Goal: Task Accomplishment & Management: Manage account settings

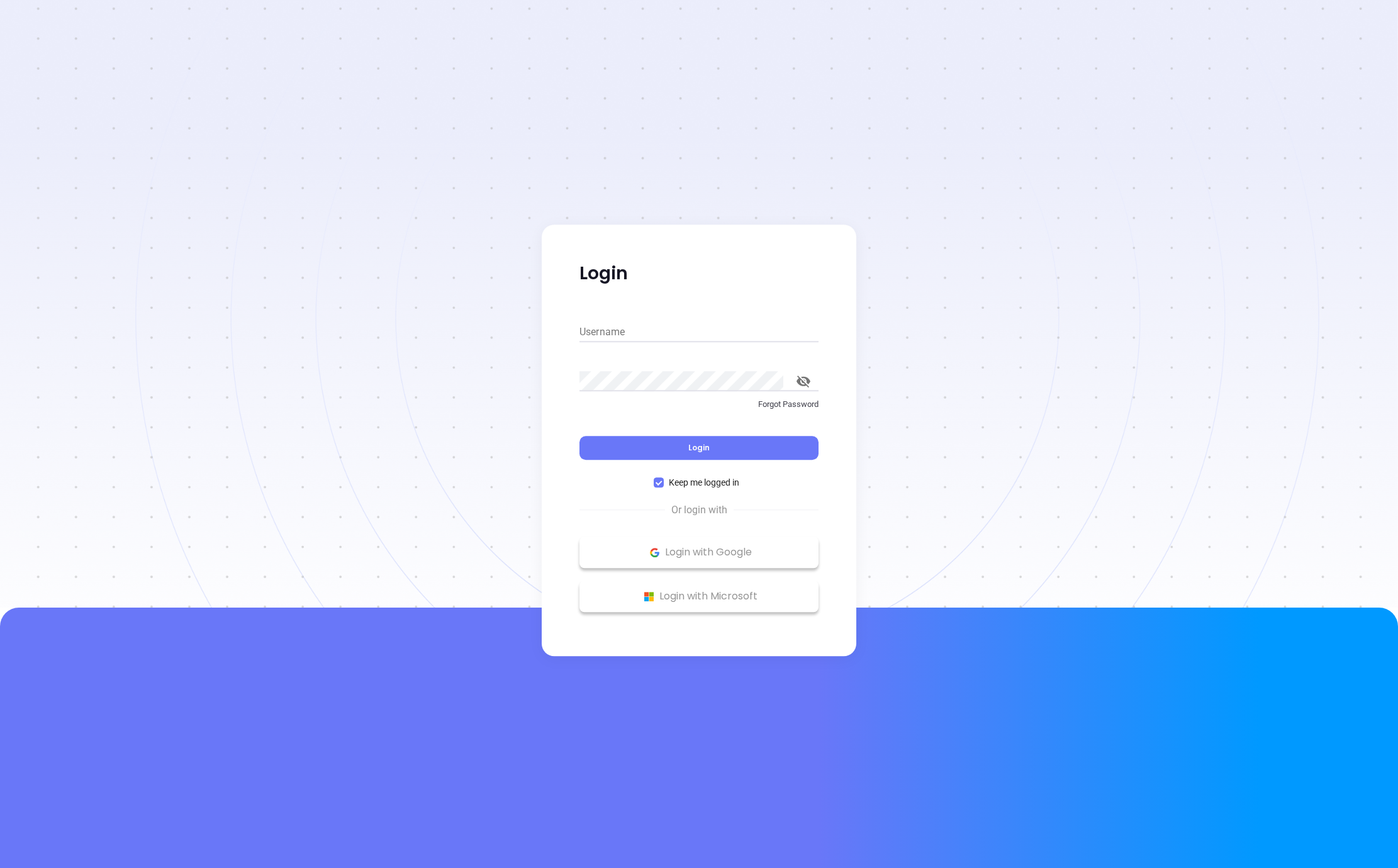
type input "jay@ribbitbusiness.com"
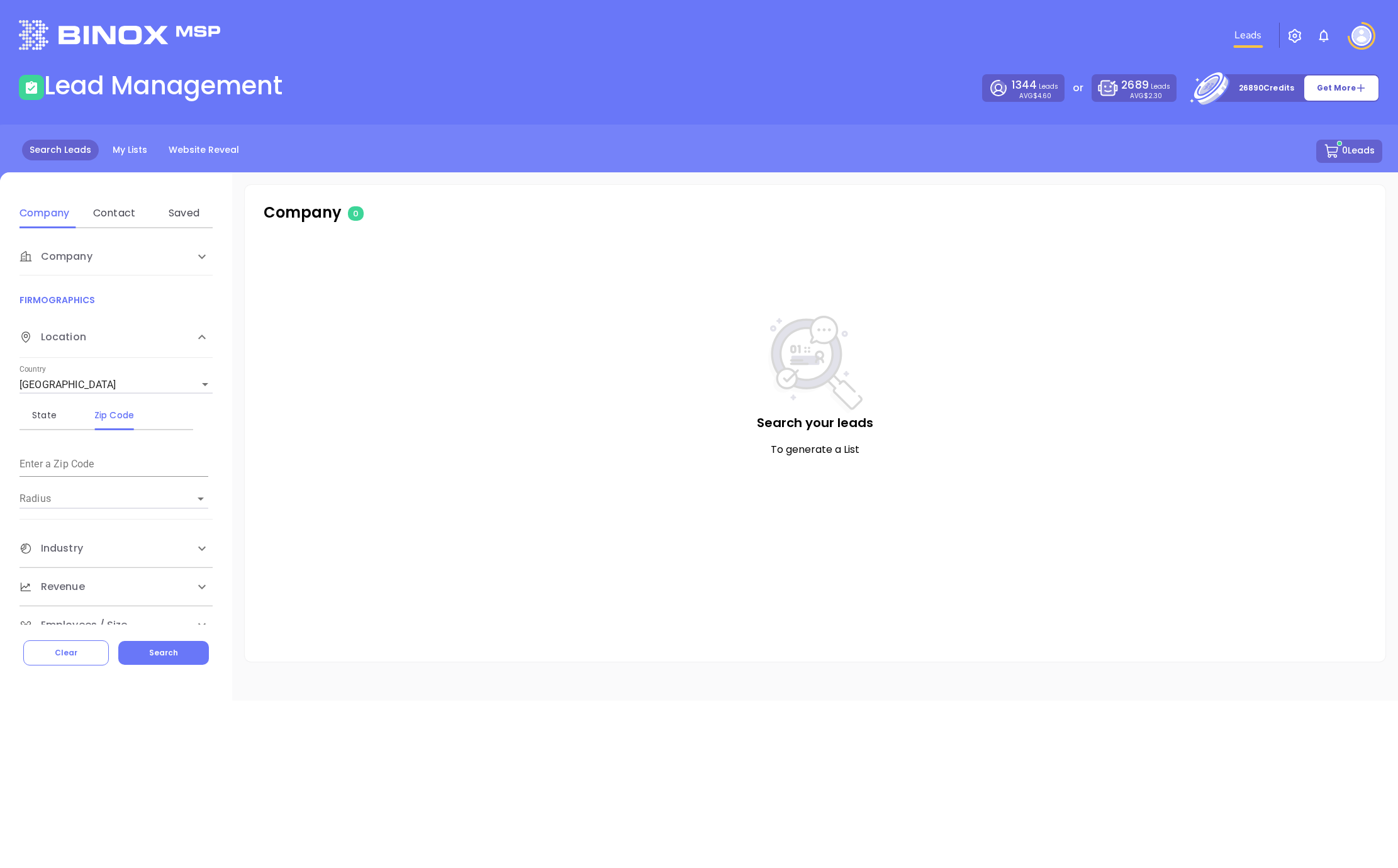
click at [1354, 38] on img at bounding box center [1362, 36] width 20 height 20
click at [1326, 91] on p "My Account" at bounding box center [1340, 97] width 85 height 13
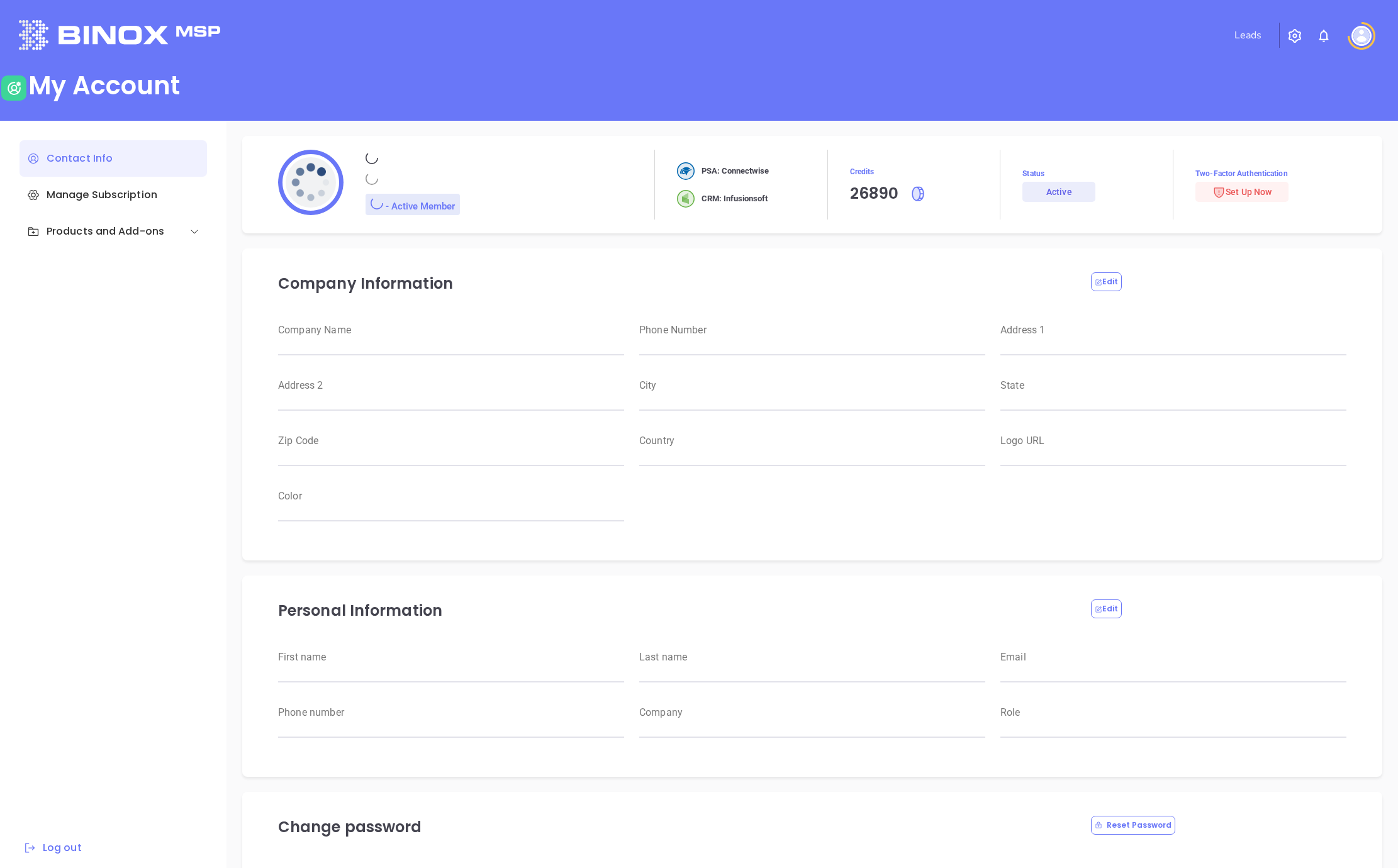
type input "Jay"
type input "McLaughlin"
type input "jay@ribbitbusiness.com"
type input "316-425-0075"
type input "RBS IT Solutions"
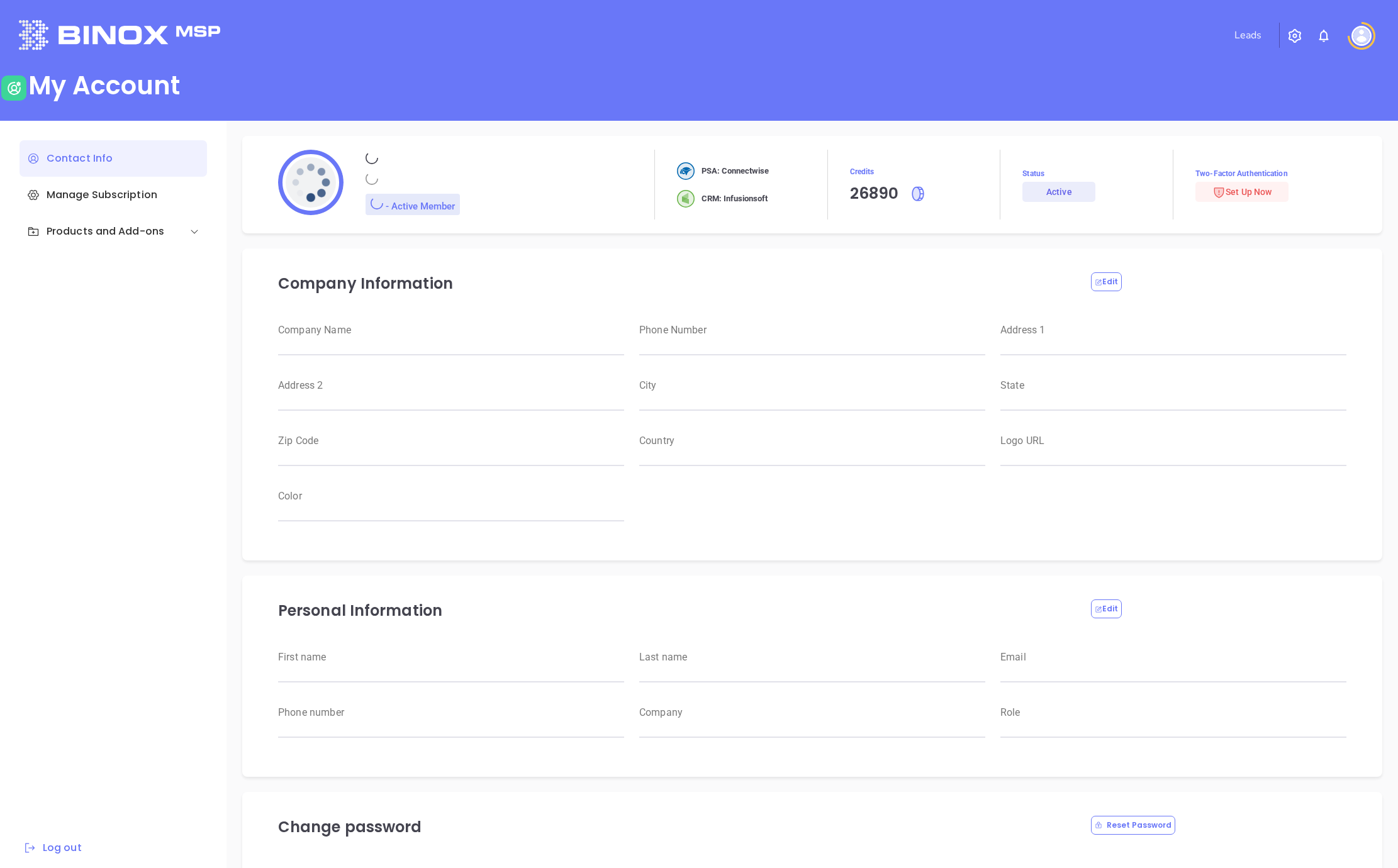
type input "Magnament's"
type input "RBS IT Solutions"
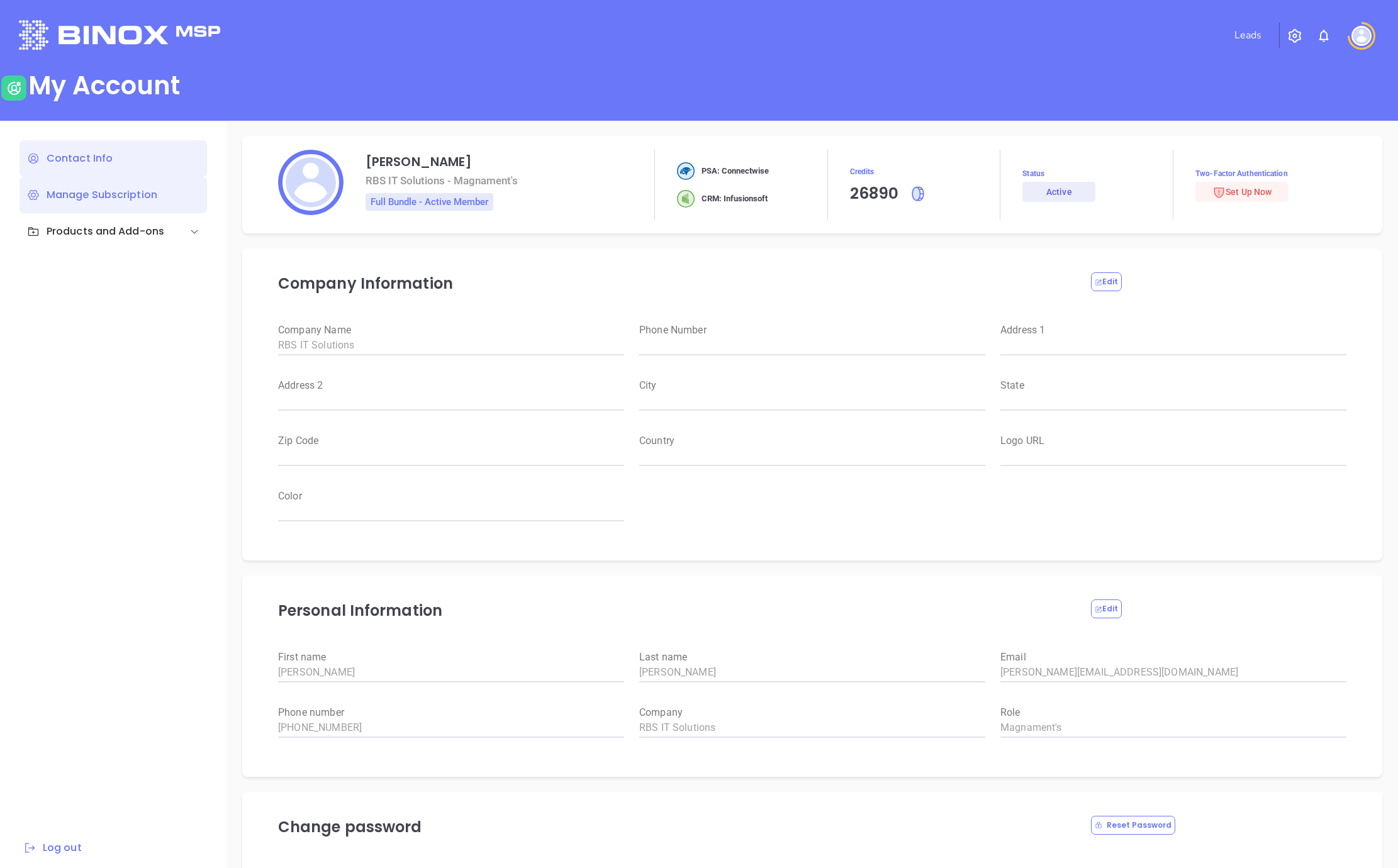
click at [101, 199] on div "Manage Subscription" at bounding box center [113, 195] width 187 height 36
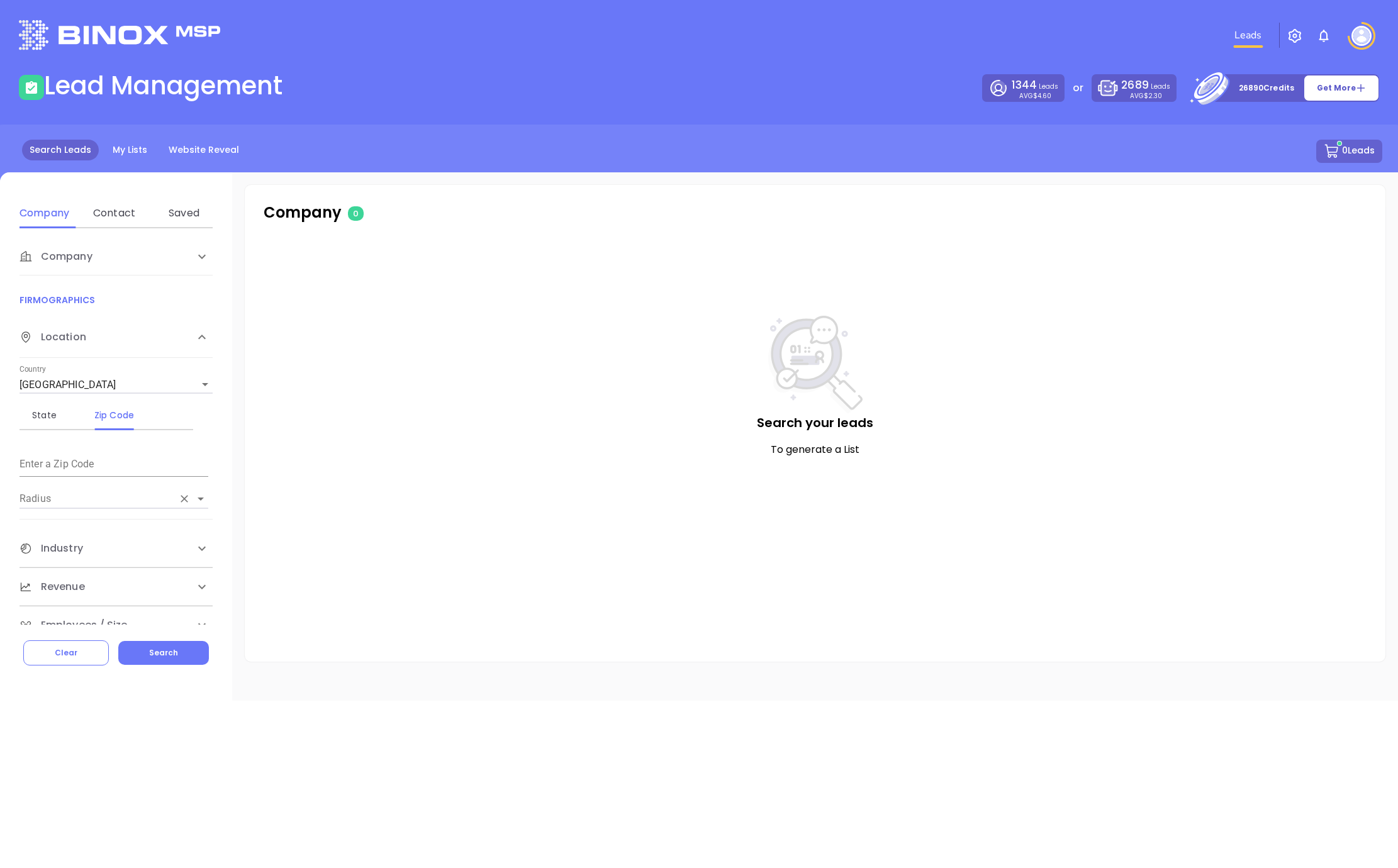
scroll to position [20, 0]
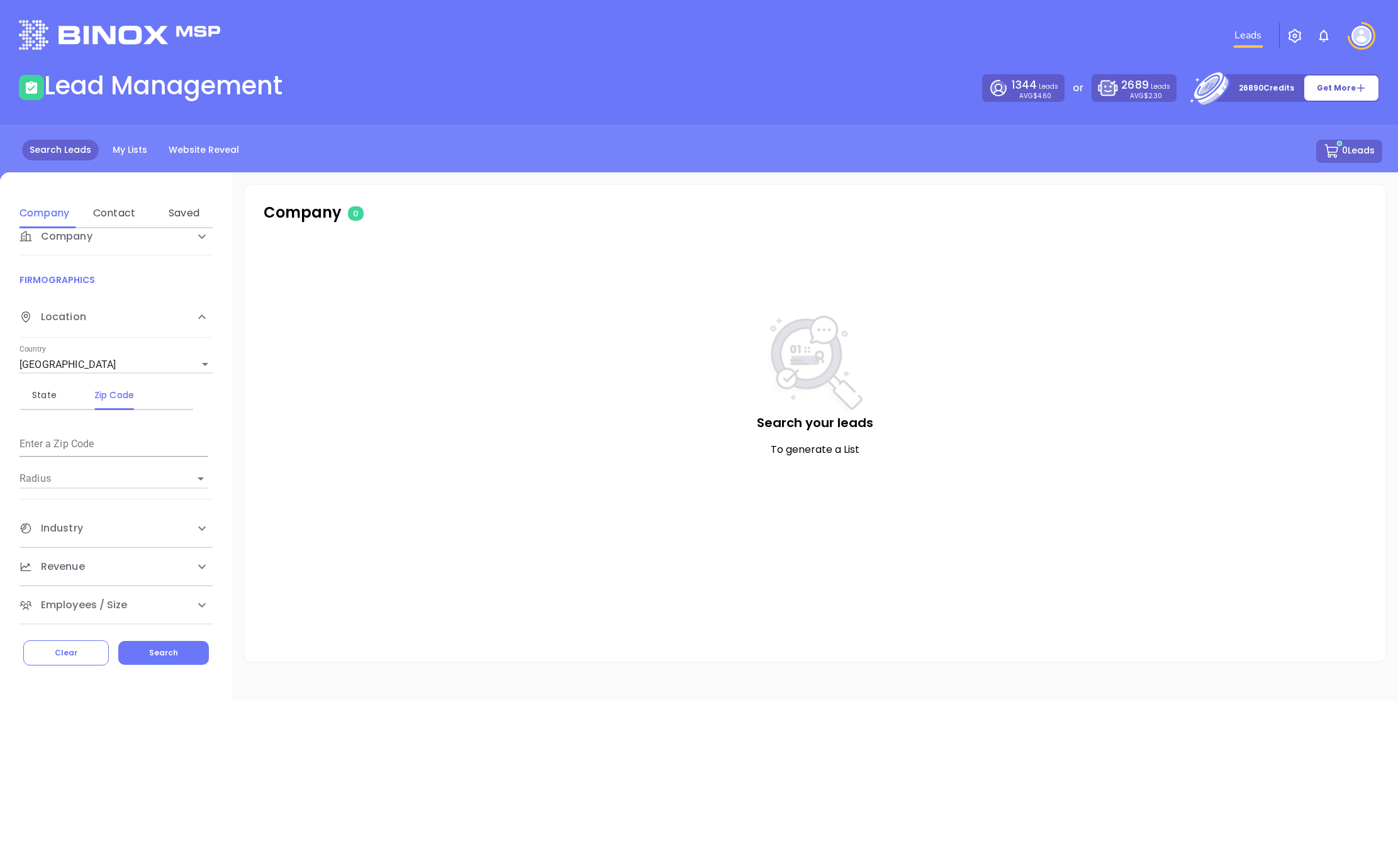
click at [99, 447] on input "text" at bounding box center [114, 445] width 189 height 20
type input "67"
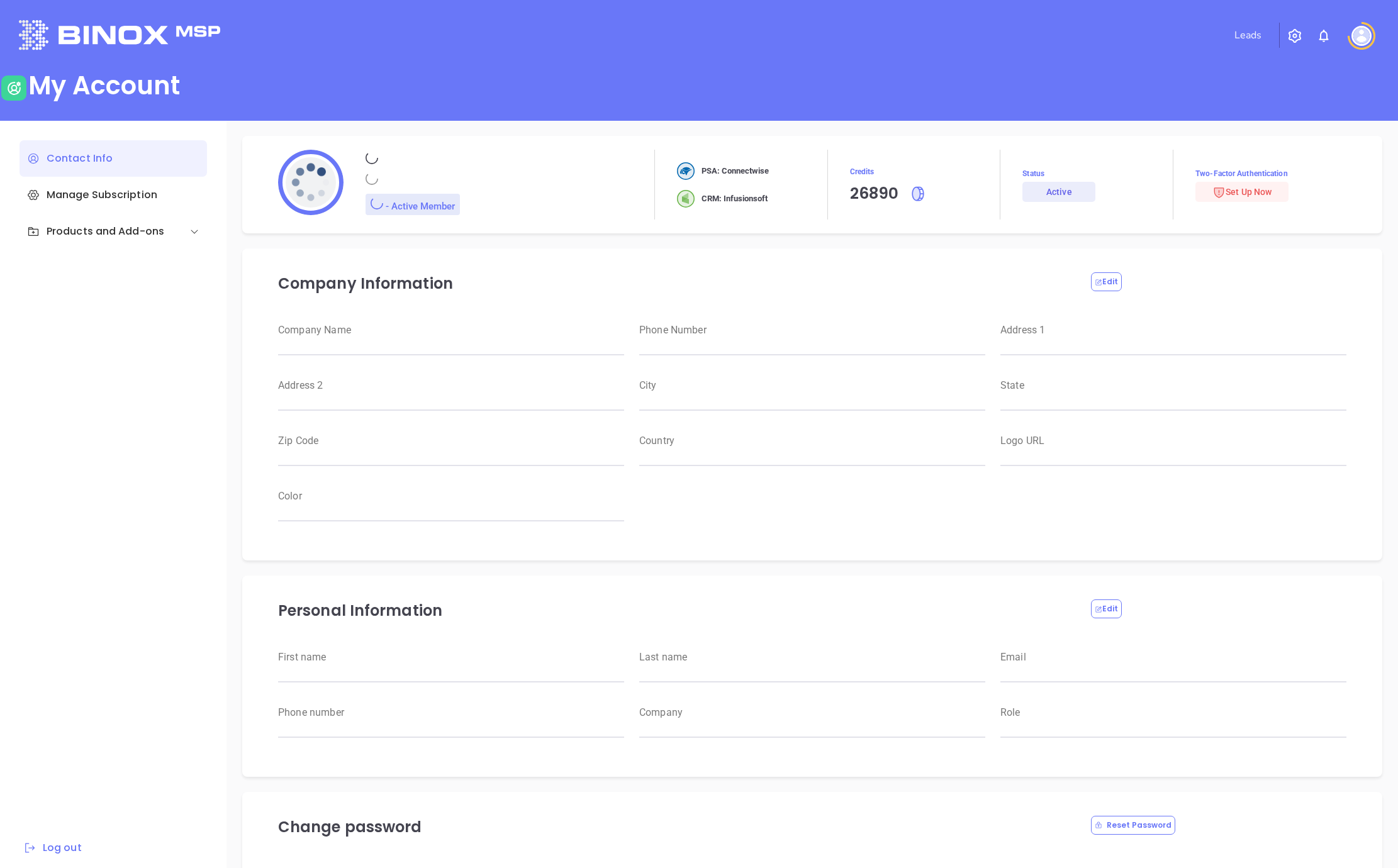
type input "Jay"
type input "McLaughlin"
type input "jay@ribbitbusiness.com"
type input "316-425-0075"
type input "RBS IT Solutions"
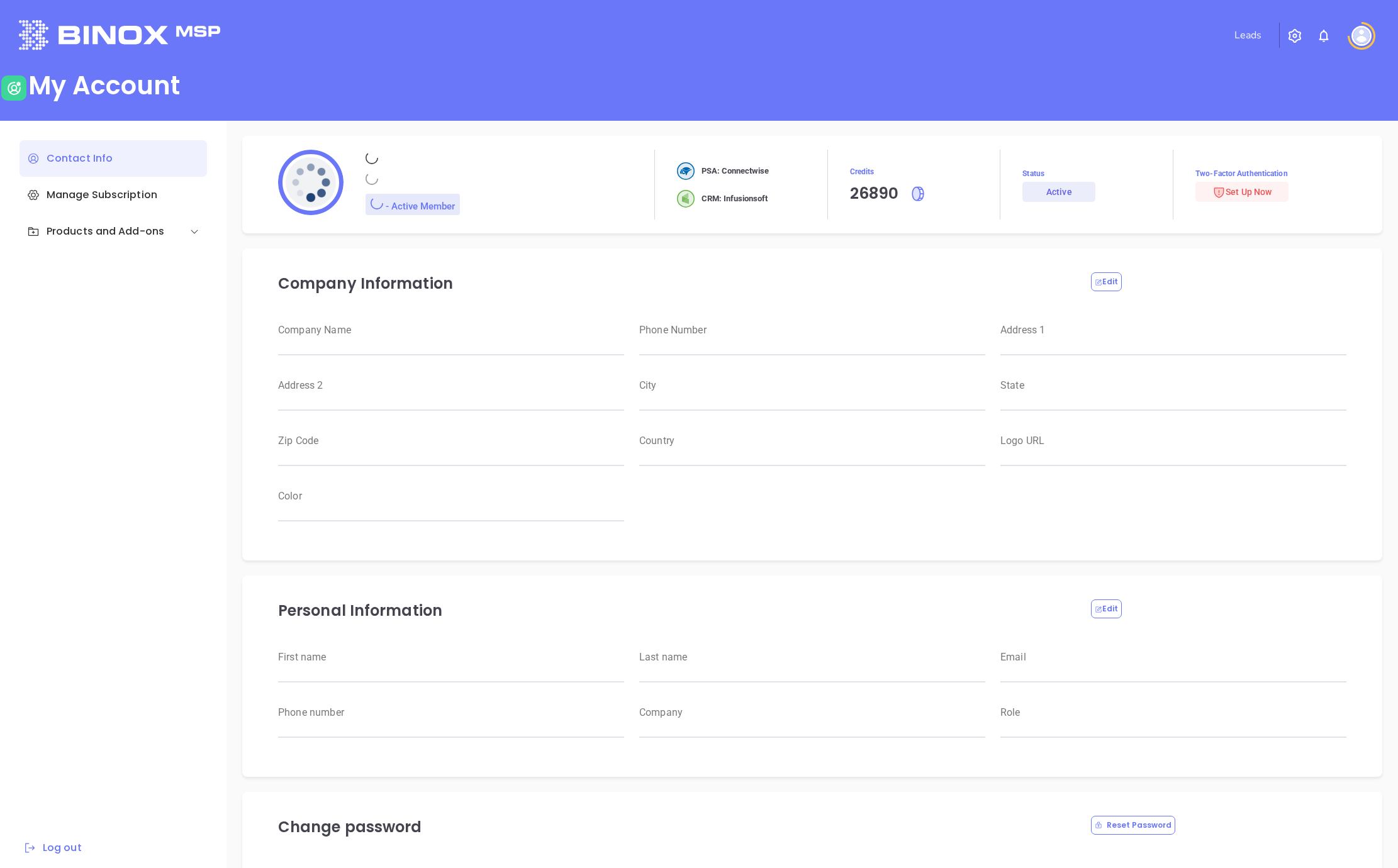
type input "Magnament's"
type input "RBS IT Solutions"
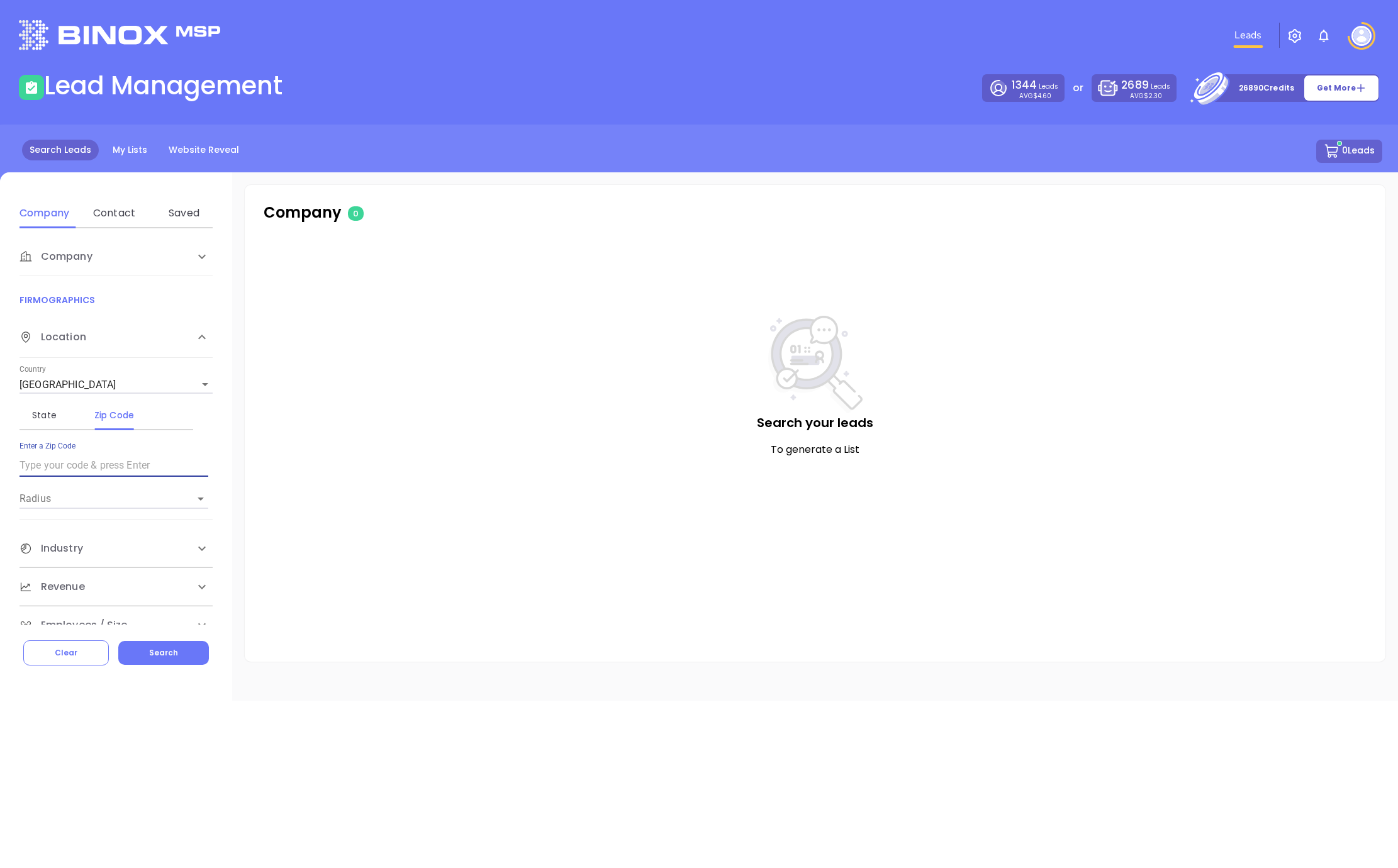
click at [80, 470] on input "text" at bounding box center [114, 465] width 189 height 20
click at [55, 414] on div "State" at bounding box center [45, 415] width 50 height 15
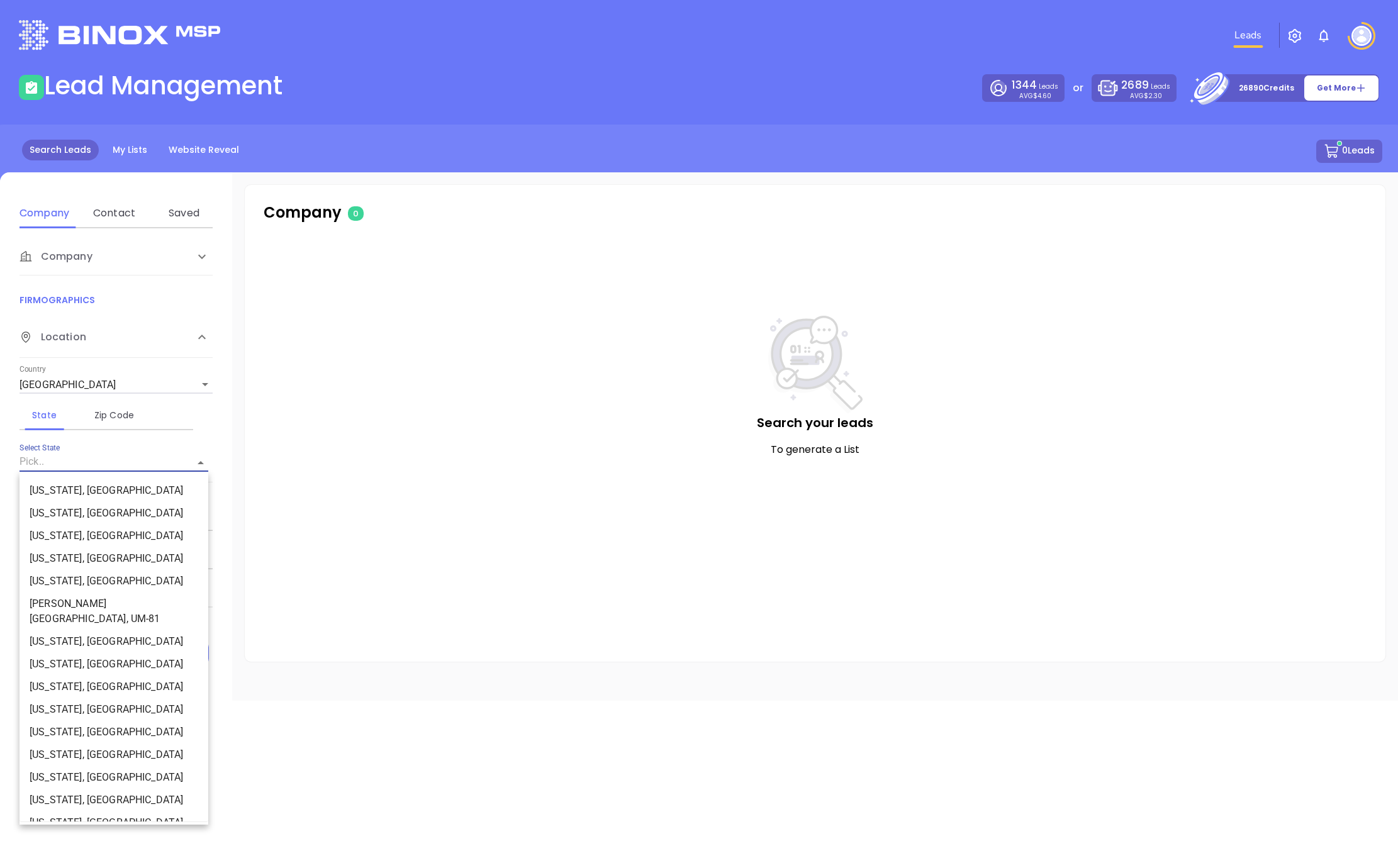
click at [62, 464] on input "Select State" at bounding box center [96, 462] width 154 height 17
click at [62, 463] on input "Select State" at bounding box center [96, 462] width 154 height 17
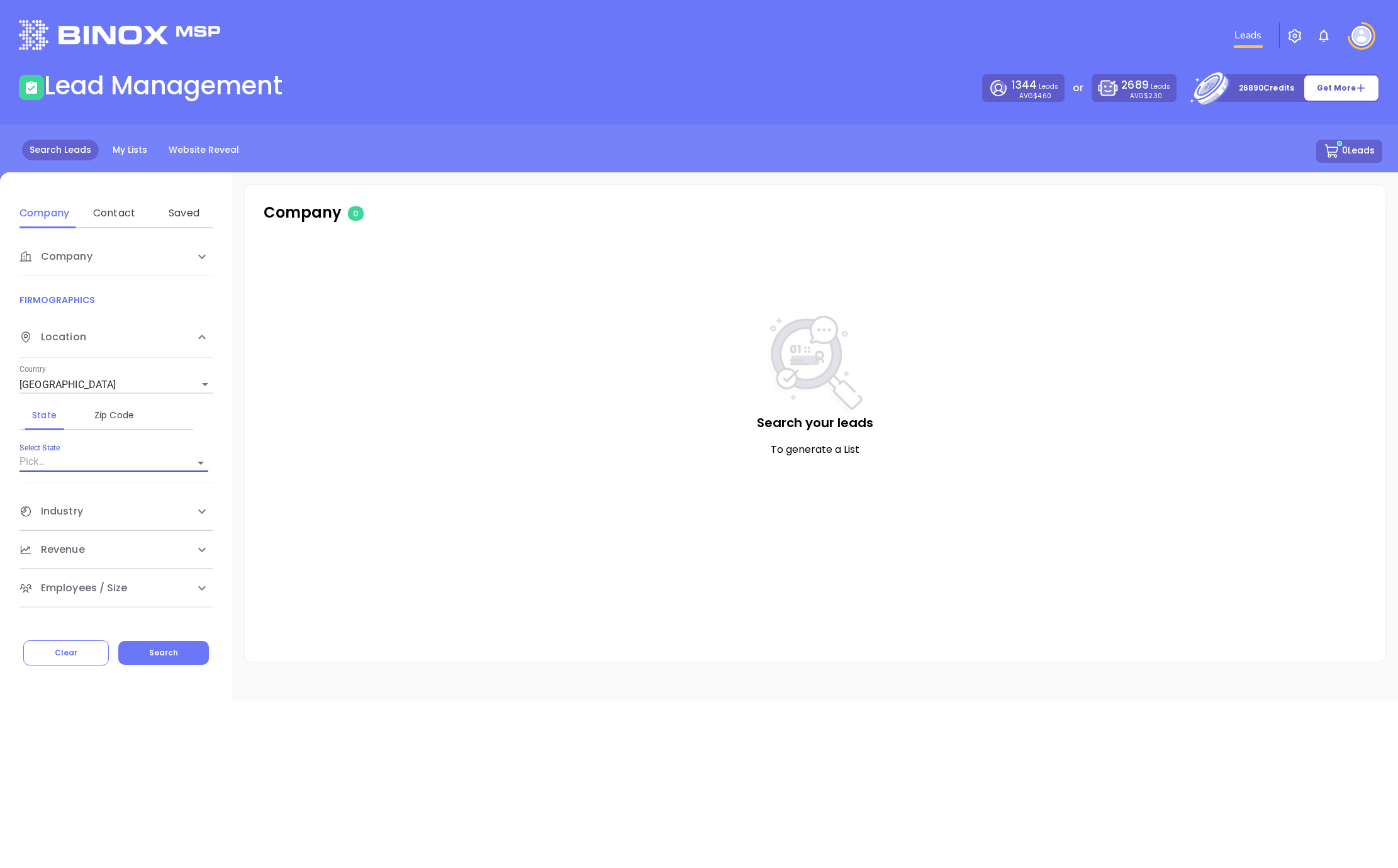
click at [304, 483] on div "Search your leads To generate a List" at bounding box center [815, 440] width 1090 height 248
click at [95, 462] on input "Select State" at bounding box center [96, 462] width 154 height 17
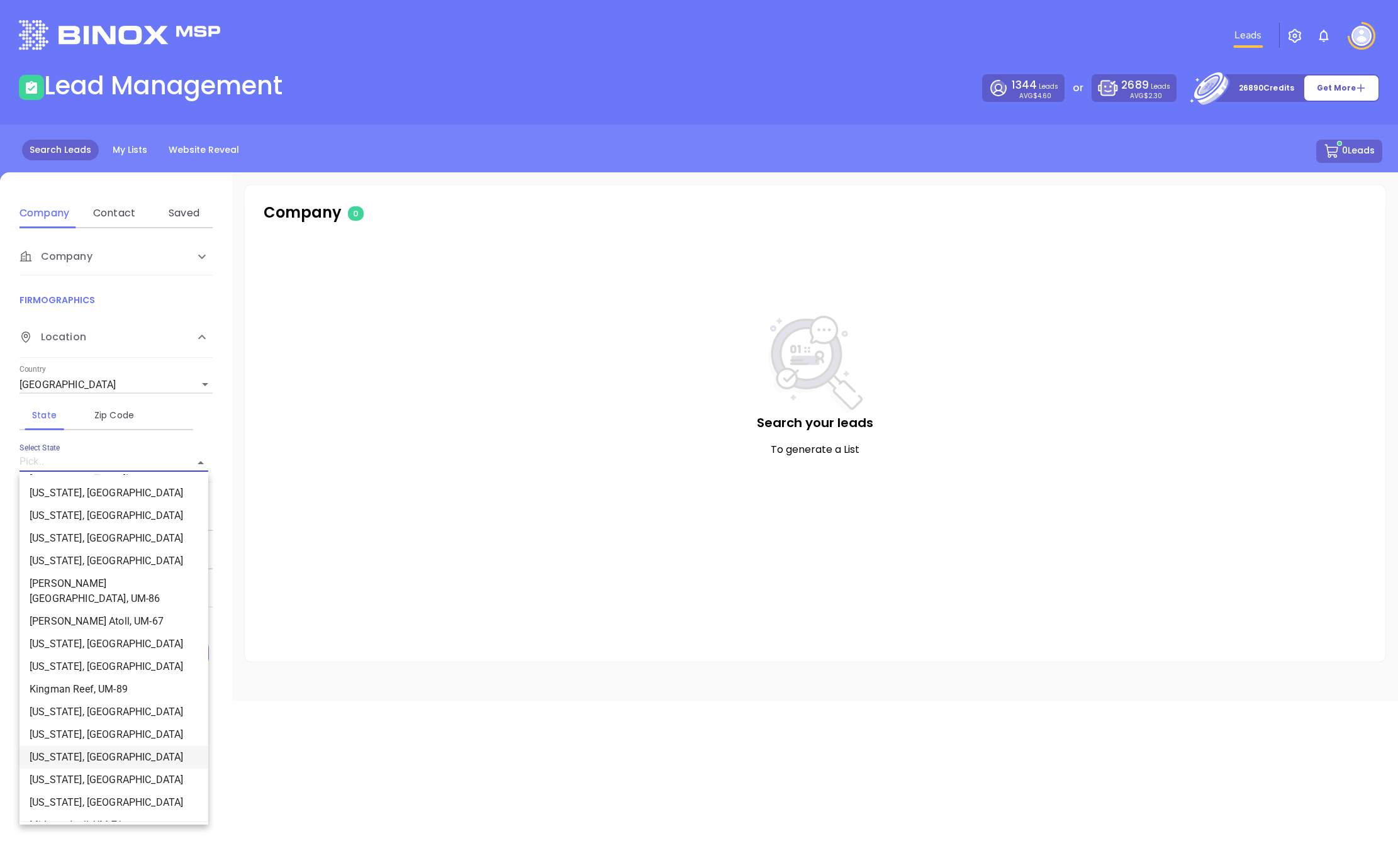
scroll to position [391, 0]
click at [70, 632] on li "Kansas, KS" at bounding box center [114, 644] width 189 height 23
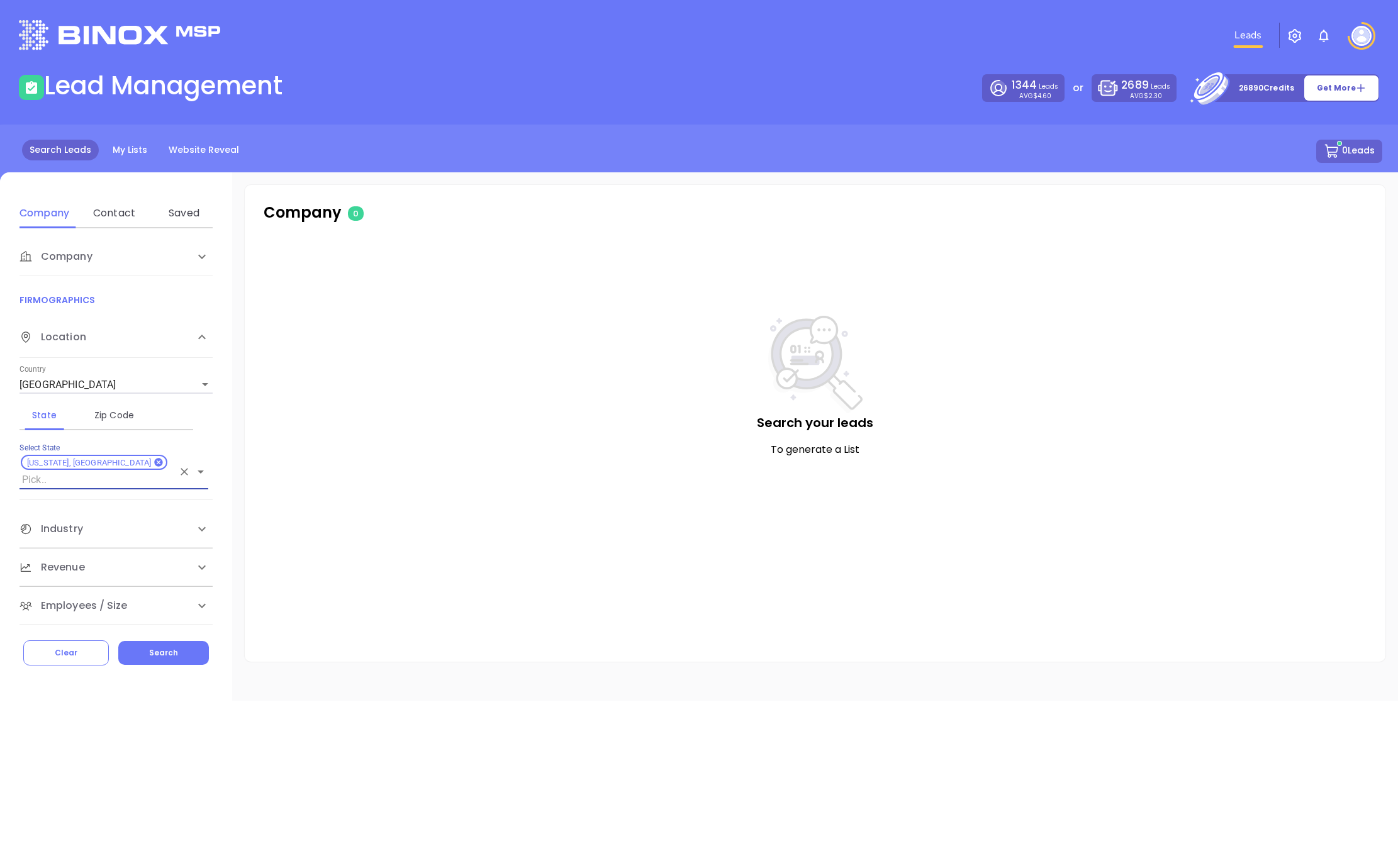
click at [102, 598] on span "Employees / Size" at bounding box center [73, 606] width 108 height 15
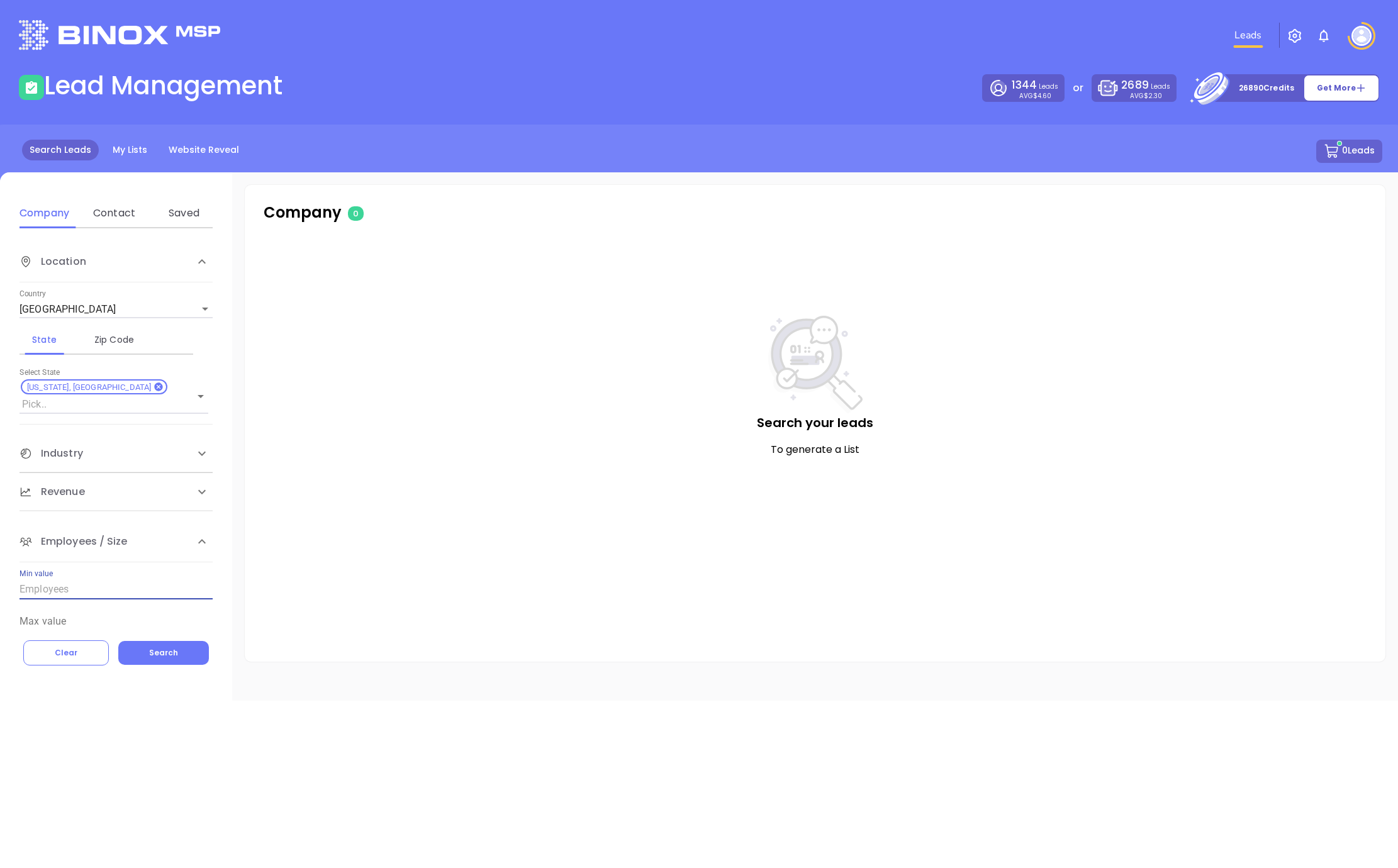
click at [86, 579] on input "Min value" at bounding box center [116, 589] width 193 height 20
type input "15"
type input "50"
click at [305, 482] on div "Search your leads To generate a List" at bounding box center [815, 440] width 1090 height 248
click at [73, 579] on input "15" at bounding box center [116, 589] width 193 height 20
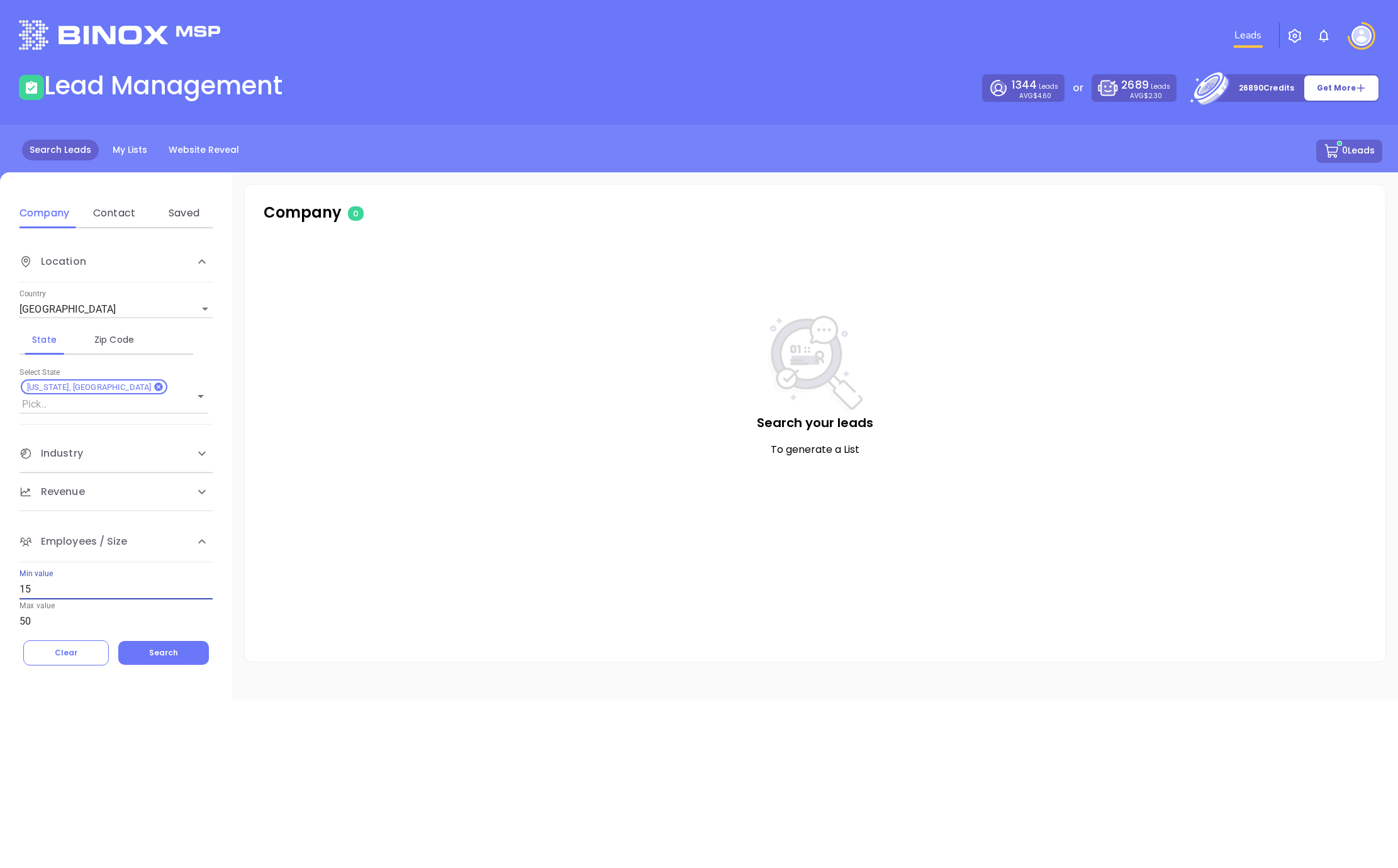
click at [73, 579] on input "15" at bounding box center [116, 589] width 193 height 20
type input "20"
click at [91, 611] on input "50" at bounding box center [116, 621] width 193 height 20
click at [87, 611] on input "50" at bounding box center [116, 621] width 193 height 20
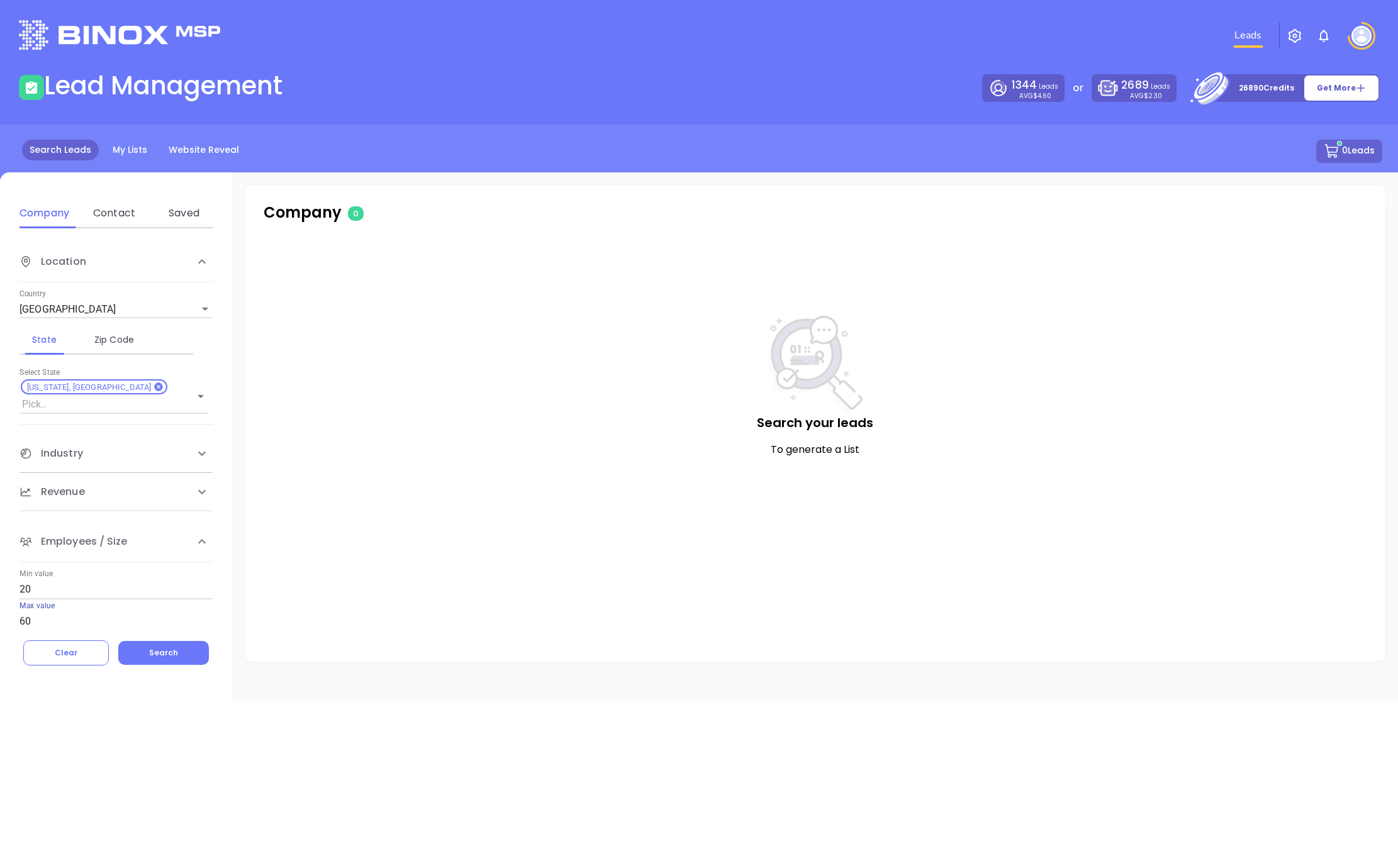
type input "60"
click at [150, 446] on div "Industry" at bounding box center [103, 454] width 167 height 15
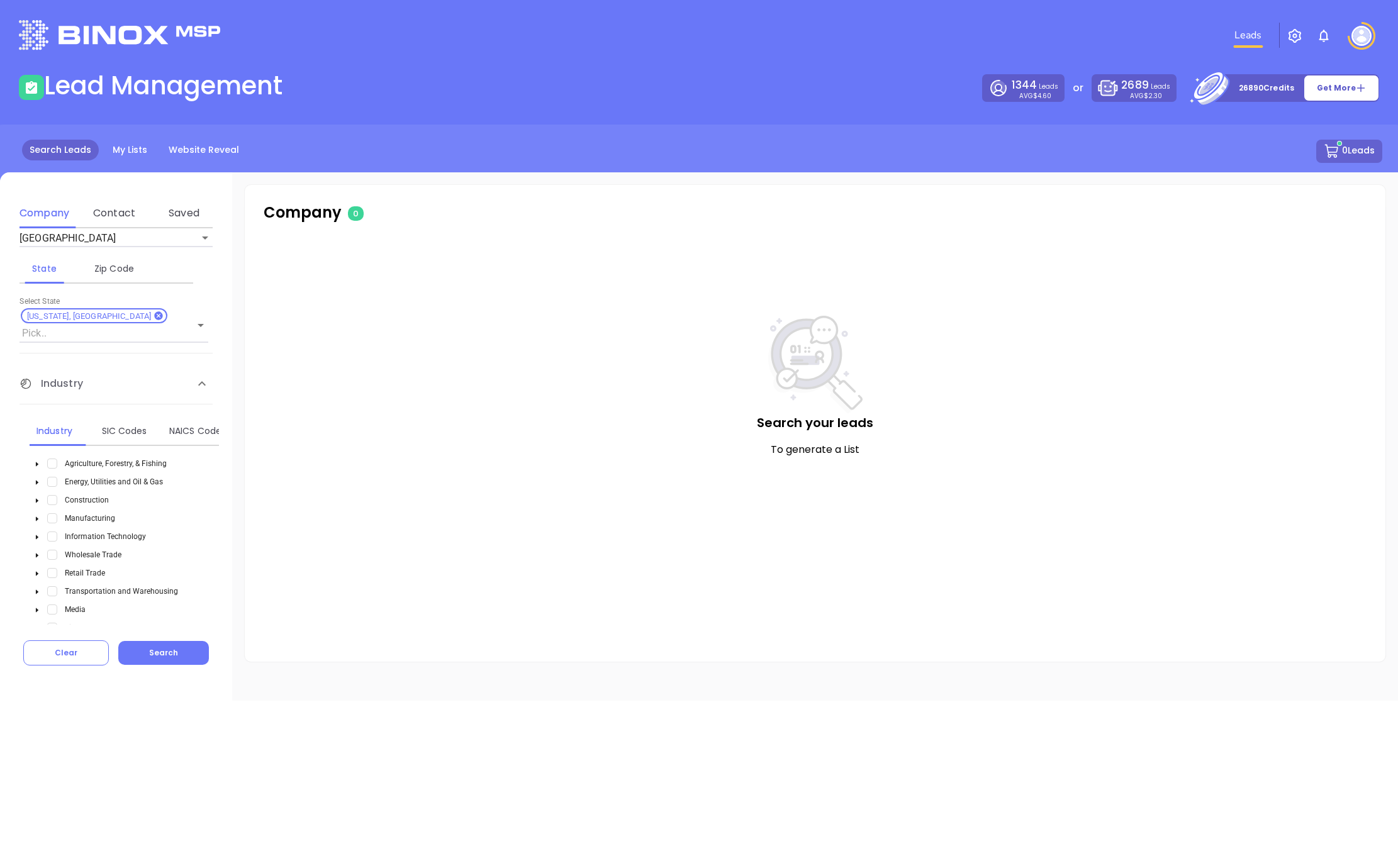
scroll to position [148, 0]
click at [51, 476] on span "Select Energy, Utilities and Oil & Gas" at bounding box center [52, 480] width 10 height 10
click at [52, 494] on span "Select Construction" at bounding box center [52, 498] width 10 height 10
click at [51, 476] on span "Select Energy, Utilities and Oil & Gas" at bounding box center [52, 480] width 10 height 10
drag, startPoint x: 49, startPoint y: 482, endPoint x: 48, endPoint y: 496, distance: 14.0
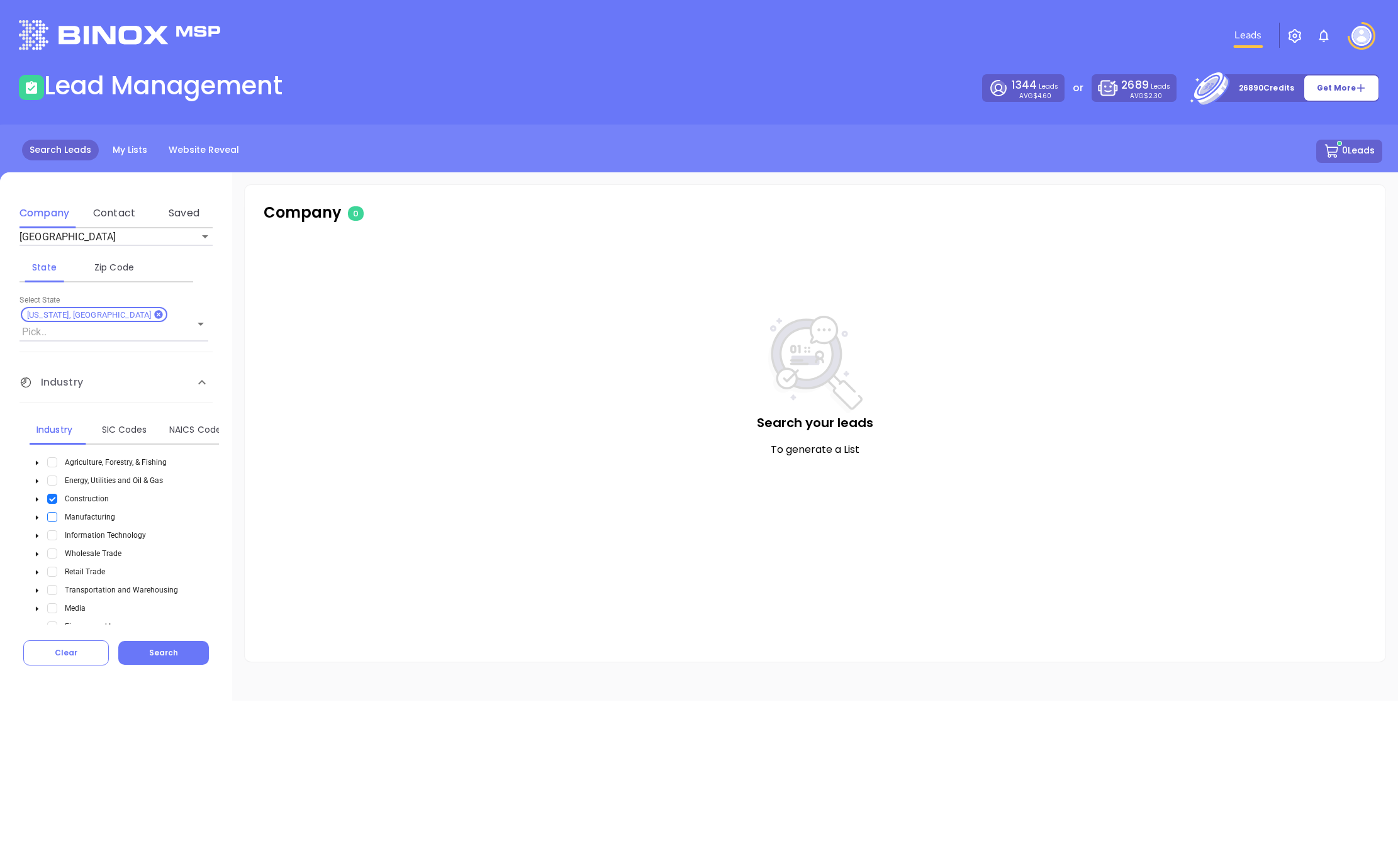
click at [49, 494] on span "Select Construction" at bounding box center [52, 498] width 10 height 10
click at [48, 512] on span "Select Manufacturing" at bounding box center [52, 517] width 10 height 10
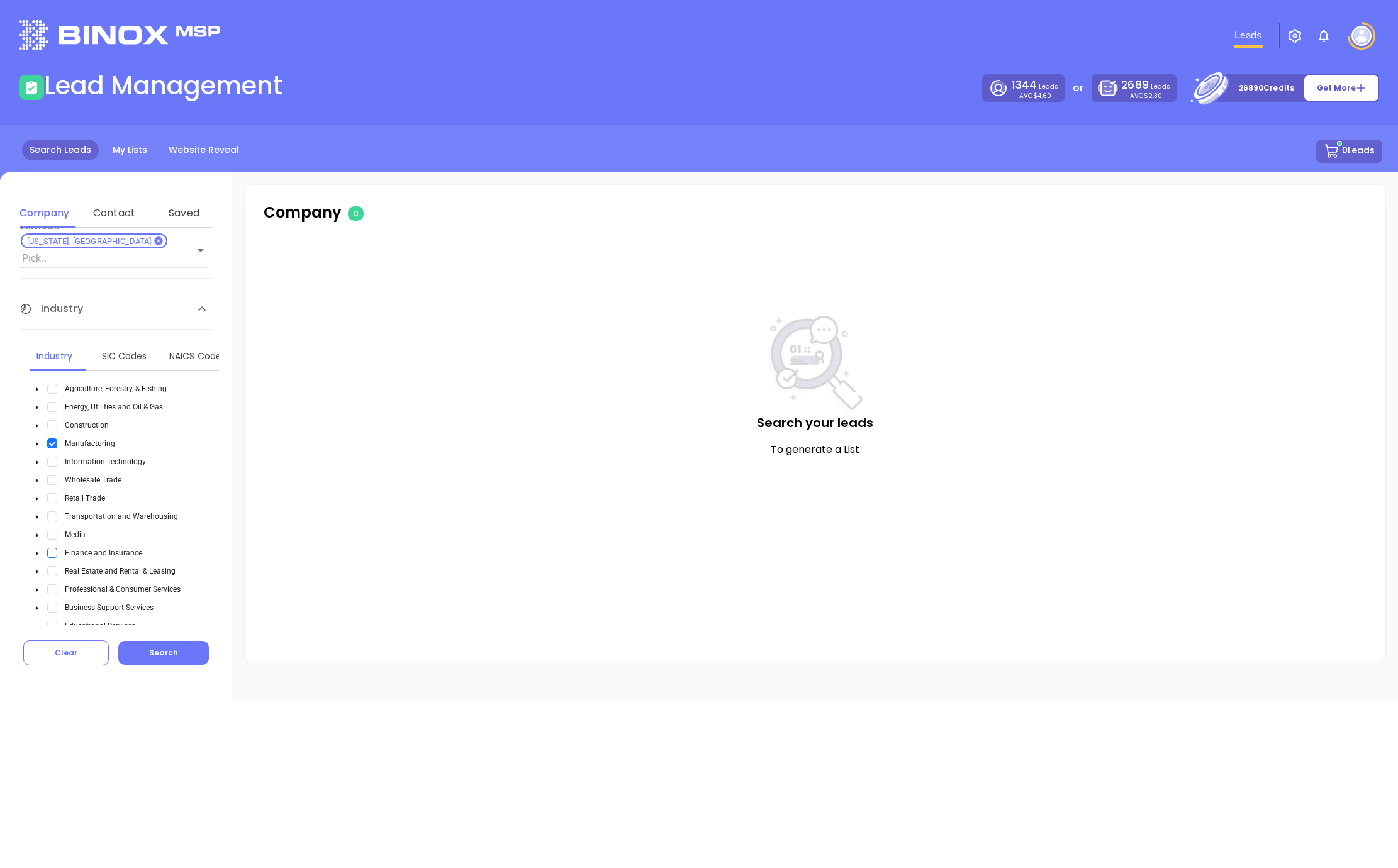
click at [50, 548] on span "Select Finance and Insurance" at bounding box center [52, 552] width 10 height 10
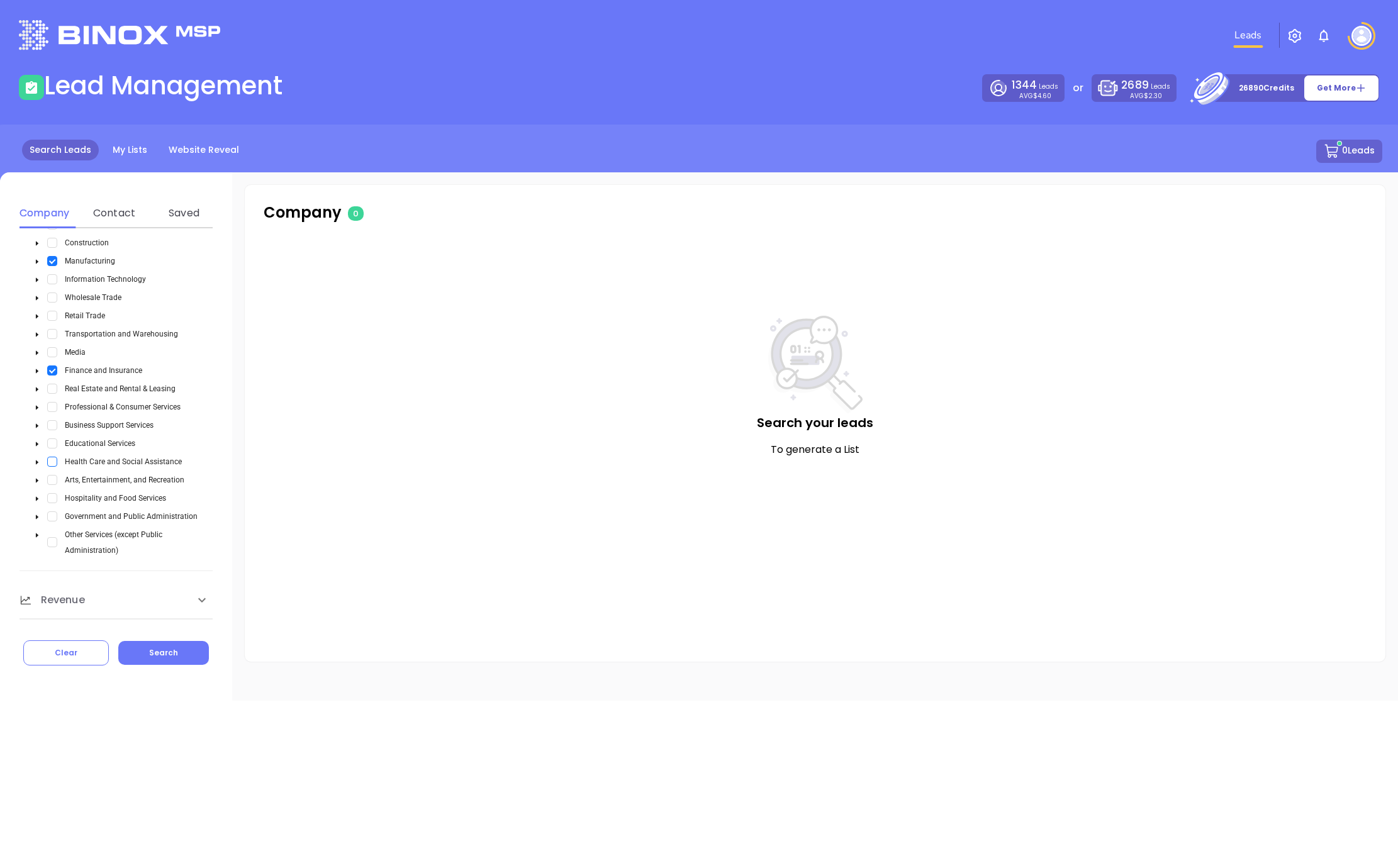
scroll to position [407, 0]
click at [48, 380] on span "Select Real Estate and Rental & Leasing" at bounding box center [52, 385] width 10 height 10
click at [39, 382] on icon "caret-down" at bounding box center [37, 386] width 6 height 6
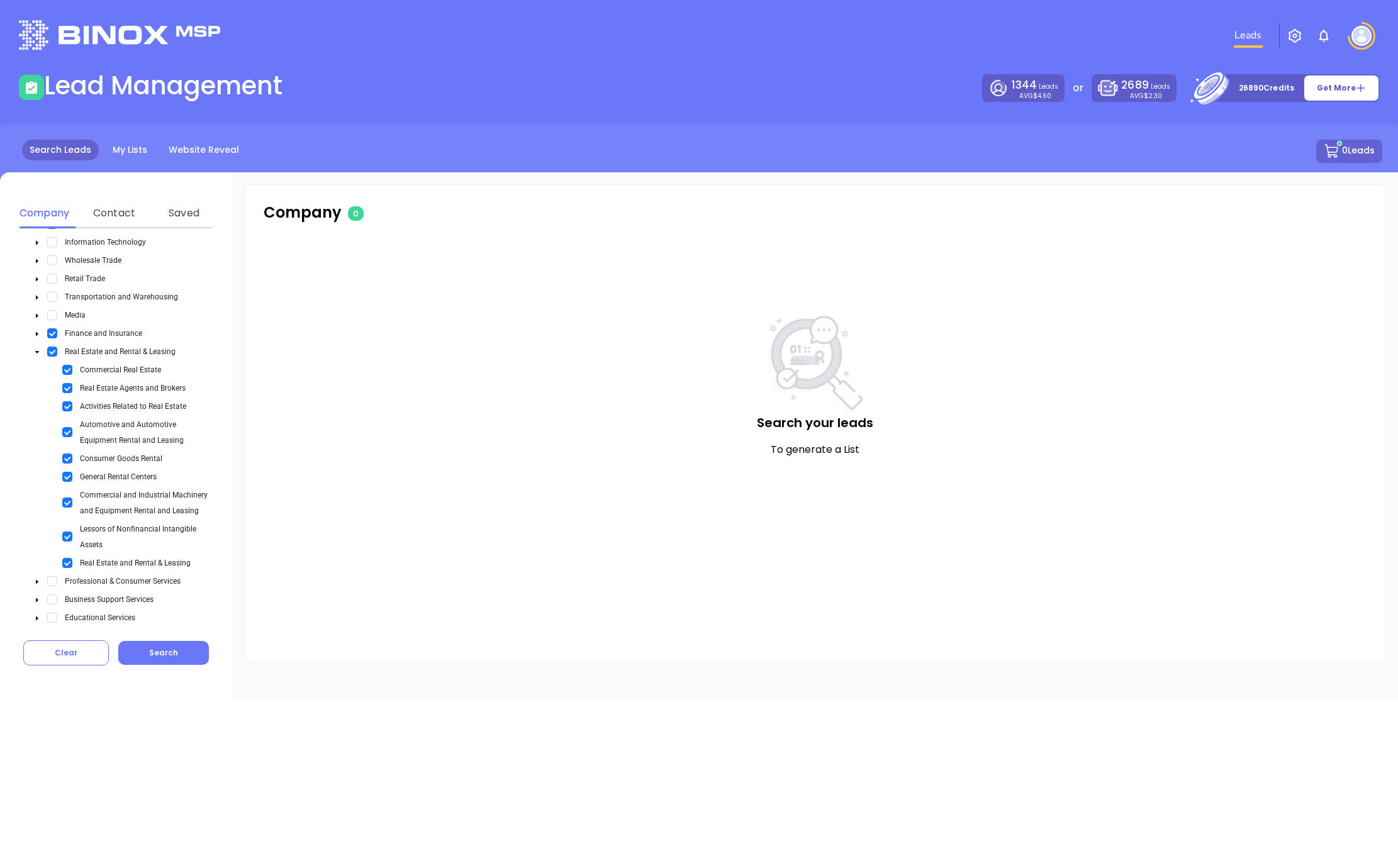
scroll to position [448, 0]
click at [67, 551] on span "Select Real Estate and Rental & Leasing" at bounding box center [67, 555] width 10 height 10
click at [65, 446] on span "Select Consumer Goods Rental" at bounding box center [67, 451] width 10 height 10
click at [67, 420] on span "Select Automotive and Automotive Equipment Rental and Leasing" at bounding box center [67, 424] width 10 height 10
click at [66, 464] on span "Select General Rental Centers" at bounding box center [67, 469] width 10 height 10
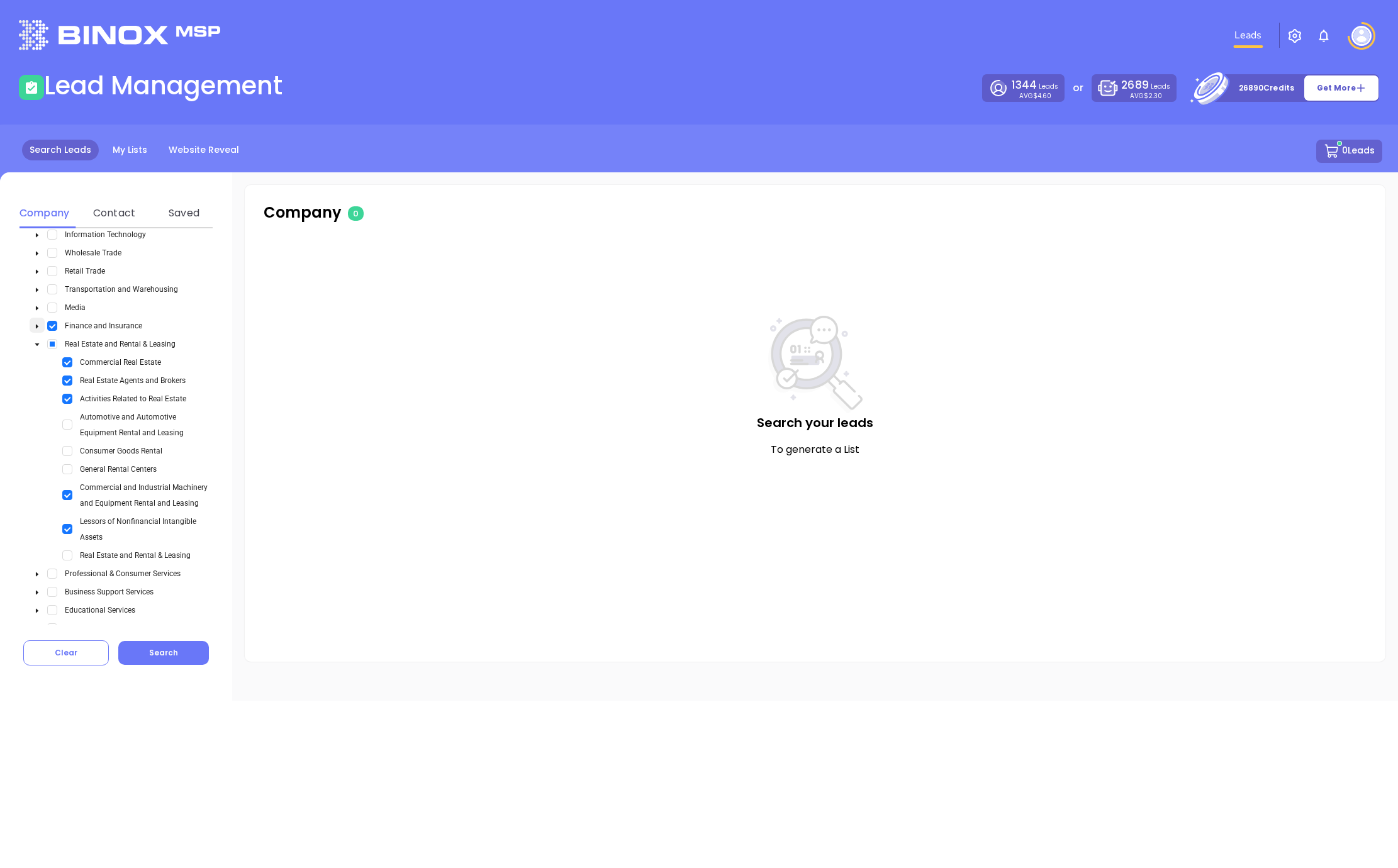
click at [38, 323] on icon "caret-down" at bounding box center [37, 326] width 6 height 6
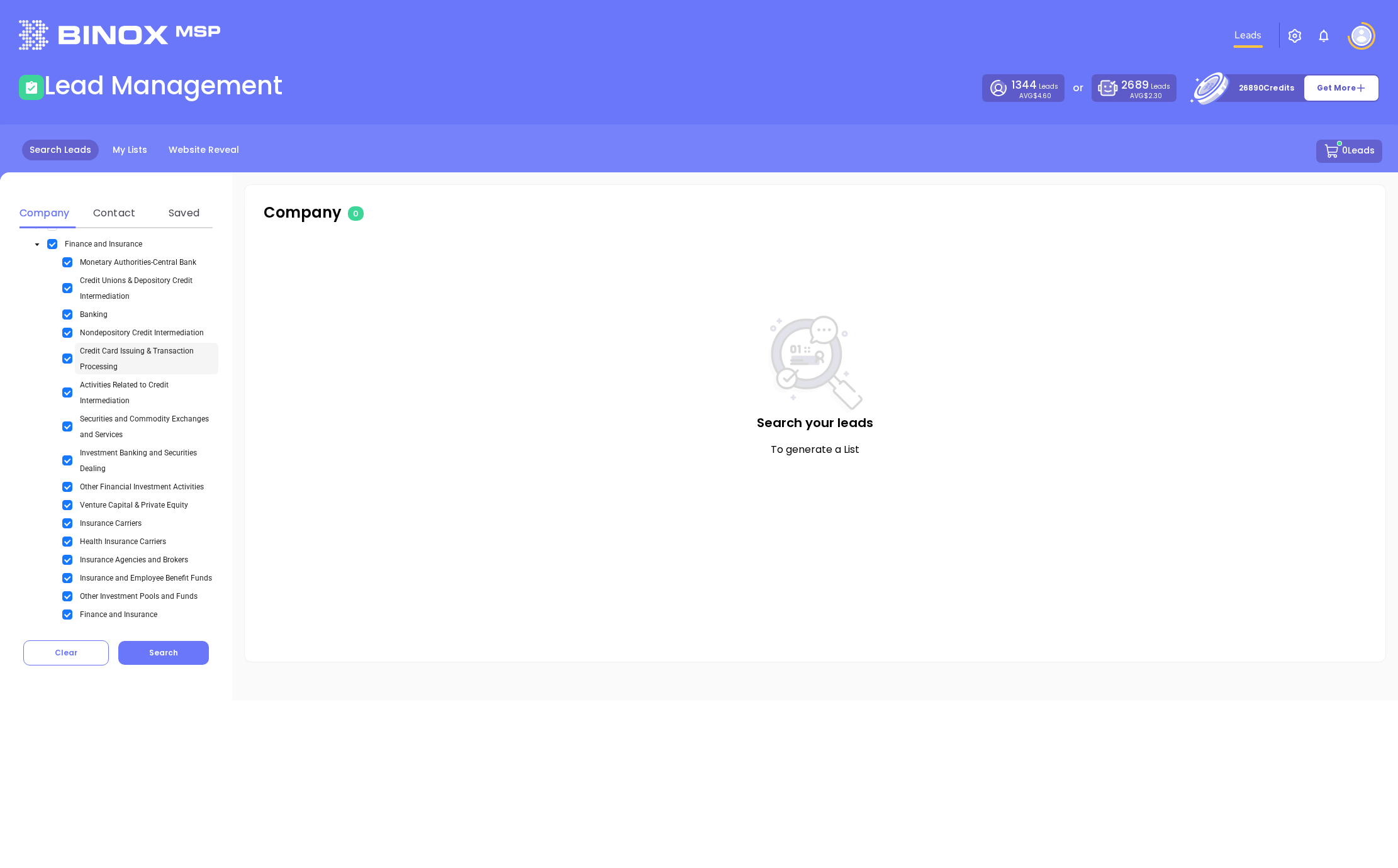
scroll to position [537, 0]
click at [66, 414] on span "Select Securities and Commodity Exchanges and Services" at bounding box center [67, 419] width 10 height 10
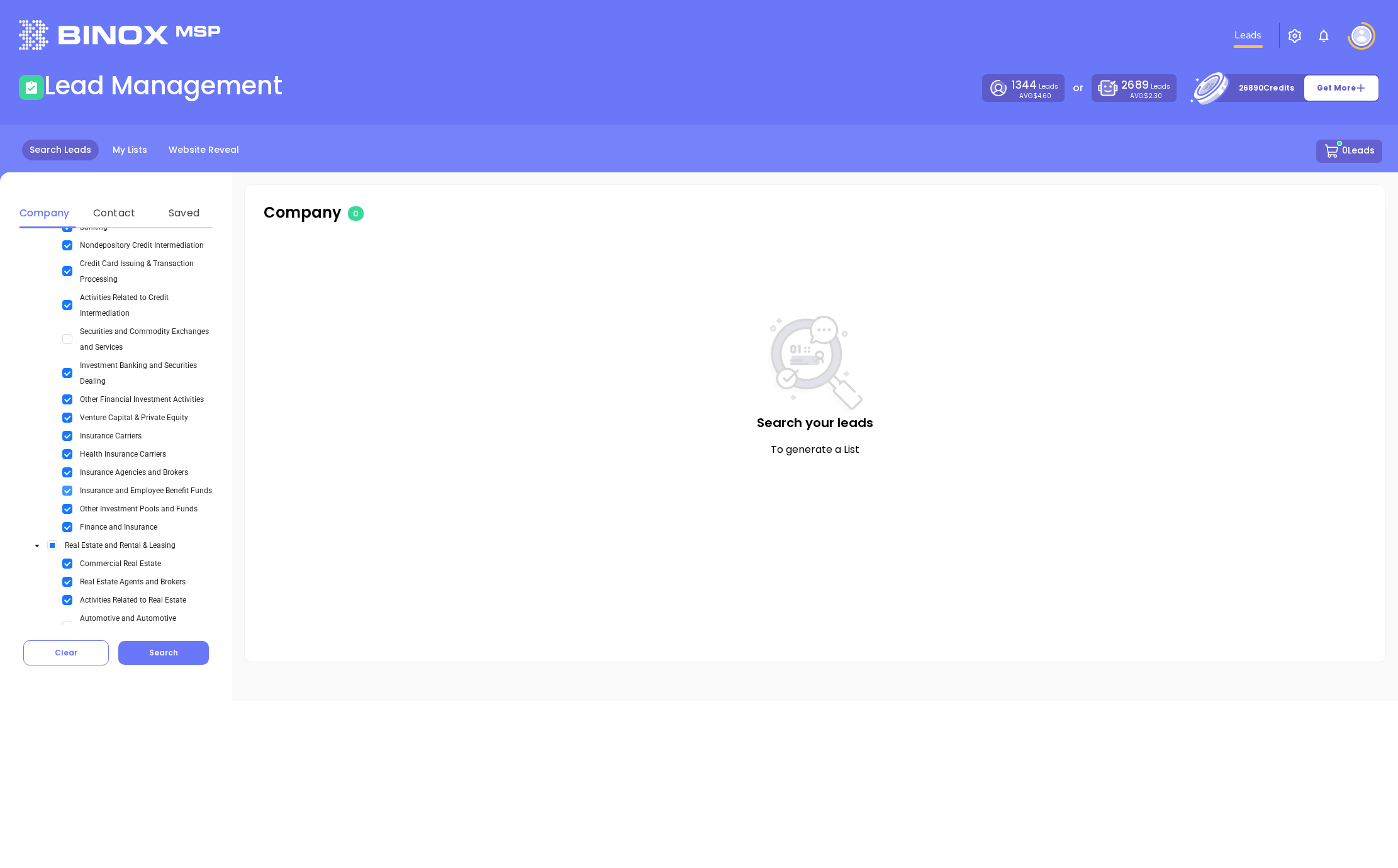
scroll to position [618, 0]
click at [65, 412] on span "Select Venture Capital & Private Equity" at bounding box center [67, 417] width 10 height 10
click at [67, 367] on span "Select Investment Banking and Securities Dealing" at bounding box center [67, 372] width 10 height 10
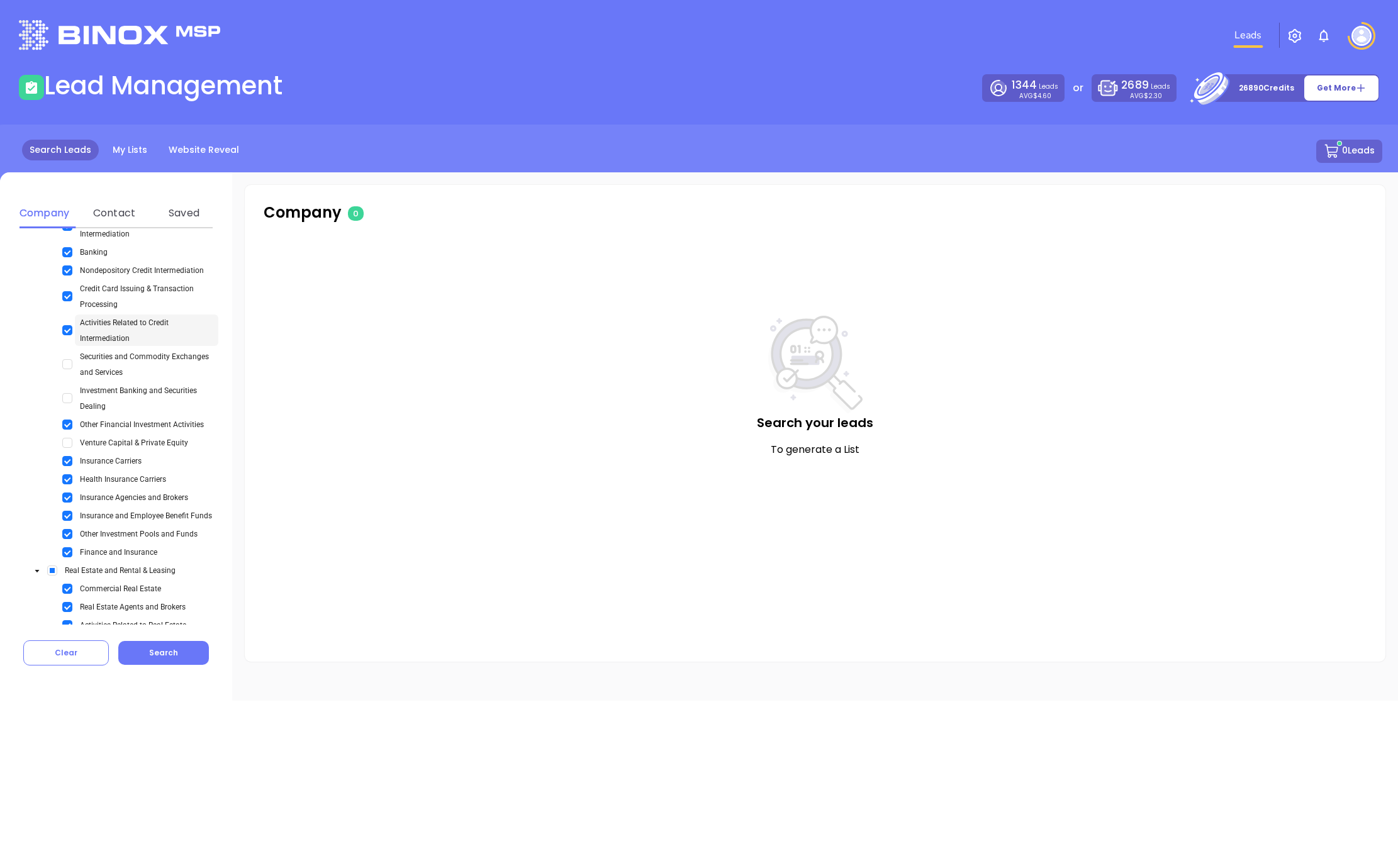
scroll to position [588, 0]
click at [71, 286] on div "Credit Card Issuing & Transaction Processing" at bounding box center [124, 301] width 189 height 32
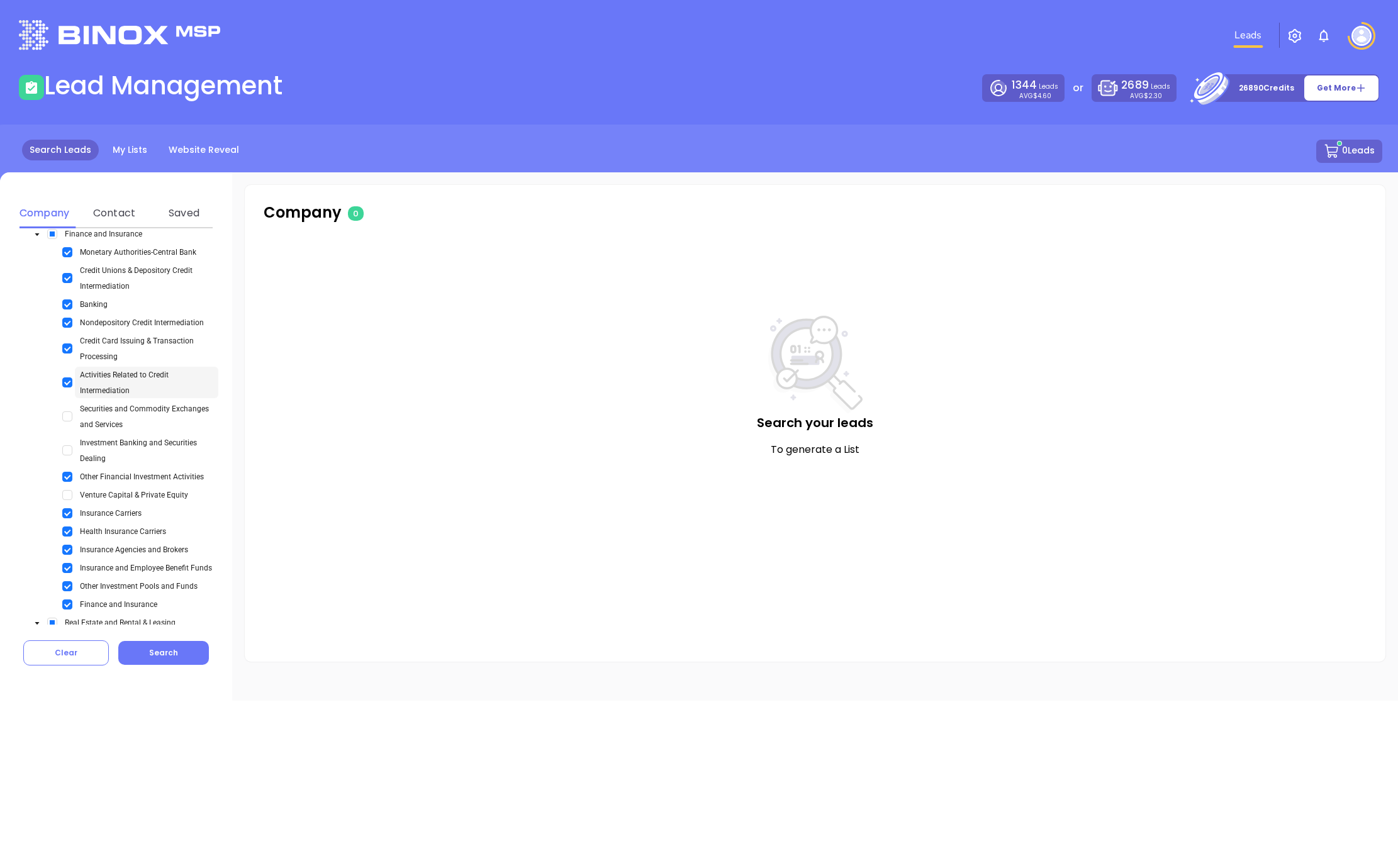
scroll to position [535, 0]
click at [67, 349] on span "Select Credit Card Issuing & Transaction Processing" at bounding box center [67, 354] width 10 height 10
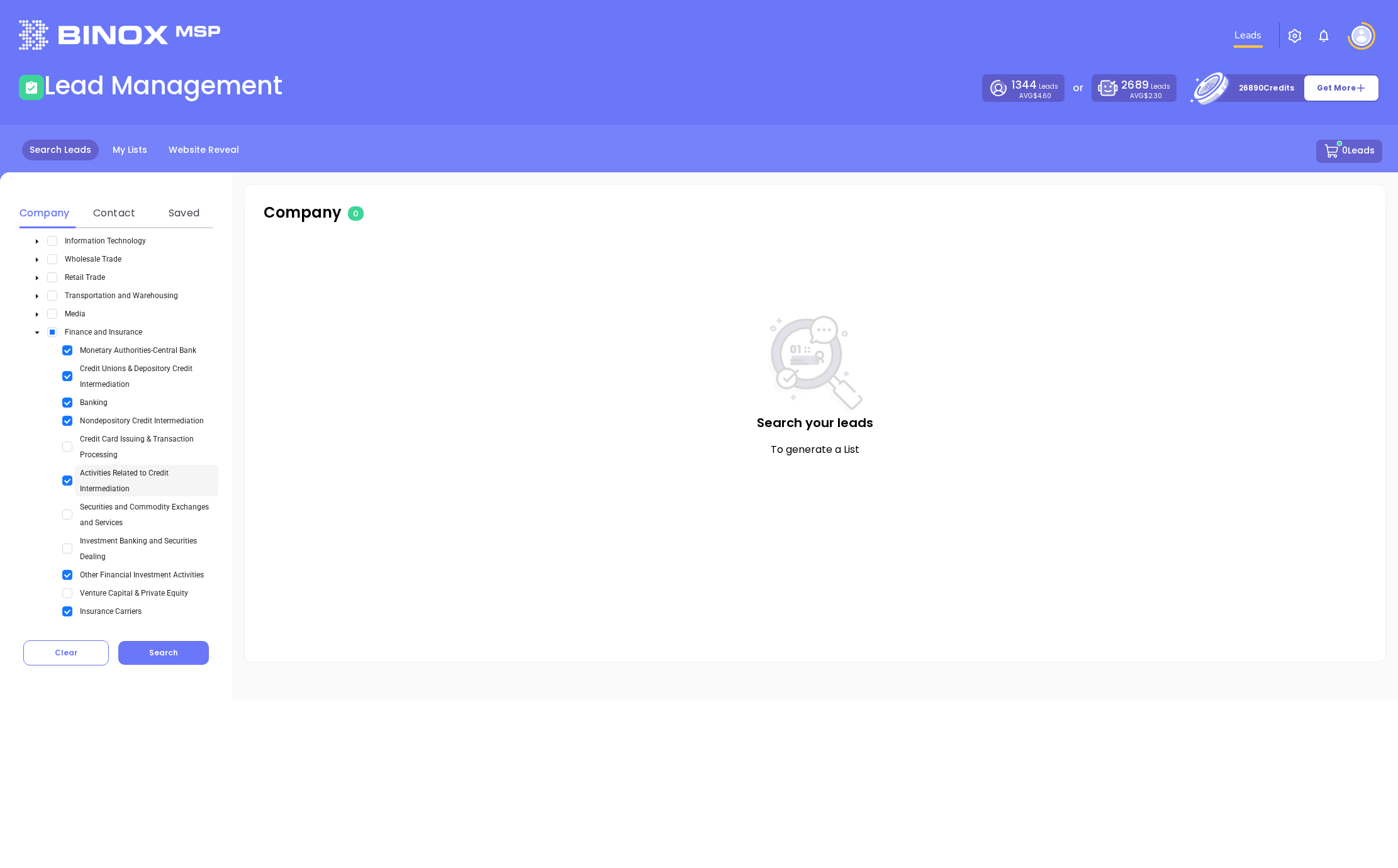
scroll to position [442, 0]
click at [61, 343] on div "Monetary Authorities-Central Bank" at bounding box center [115, 351] width 172 height 16
click at [63, 346] on span "Select Monetary Authorities-Central Bank" at bounding box center [67, 351] width 10 height 10
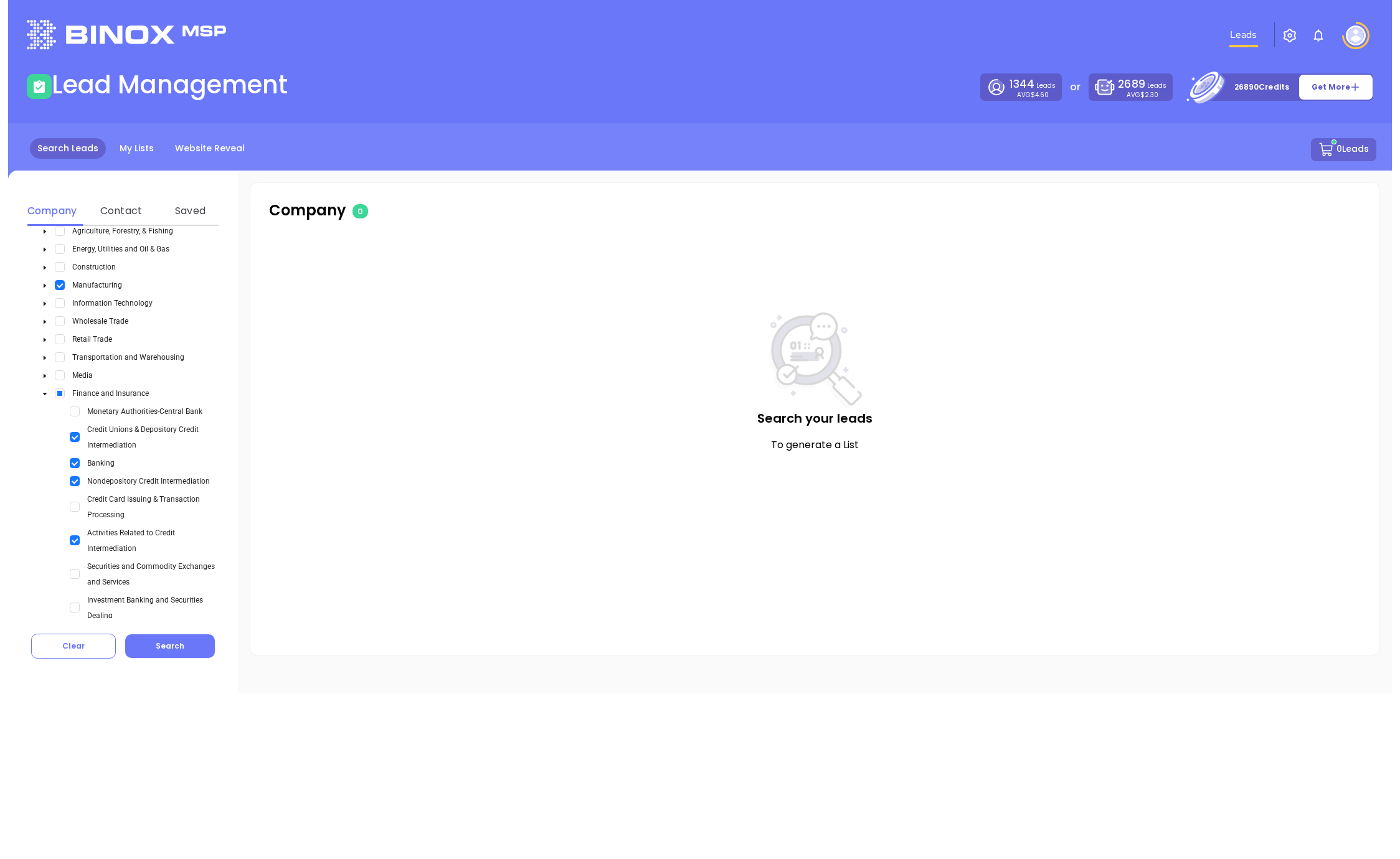
scroll to position [0, 0]
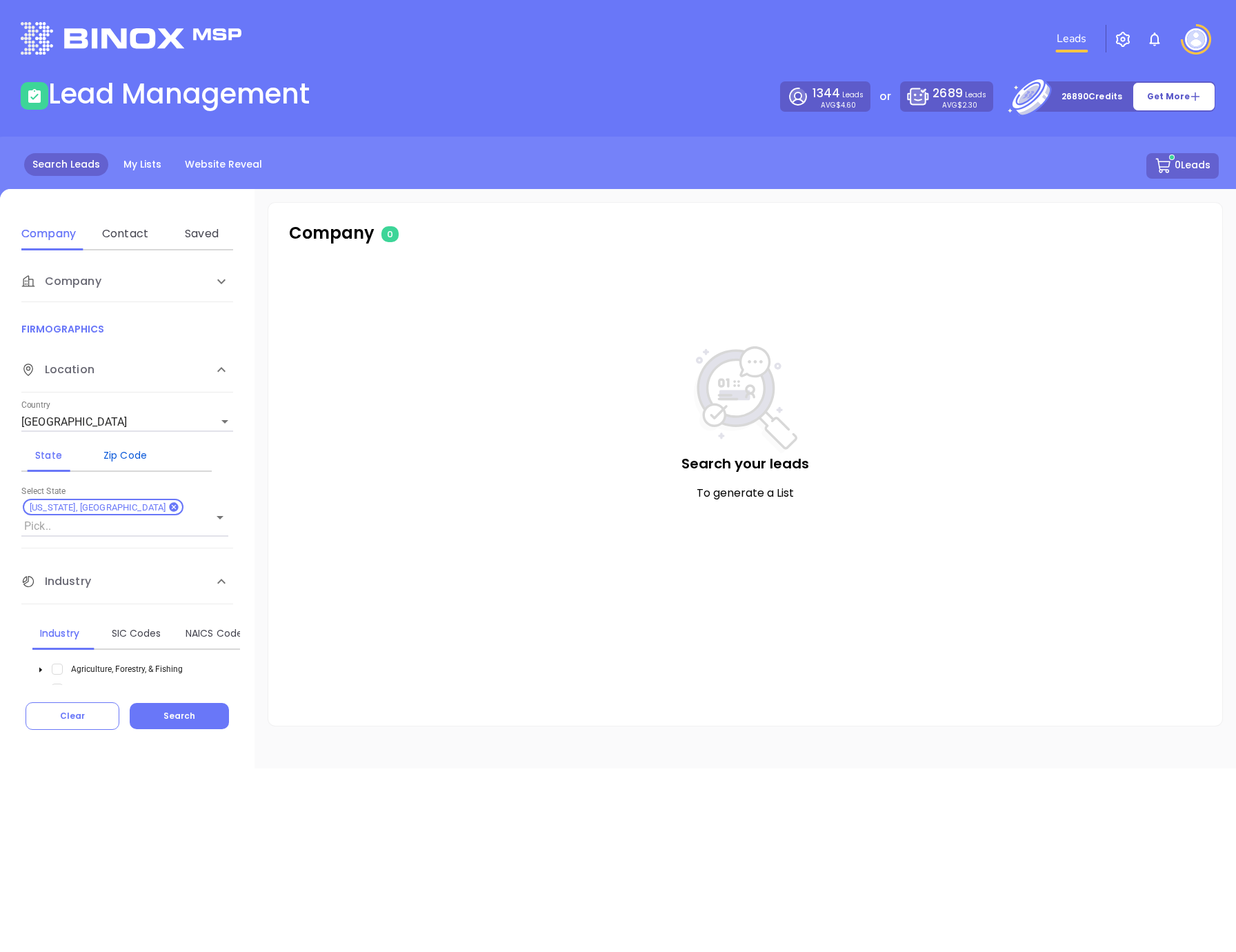
click at [137, 463] on div "Zip Code" at bounding box center [125, 455] width 55 height 17
click at [118, 493] on div "Enter a Zip Code" at bounding box center [125, 503] width 207 height 39
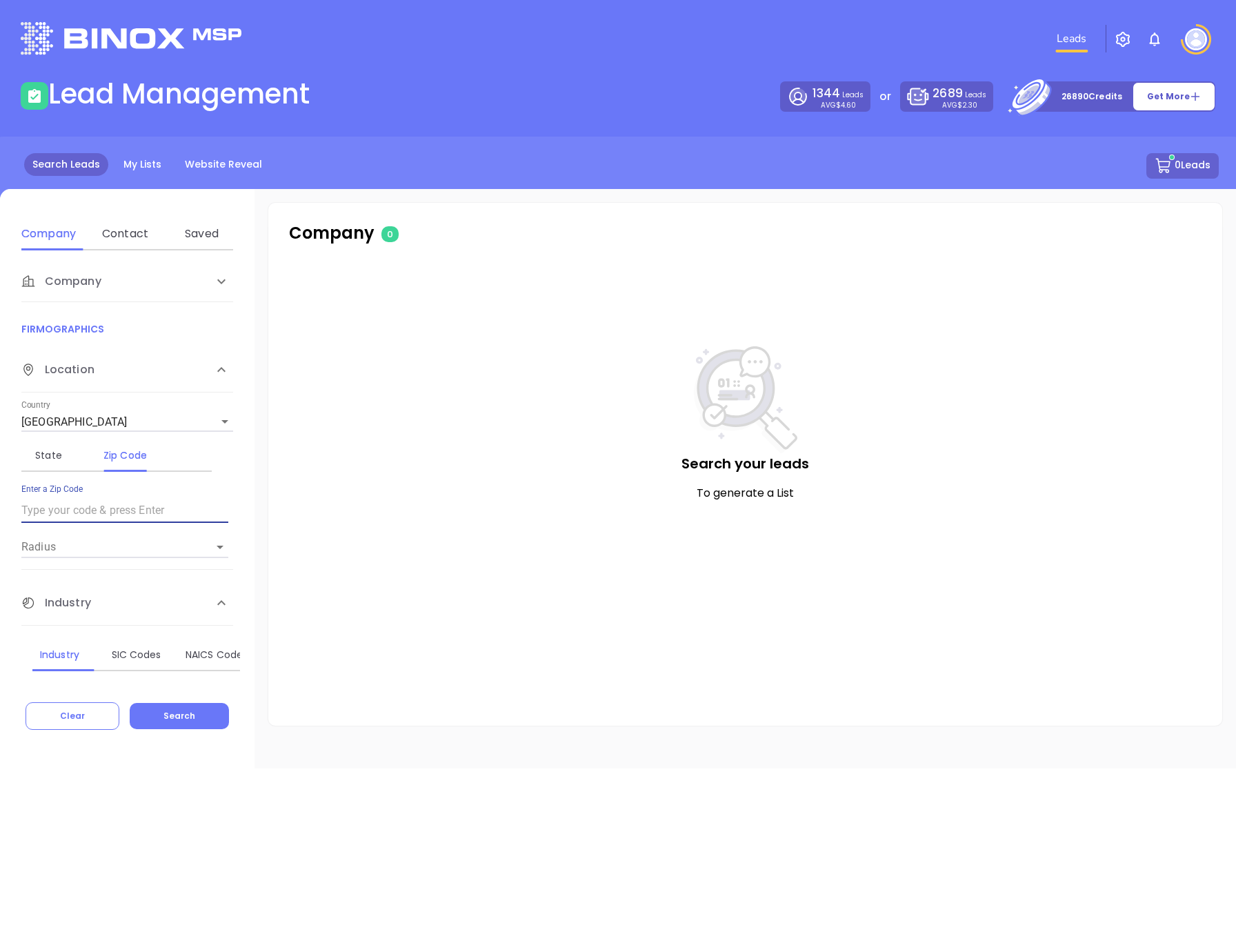
click at [115, 498] on div at bounding box center [125, 510] width 207 height 27
type input "67002"
click at [67, 541] on input "Radius" at bounding box center [105, 547] width 169 height 22
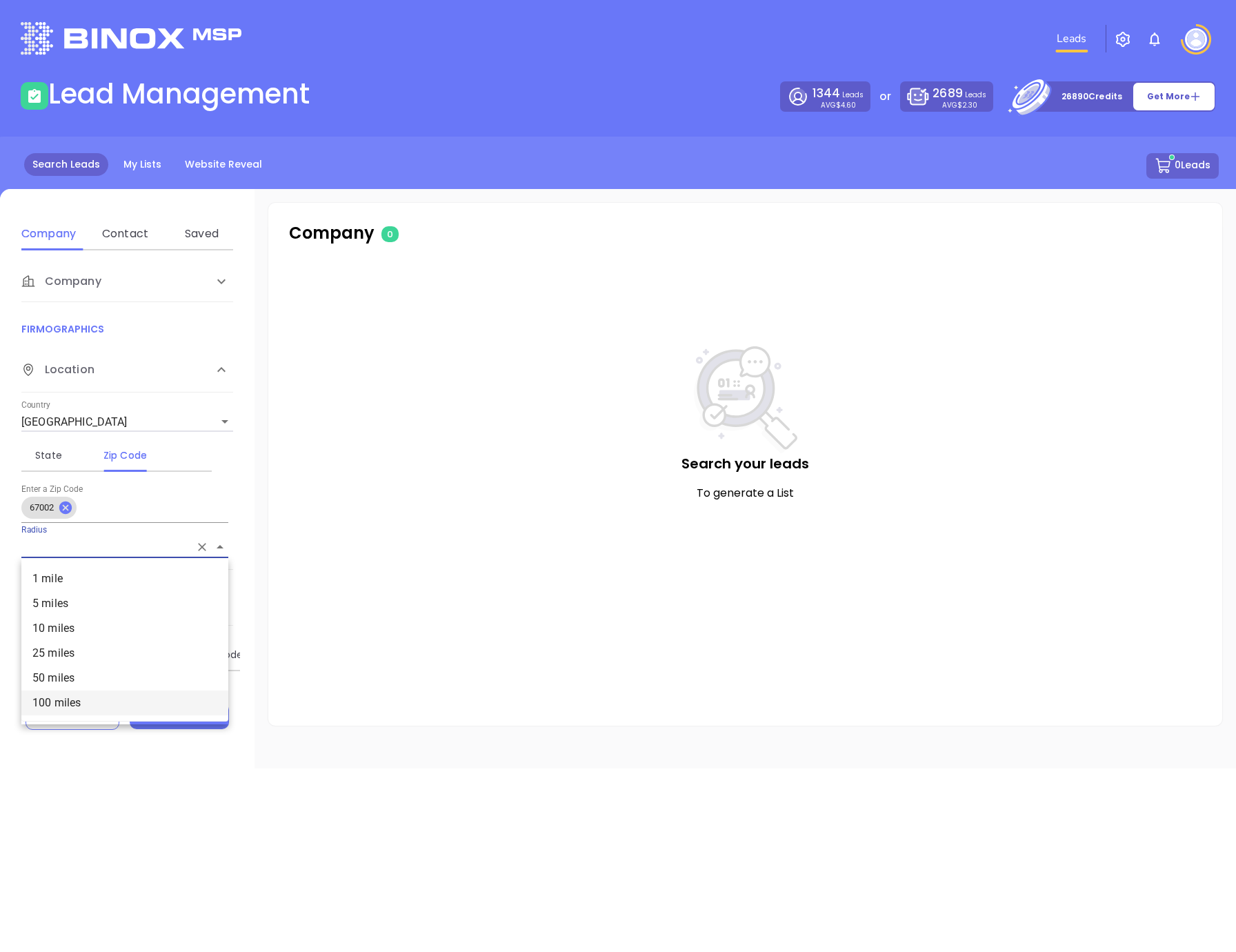
click at [66, 699] on li "100 miles" at bounding box center [125, 703] width 207 height 25
type input "100 miles"
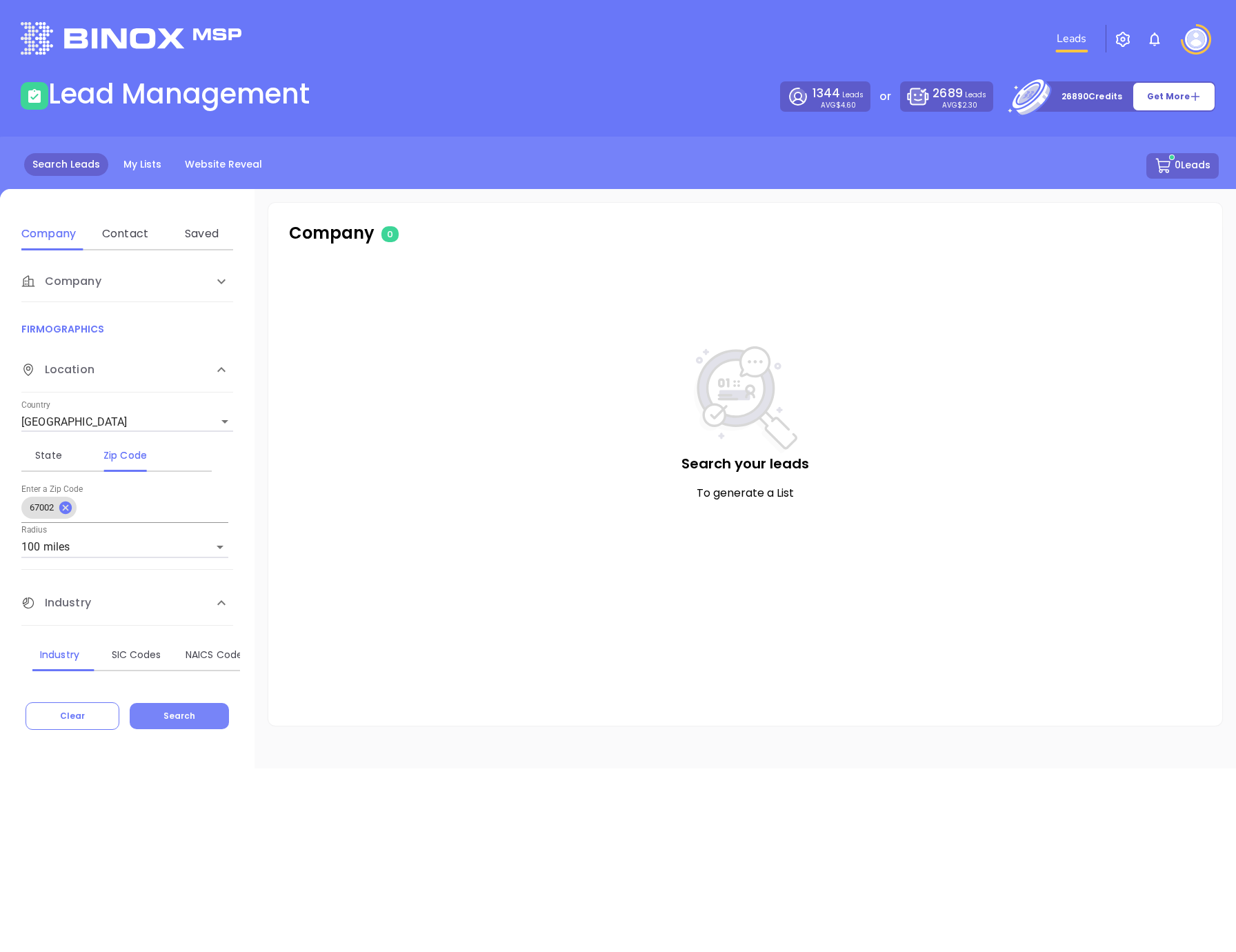
click at [150, 710] on button "Search" at bounding box center [179, 716] width 100 height 27
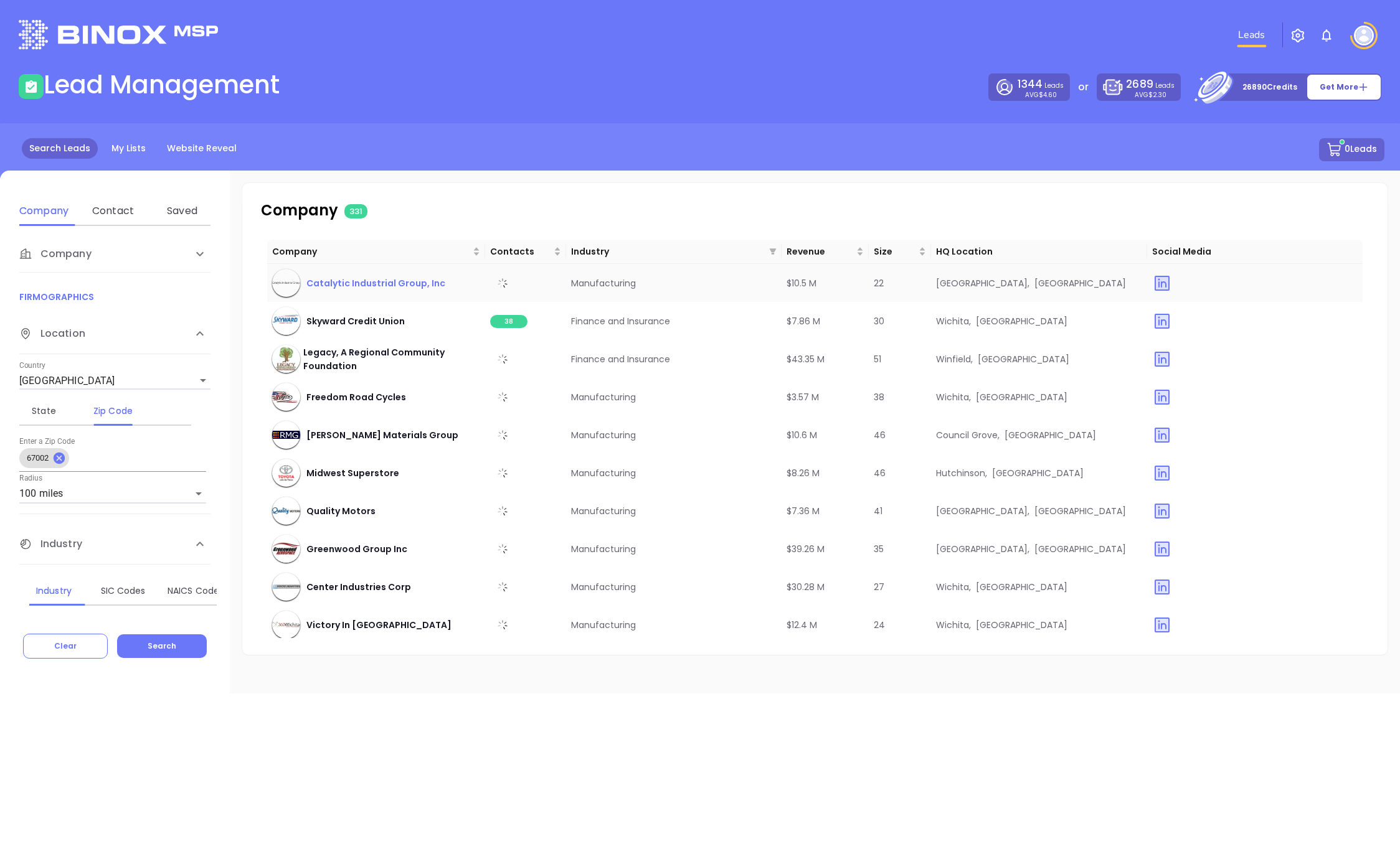
click at [344, 280] on span "Catalytic Industrial Group, Inc" at bounding box center [376, 283] width 139 height 13
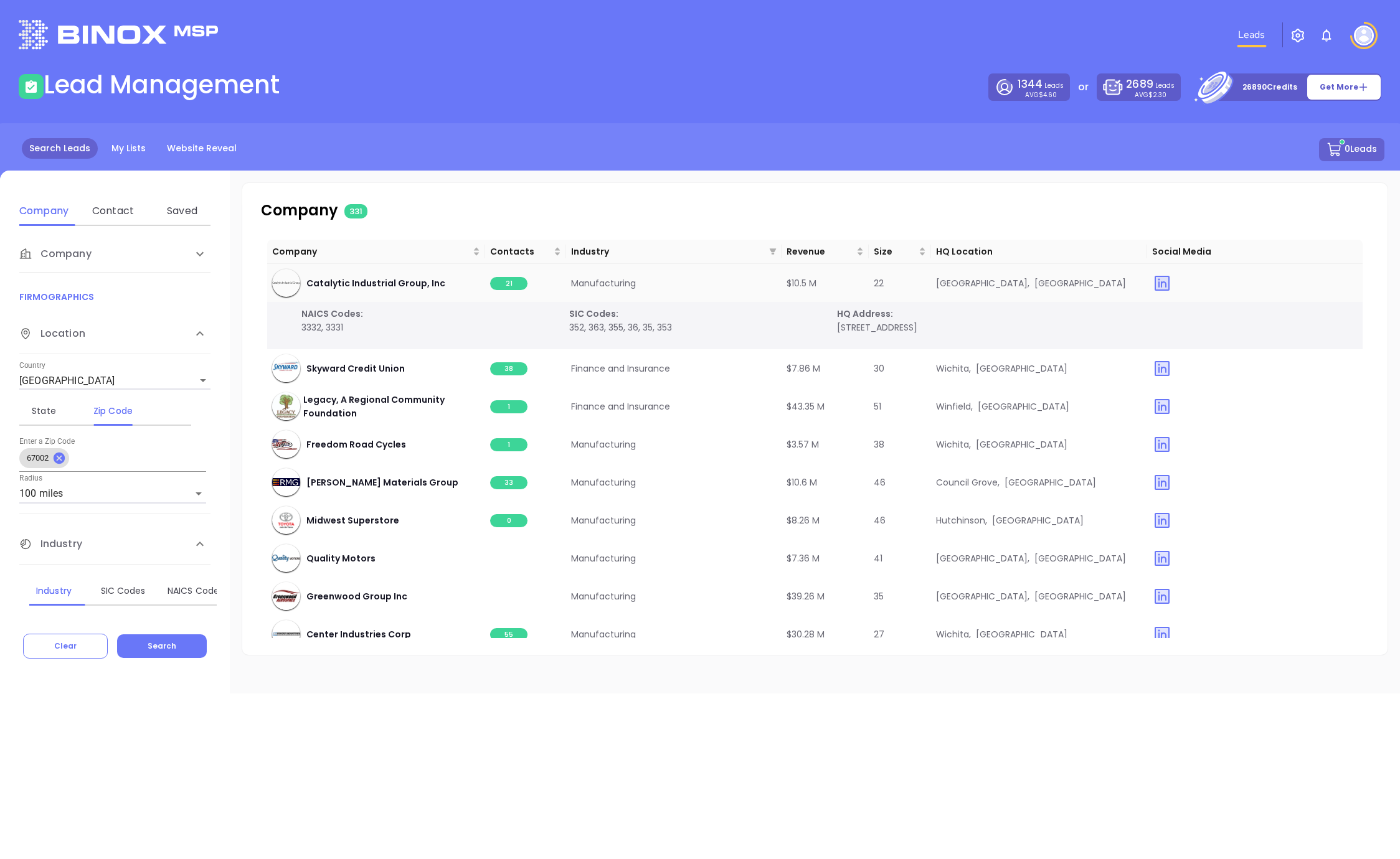
click at [514, 283] on span "21" at bounding box center [509, 283] width 37 height 13
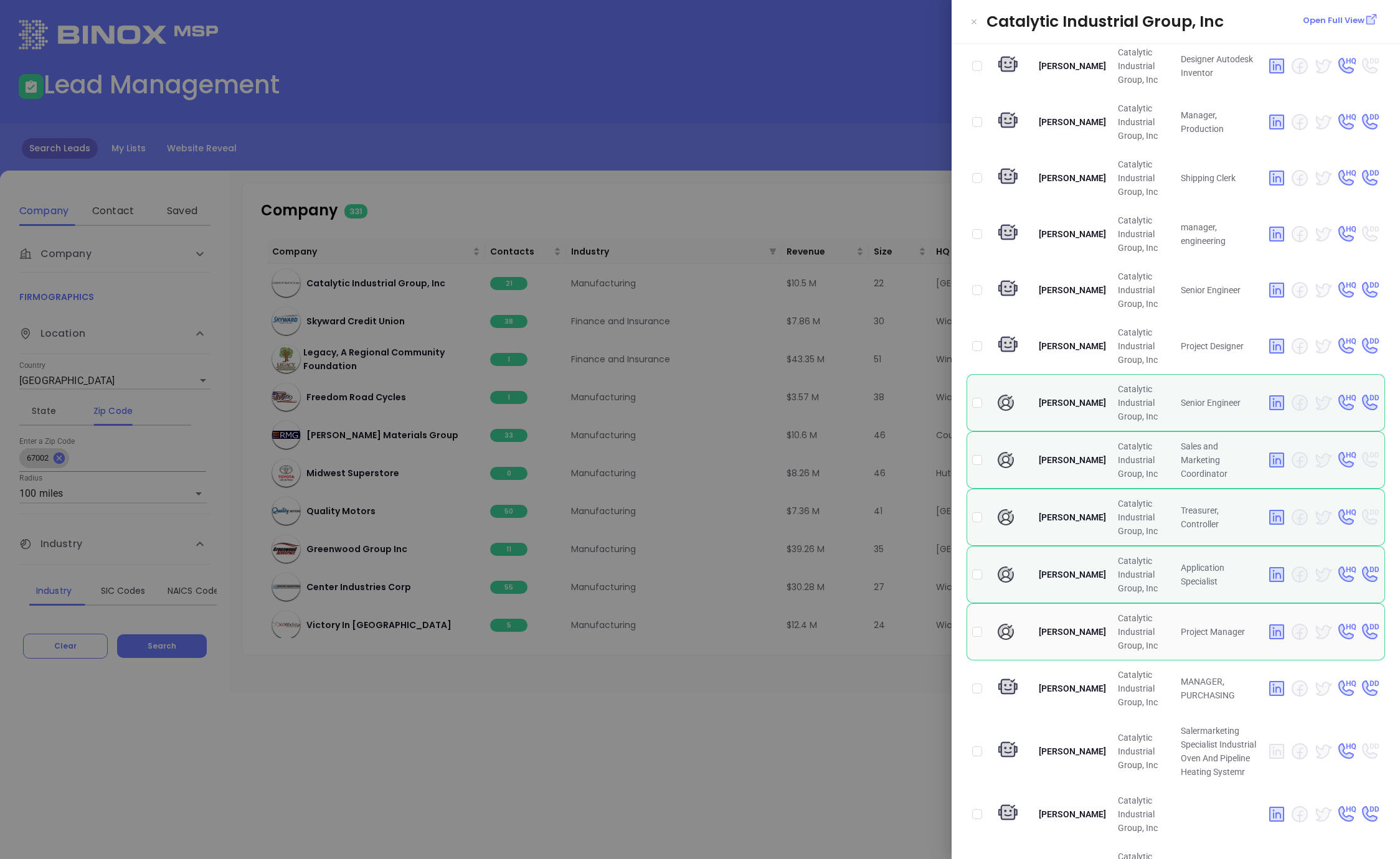
scroll to position [498, 0]
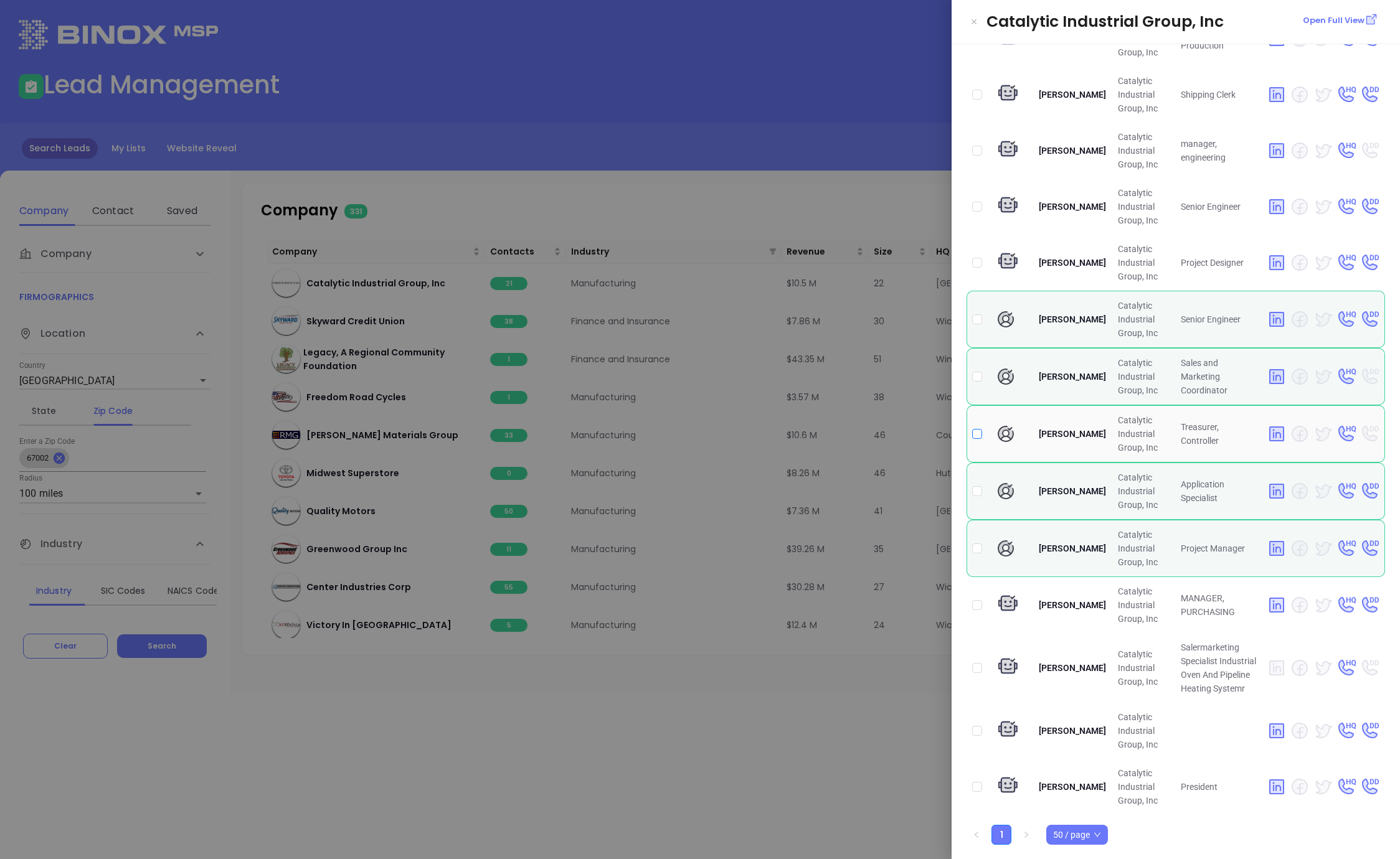
click at [979, 432] on input "checkbox" at bounding box center [976, 433] width 10 height 10
checkbox input "true"
click at [693, 176] on div at bounding box center [700, 429] width 1400 height 859
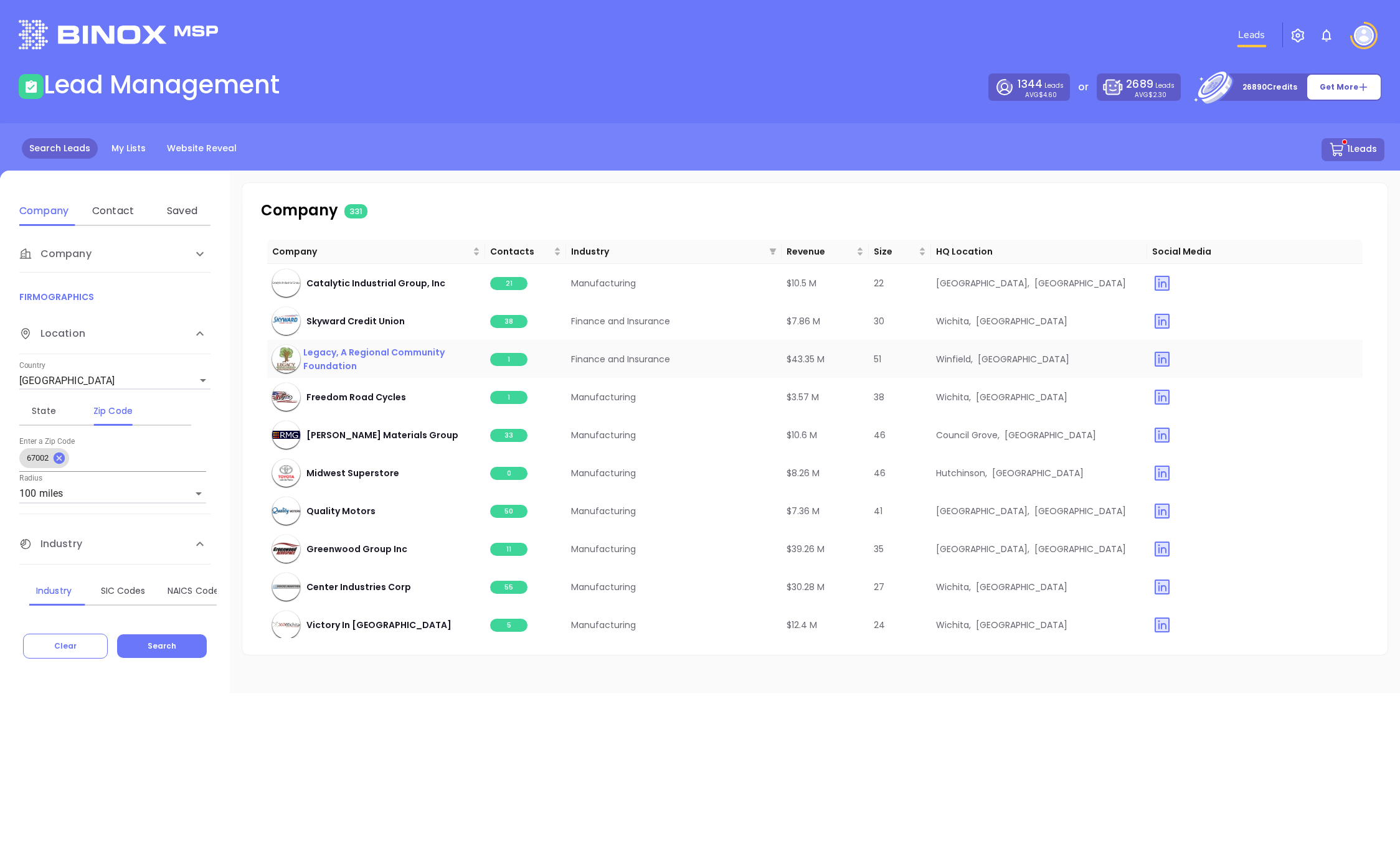
click at [343, 357] on span "Legacy, A Regional Community Foundation" at bounding box center [391, 359] width 177 height 28
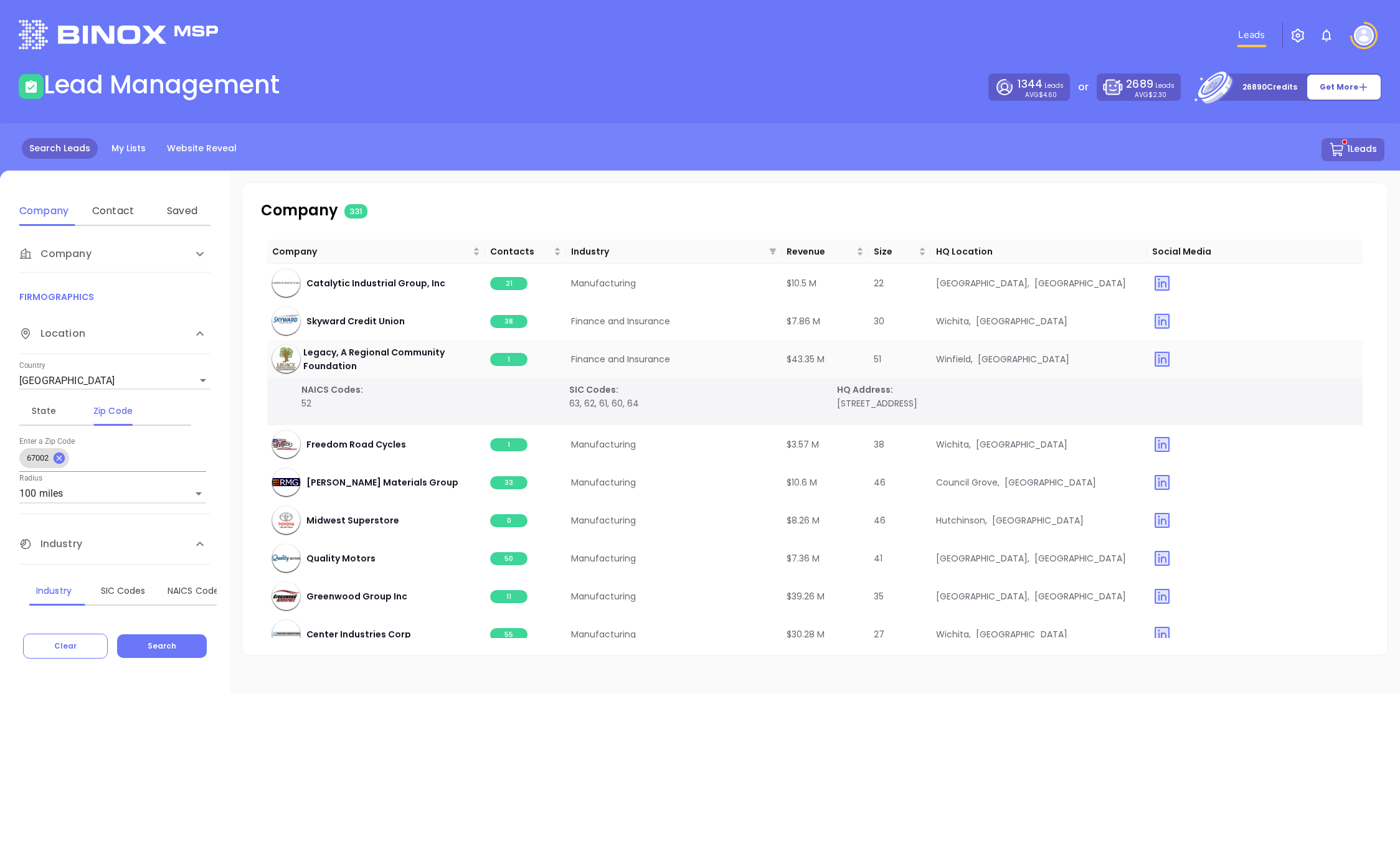
click at [500, 358] on span "1" at bounding box center [509, 359] width 37 height 13
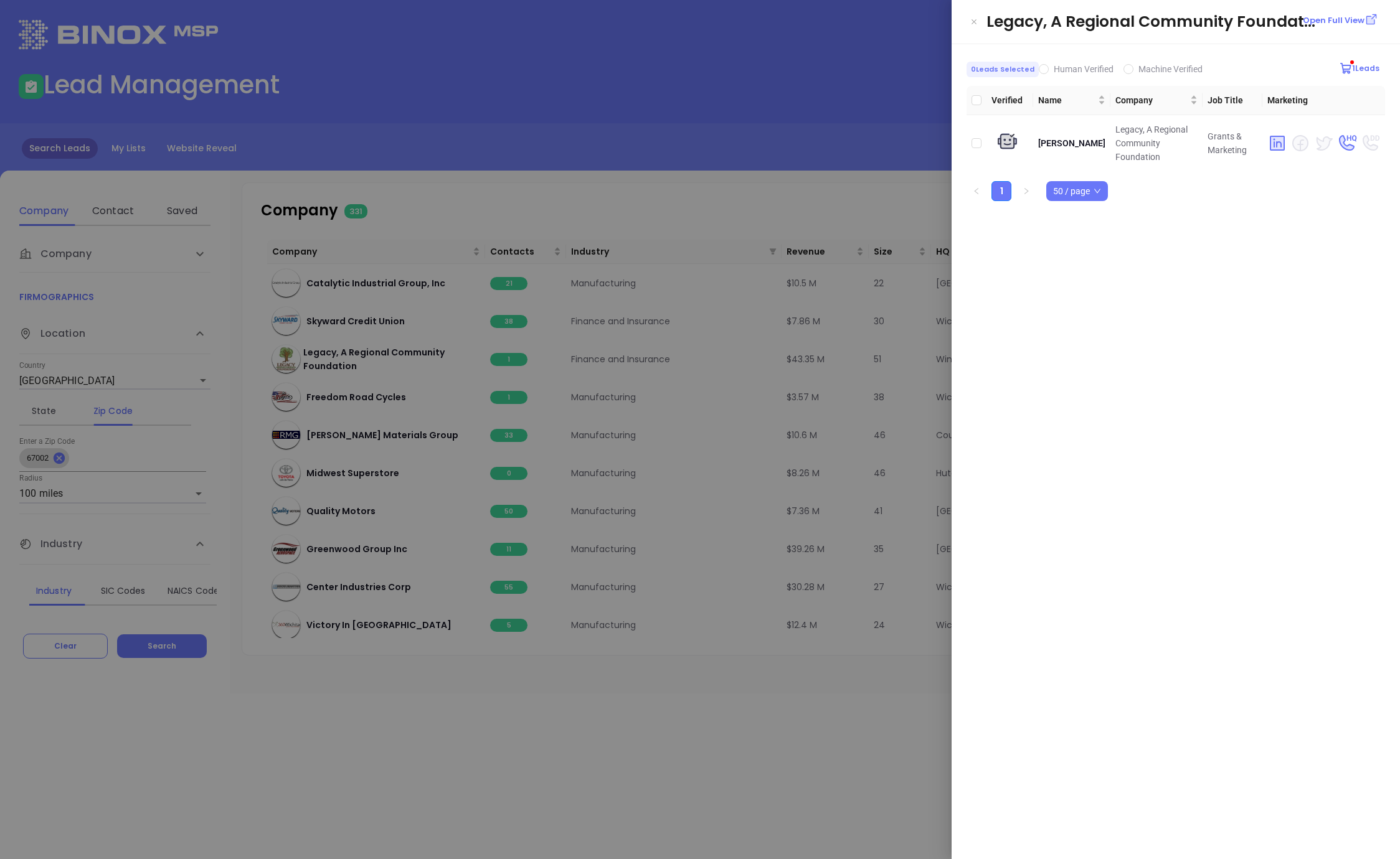
drag, startPoint x: 795, startPoint y: 197, endPoint x: 742, endPoint y: 278, distance: 96.8
click at [795, 198] on div at bounding box center [700, 429] width 1400 height 859
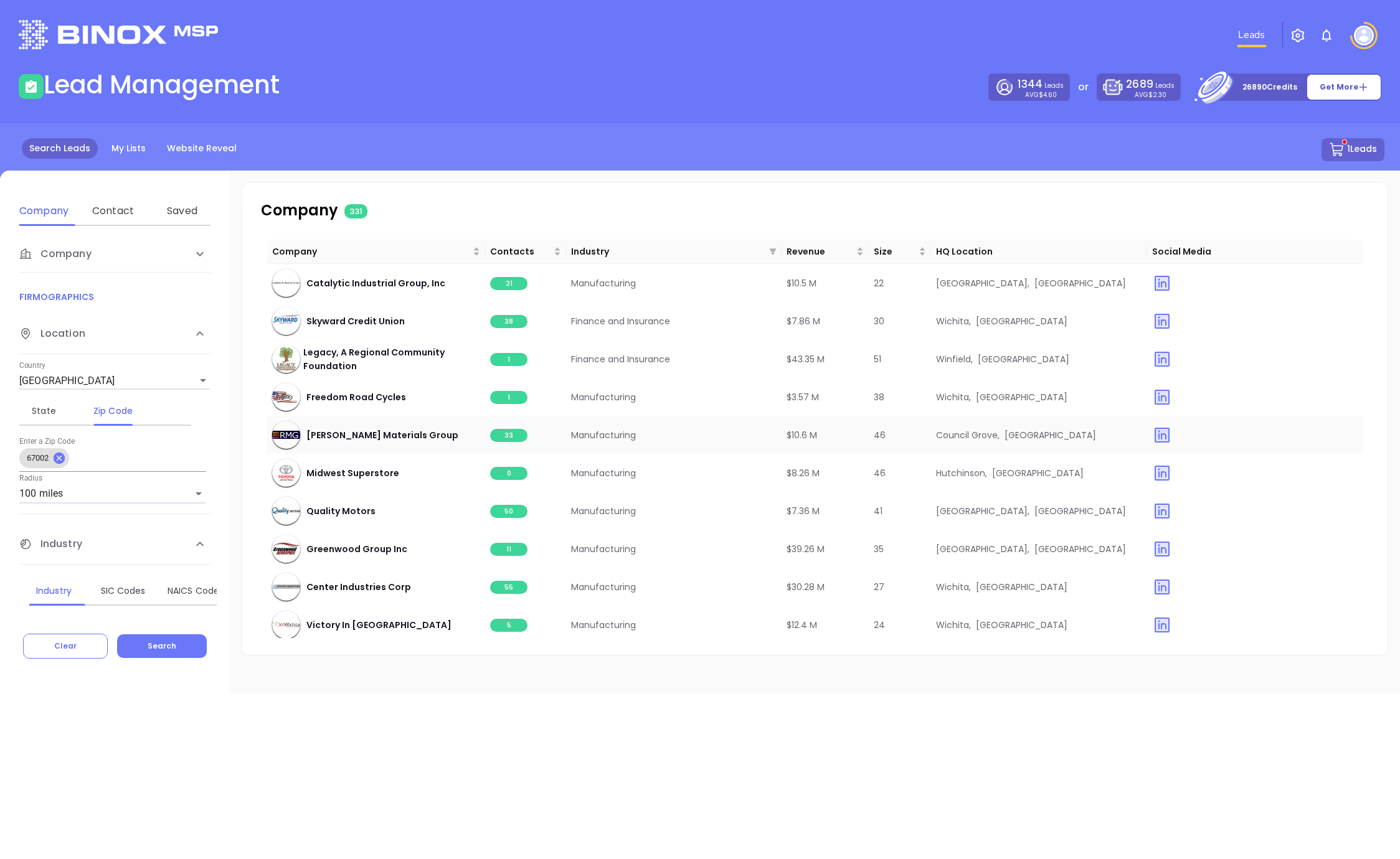
click at [509, 438] on span "33" at bounding box center [509, 435] width 37 height 13
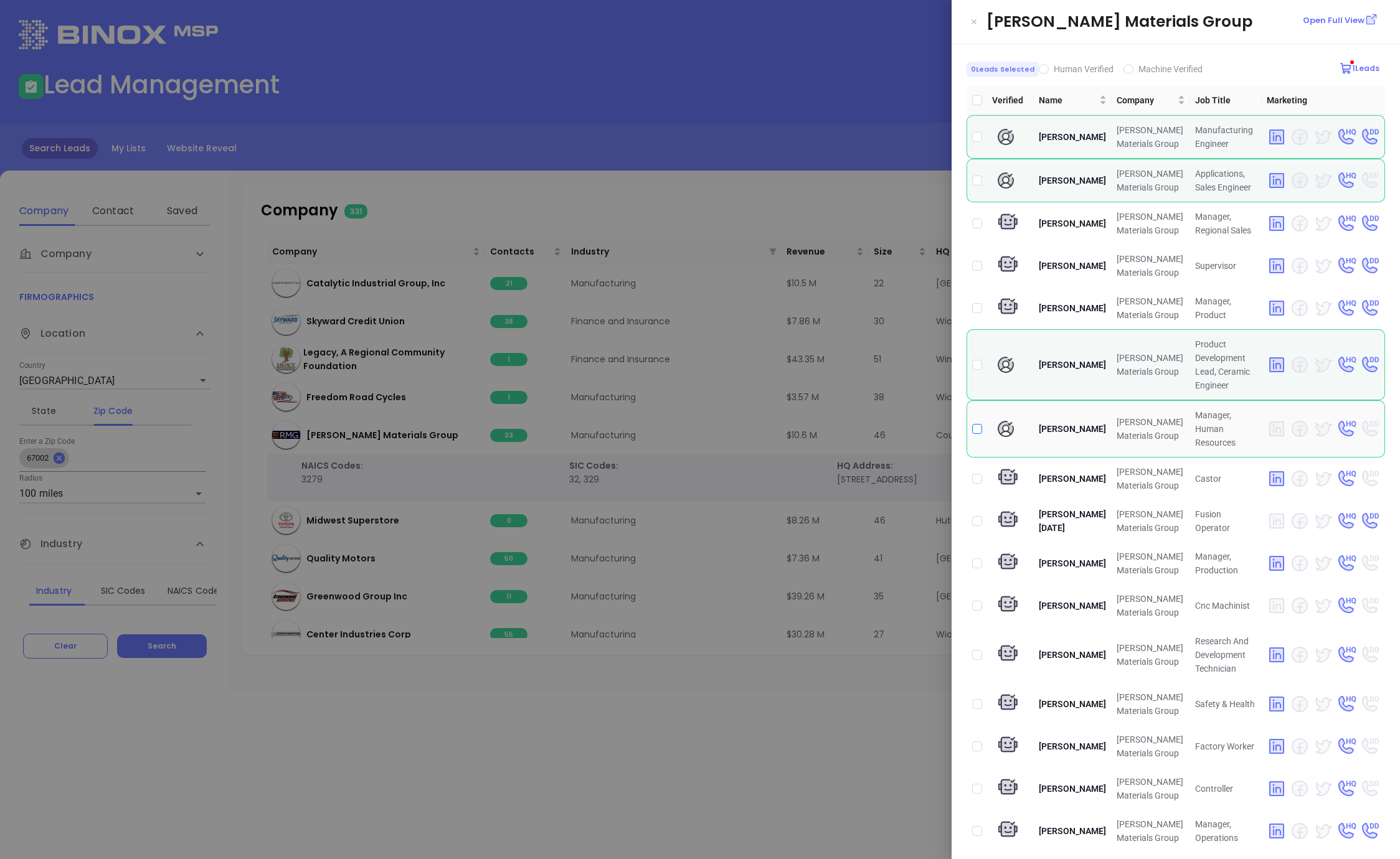
click at [980, 424] on input "checkbox" at bounding box center [976, 429] width 10 height 10
checkbox input "true"
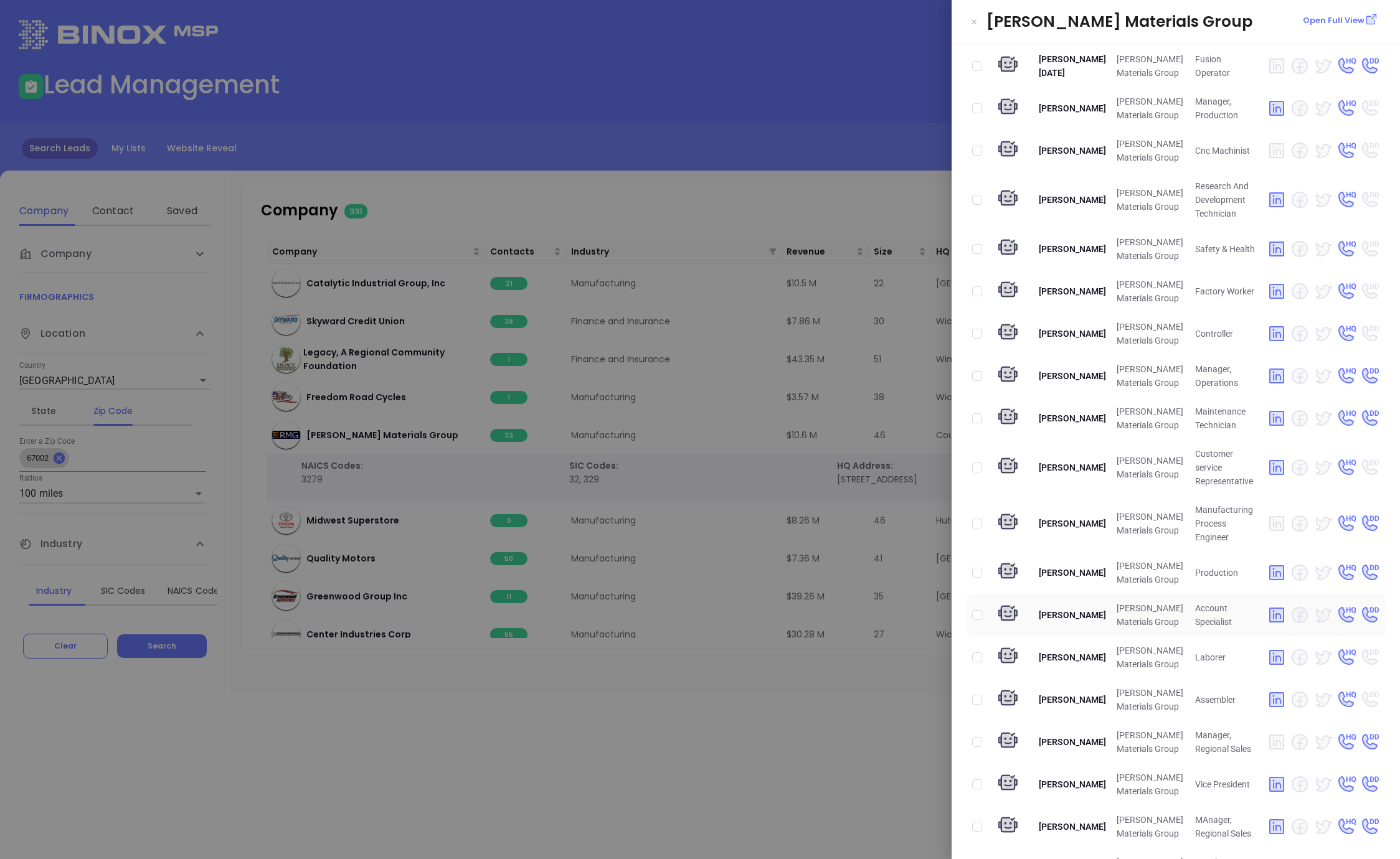
scroll to position [733, 0]
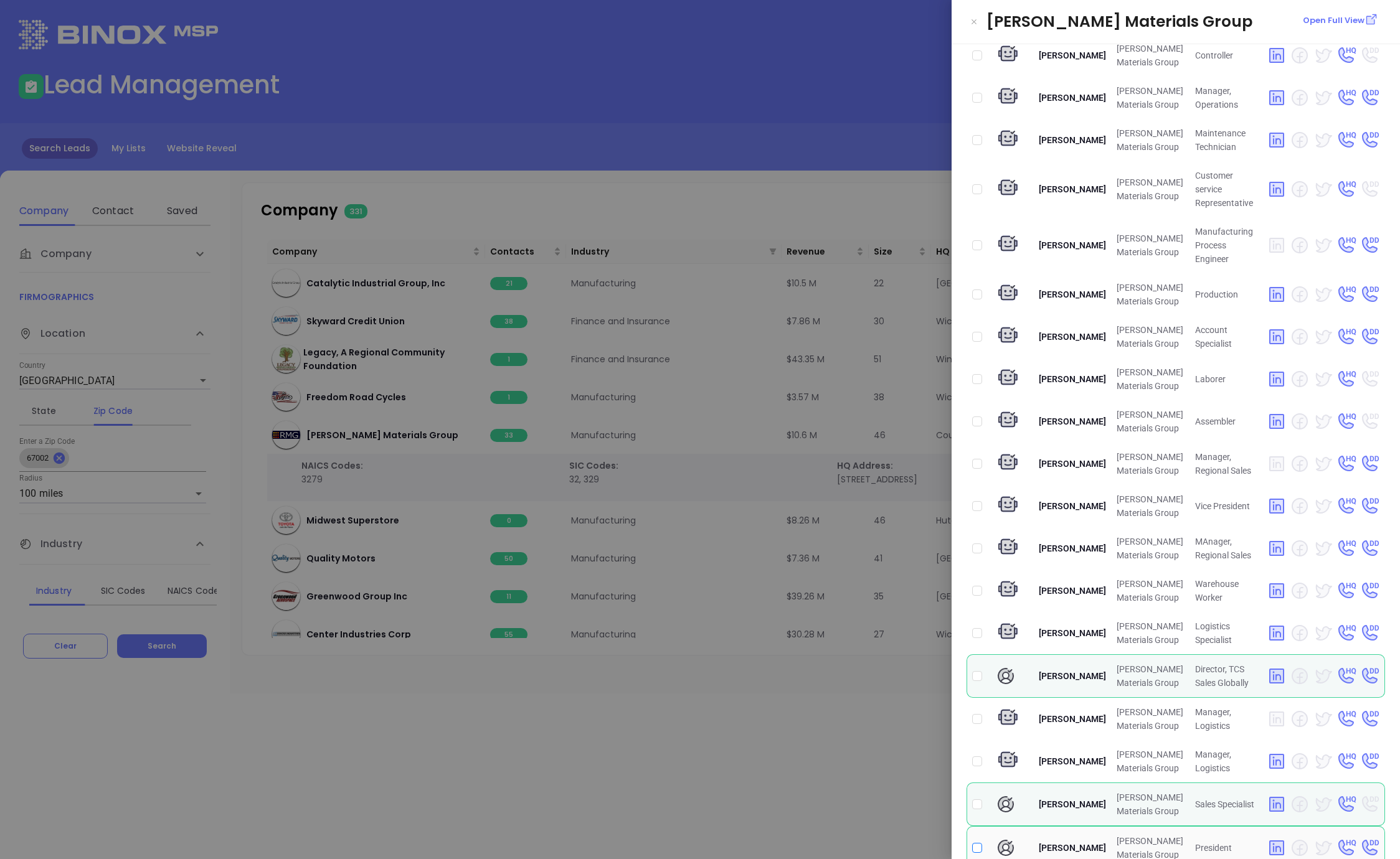
click at [973, 843] on input "checkbox" at bounding box center [976, 847] width 10 height 10
checkbox input "true"
drag, startPoint x: 841, startPoint y: 798, endPoint x: 829, endPoint y: 798, distance: 12.0
click at [839, 798] on div at bounding box center [700, 429] width 1400 height 859
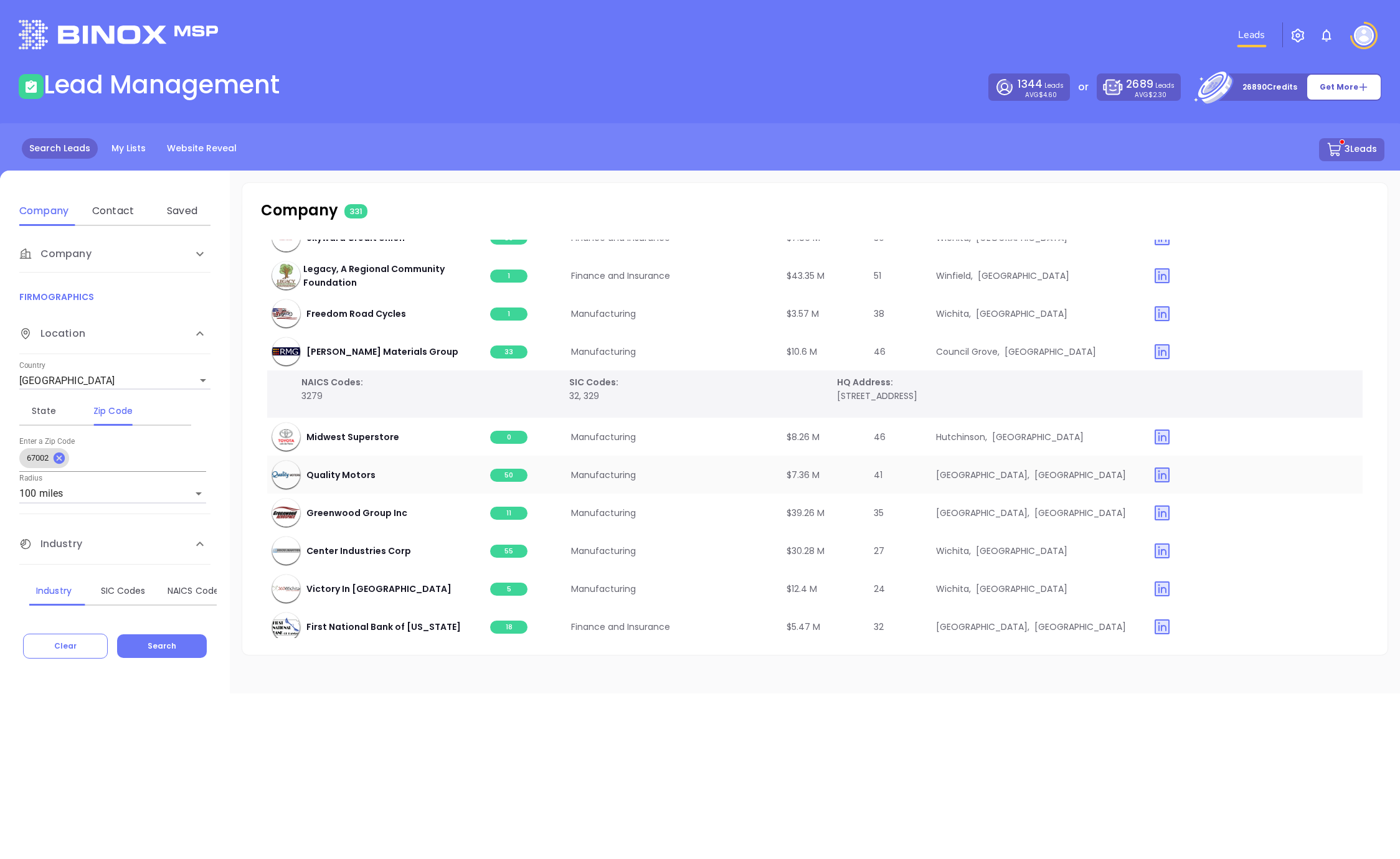
scroll to position [139, 0]
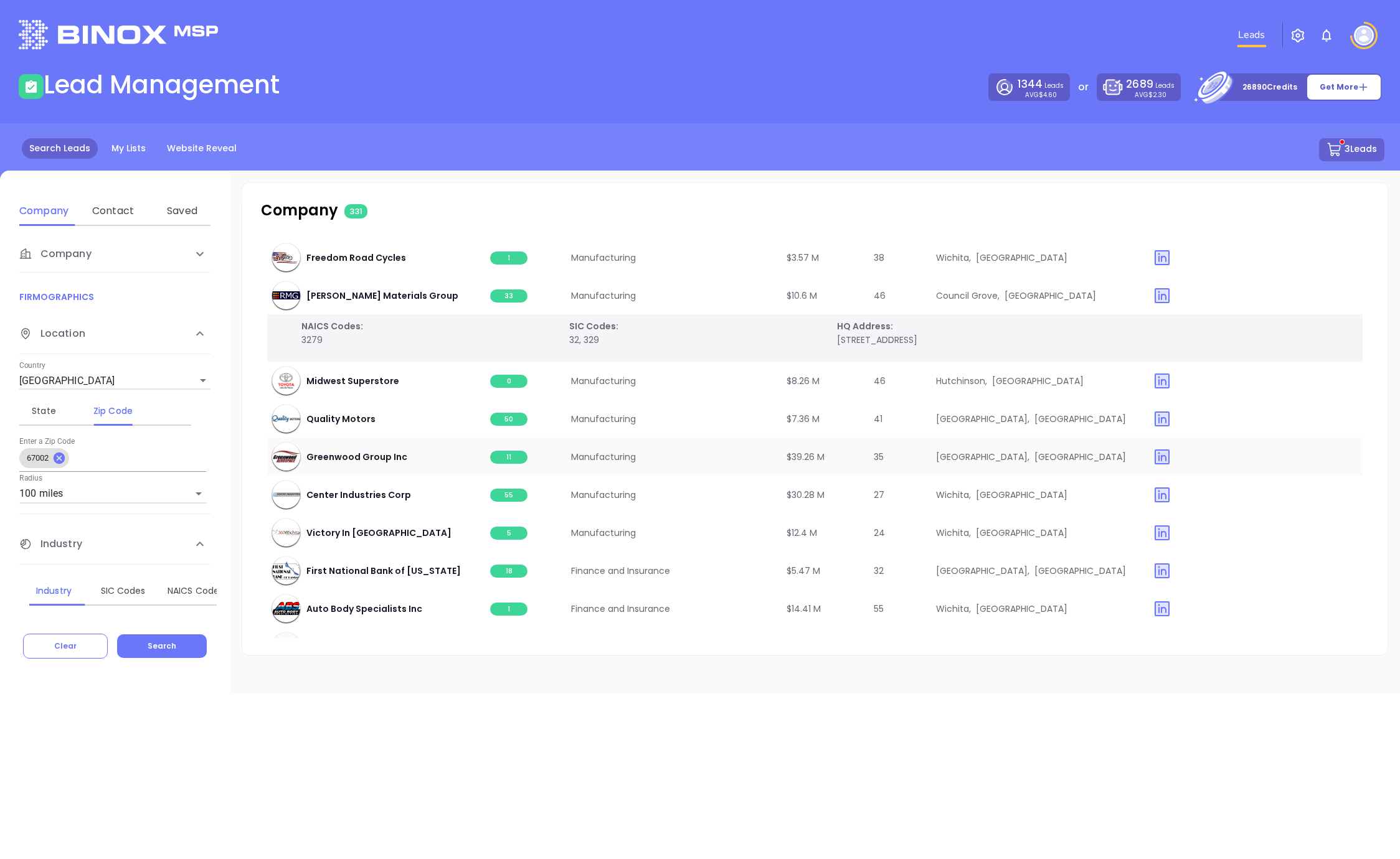
click at [510, 461] on span "11" at bounding box center [509, 456] width 37 height 13
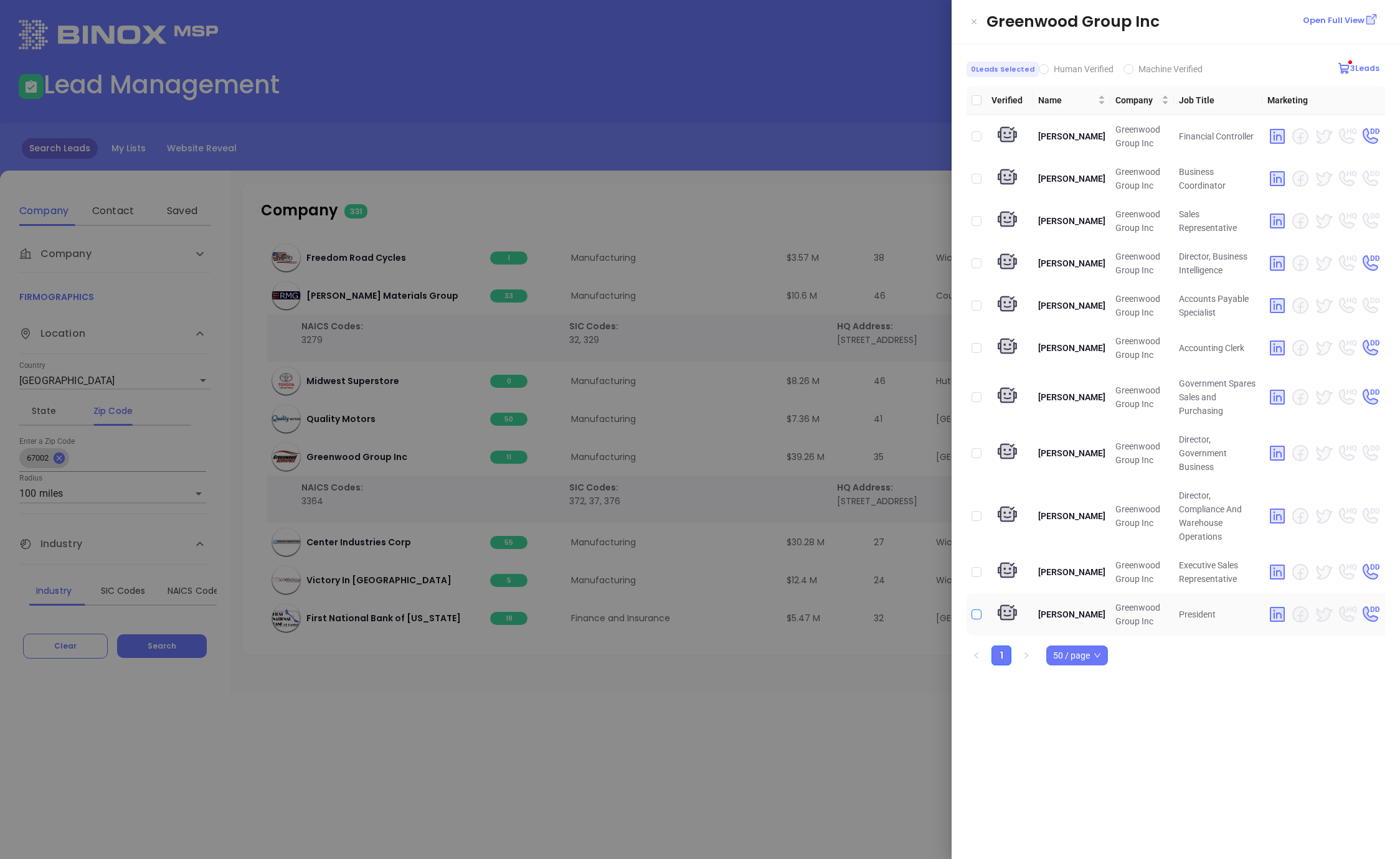
click at [974, 609] on input "checkbox" at bounding box center [976, 614] width 10 height 10
checkbox input "true"
click at [974, 136] on input "checkbox" at bounding box center [976, 136] width 10 height 10
checkbox input "true"
drag, startPoint x: 715, startPoint y: 241, endPoint x: 704, endPoint y: 255, distance: 17.8
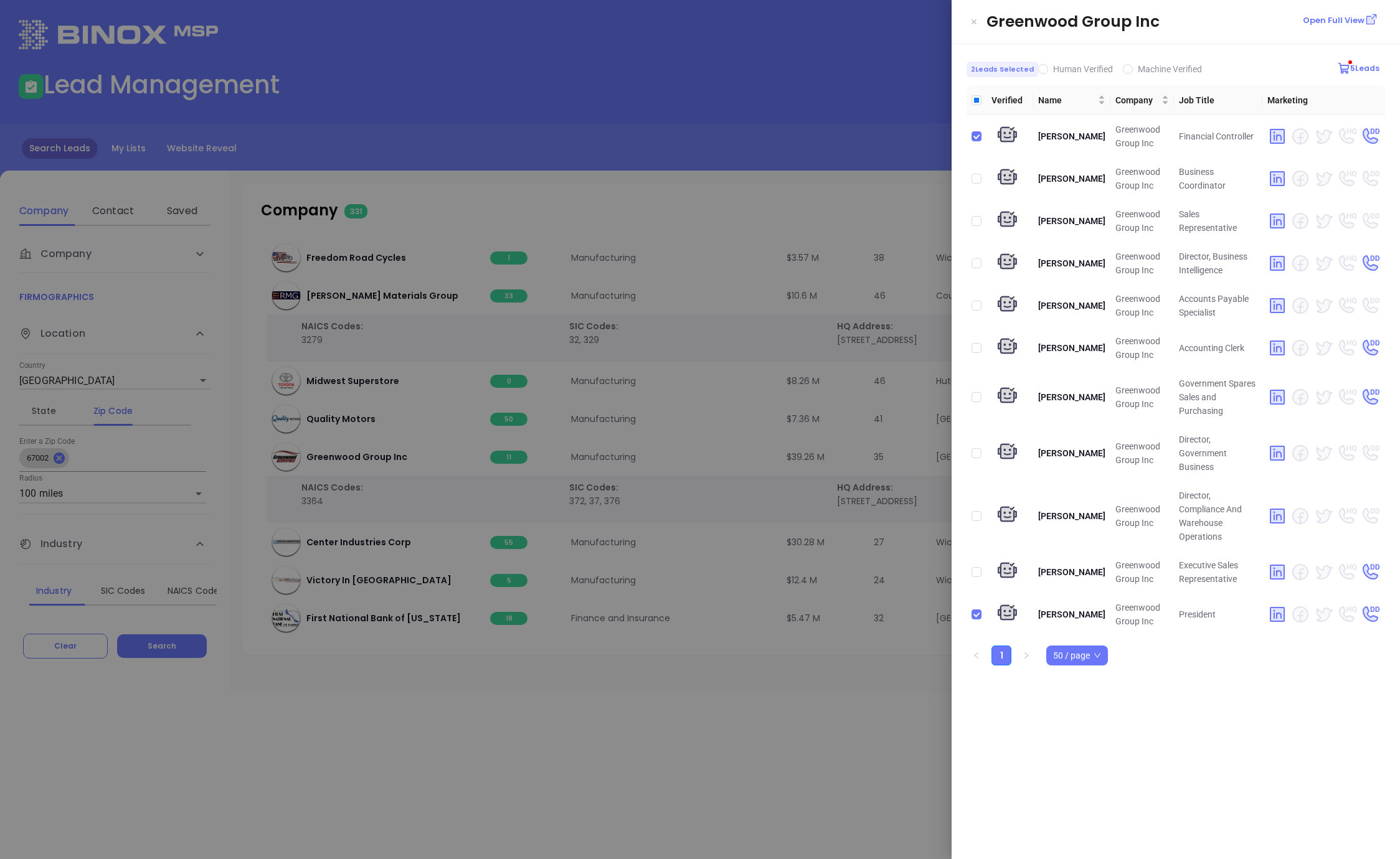
click at [715, 241] on div at bounding box center [700, 429] width 1400 height 859
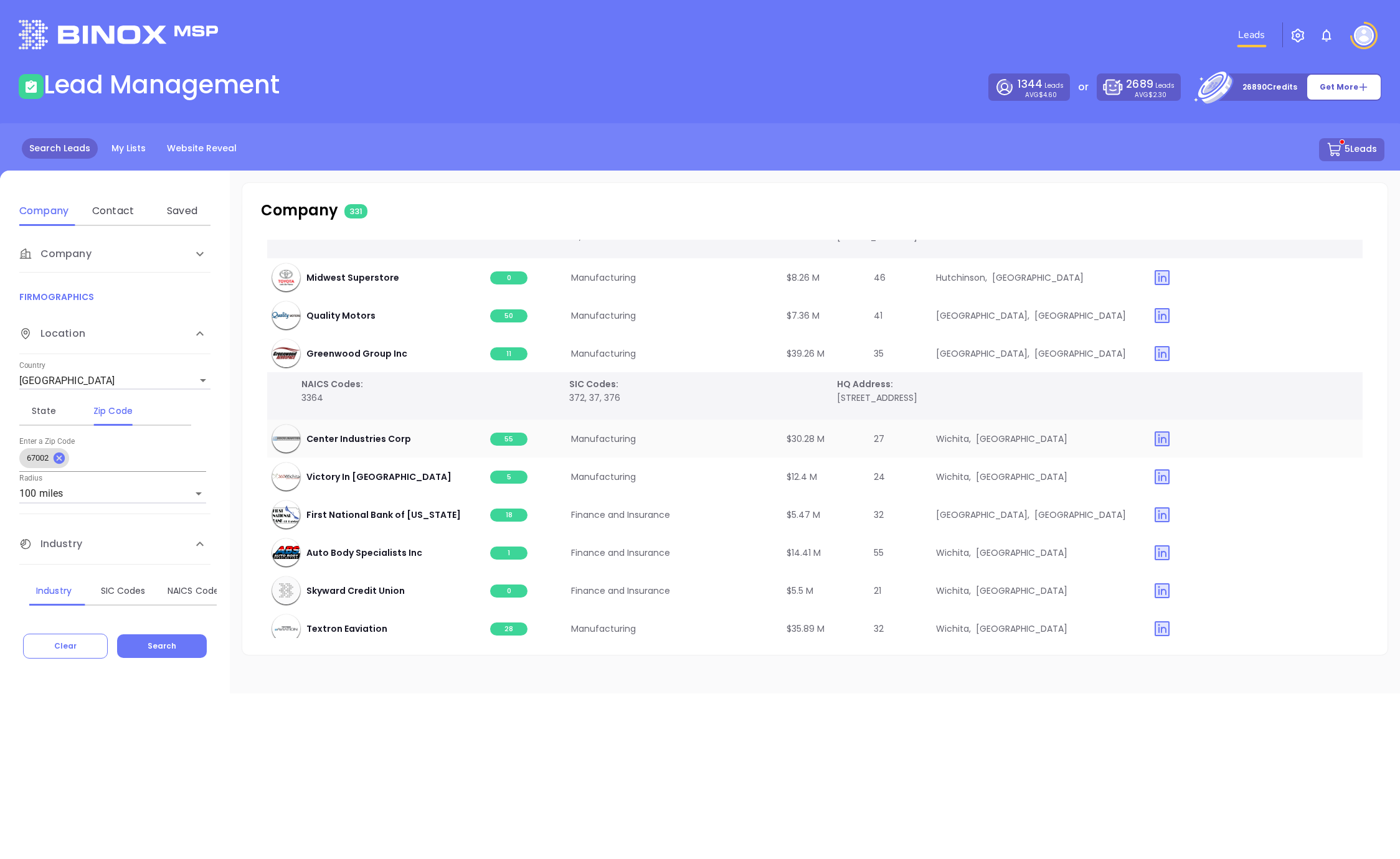
scroll to position [261, 0]
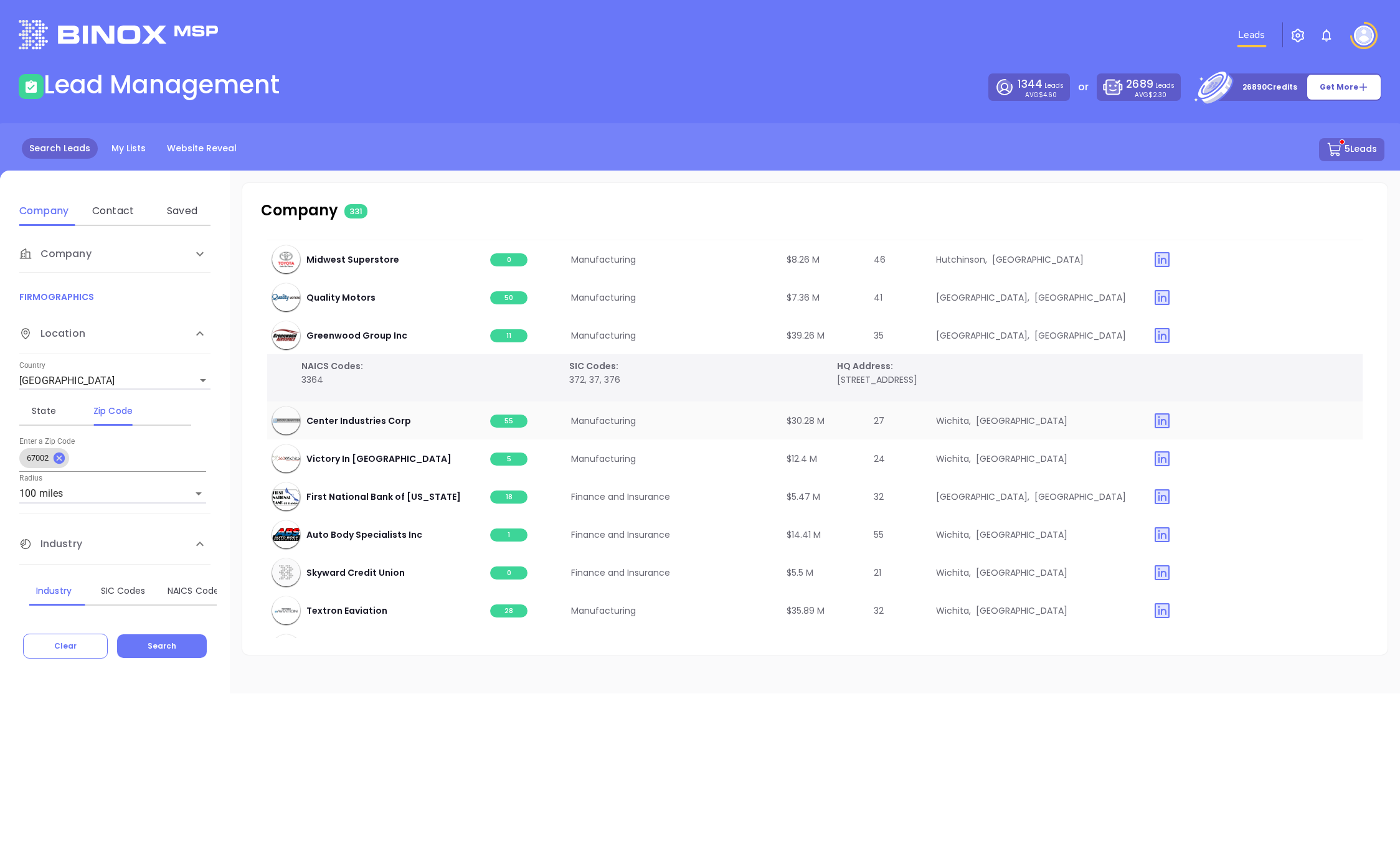
click at [512, 427] on span "55" at bounding box center [509, 421] width 37 height 13
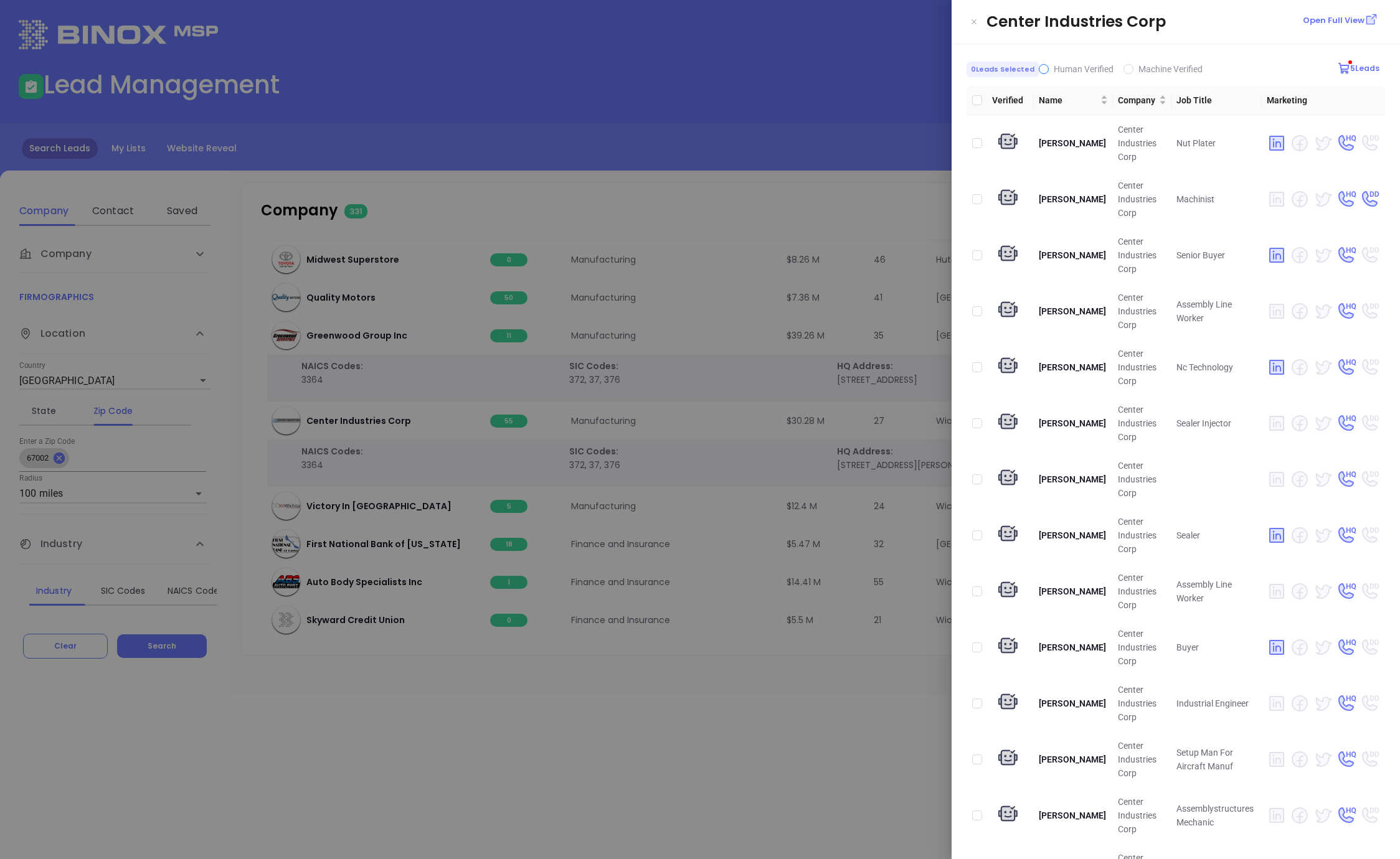
click at [1043, 69] on label "Human Verified" at bounding box center [1078, 69] width 79 height 13
click at [1043, 69] on input "Human Verified" at bounding box center [1043, 69] width 10 height 10
checkbox input "true"
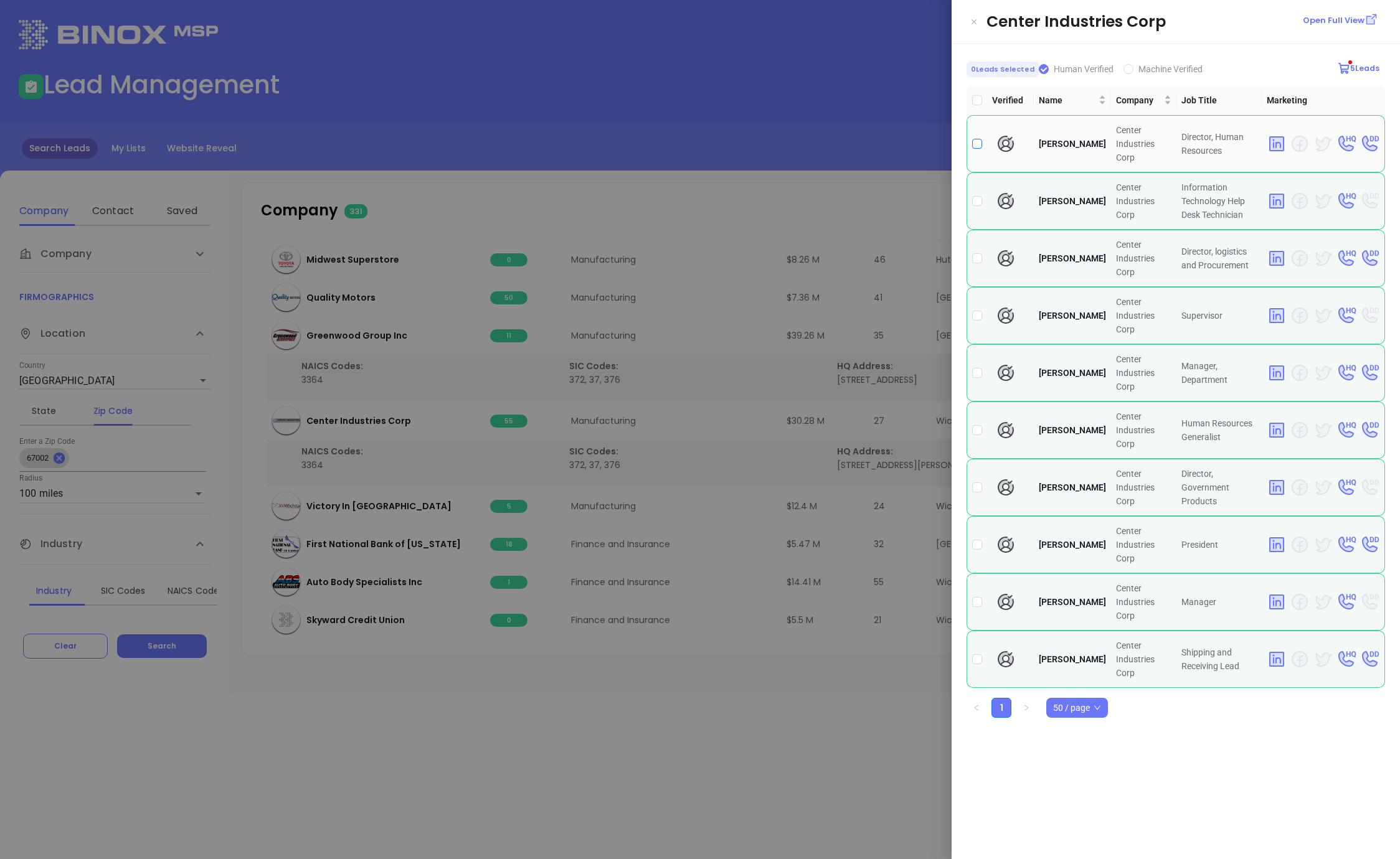
click at [975, 139] on input "checkbox" at bounding box center [976, 143] width 10 height 10
checkbox input "true"
click at [979, 196] on input "checkbox" at bounding box center [976, 201] width 10 height 10
checkbox input "false"
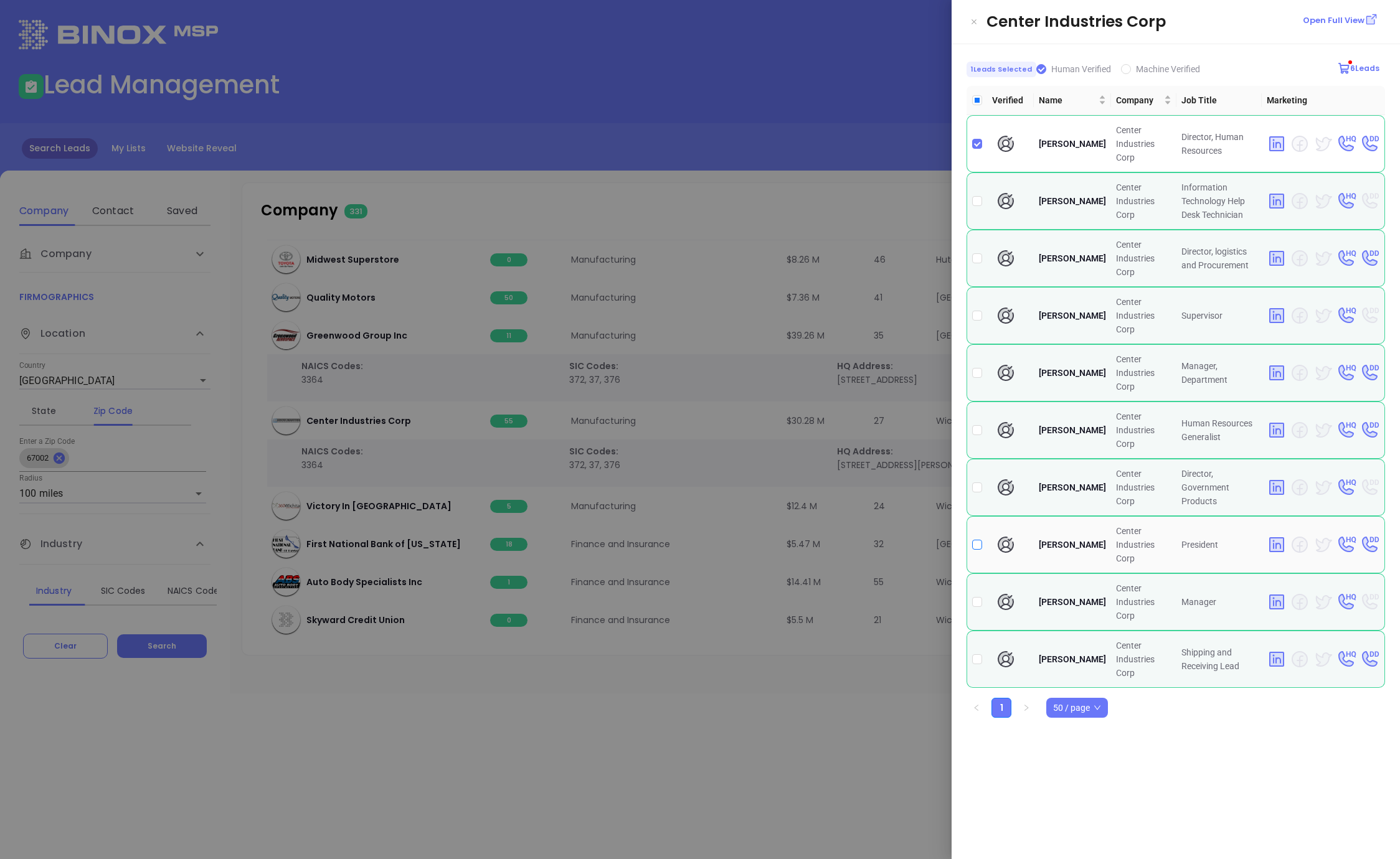
click at [977, 540] on input "checkbox" at bounding box center [976, 544] width 10 height 10
checkbox input "true"
click at [832, 190] on div at bounding box center [700, 429] width 1400 height 859
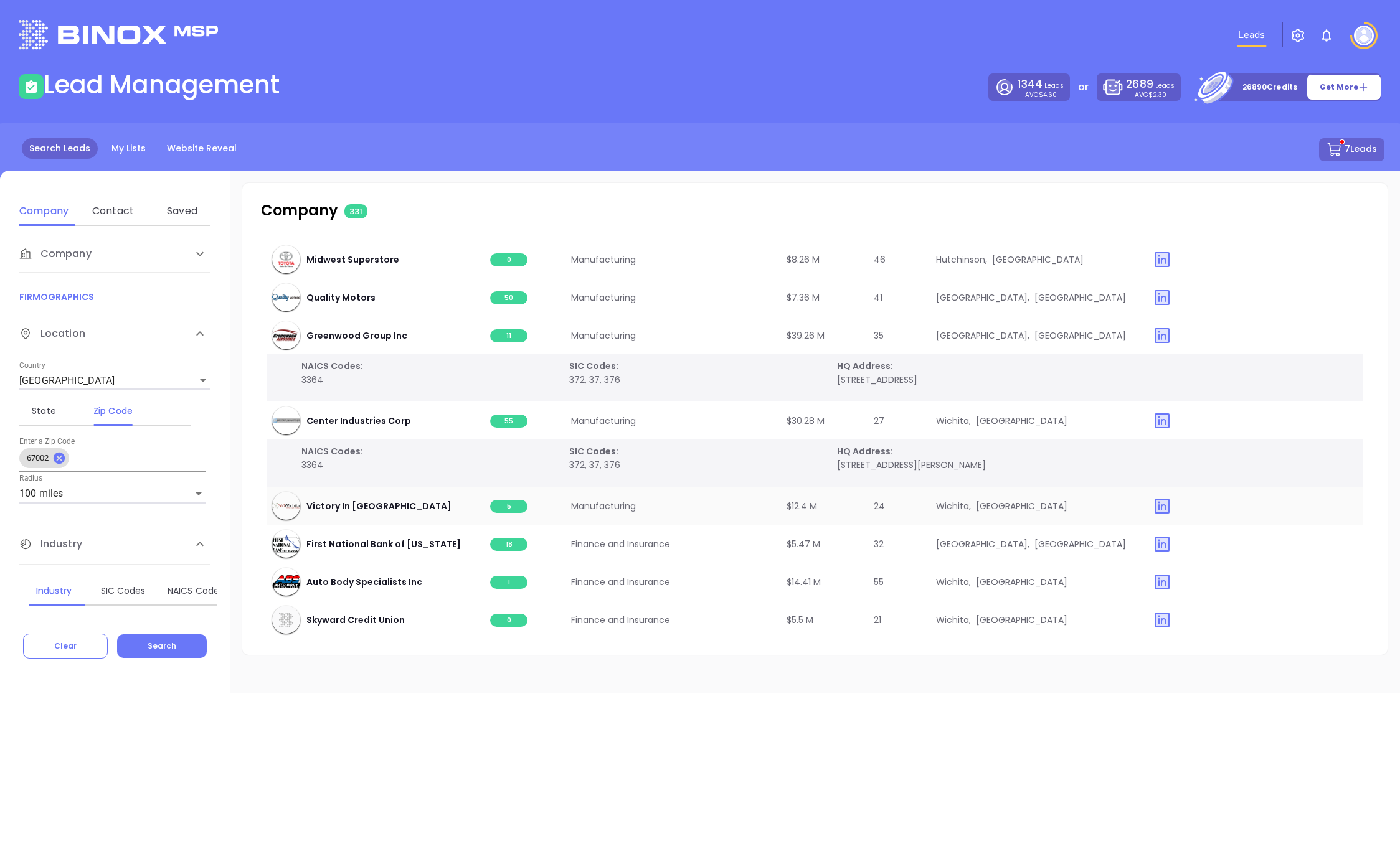
click at [505, 510] on span "5" at bounding box center [509, 506] width 37 height 13
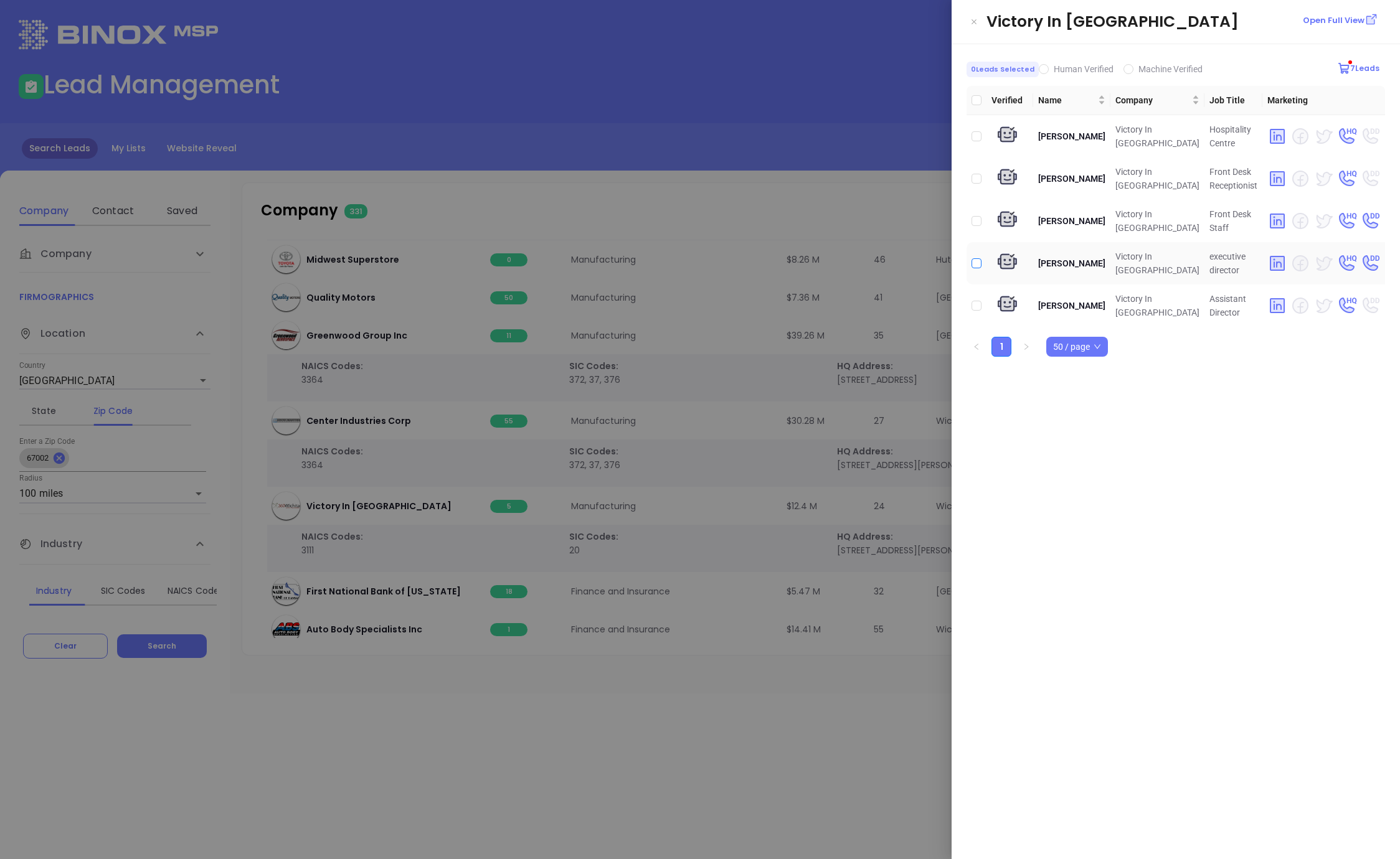
click at [978, 265] on input "checkbox" at bounding box center [976, 263] width 10 height 10
checkbox input "true"
drag, startPoint x: 974, startPoint y: 303, endPoint x: 902, endPoint y: 286, distance: 74.0
click at [974, 303] on input "checkbox" at bounding box center [976, 305] width 10 height 10
checkbox input "true"
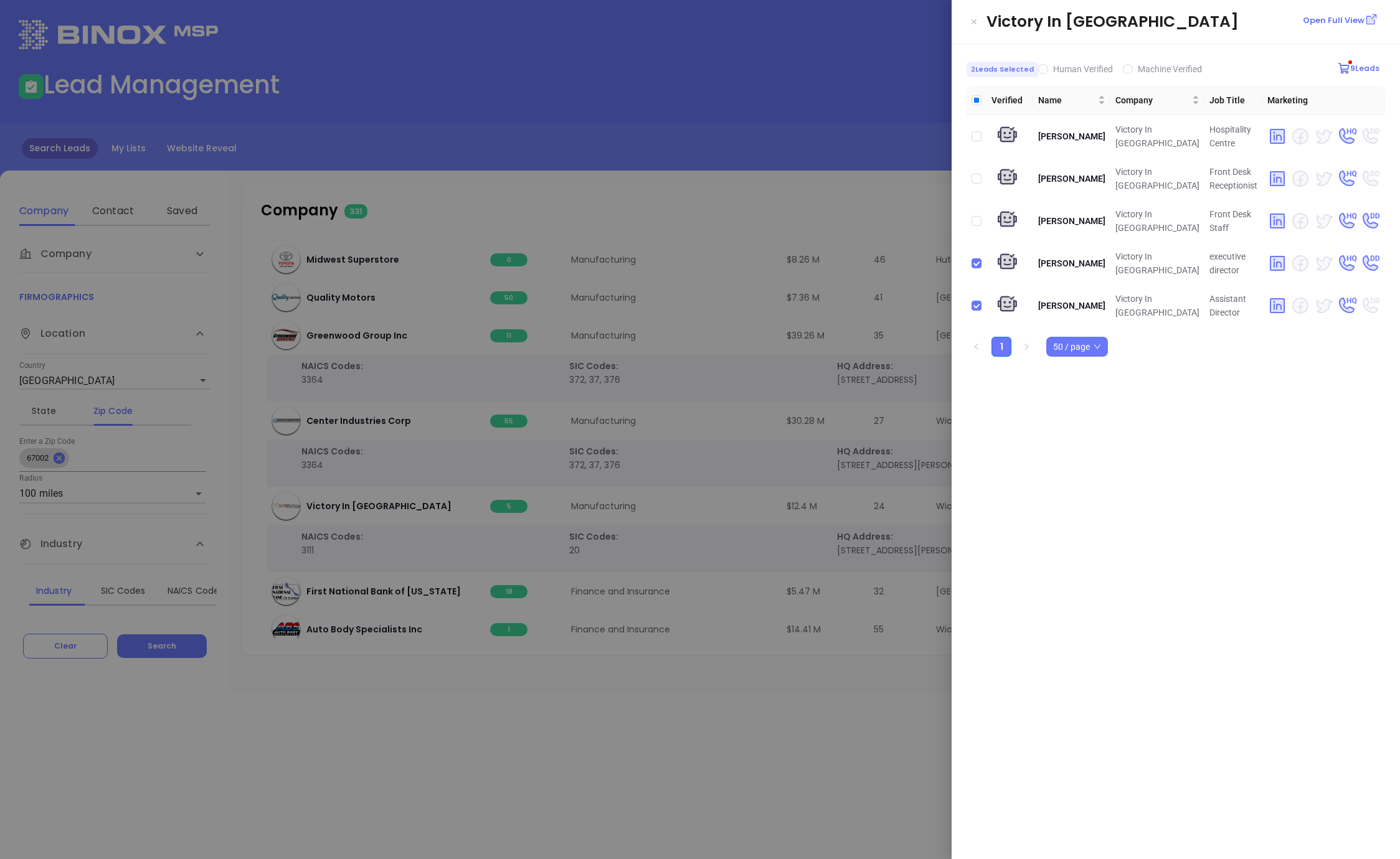
click at [781, 219] on div at bounding box center [700, 429] width 1400 height 859
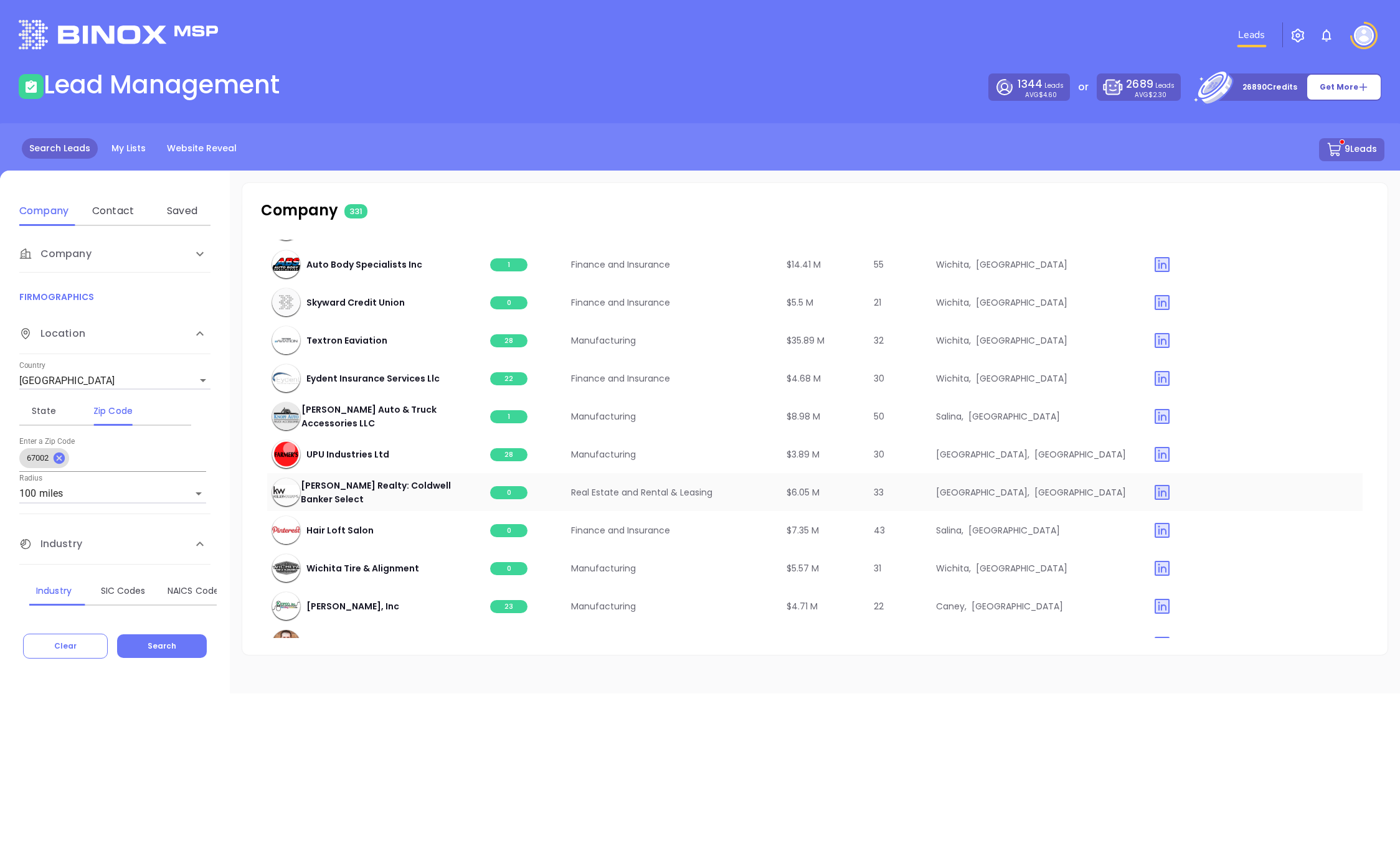
scroll to position [635, 0]
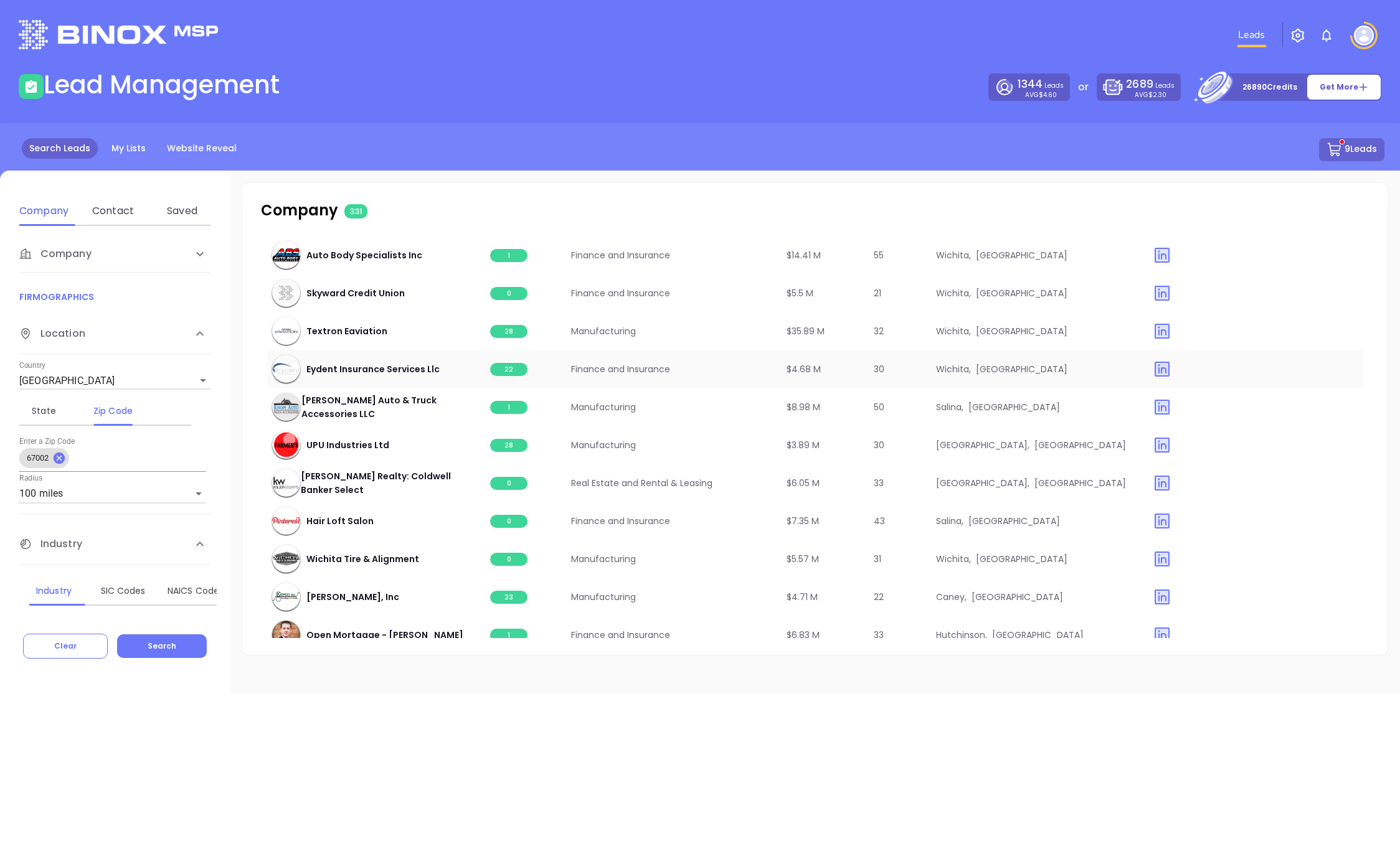
click at [512, 372] on span "22" at bounding box center [509, 369] width 37 height 13
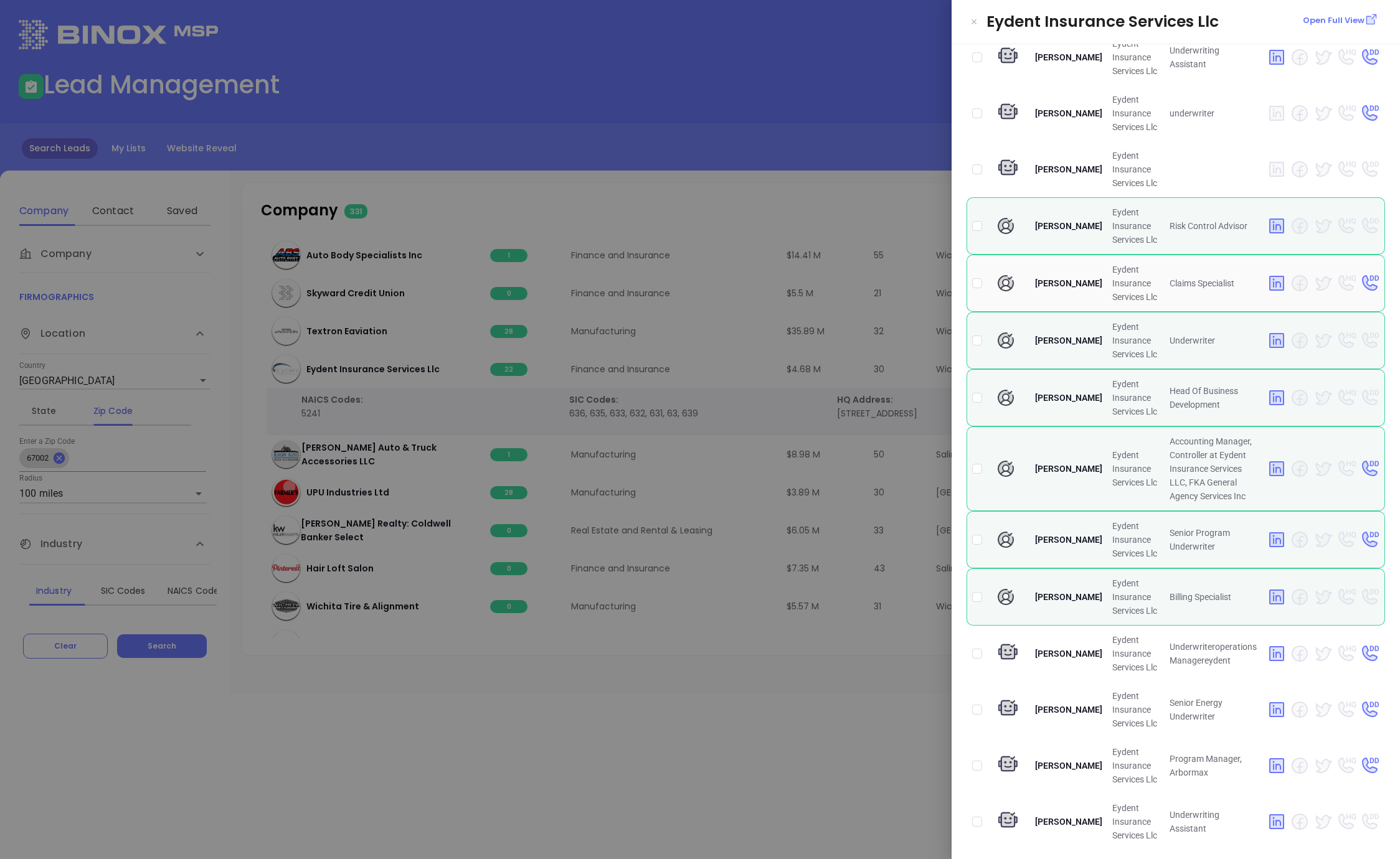
scroll to position [569, 0]
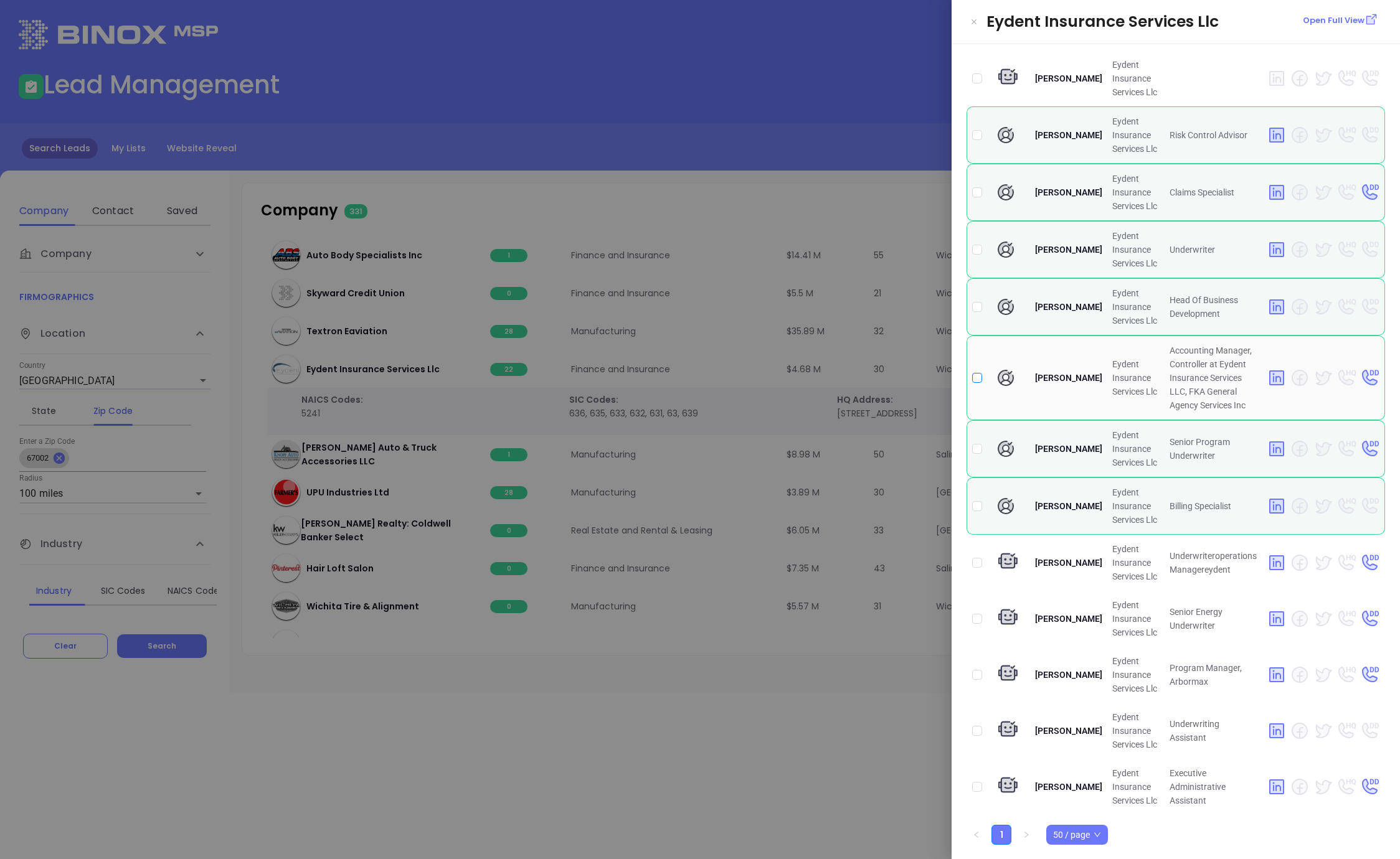
click at [977, 373] on input "checkbox" at bounding box center [976, 377] width 10 height 10
checkbox input "true"
click at [766, 715] on div at bounding box center [700, 429] width 1400 height 859
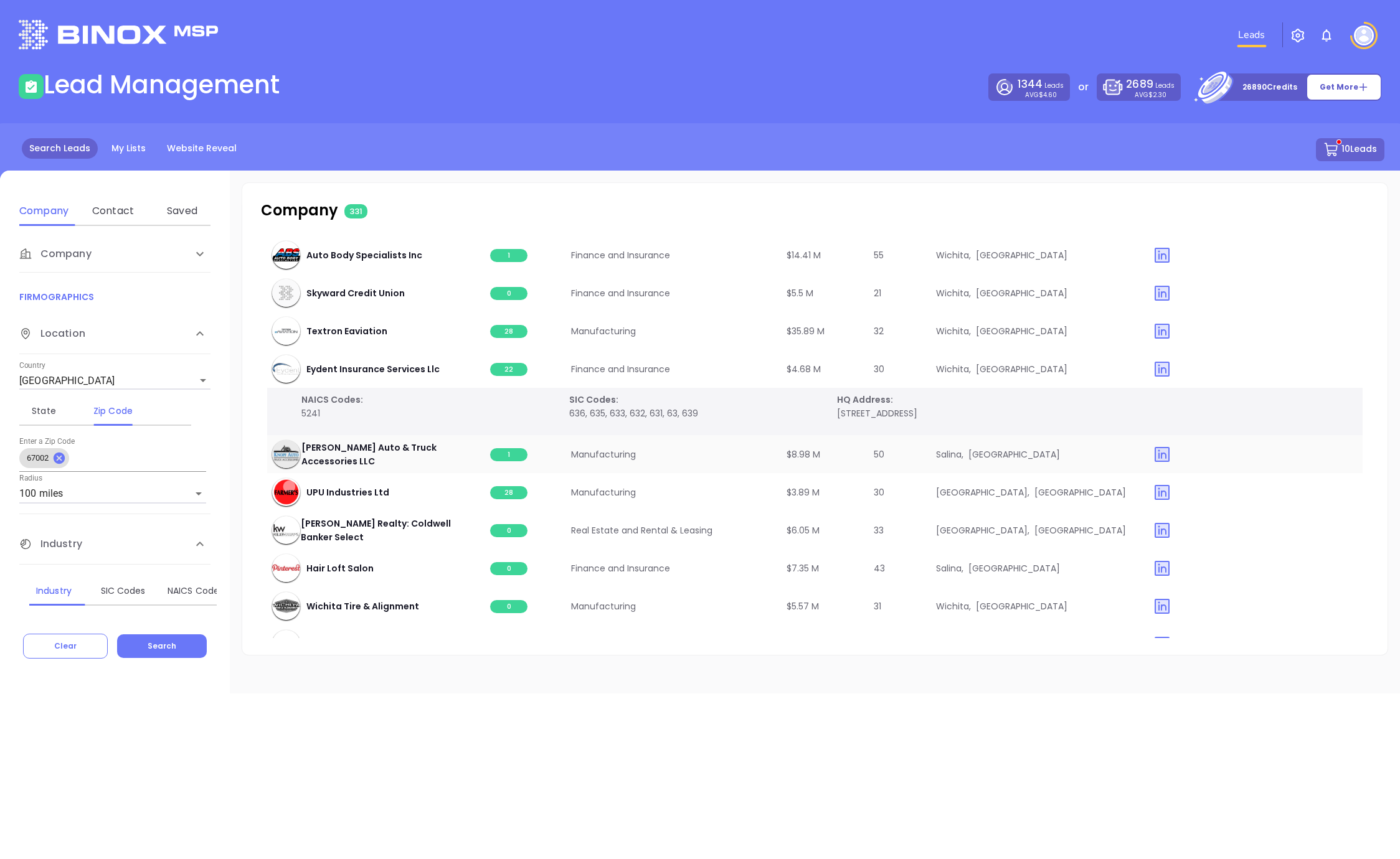
click at [505, 456] on span "1" at bounding box center [509, 454] width 37 height 13
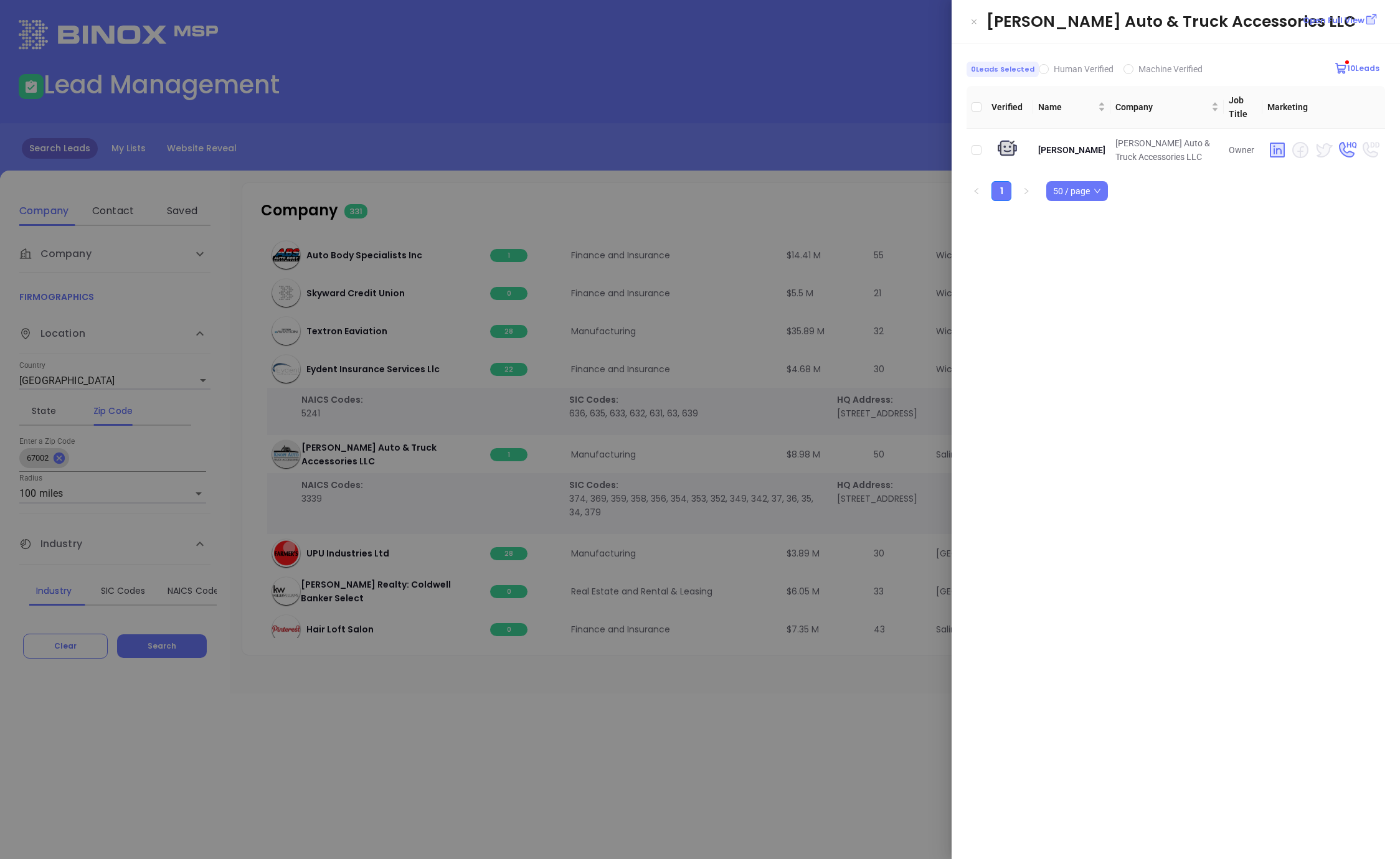
click at [775, 262] on div at bounding box center [700, 429] width 1400 height 859
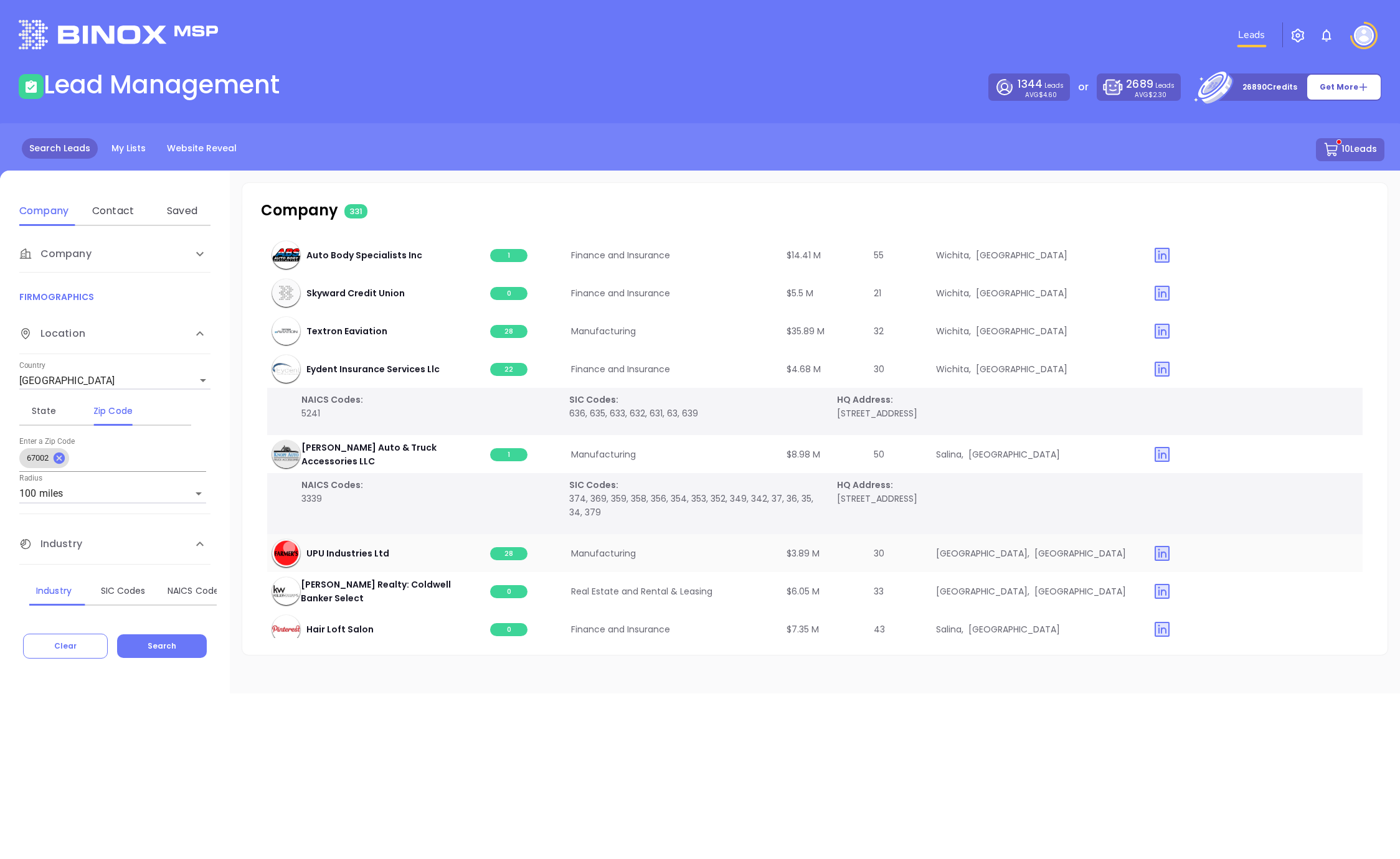
click at [499, 554] on span "28" at bounding box center [509, 553] width 37 height 13
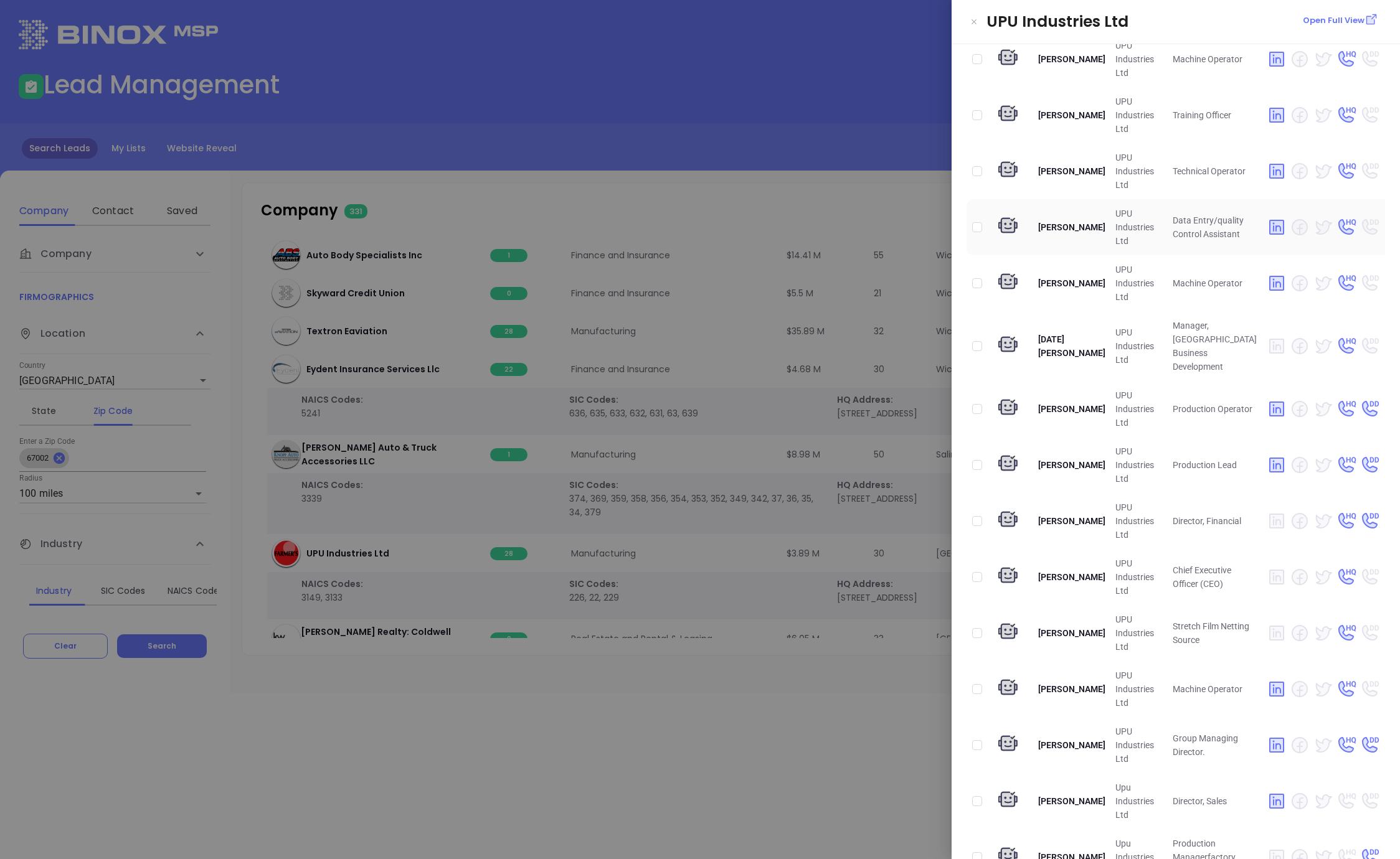
scroll to position [528, 0]
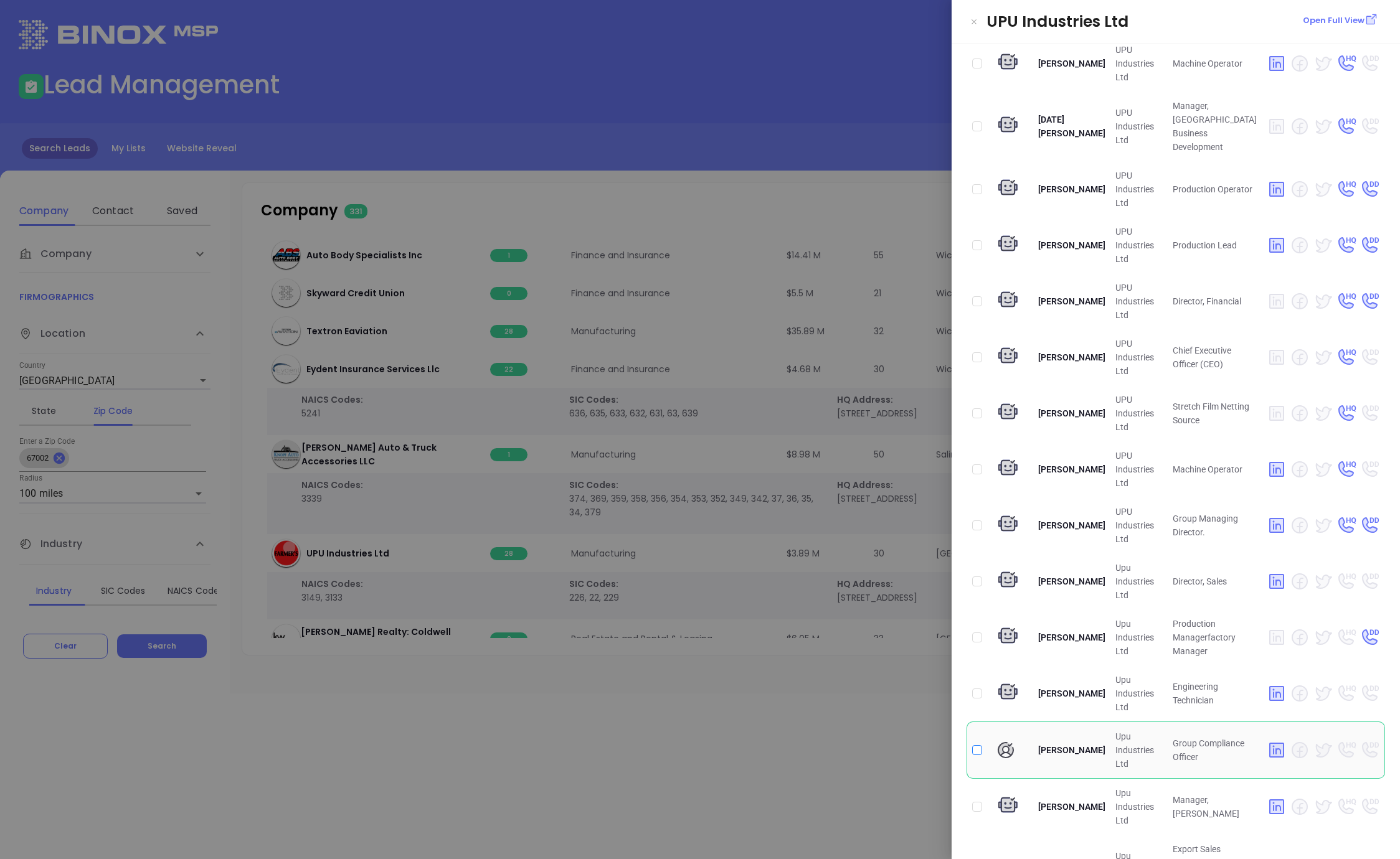
click at [978, 745] on input "checkbox" at bounding box center [976, 750] width 10 height 10
checkbox input "true"
click at [976, 352] on input "checkbox" at bounding box center [976, 357] width 10 height 10
checkbox input "true"
click at [978, 745] on input "checkbox" at bounding box center [976, 750] width 10 height 10
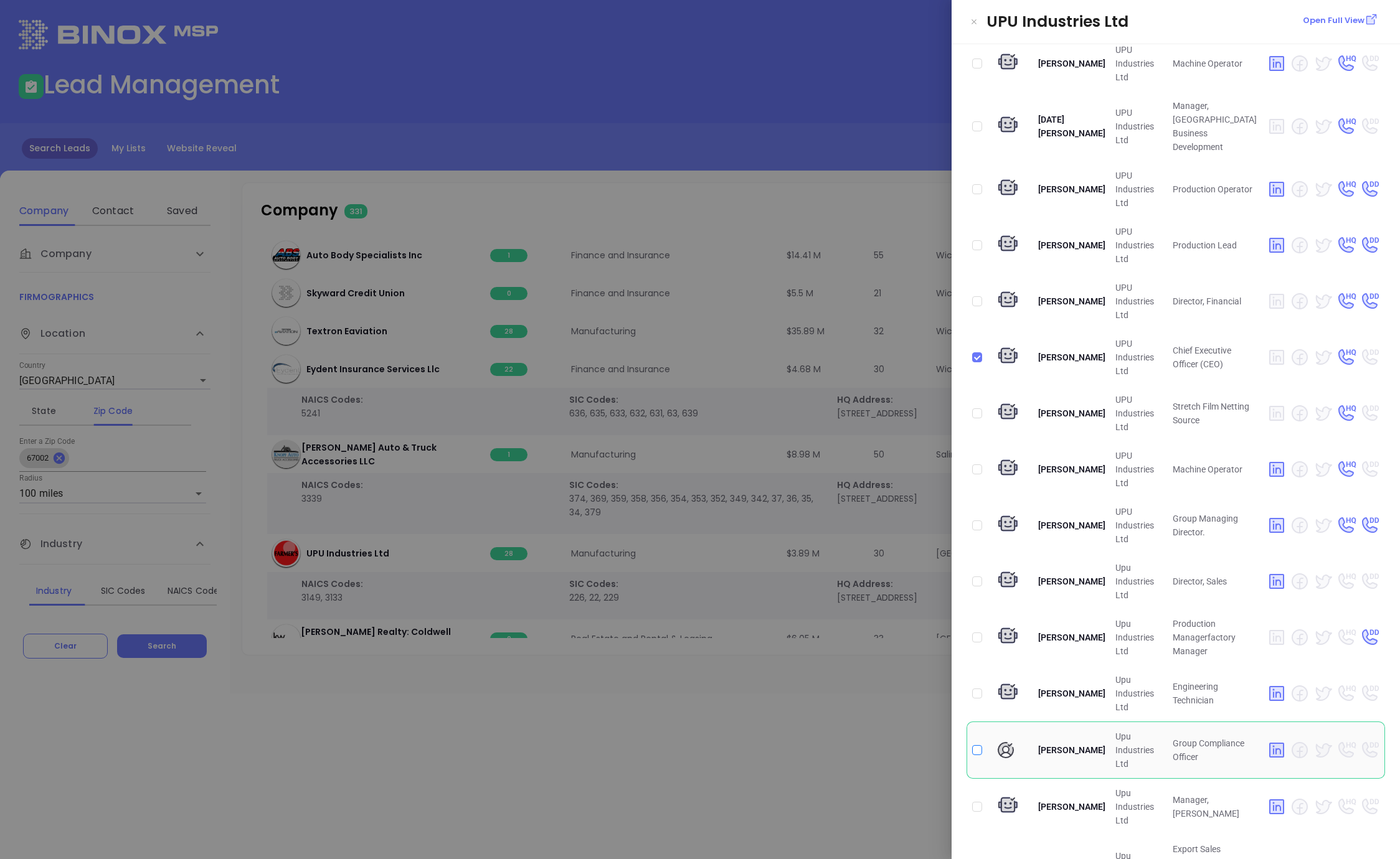
click at [978, 745] on input "checkbox" at bounding box center [976, 750] width 10 height 10
checkbox input "true"
click at [810, 243] on div at bounding box center [700, 429] width 1400 height 859
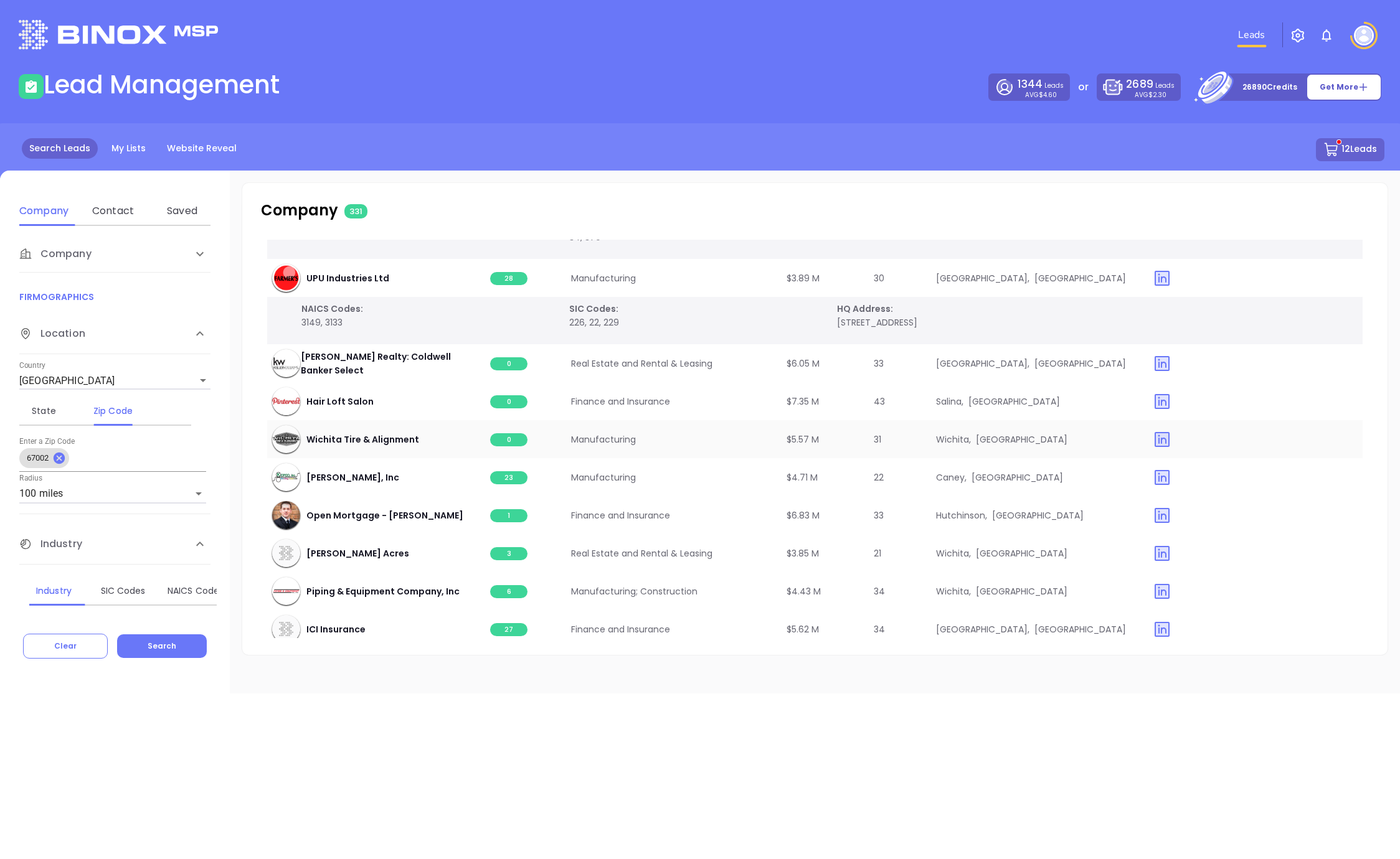
scroll to position [968, 0]
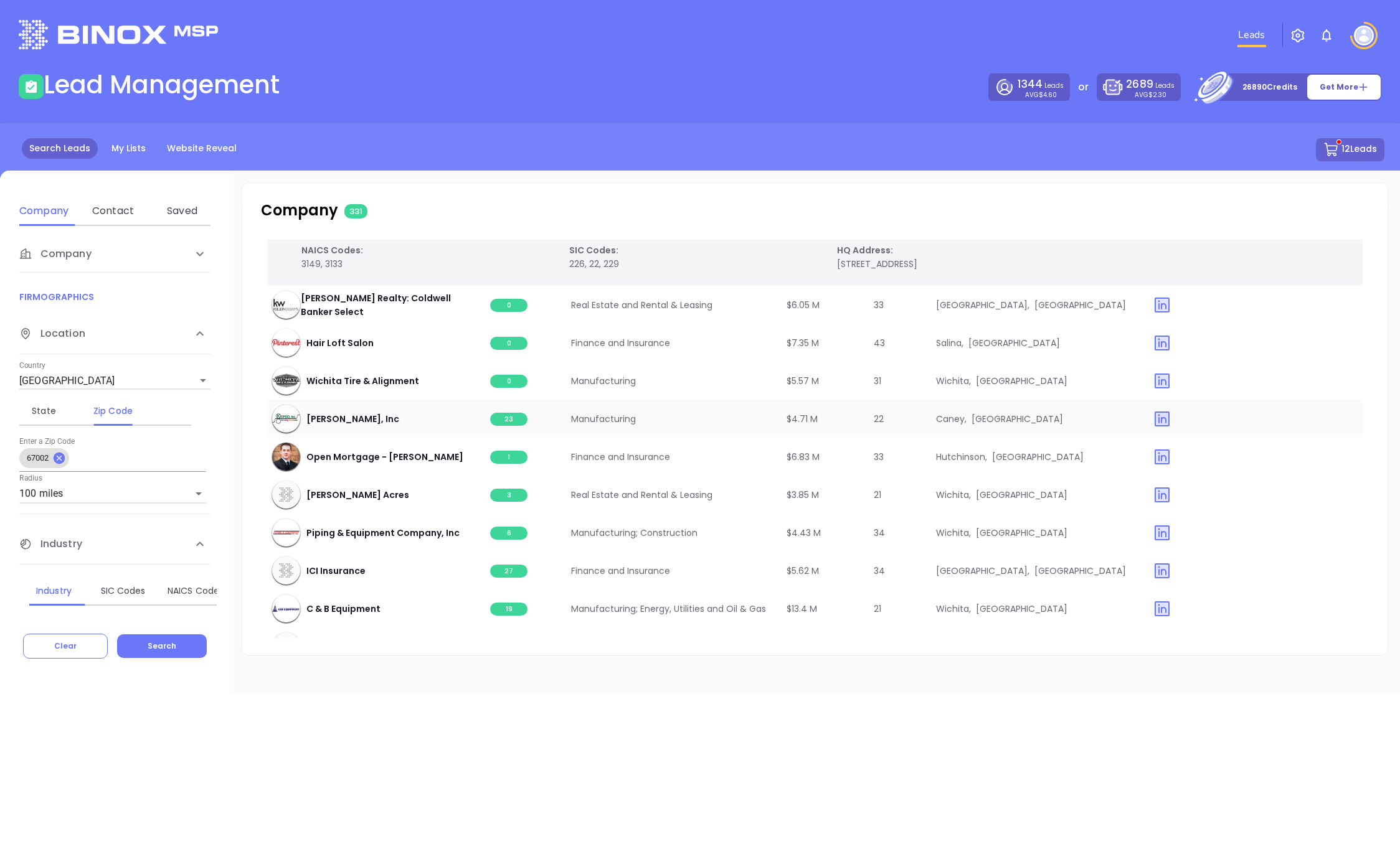
click at [514, 418] on span "23" at bounding box center [509, 419] width 37 height 13
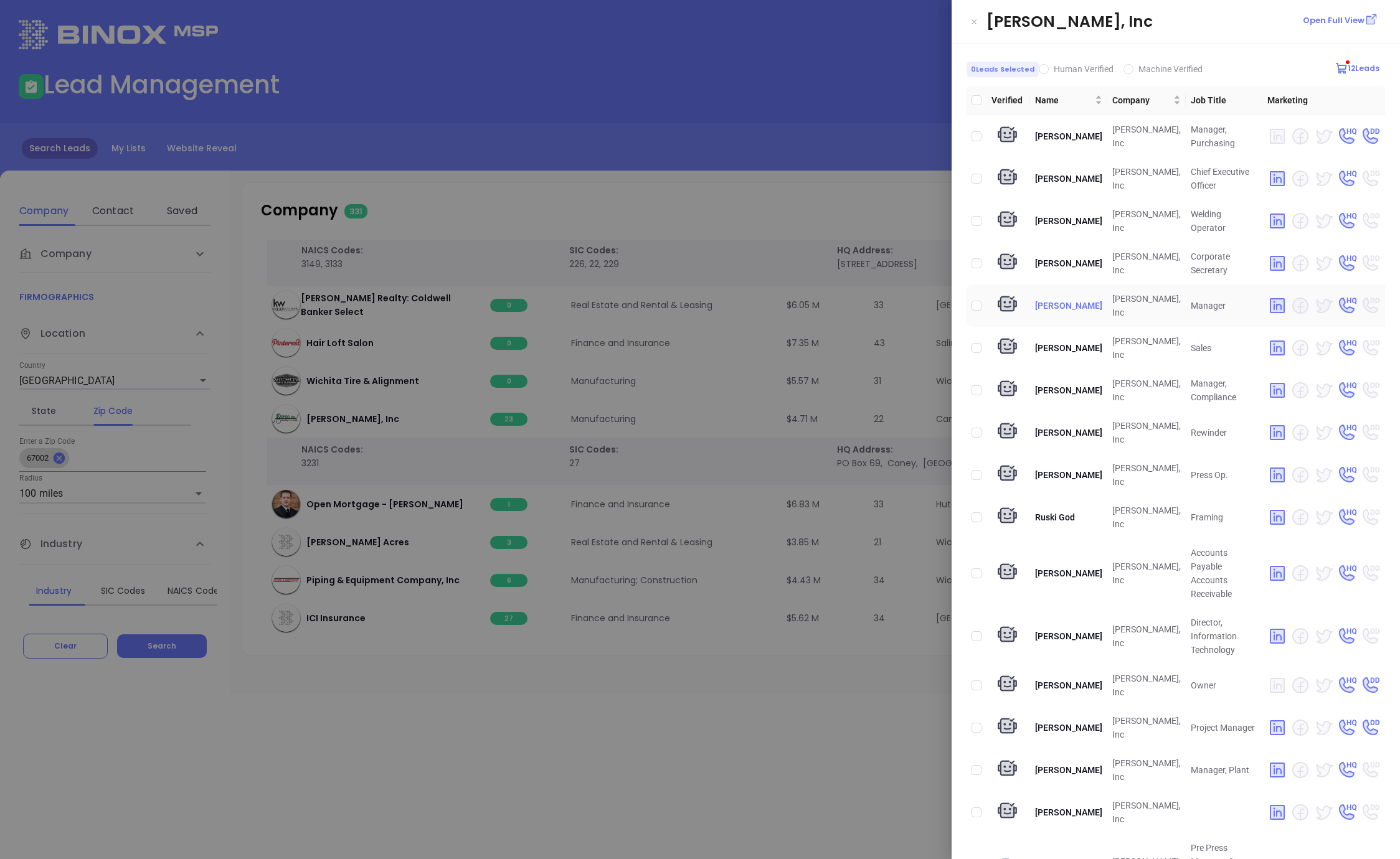
scroll to position [244, 0]
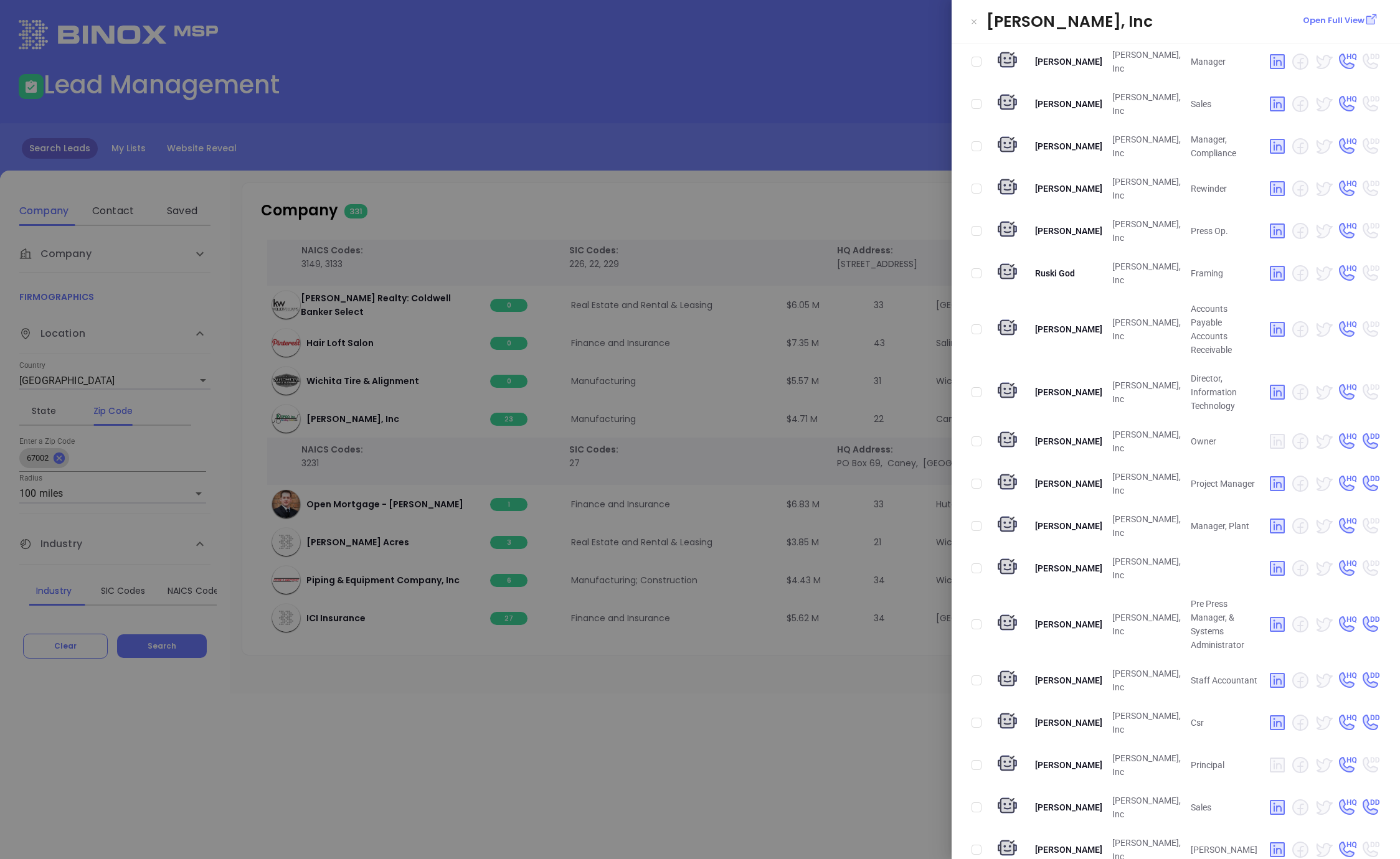
click at [594, 744] on div at bounding box center [700, 429] width 1400 height 859
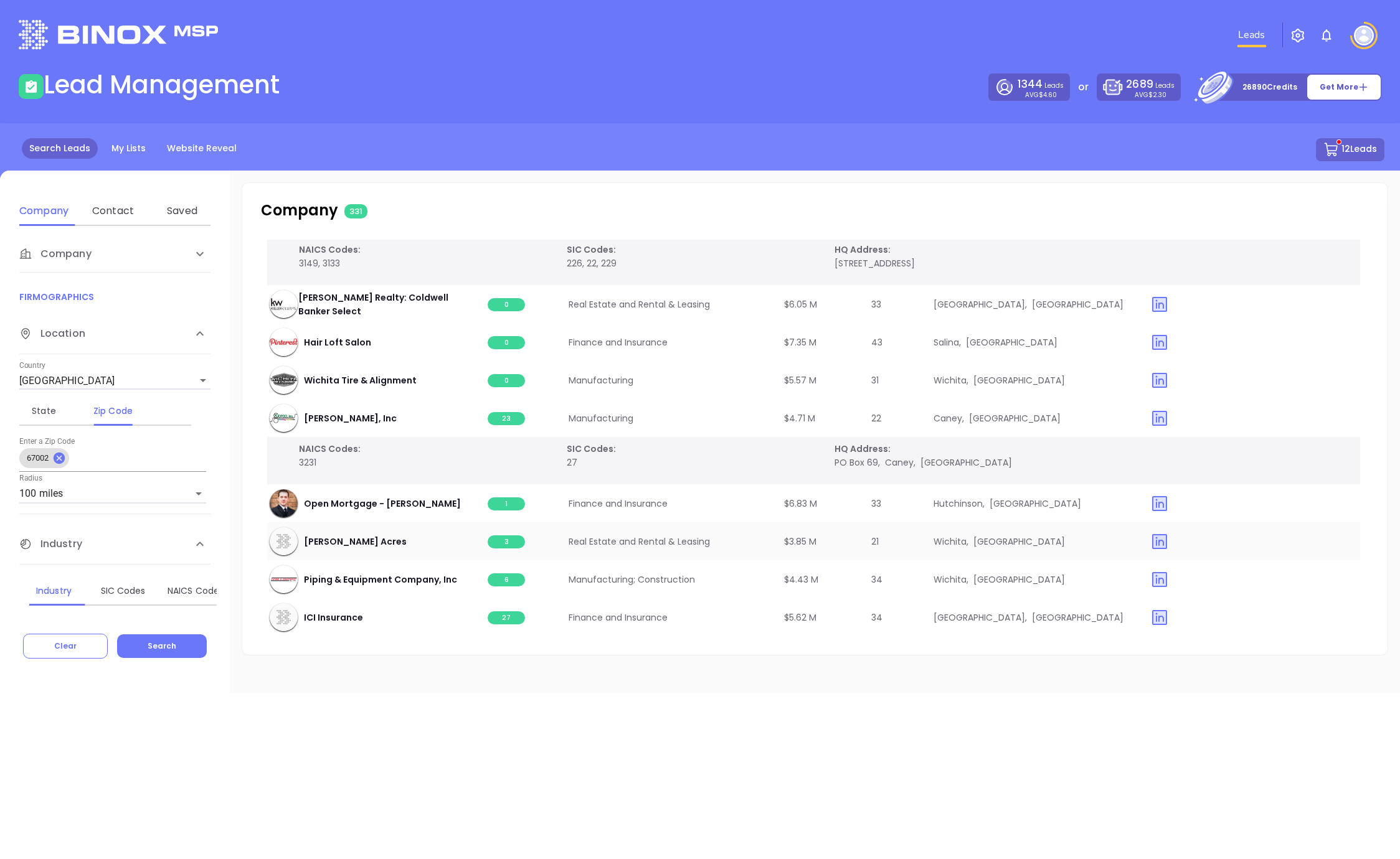
scroll to position [969, 1]
click at [505, 546] on span "3" at bounding box center [507, 541] width 37 height 13
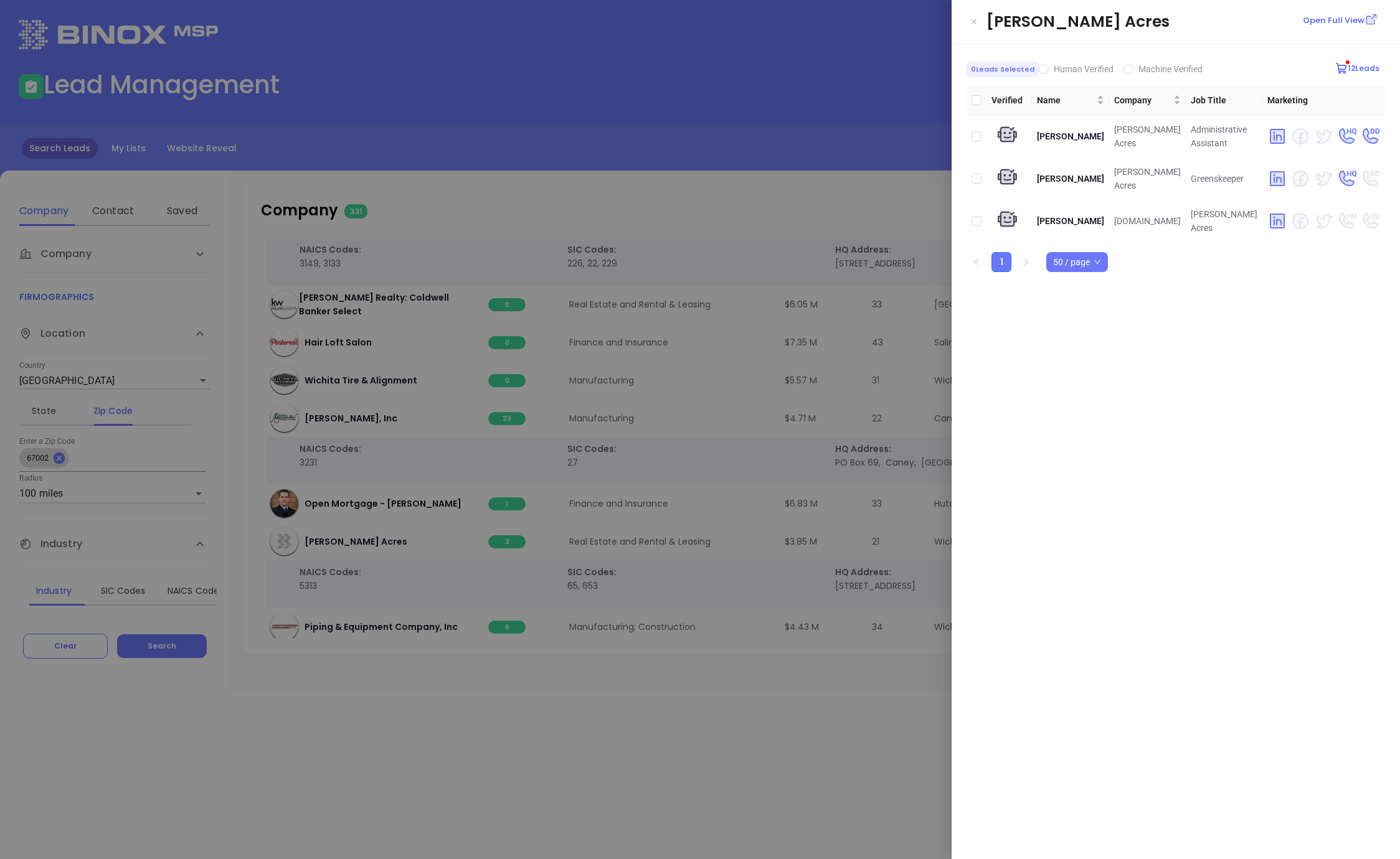
click at [874, 178] on div at bounding box center [700, 429] width 1400 height 859
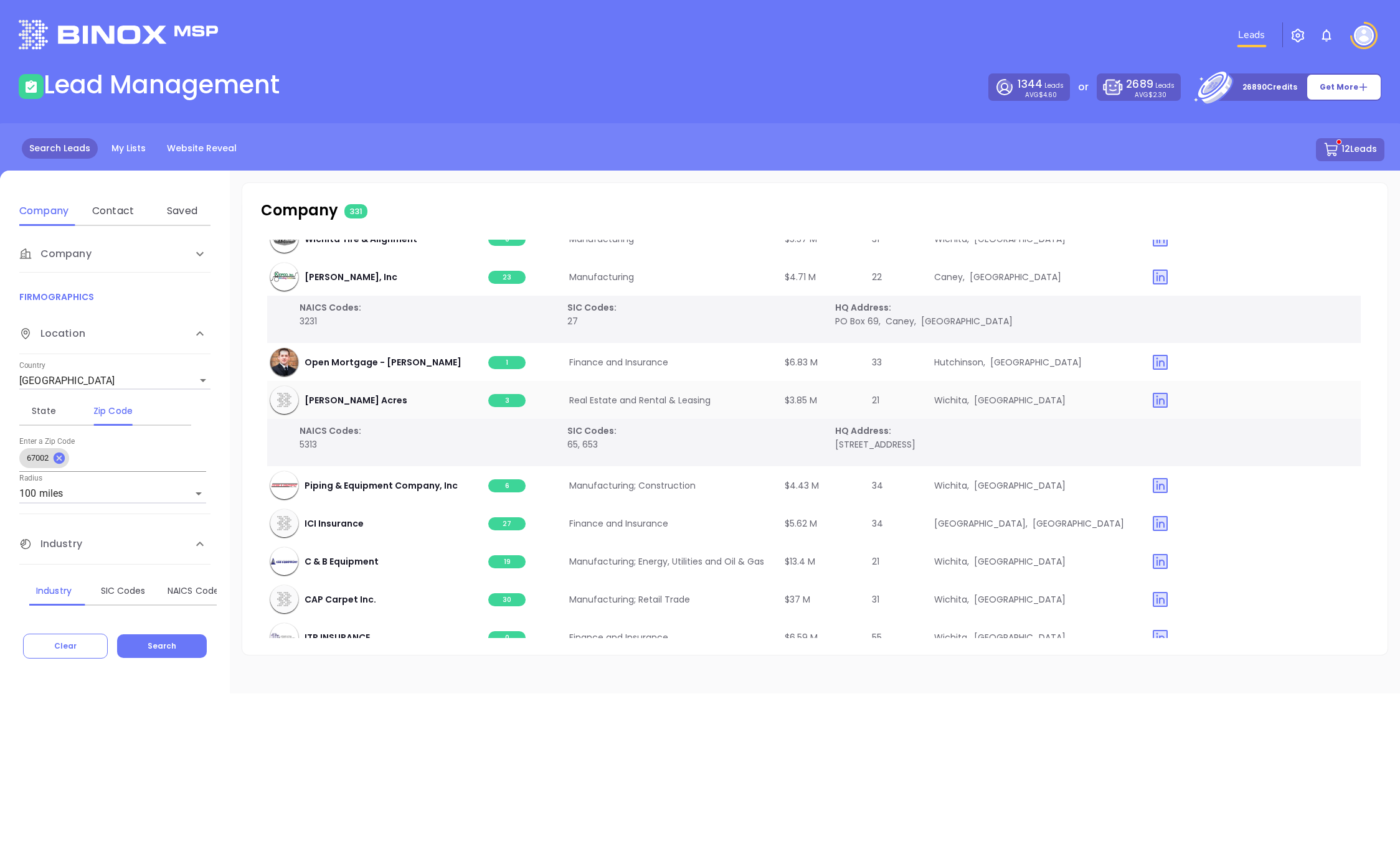
scroll to position [1126, 1]
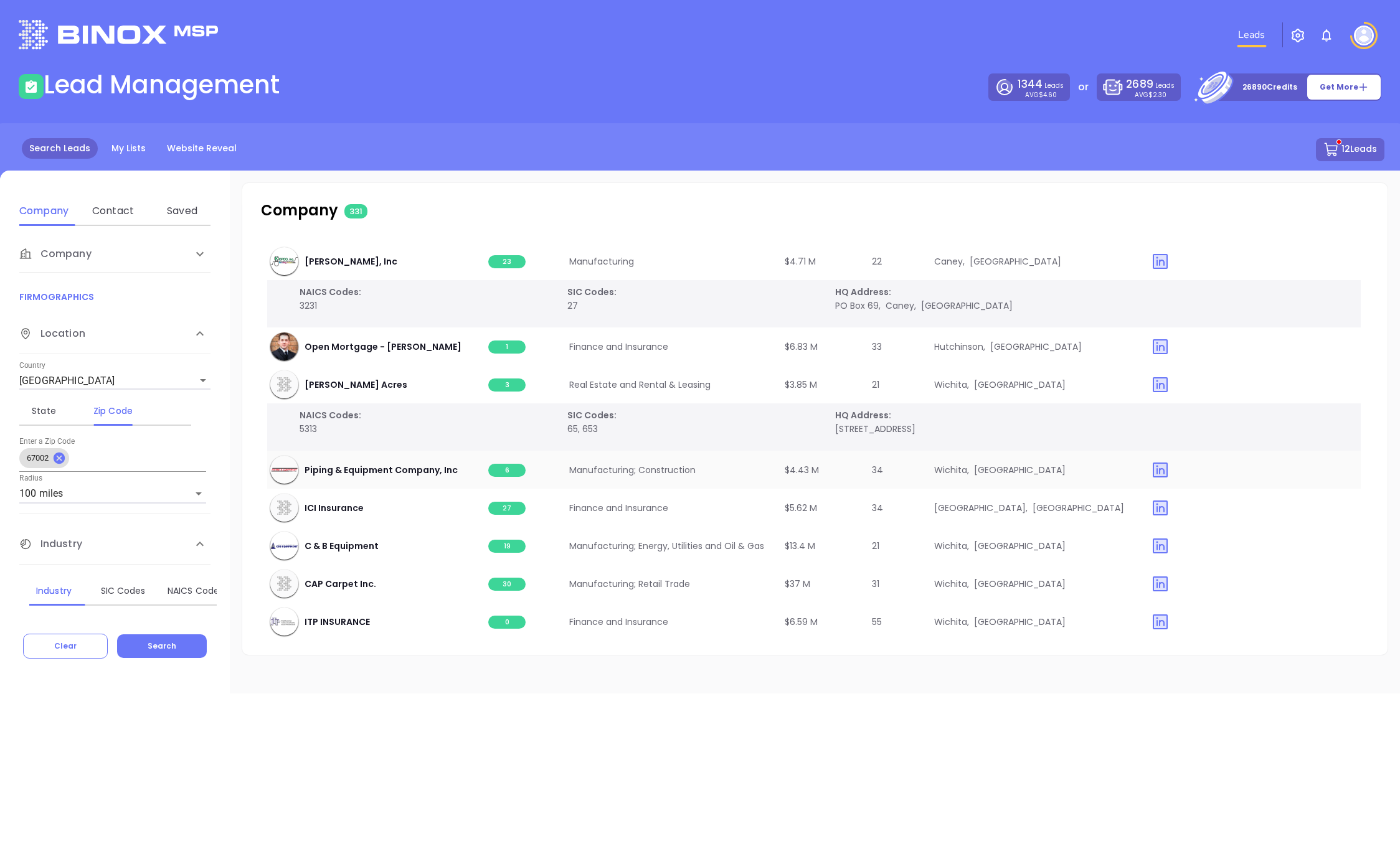
click at [505, 468] on span "6" at bounding box center [507, 470] width 37 height 13
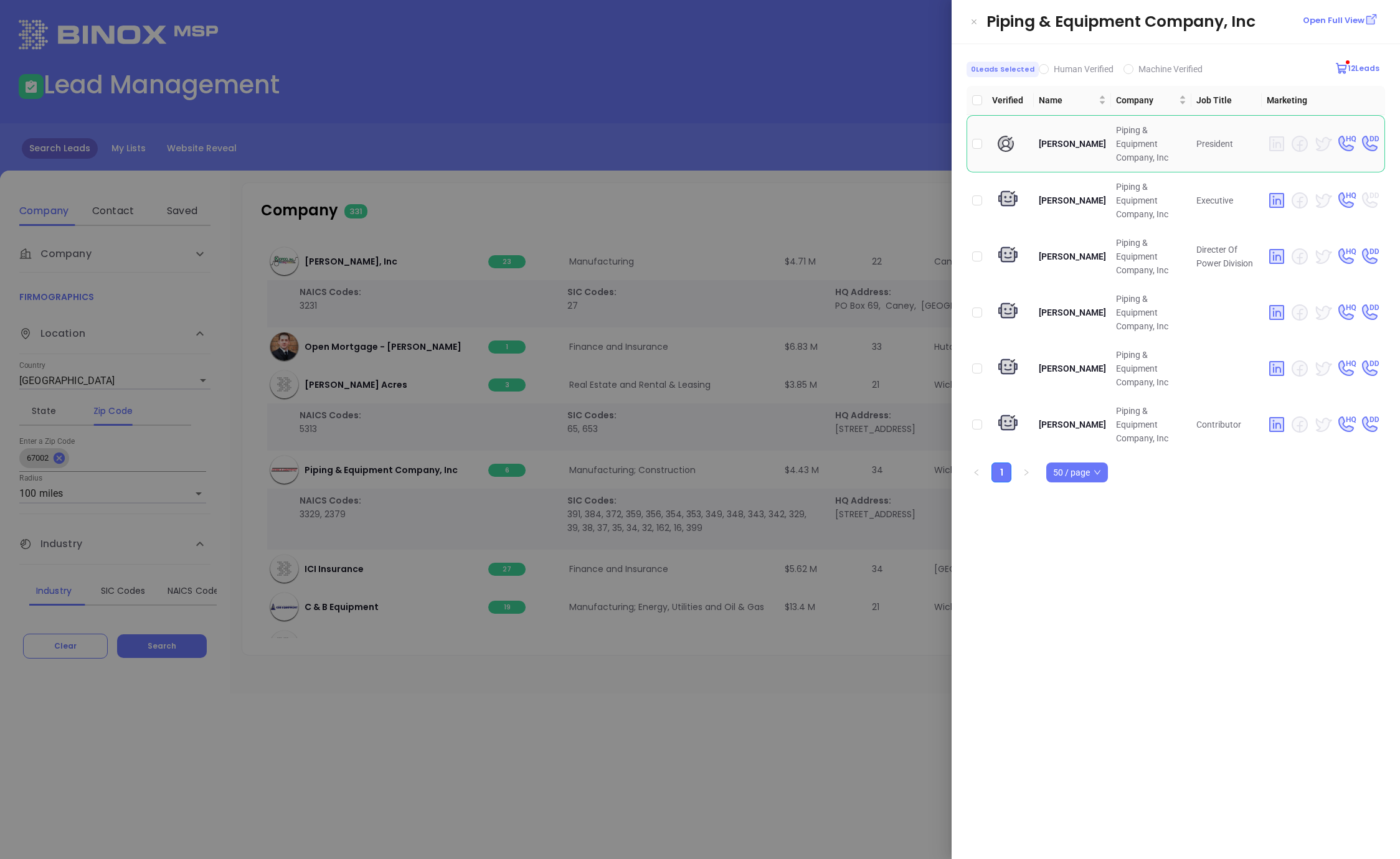
click at [982, 136] on td at bounding box center [976, 144] width 20 height 57
click at [979, 139] on input "checkbox" at bounding box center [976, 143] width 10 height 10
checkbox input "true"
click at [837, 202] on div at bounding box center [700, 429] width 1400 height 859
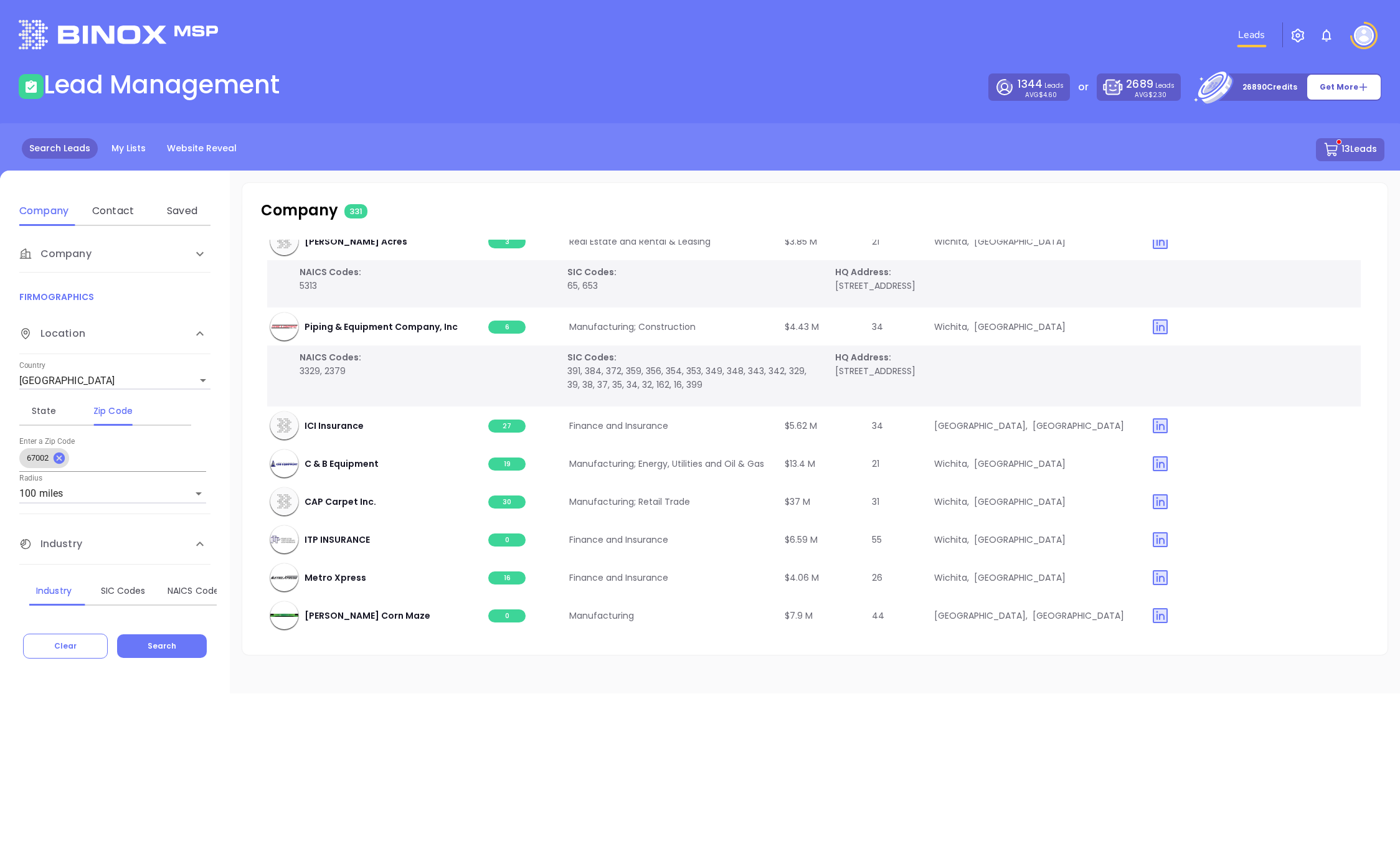
scroll to position [1271, 1]
click at [504, 430] on span "27" at bounding box center [507, 424] width 37 height 13
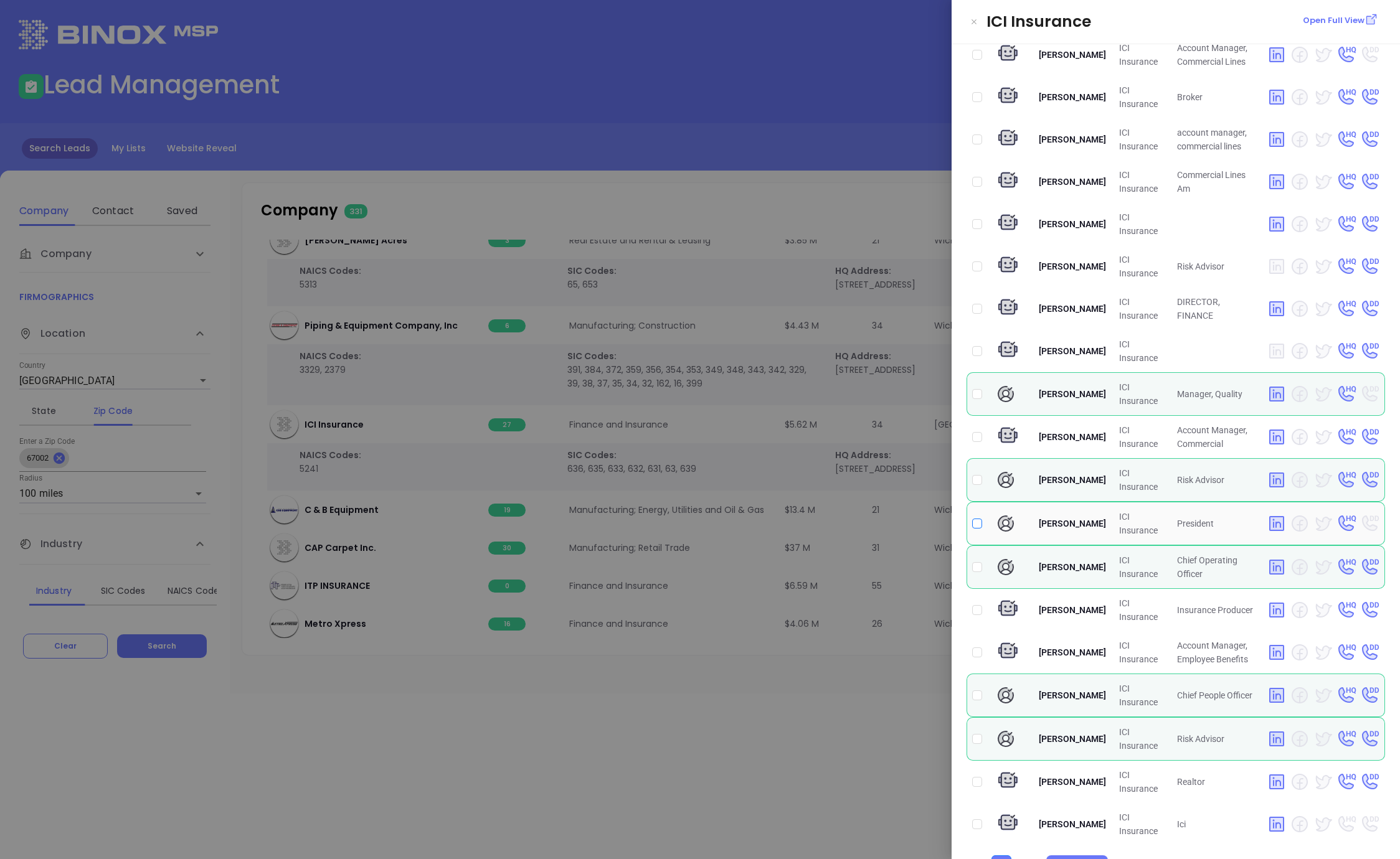
scroll to position [421, 0]
click at [976, 522] on input "checkbox" at bounding box center [976, 522] width 10 height 10
checkbox input "true"
click at [979, 567] on input "checkbox" at bounding box center [976, 566] width 10 height 10
checkbox input "true"
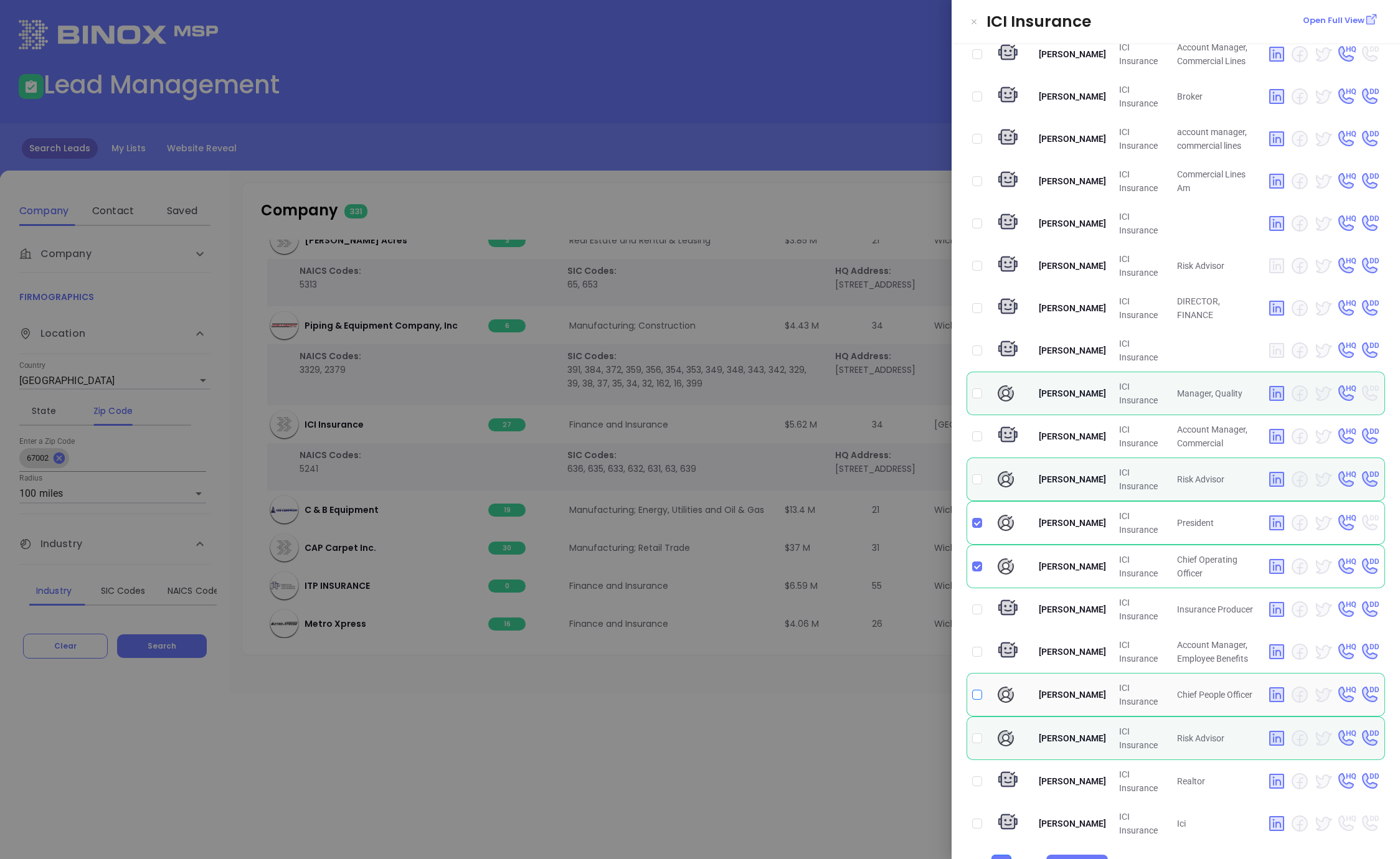
click at [982, 698] on input "checkbox" at bounding box center [976, 694] width 10 height 10
checkbox input "true"
click at [902, 694] on div at bounding box center [700, 429] width 1400 height 859
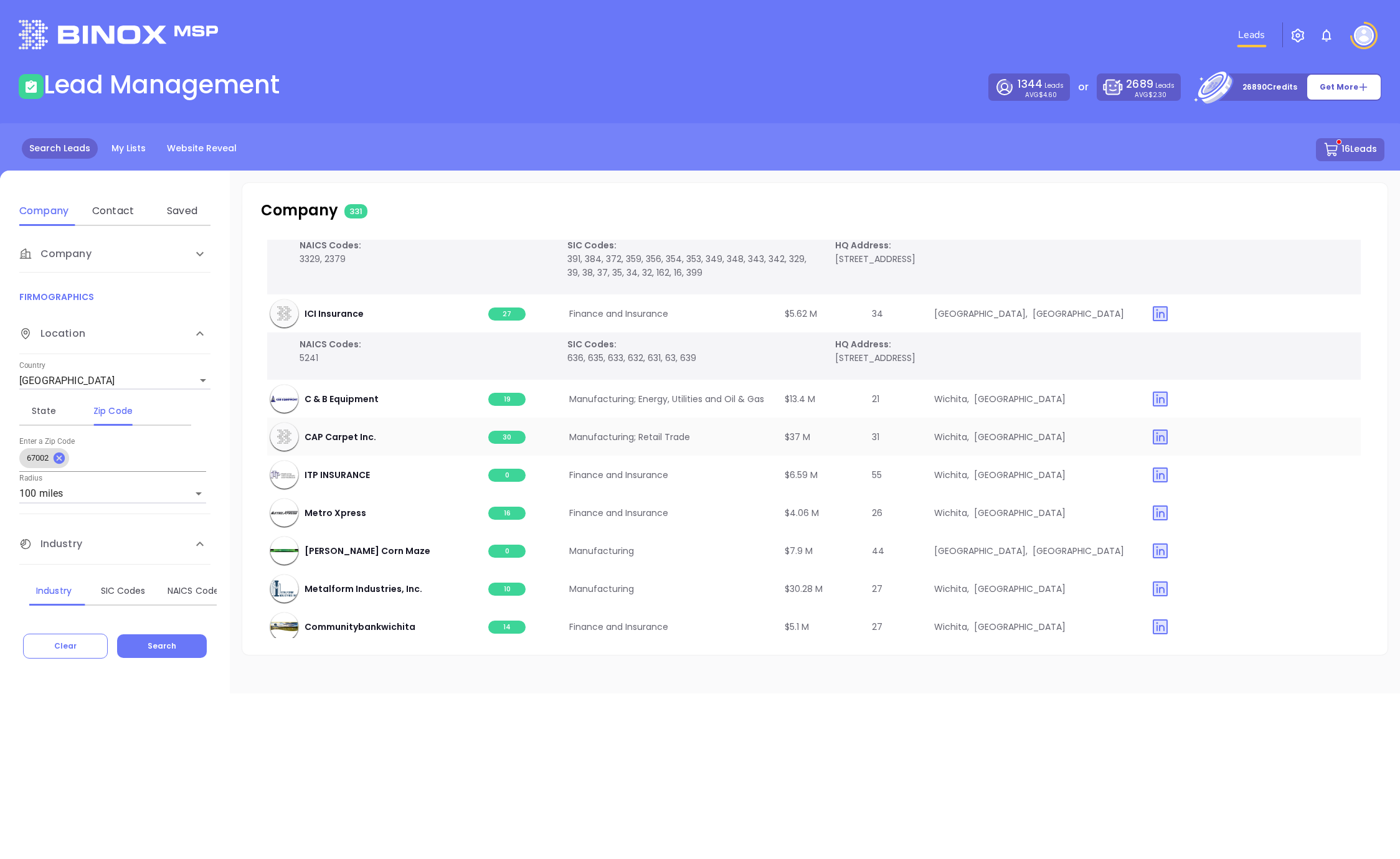
scroll to position [1393, 1]
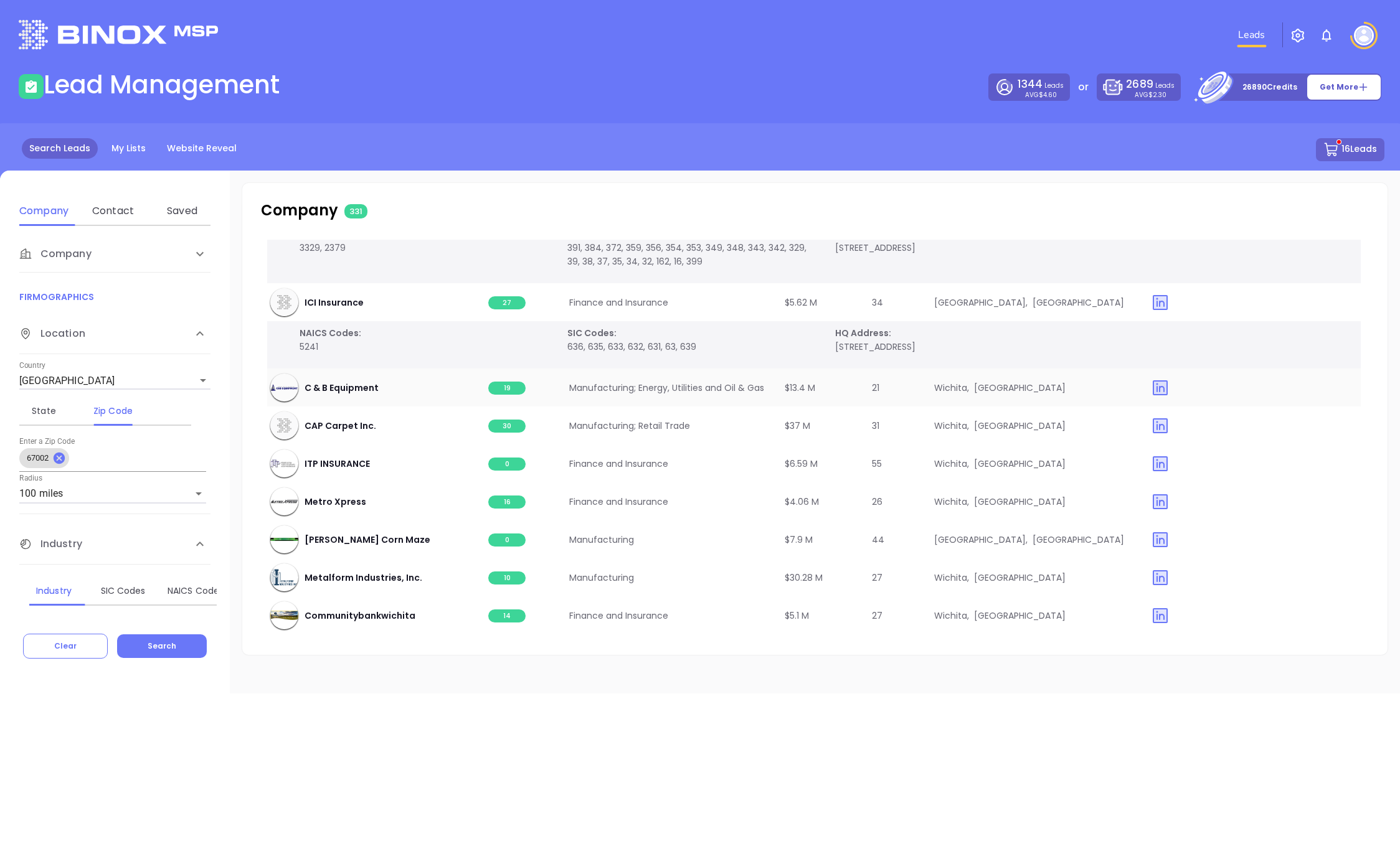
click at [508, 389] on span "19" at bounding box center [507, 388] width 37 height 13
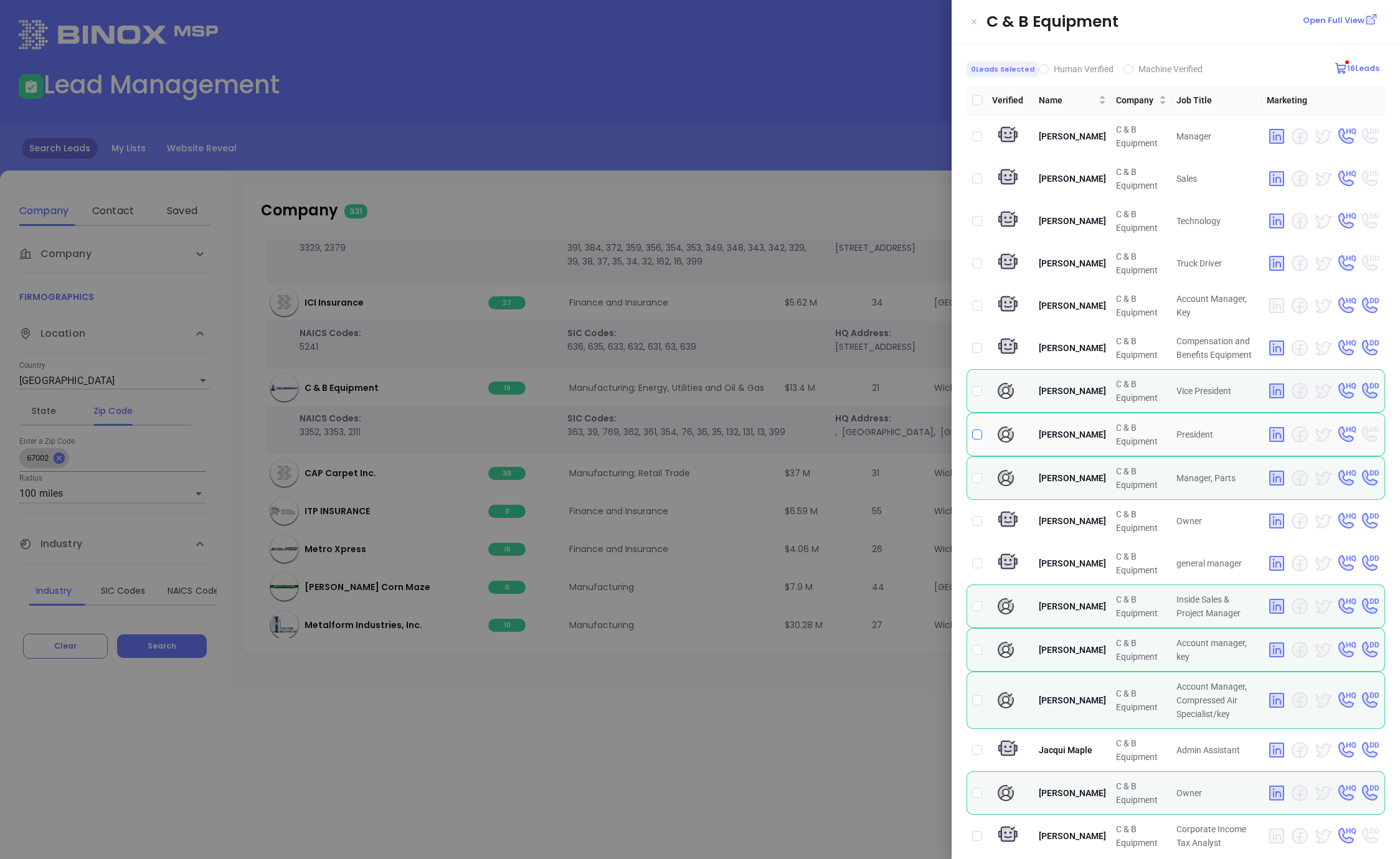
click at [976, 435] on input "checkbox" at bounding box center [976, 434] width 10 height 10
checkbox input "true"
click at [976, 394] on input "checkbox" at bounding box center [976, 391] width 10 height 10
checkbox input "true"
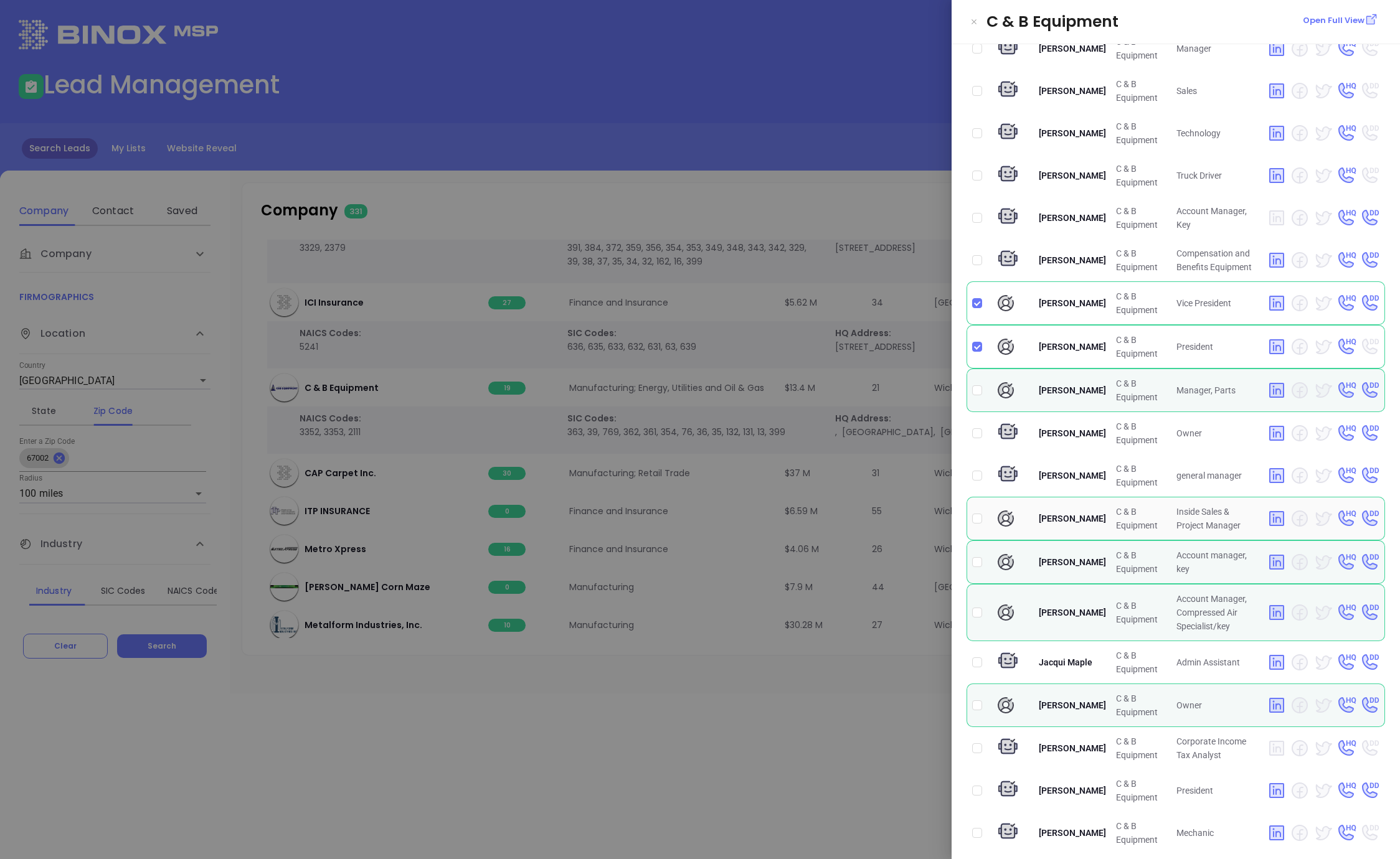
scroll to position [88, 0]
click at [755, 732] on div at bounding box center [700, 429] width 1400 height 859
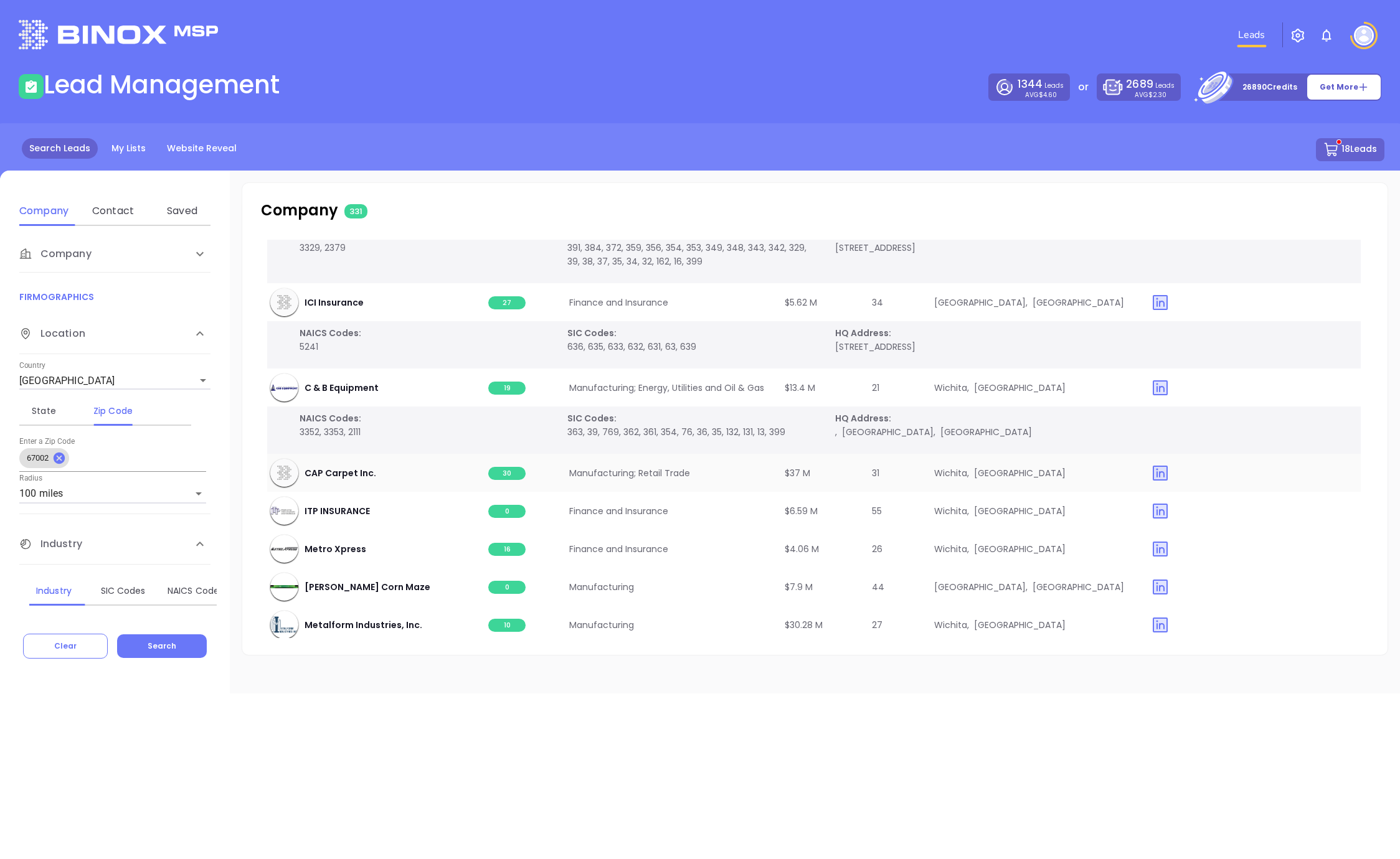
scroll to position [1454, 1]
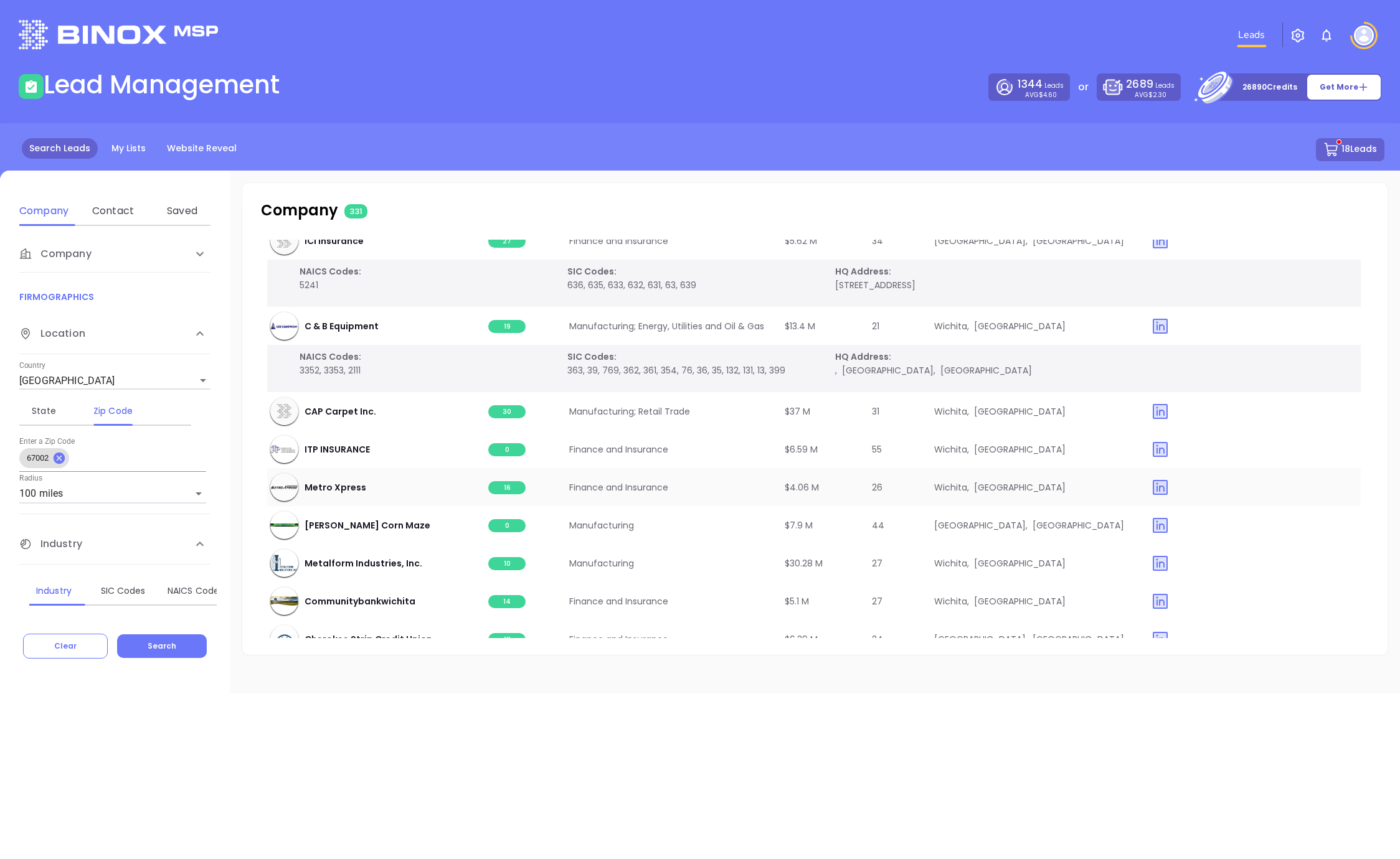
click at [511, 489] on span "16" at bounding box center [507, 487] width 37 height 13
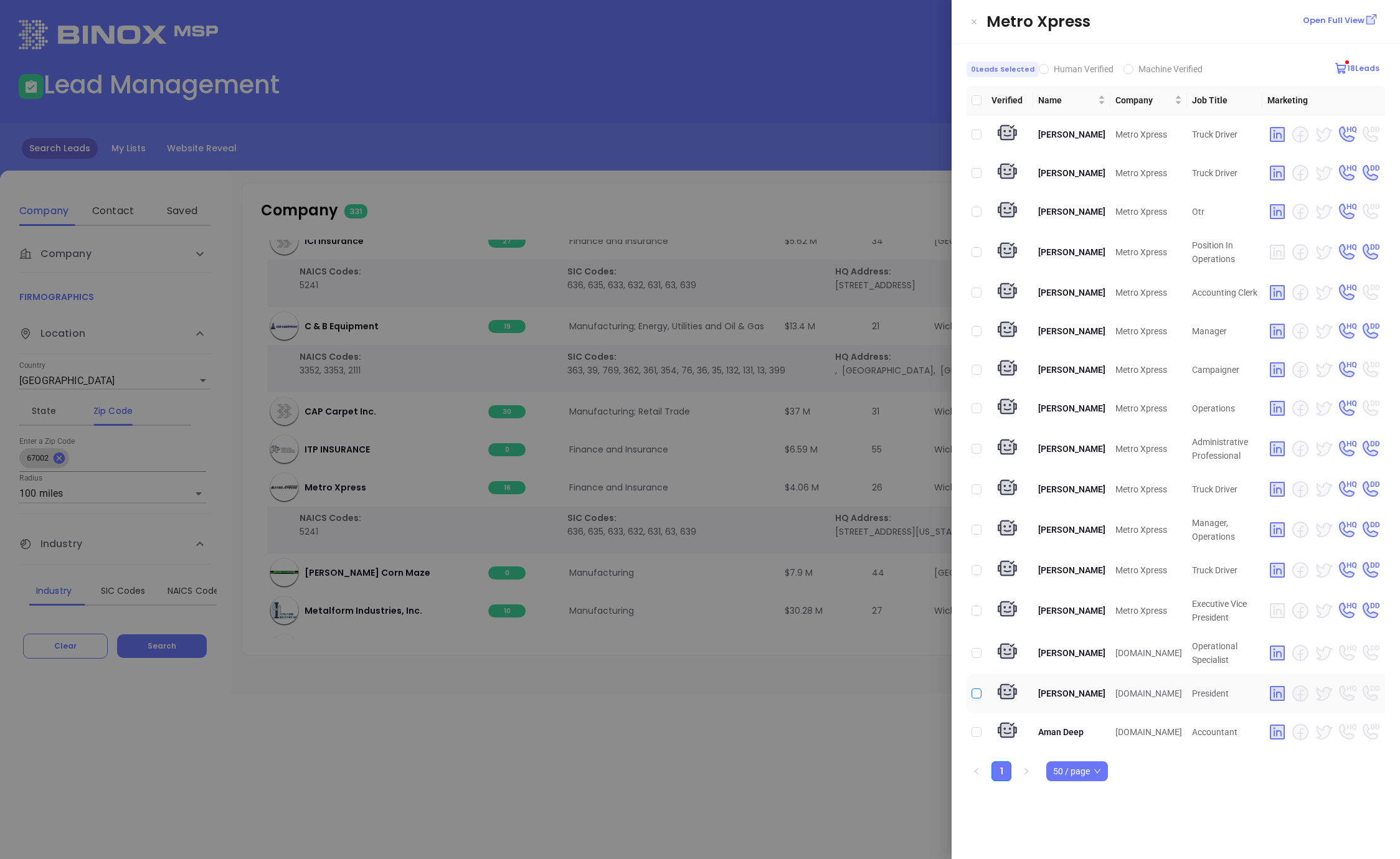
click at [976, 699] on input "checkbox" at bounding box center [976, 693] width 10 height 10
click at [975, 699] on input "checkbox" at bounding box center [976, 693] width 10 height 10
checkbox input "false"
click at [600, 744] on div at bounding box center [700, 429] width 1400 height 859
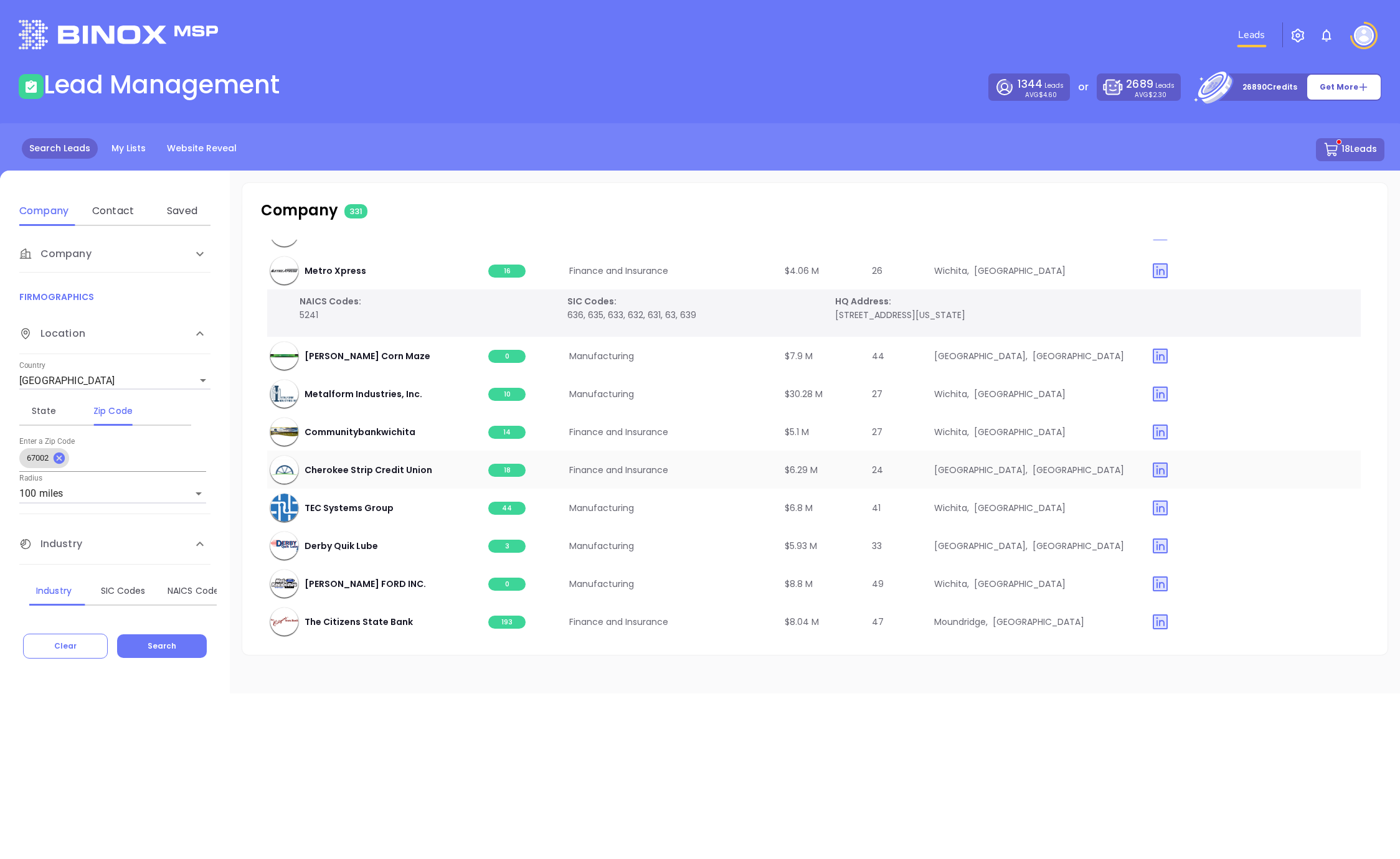
scroll to position [1672, 1]
click at [505, 390] on span "10" at bounding box center [507, 393] width 37 height 13
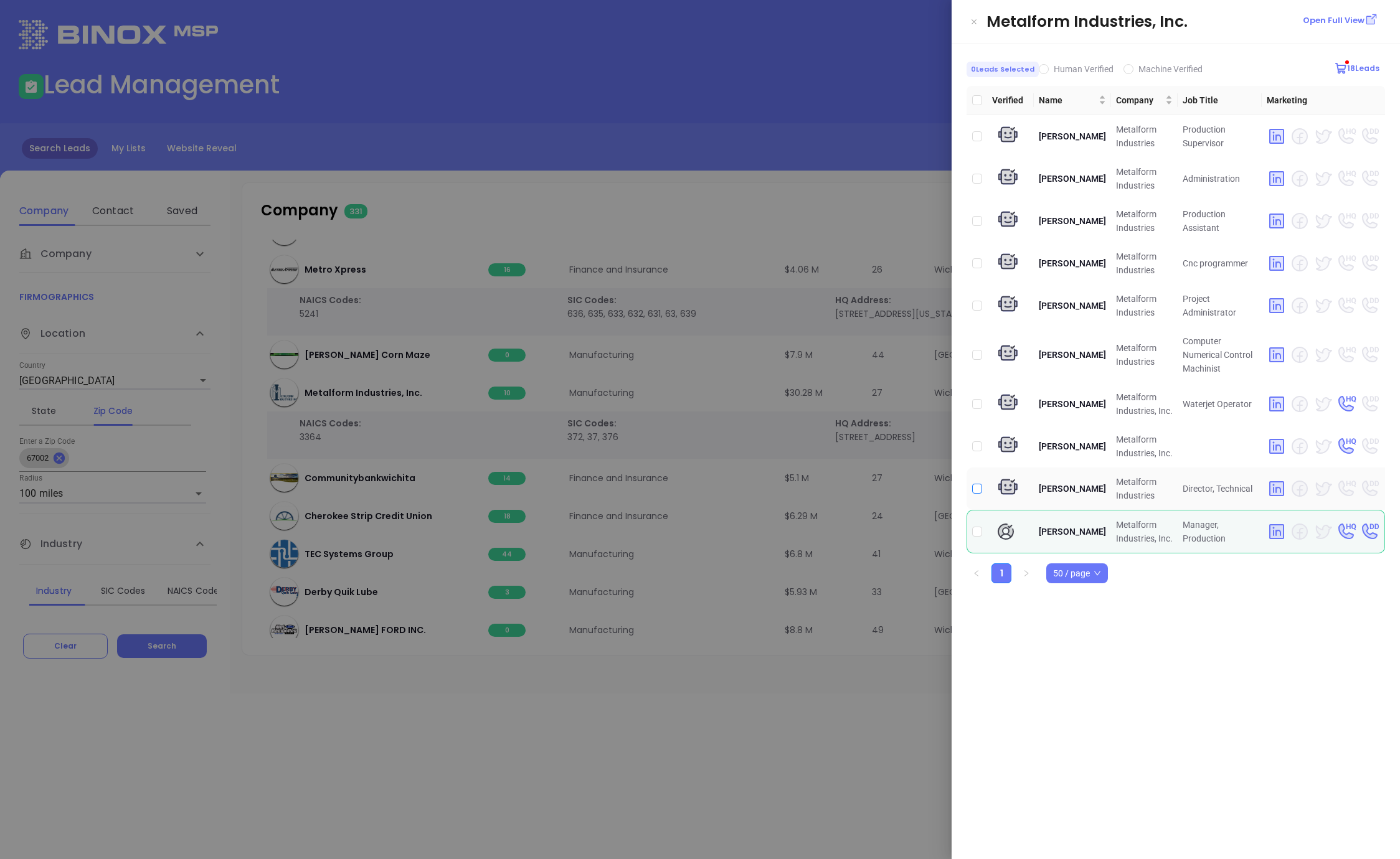
click at [979, 488] on input "checkbox" at bounding box center [976, 488] width 10 height 10
checkbox input "true"
click at [748, 133] on div at bounding box center [700, 429] width 1400 height 859
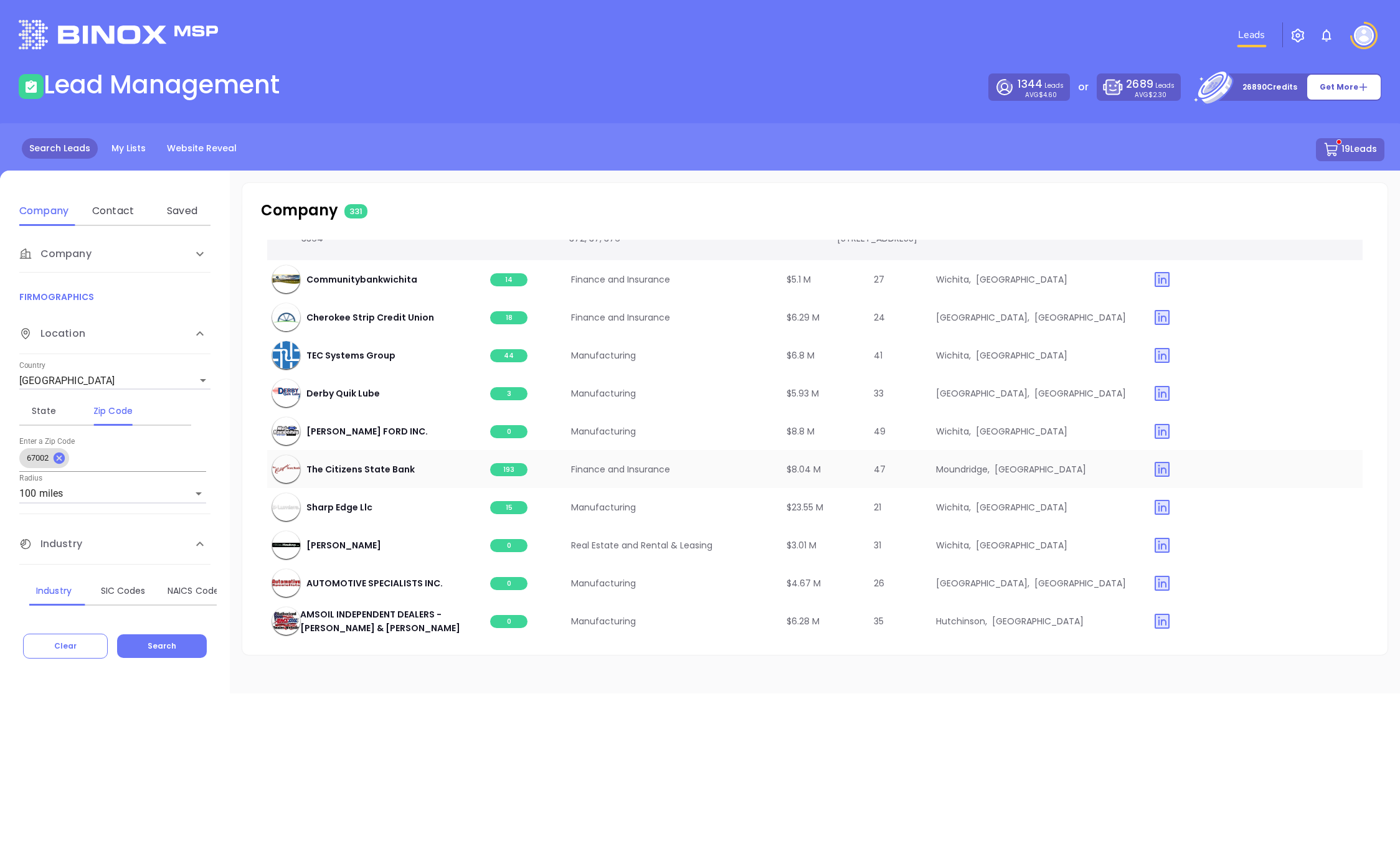
scroll to position [1874, 0]
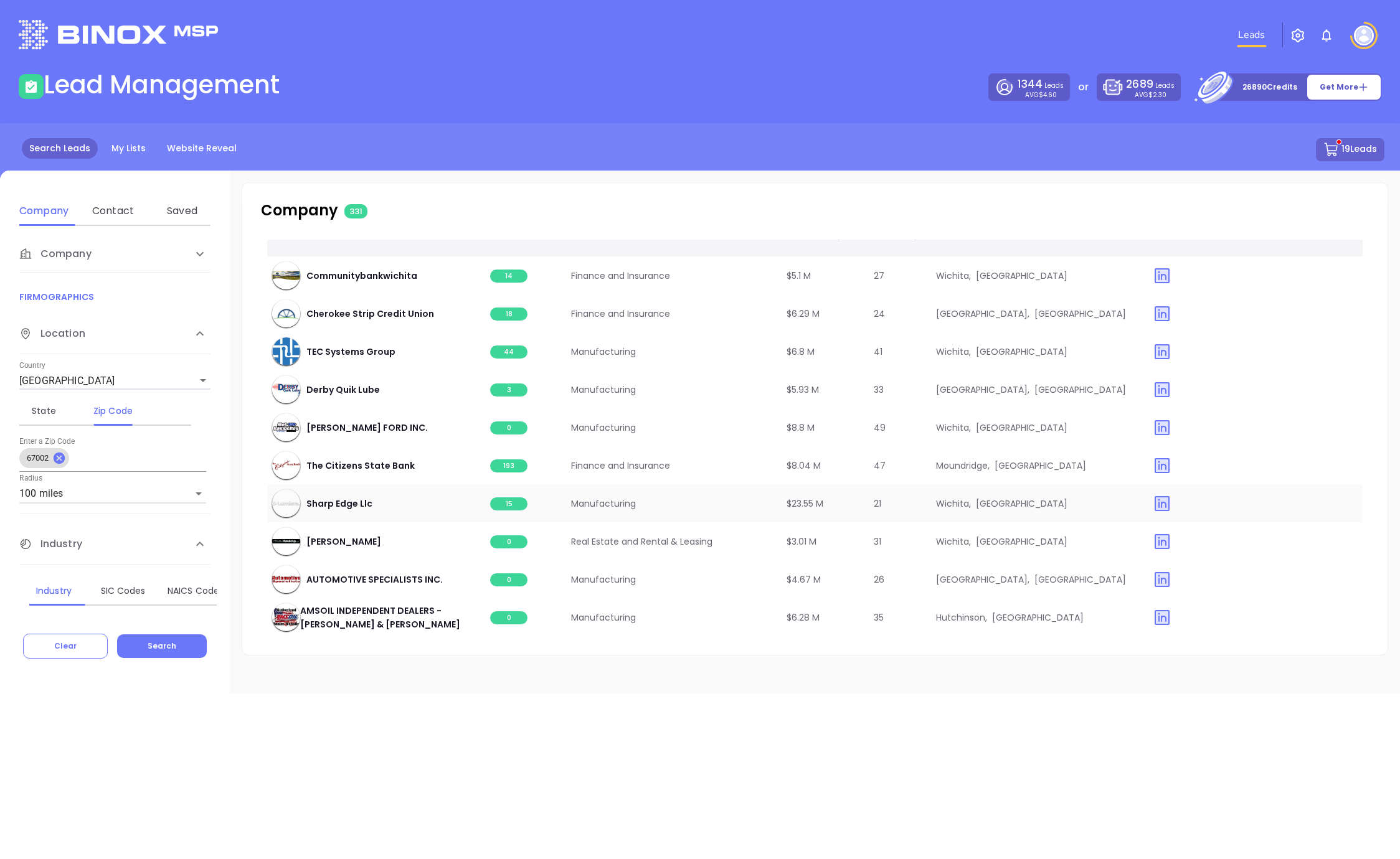
click at [509, 507] on span "15" at bounding box center [509, 504] width 37 height 13
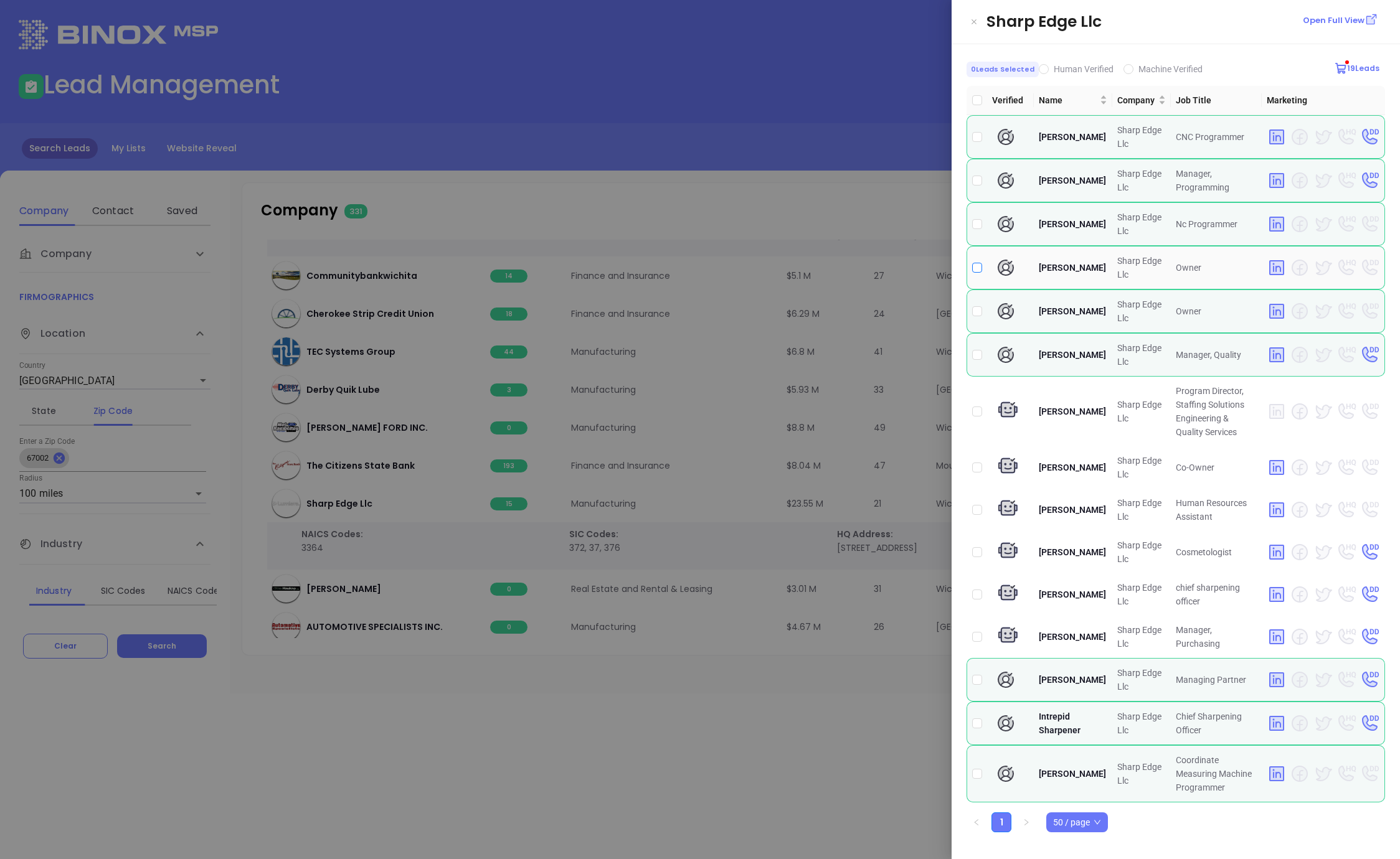
click at [976, 271] on input "checkbox" at bounding box center [976, 267] width 10 height 10
click at [978, 271] on input "checkbox" at bounding box center [976, 267] width 10 height 10
checkbox input "false"
click at [498, 762] on div at bounding box center [700, 429] width 1400 height 859
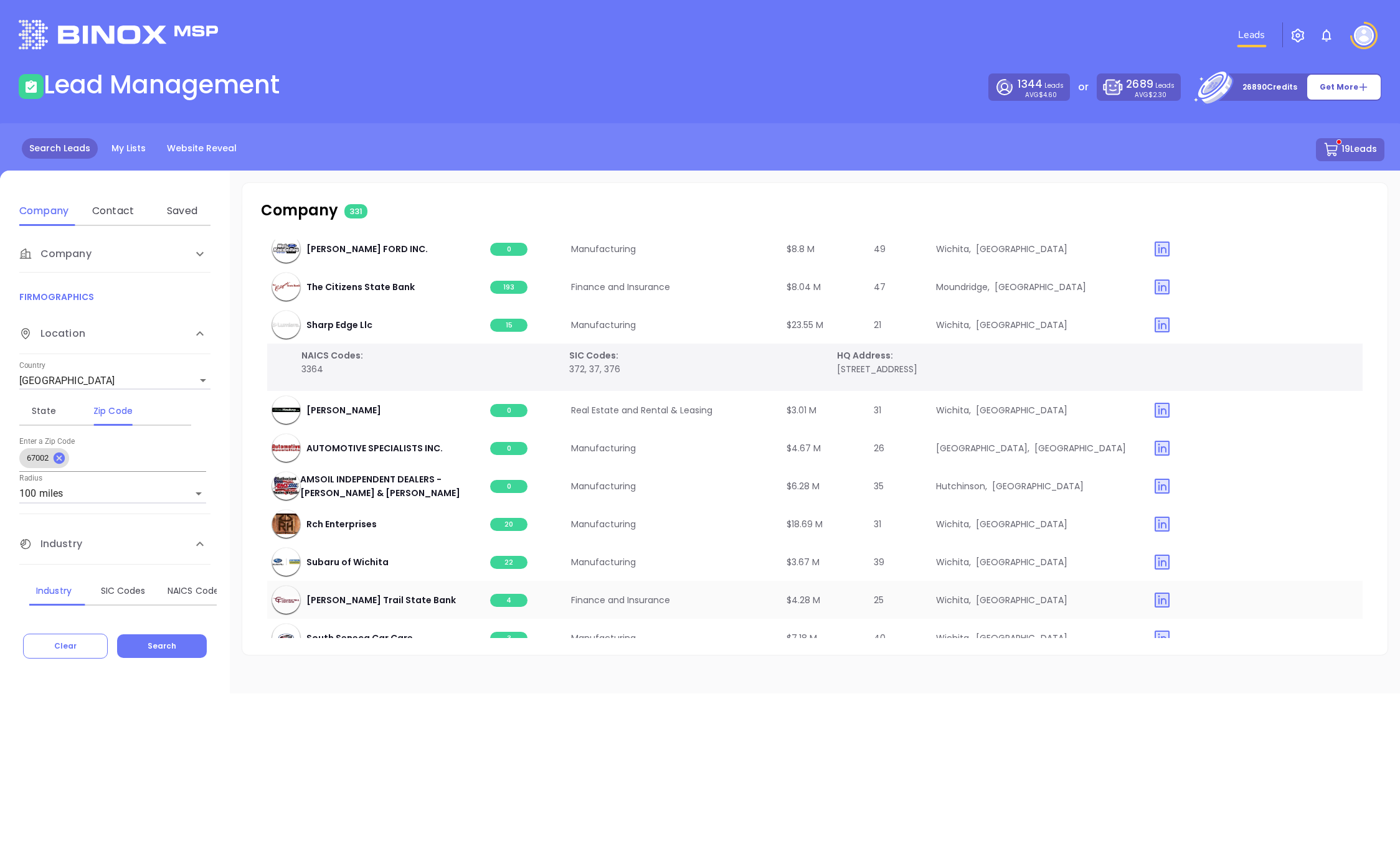
scroll to position [2163, 0]
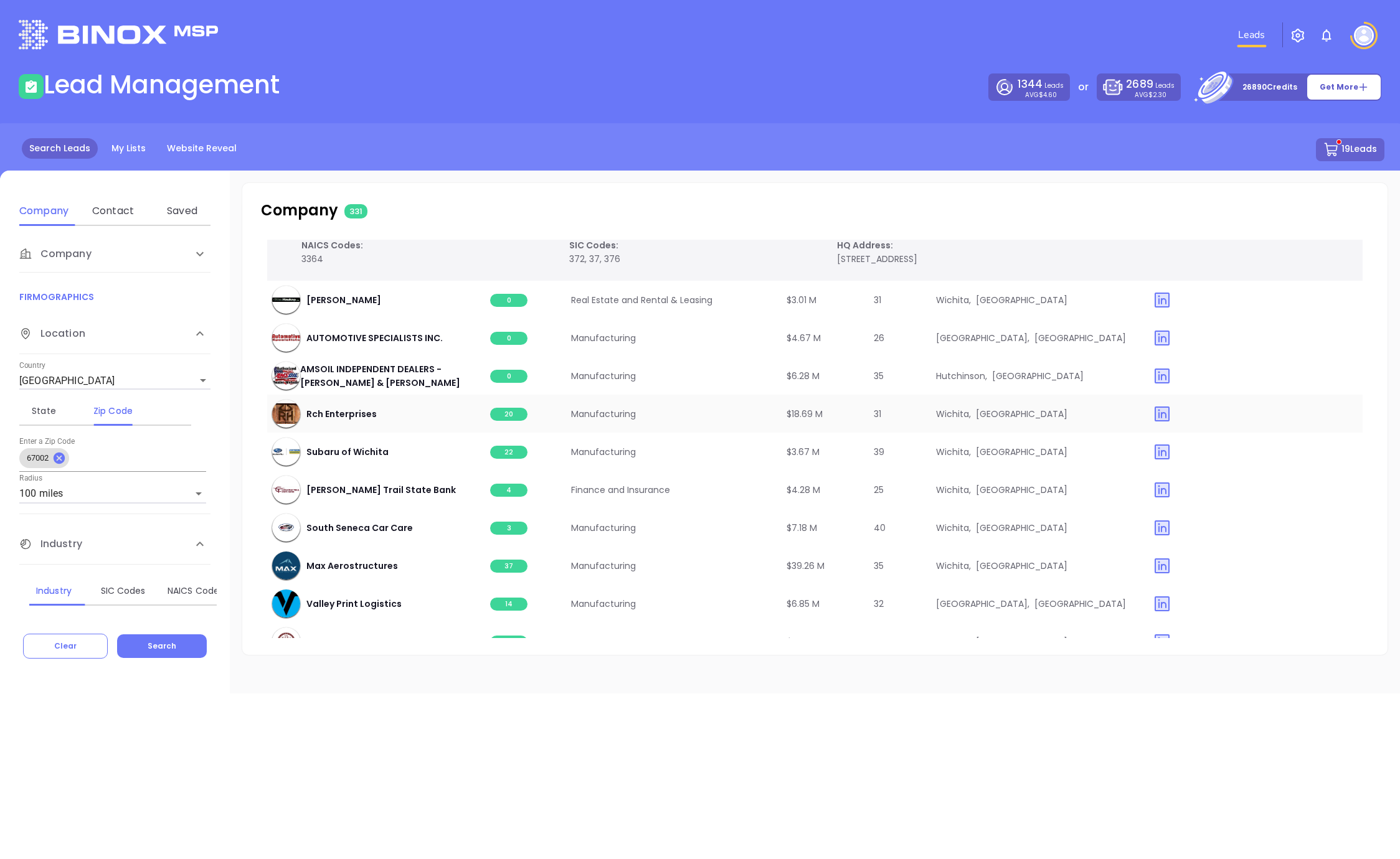
click at [508, 413] on span "20" at bounding box center [509, 414] width 37 height 13
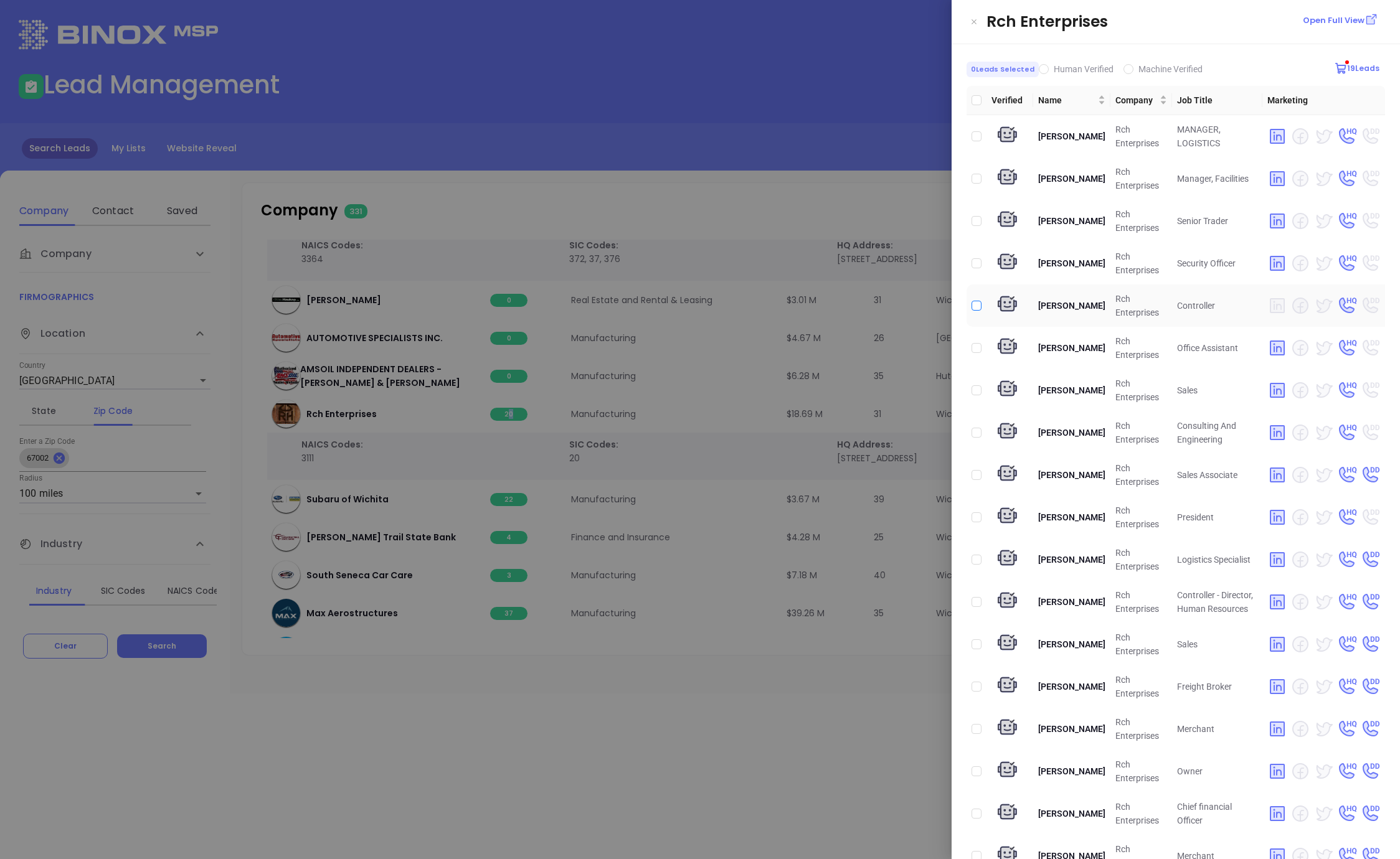
click at [981, 306] on td at bounding box center [976, 306] width 20 height 42
click at [976, 519] on input "checkbox" at bounding box center [976, 516] width 10 height 10
checkbox input "true"
click at [979, 310] on input "checkbox" at bounding box center [976, 305] width 10 height 10
checkbox input "true"
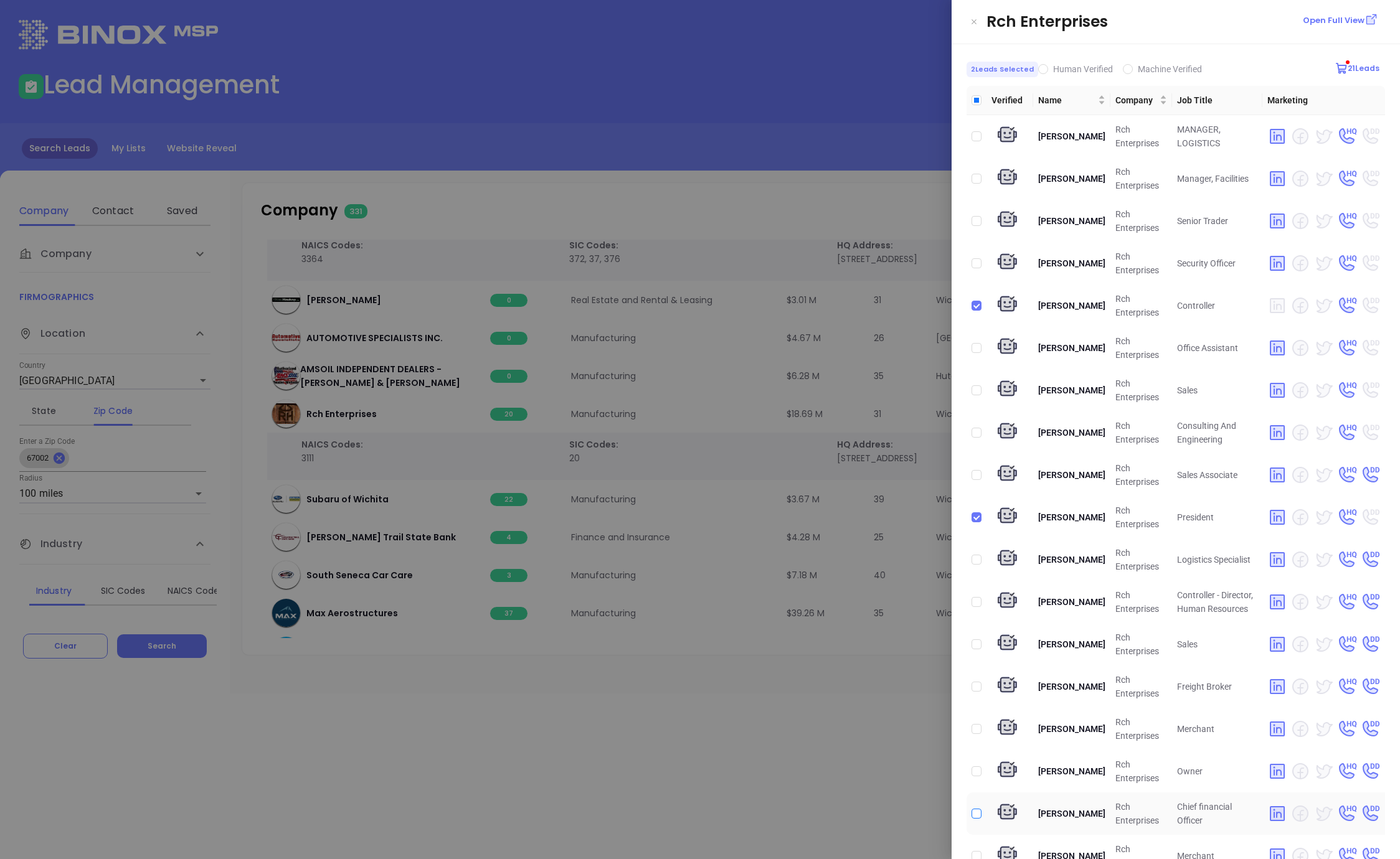
click at [977, 813] on input "checkbox" at bounding box center [976, 813] width 10 height 10
checkbox input "true"
click at [975, 305] on input "checkbox" at bounding box center [976, 305] width 10 height 10
checkbox input "false"
drag, startPoint x: 652, startPoint y: 199, endPoint x: 596, endPoint y: 395, distance: 203.8
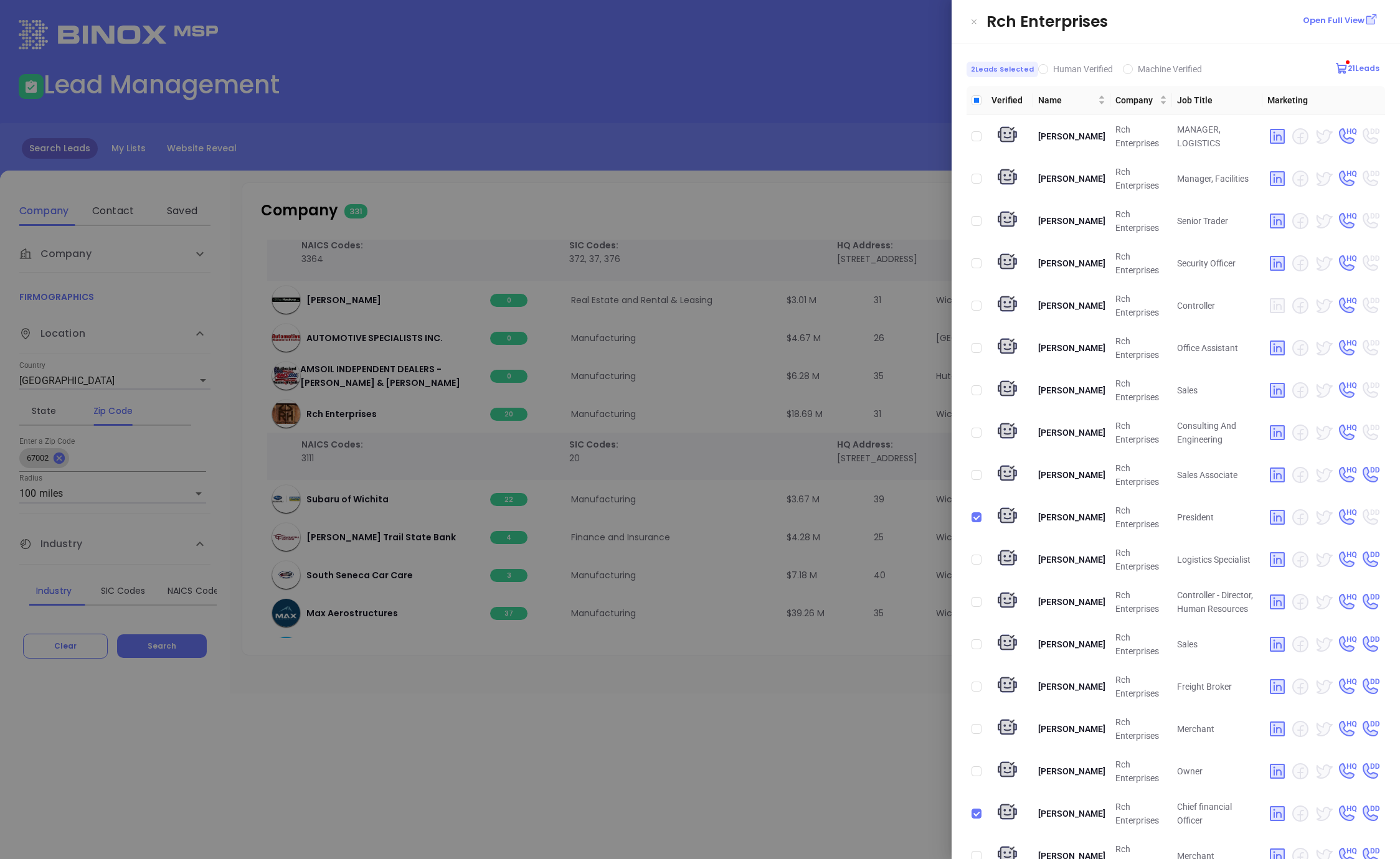
click at [652, 199] on div at bounding box center [700, 429] width 1400 height 859
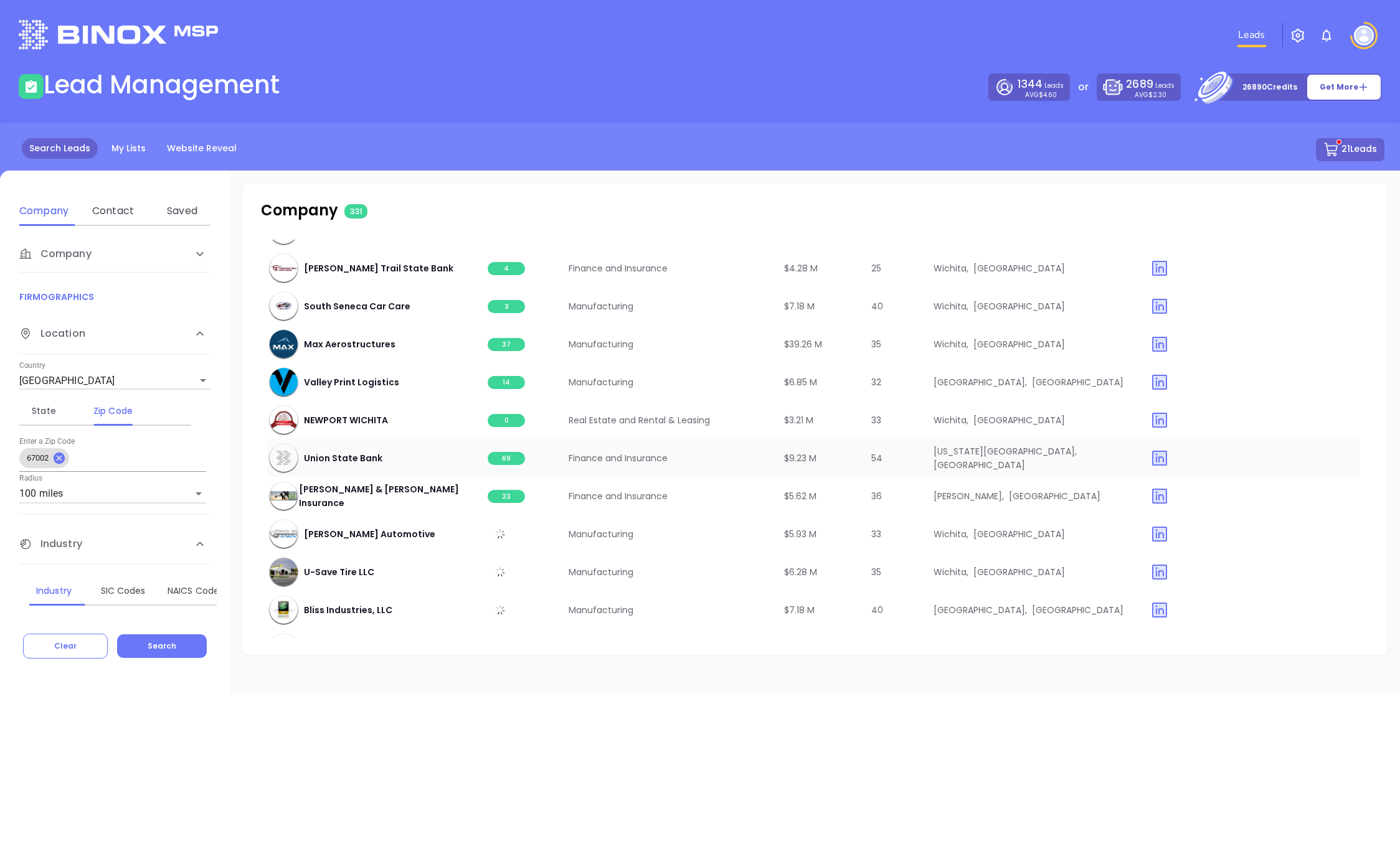
scroll to position [2436, 2]
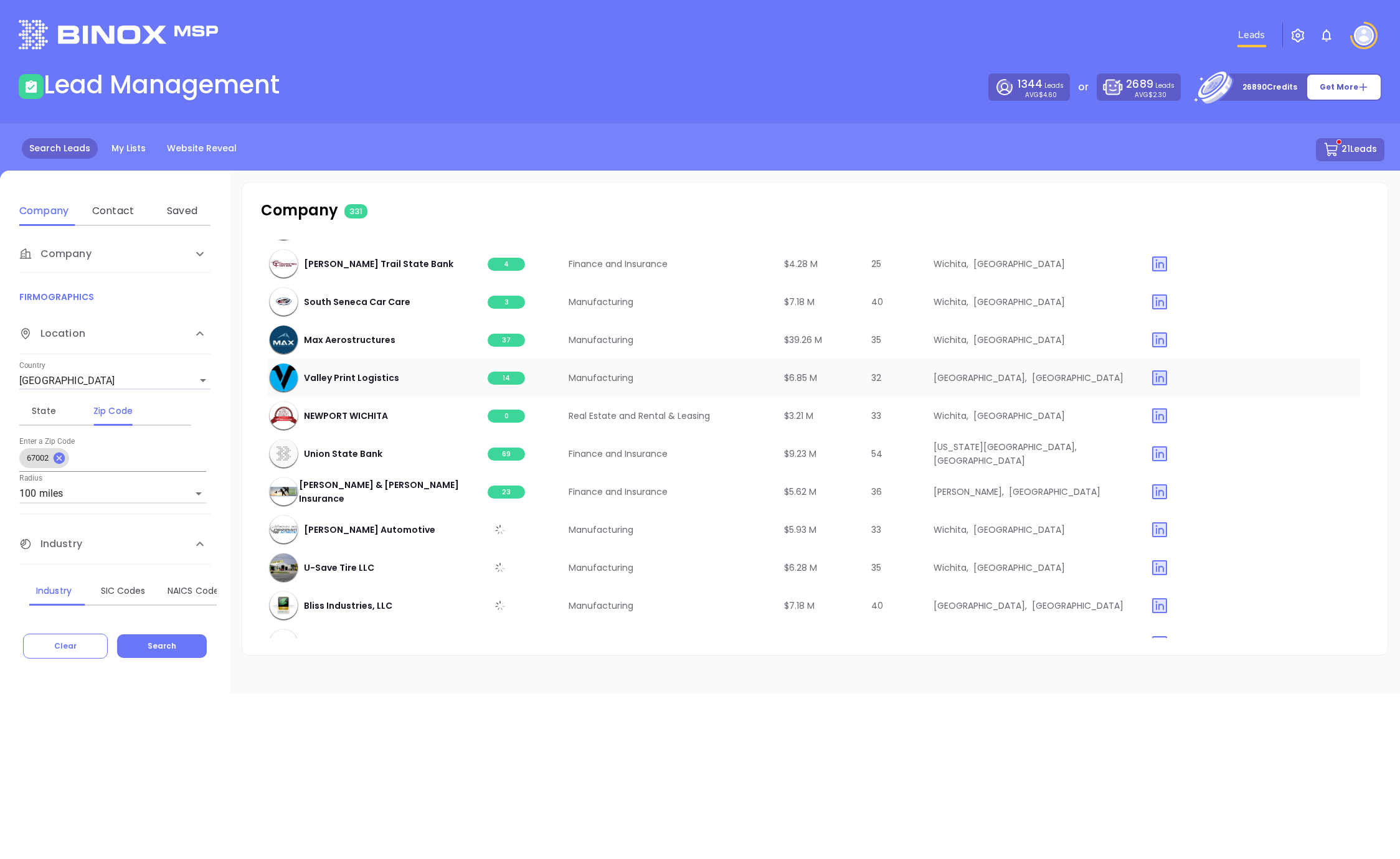
click at [500, 381] on span "14" at bounding box center [506, 378] width 37 height 13
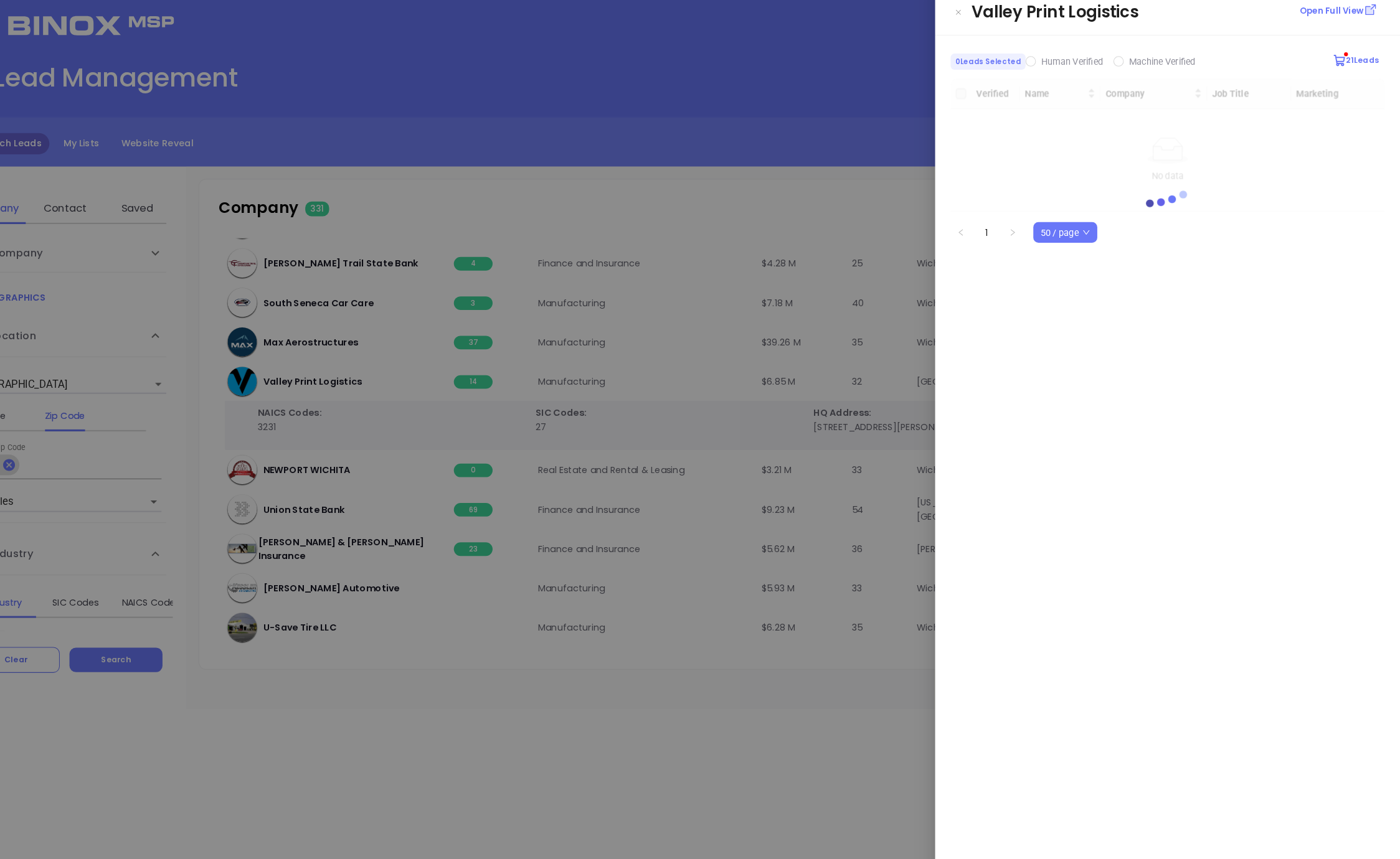
scroll to position [0, 0]
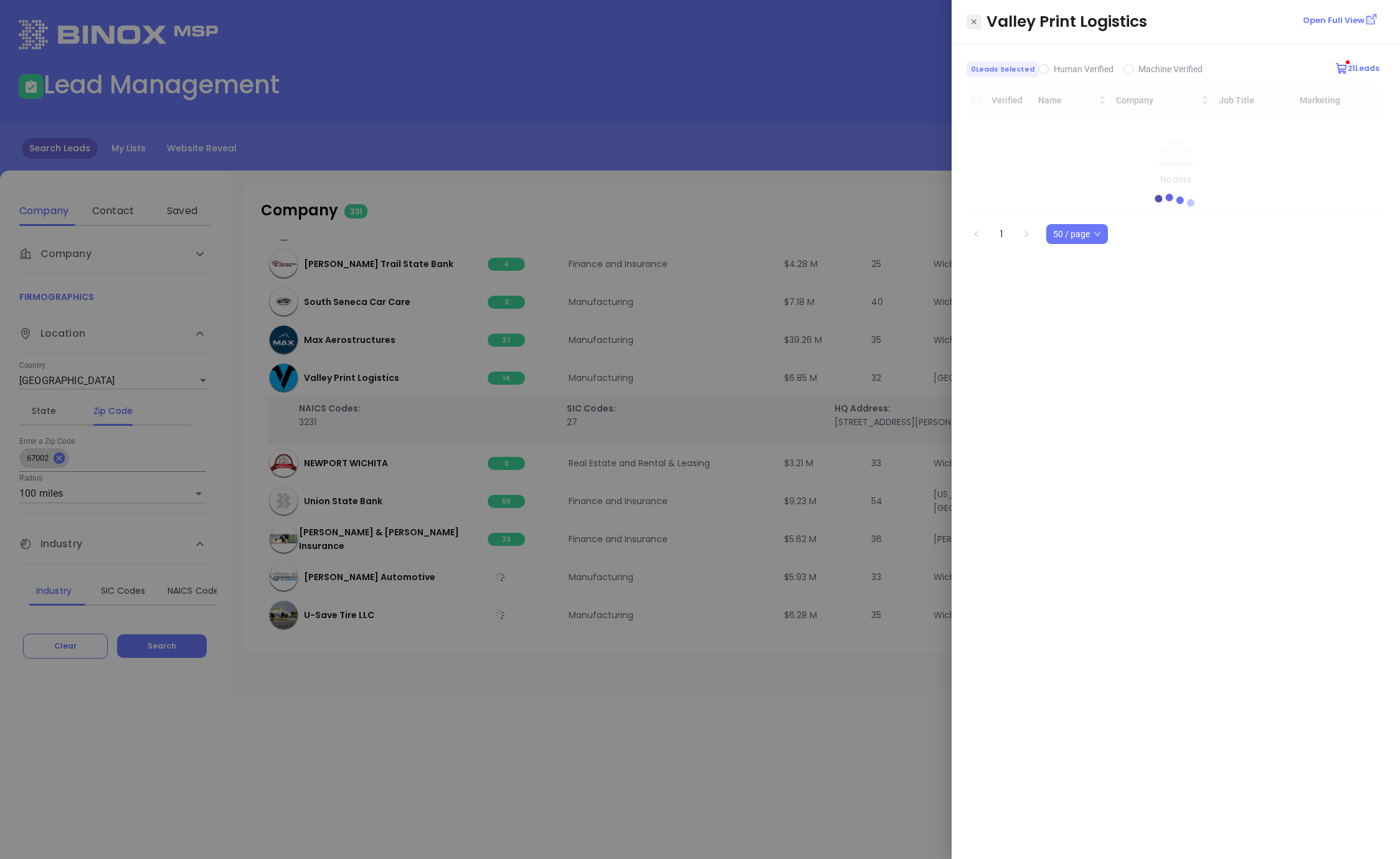
click at [972, 21] on icon "Close" at bounding box center [974, 22] width 7 height 13
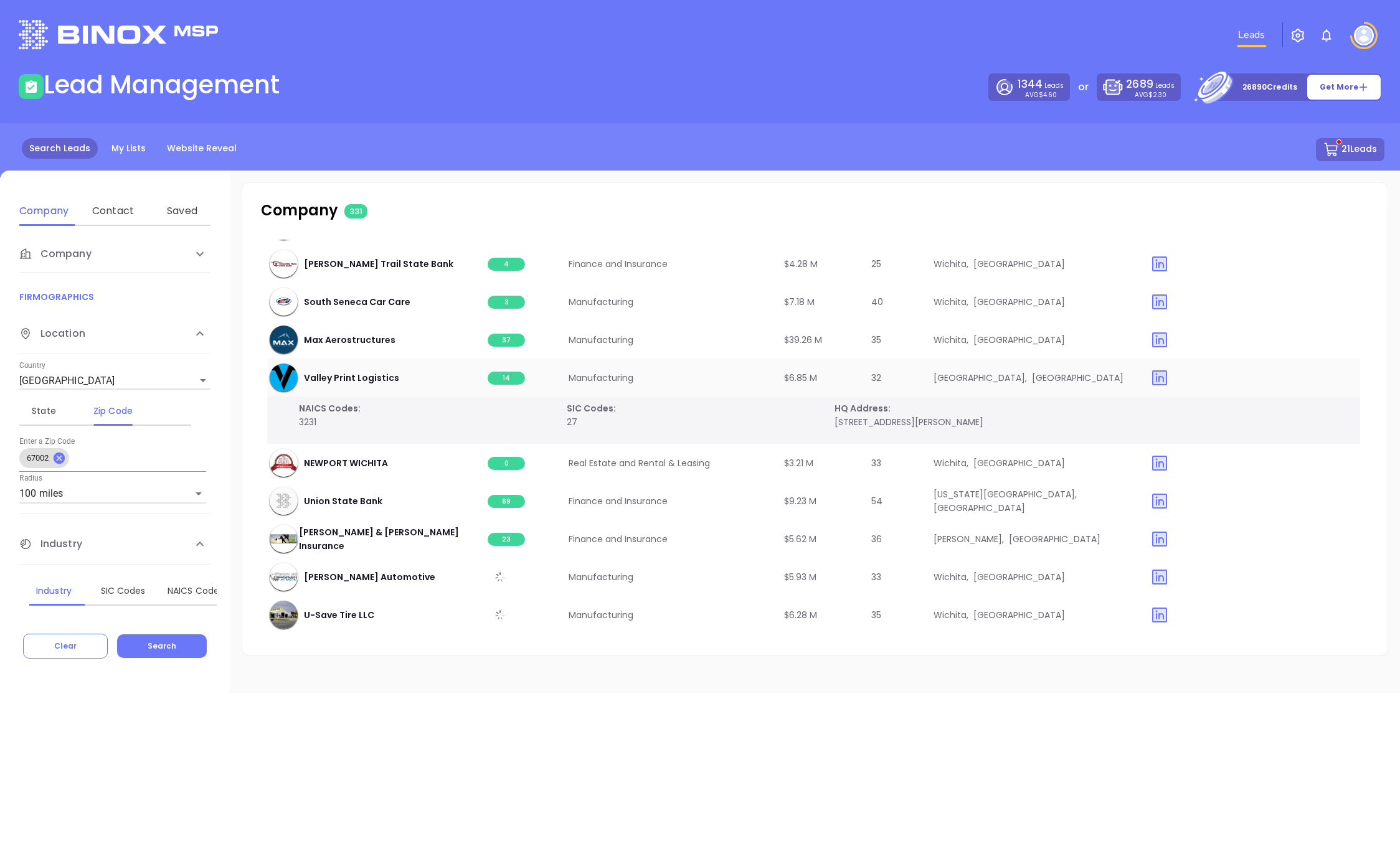
click at [502, 377] on span "14" at bounding box center [506, 378] width 37 height 13
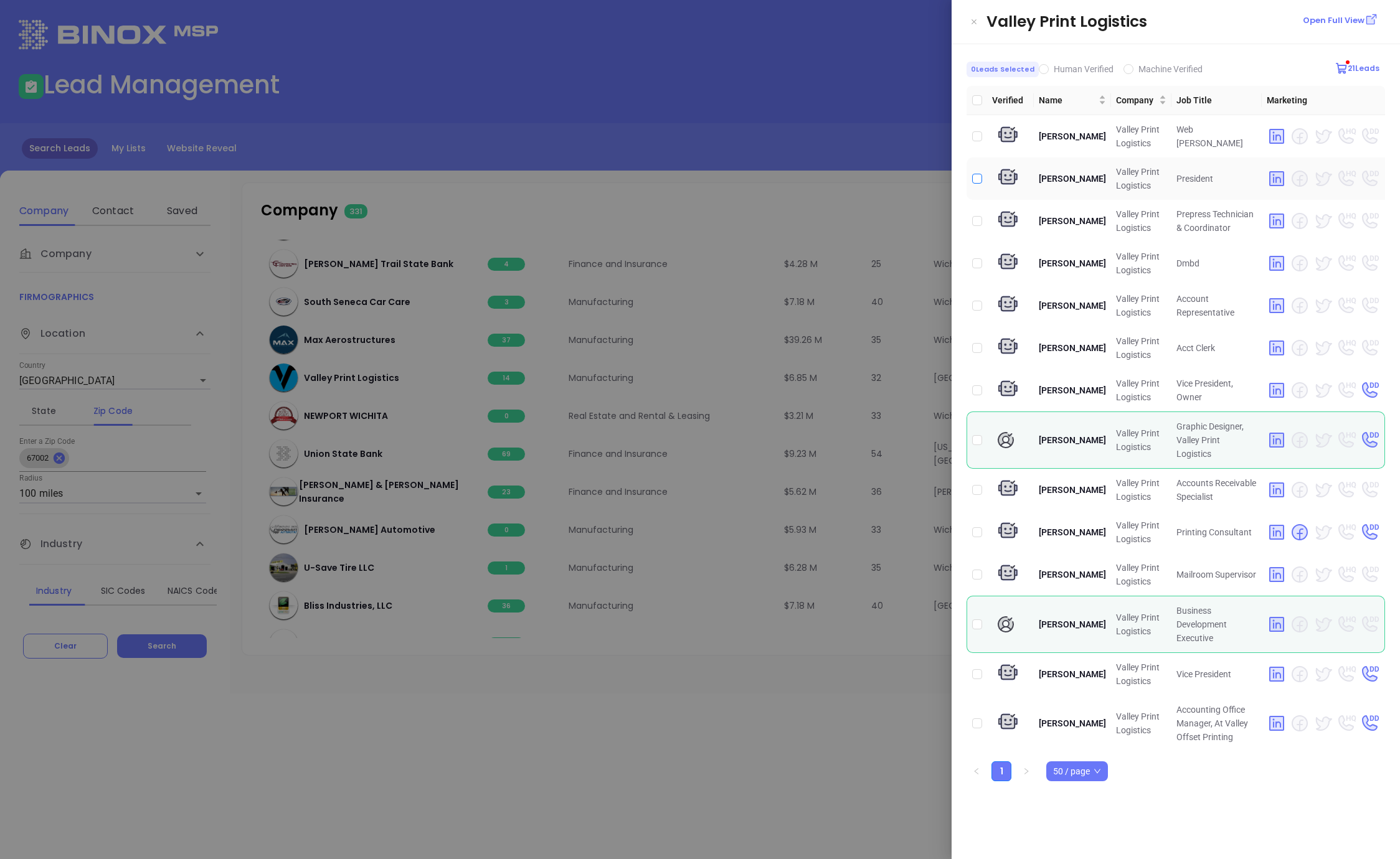
click at [978, 178] on input "checkbox" at bounding box center [976, 178] width 10 height 10
checkbox input "true"
click at [811, 714] on div at bounding box center [700, 429] width 1400 height 859
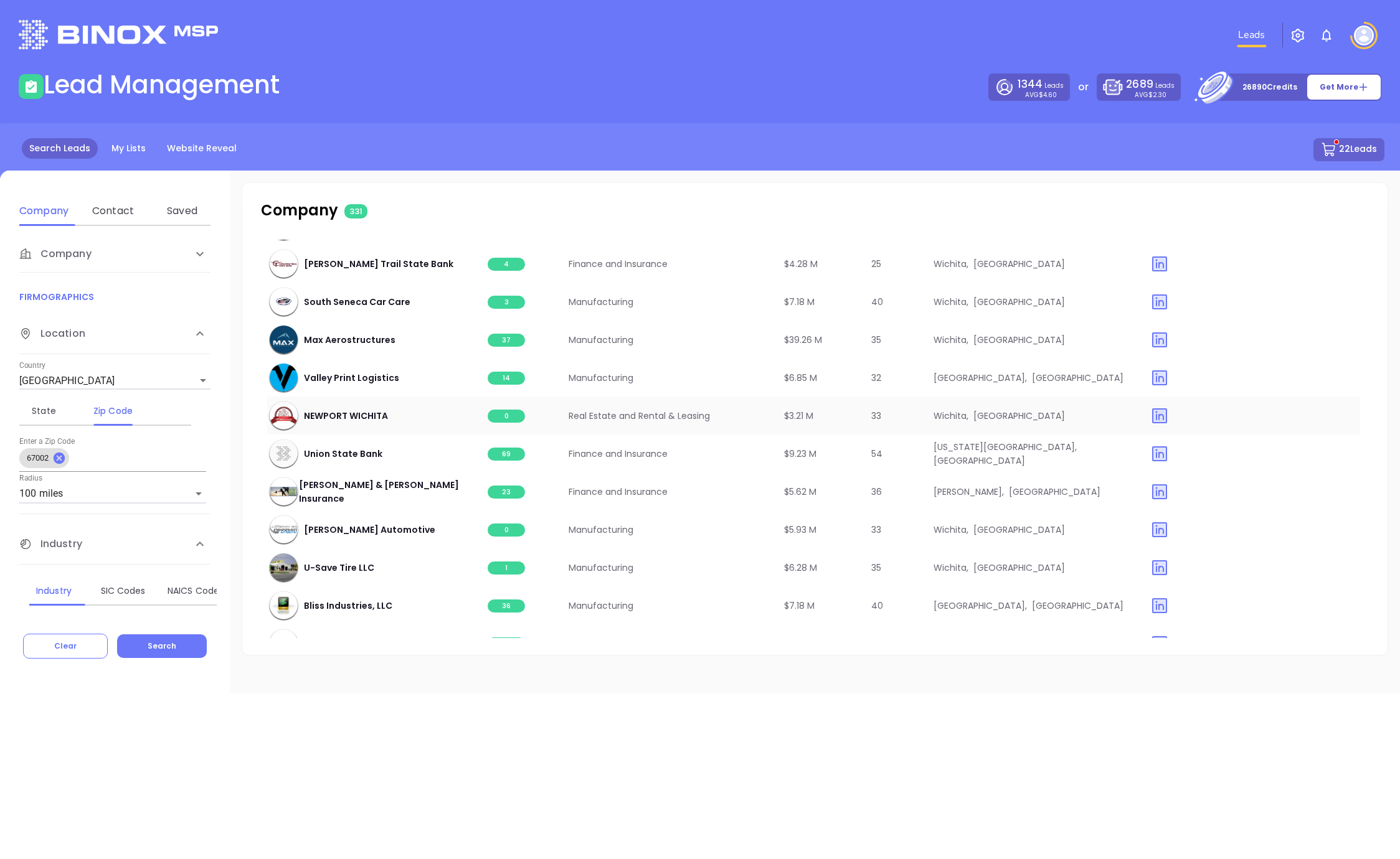
click at [499, 413] on span "0" at bounding box center [506, 415] width 37 height 13
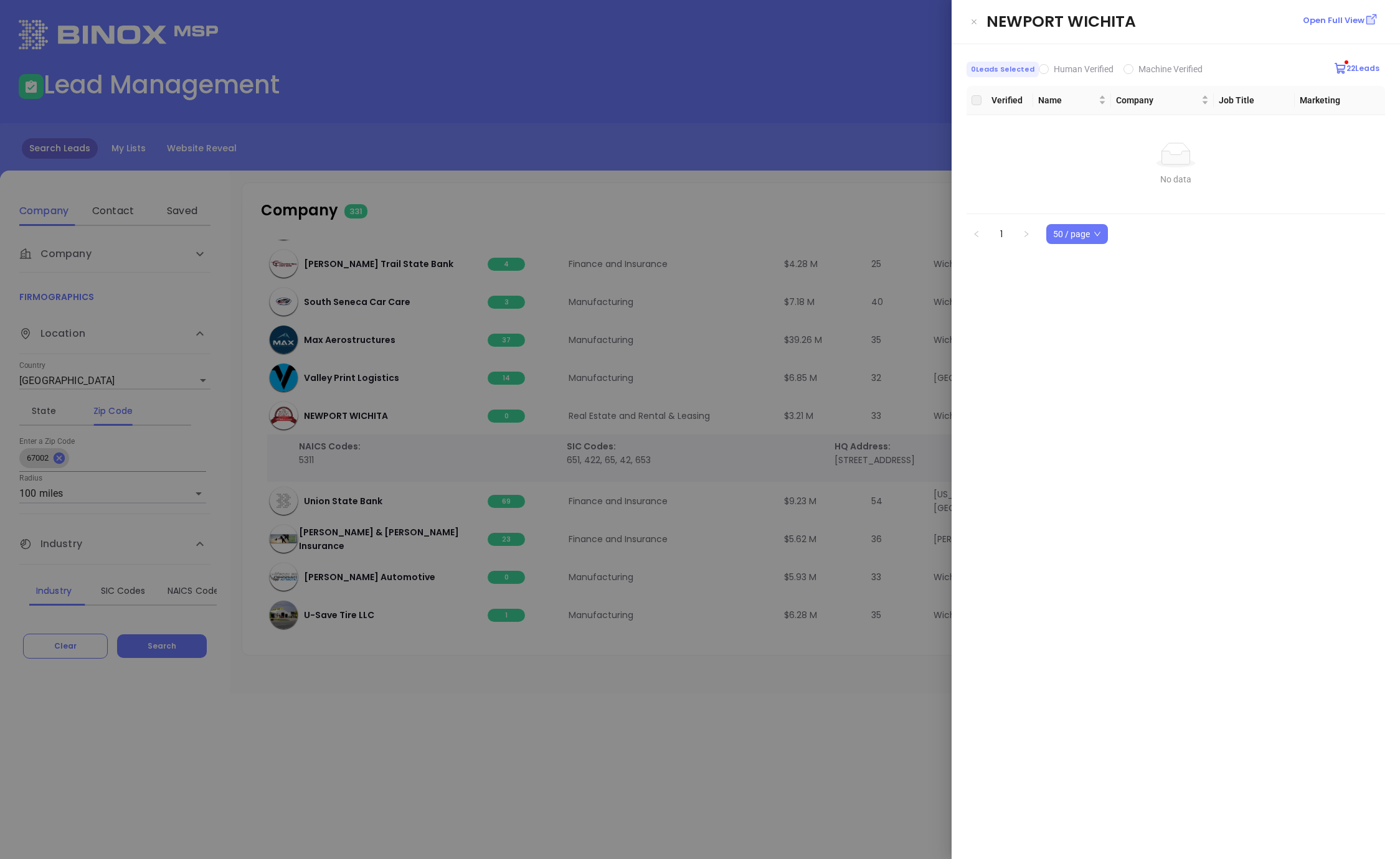
click at [541, 586] on div at bounding box center [700, 429] width 1400 height 859
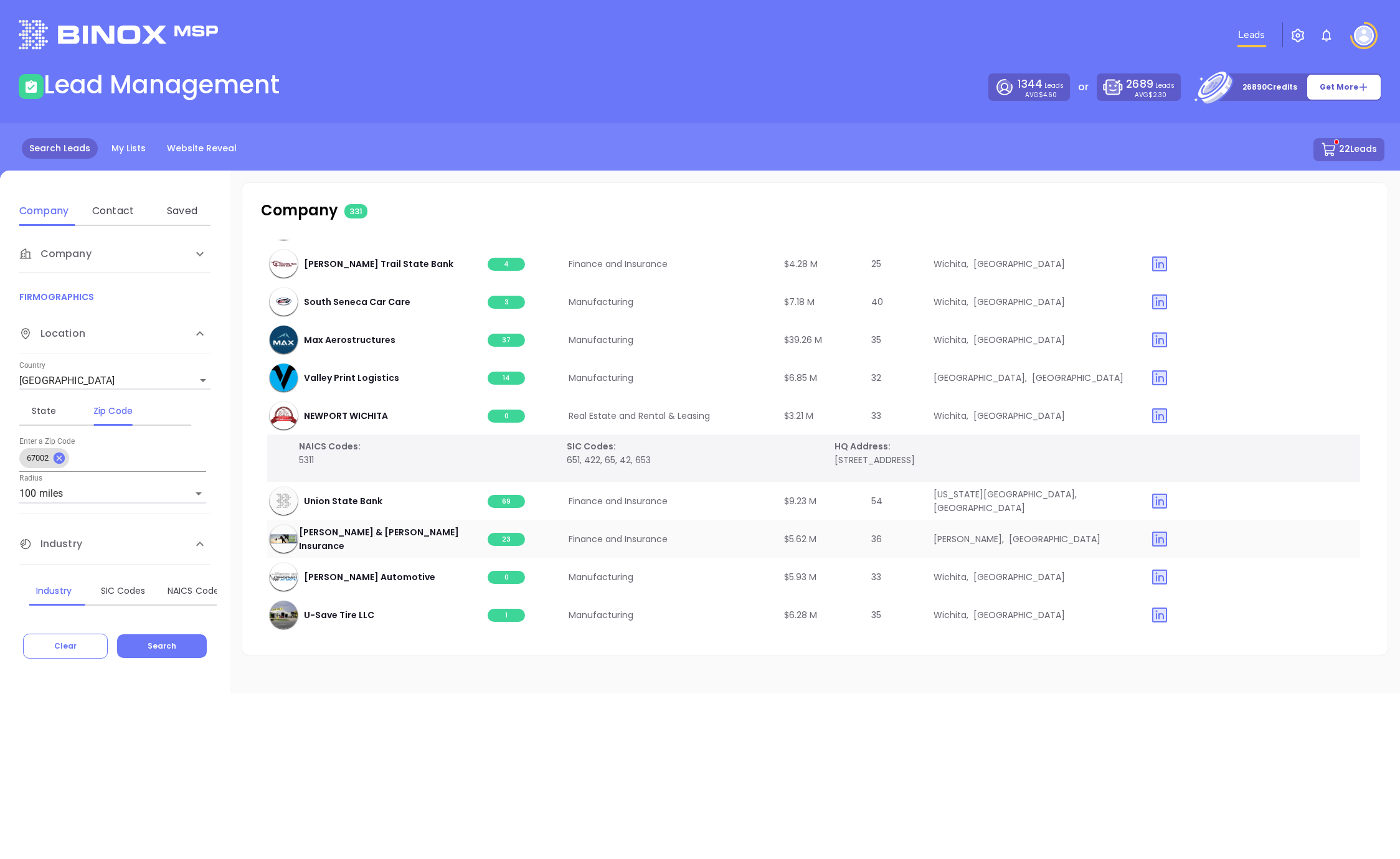
scroll to position [2459, 2]
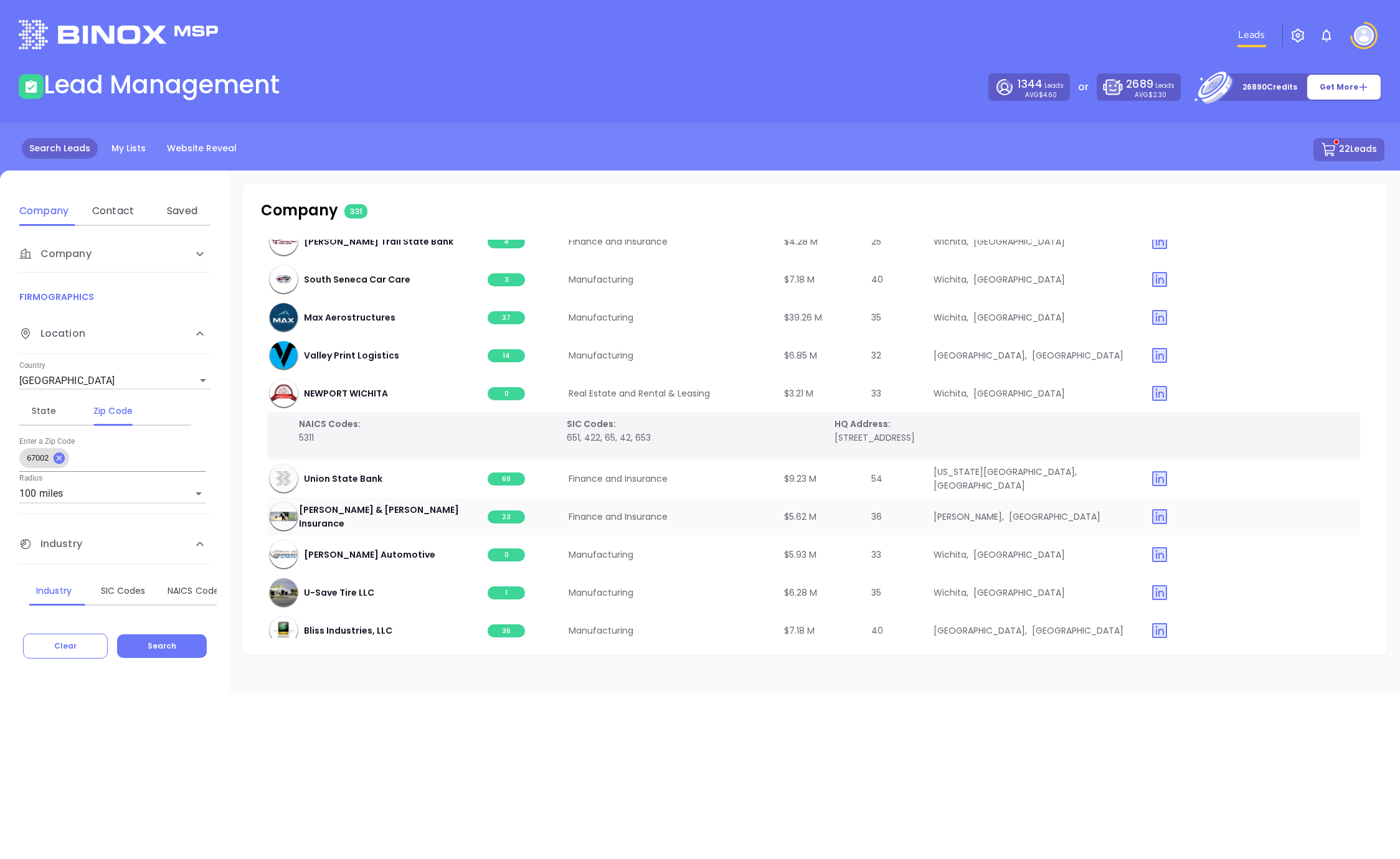
click at [502, 521] on span "23" at bounding box center [506, 516] width 37 height 13
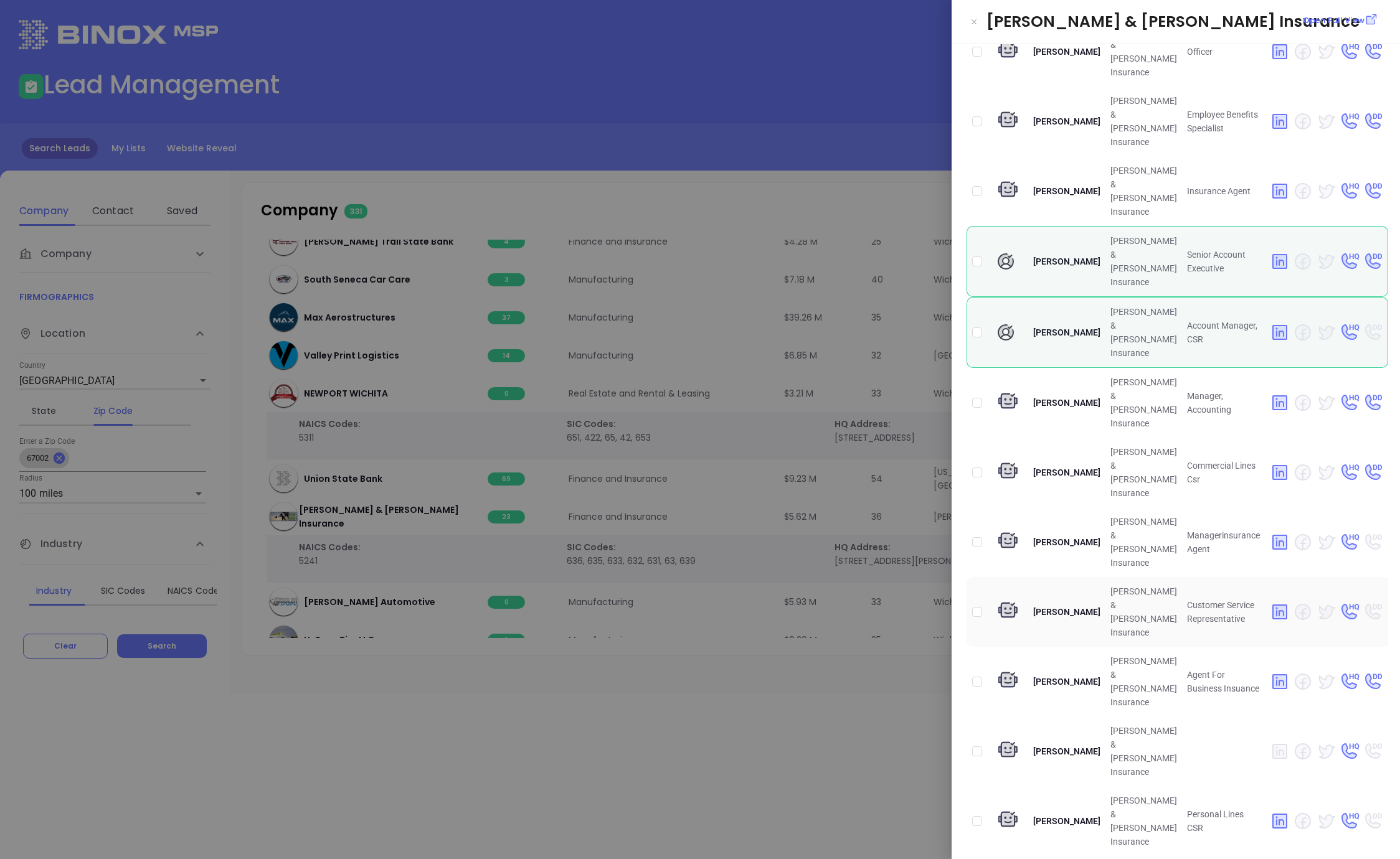
scroll to position [594, 0]
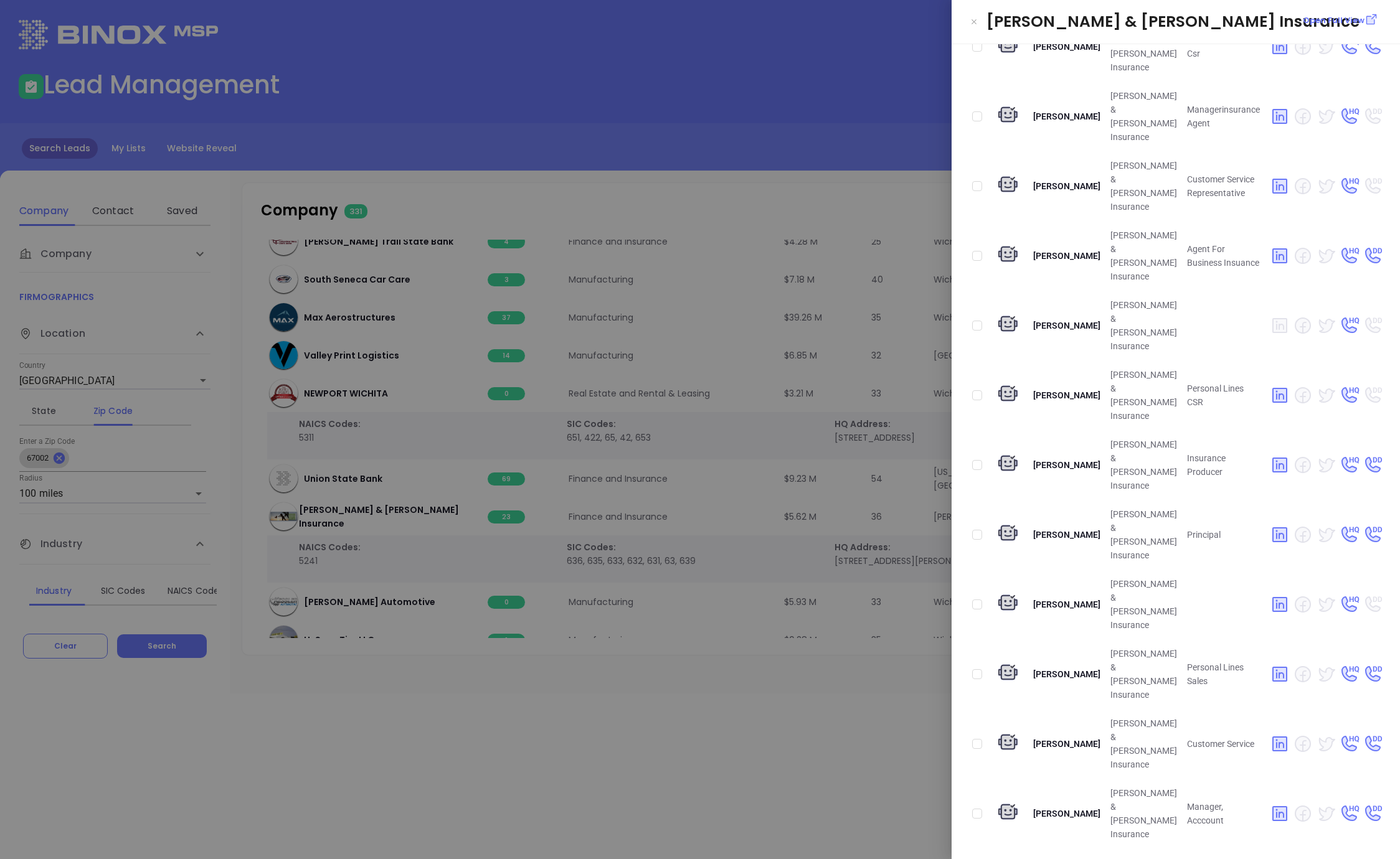
checkbox input "true"
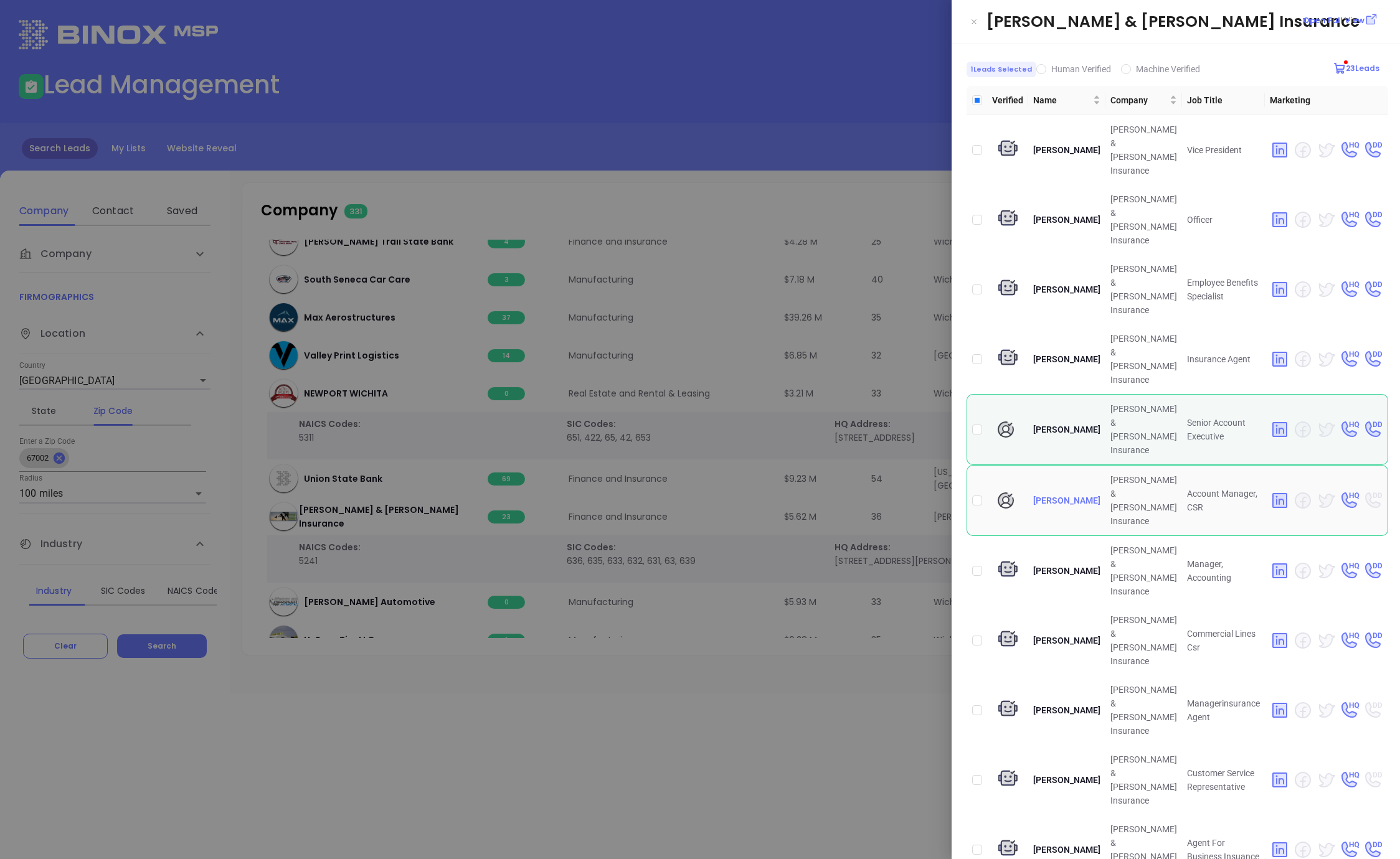
scroll to position [1, 0]
drag, startPoint x: 729, startPoint y: 192, endPoint x: 560, endPoint y: 453, distance: 310.9
click at [725, 193] on div at bounding box center [700, 429] width 1400 height 859
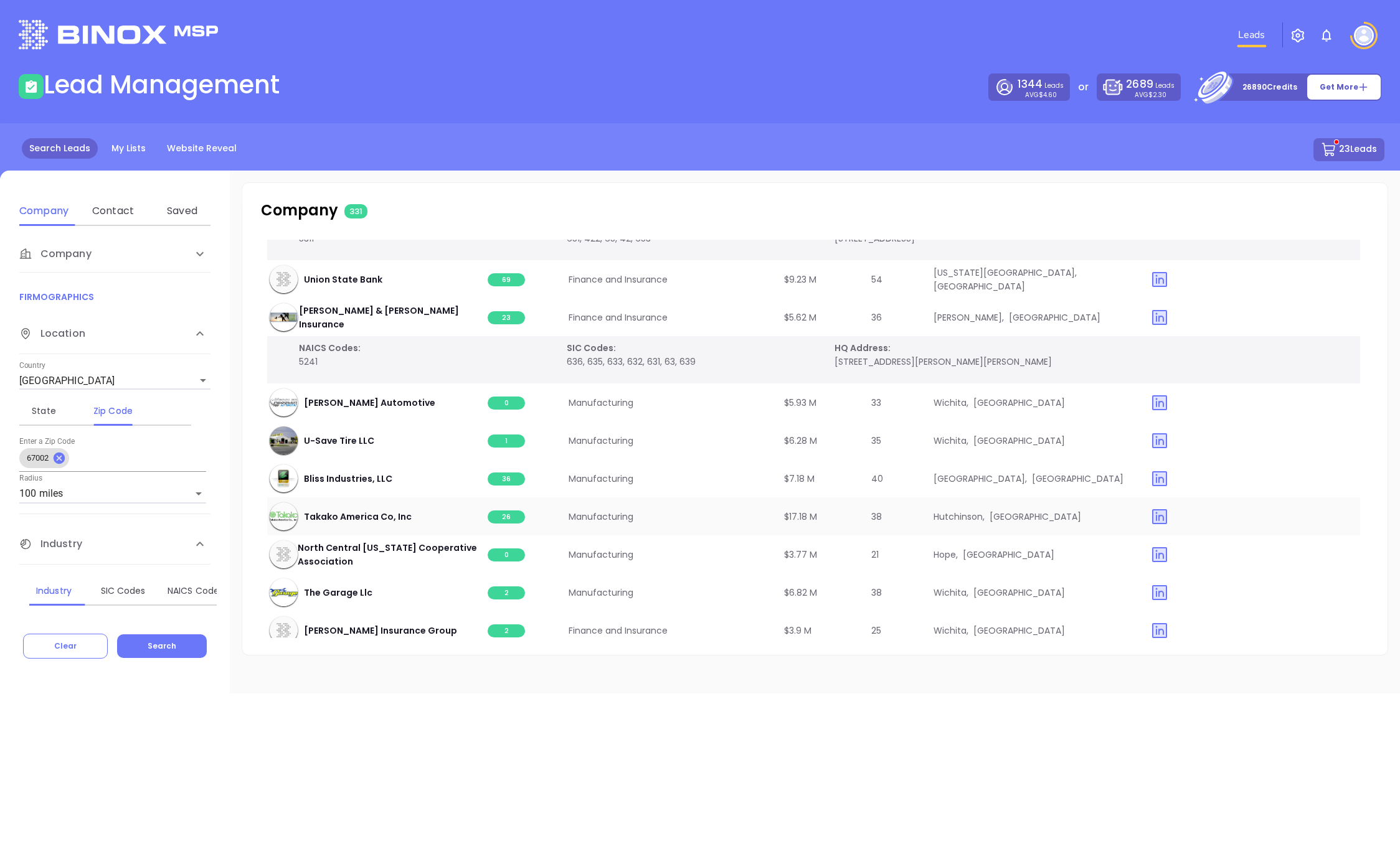
scroll to position [2698, 2]
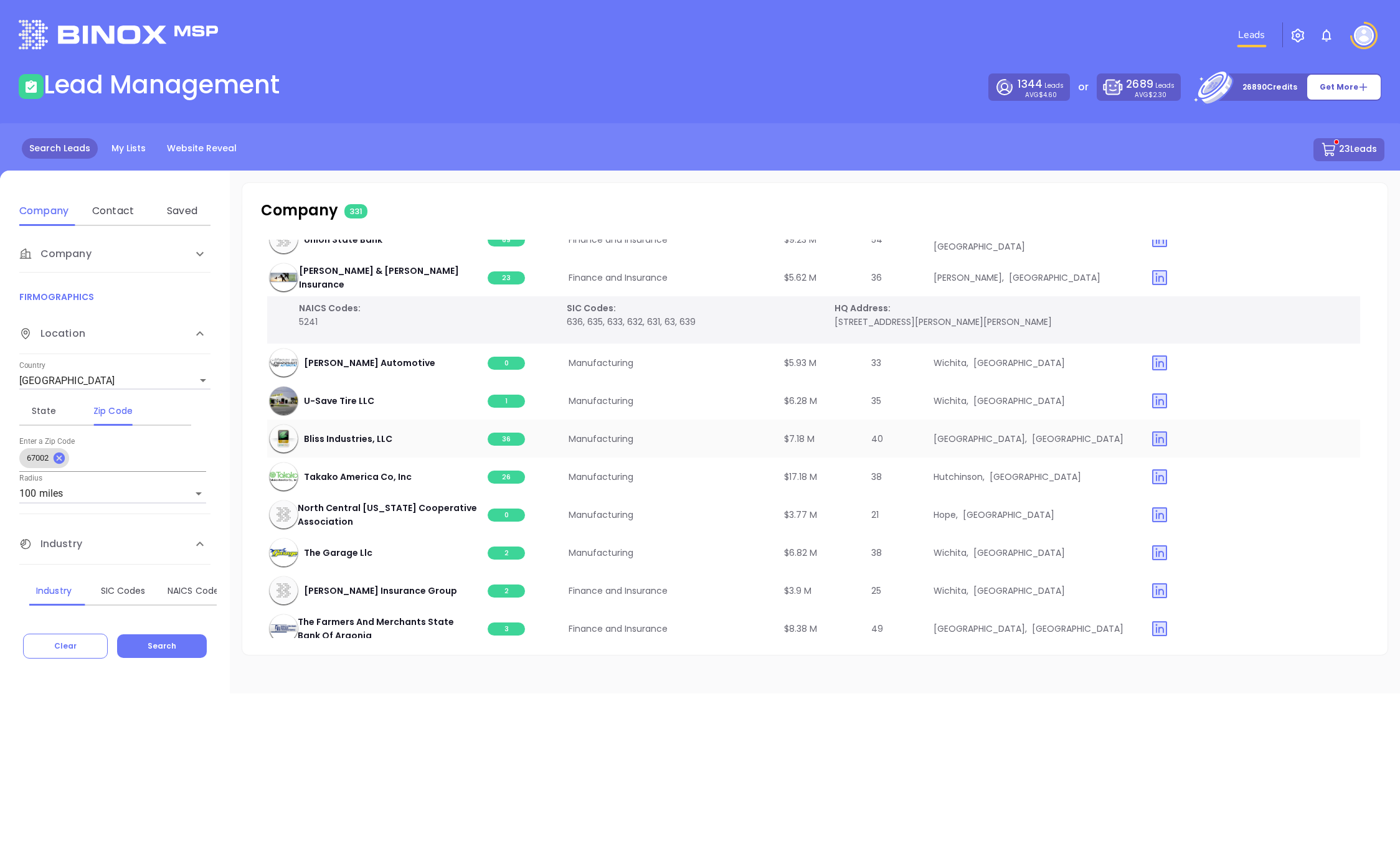
click at [515, 435] on span "36" at bounding box center [506, 438] width 37 height 13
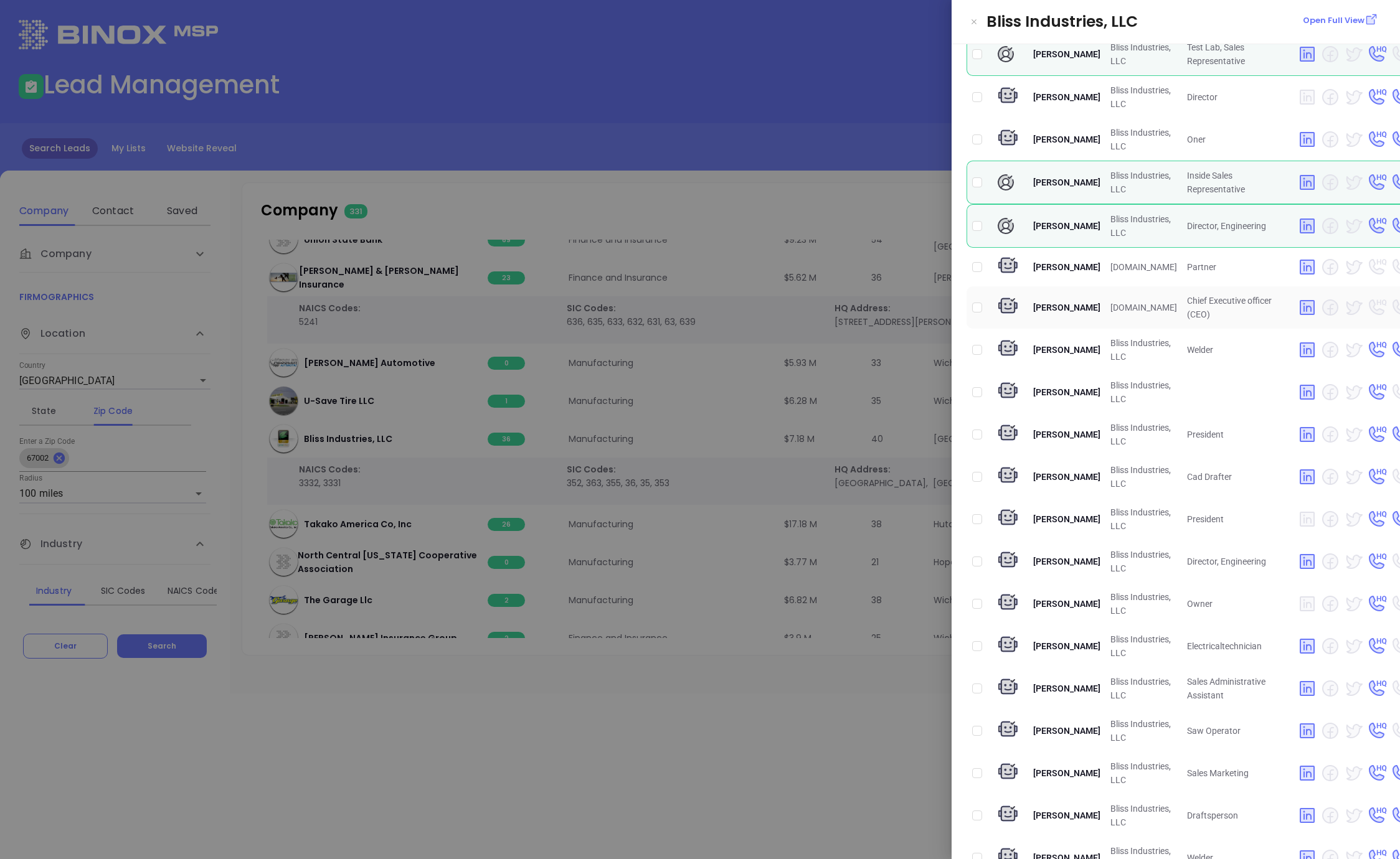
scroll to position [166, 0]
click at [644, 802] on div at bounding box center [700, 429] width 1400 height 859
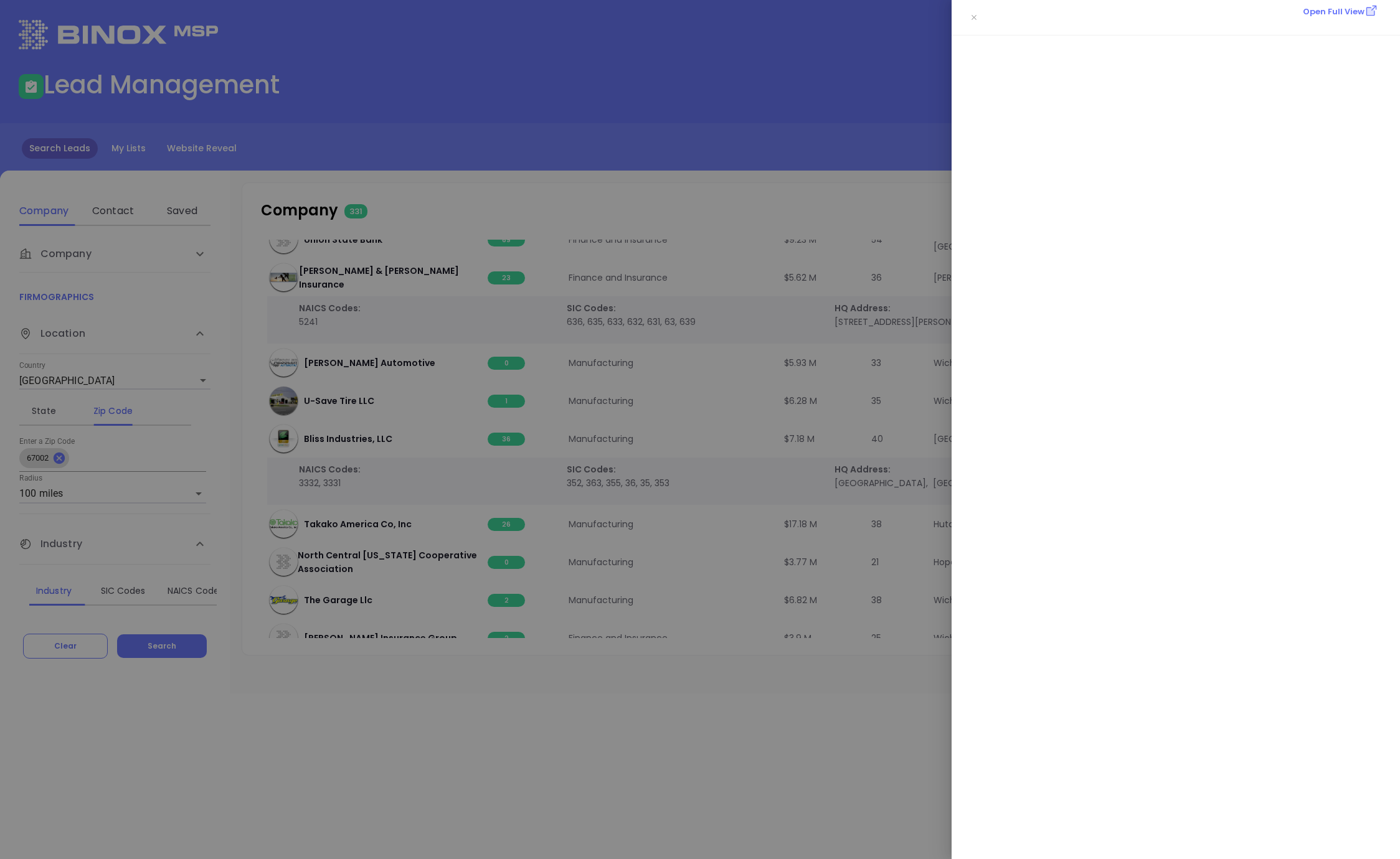
scroll to position [0, 0]
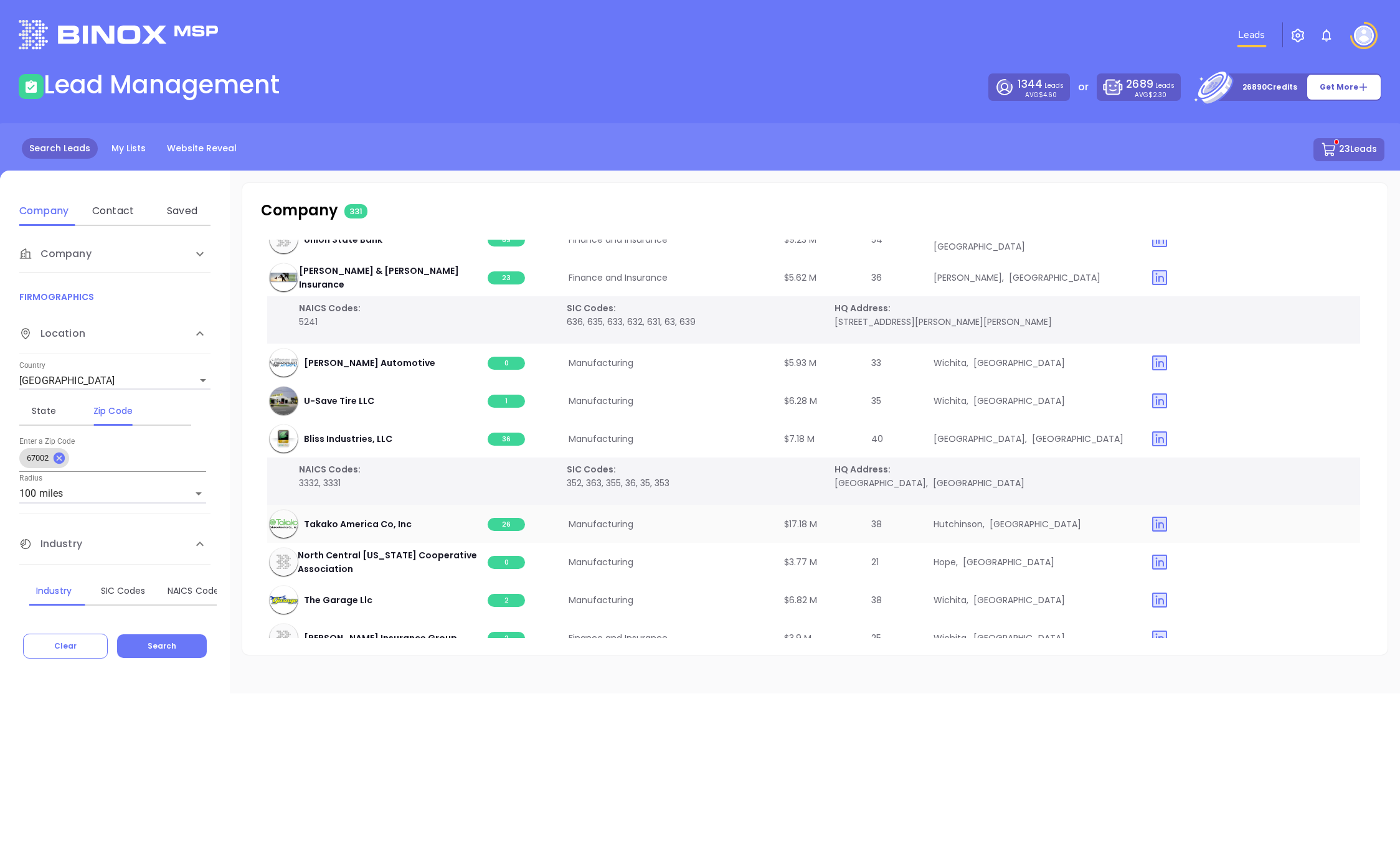
click at [511, 526] on span "26" at bounding box center [506, 524] width 37 height 13
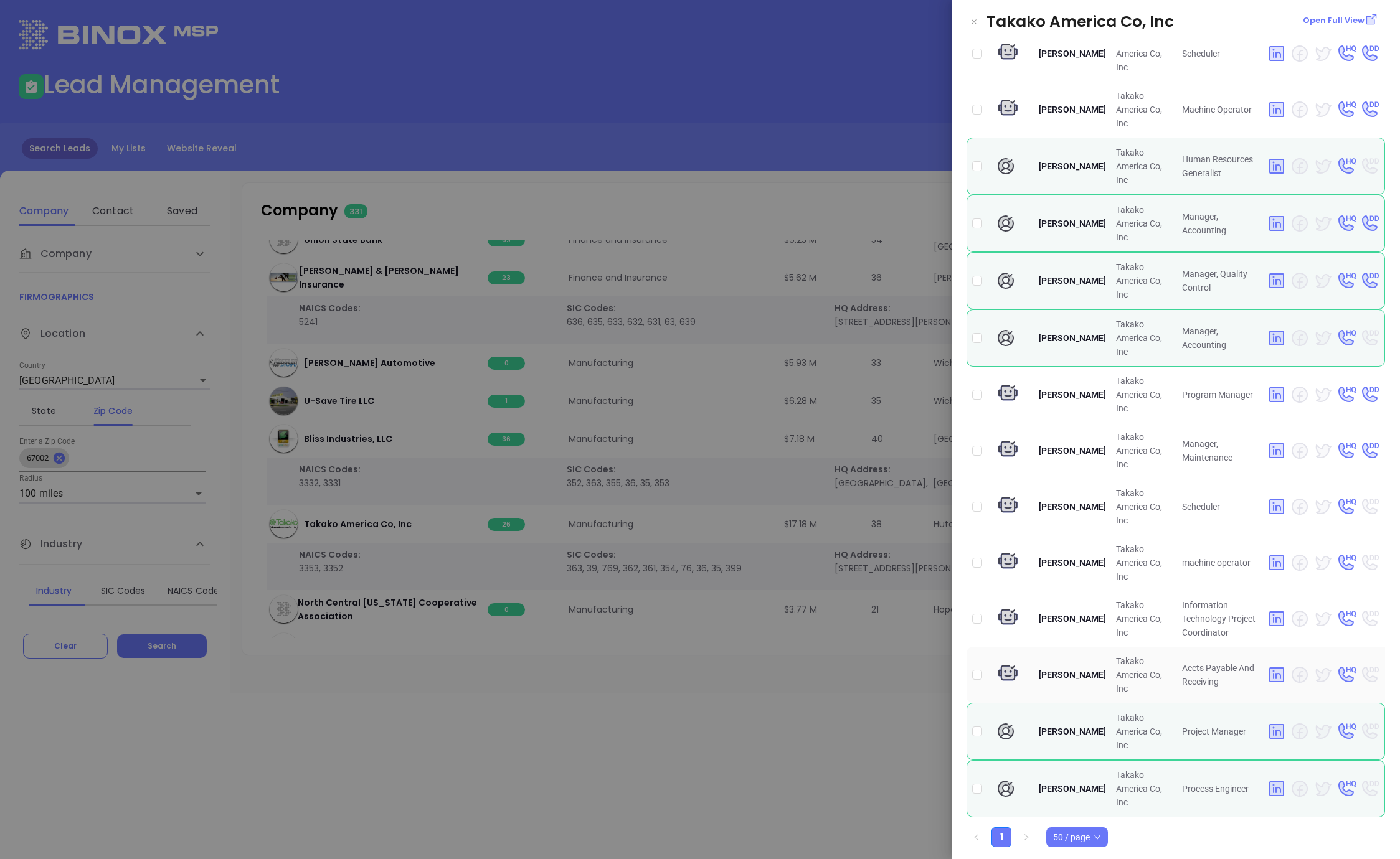
scroll to position [765, 0]
click at [427, 671] on div at bounding box center [700, 429] width 1400 height 859
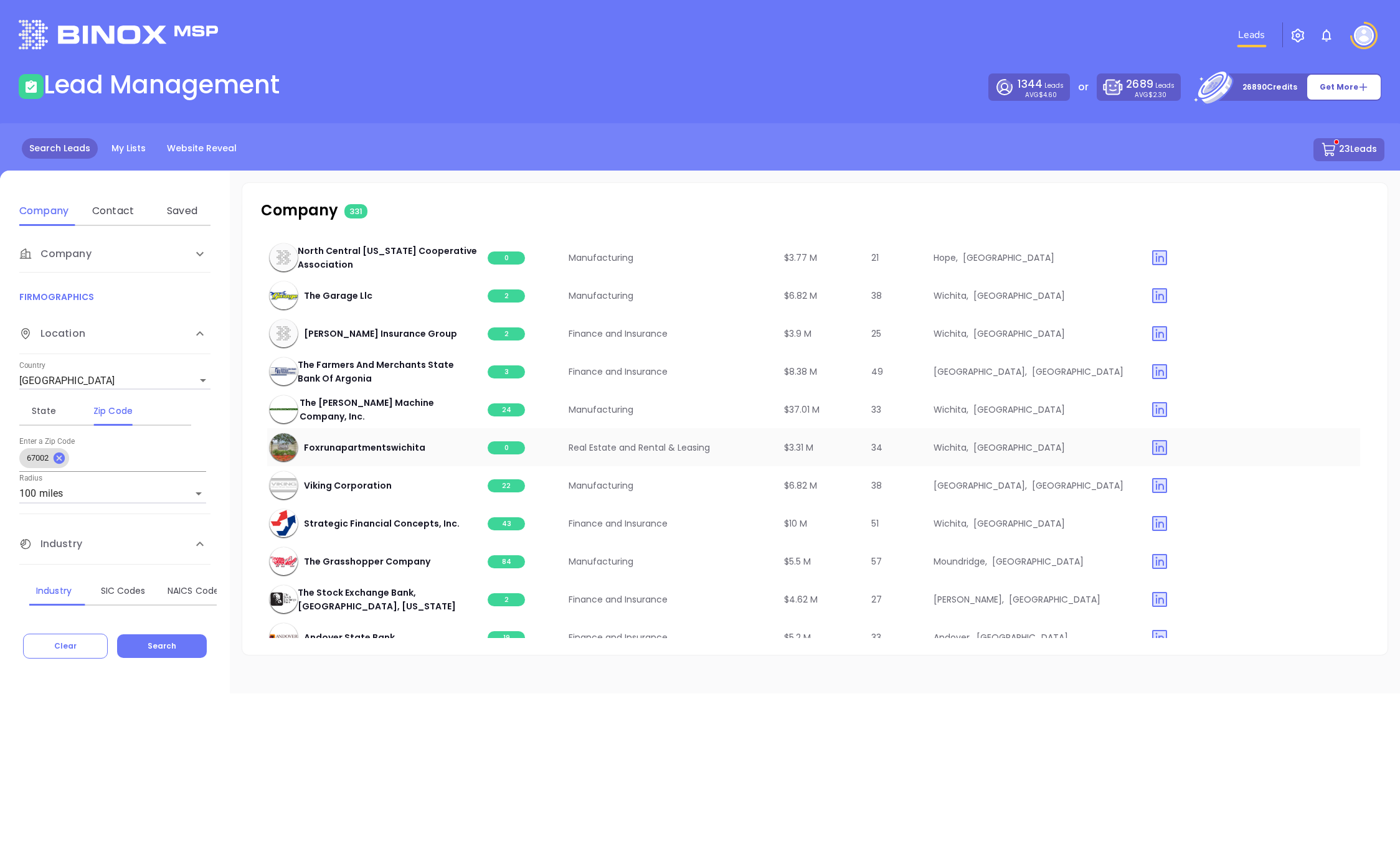
scroll to position [3051, 2]
click at [511, 486] on span "22" at bounding box center [506, 483] width 37 height 13
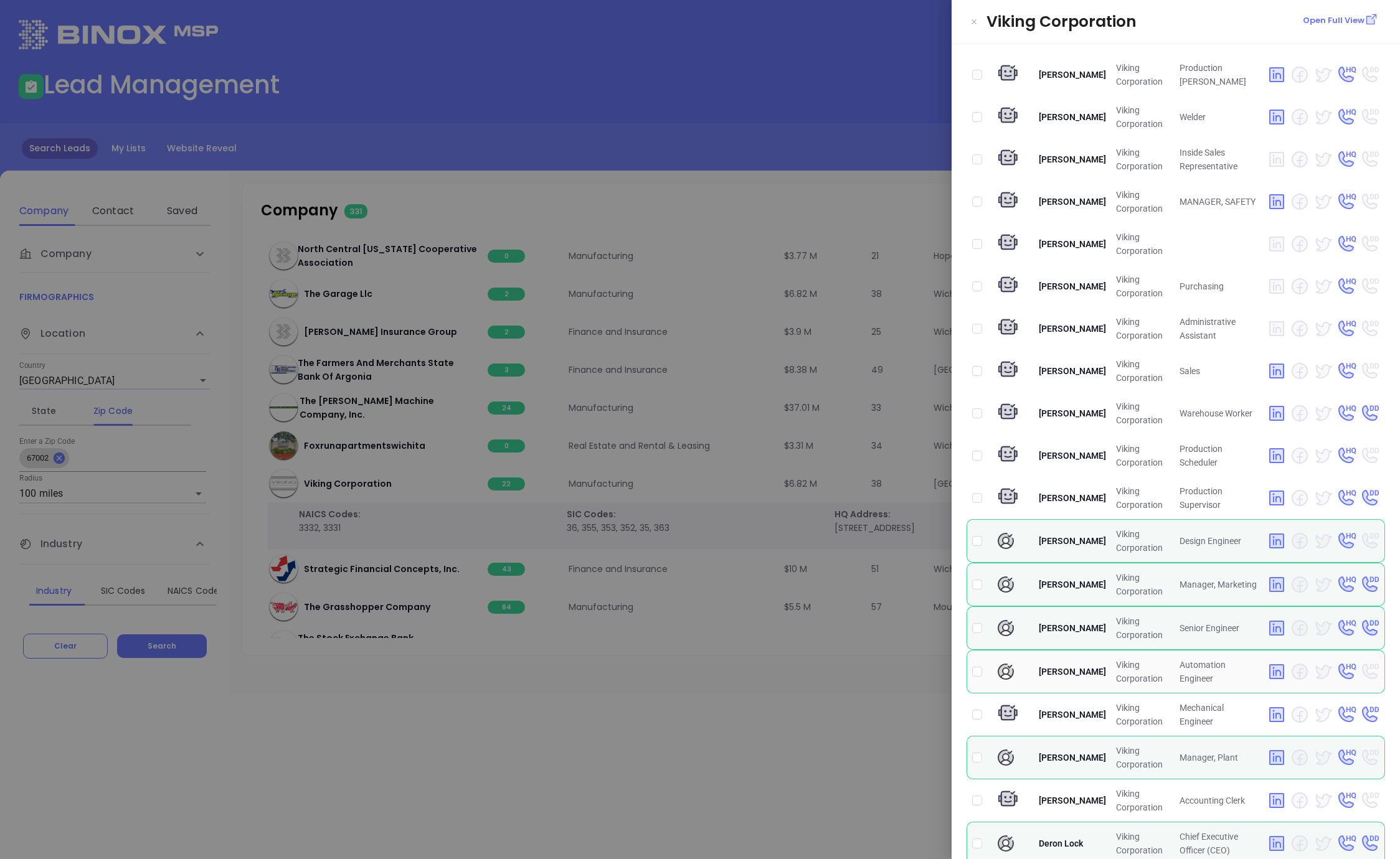
scroll to position [241, 0]
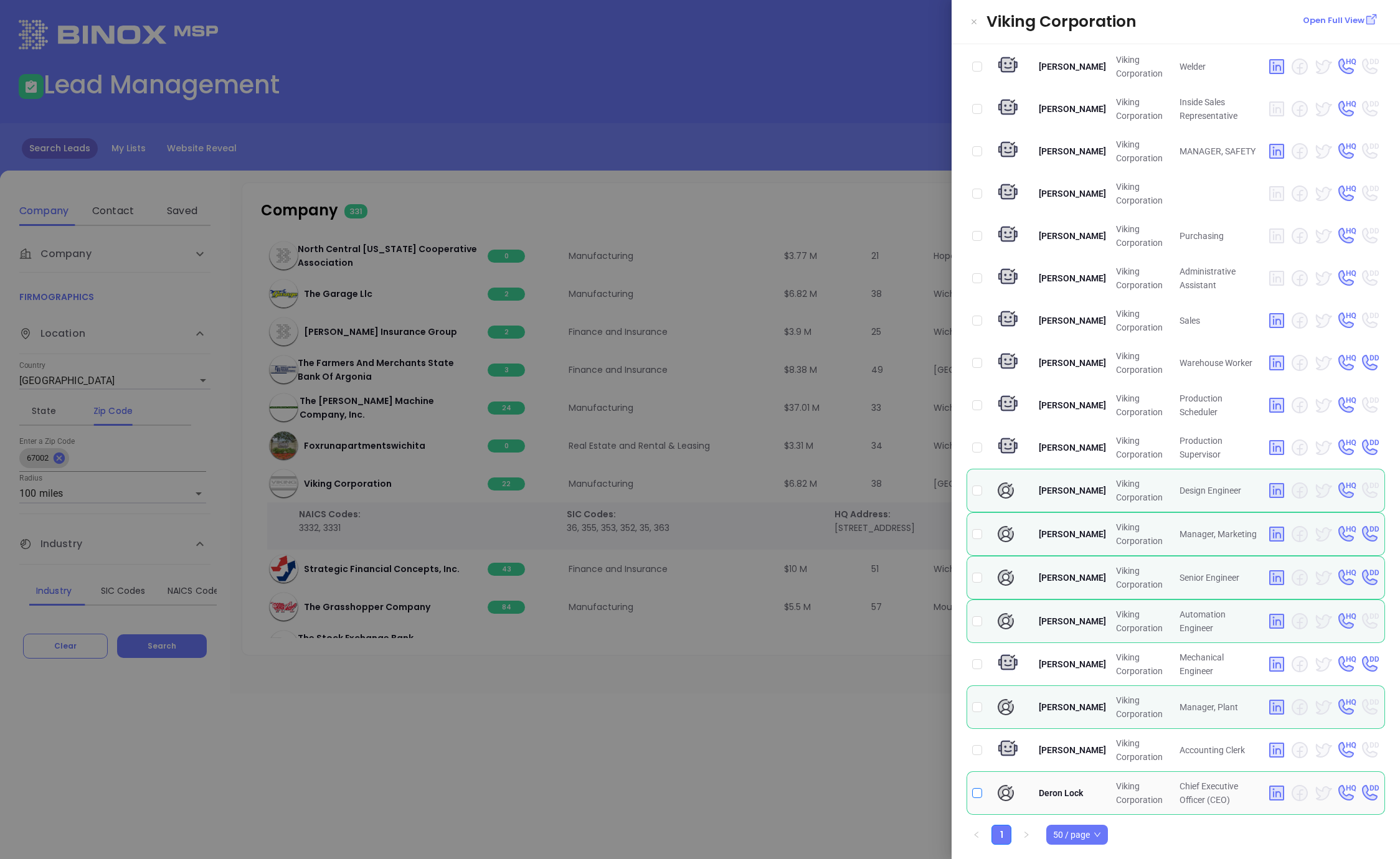
click at [977, 795] on input "checkbox" at bounding box center [976, 792] width 10 height 10
checkbox input "true"
click at [905, 712] on div at bounding box center [700, 429] width 1400 height 859
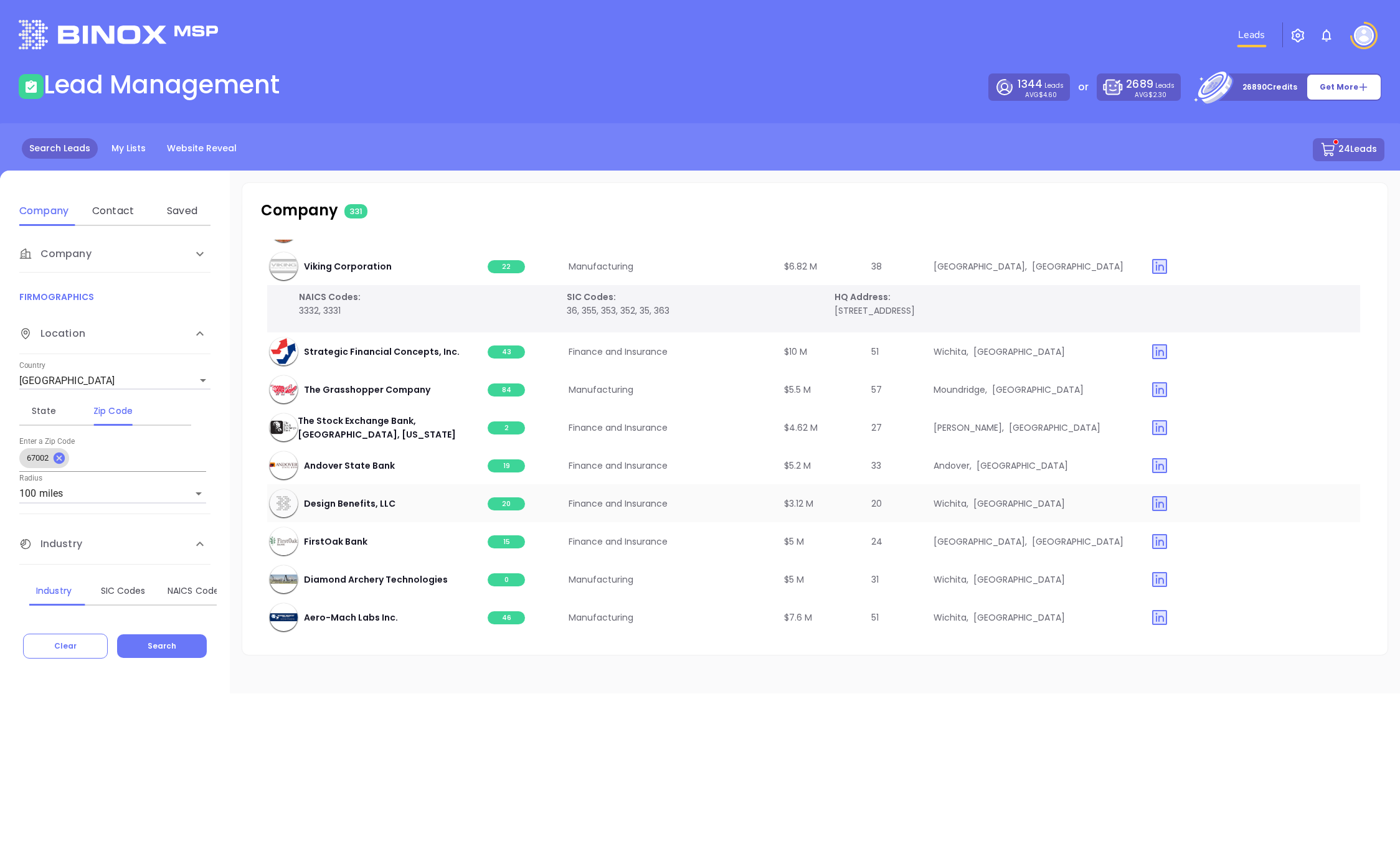
scroll to position [3284, 2]
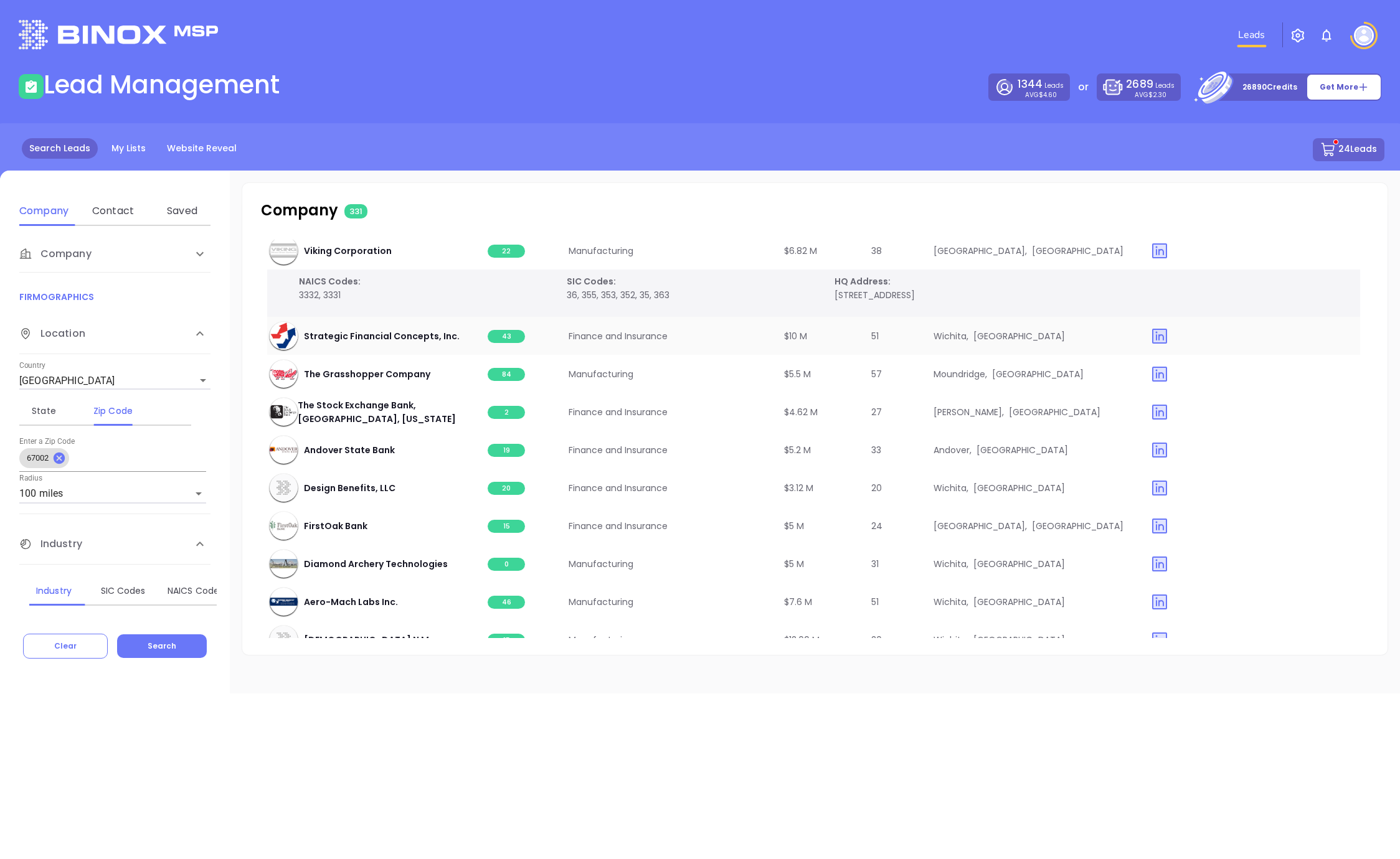
click at [503, 336] on span "43" at bounding box center [506, 336] width 37 height 13
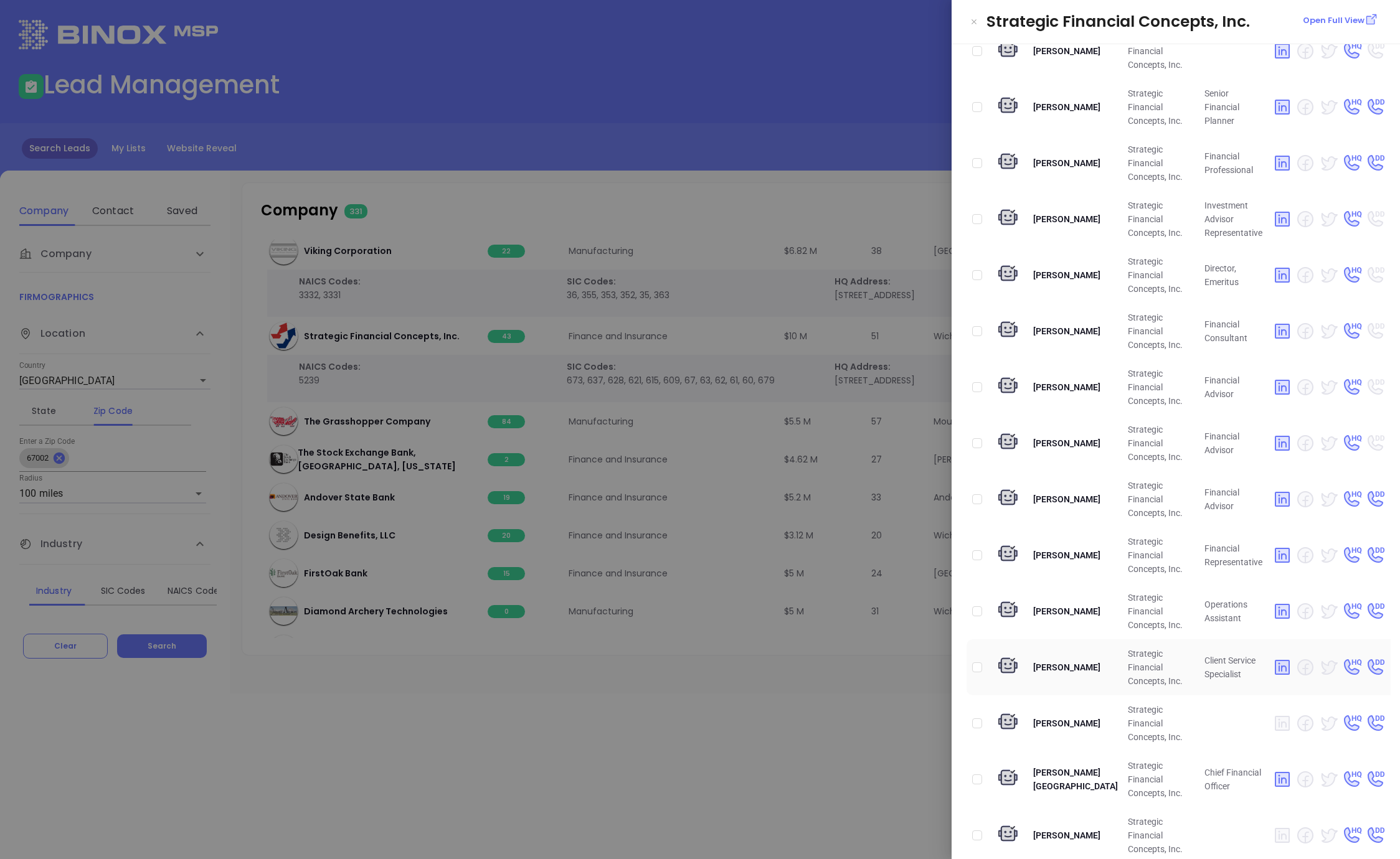
scroll to position [704, 0]
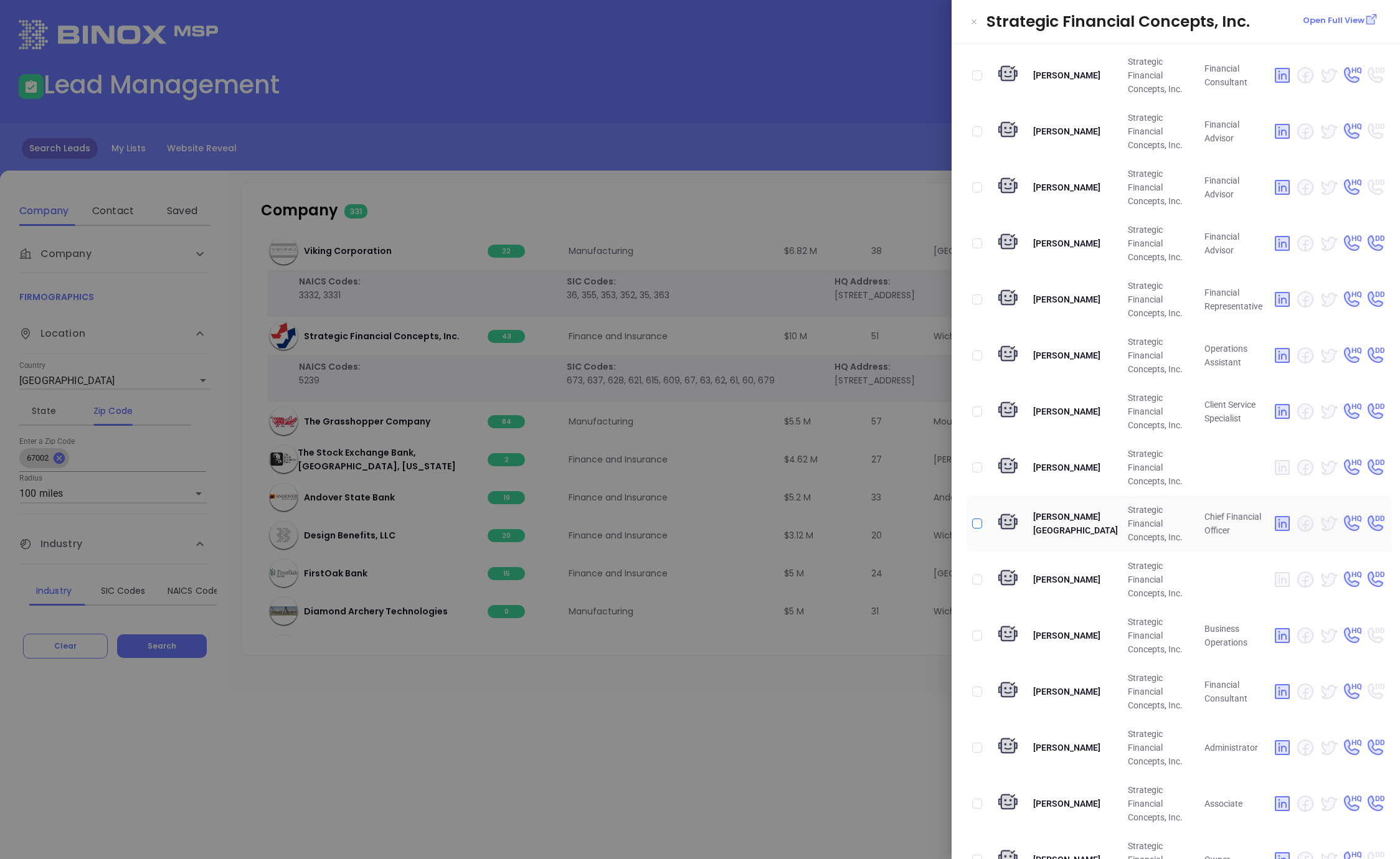
click at [978, 519] on input "checkbox" at bounding box center [976, 523] width 10 height 10
checkbox input "true"
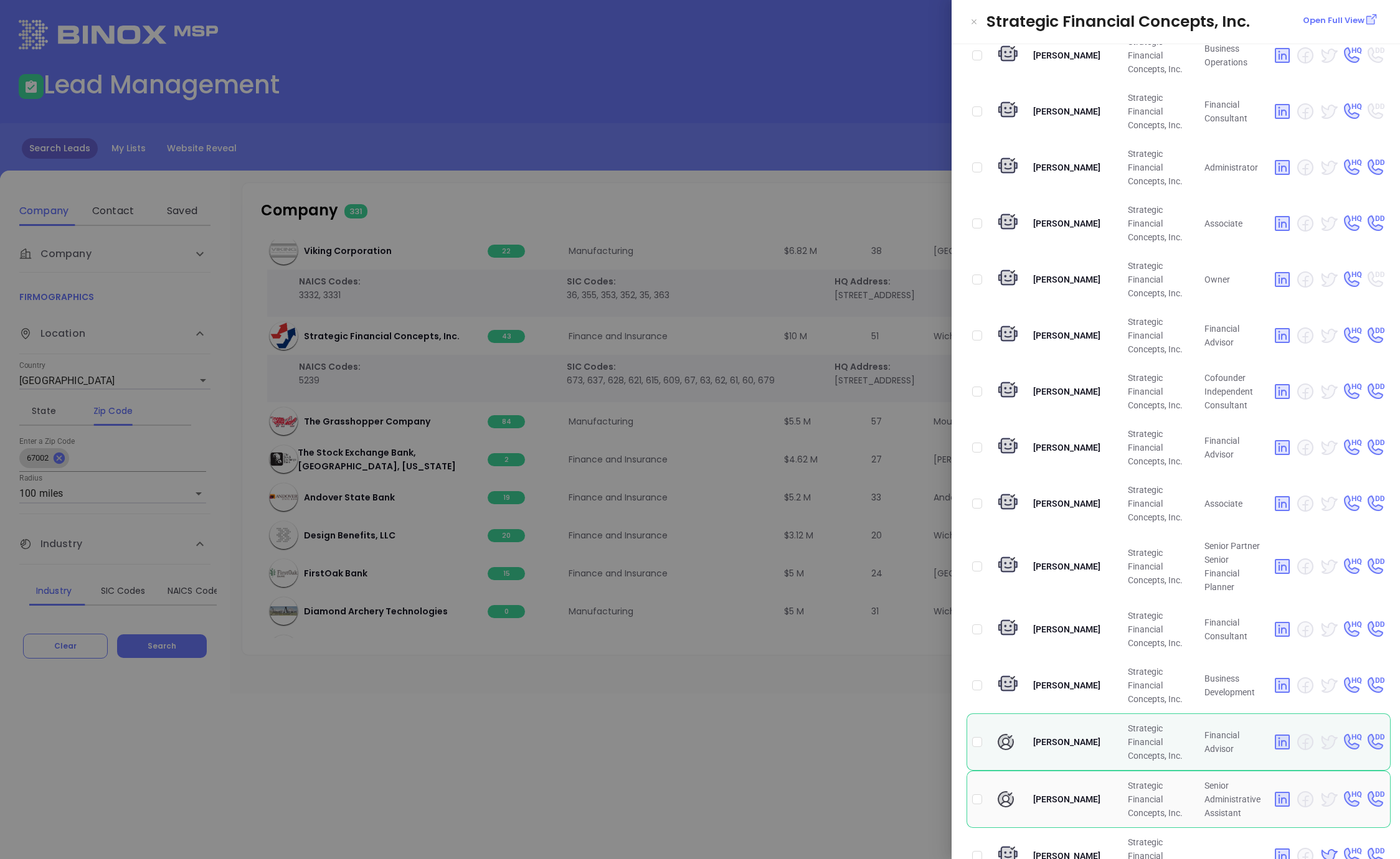
scroll to position [1680, 0]
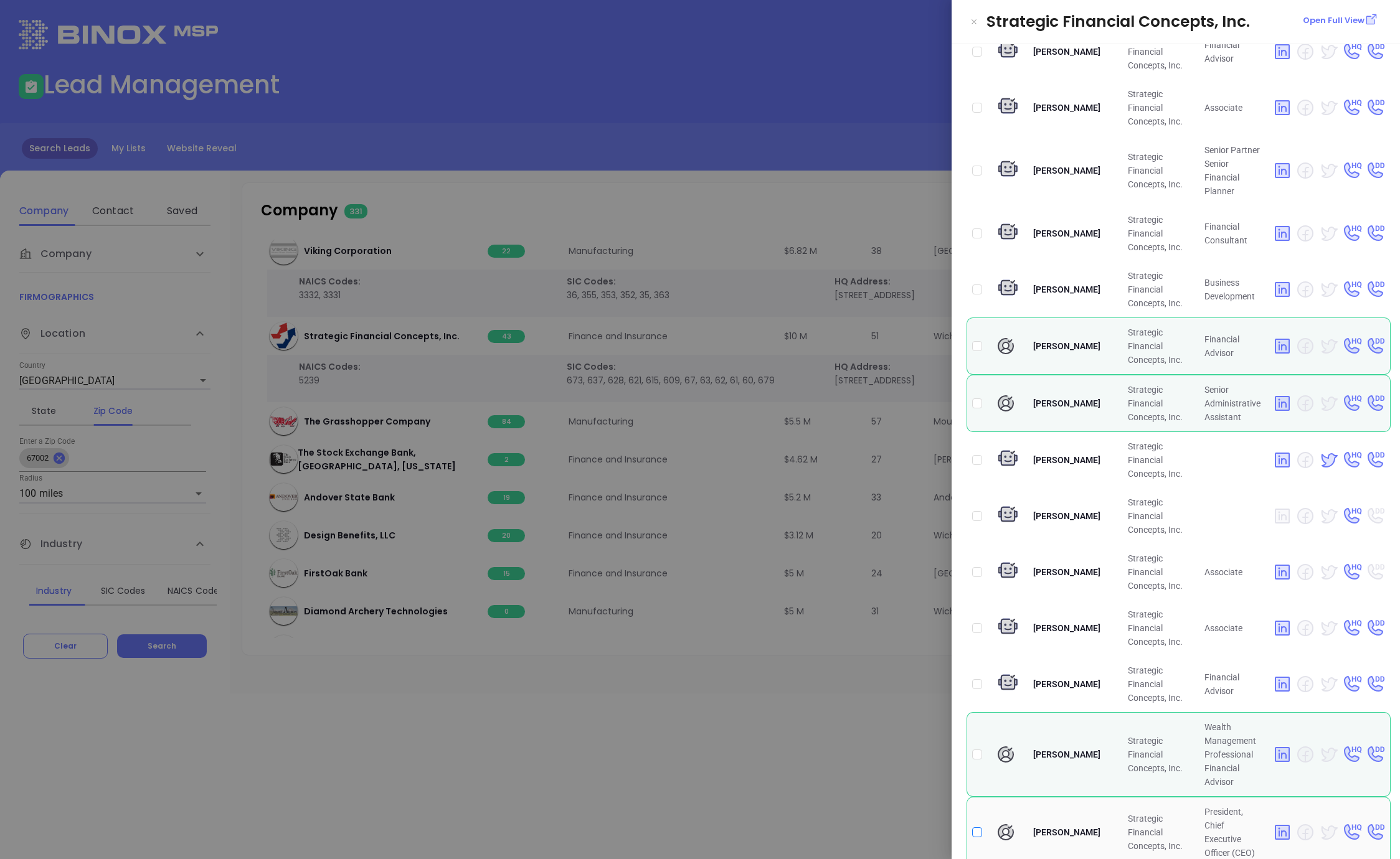
click at [975, 828] on input "checkbox" at bounding box center [976, 832] width 10 height 10
checkbox input "true"
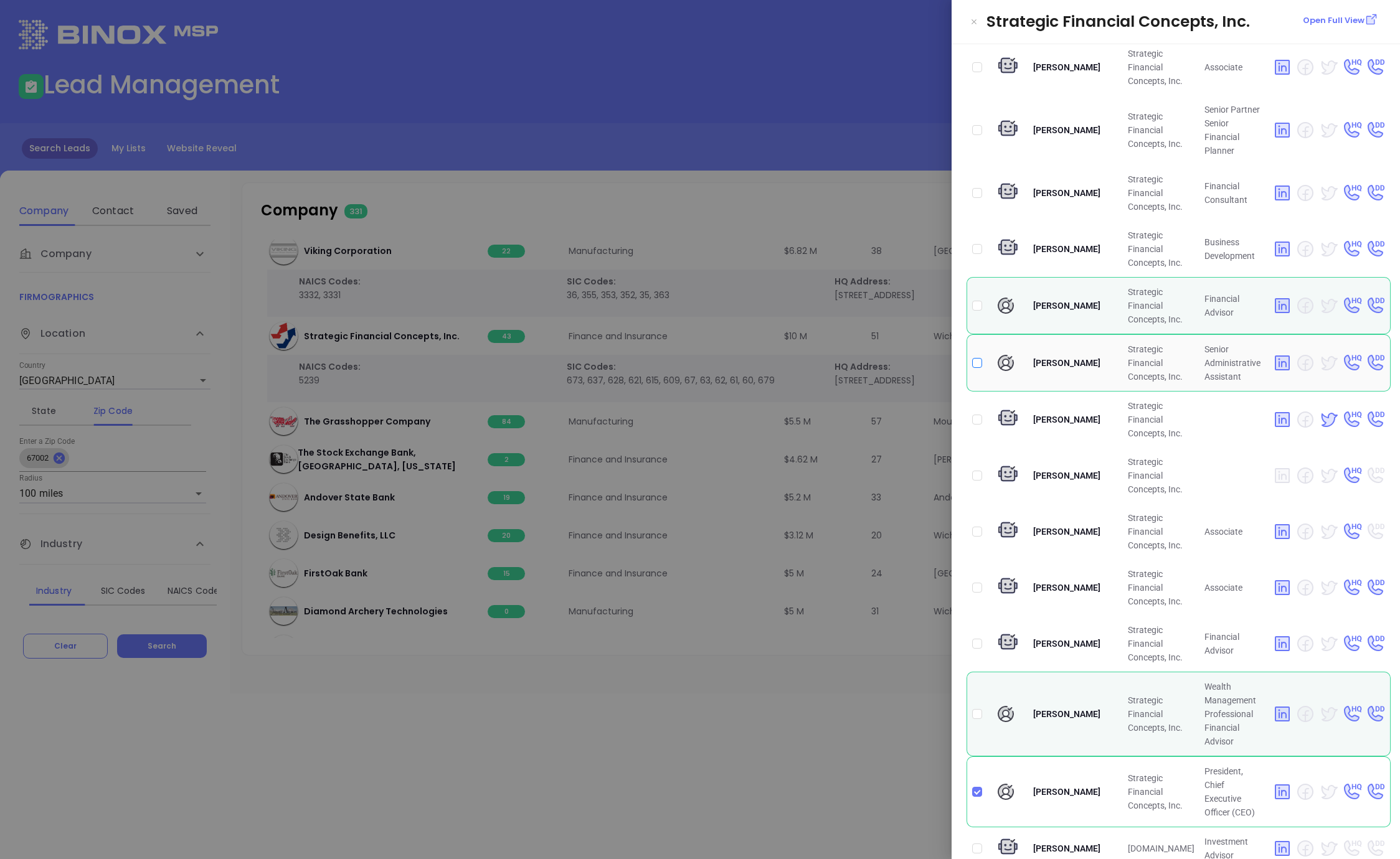
click at [977, 358] on input "checkbox" at bounding box center [976, 363] width 10 height 10
checkbox input "true"
click at [793, 193] on div at bounding box center [700, 429] width 1400 height 859
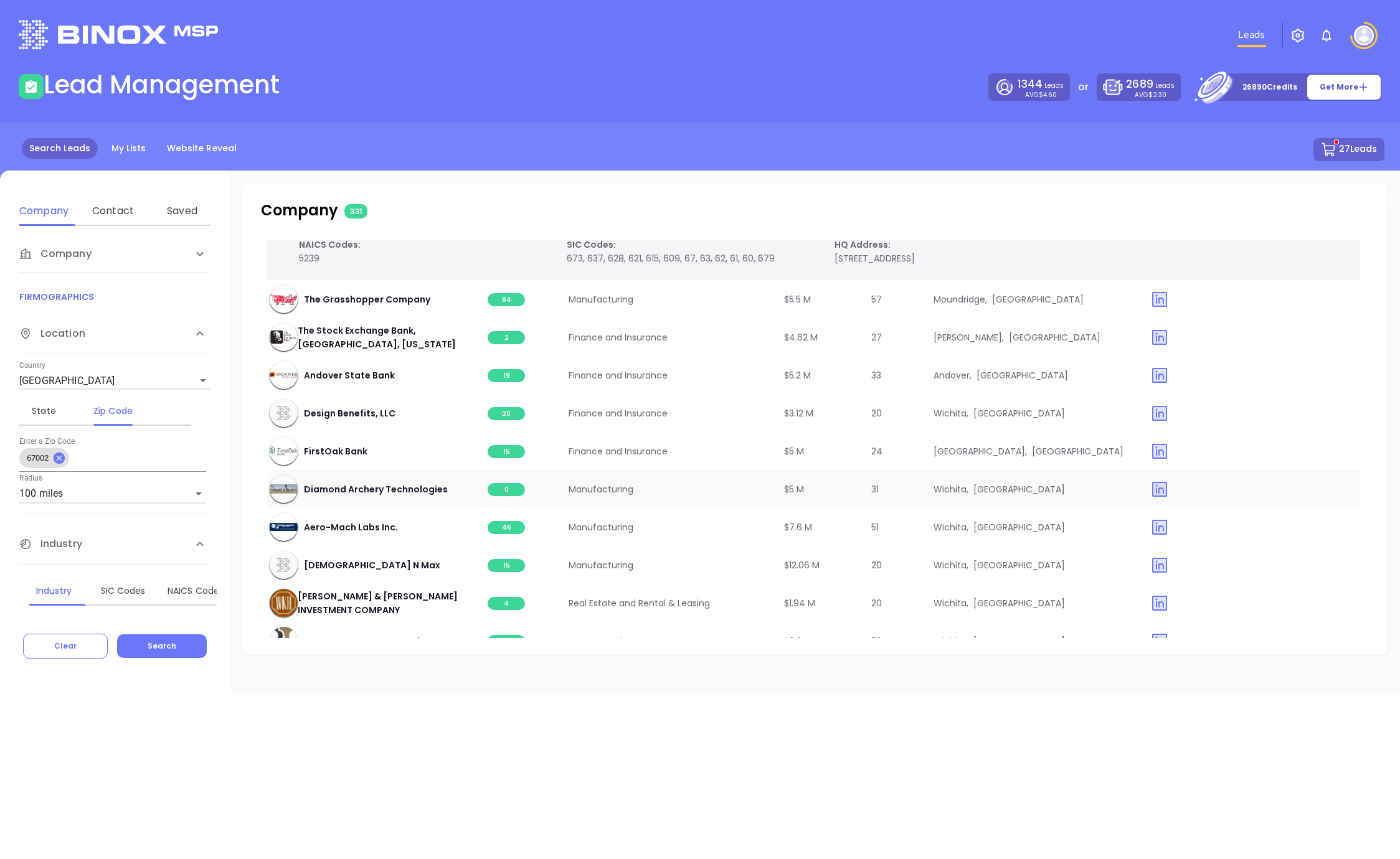
scroll to position [3435, 2]
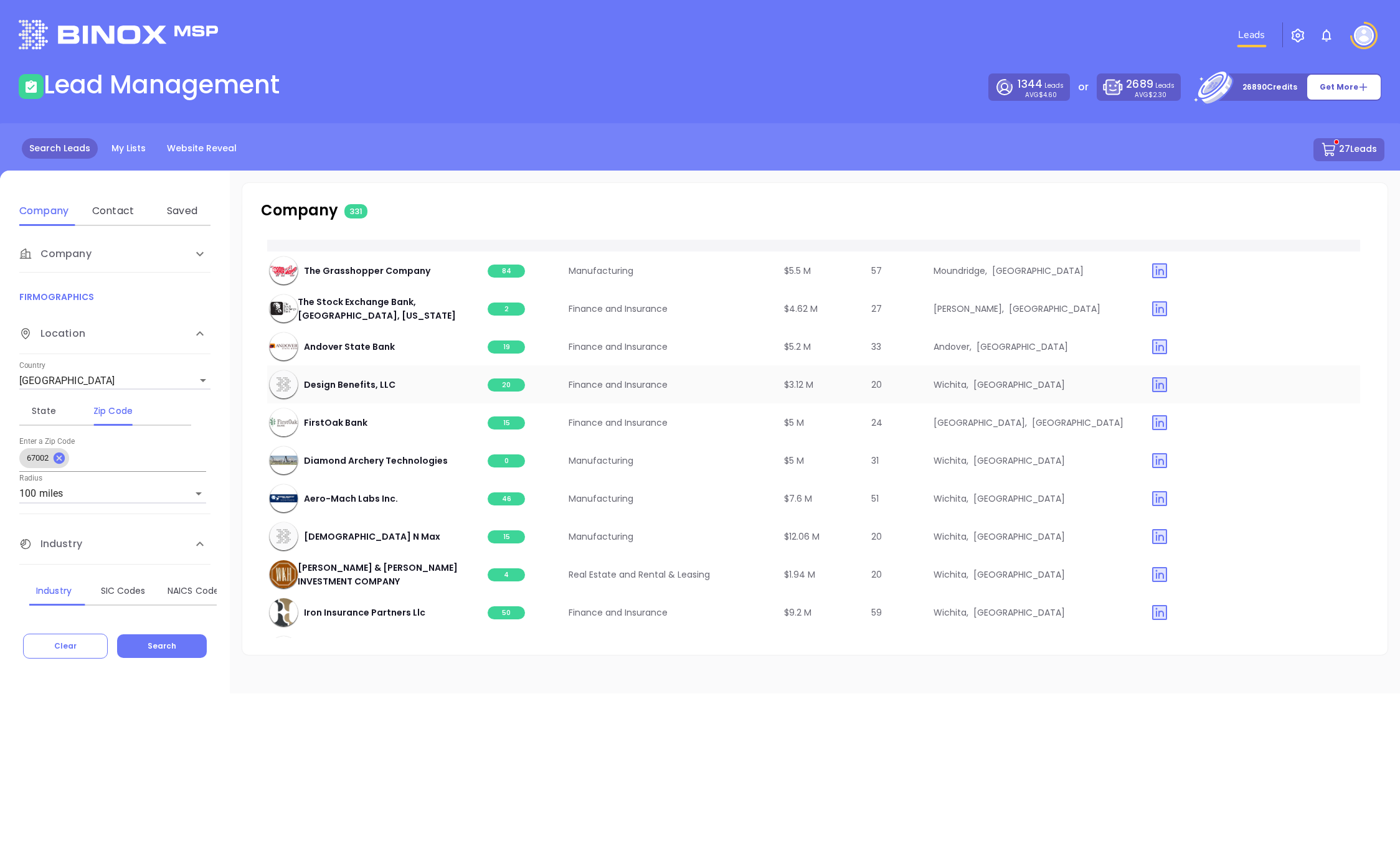
click at [511, 384] on span "20" at bounding box center [506, 385] width 37 height 13
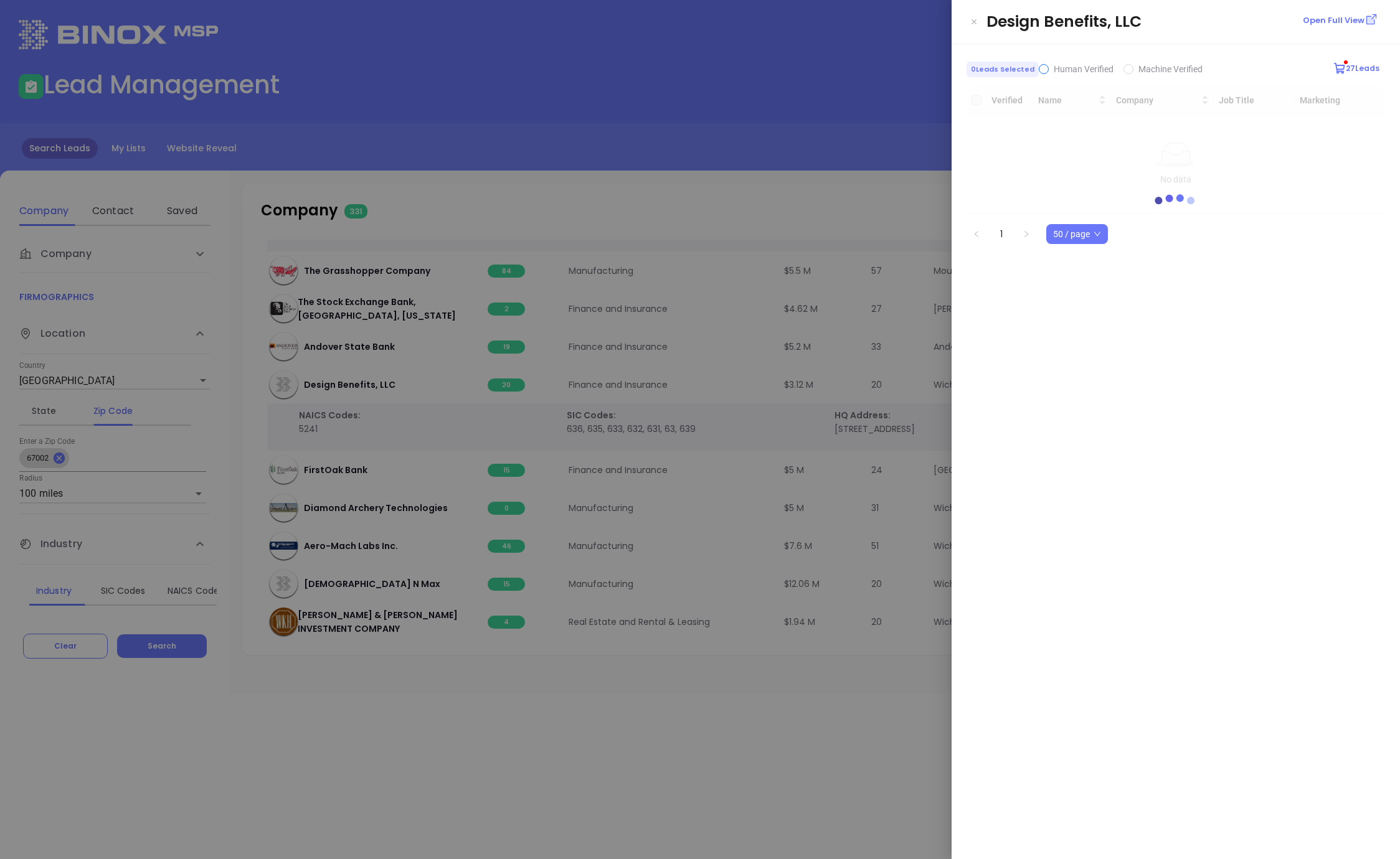
click at [1039, 70] on input "Human Verified" at bounding box center [1043, 69] width 10 height 10
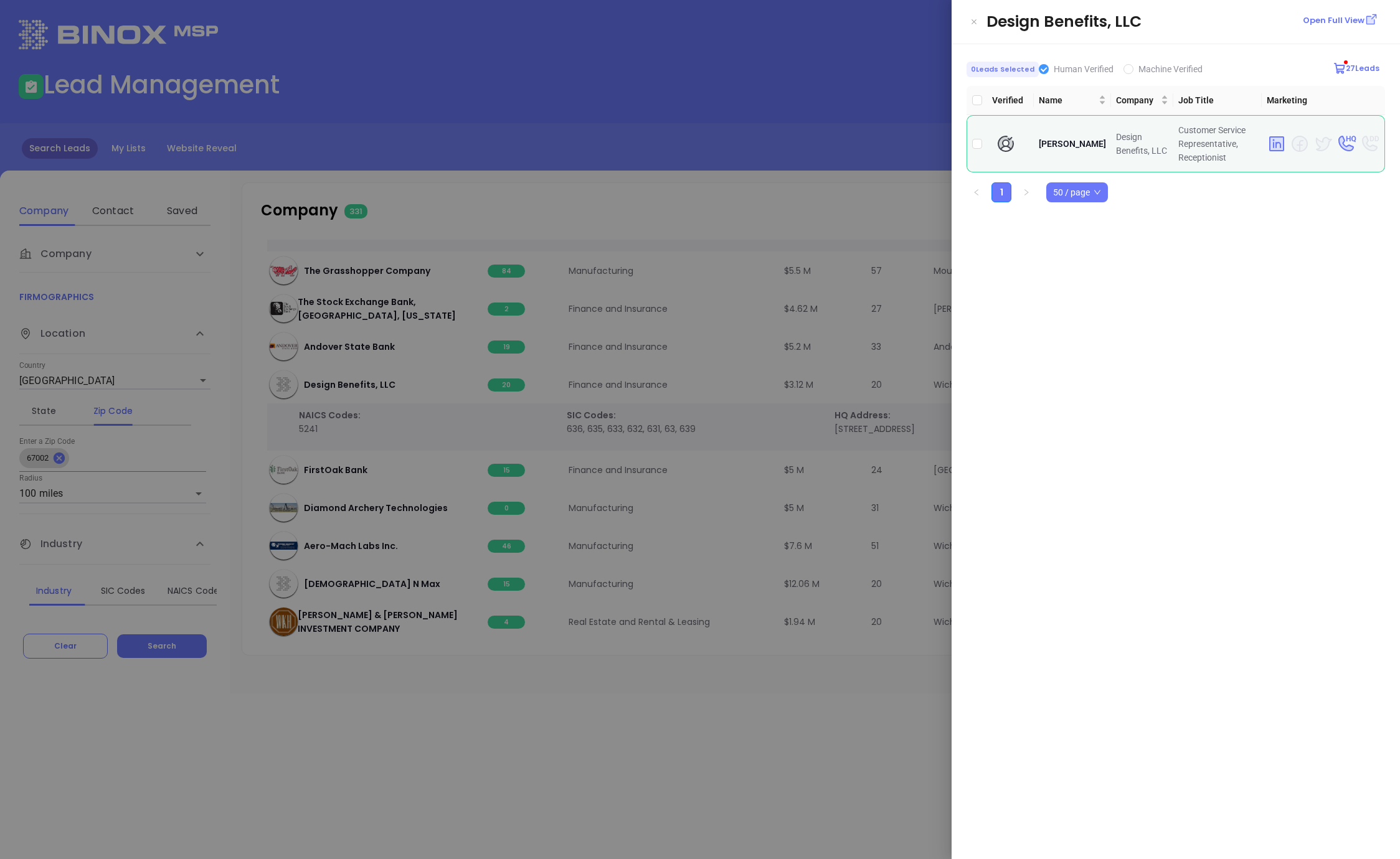
click at [1040, 67] on input "Human Verified" at bounding box center [1043, 69] width 10 height 10
checkbox input "false"
click at [1126, 68] on input "Machine Verified" at bounding box center [1128, 69] width 10 height 10
checkbox input "true"
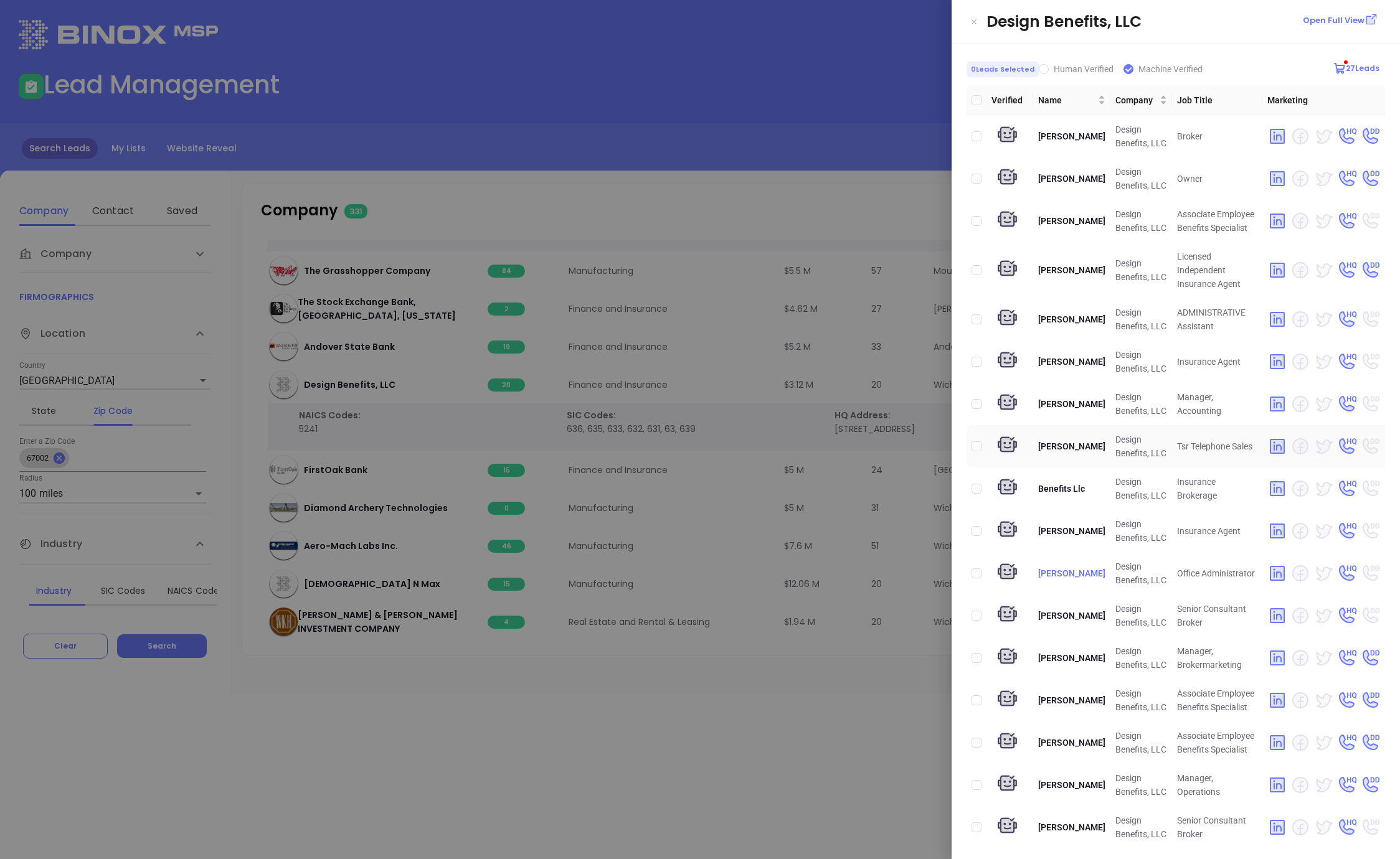
scroll to position [105, 0]
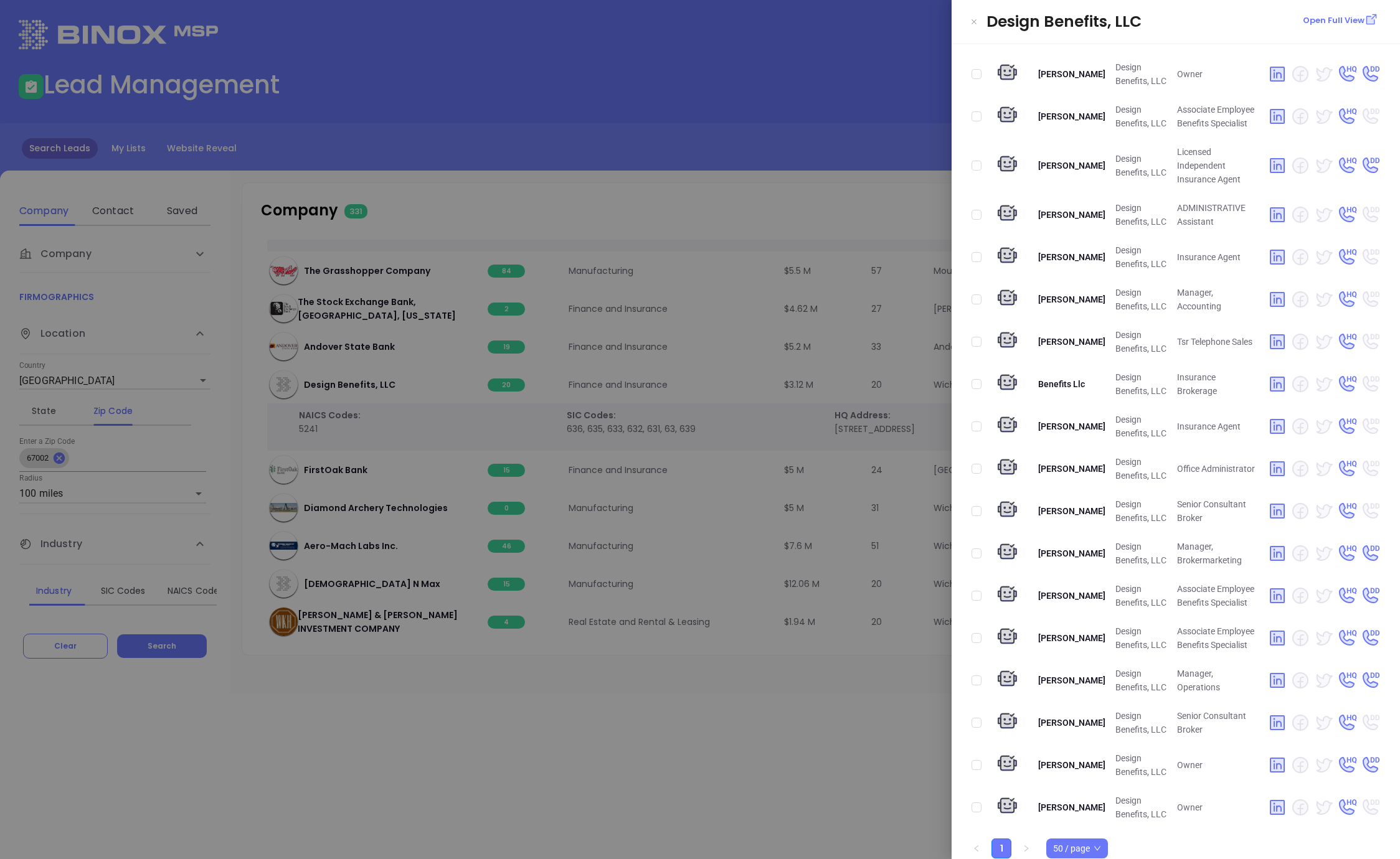
click at [537, 732] on div at bounding box center [700, 429] width 1400 height 859
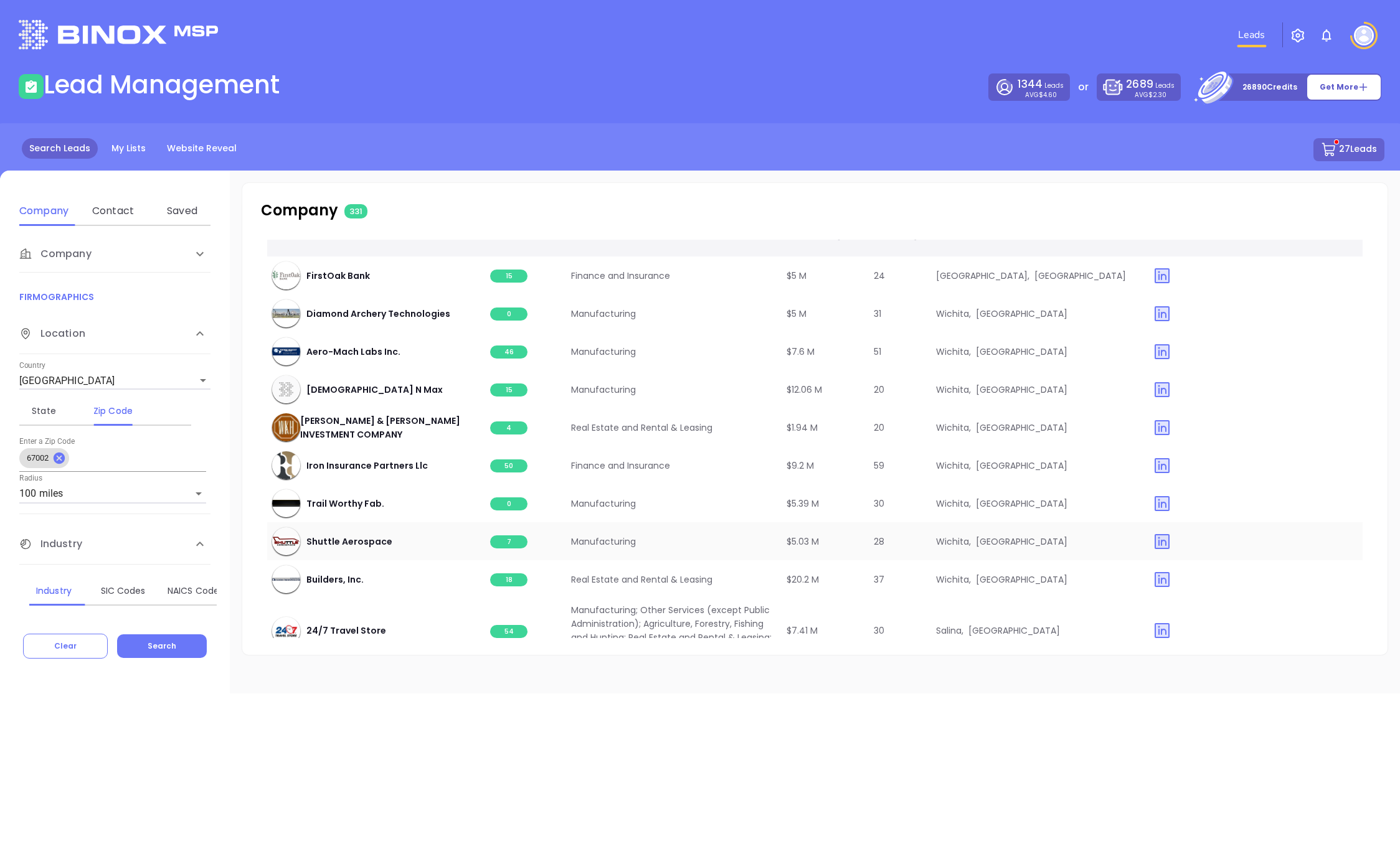
scroll to position [3632, 0]
click at [504, 461] on span "50" at bounding box center [509, 463] width 37 height 13
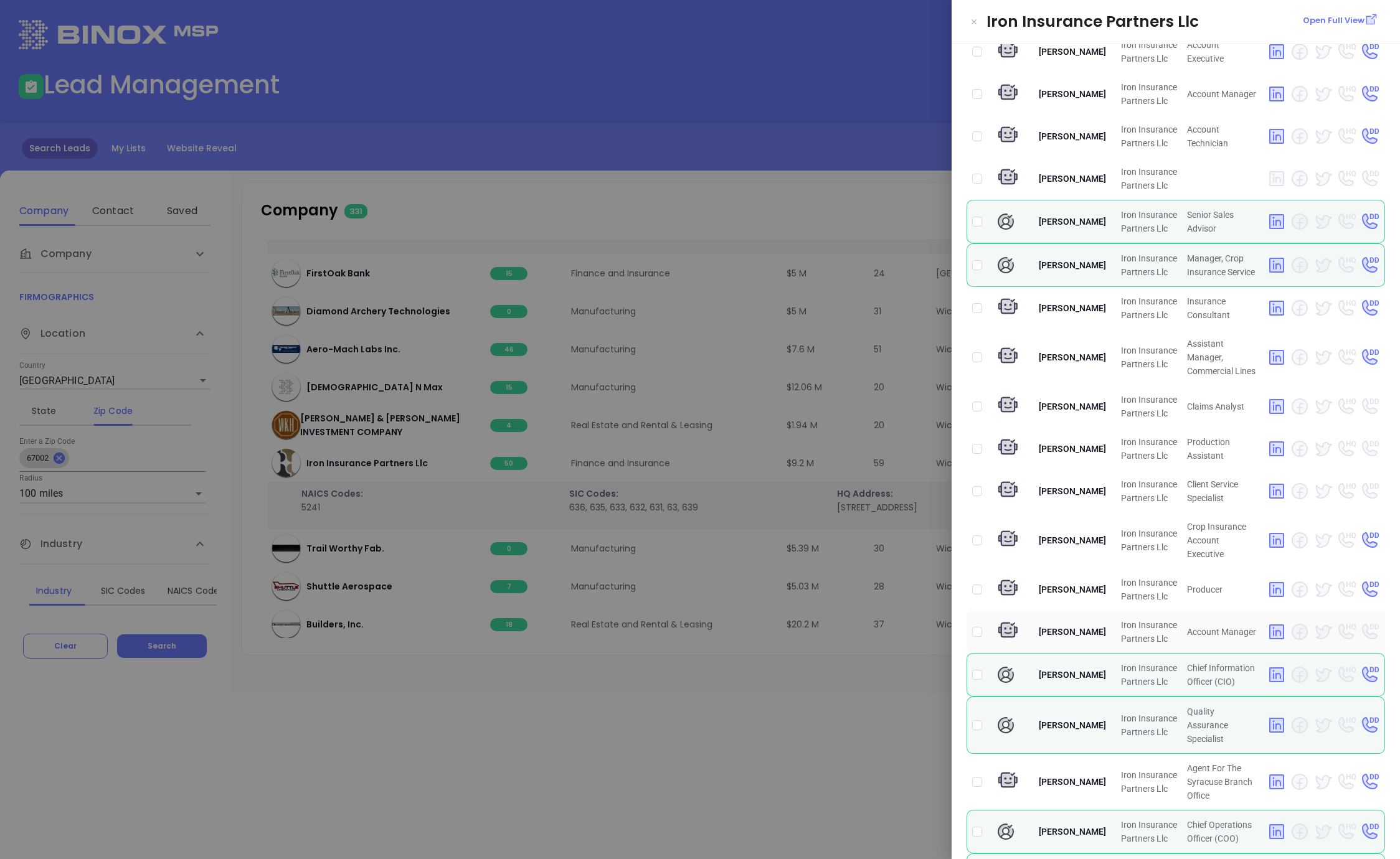
scroll to position [1463, 0]
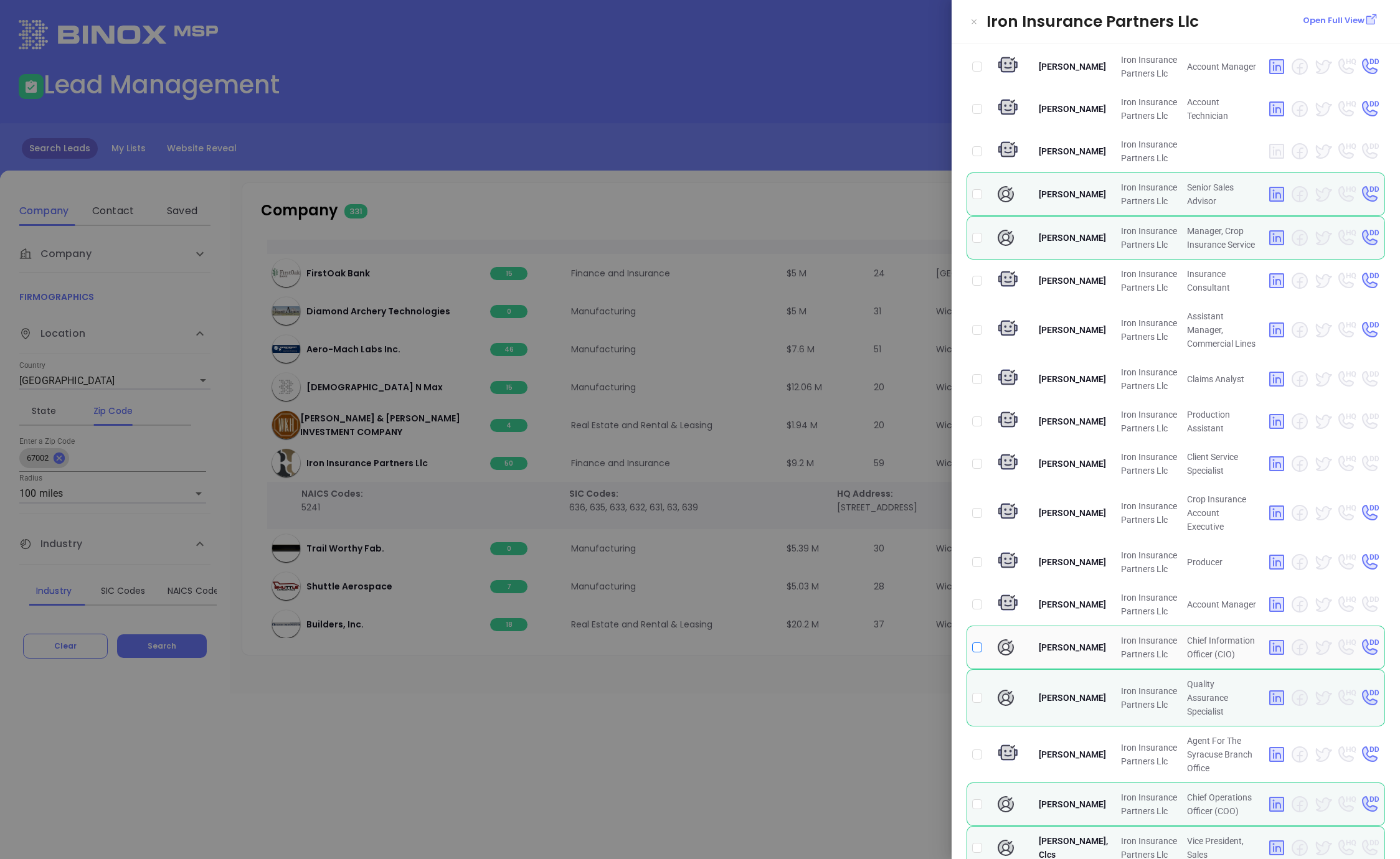
click at [976, 642] on input "checkbox" at bounding box center [976, 647] width 10 height 10
checkbox input "true"
click at [976, 799] on input "checkbox" at bounding box center [976, 804] width 10 height 10
checkbox input "true"
click at [728, 742] on div at bounding box center [700, 429] width 1400 height 859
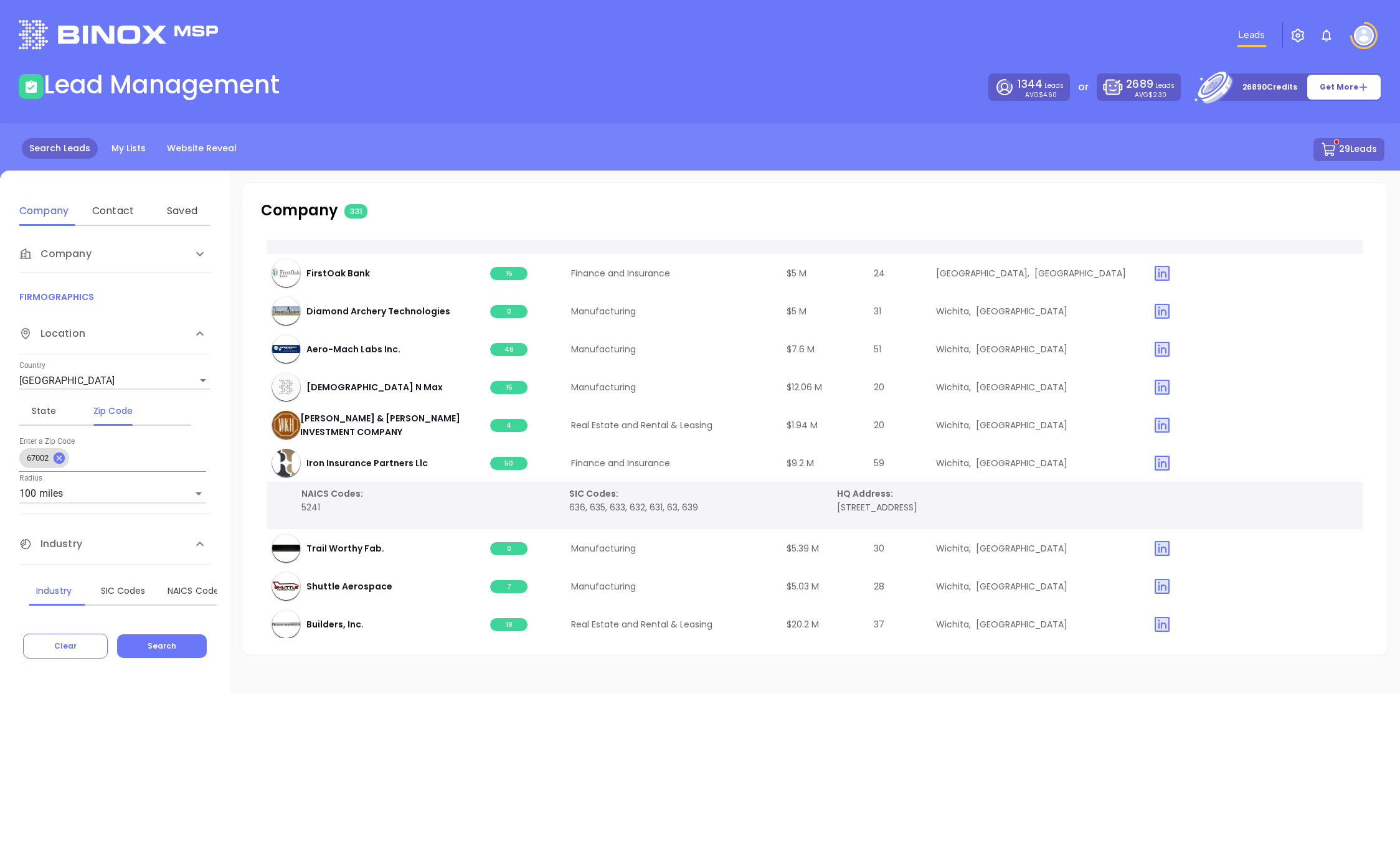
scroll to position [3689, 0]
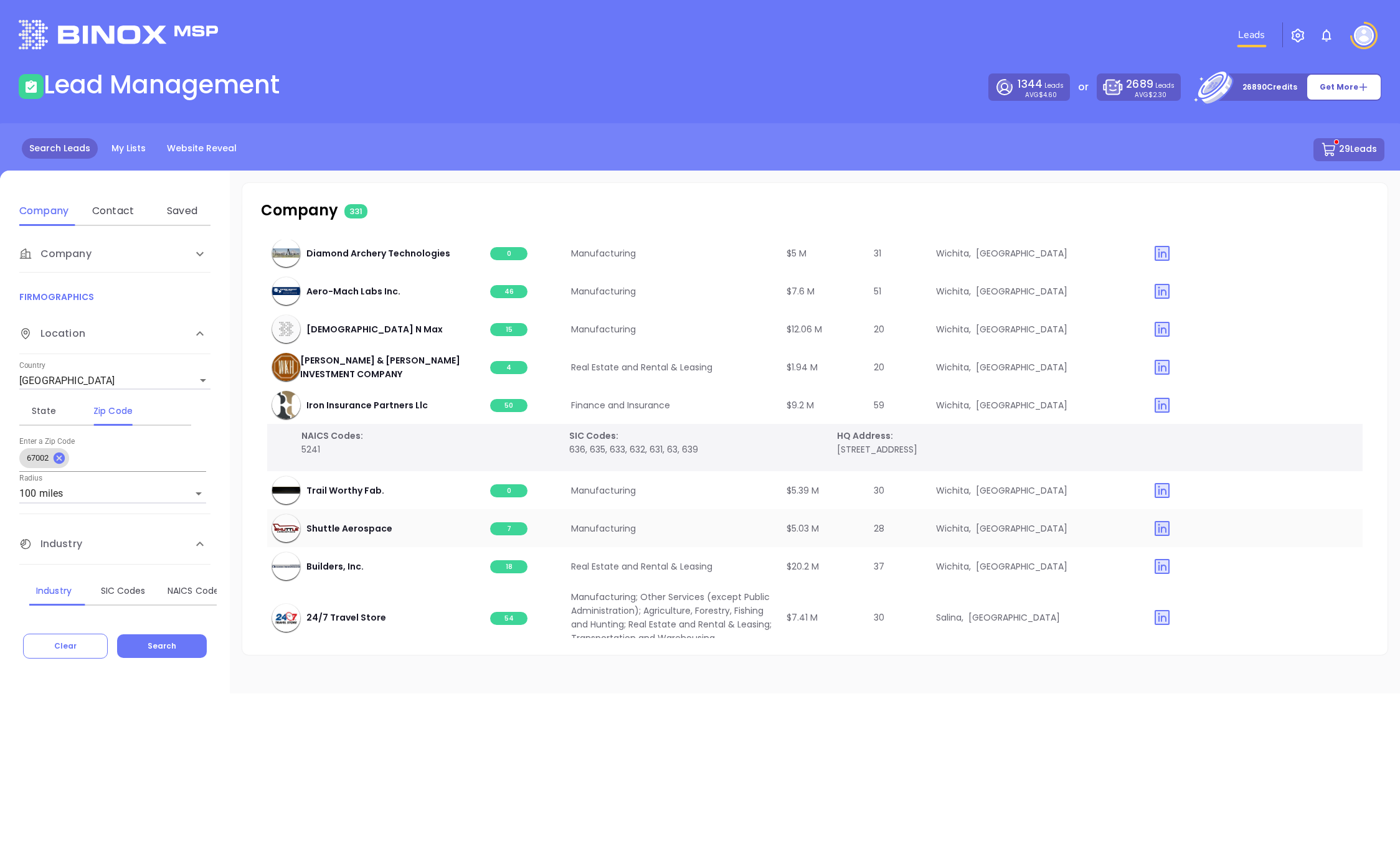
click at [502, 528] on span "7" at bounding box center [509, 528] width 37 height 13
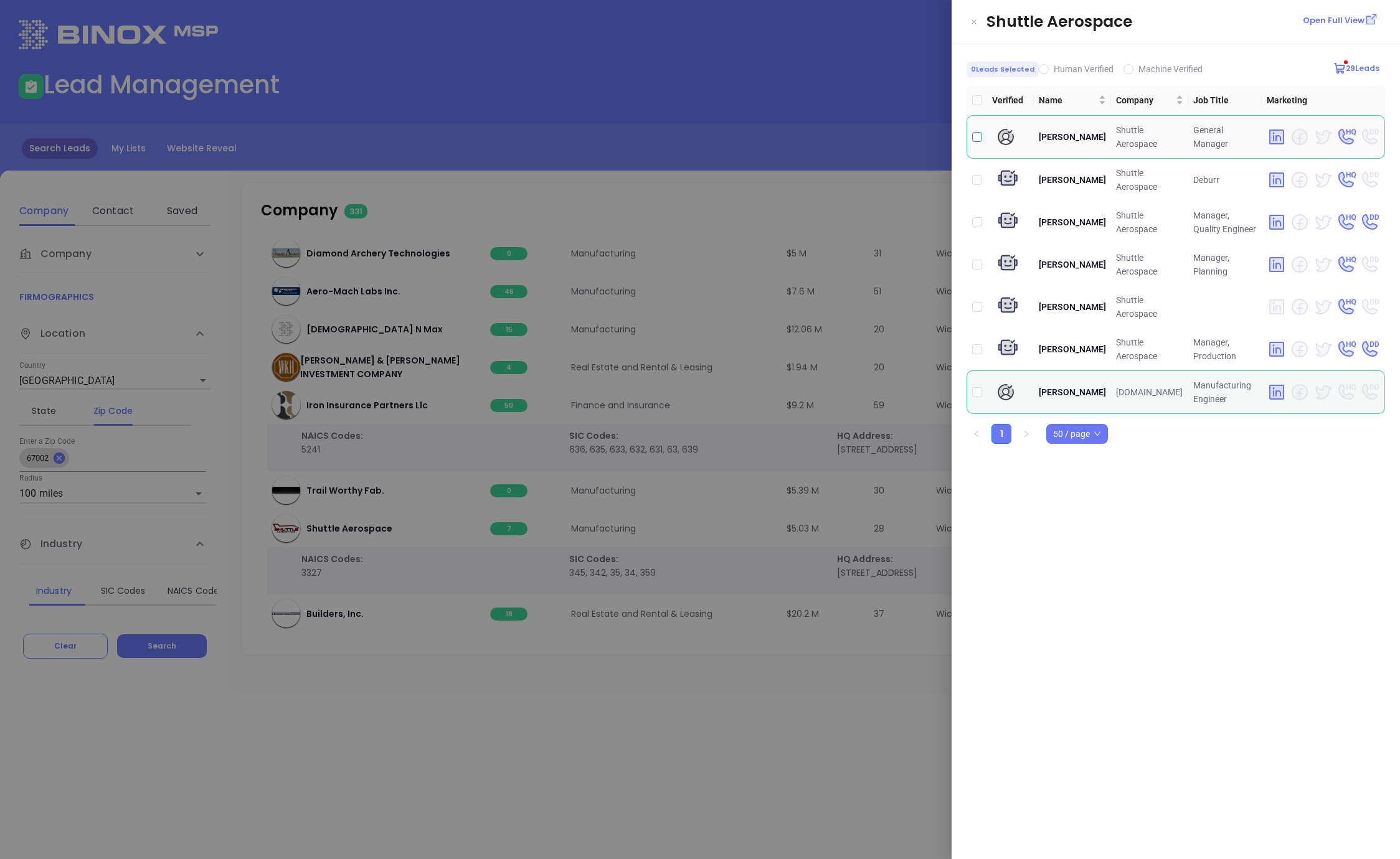
click at [976, 136] on input "checkbox" at bounding box center [976, 136] width 10 height 10
checkbox input "true"
drag, startPoint x: 729, startPoint y: 684, endPoint x: 729, endPoint y: 674, distance: 10.0
click at [729, 681] on div at bounding box center [700, 429] width 1400 height 859
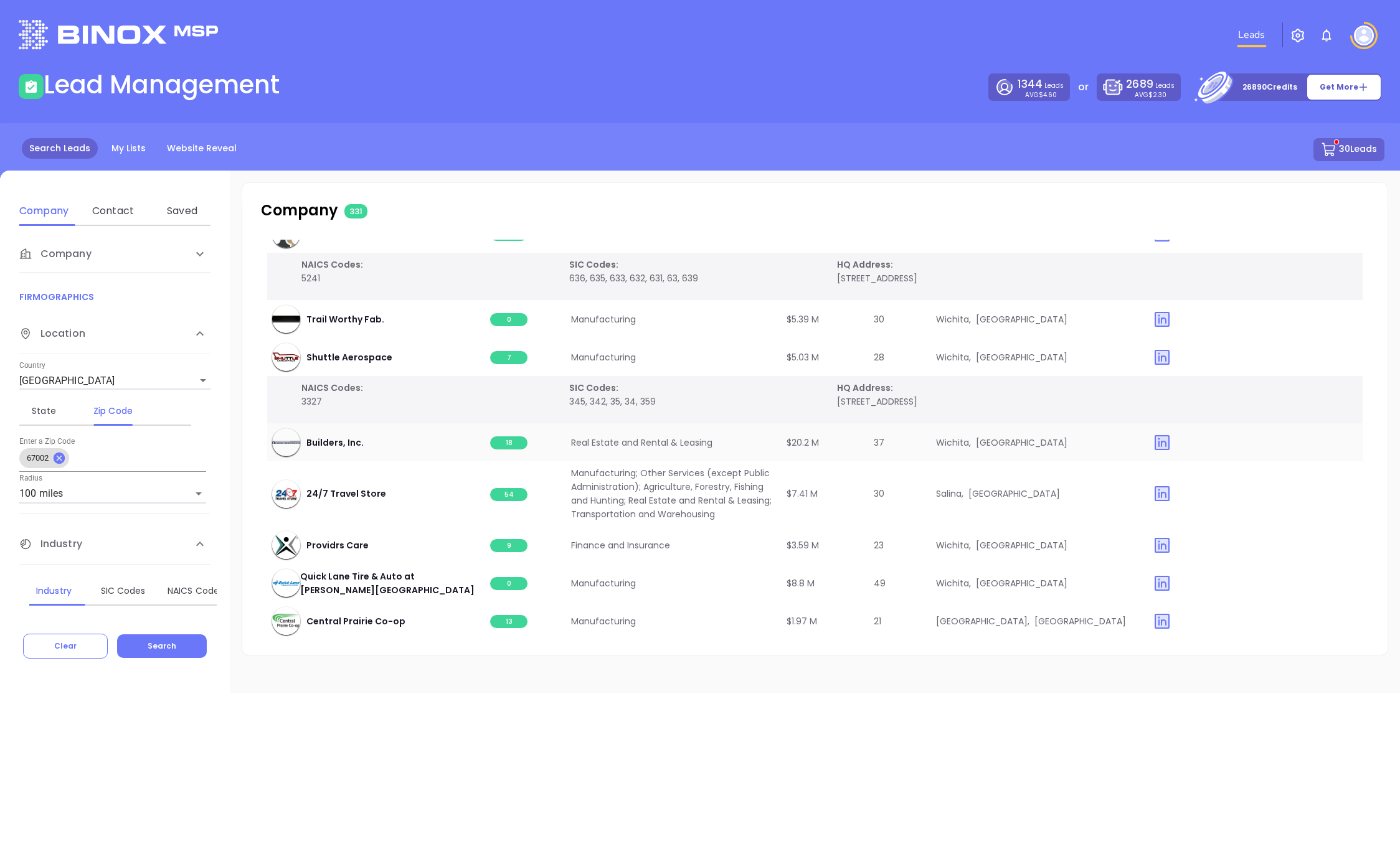
scroll to position [3863, 0]
click at [511, 444] on span "18" at bounding box center [509, 440] width 37 height 13
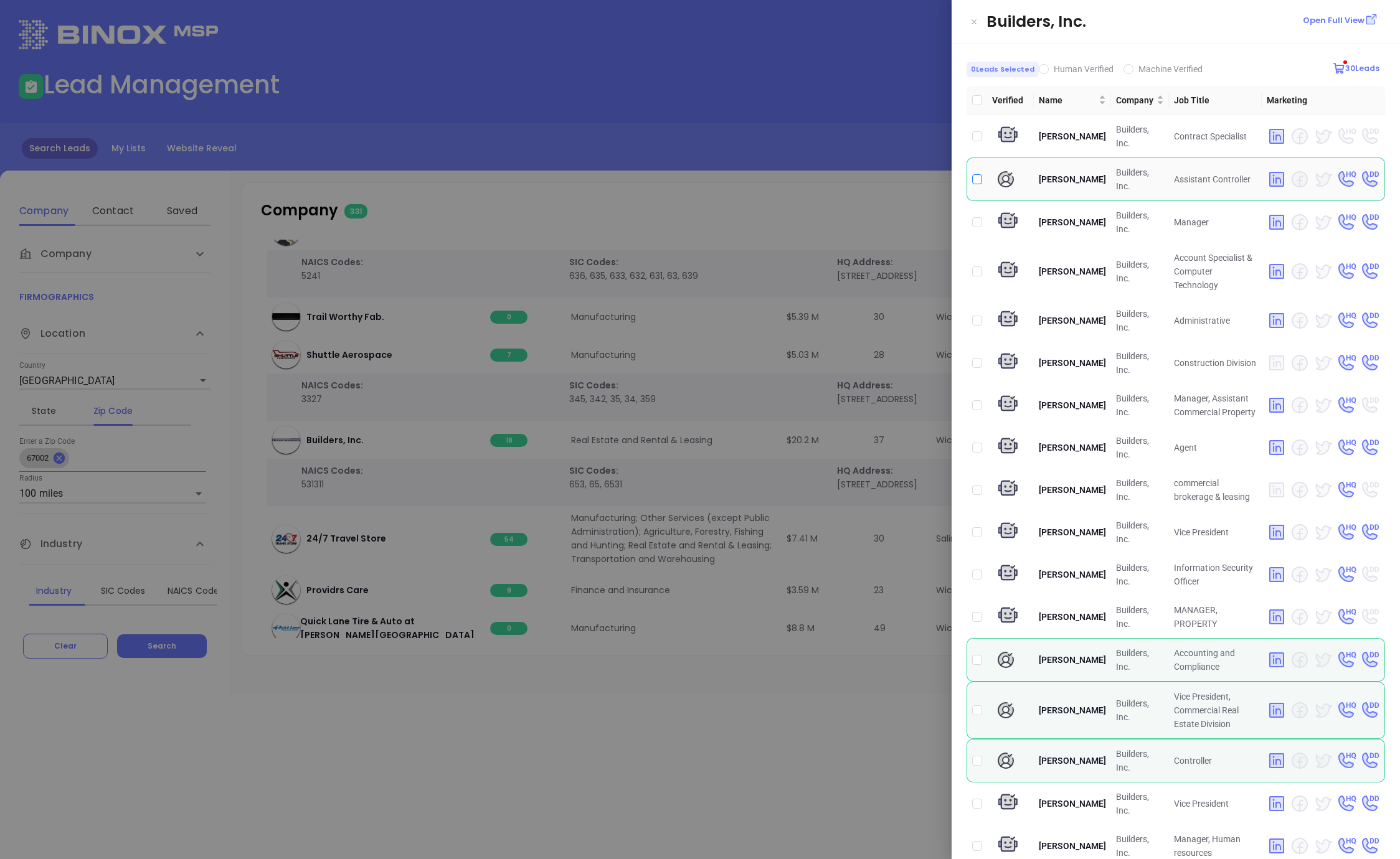
click at [977, 178] on input "checkbox" at bounding box center [976, 179] width 10 height 10
checkbox input "true"
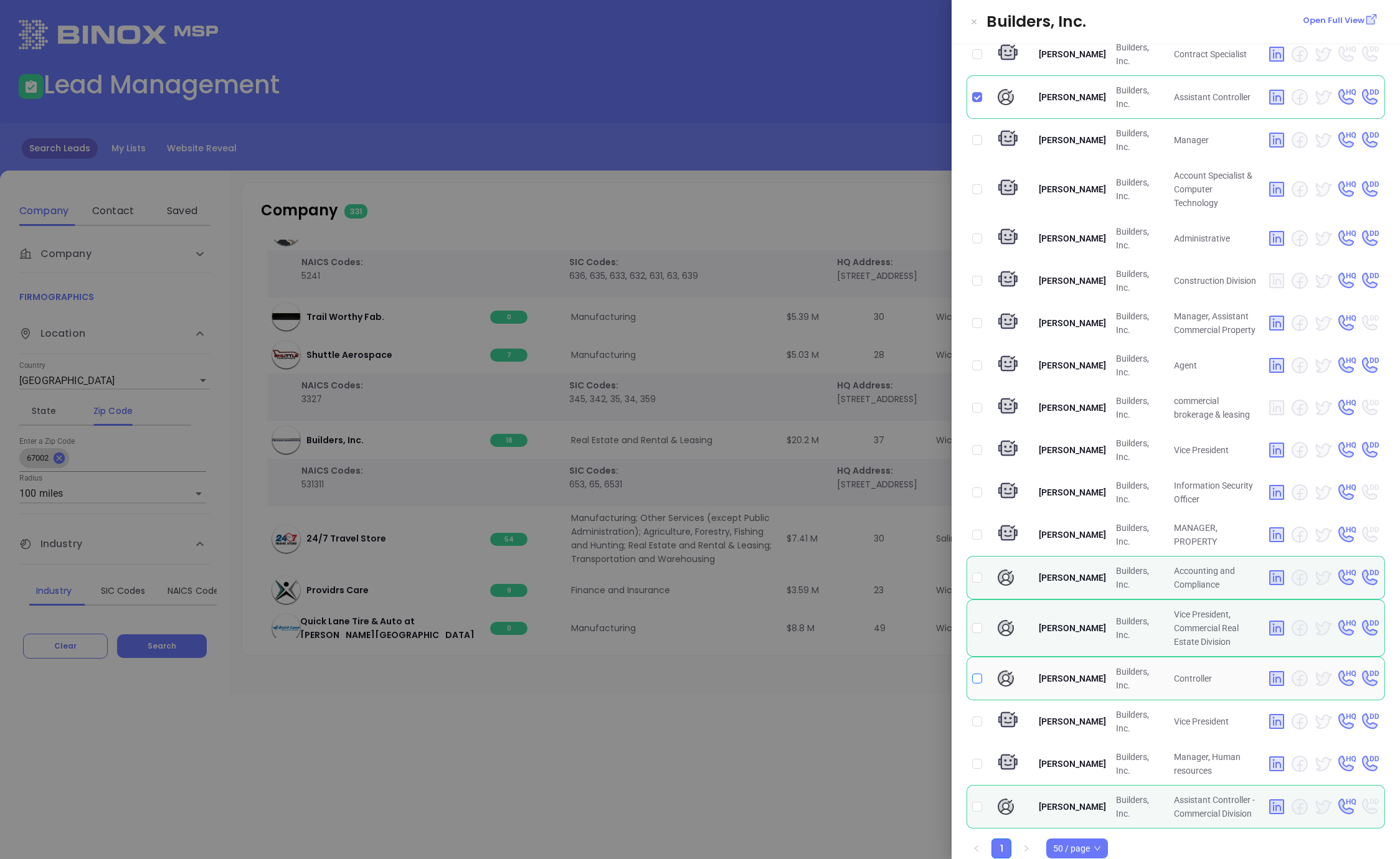
click at [974, 674] on input "checkbox" at bounding box center [976, 678] width 10 height 10
checkbox input "true"
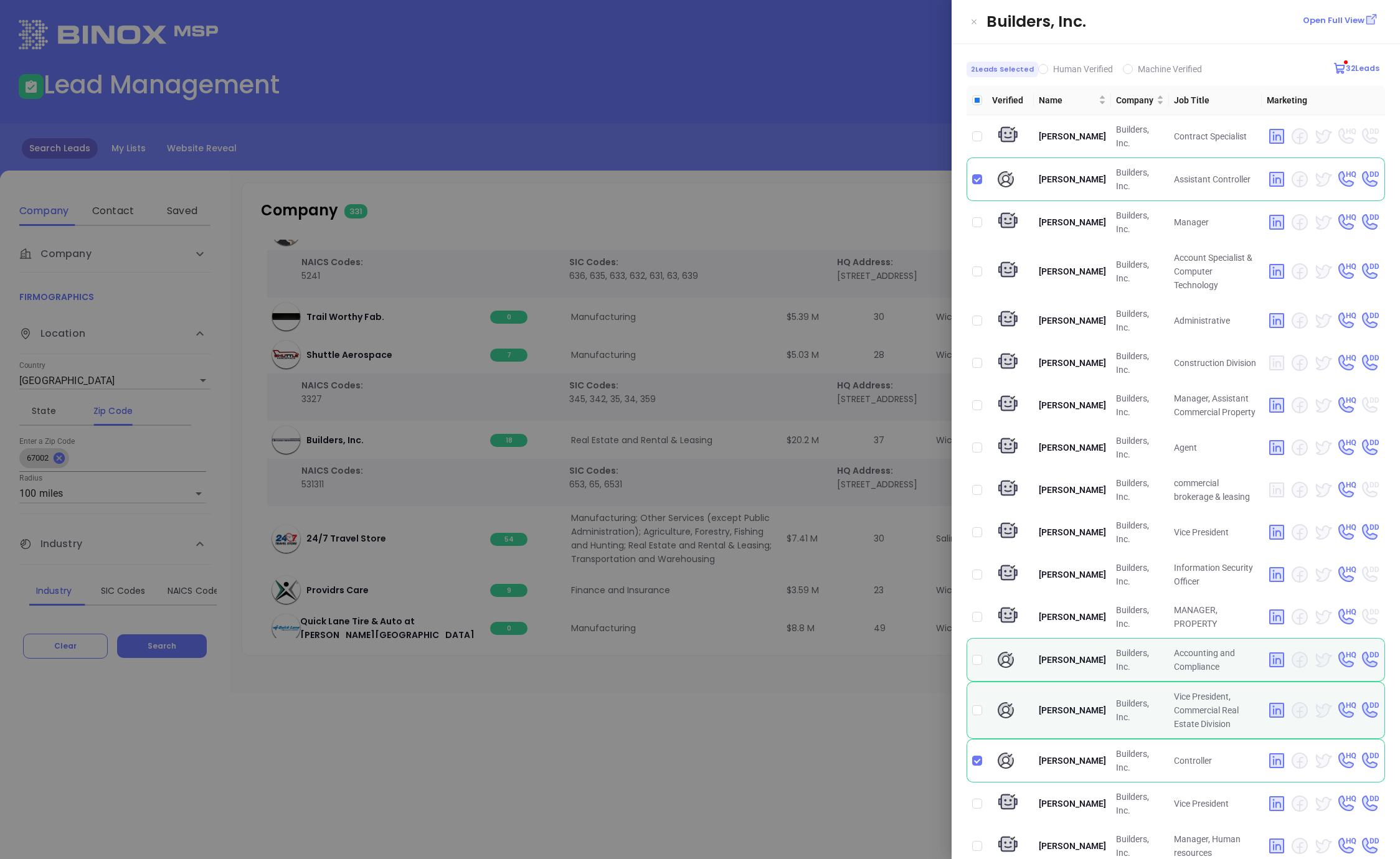
drag, startPoint x: 730, startPoint y: 208, endPoint x: 689, endPoint y: 256, distance: 63.1
click at [730, 207] on div at bounding box center [700, 429] width 1400 height 859
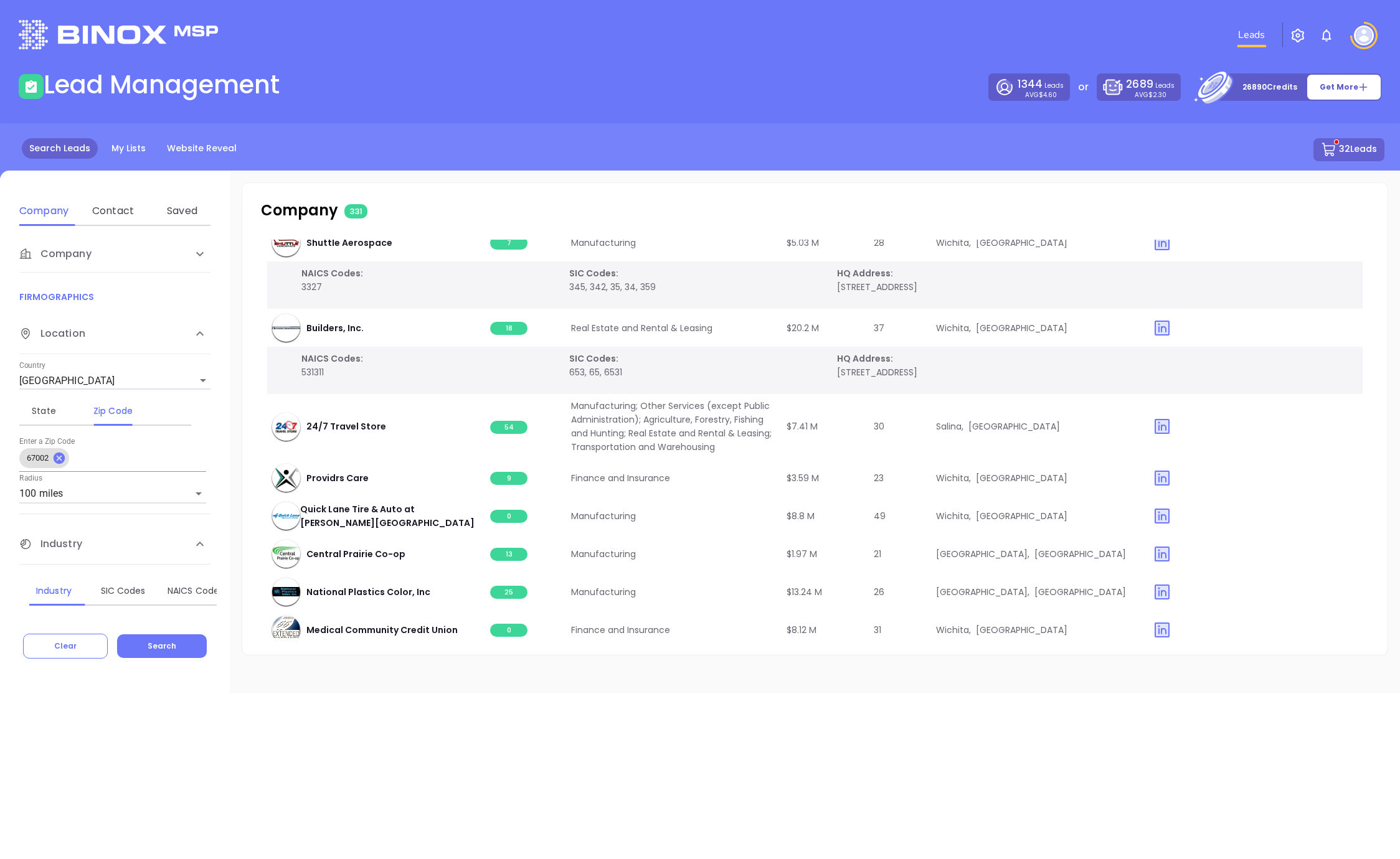
scroll to position [3982, 0]
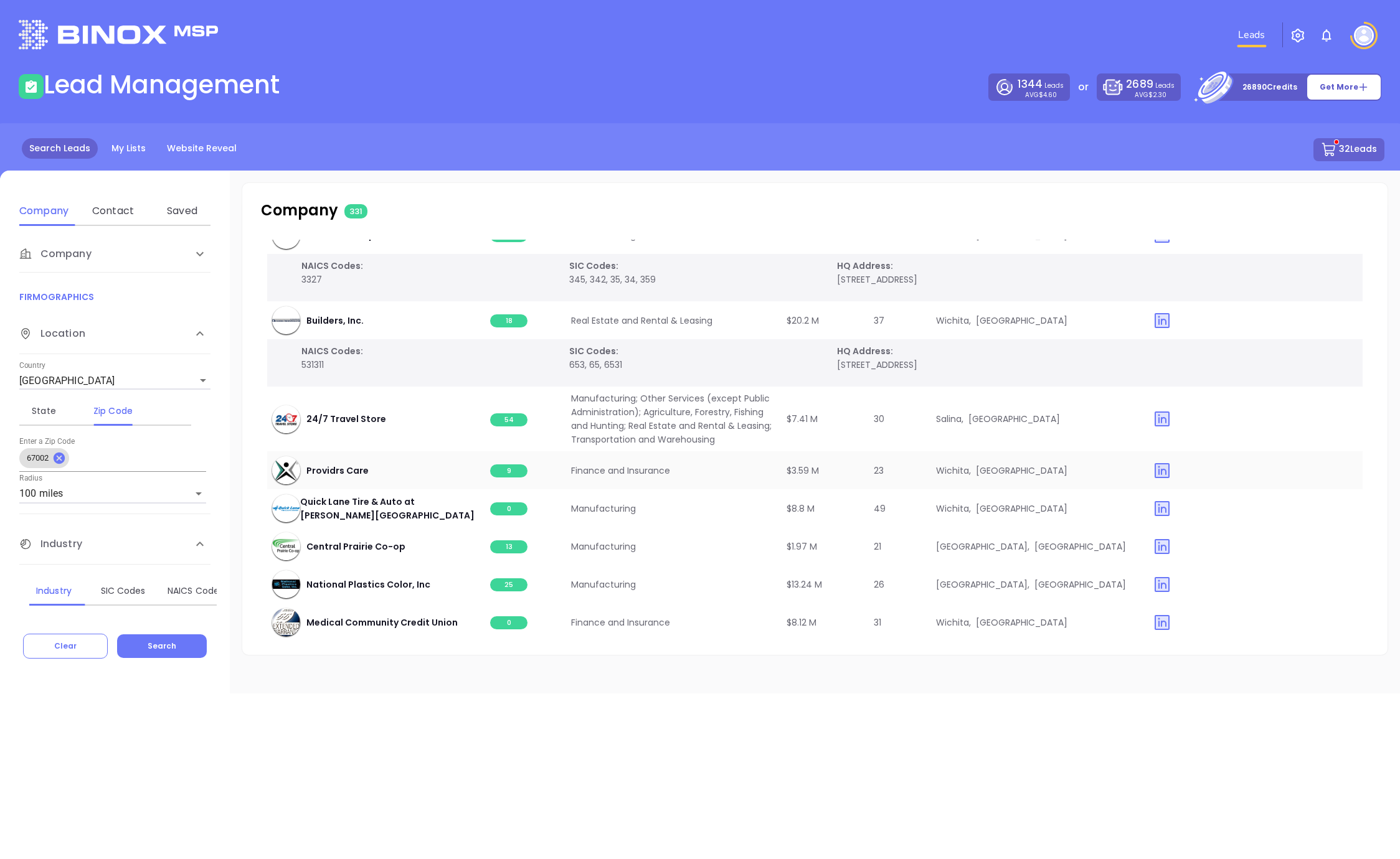
click at [514, 471] on span "9" at bounding box center [509, 471] width 37 height 13
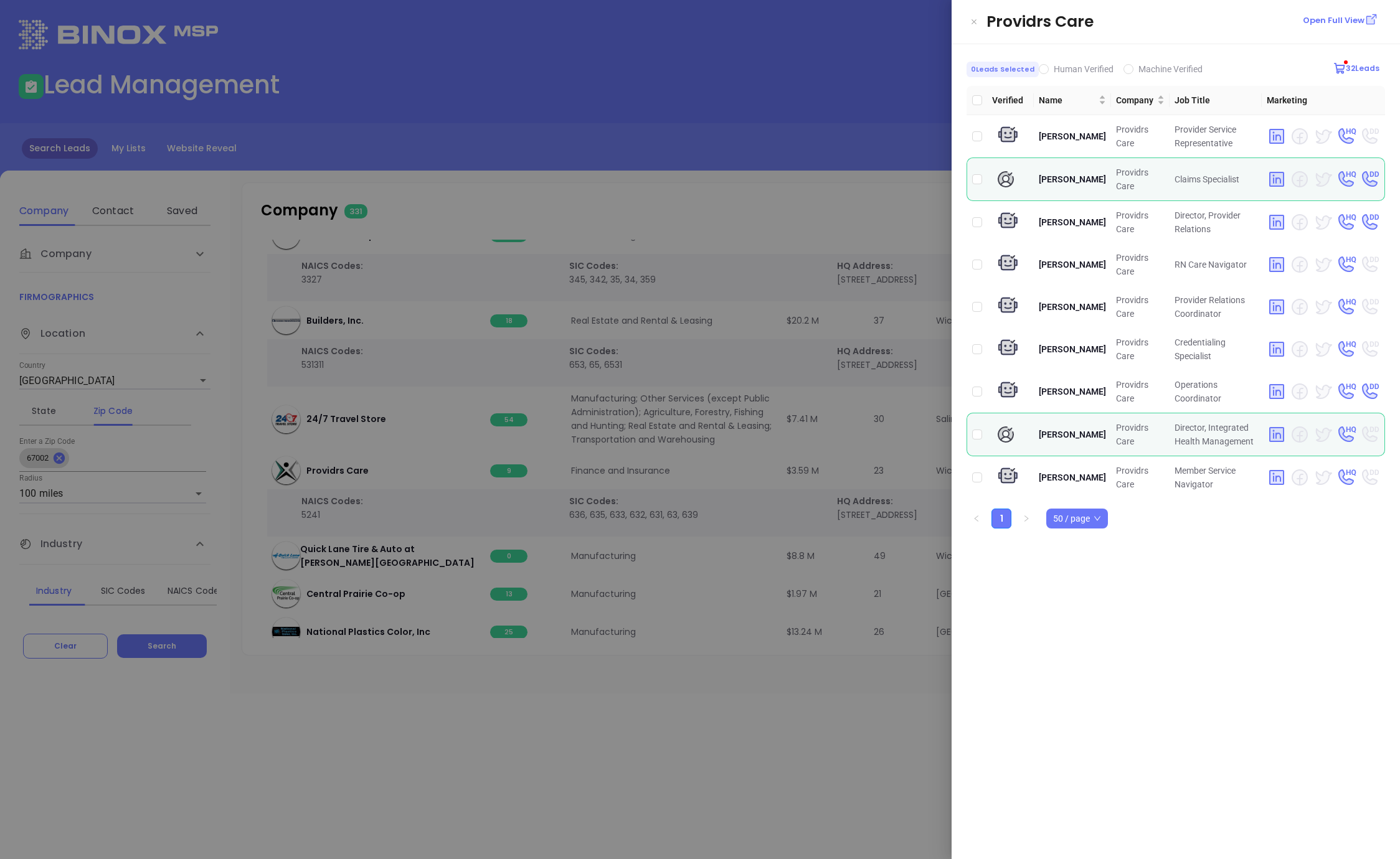
click at [808, 688] on div at bounding box center [700, 429] width 1400 height 859
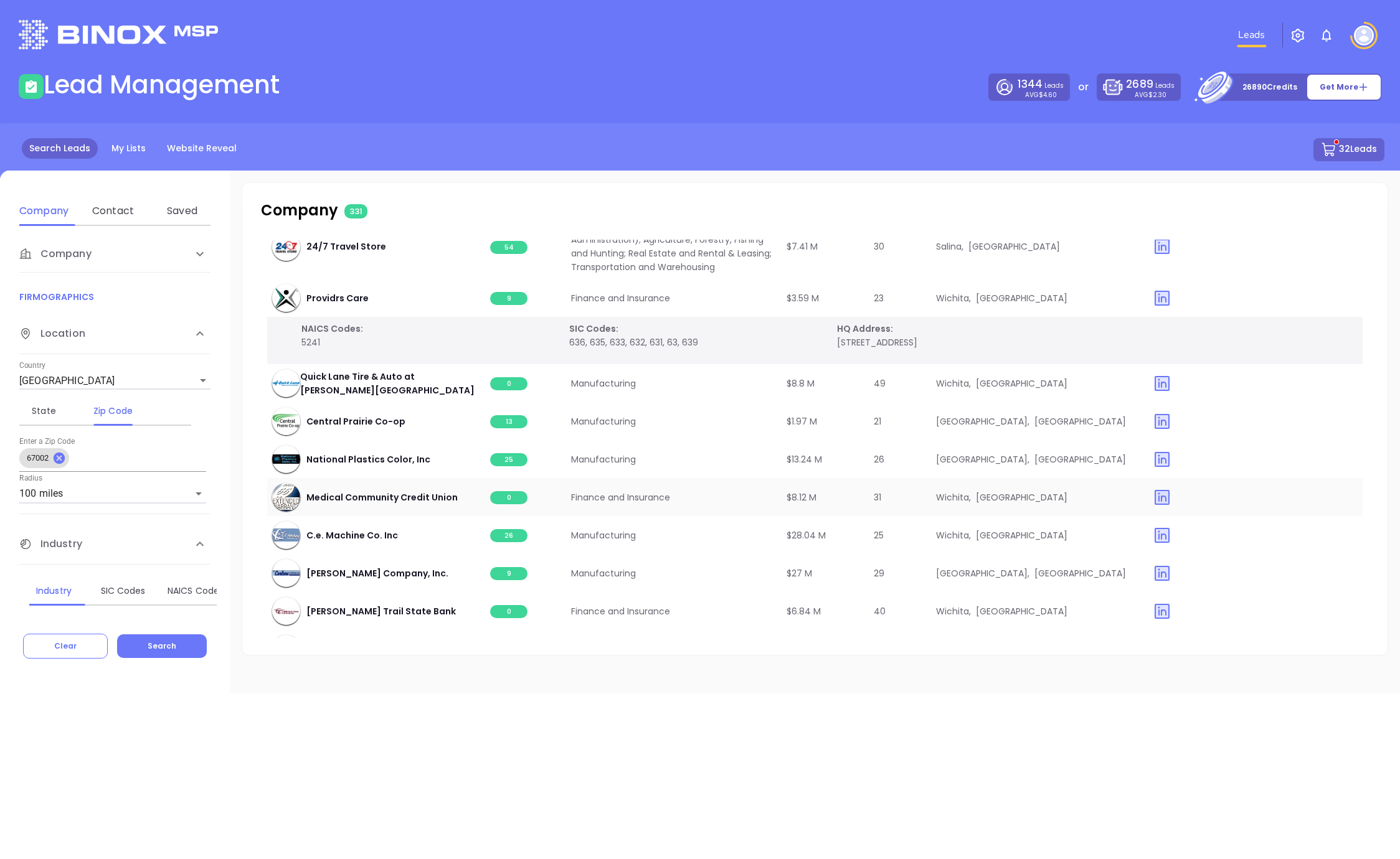
scroll to position [4160, 0]
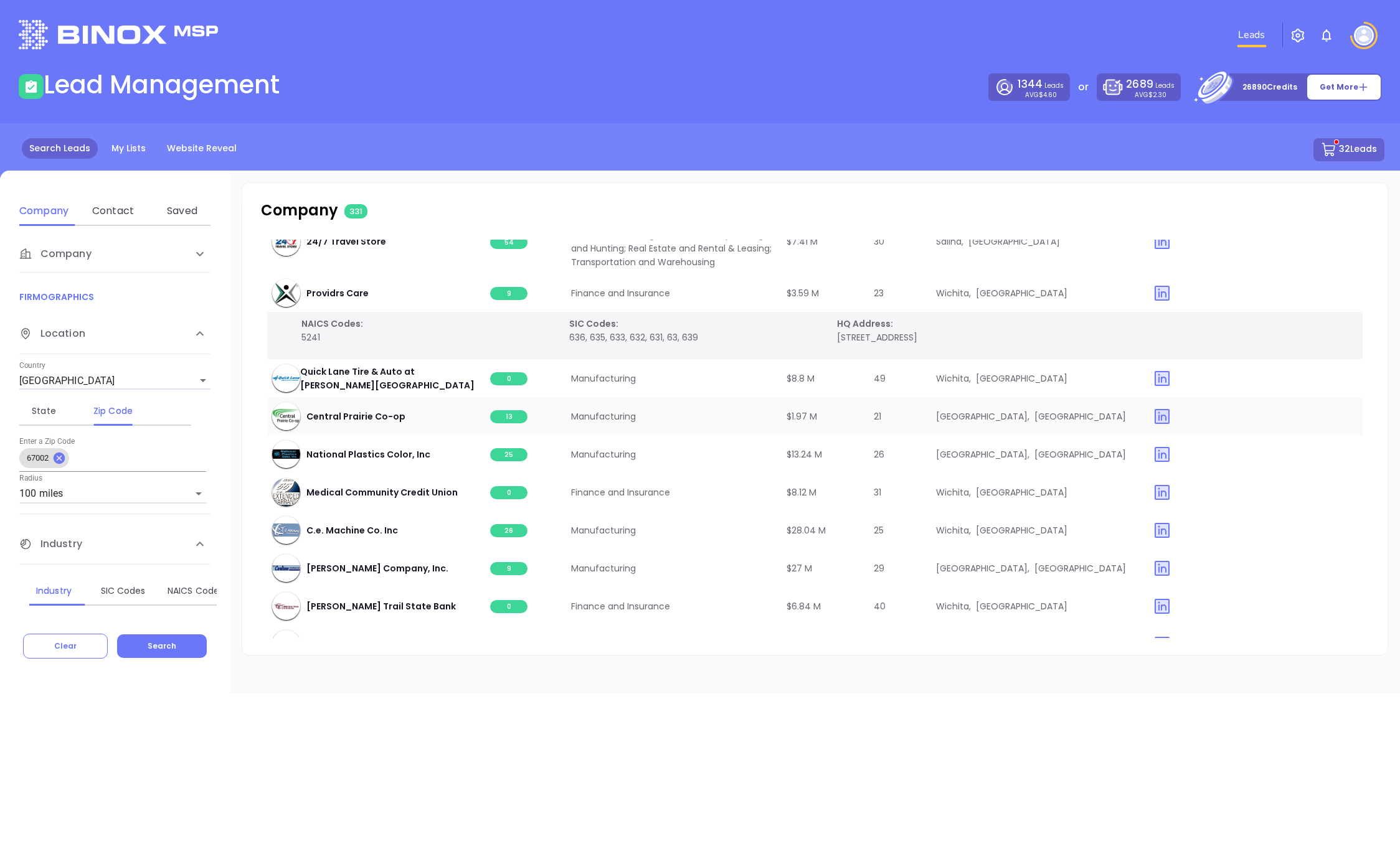
click at [508, 413] on span "13" at bounding box center [509, 416] width 37 height 13
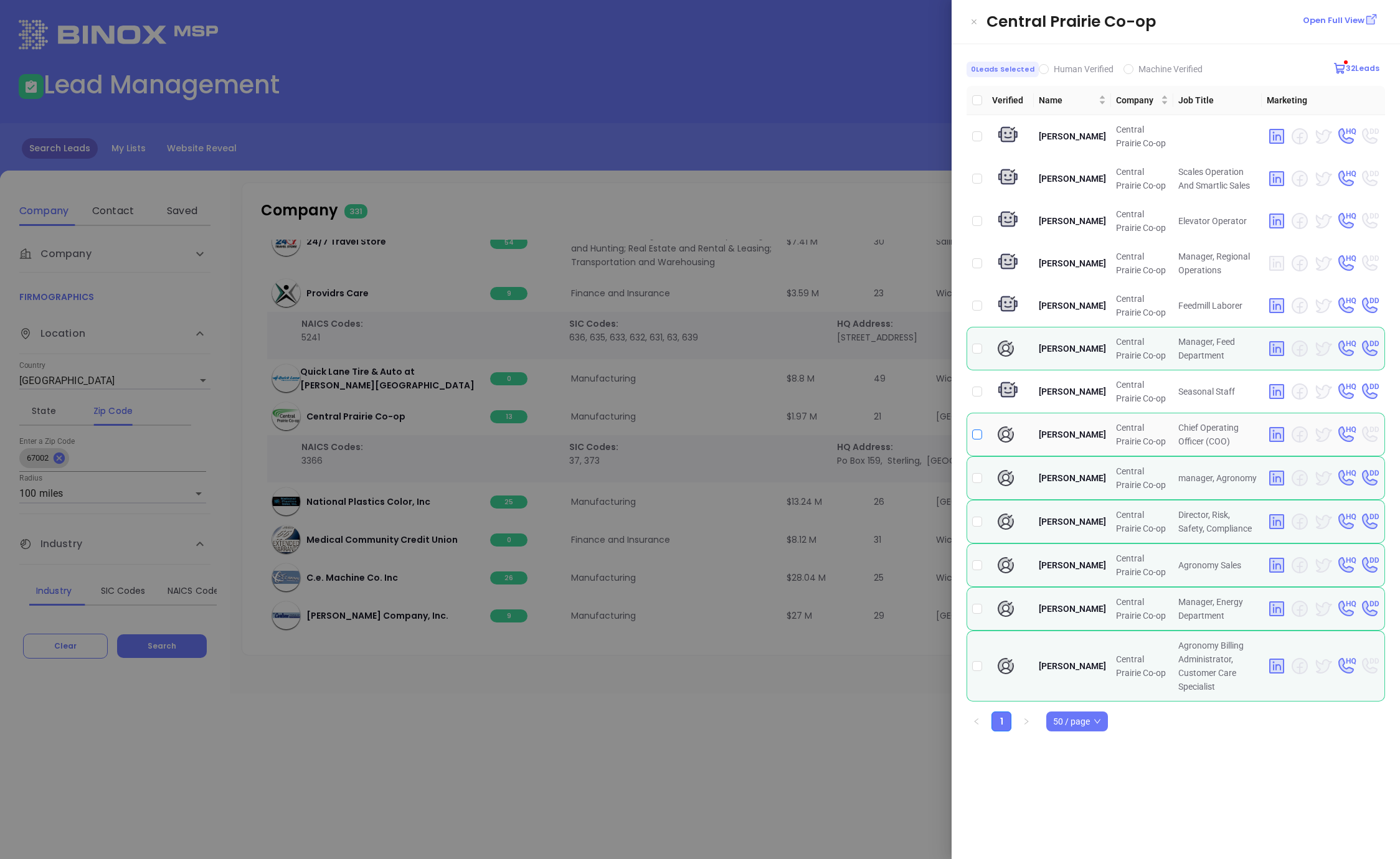
click at [976, 438] on input "checkbox" at bounding box center [976, 434] width 10 height 10
checkbox input "true"
click at [782, 724] on div at bounding box center [700, 429] width 1400 height 859
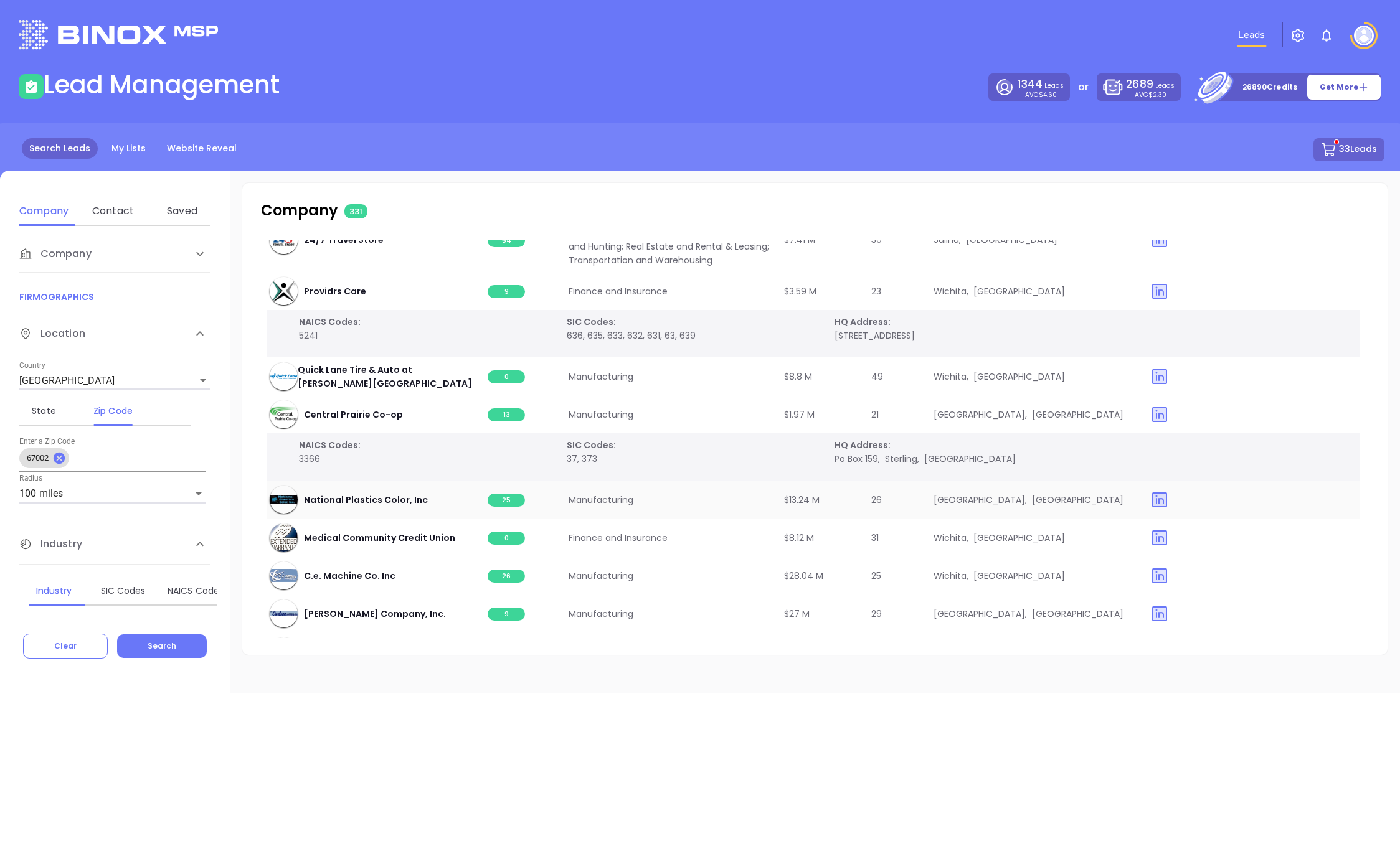
scroll to position [4162, 2]
click at [513, 498] on span "25" at bounding box center [506, 499] width 37 height 13
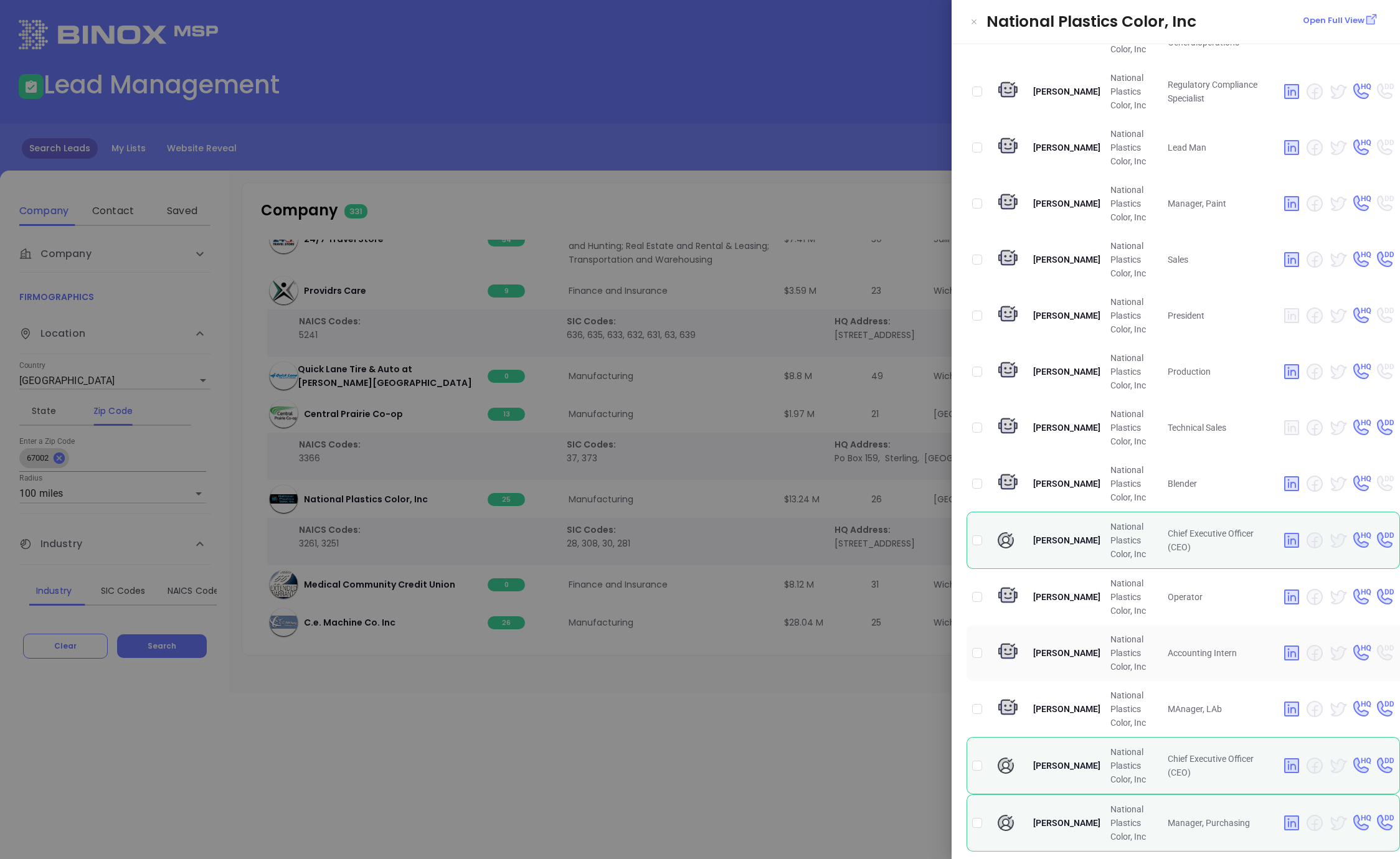
scroll to position [164, 0]
click at [981, 540] on input "checkbox" at bounding box center [976, 539] width 10 height 10
checkbox input "true"
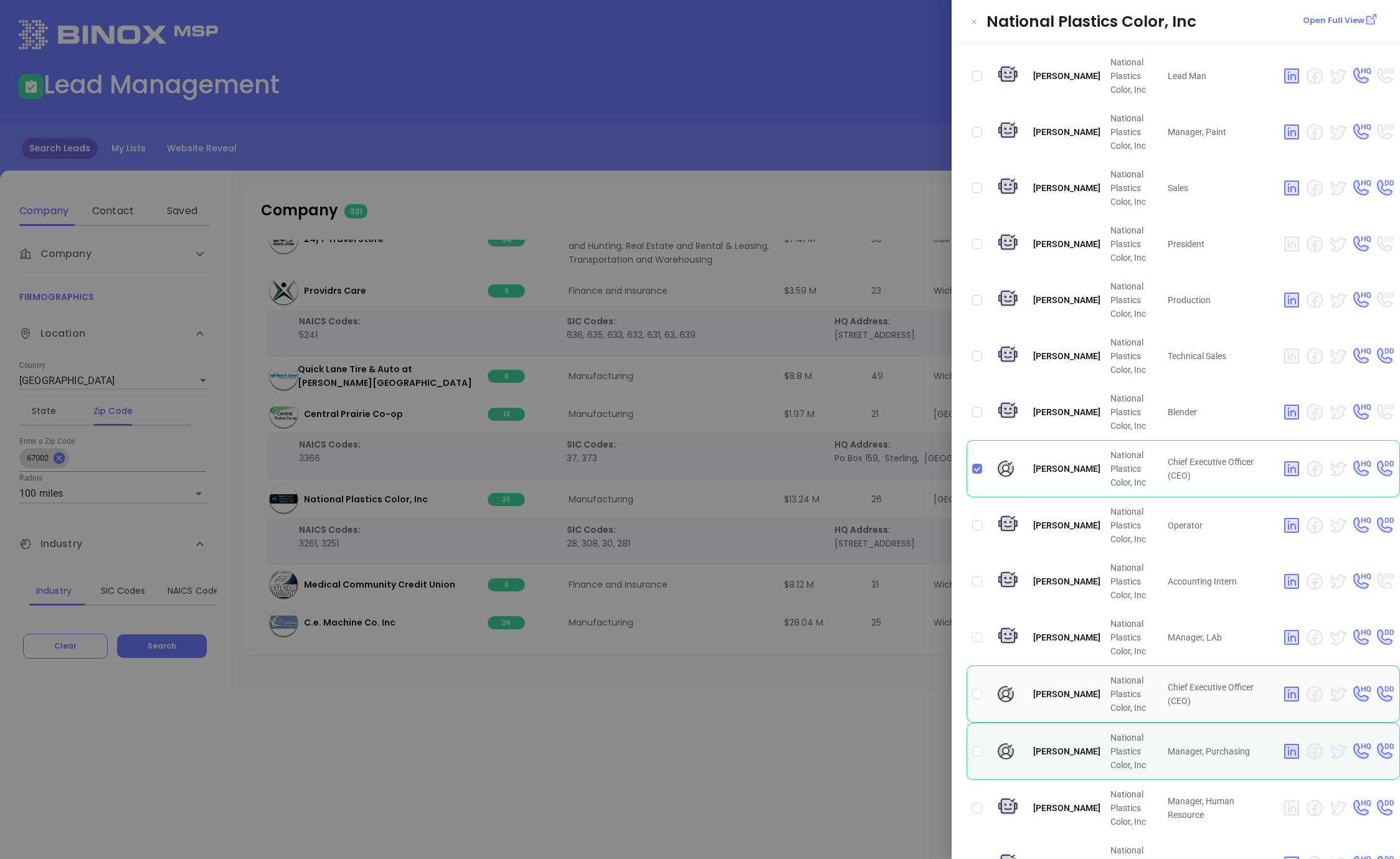
scroll to position [236, 0]
click at [806, 727] on div at bounding box center [700, 429] width 1400 height 859
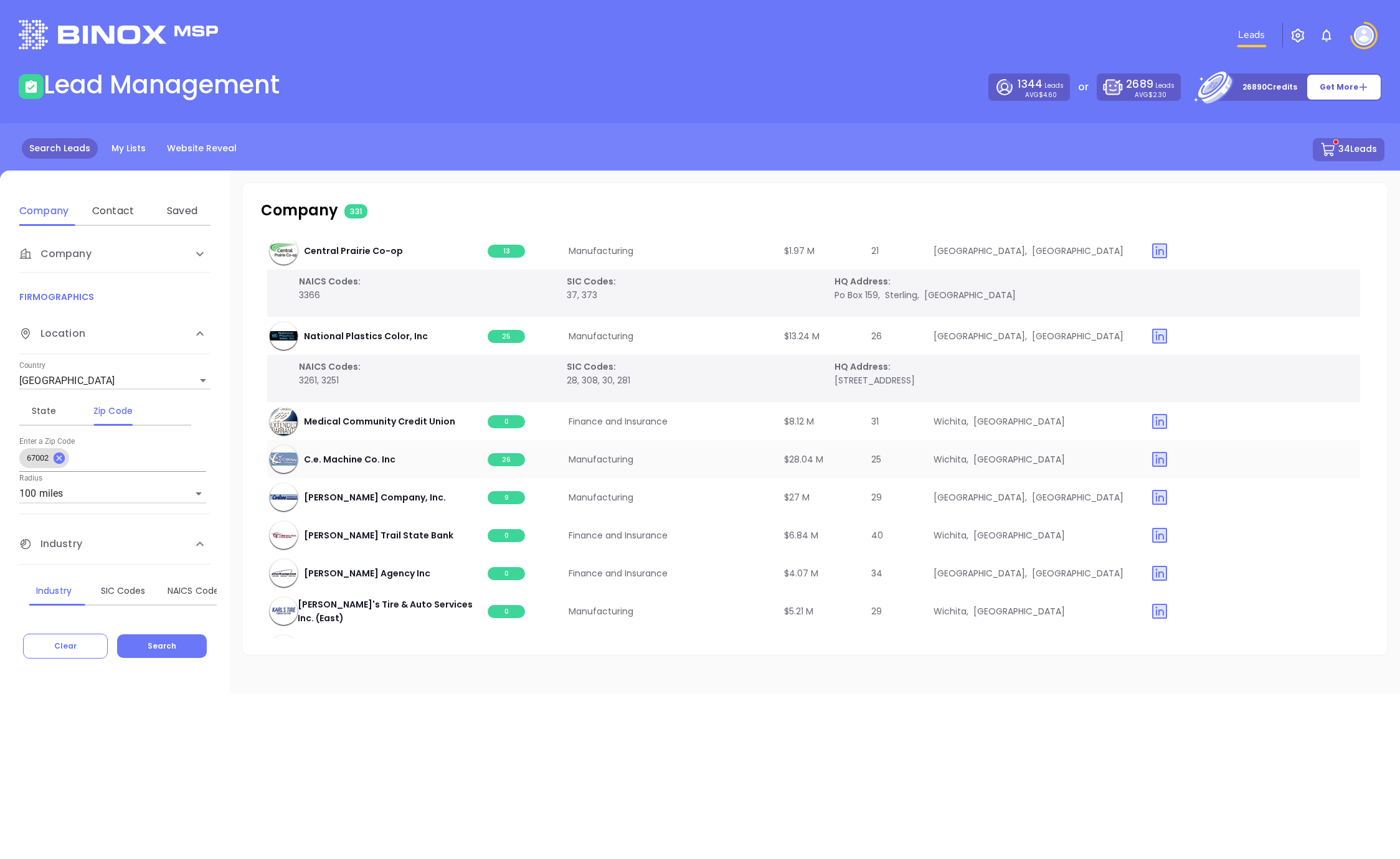
scroll to position [4336, 2]
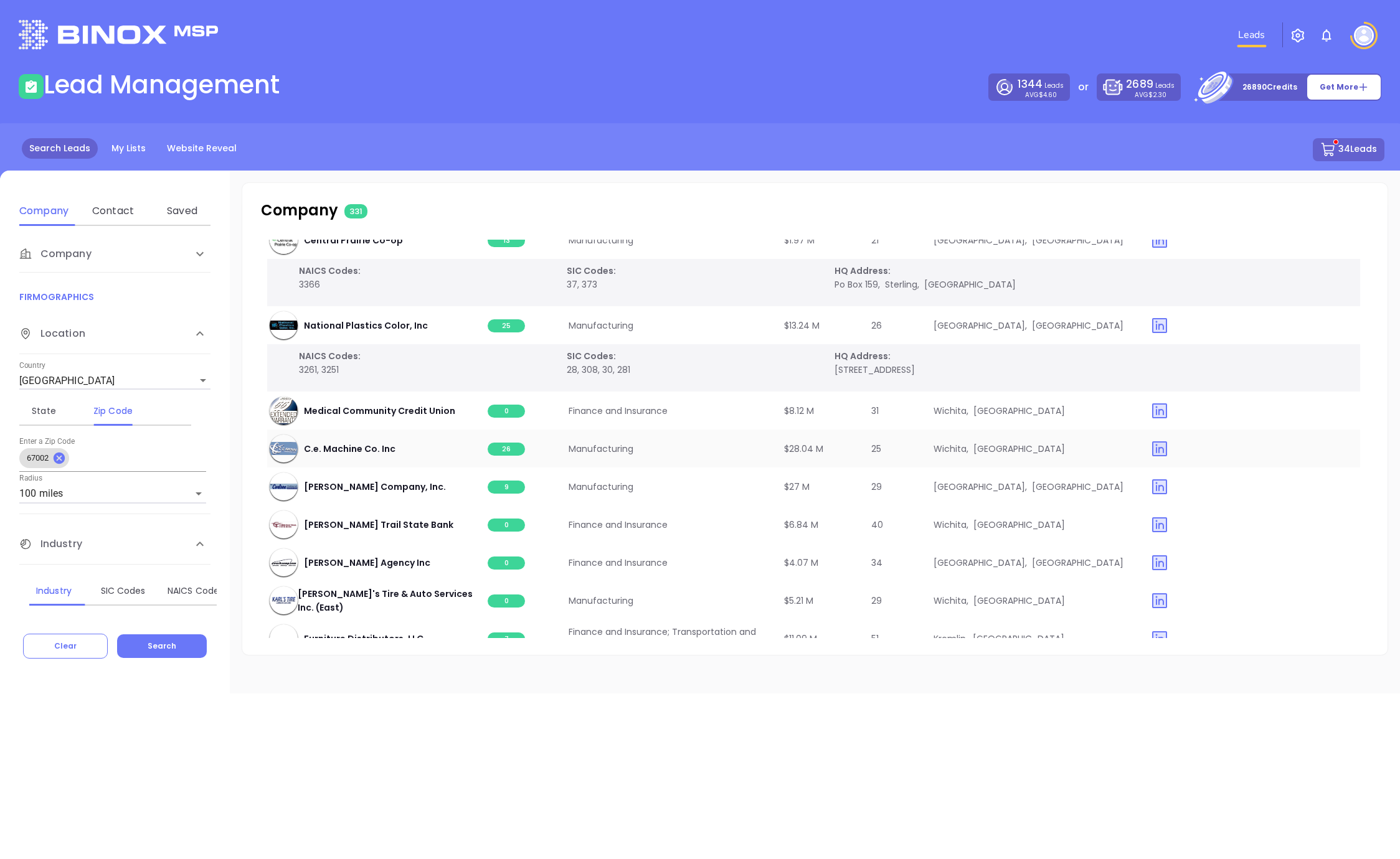
click at [511, 444] on span "26" at bounding box center [506, 448] width 37 height 13
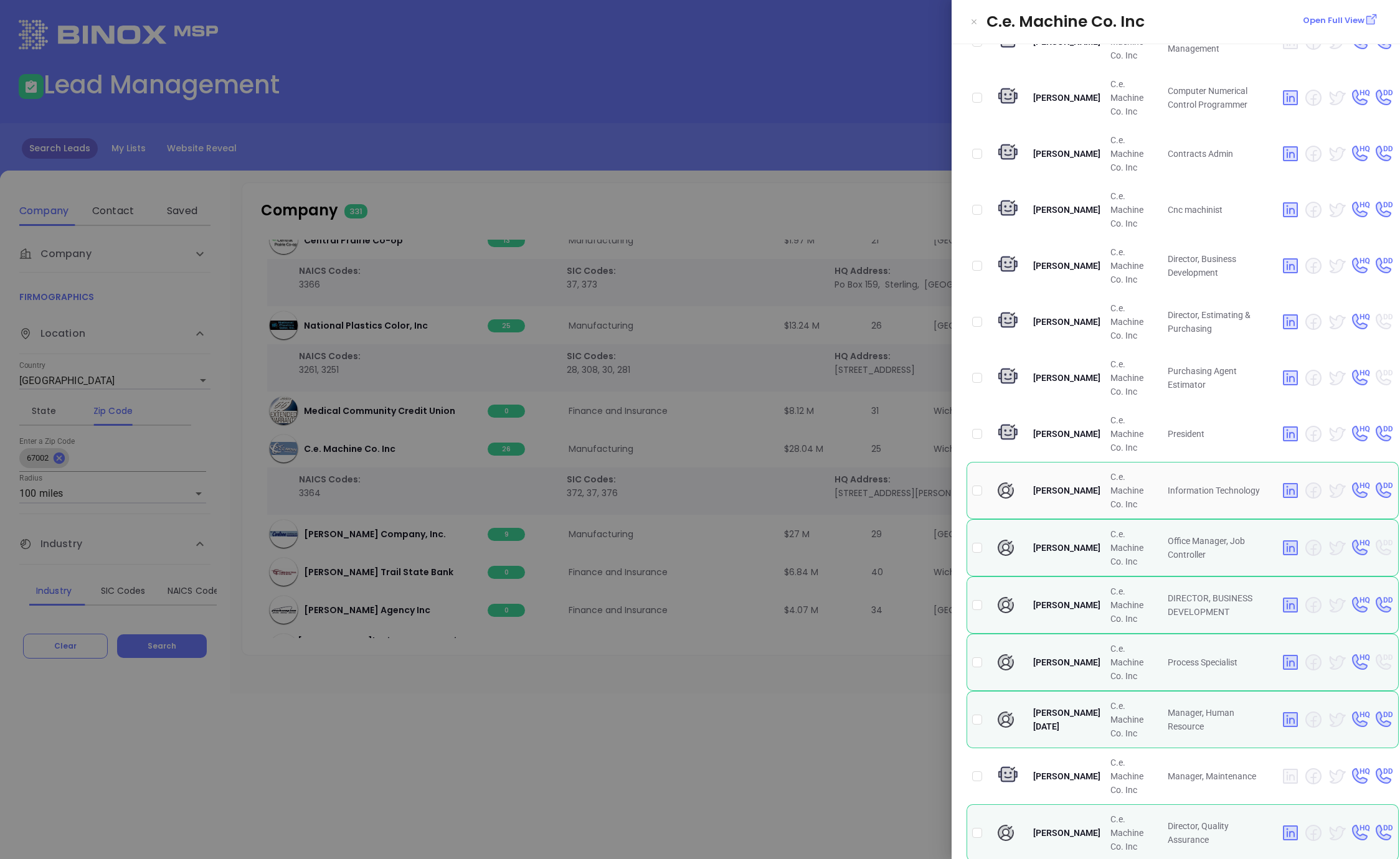
scroll to position [765, 0]
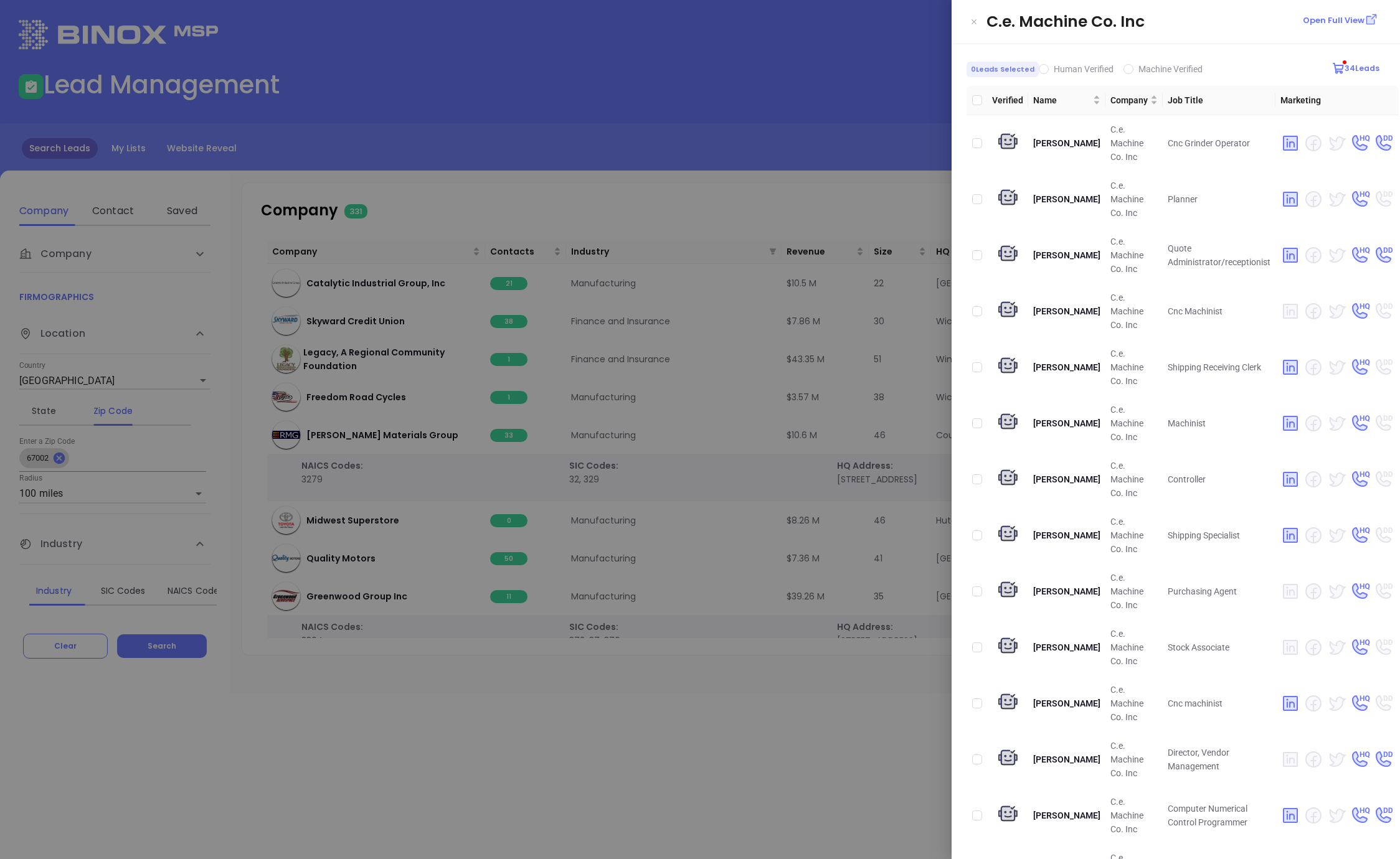
scroll to position [765, 0]
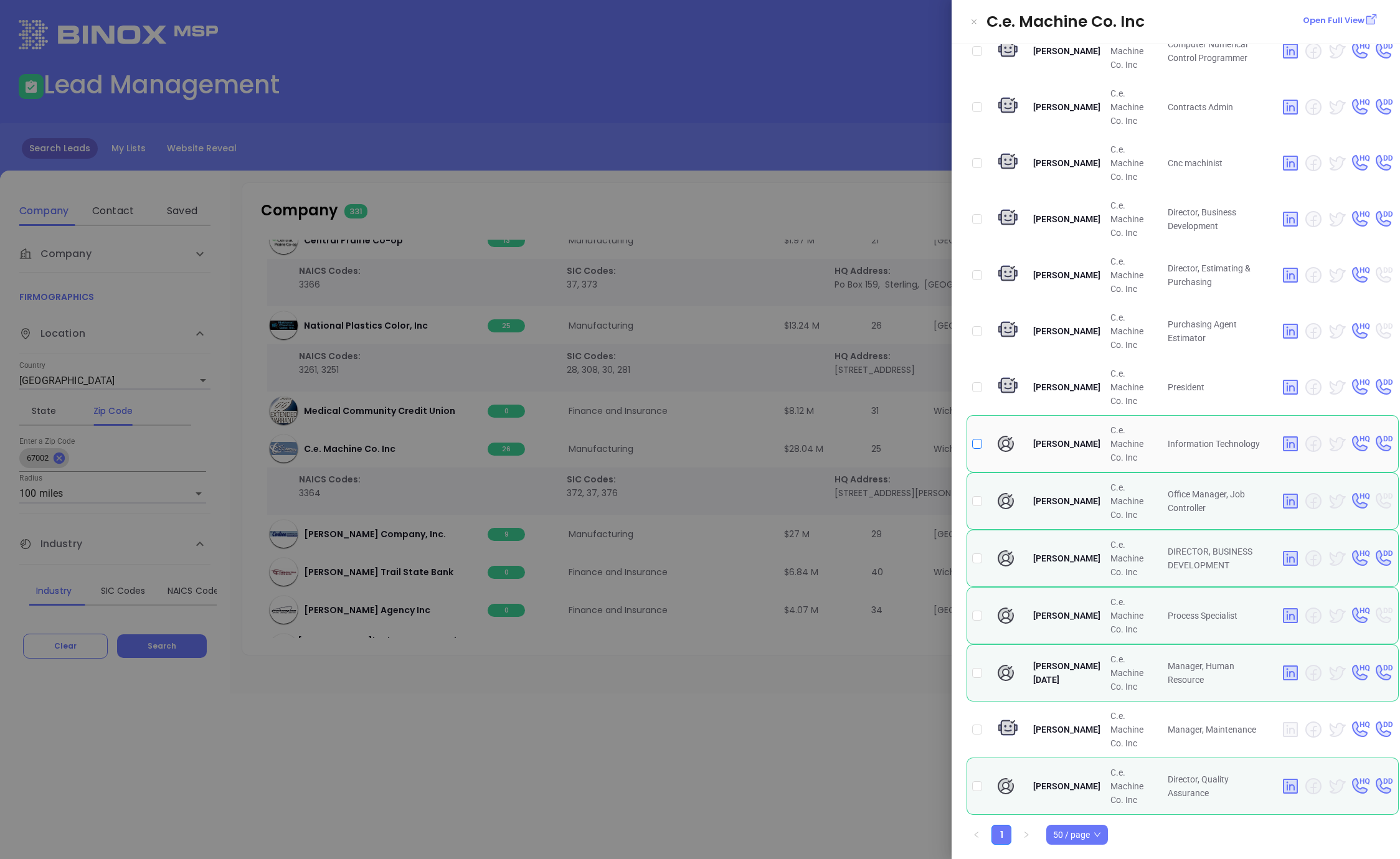
click at [982, 444] on input "checkbox" at bounding box center [976, 443] width 10 height 10
checkbox input "true"
click at [976, 502] on input "checkbox" at bounding box center [976, 501] width 10 height 10
checkbox input "true"
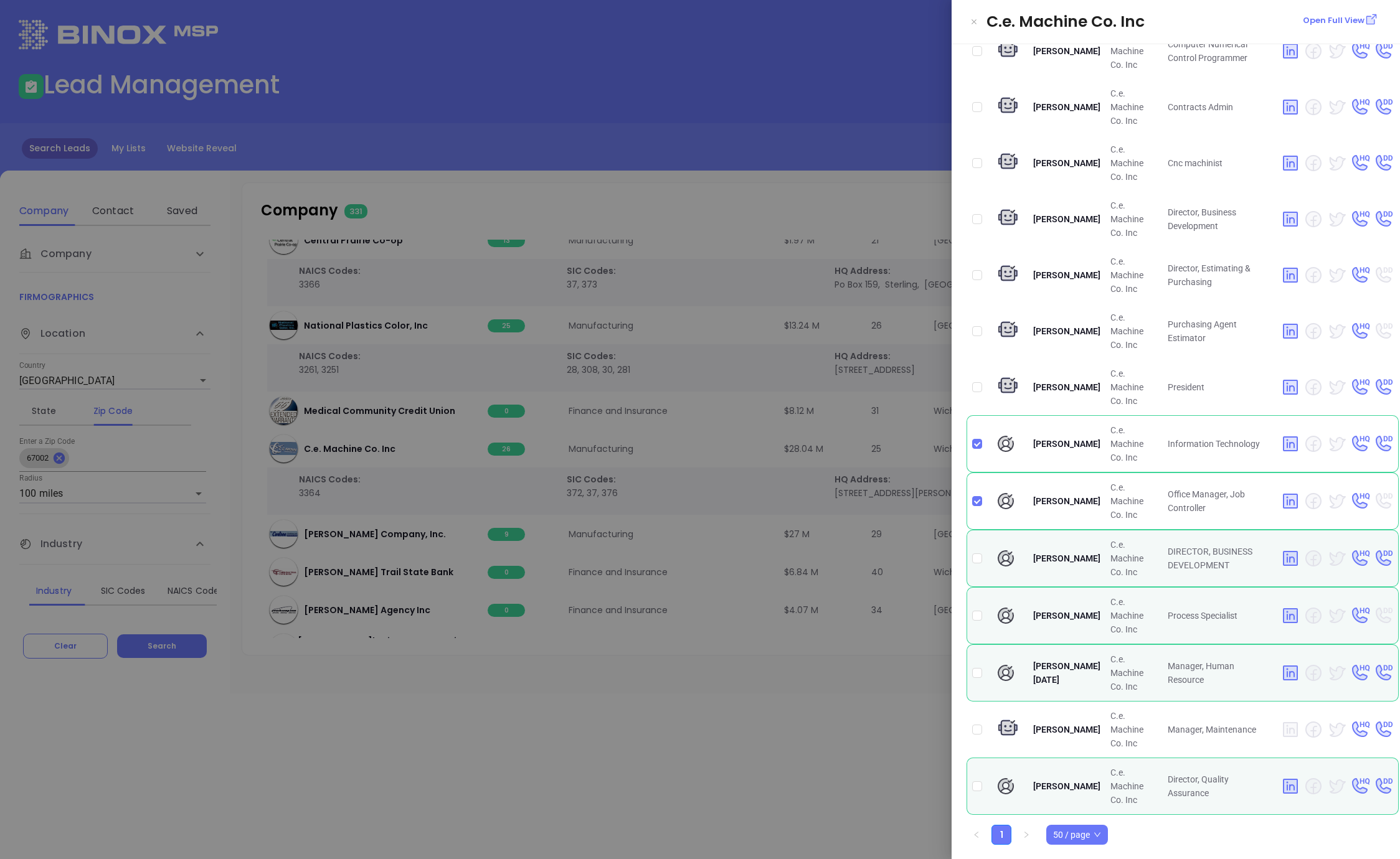
drag, startPoint x: 784, startPoint y: 703, endPoint x: 814, endPoint y: 681, distance: 37.2
click at [784, 703] on div at bounding box center [700, 429] width 1400 height 859
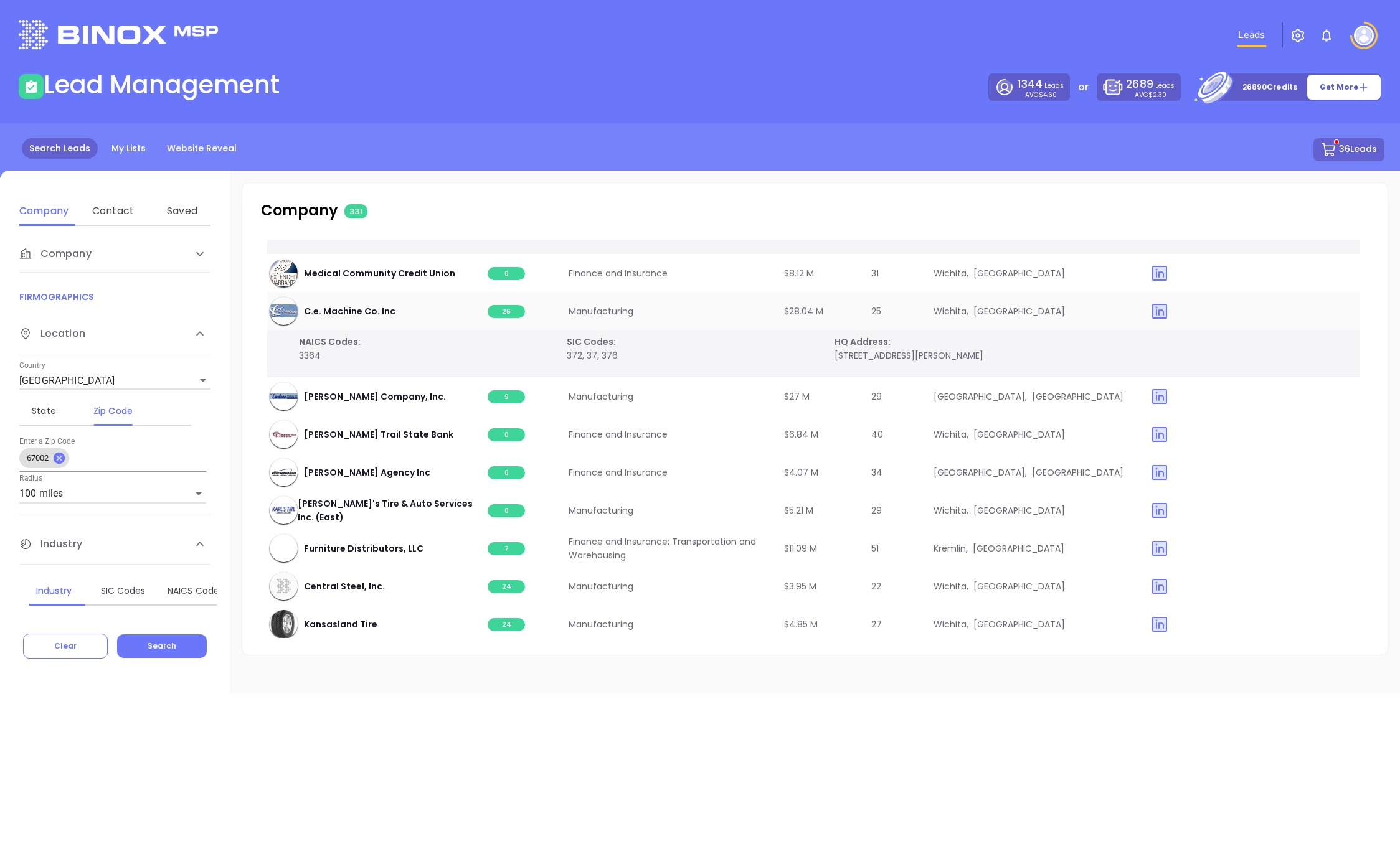
scroll to position [4476, 2]
click at [513, 397] on span "9" at bounding box center [506, 394] width 37 height 13
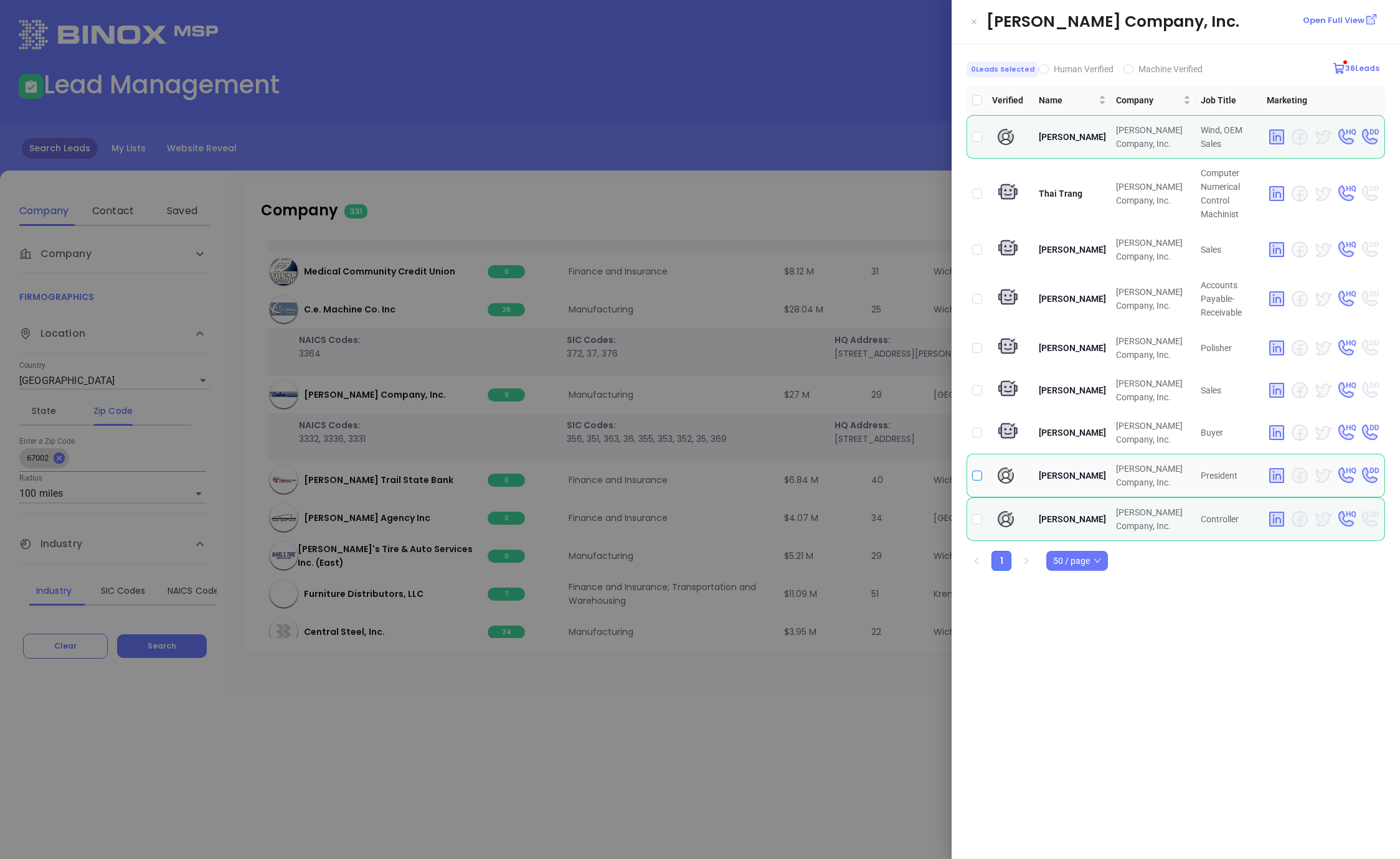
click at [976, 471] on input "checkbox" at bounding box center [976, 475] width 10 height 10
checkbox input "true"
click at [976, 514] on input "checkbox" at bounding box center [976, 519] width 10 height 10
checkbox input "true"
click at [700, 232] on div at bounding box center [700, 429] width 1400 height 859
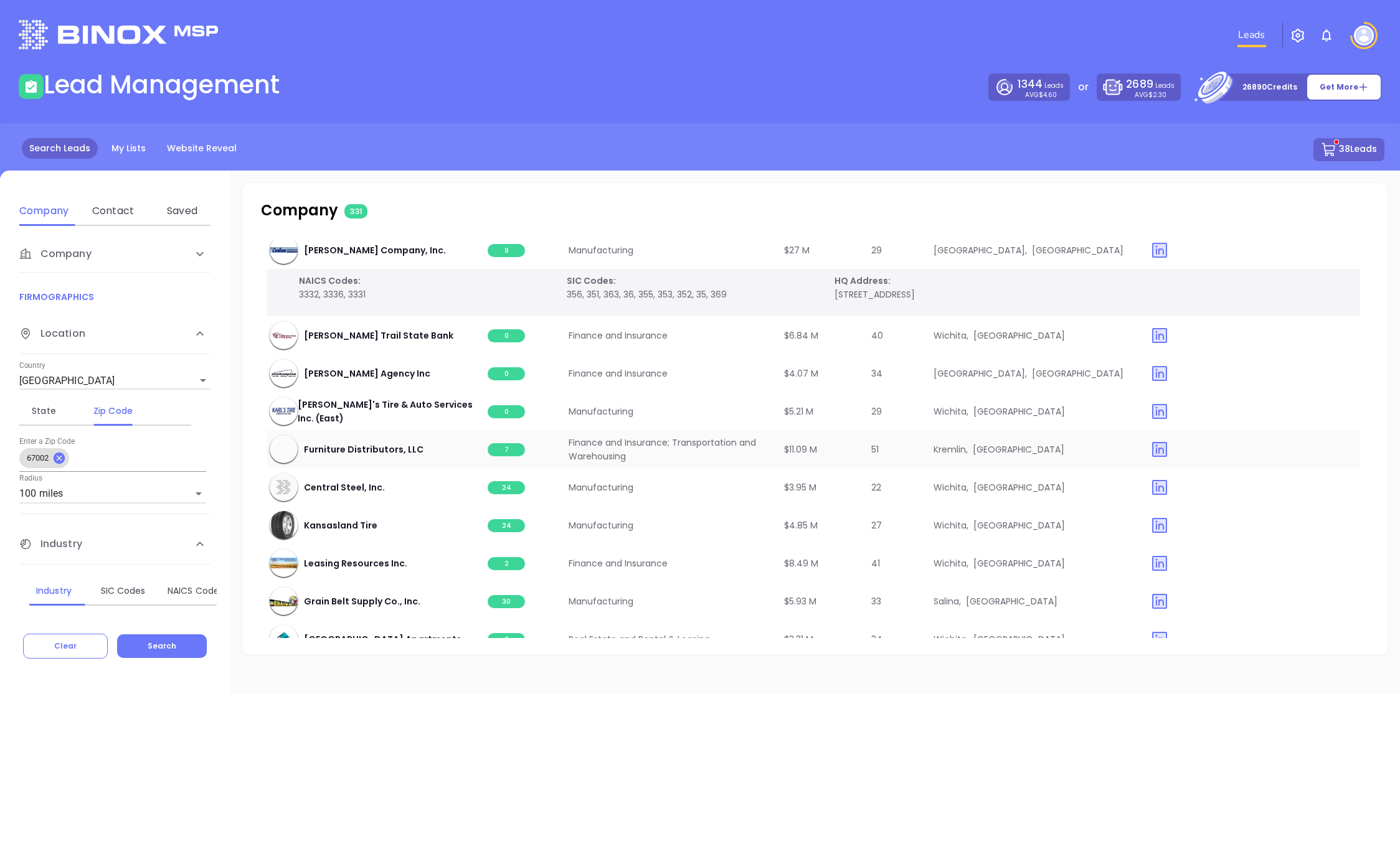
scroll to position [4624, 2]
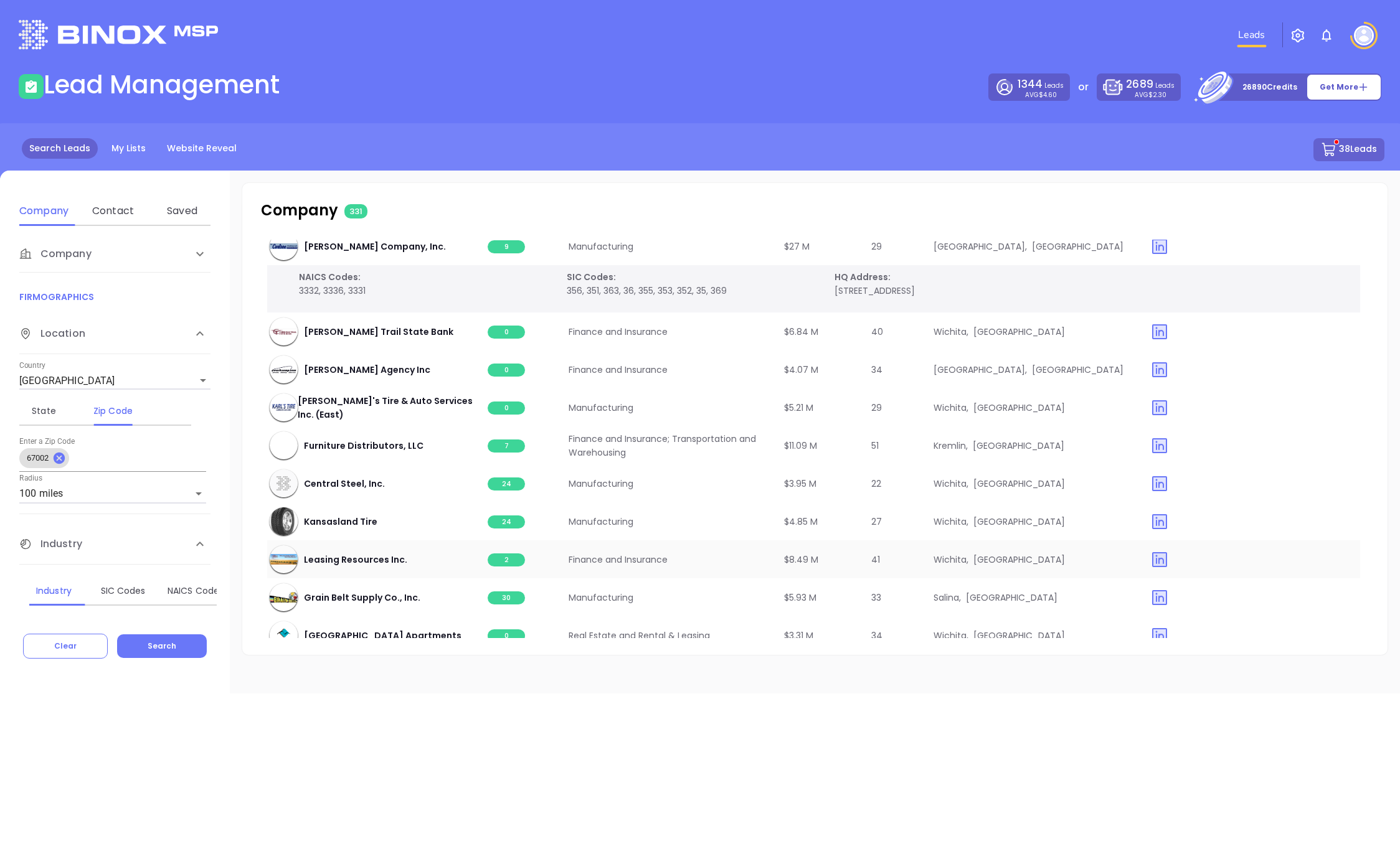
click at [506, 560] on span "2" at bounding box center [506, 559] width 37 height 13
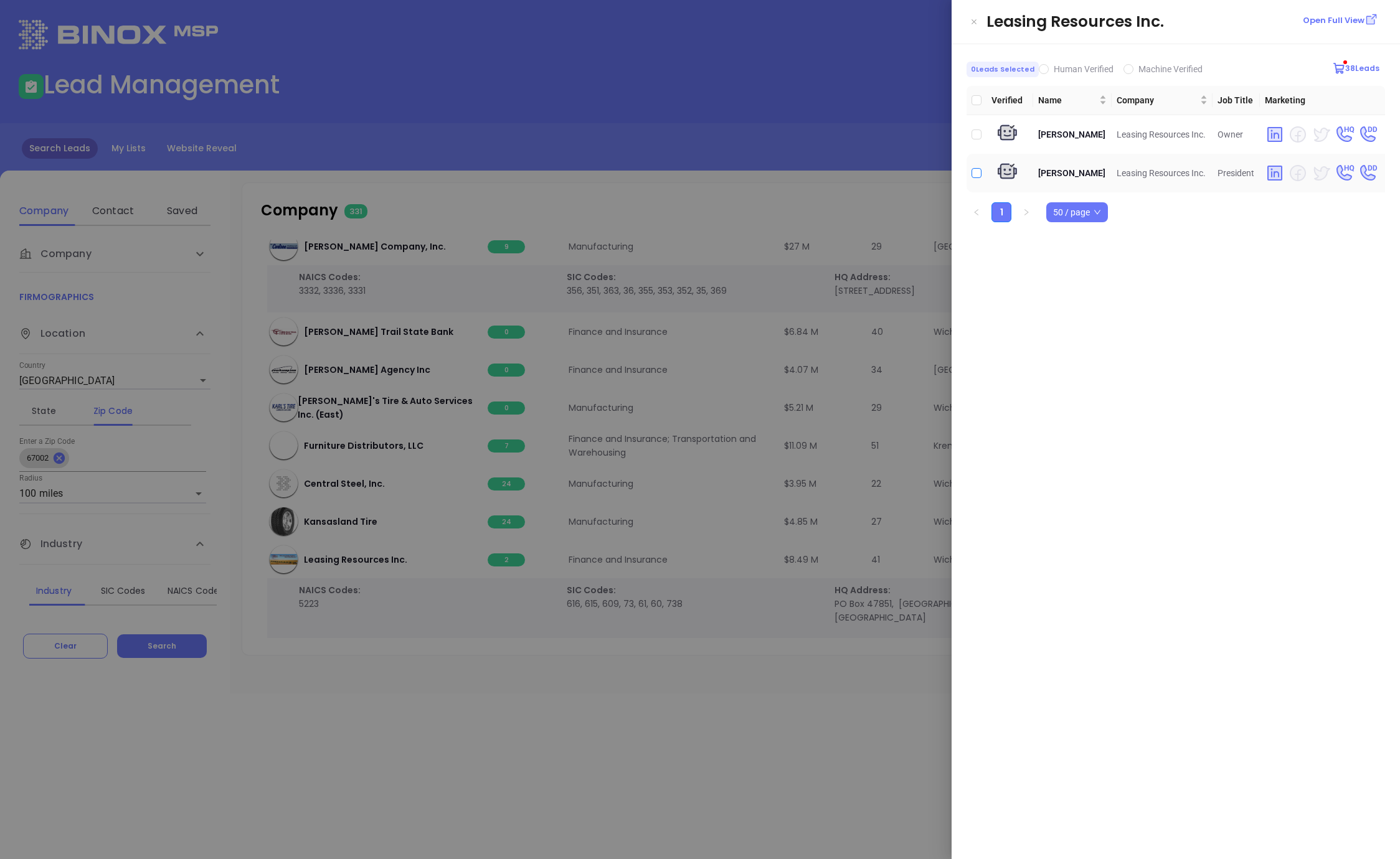
click at [976, 171] on input "checkbox" at bounding box center [976, 172] width 10 height 10
checkbox input "true"
click at [976, 136] on input "checkbox" at bounding box center [976, 134] width 10 height 10
checkbox input "true"
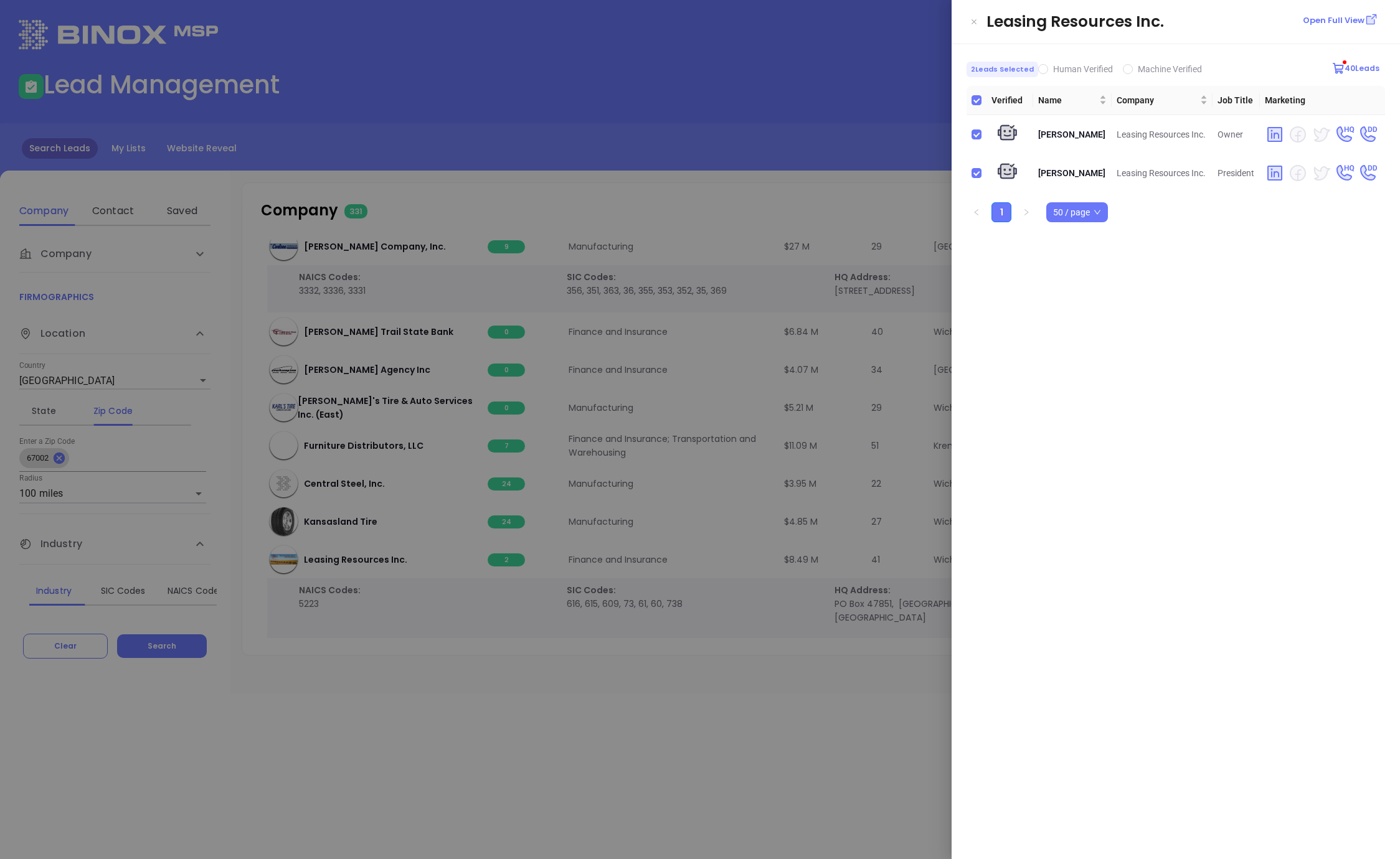
click at [829, 179] on div at bounding box center [700, 429] width 1400 height 859
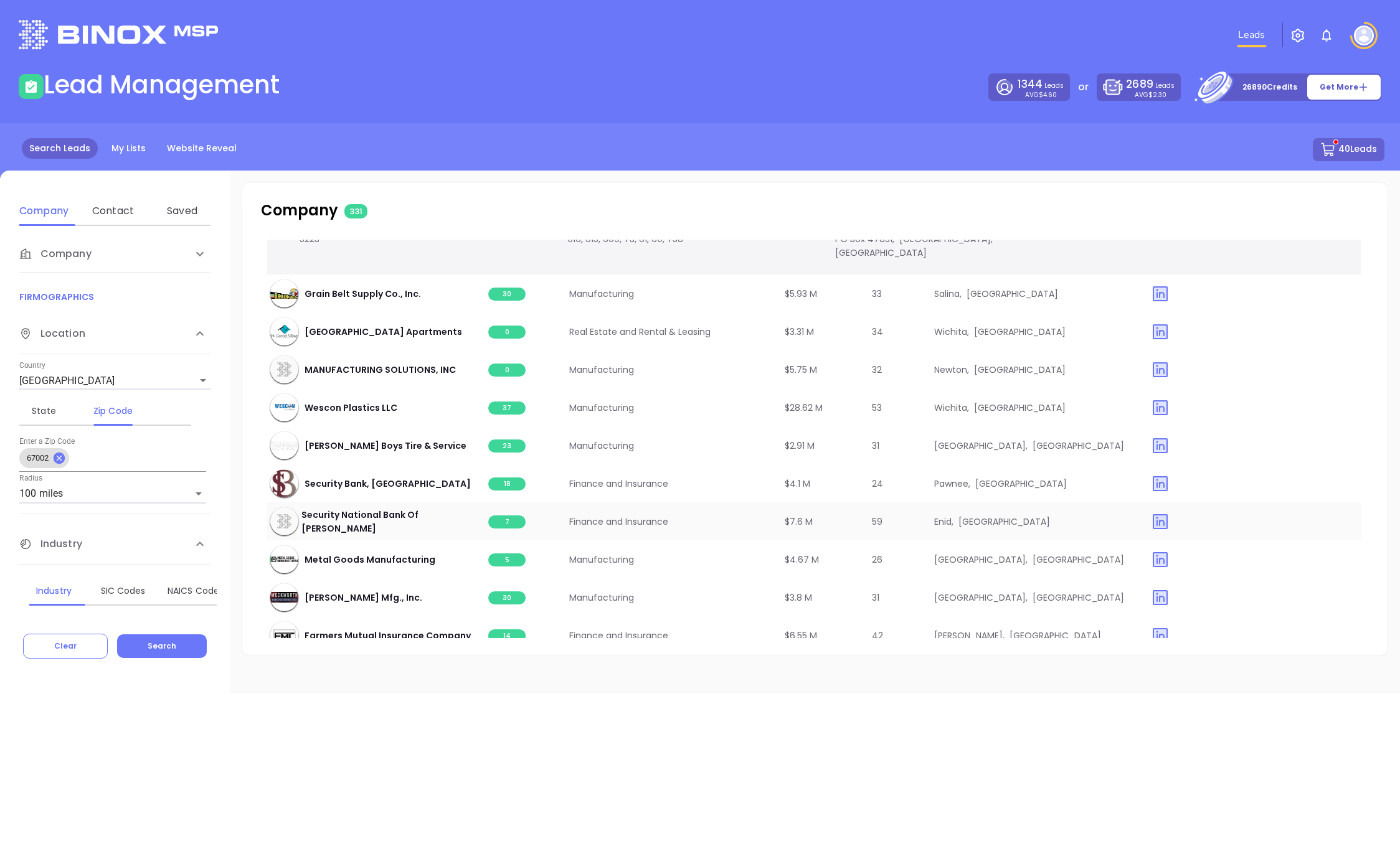
scroll to position [4991, 1]
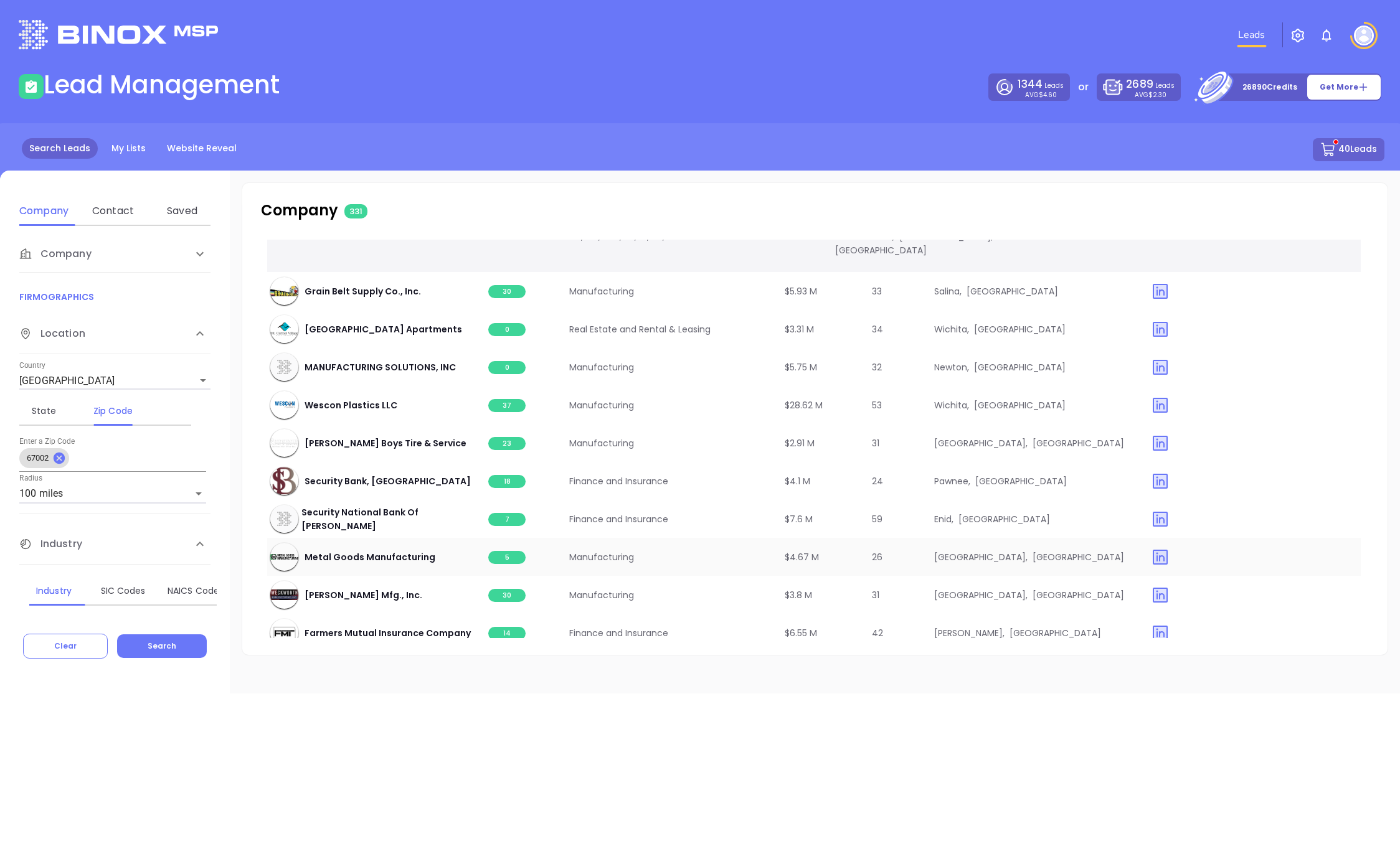
click at [504, 551] on span "5" at bounding box center [507, 557] width 37 height 13
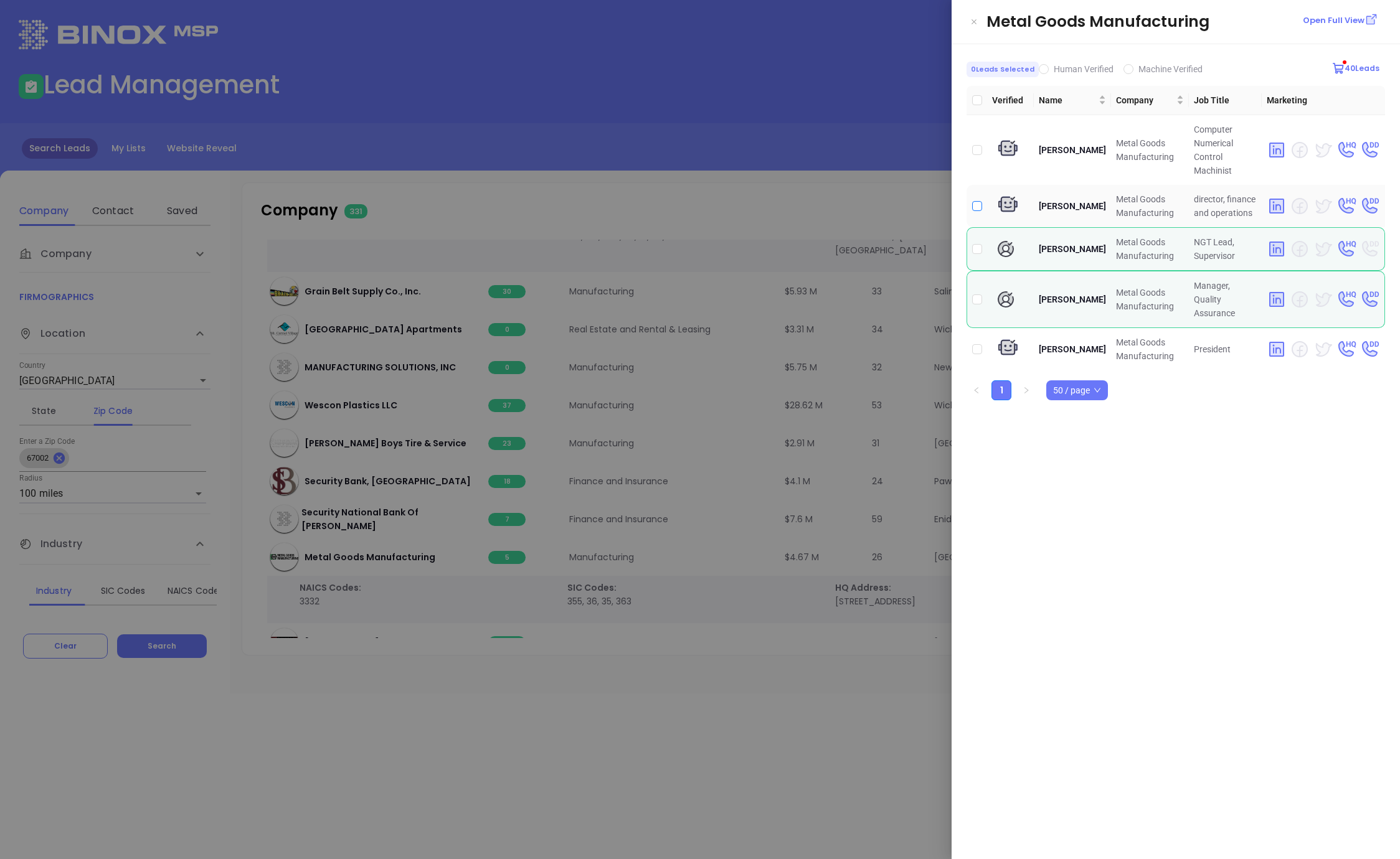
click at [981, 205] on input "checkbox" at bounding box center [976, 205] width 10 height 10
checkbox input "true"
drag, startPoint x: 979, startPoint y: 336, endPoint x: 868, endPoint y: 272, distance: 128.1
click at [977, 344] on input "checkbox" at bounding box center [976, 349] width 10 height 10
checkbox input "true"
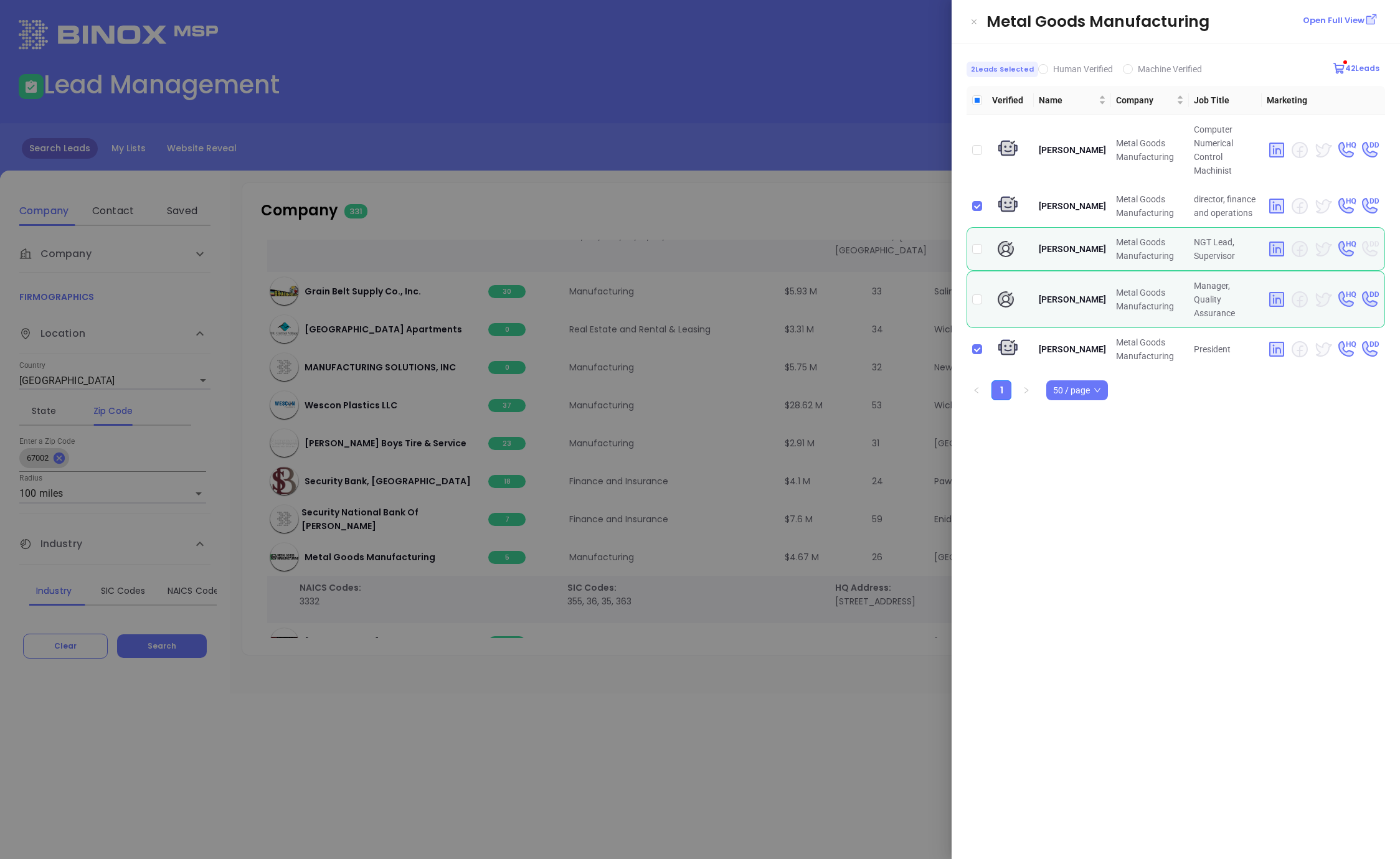
click at [821, 221] on div at bounding box center [700, 429] width 1400 height 859
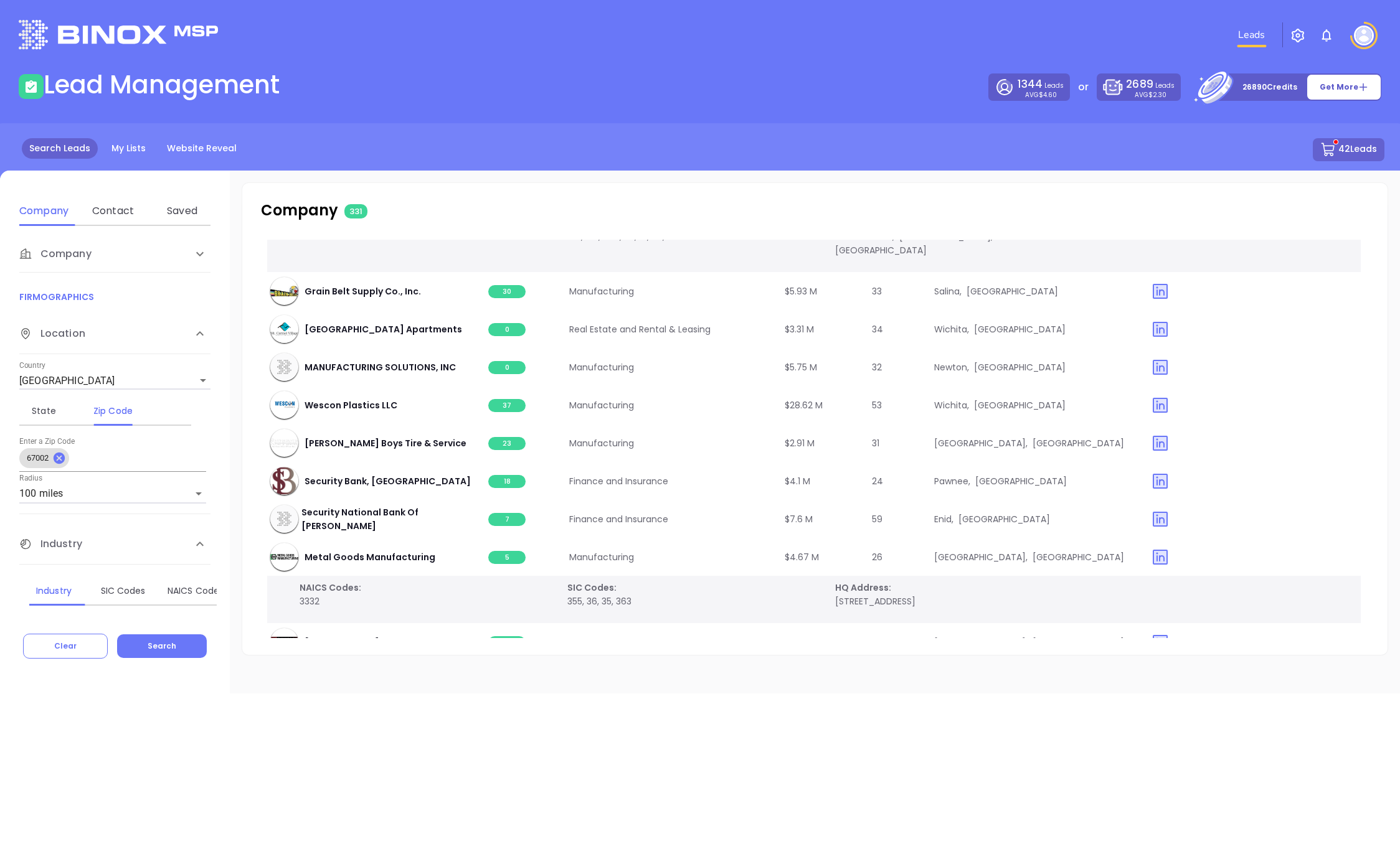
drag, startPoint x: 809, startPoint y: 220, endPoint x: 765, endPoint y: 295, distance: 87.0
click at [809, 220] on div "Company 331" at bounding box center [814, 211] width 1108 height 22
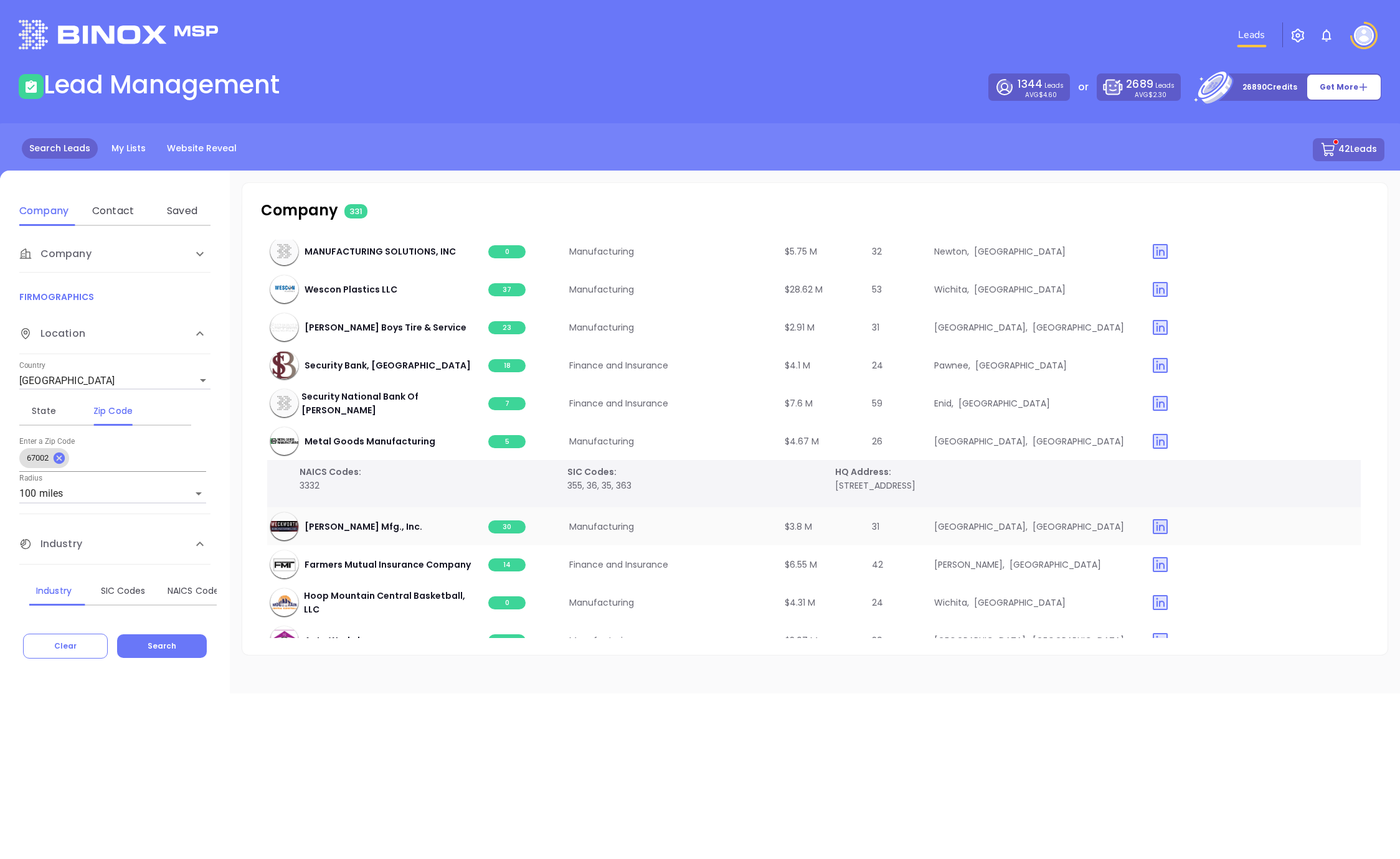
scroll to position [5128, 1]
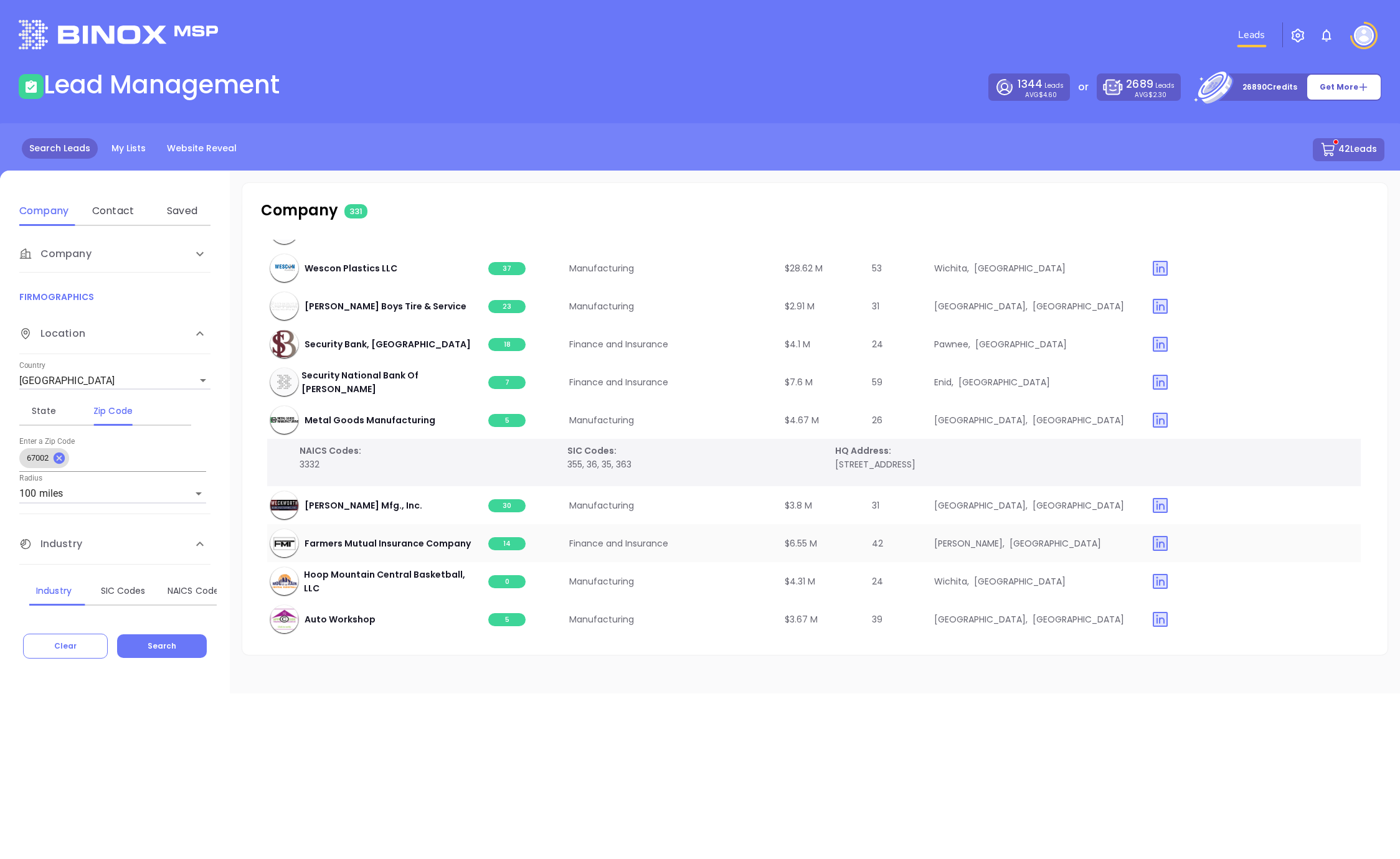
click at [496, 537] on span "14" at bounding box center [507, 543] width 37 height 13
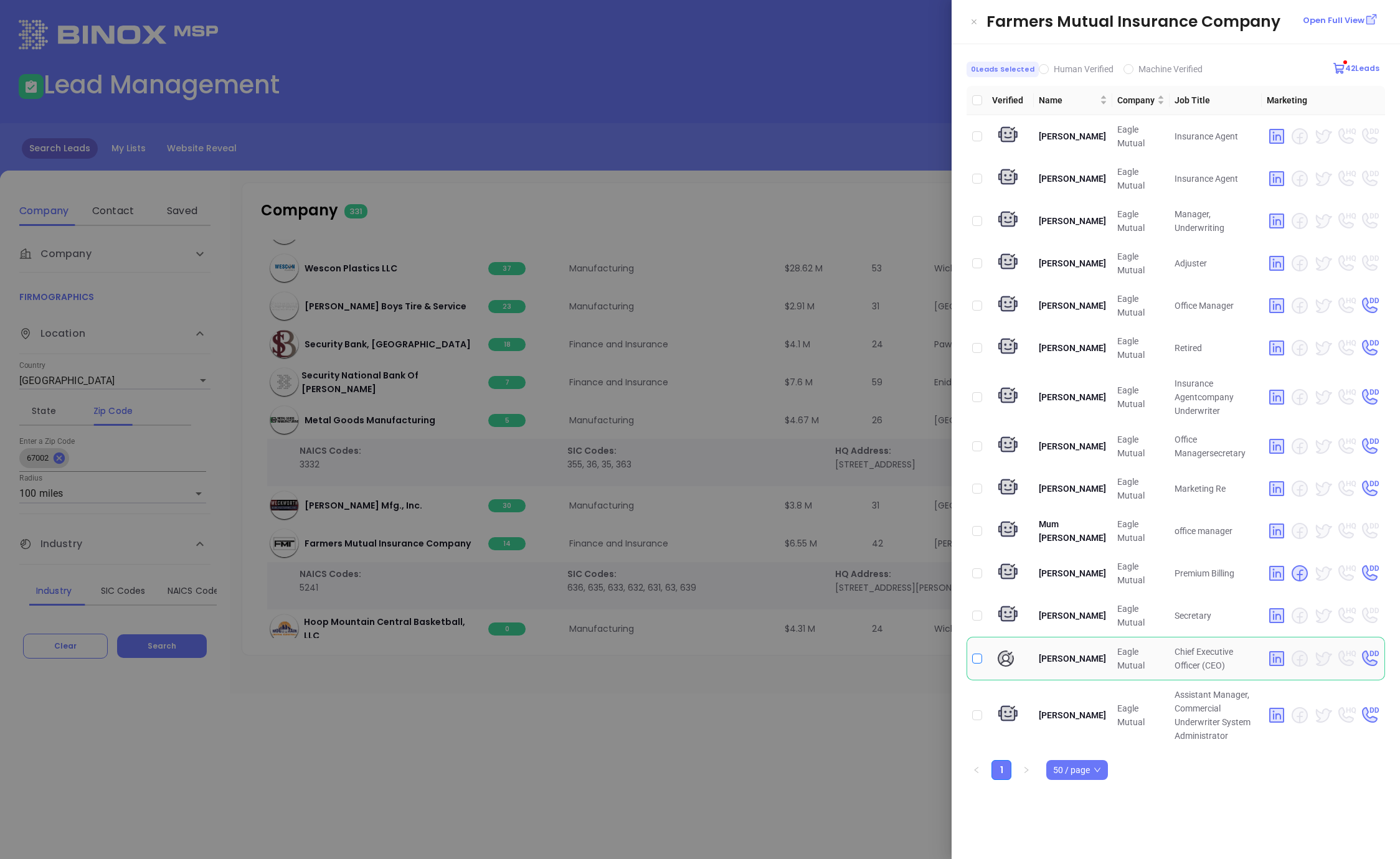
click at [979, 658] on input "checkbox" at bounding box center [976, 658] width 10 height 10
checkbox input "true"
click at [722, 210] on div at bounding box center [700, 429] width 1400 height 859
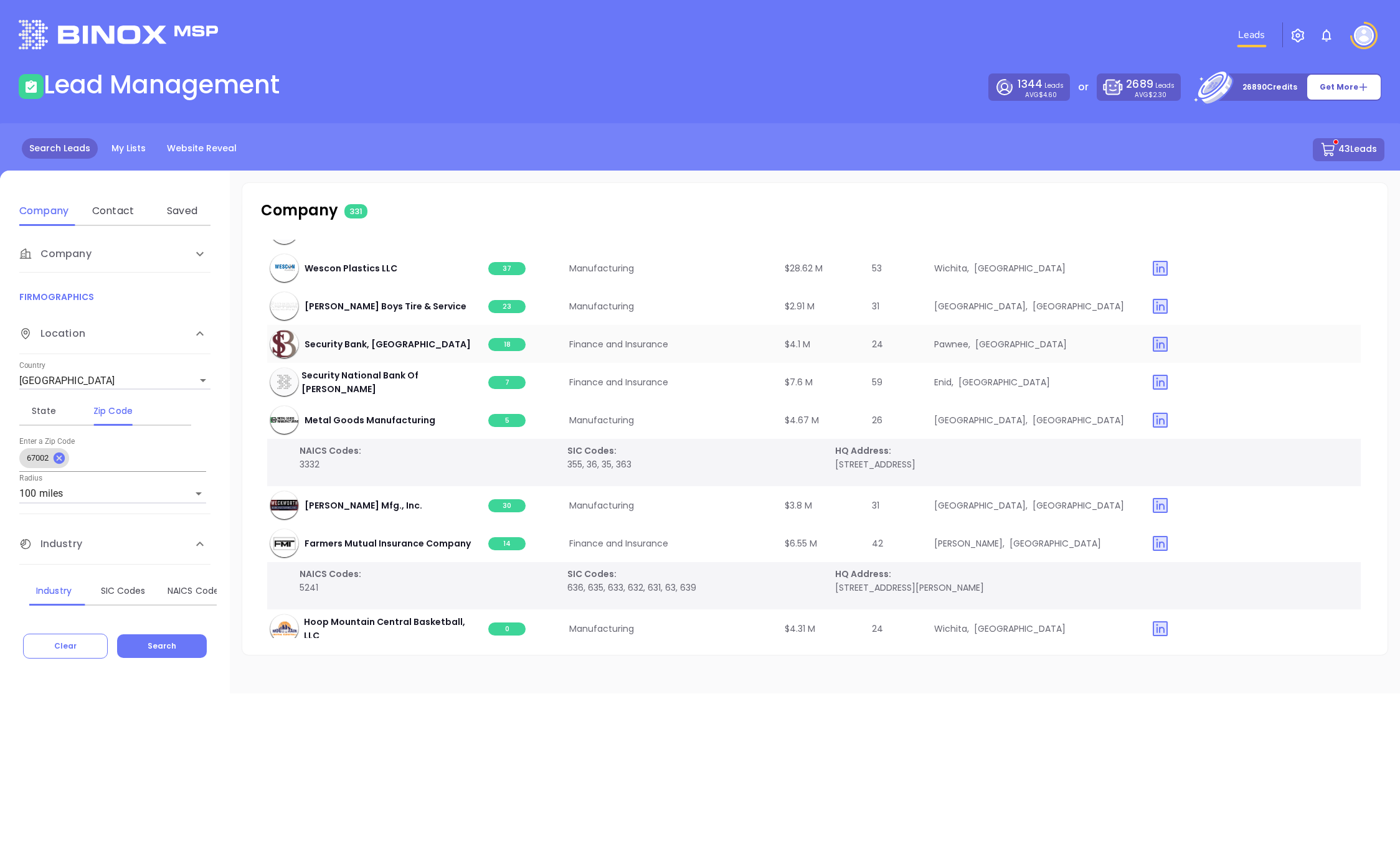
scroll to position [5296, 1]
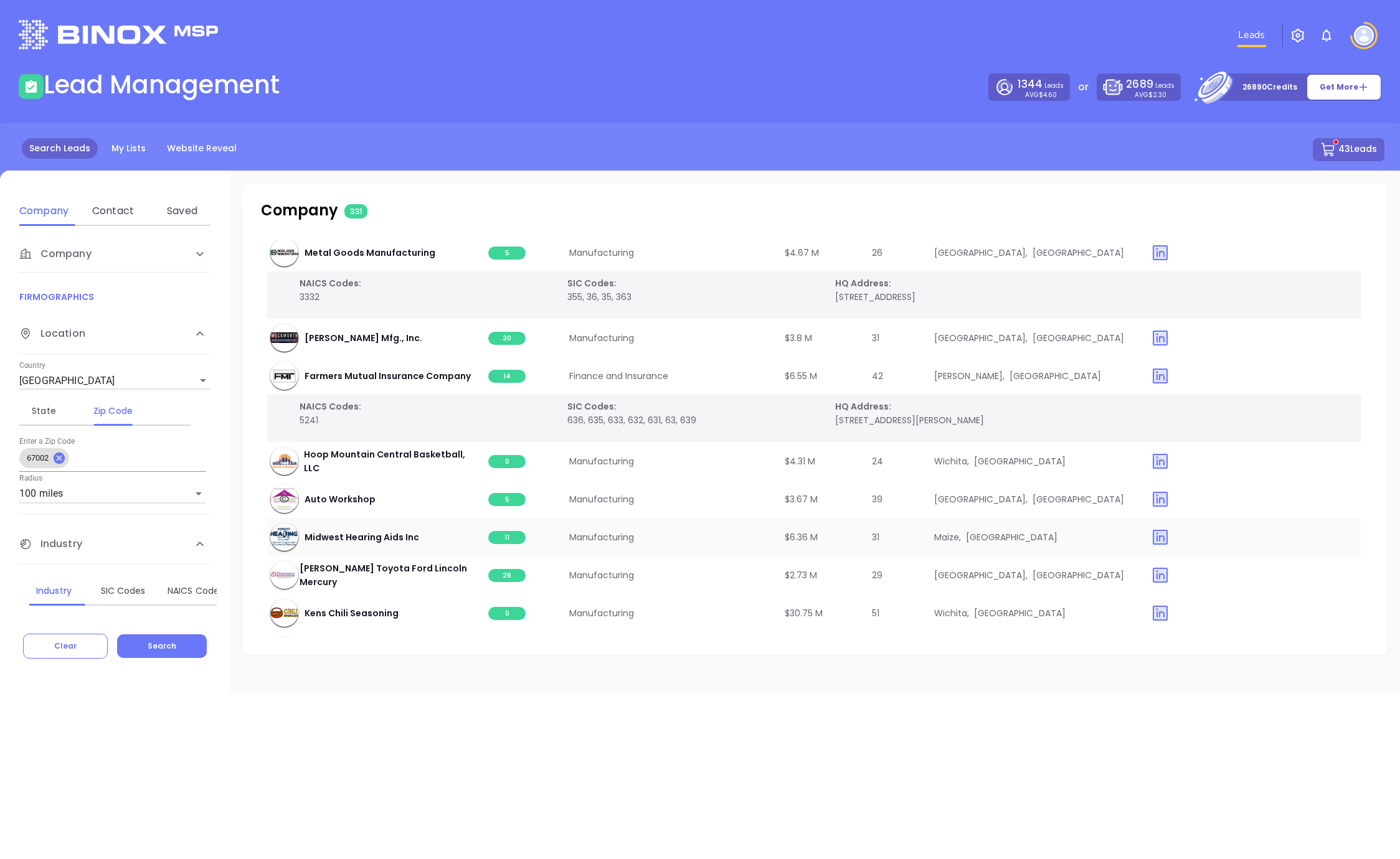
click at [499, 531] on span "11" at bounding box center [507, 537] width 37 height 13
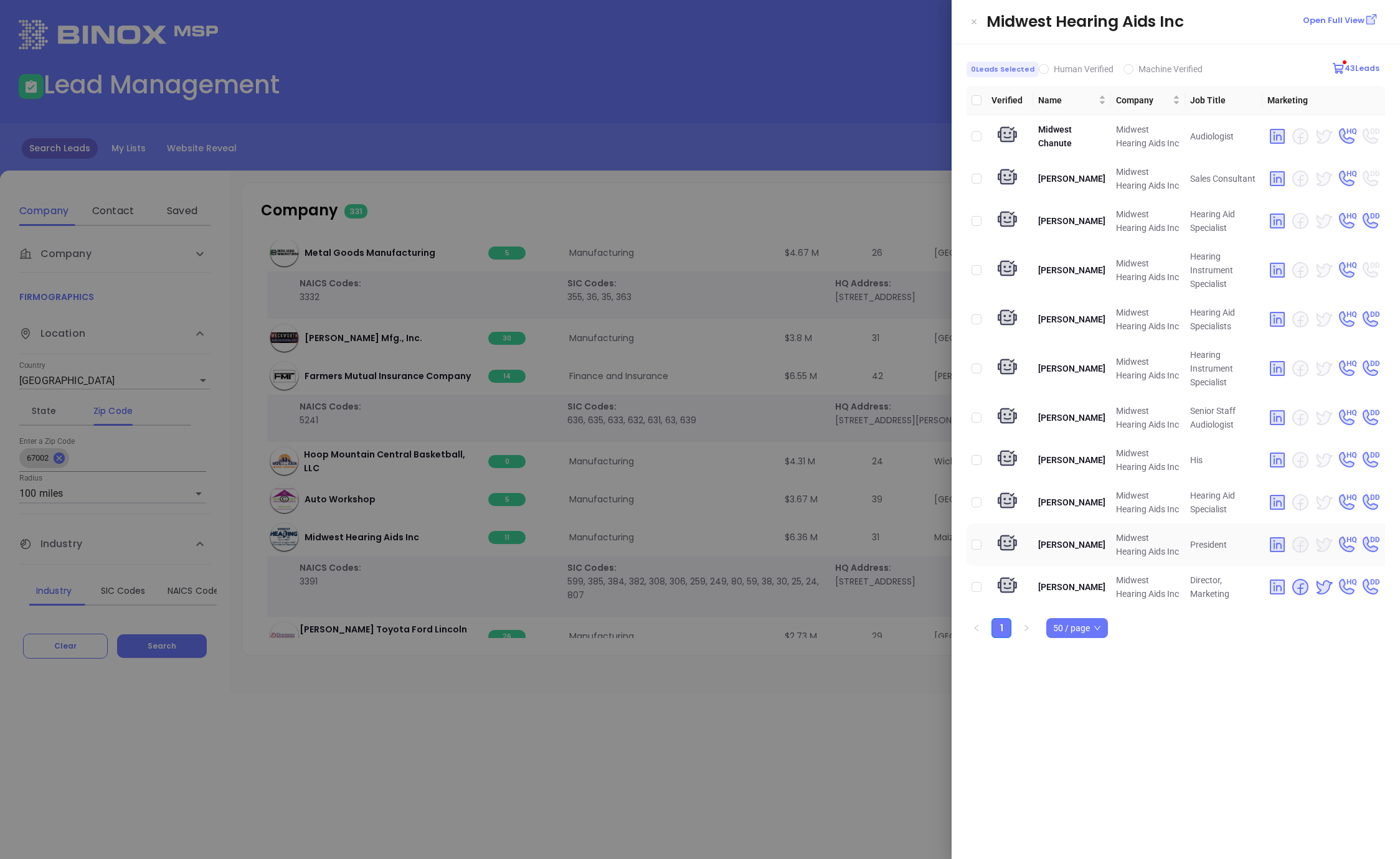
click at [982, 545] on td at bounding box center [976, 544] width 20 height 42
click at [976, 544] on input "checkbox" at bounding box center [976, 544] width 10 height 10
checkbox input "true"
click at [753, 193] on div at bounding box center [700, 429] width 1400 height 859
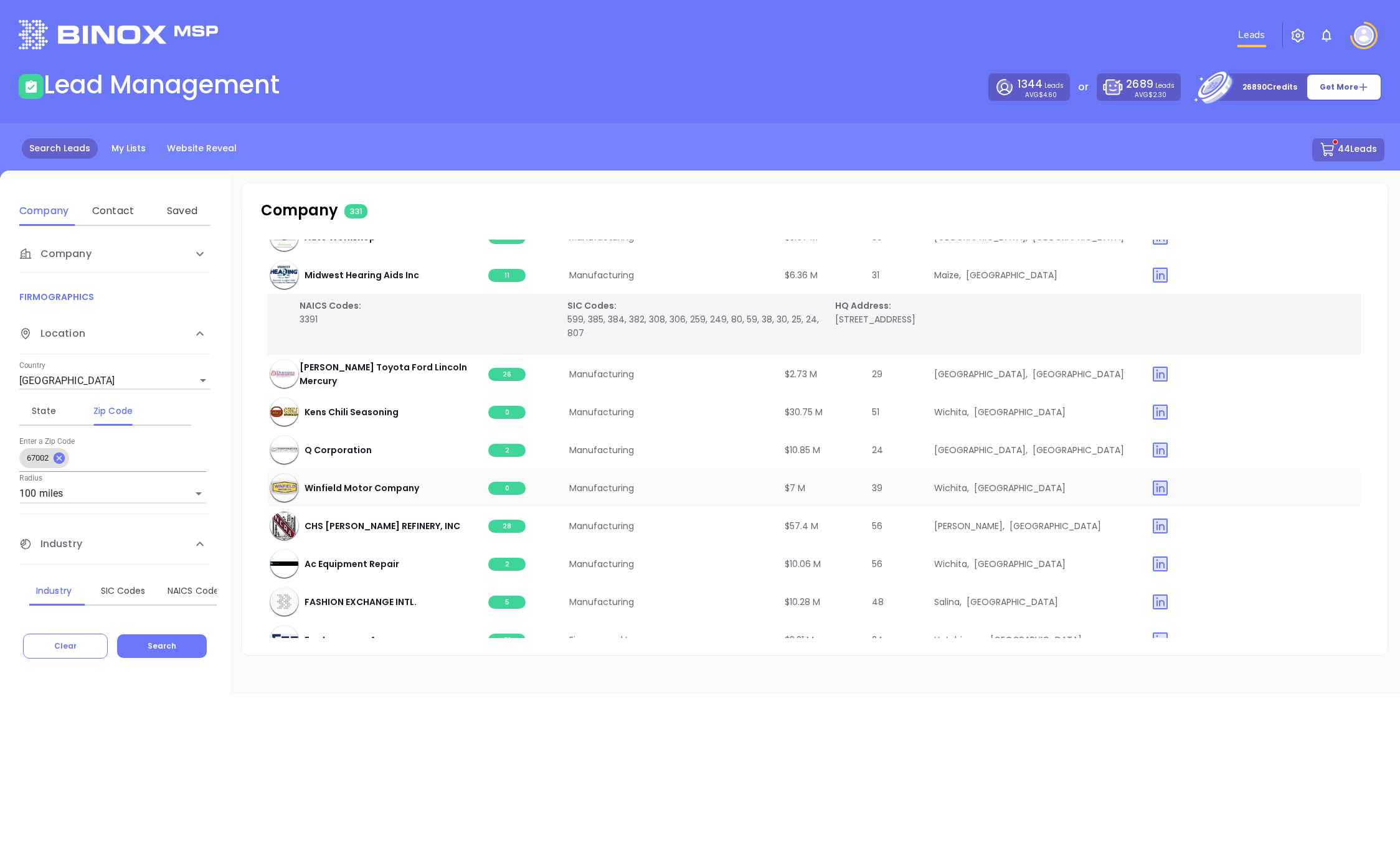
scroll to position [5560, 1]
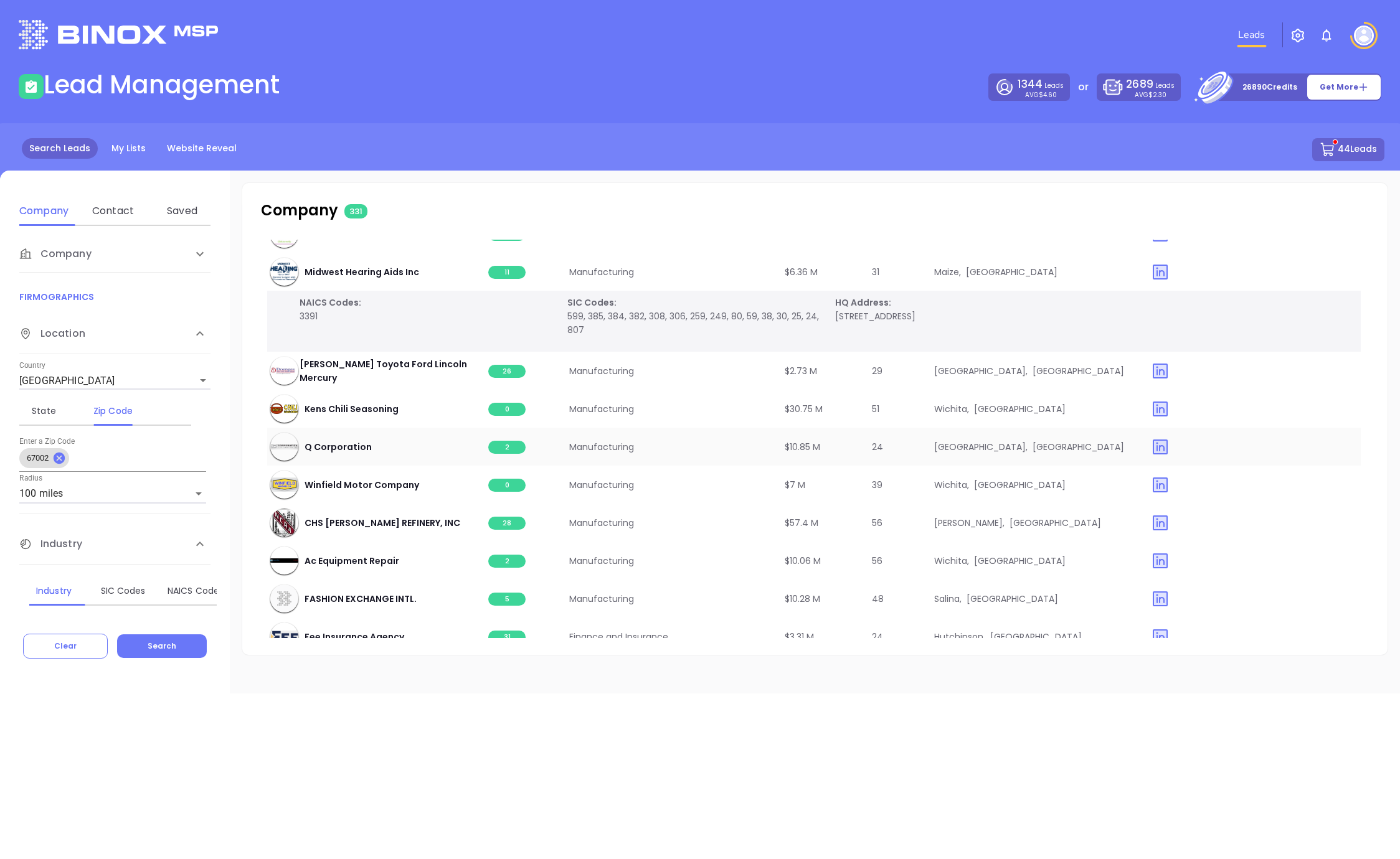
click at [504, 441] on span "2" at bounding box center [507, 447] width 37 height 13
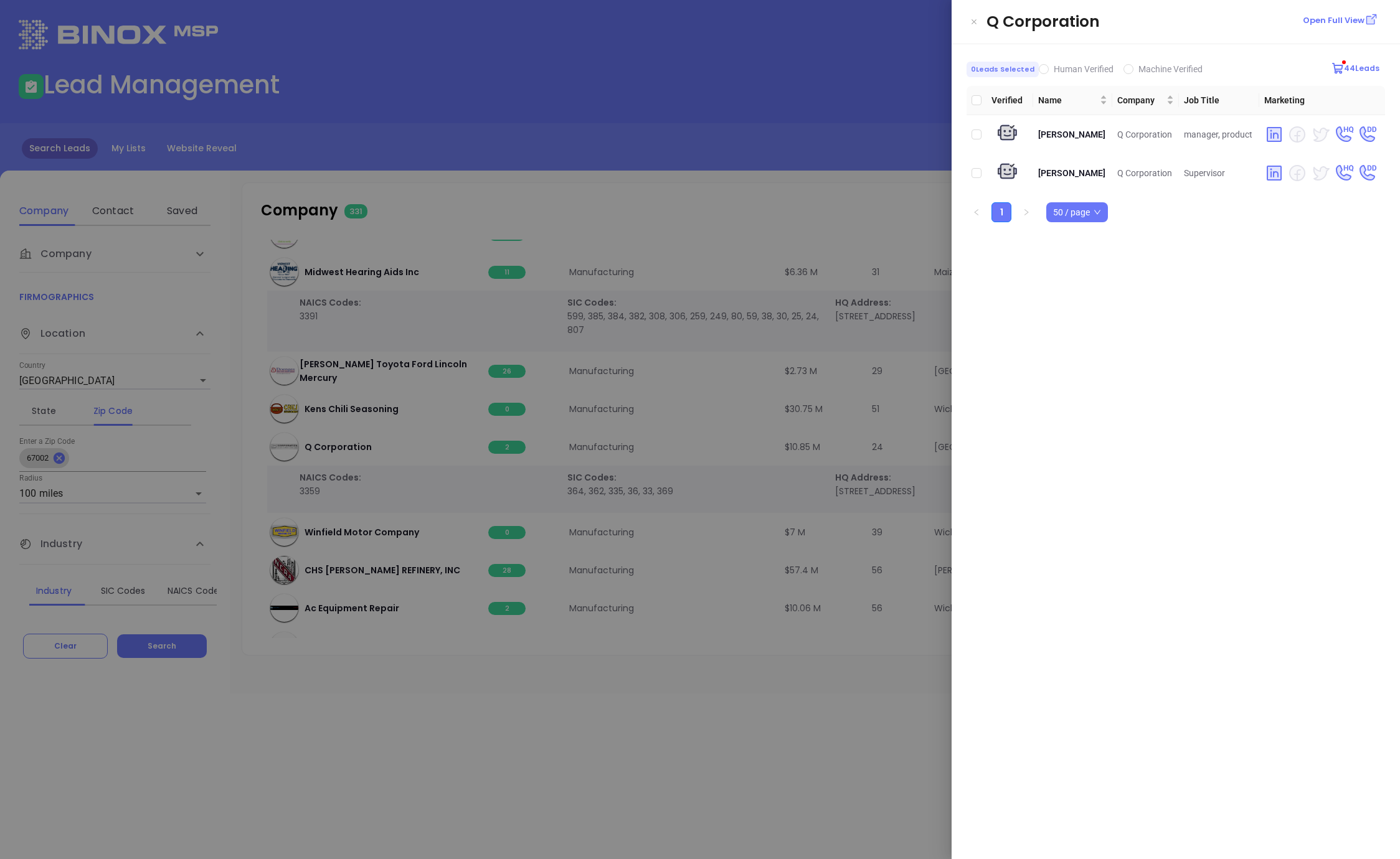
click at [811, 238] on div at bounding box center [700, 429] width 1400 height 859
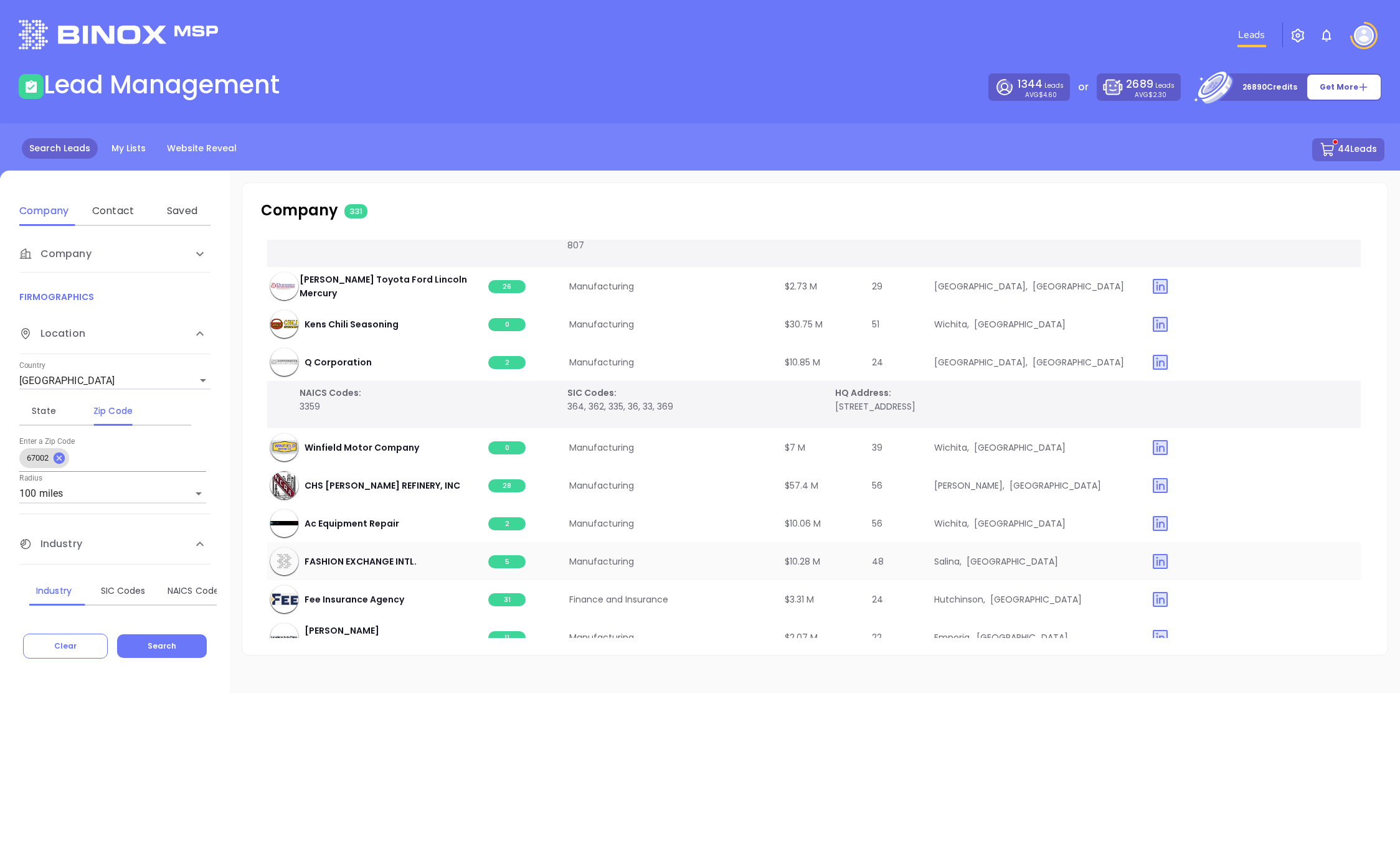
scroll to position [5691, 1]
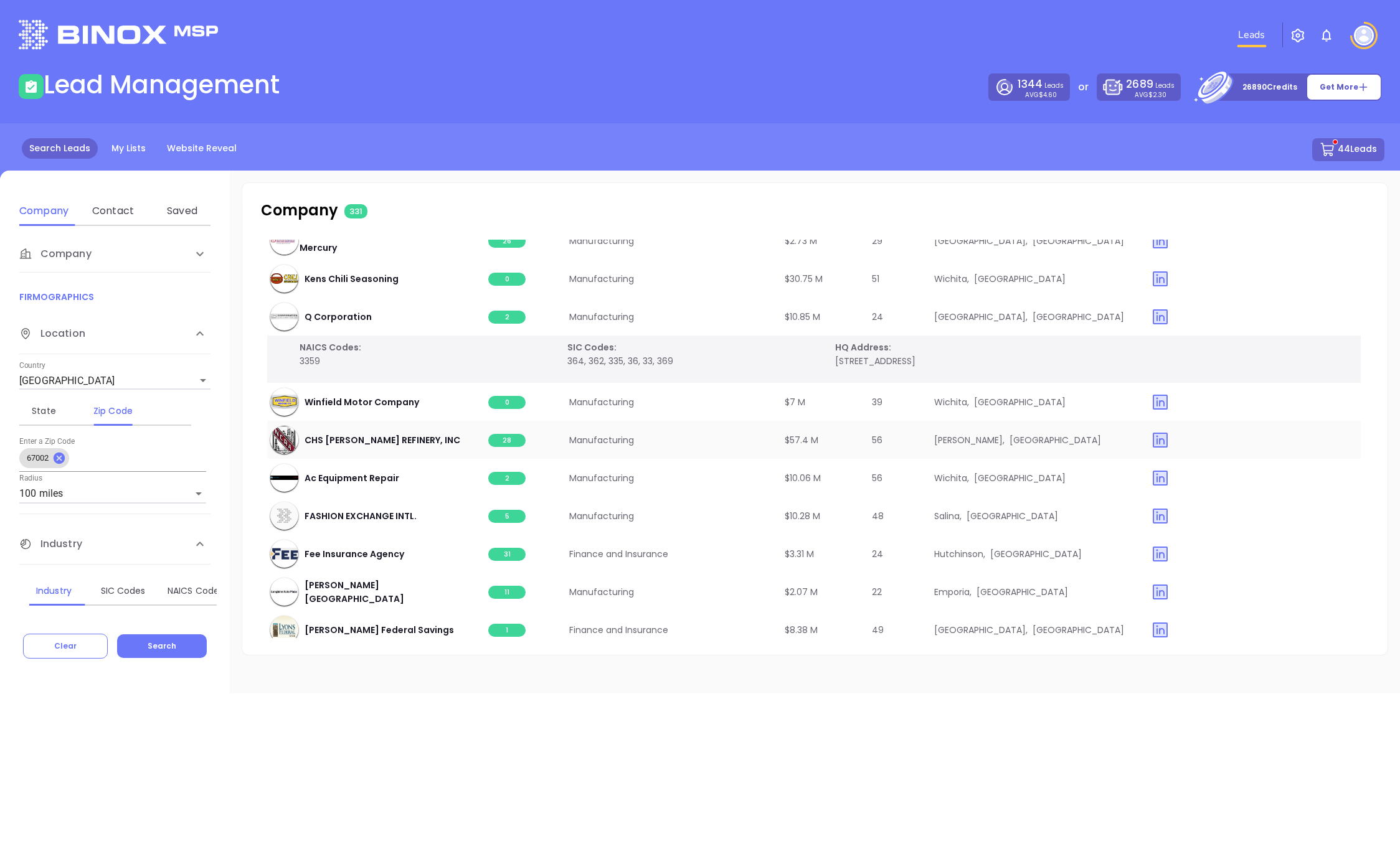
click at [507, 434] on span "28" at bounding box center [507, 440] width 37 height 13
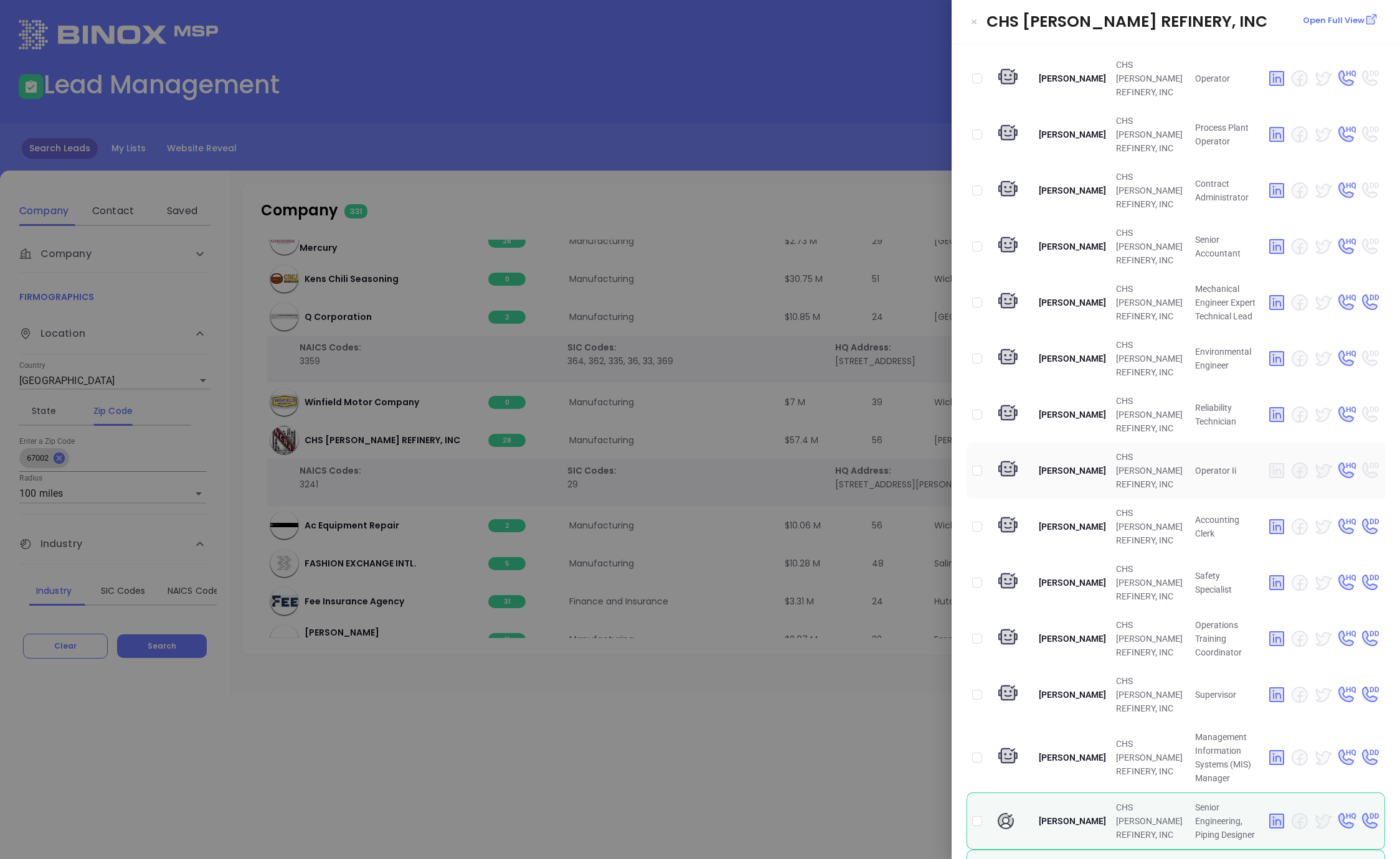
scroll to position [906, 0]
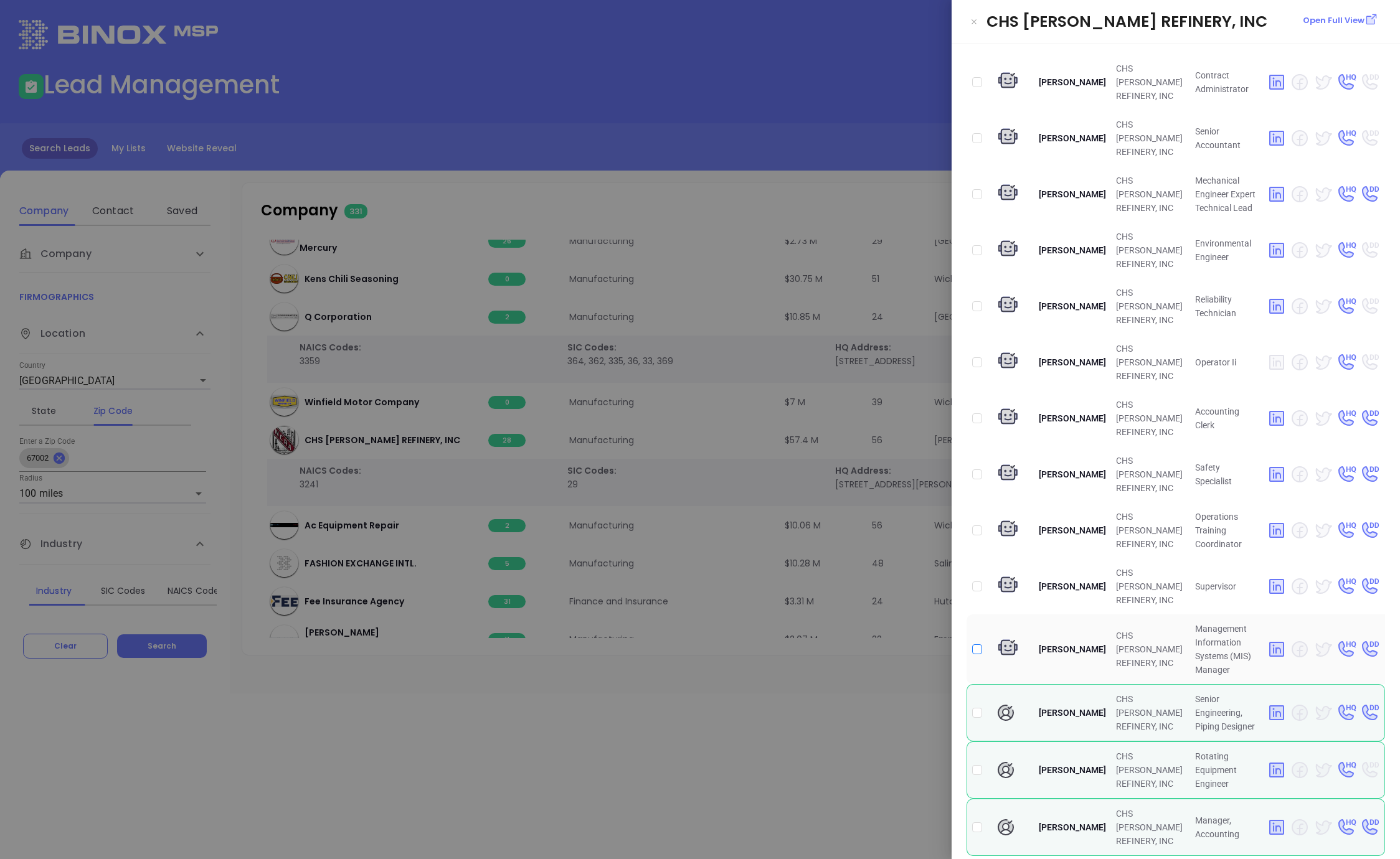
click at [979, 645] on input "checkbox" at bounding box center [976, 649] width 10 height 10
checkbox input "true"
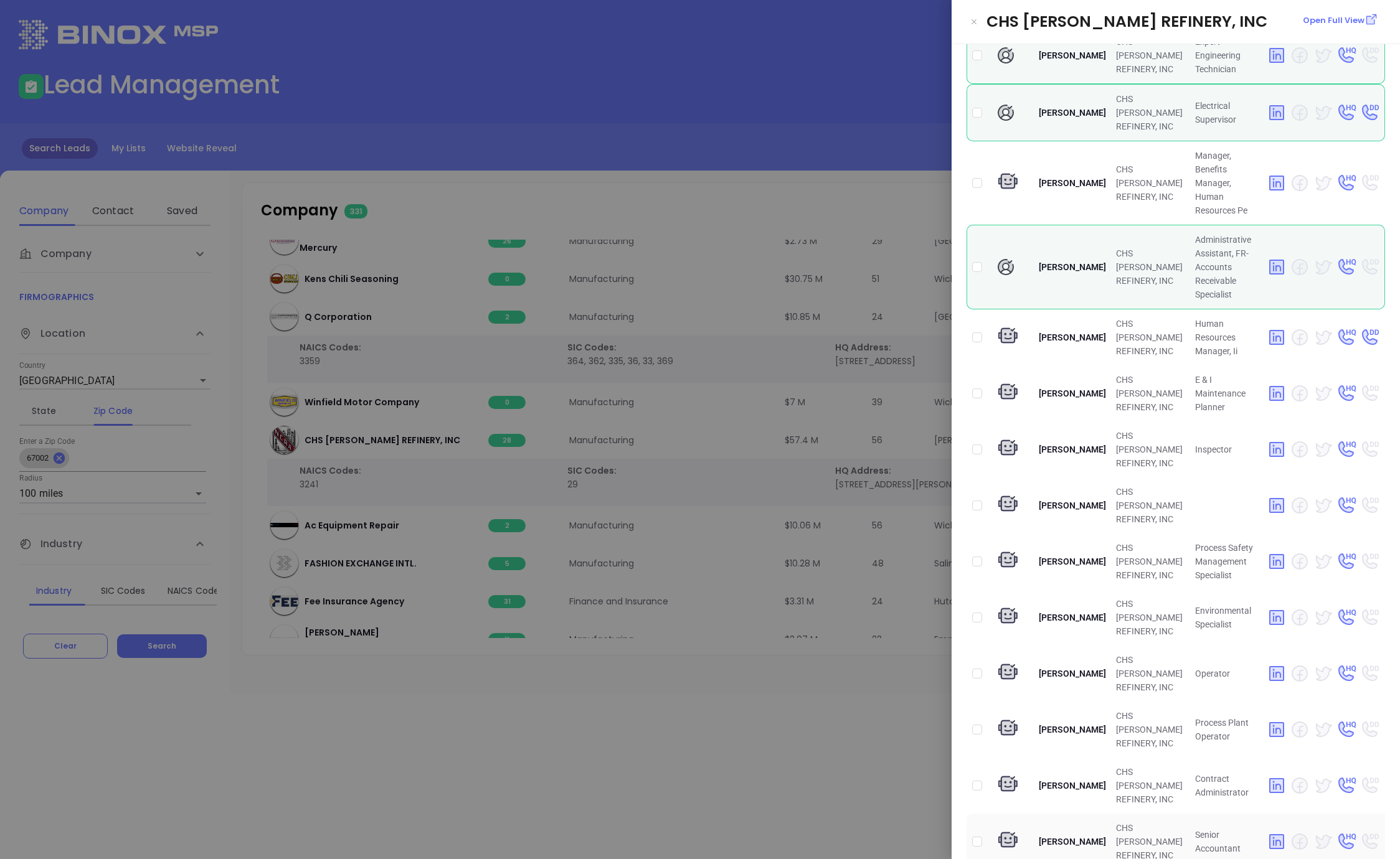
scroll to position [0, 0]
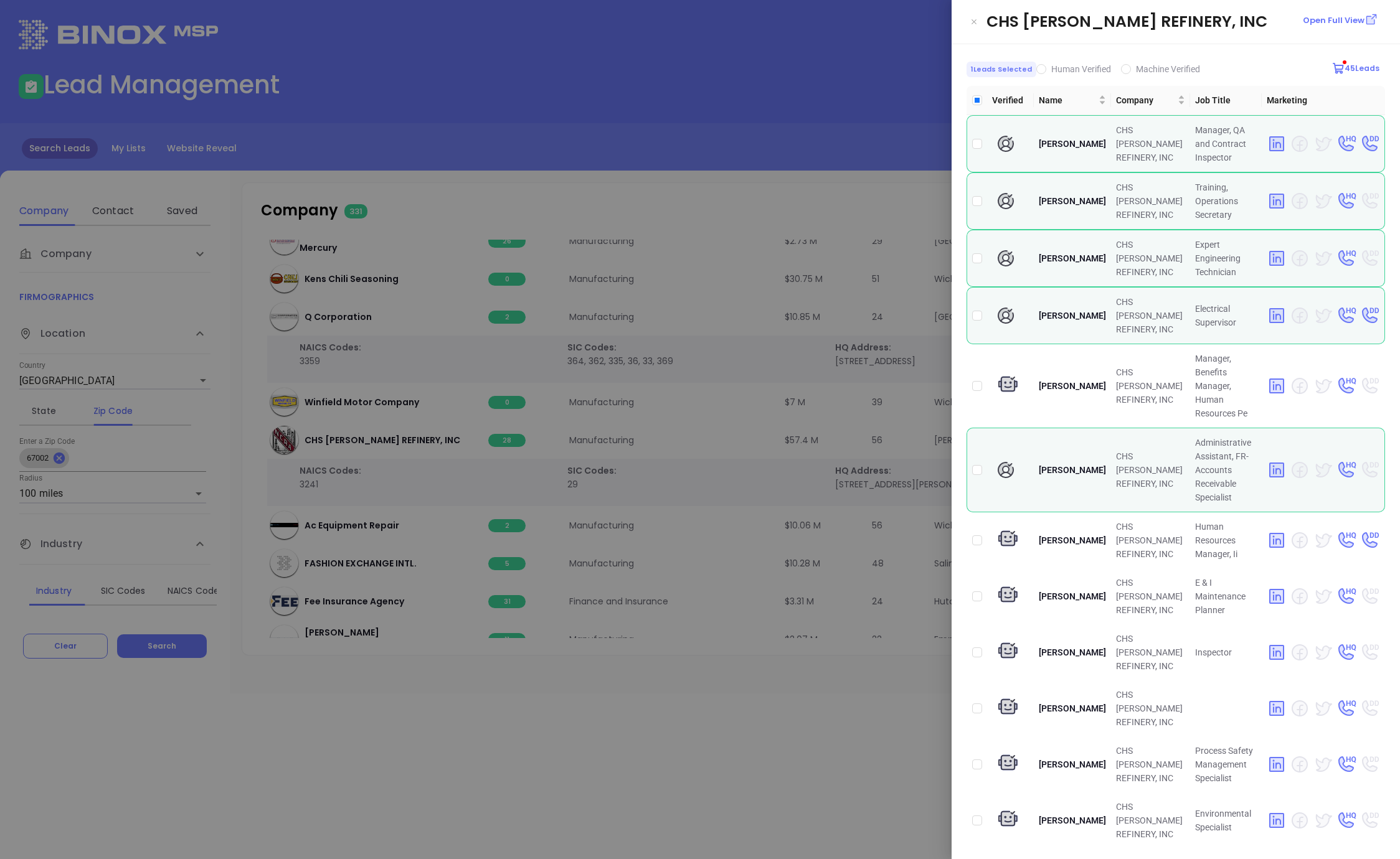
click at [757, 244] on div at bounding box center [700, 429] width 1400 height 859
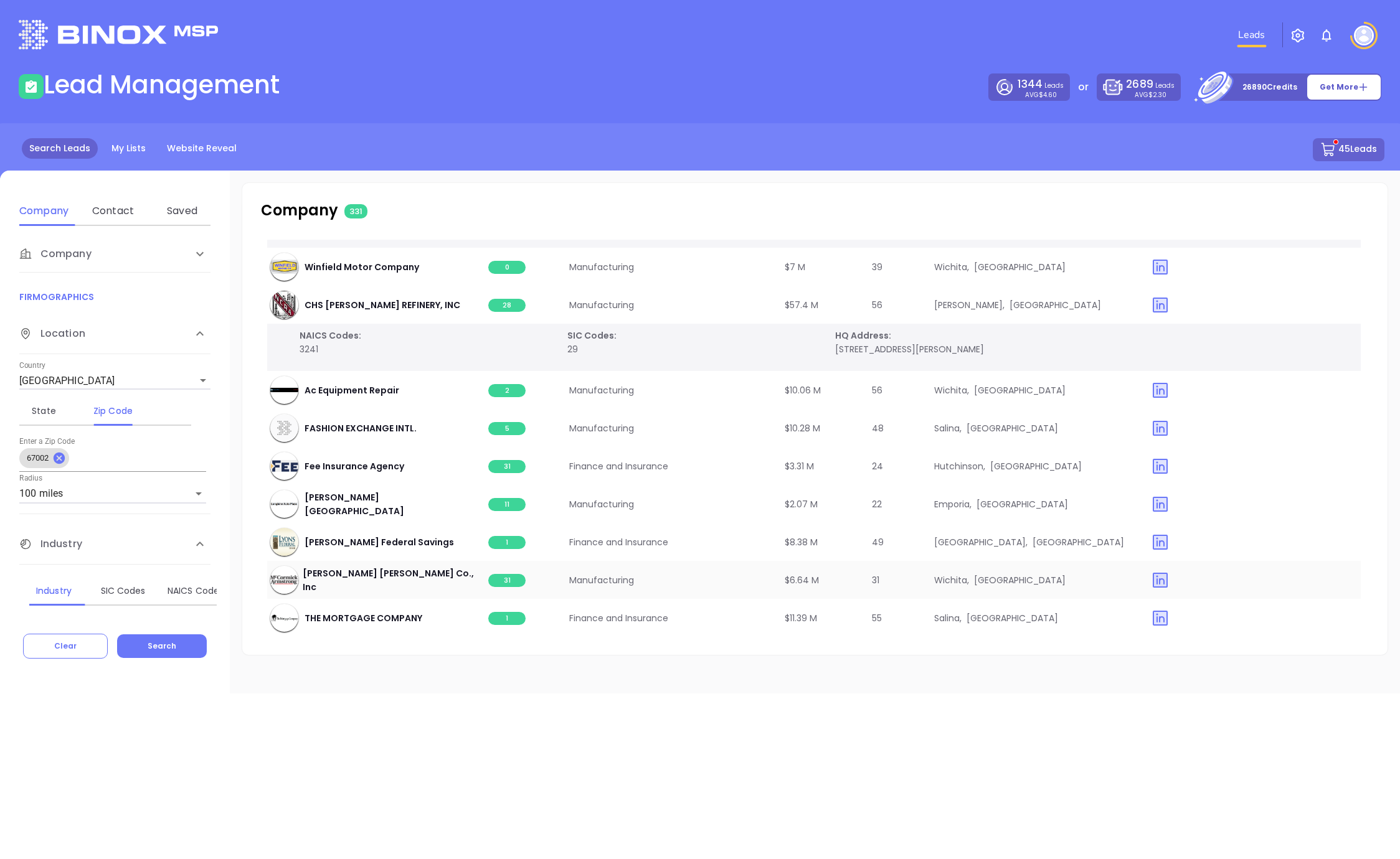
scroll to position [5826, 0]
click at [512, 384] on span "2" at bounding box center [509, 390] width 37 height 13
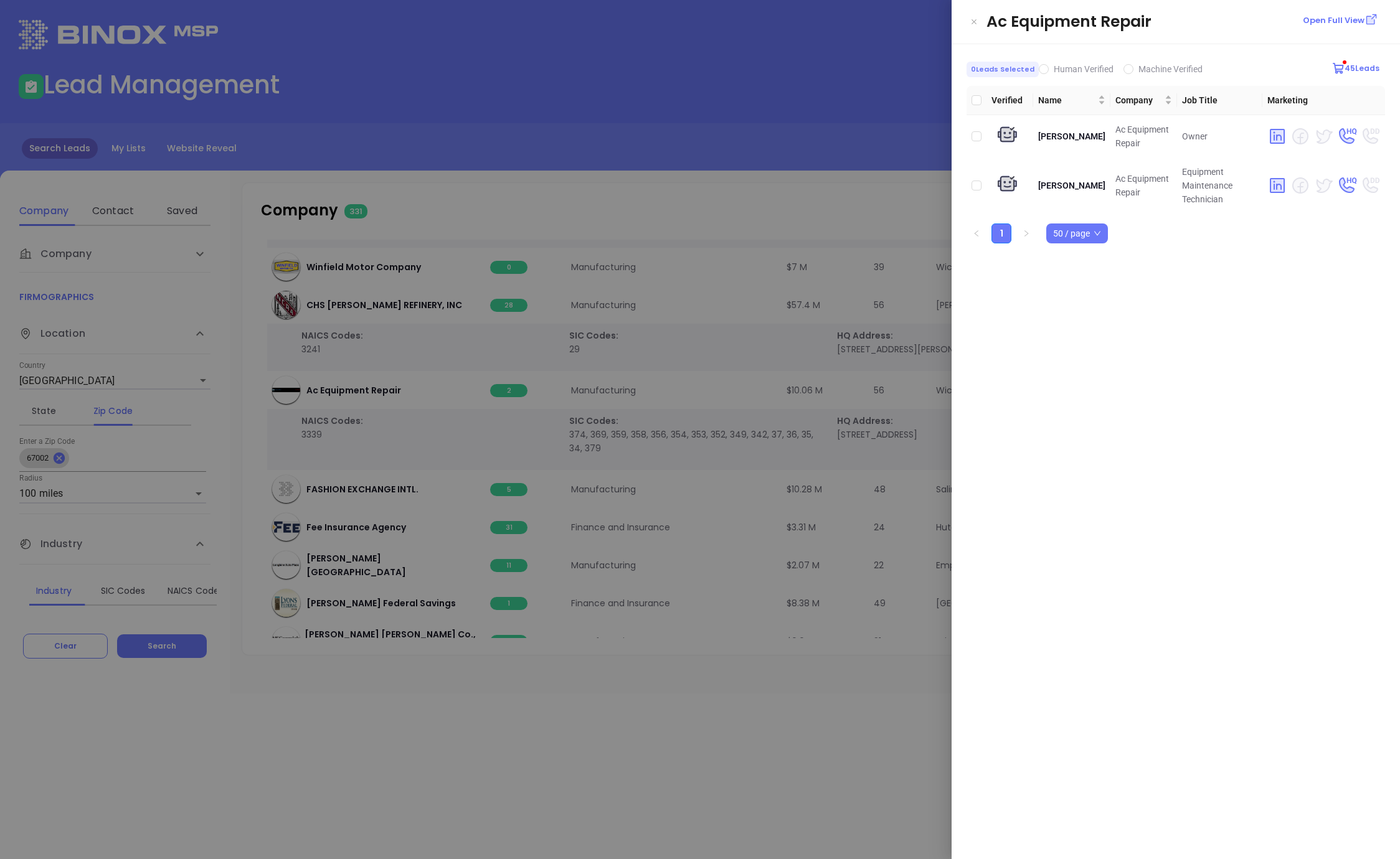
click at [883, 196] on div at bounding box center [700, 429] width 1400 height 859
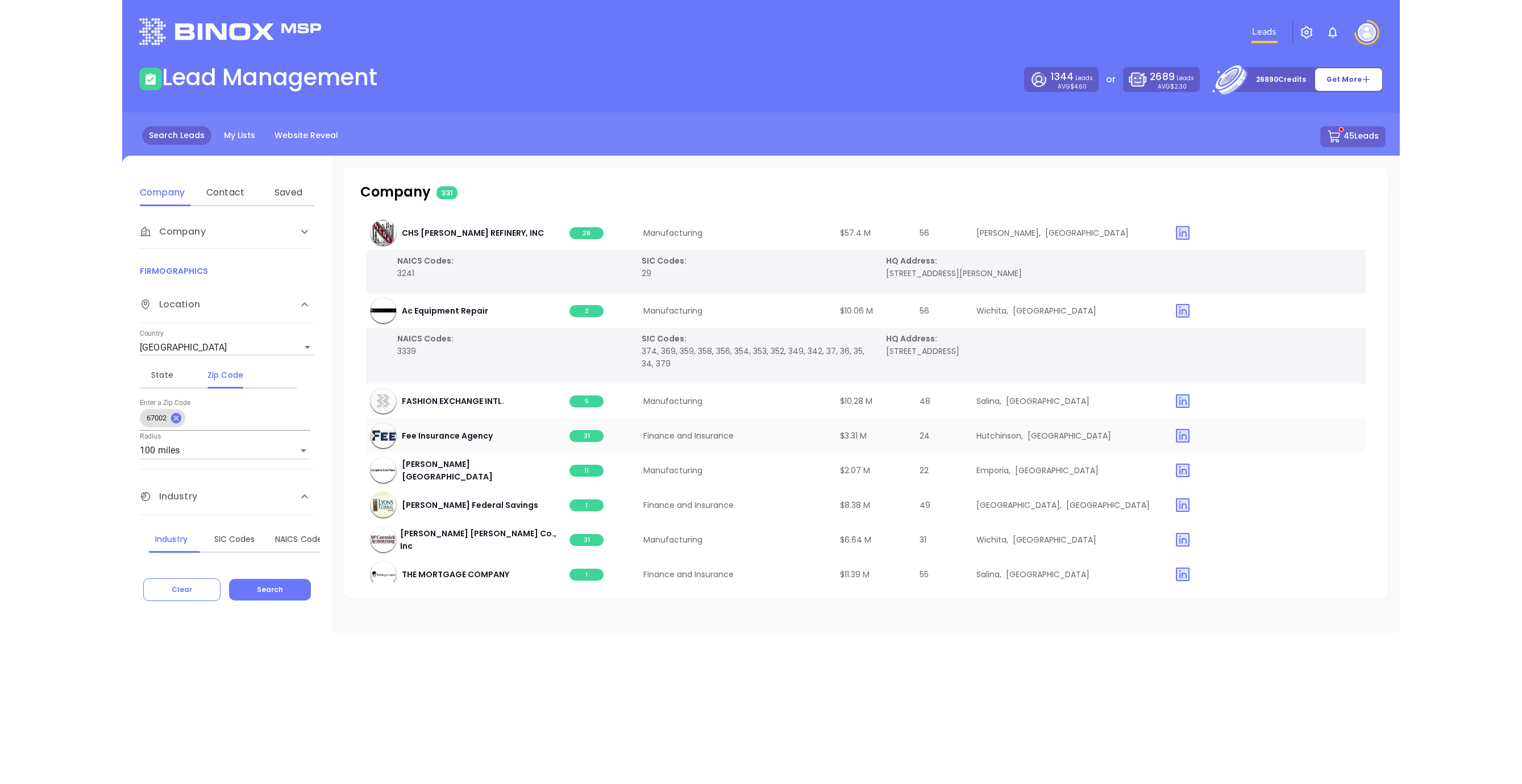
scroll to position [5368, 0]
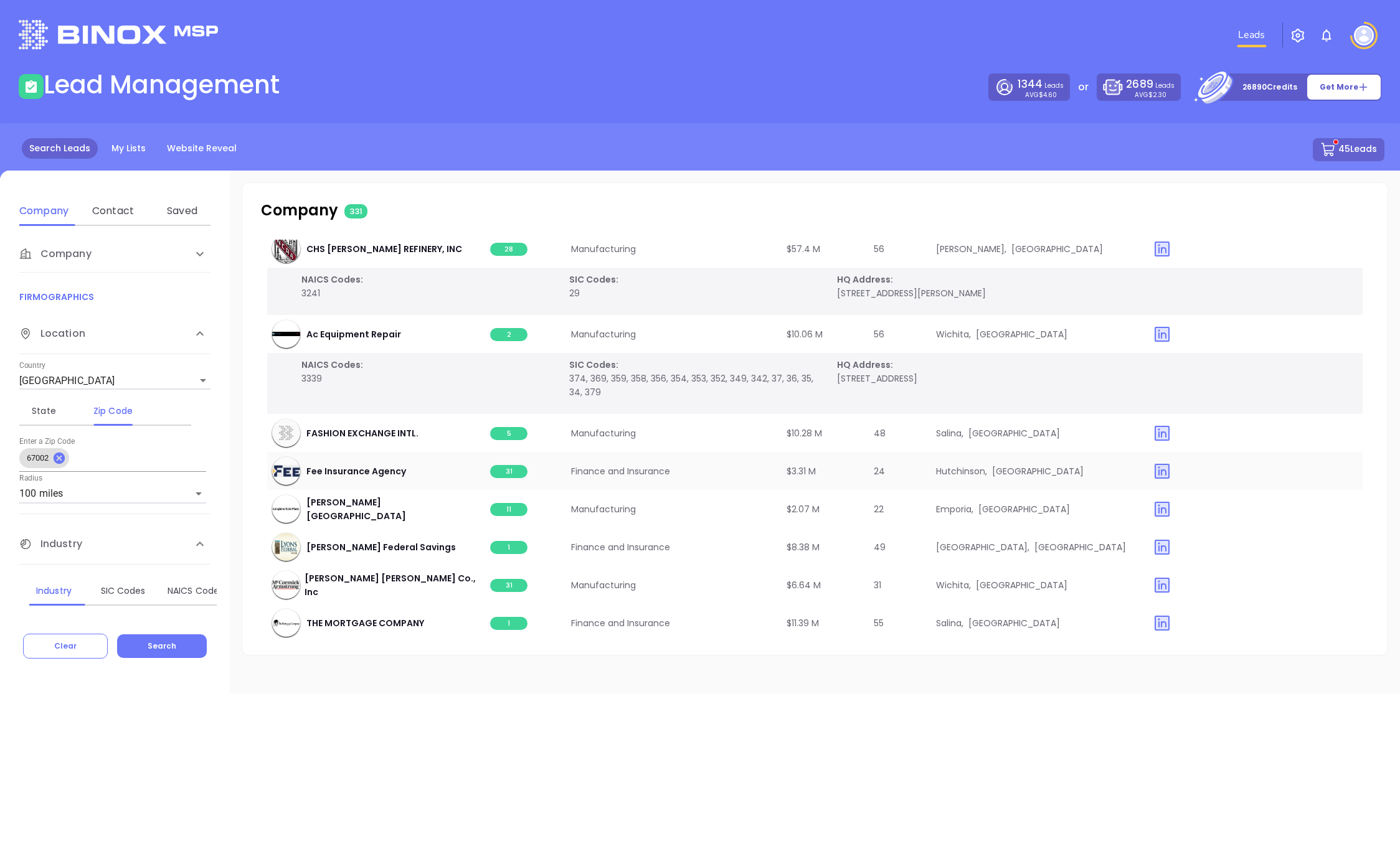
click at [508, 465] on span "31" at bounding box center [509, 471] width 37 height 13
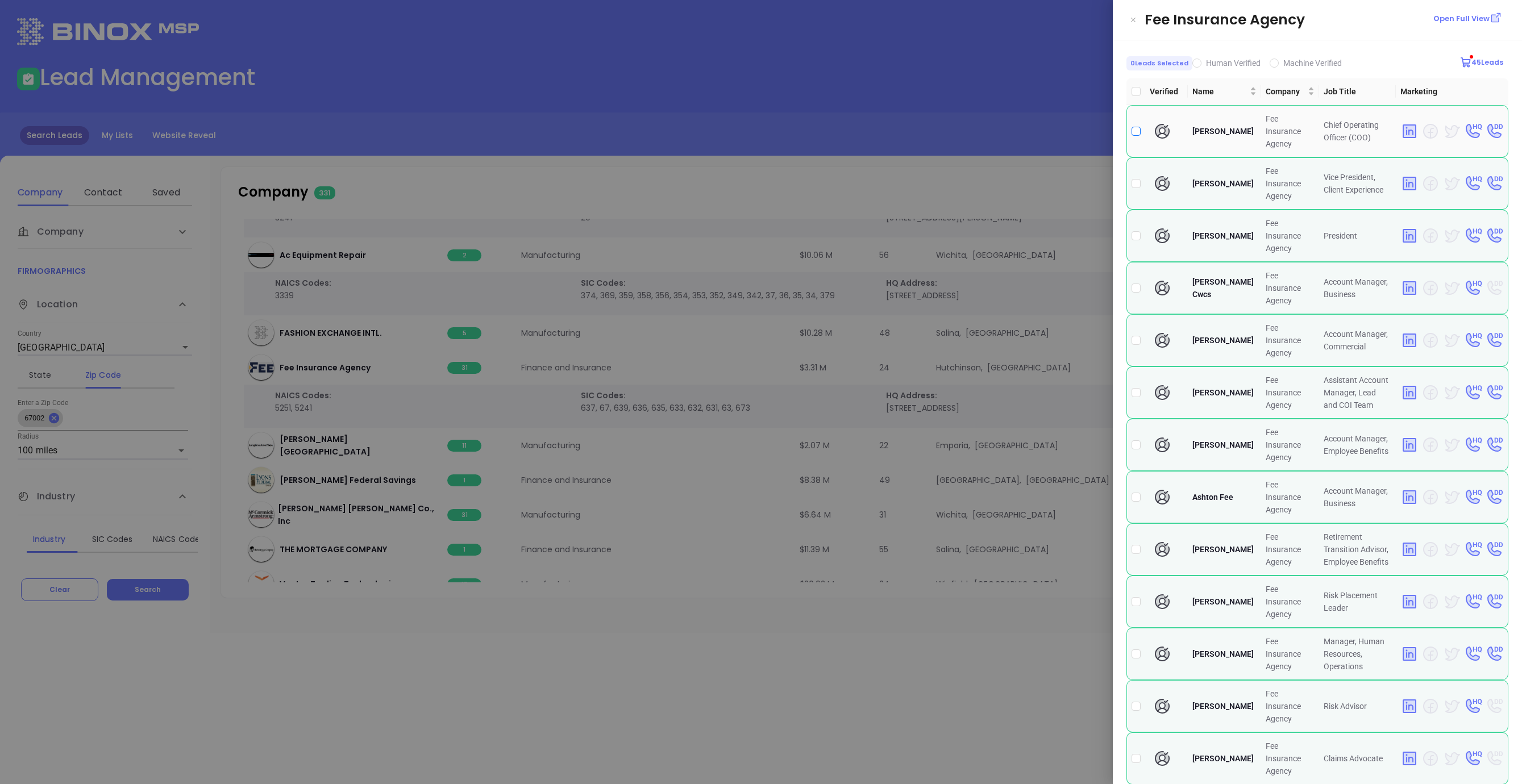
click at [1133, 127] on input "checkbox" at bounding box center [1135, 131] width 9 height 9
checkbox input "true"
click at [1136, 231] on input "checkbox" at bounding box center [1135, 235] width 9 height 9
checkbox input "true"
click at [1137, 649] on input "checkbox" at bounding box center [1135, 653] width 9 height 9
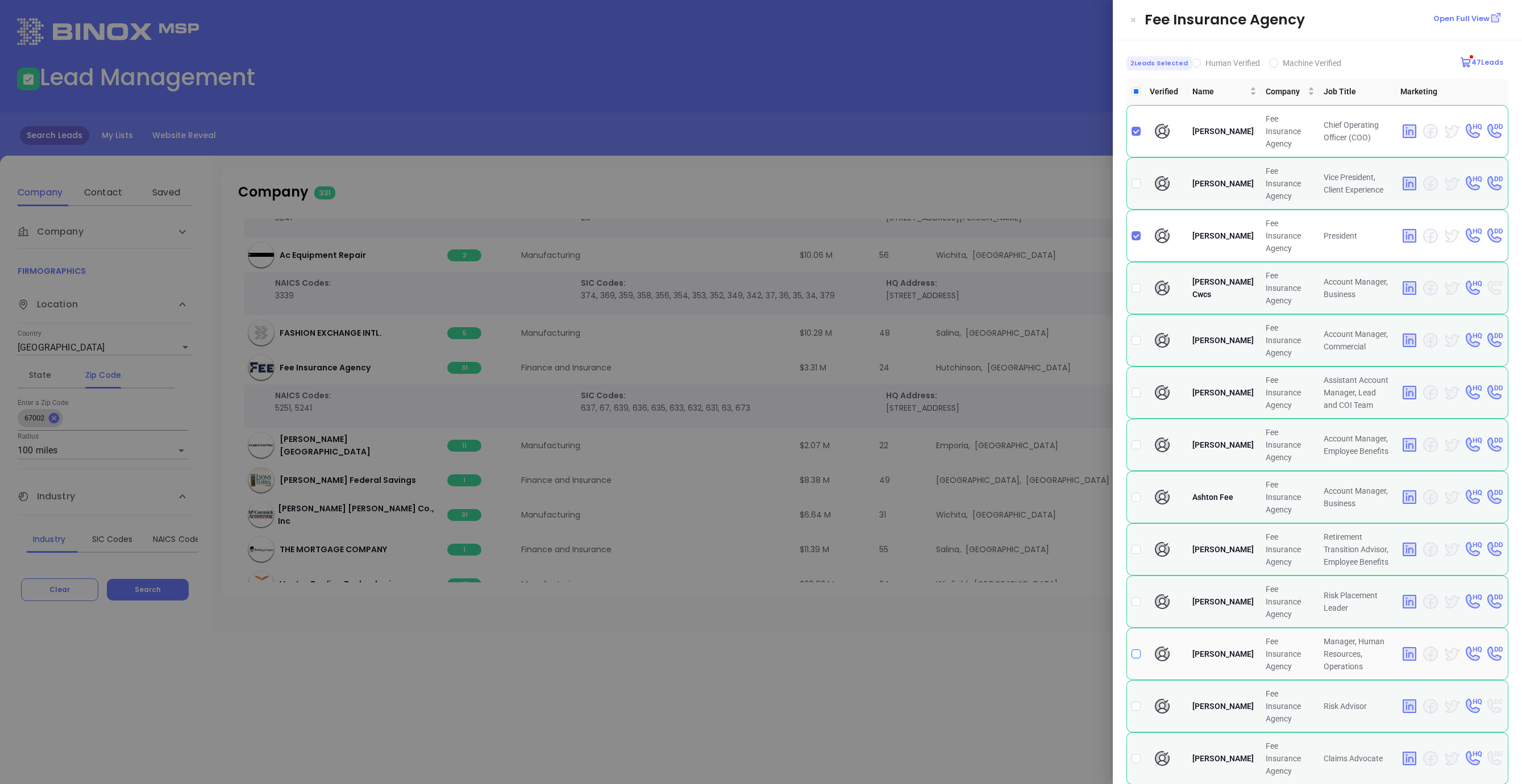
checkbox input "true"
click at [746, 640] on div at bounding box center [761, 392] width 1522 height 784
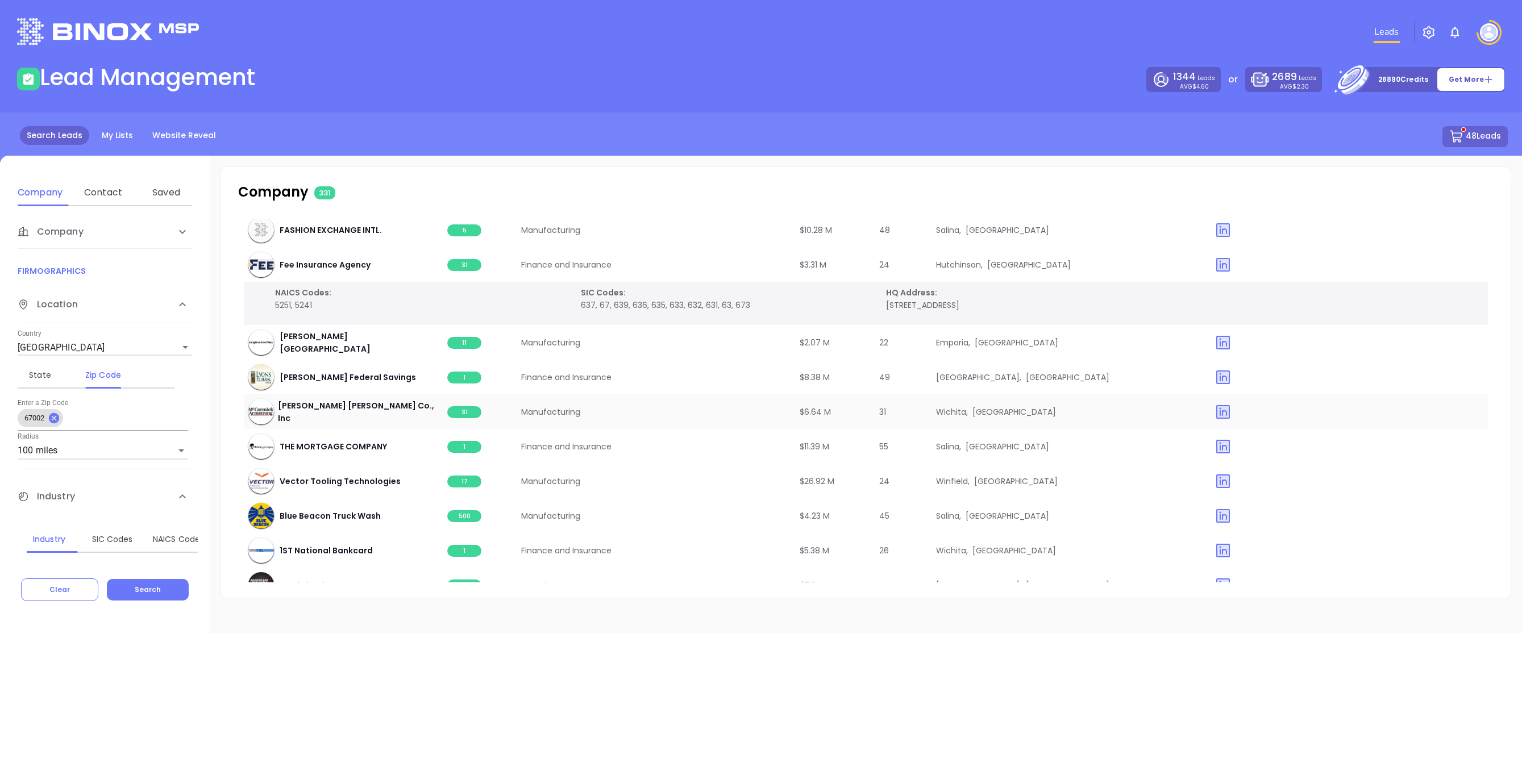
scroll to position [5498, 0]
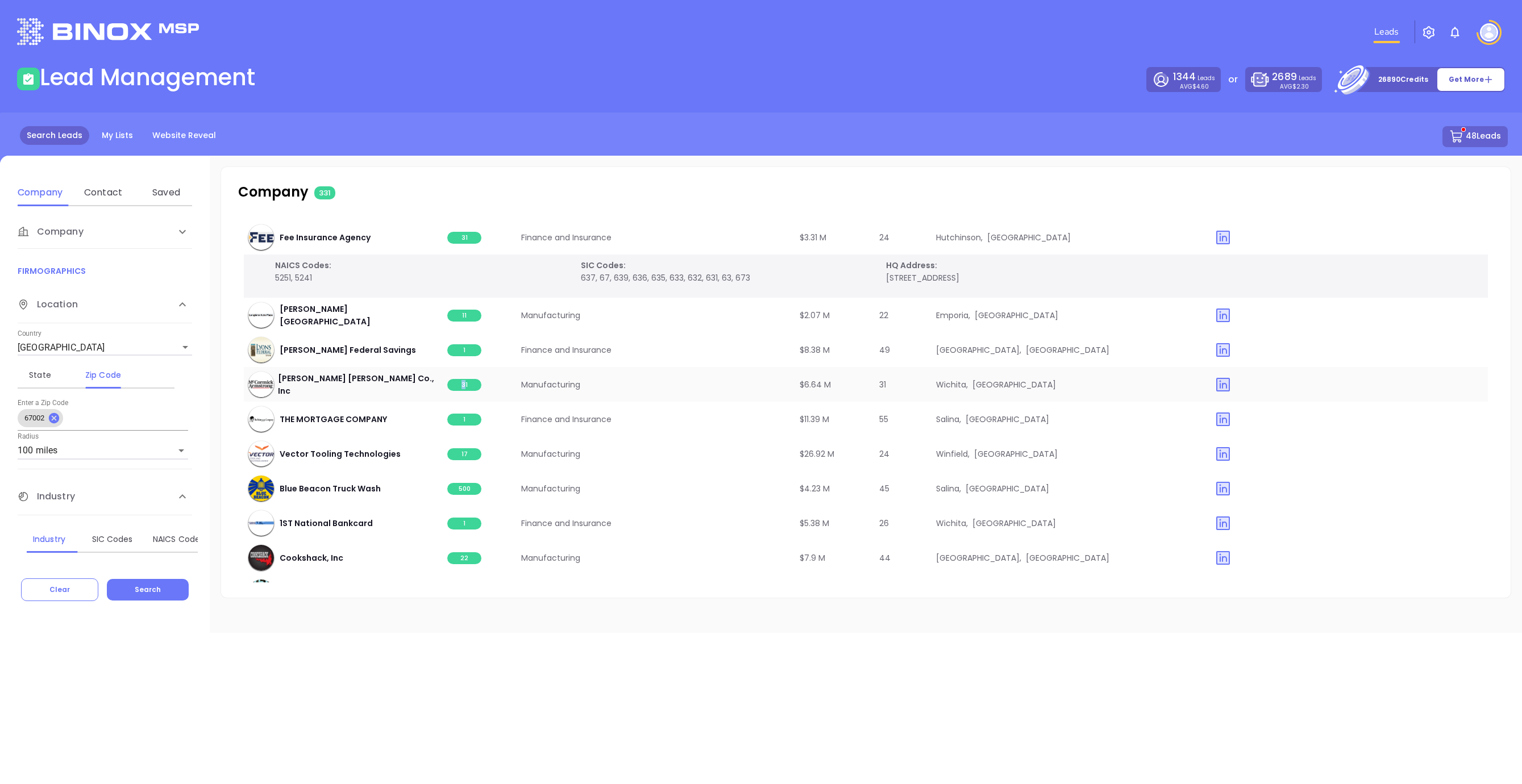
click at [463, 388] on span "31" at bounding box center [465, 384] width 34 height 12
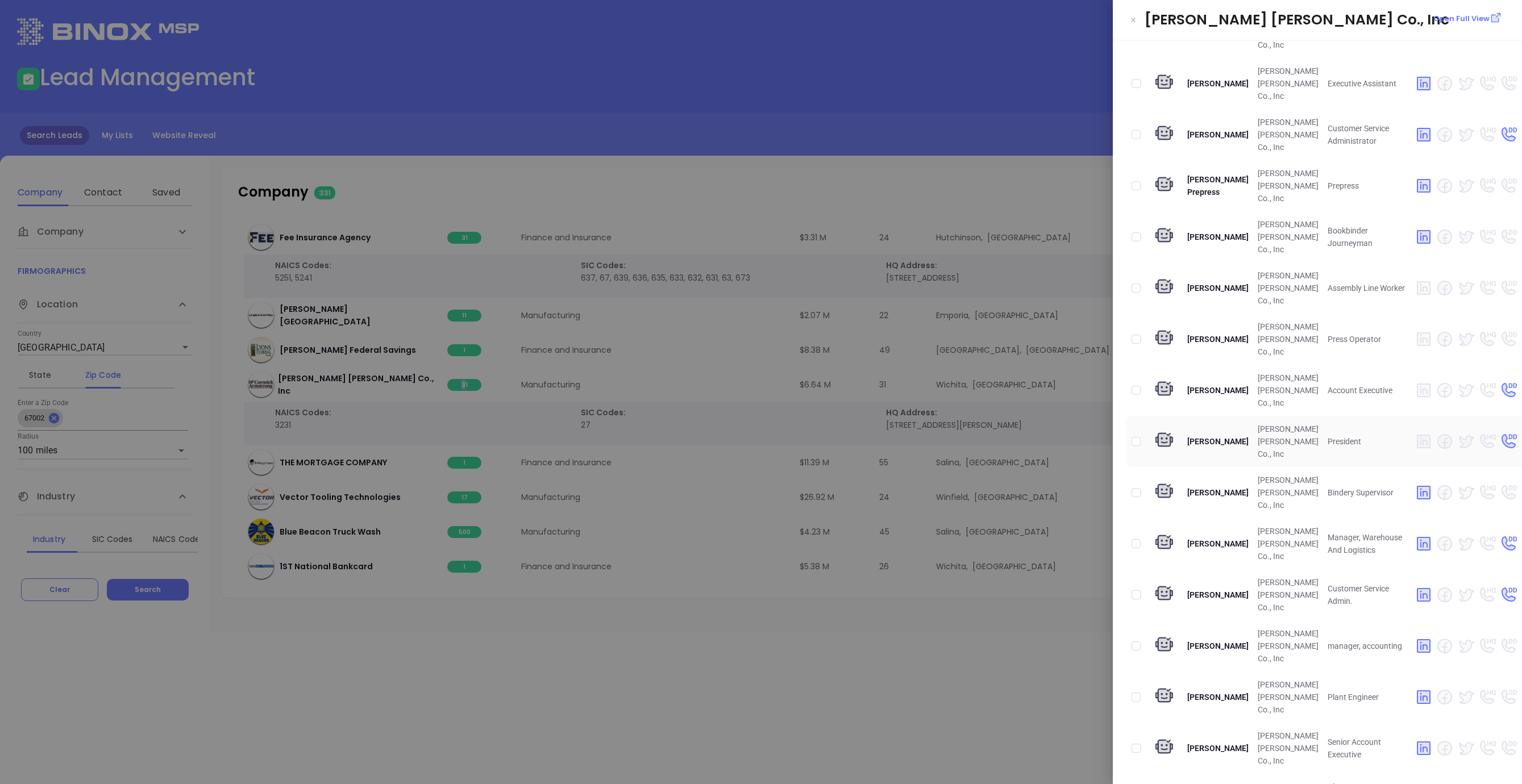
scroll to position [149, 0]
click at [1139, 444] on input "checkbox" at bounding box center [1135, 443] width 9 height 9
checkbox input "true"
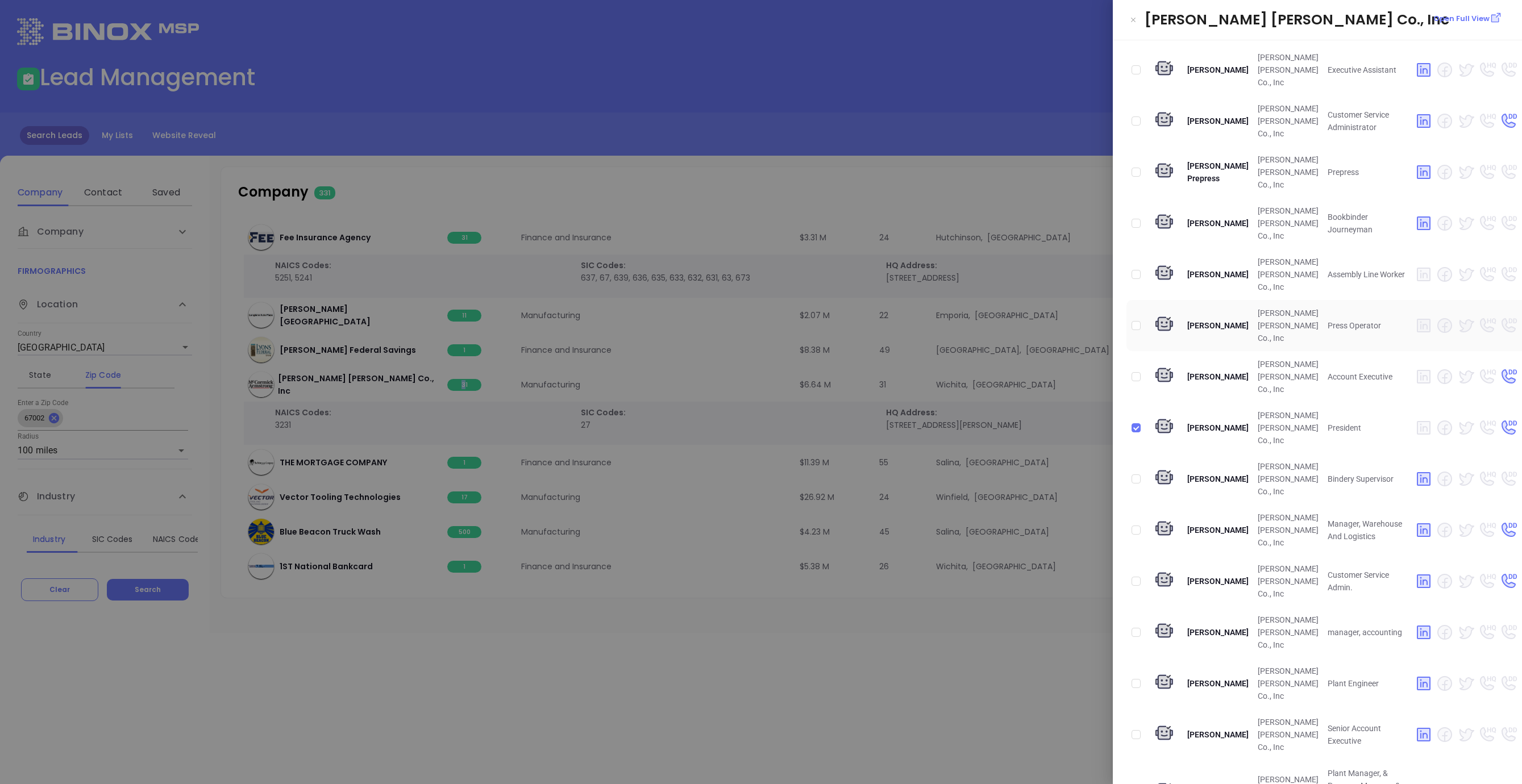
scroll to position [0, 0]
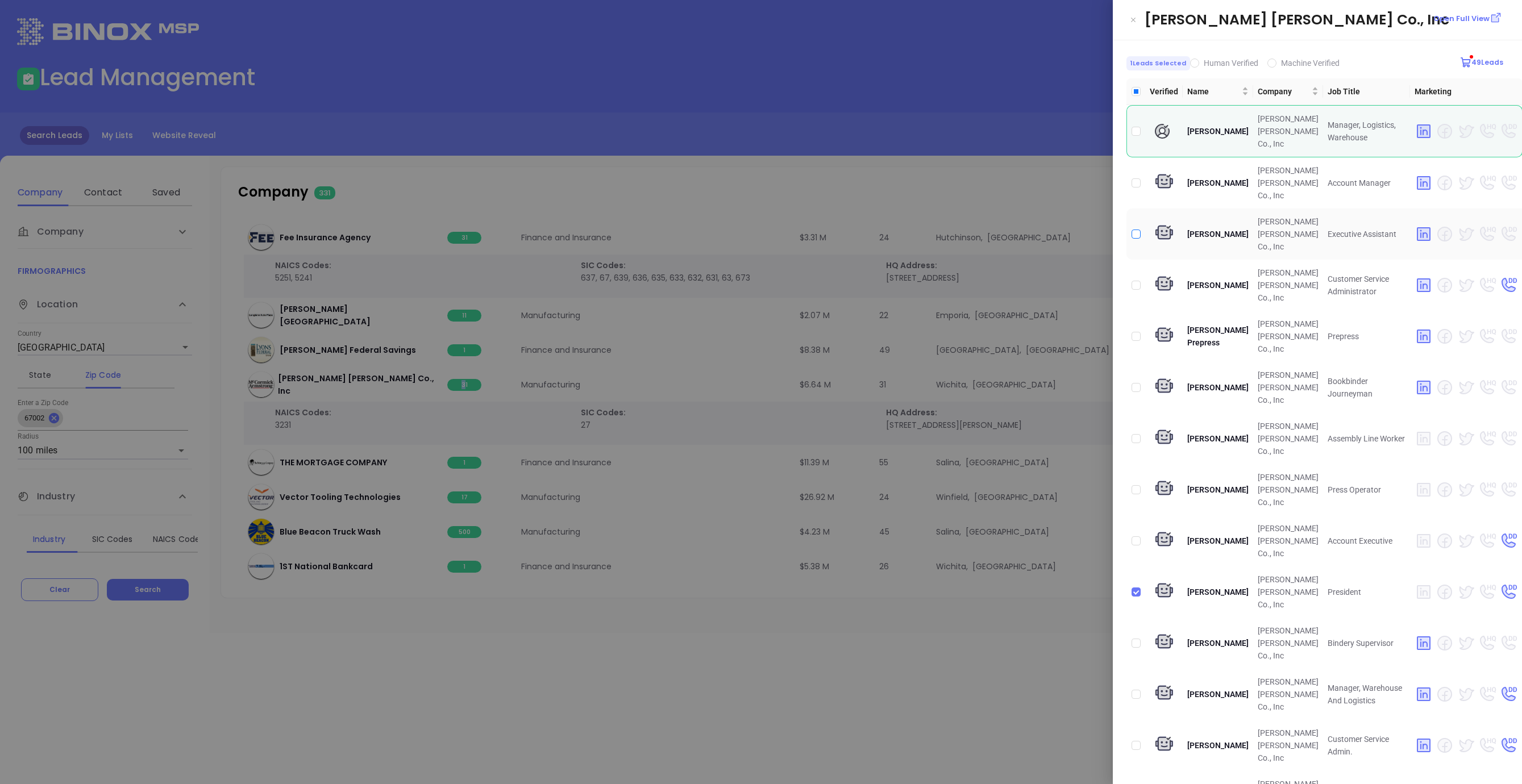
click at [1136, 231] on input "checkbox" at bounding box center [1135, 234] width 9 height 9
checkbox input "true"
click at [663, 707] on div at bounding box center [761, 392] width 1522 height 784
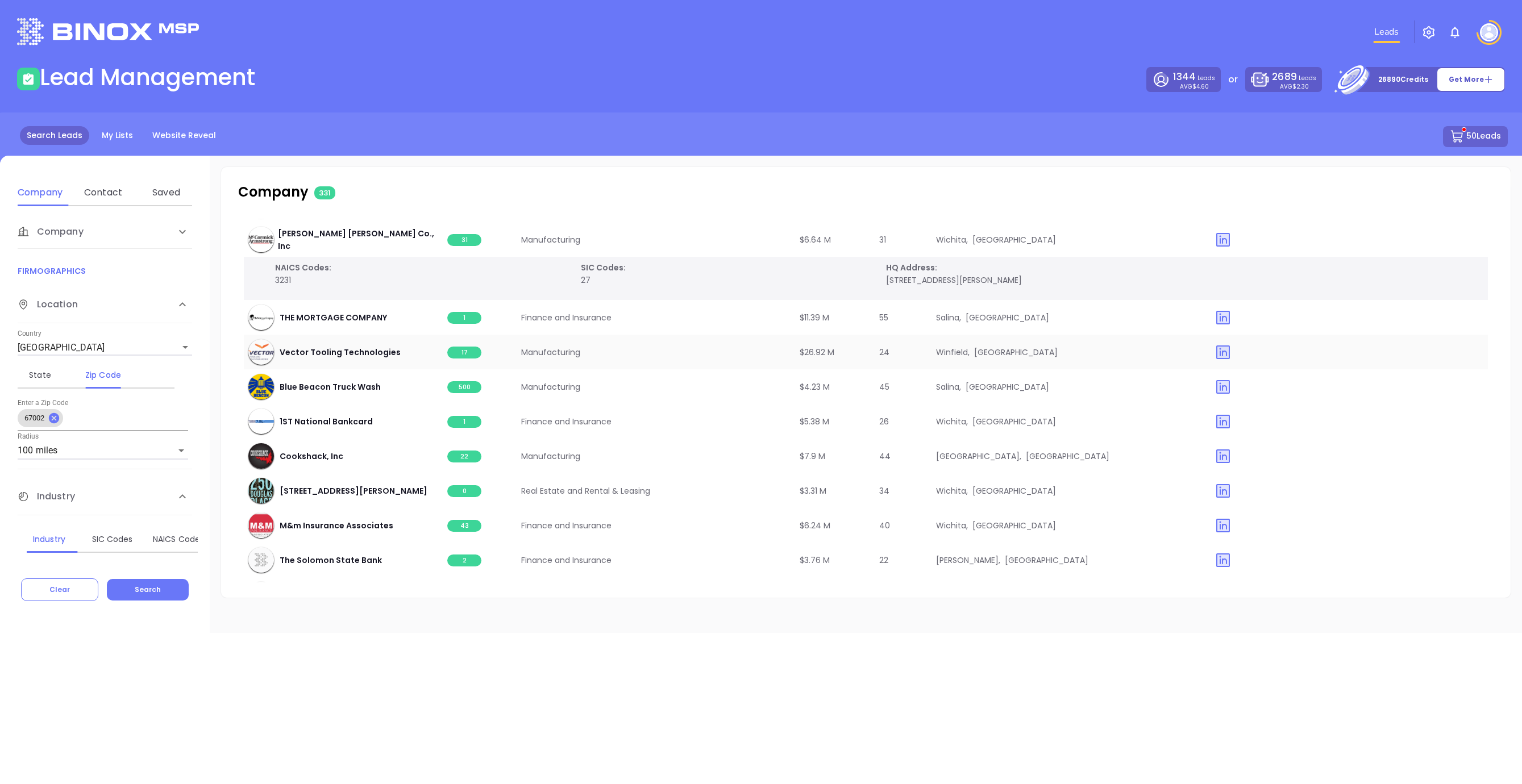
scroll to position [5650, 0]
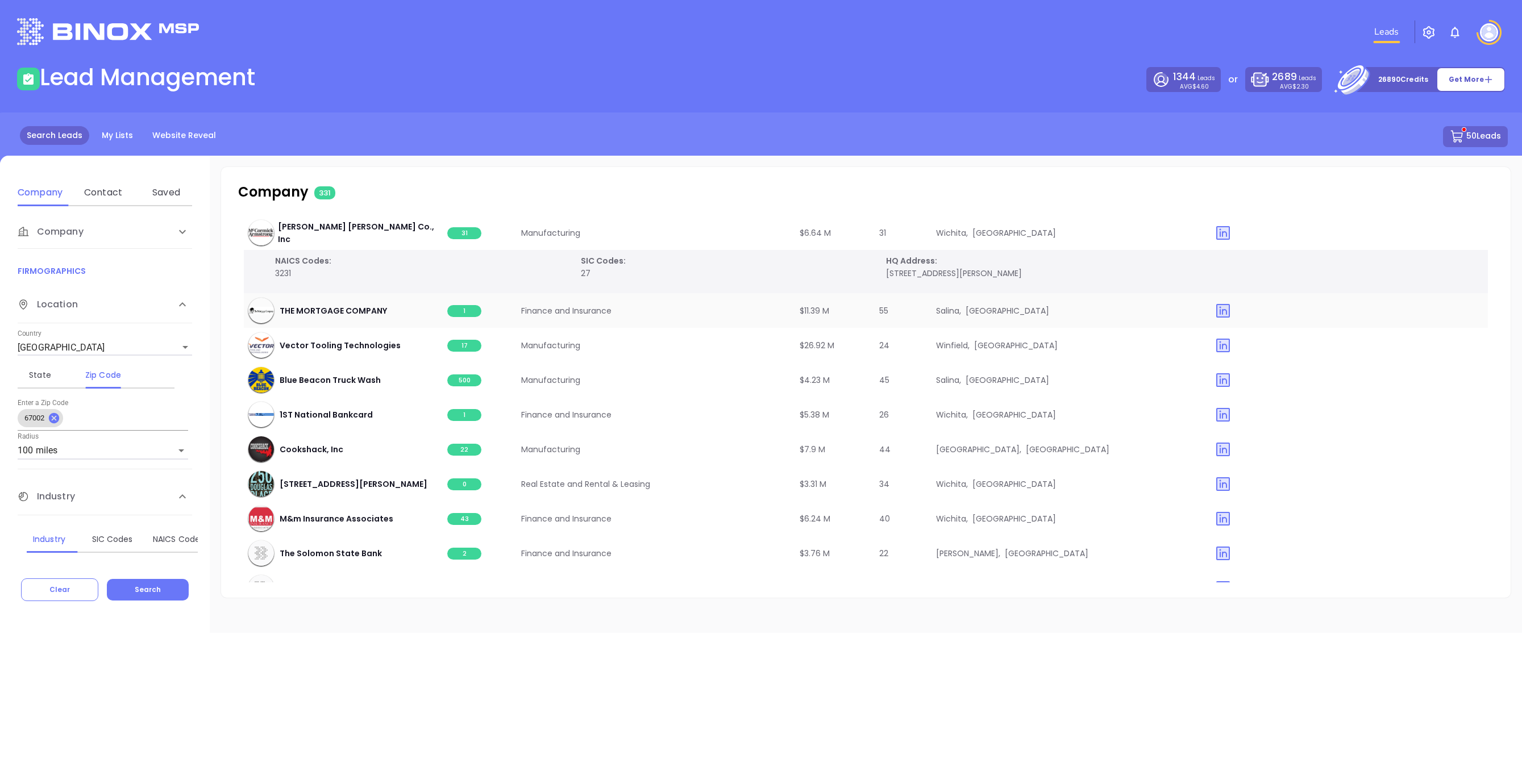
click at [463, 314] on span "1" at bounding box center [465, 311] width 34 height 12
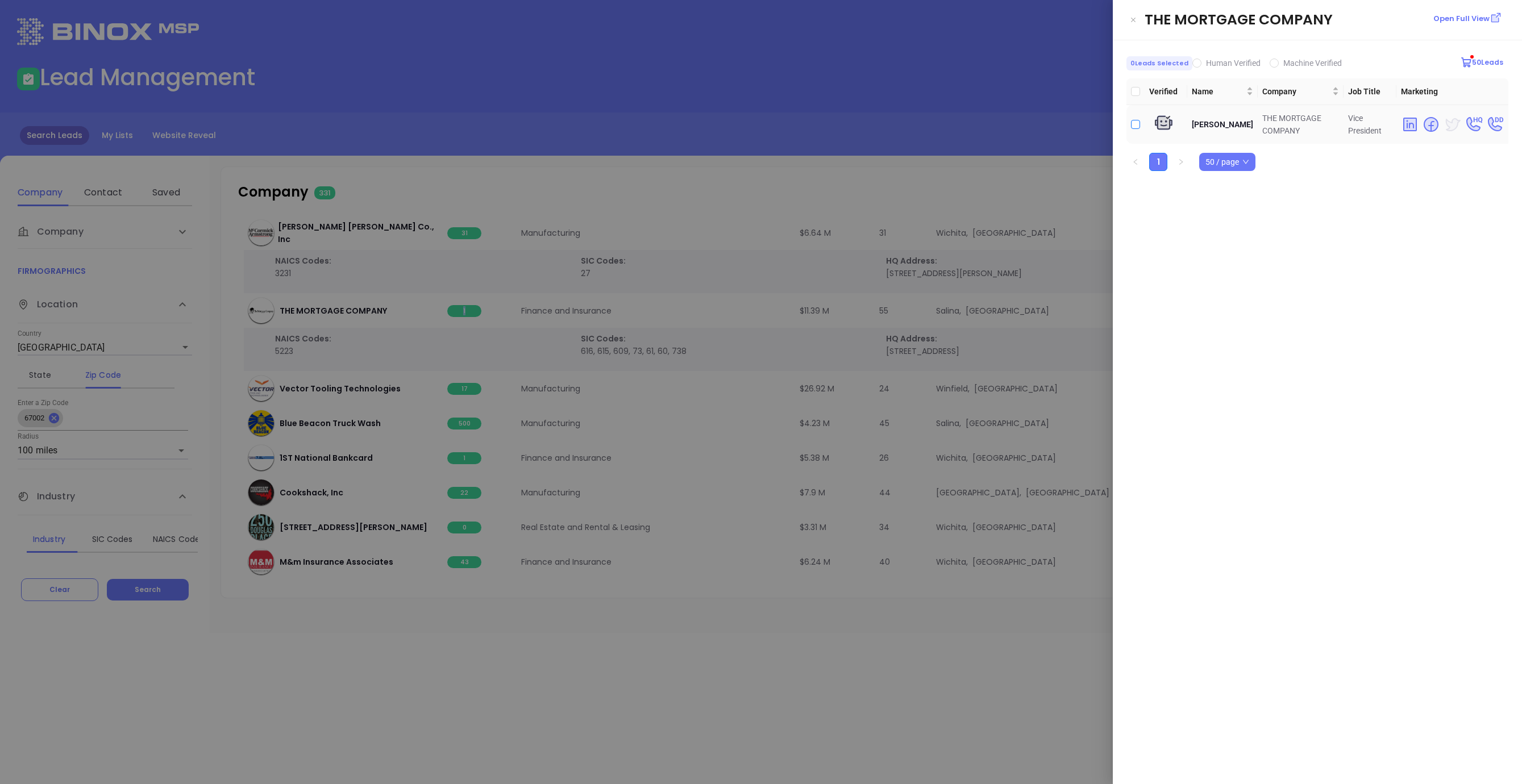
click at [1135, 125] on input "checkbox" at bounding box center [1135, 124] width 9 height 9
checkbox input "true"
click at [1050, 174] on div at bounding box center [761, 392] width 1522 height 784
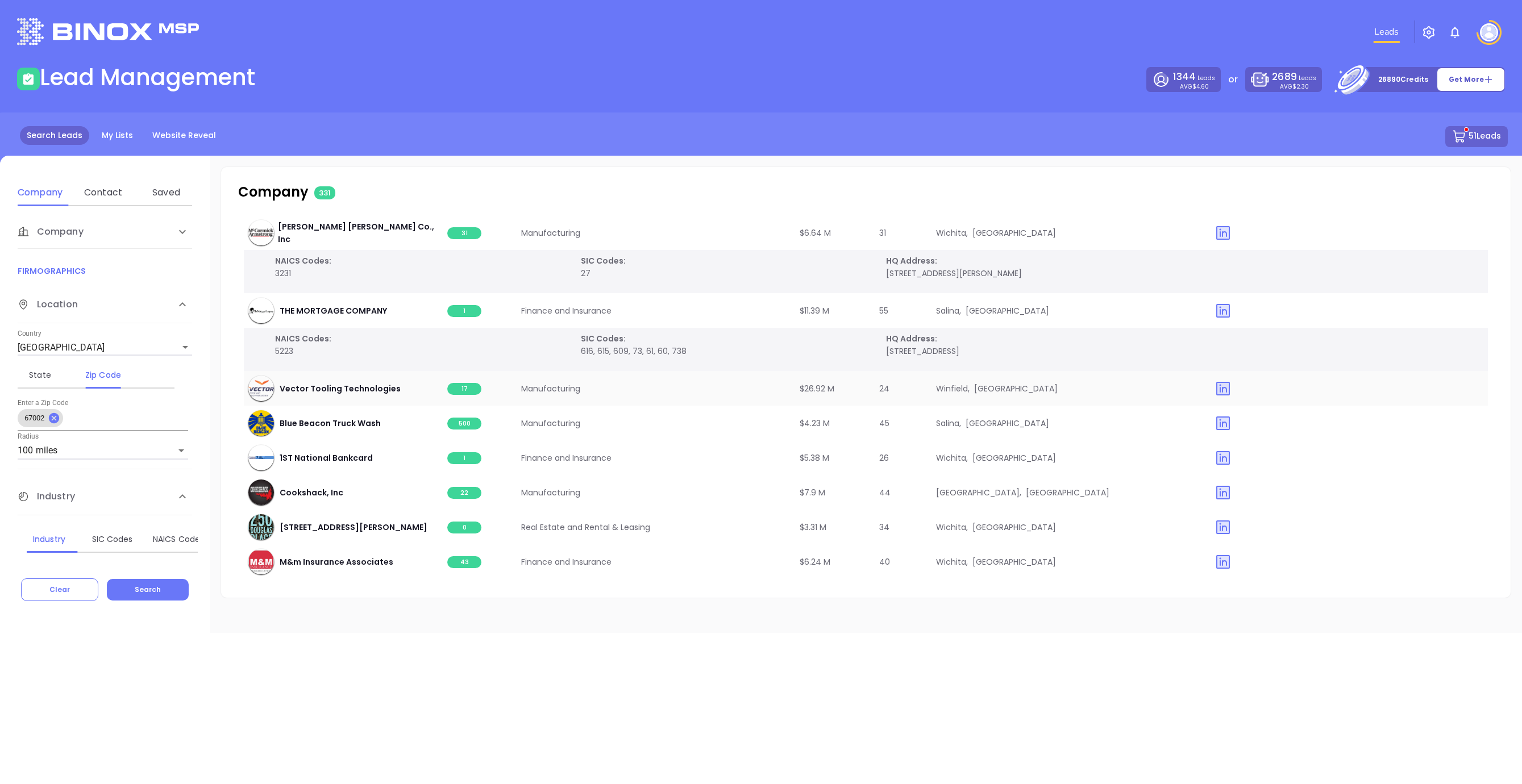
click at [460, 391] on span "17" at bounding box center [465, 389] width 34 height 12
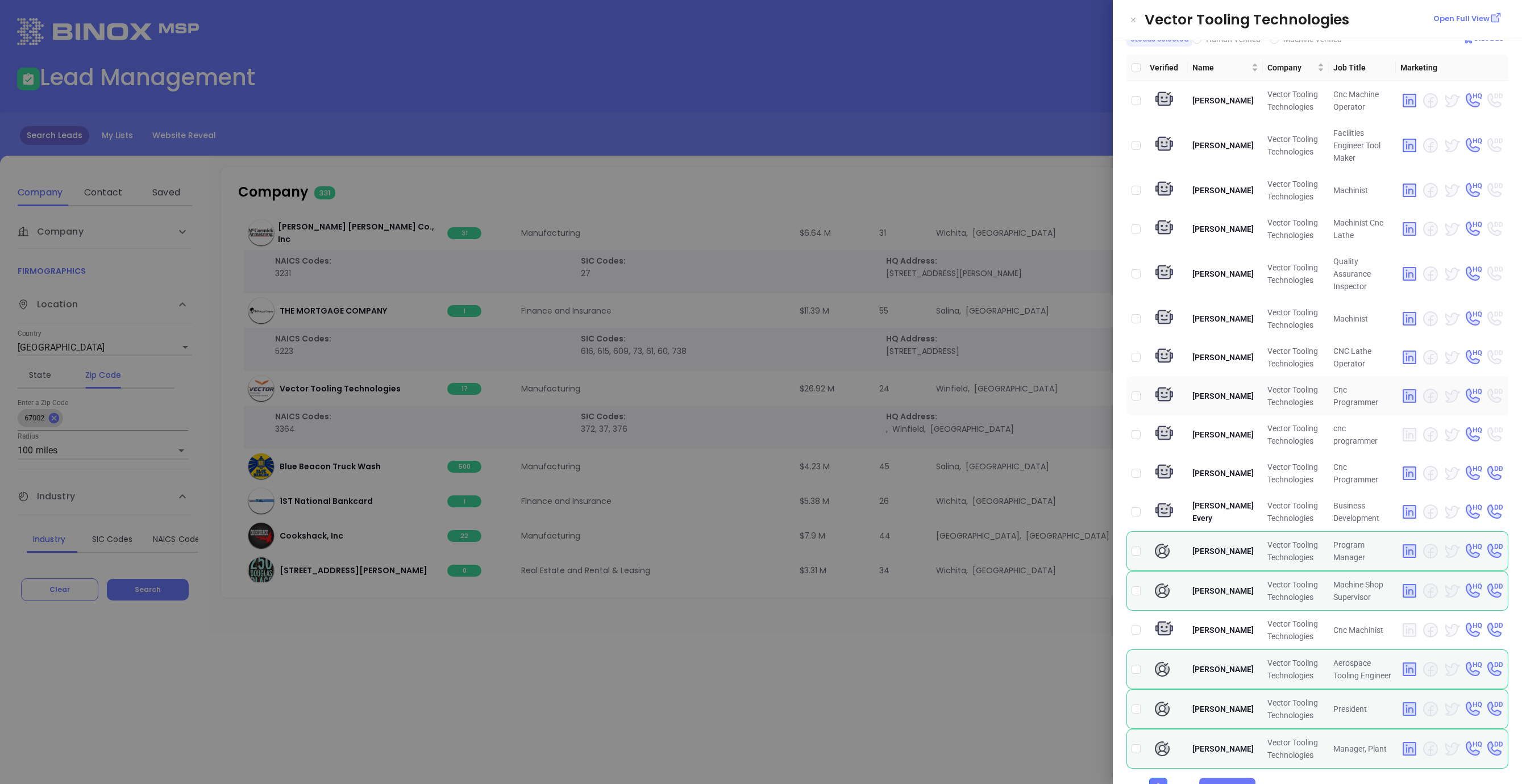
scroll to position [23, 0]
click at [1137, 705] on input "checkbox" at bounding box center [1135, 709] width 9 height 9
checkbox input "true"
click at [980, 715] on div at bounding box center [761, 392] width 1522 height 784
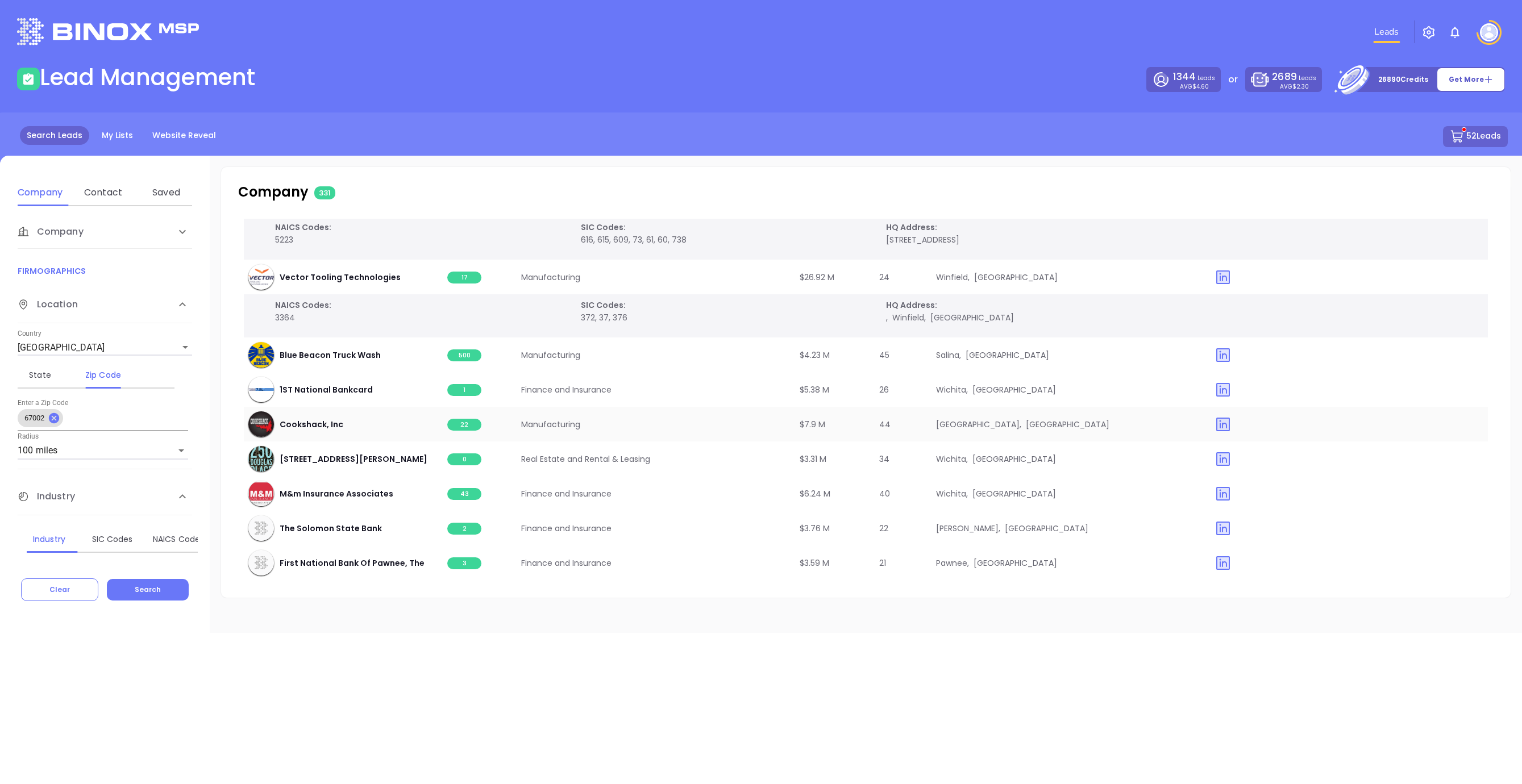
scroll to position [5790, 0]
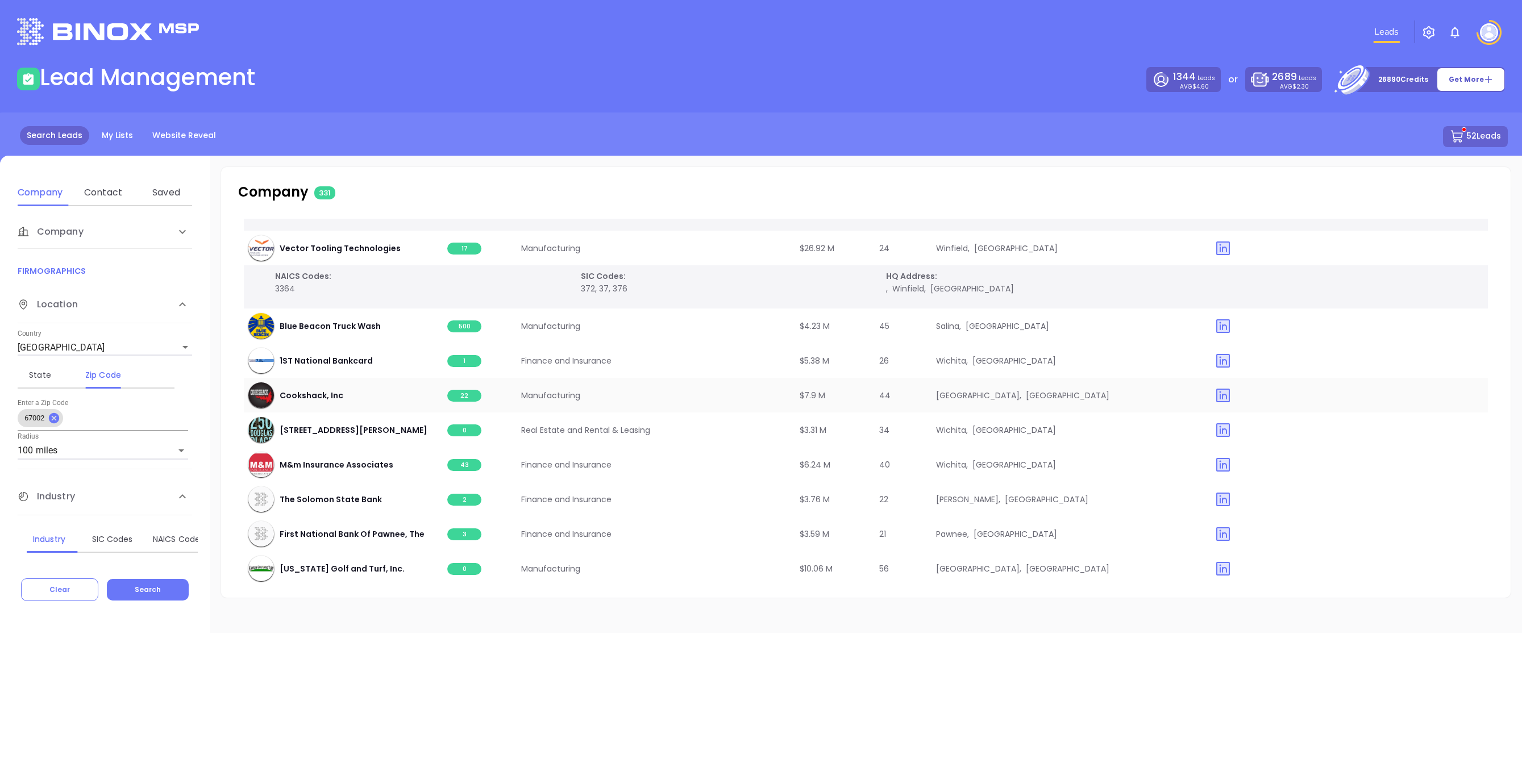
click at [458, 395] on span "22" at bounding box center [465, 395] width 34 height 12
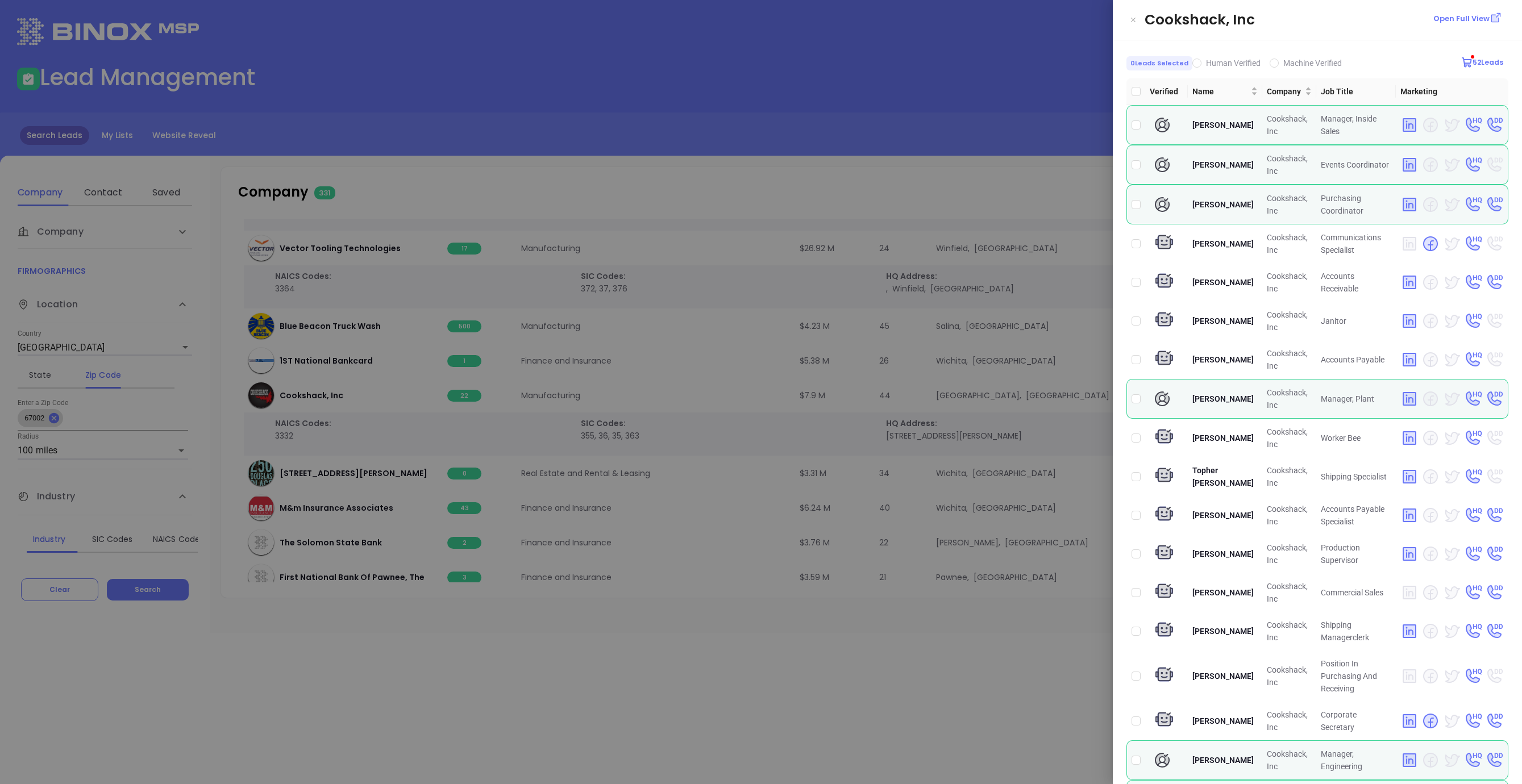
click at [469, 681] on div at bounding box center [761, 392] width 1522 height 784
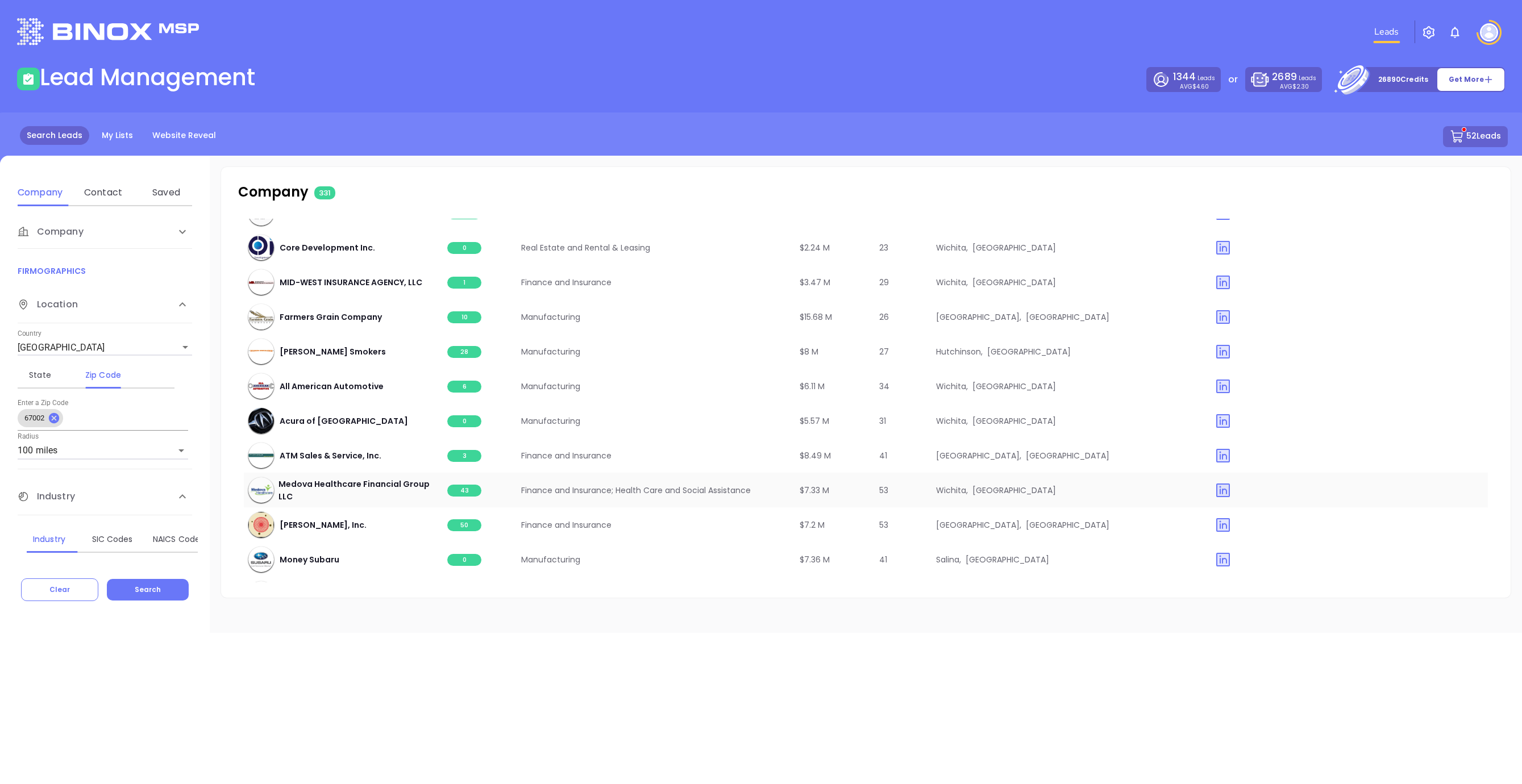
scroll to position [6294, 0]
click at [465, 489] on span "43" at bounding box center [465, 490] width 34 height 12
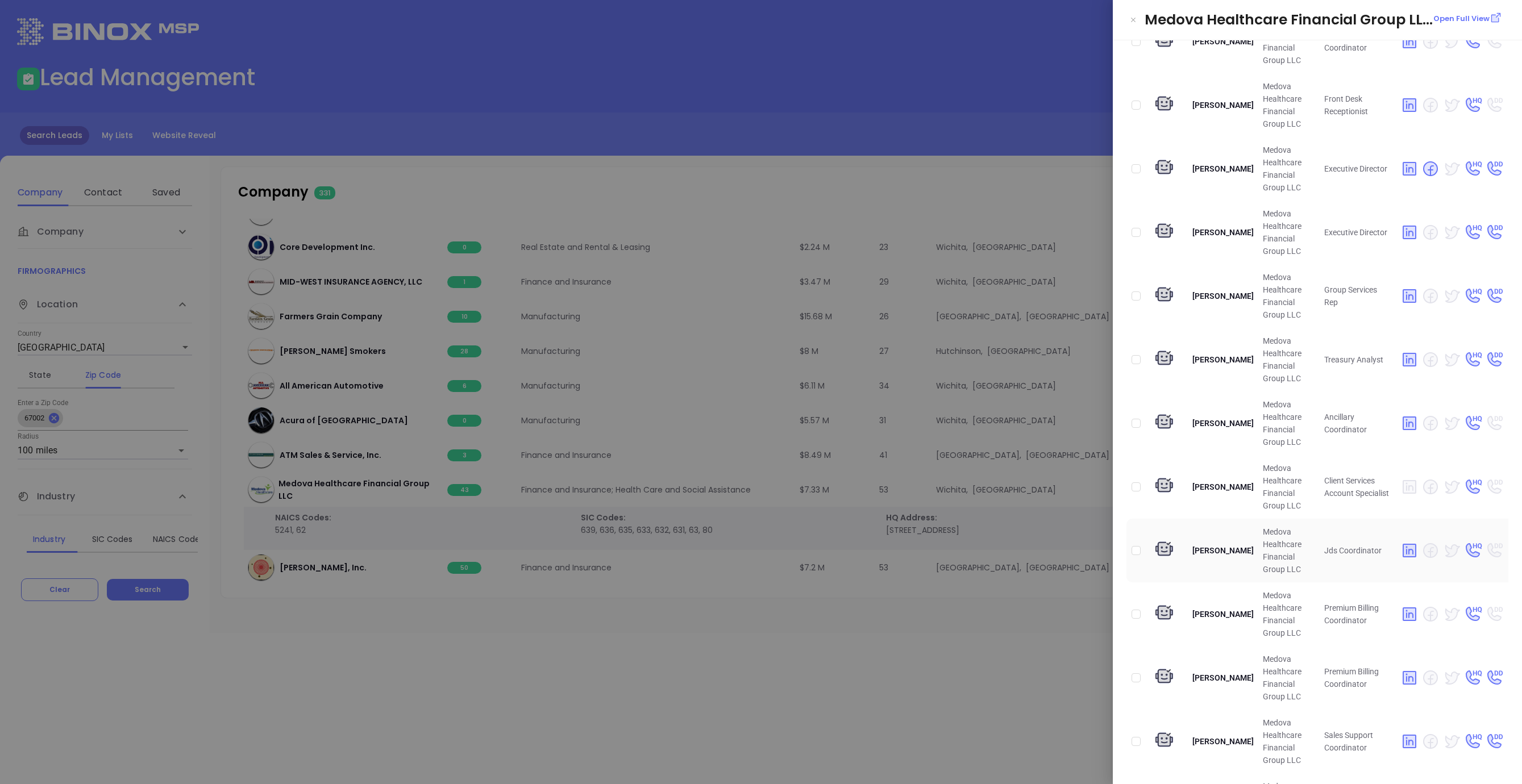
scroll to position [2099, 0]
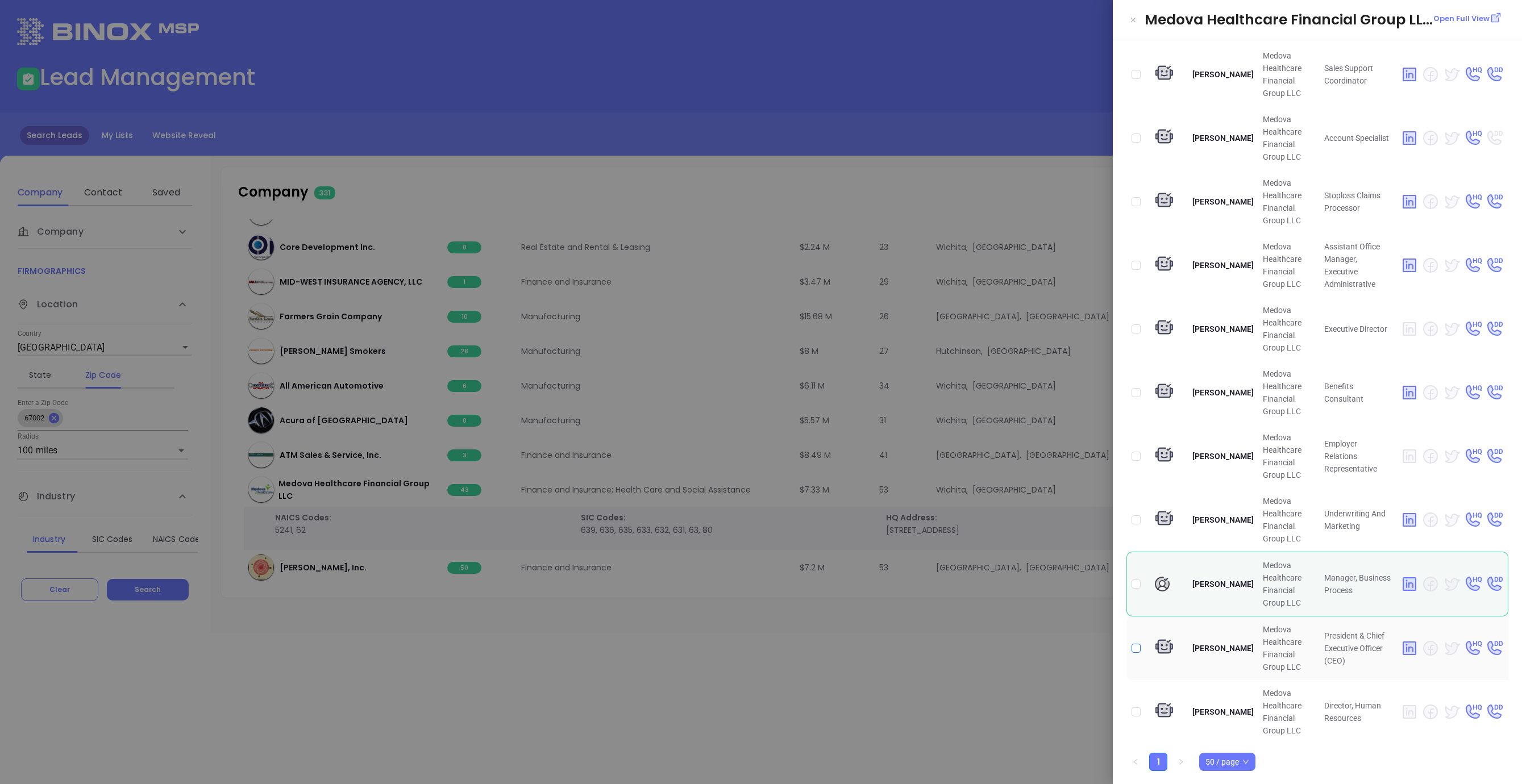
click at [1137, 647] on input "checkbox" at bounding box center [1135, 648] width 9 height 9
checkbox input "true"
click at [1135, 713] on input "checkbox" at bounding box center [1135, 711] width 9 height 9
checkbox input "true"
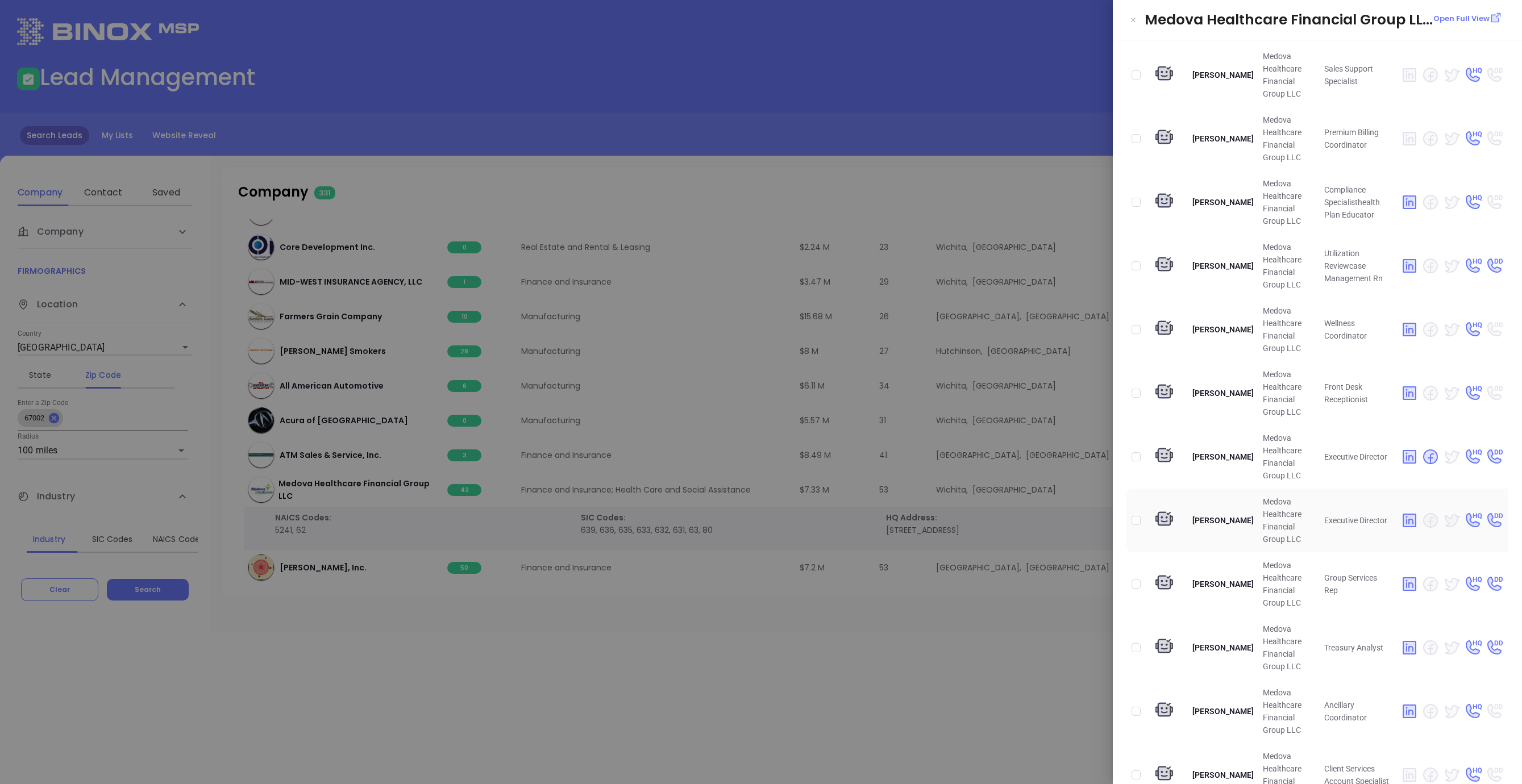
scroll to position [1145, 0]
click at [1135, 391] on input "checkbox" at bounding box center [1135, 392] width 9 height 9
checkbox input "true"
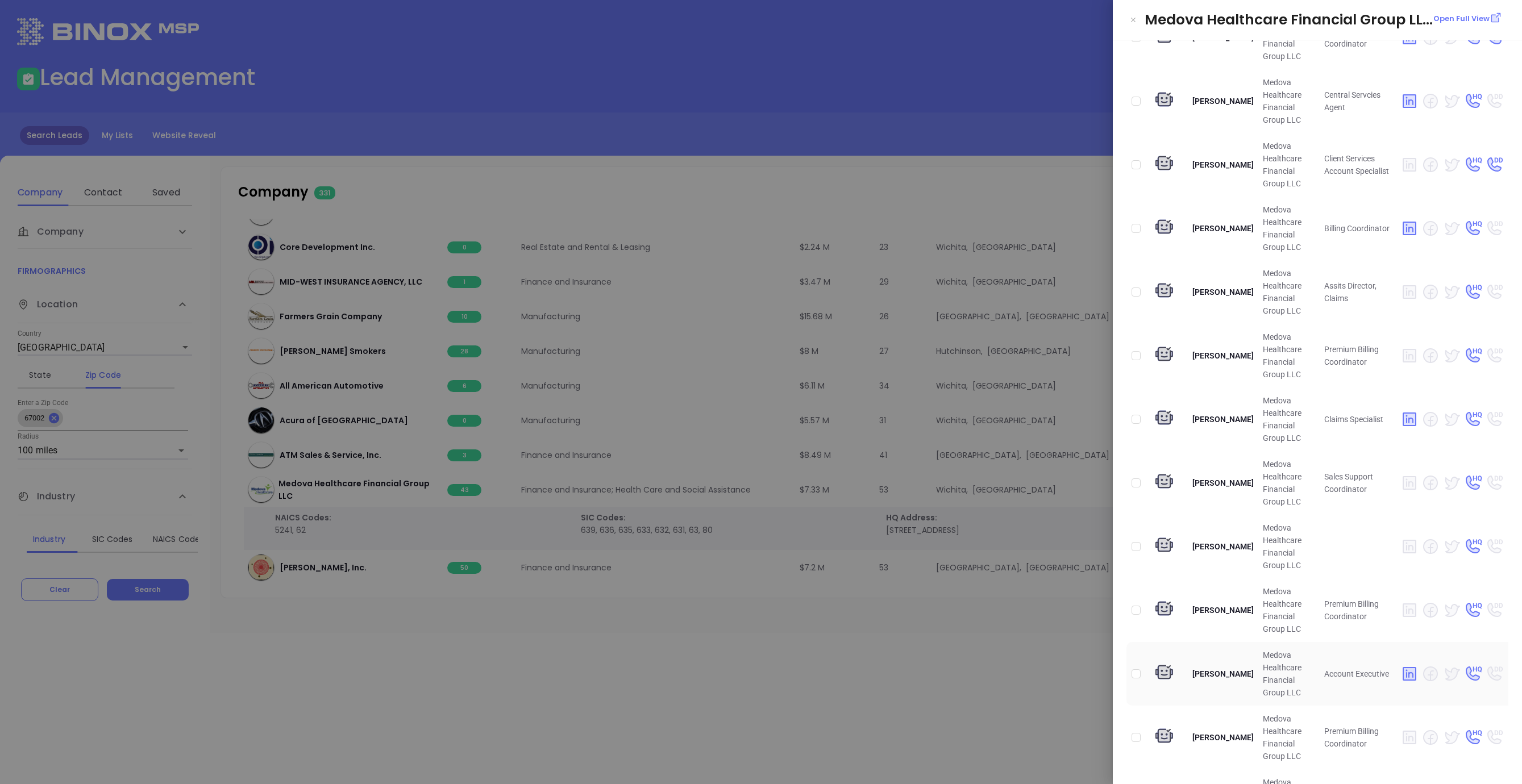
scroll to position [21, 0]
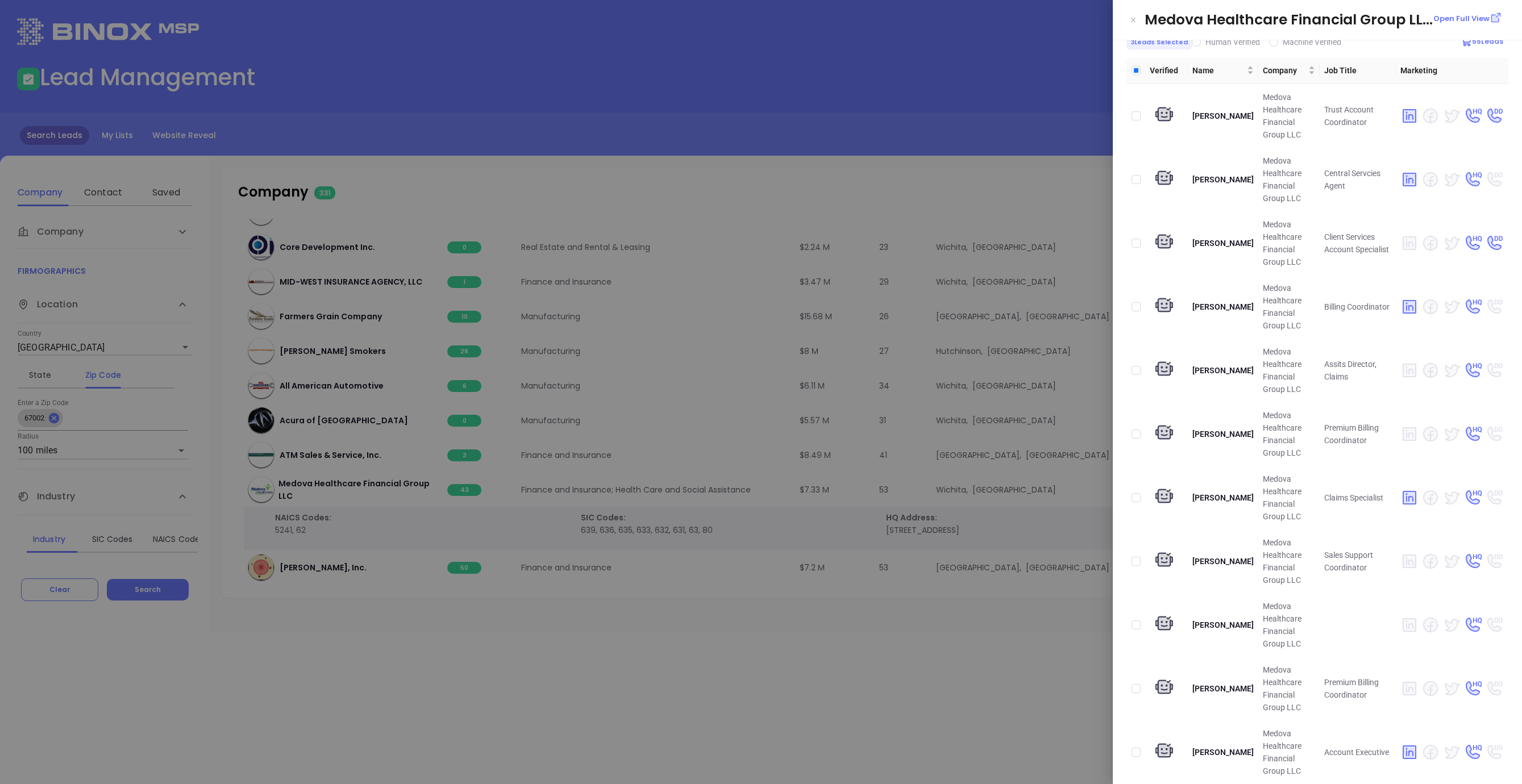
click at [485, 690] on div at bounding box center [761, 392] width 1522 height 784
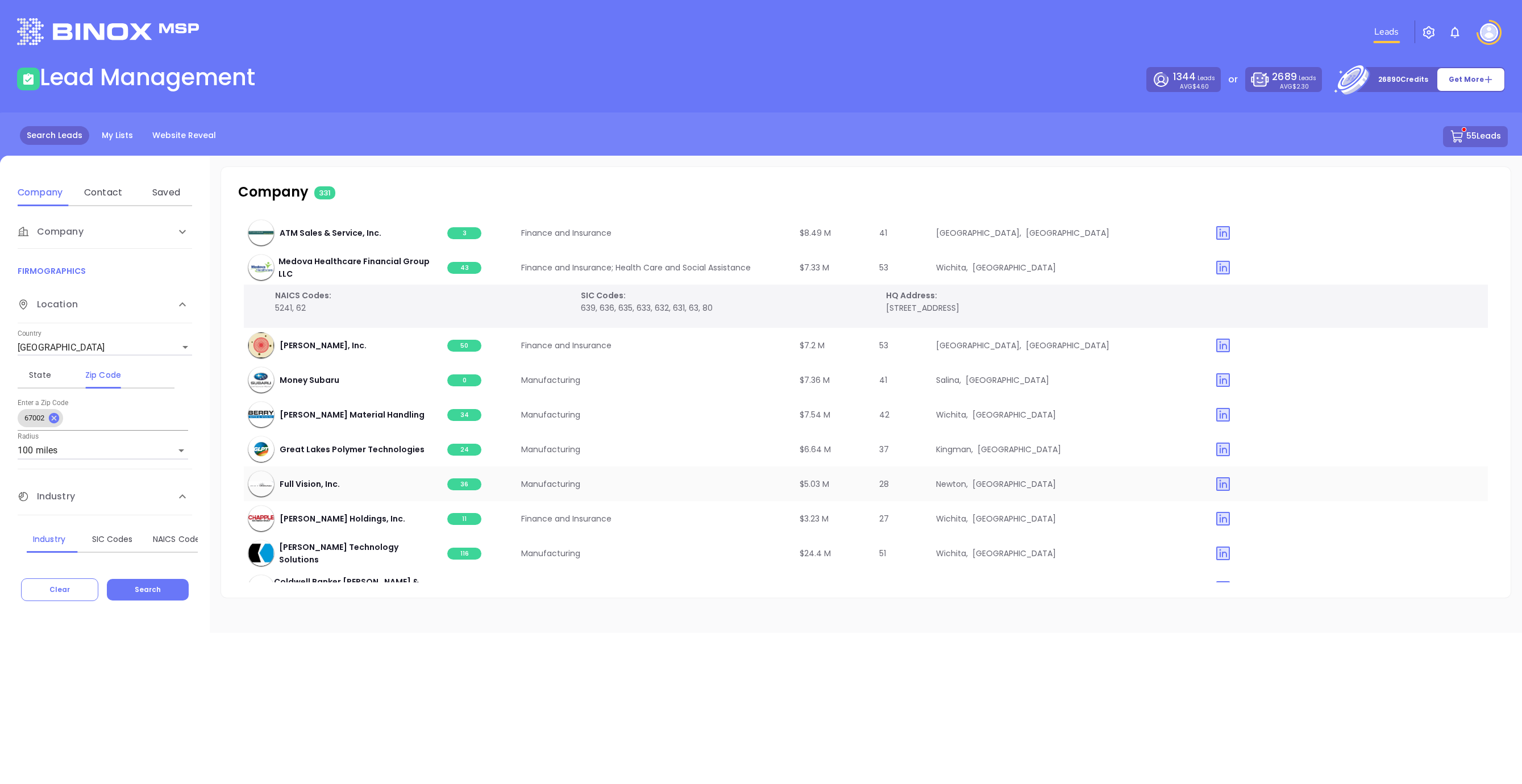
scroll to position [6516, 0]
click at [467, 348] on span "50" at bounding box center [465, 345] width 34 height 12
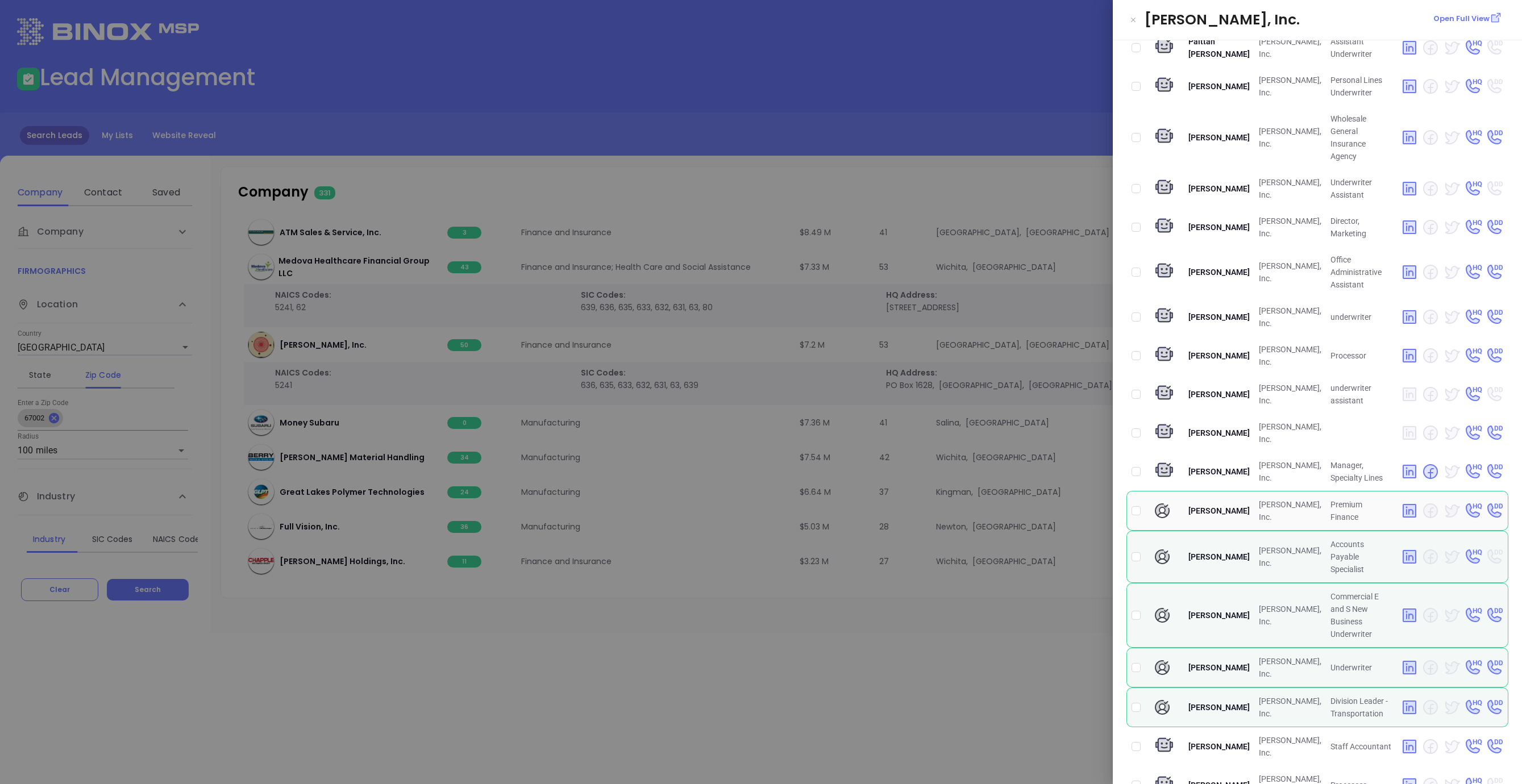
scroll to position [1342, 0]
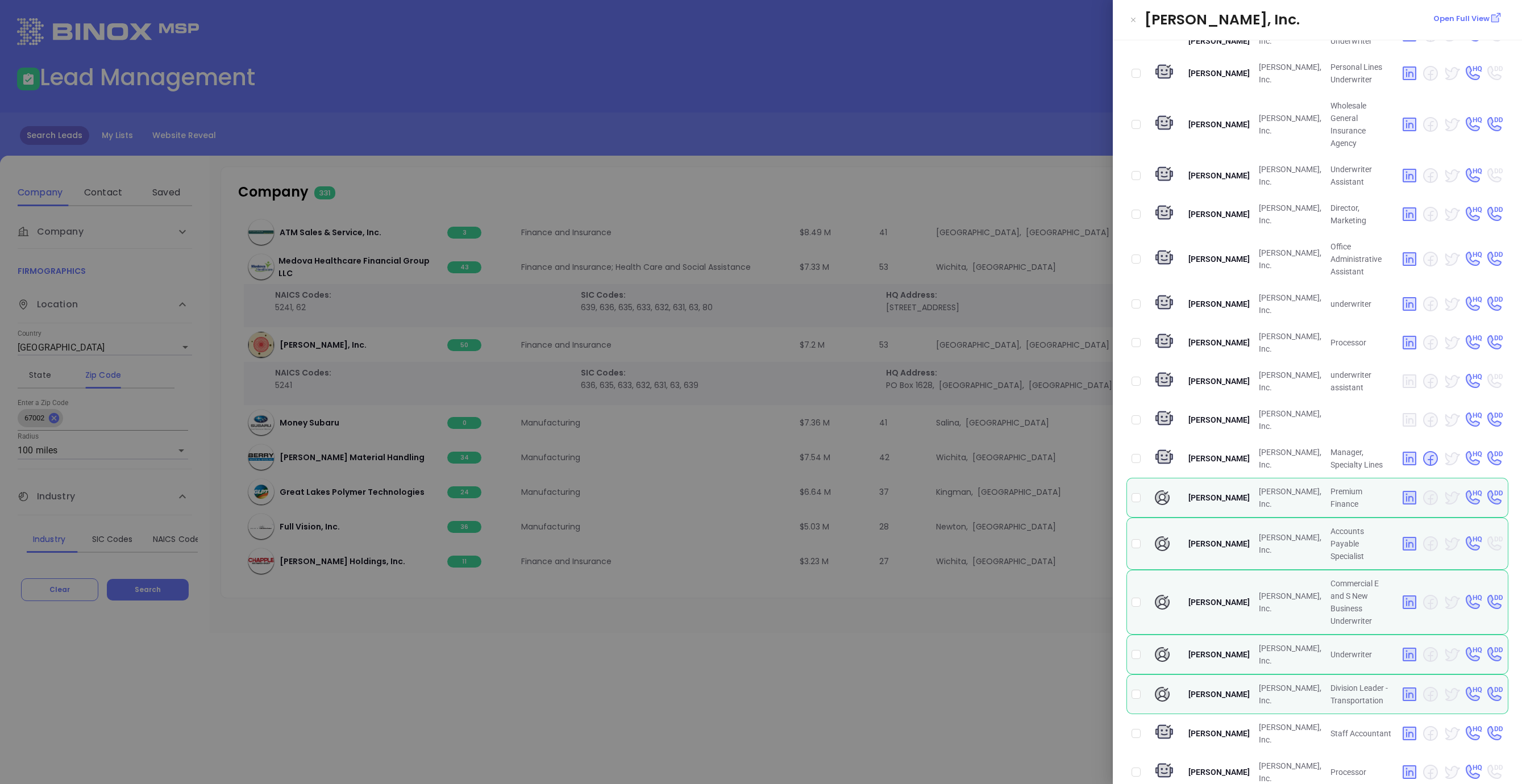
click at [962, 674] on div at bounding box center [761, 392] width 1522 height 784
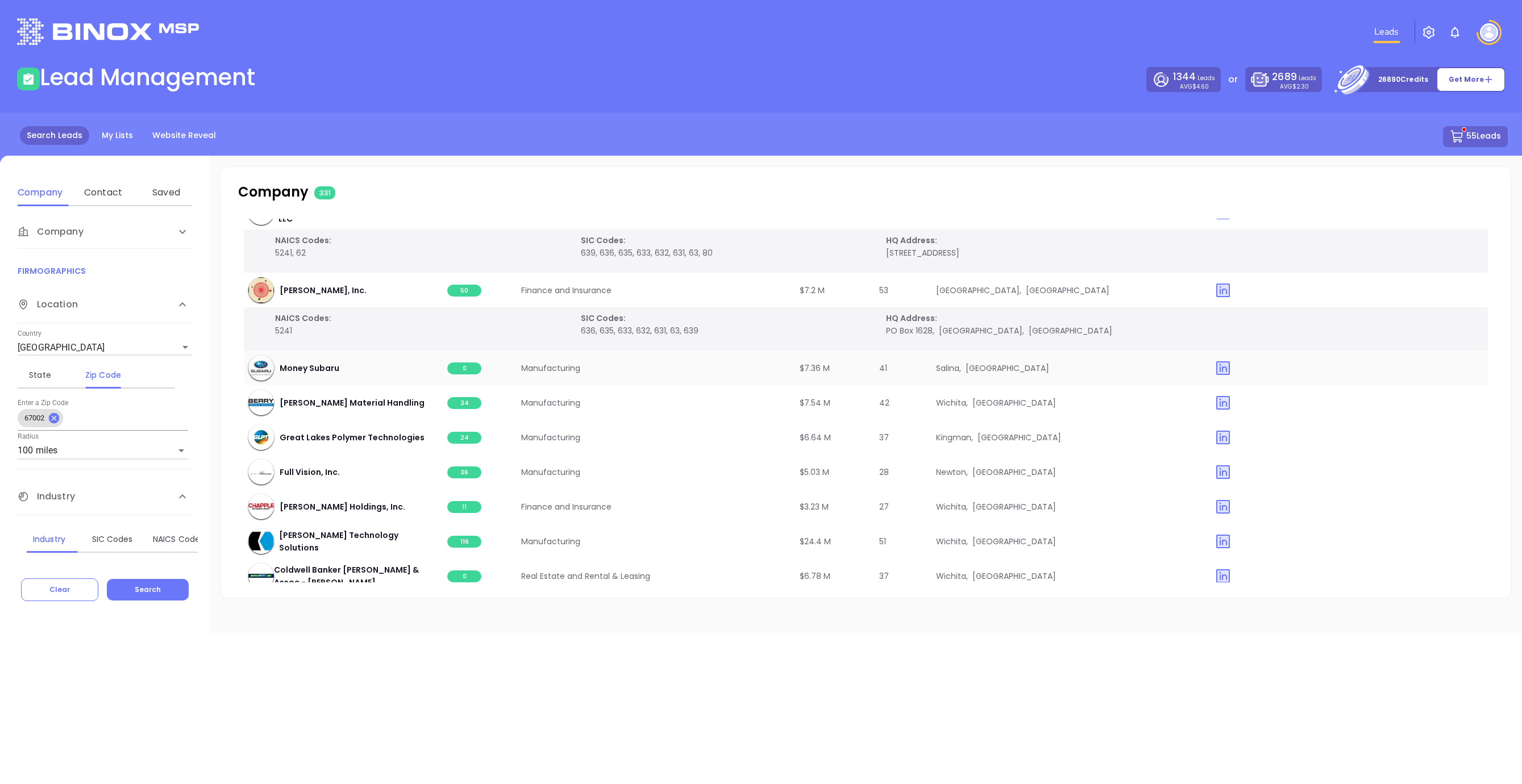
scroll to position [6576, 0]
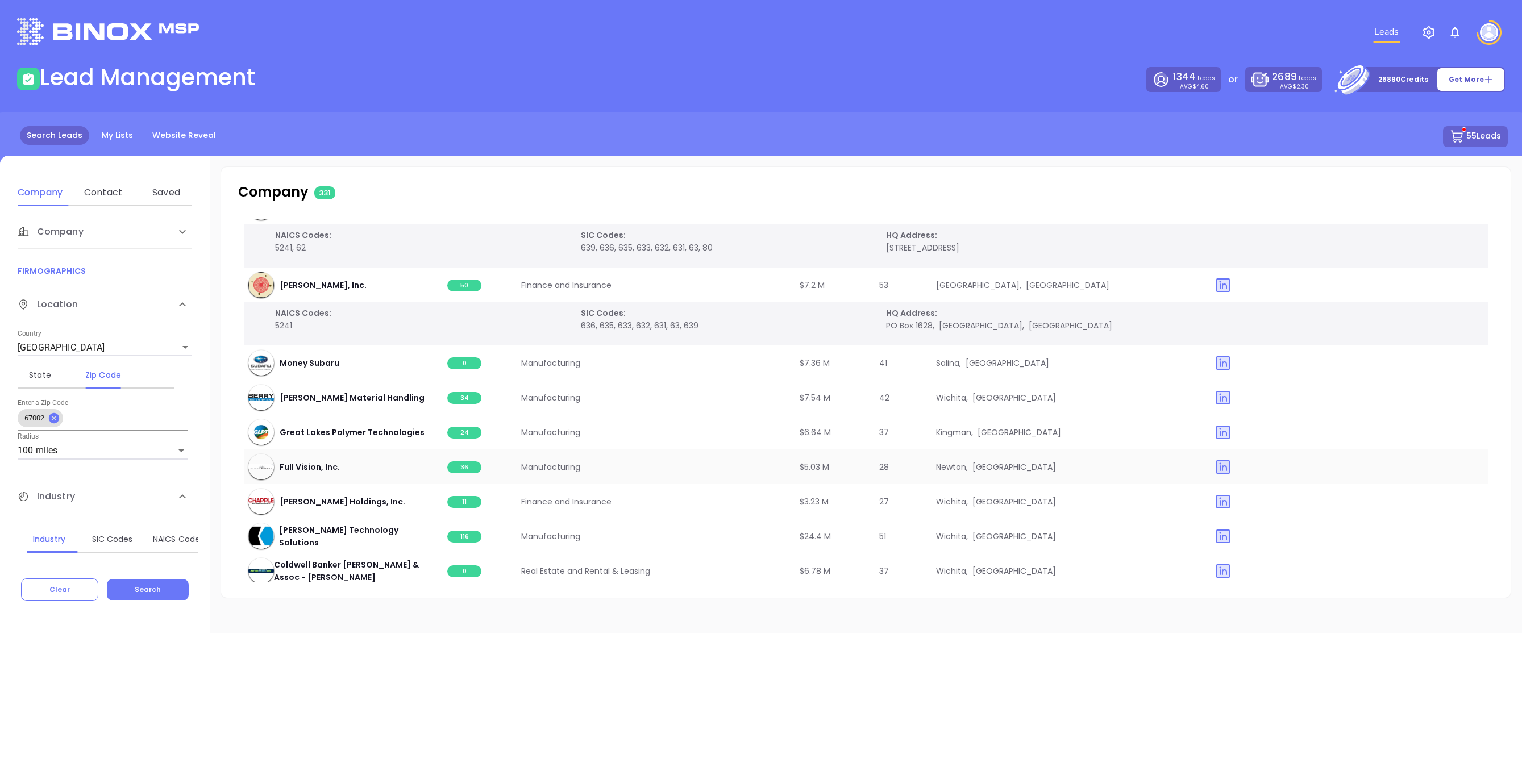
click at [464, 474] on td "36" at bounding box center [480, 467] width 74 height 35
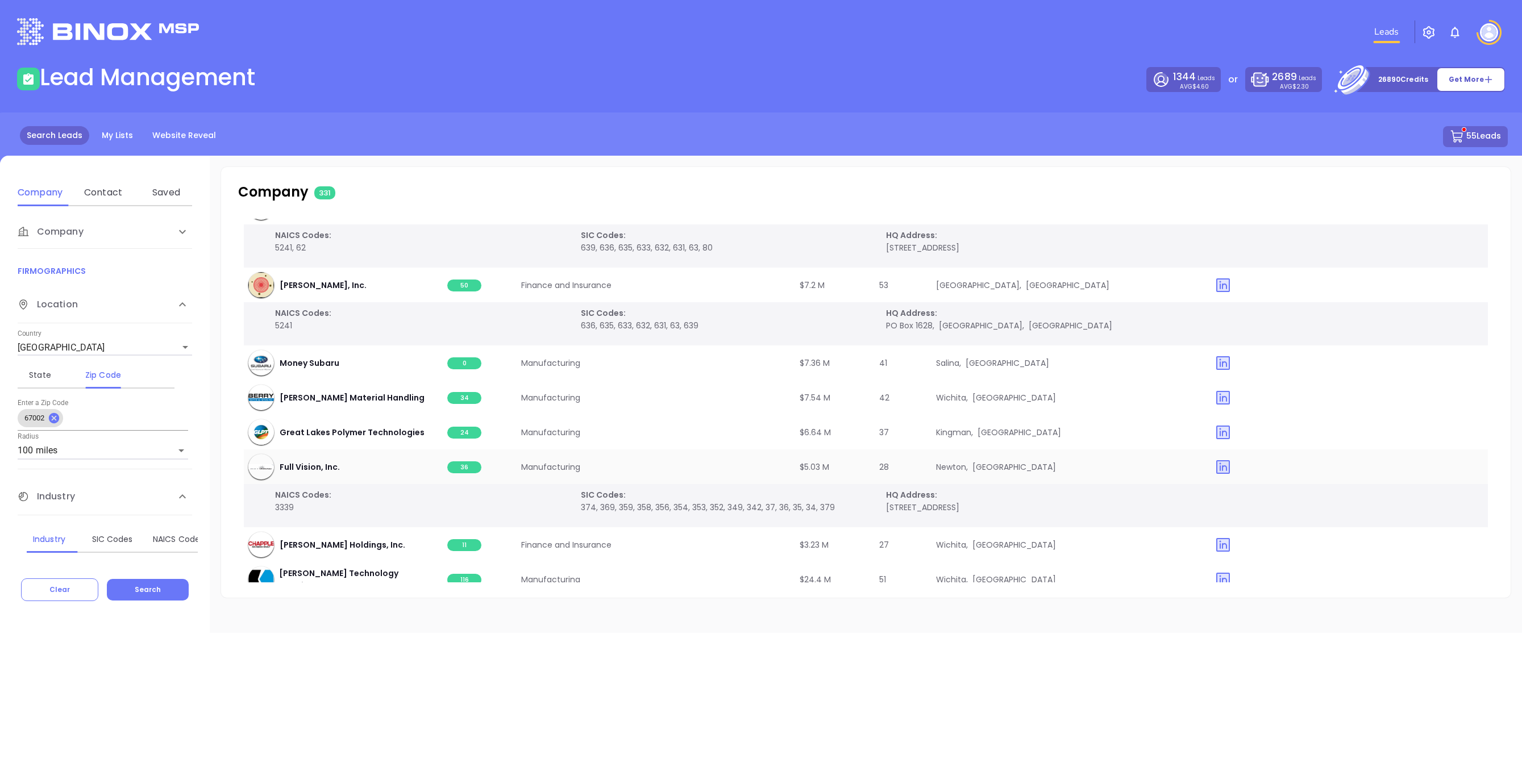
click at [476, 465] on span "36" at bounding box center [465, 467] width 34 height 12
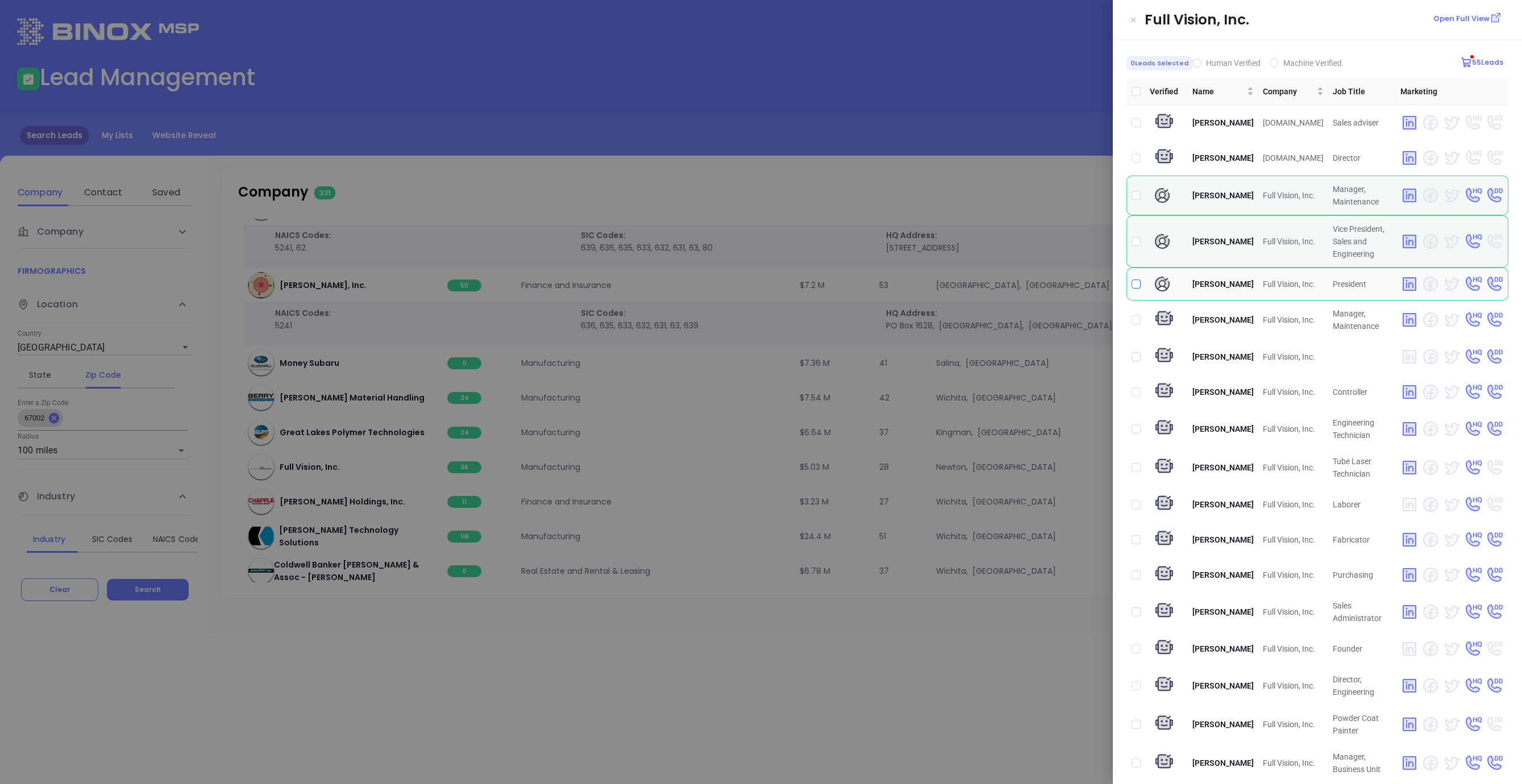
click at [1138, 289] on input "checkbox" at bounding box center [1135, 284] width 9 height 9
checkbox input "true"
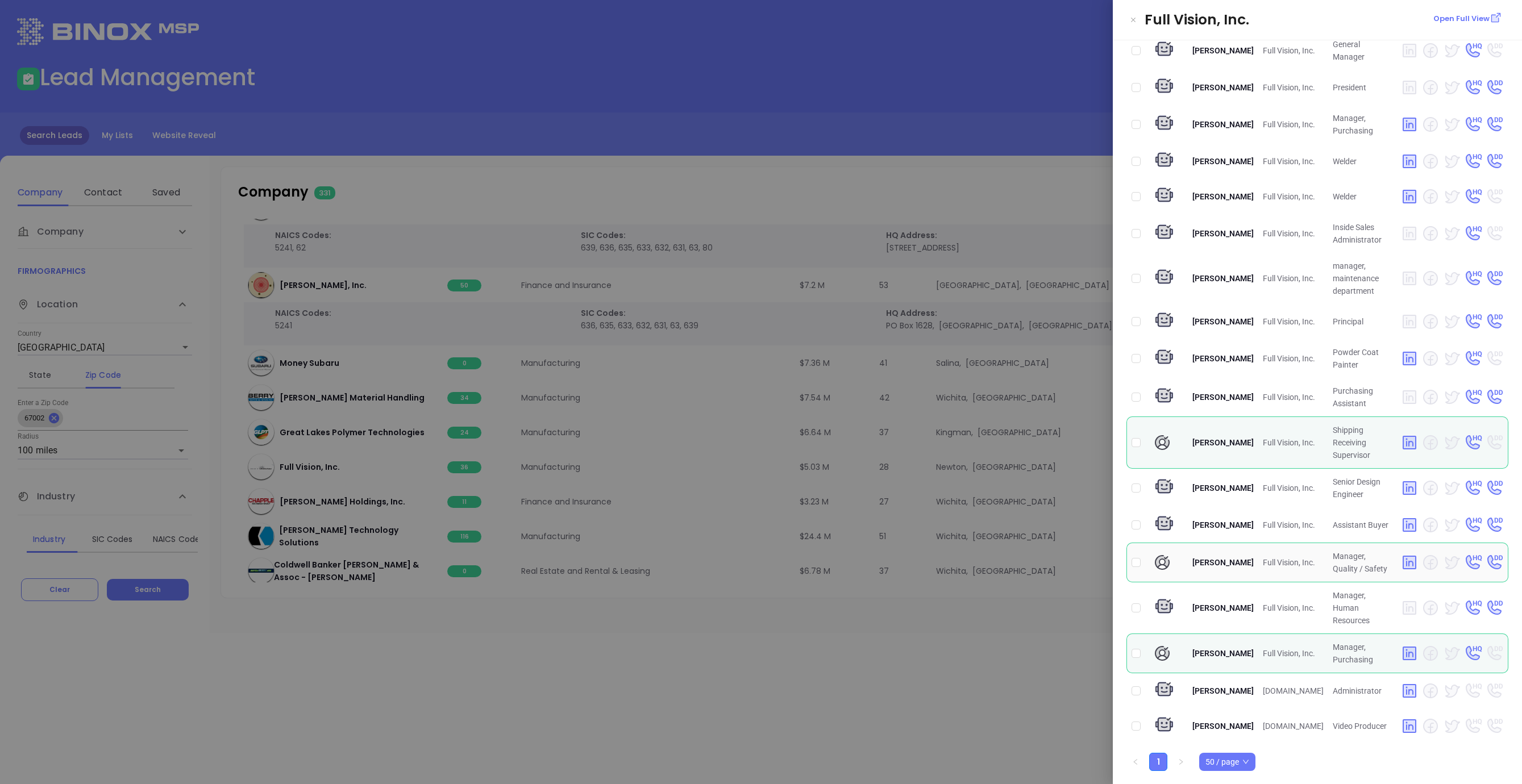
scroll to position [784, 0]
click at [924, 657] on div at bounding box center [761, 392] width 1522 height 784
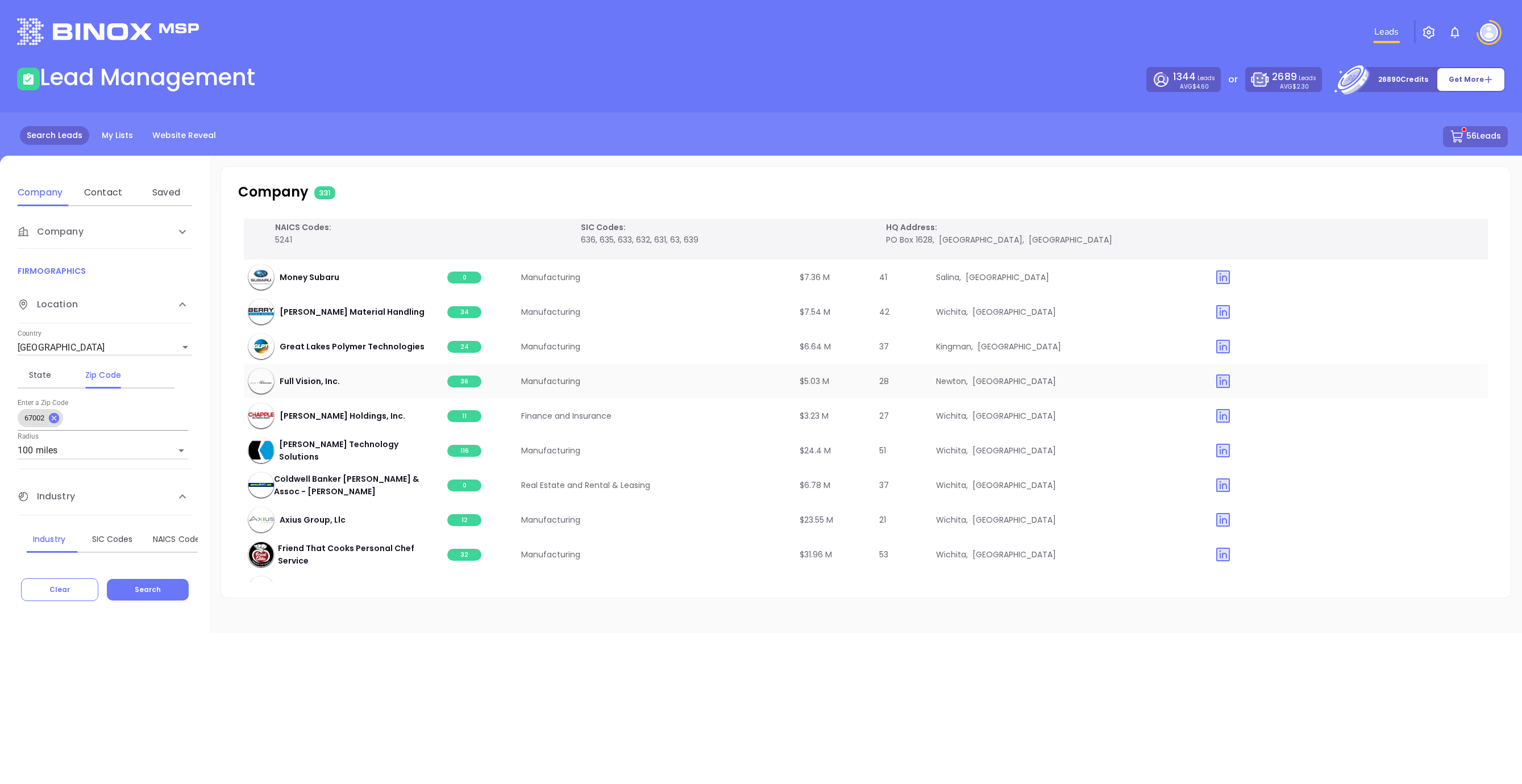
scroll to position [6663, 0]
click at [472, 412] on span "11" at bounding box center [465, 414] width 34 height 12
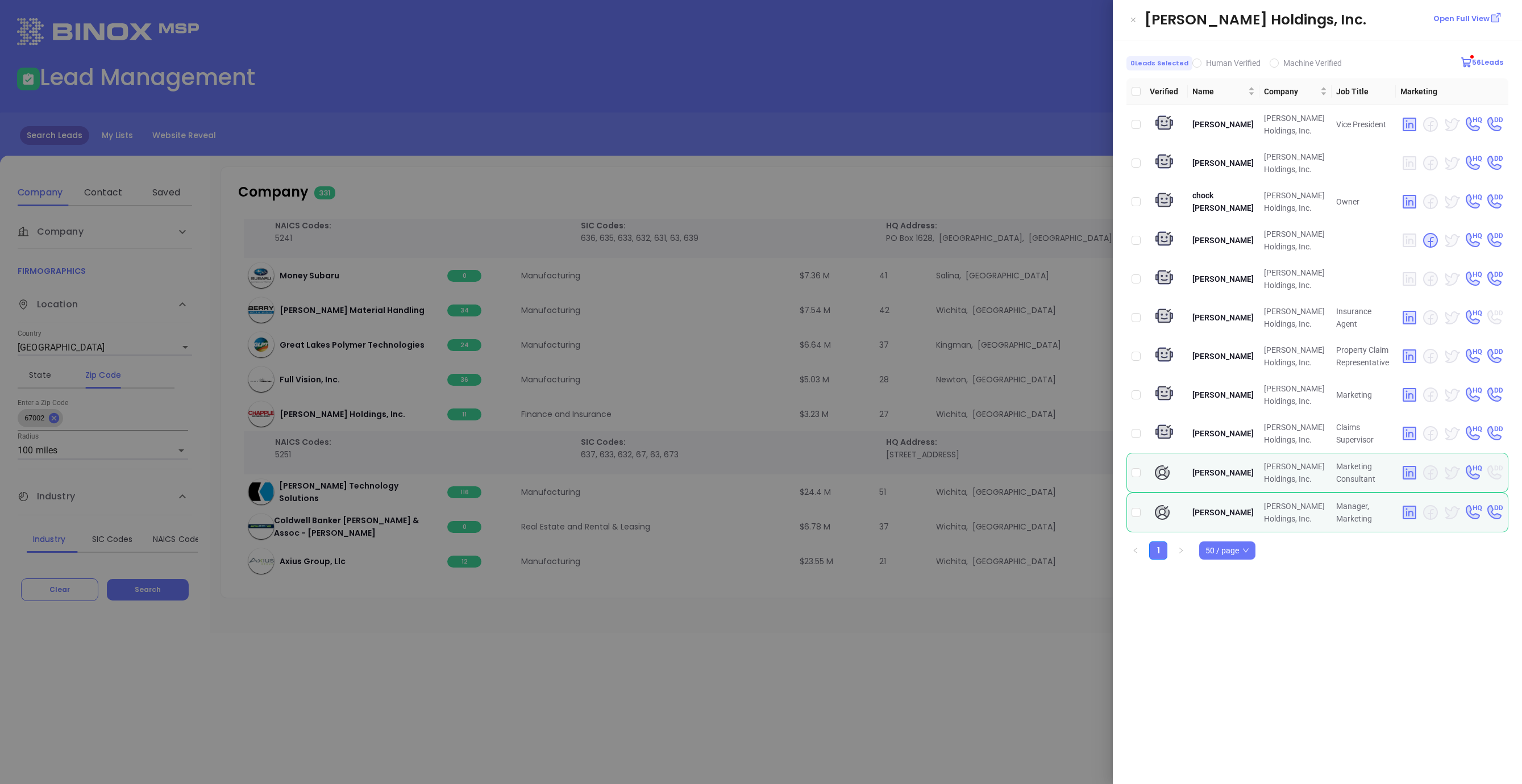
click at [712, 655] on div at bounding box center [761, 392] width 1522 height 784
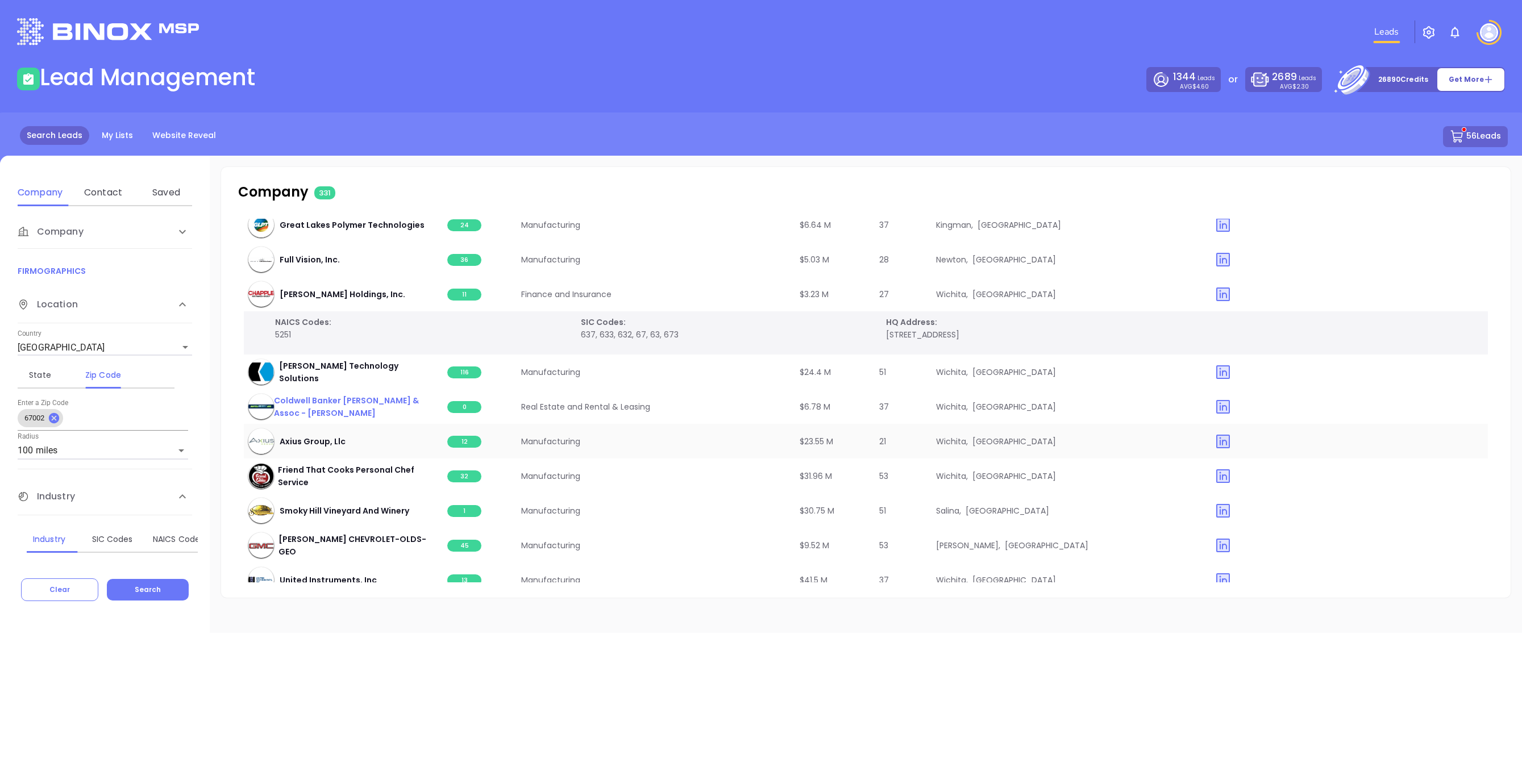
scroll to position [6786, 0]
click at [465, 443] on span "12" at bounding box center [465, 439] width 34 height 12
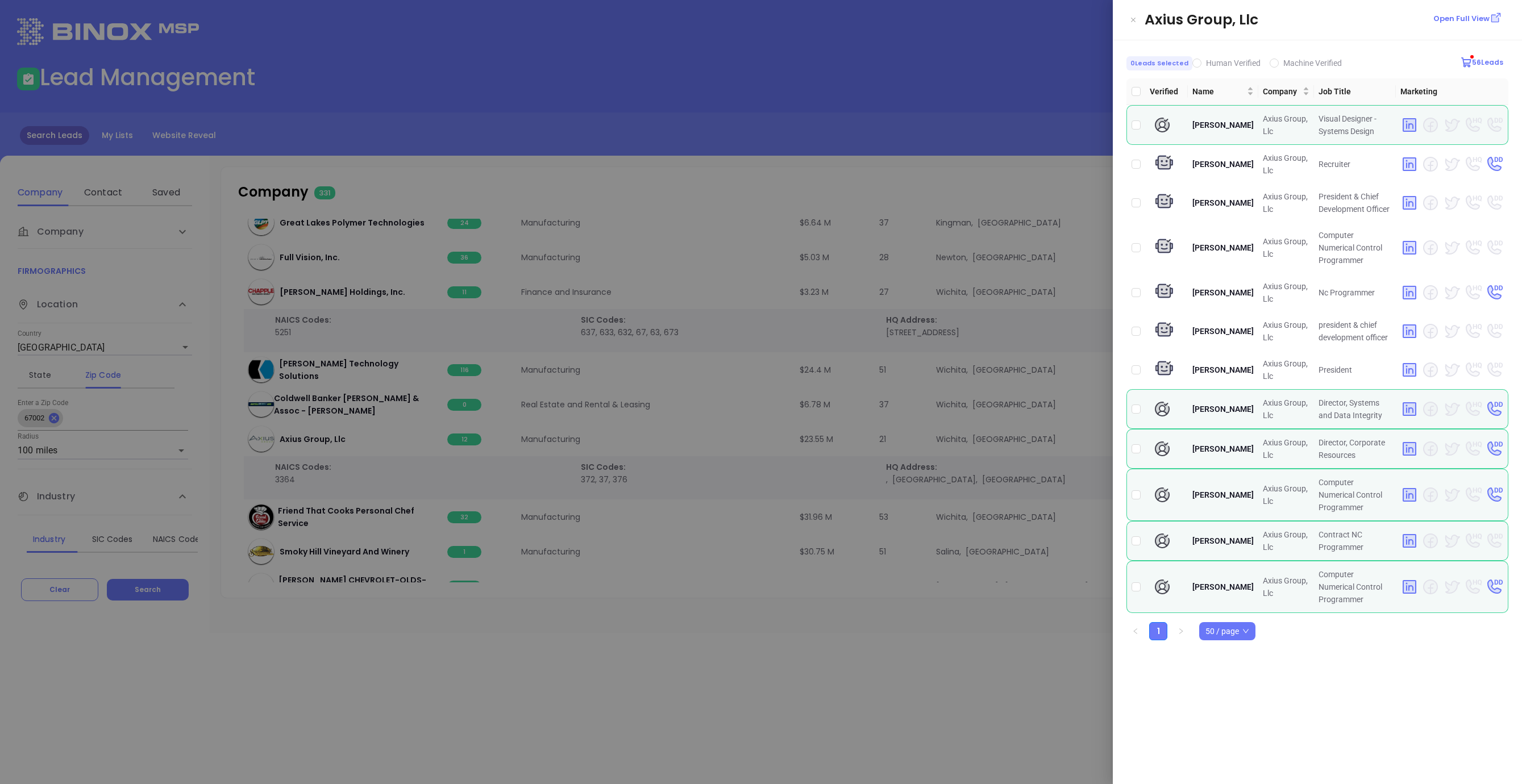
click at [489, 652] on div at bounding box center [761, 392] width 1522 height 784
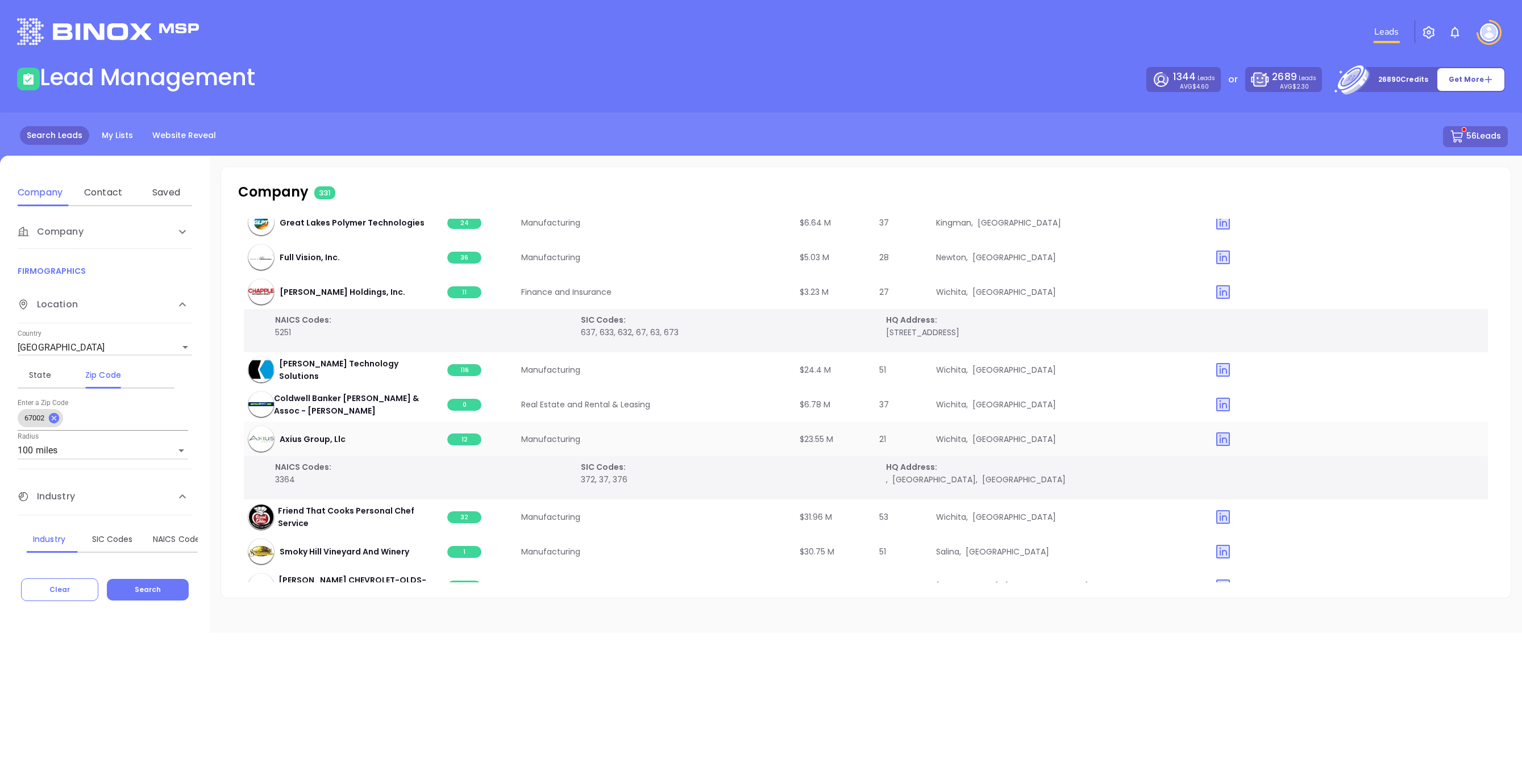
click at [461, 442] on span "12" at bounding box center [465, 439] width 34 height 12
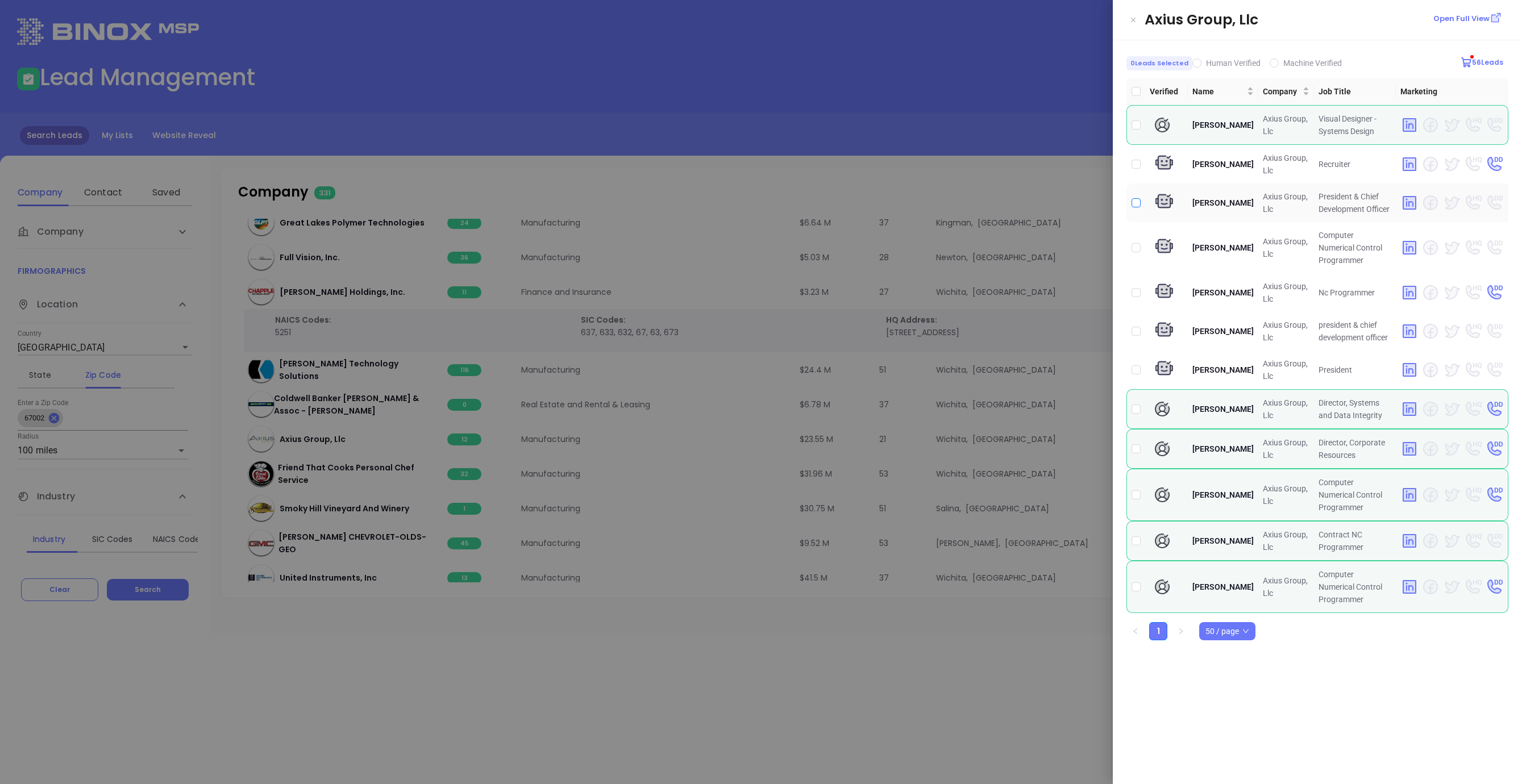
click at [1138, 202] on input "checkbox" at bounding box center [1135, 202] width 9 height 9
checkbox input "true"
click at [888, 184] on div at bounding box center [761, 392] width 1522 height 784
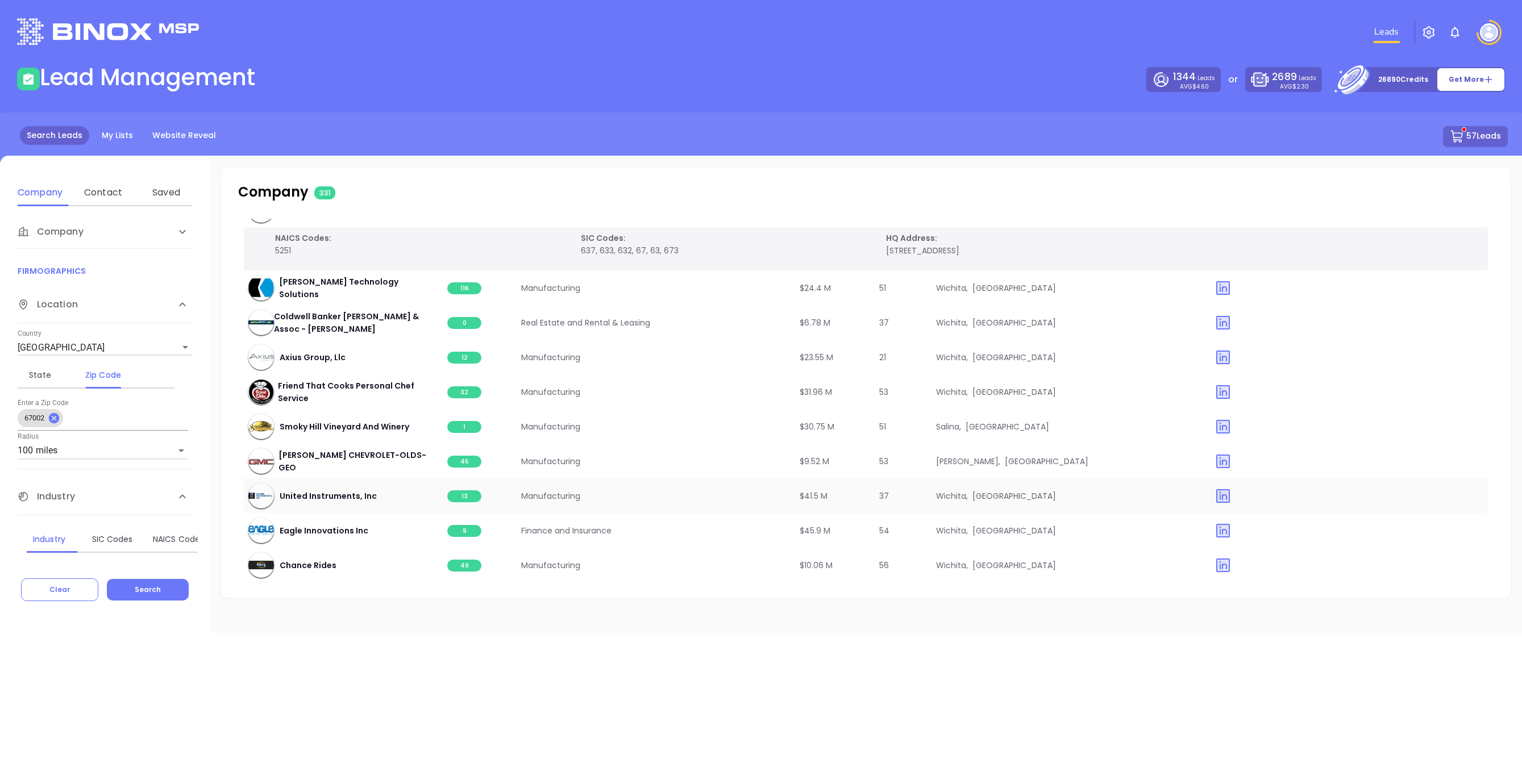
scroll to position [6889, 0]
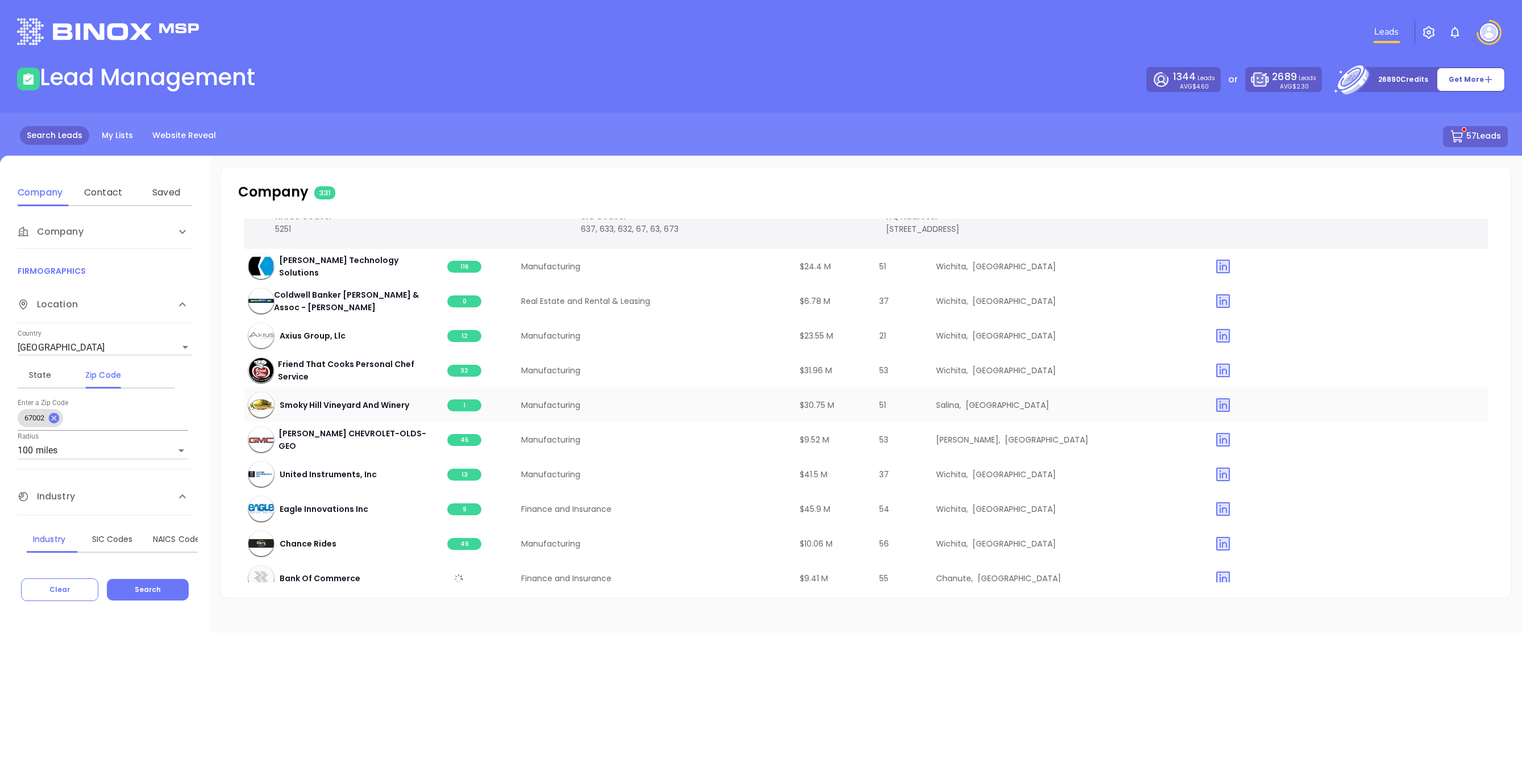
click at [461, 410] on span "1" at bounding box center [465, 405] width 34 height 12
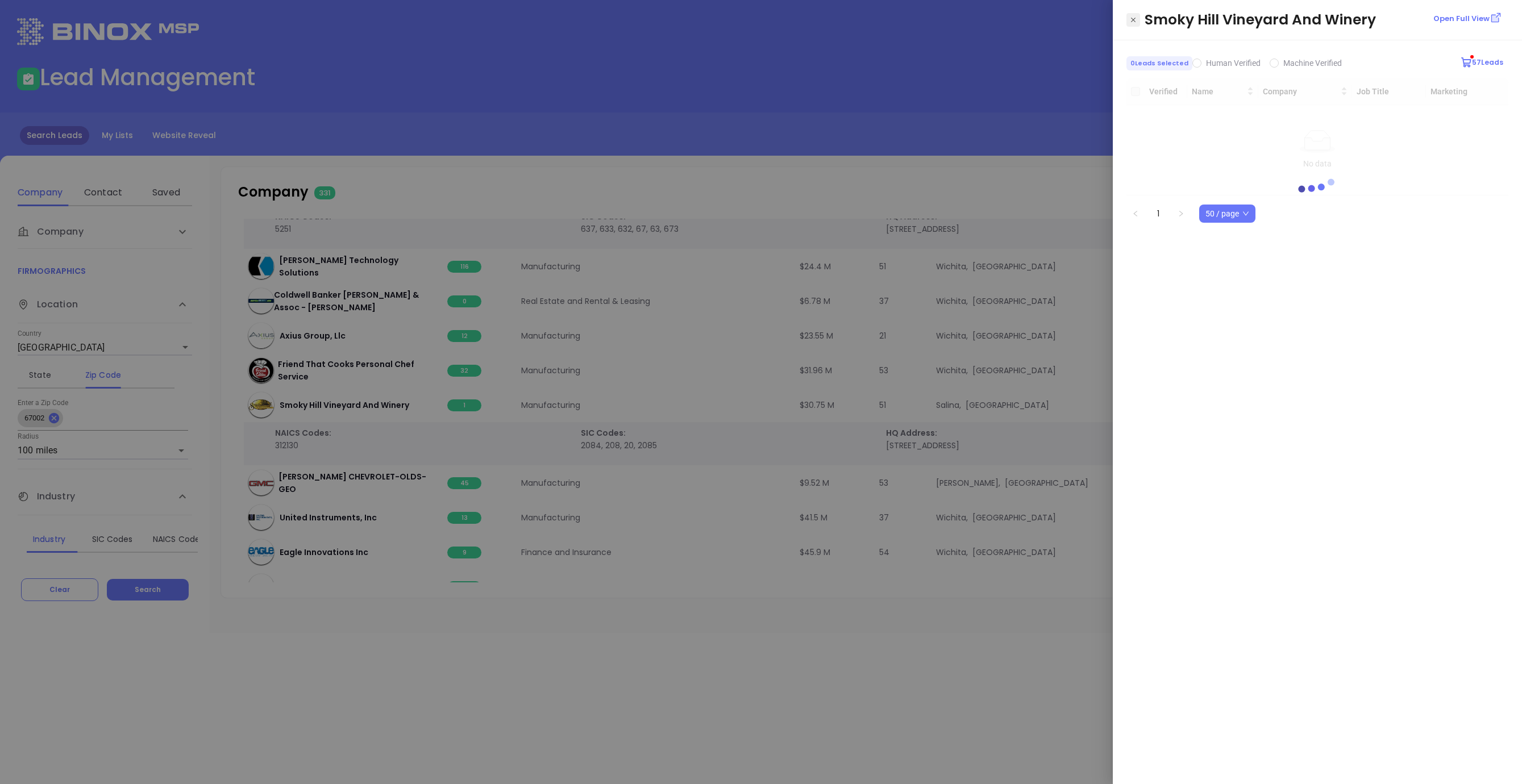
click at [1137, 23] on button "Close" at bounding box center [1133, 20] width 14 height 14
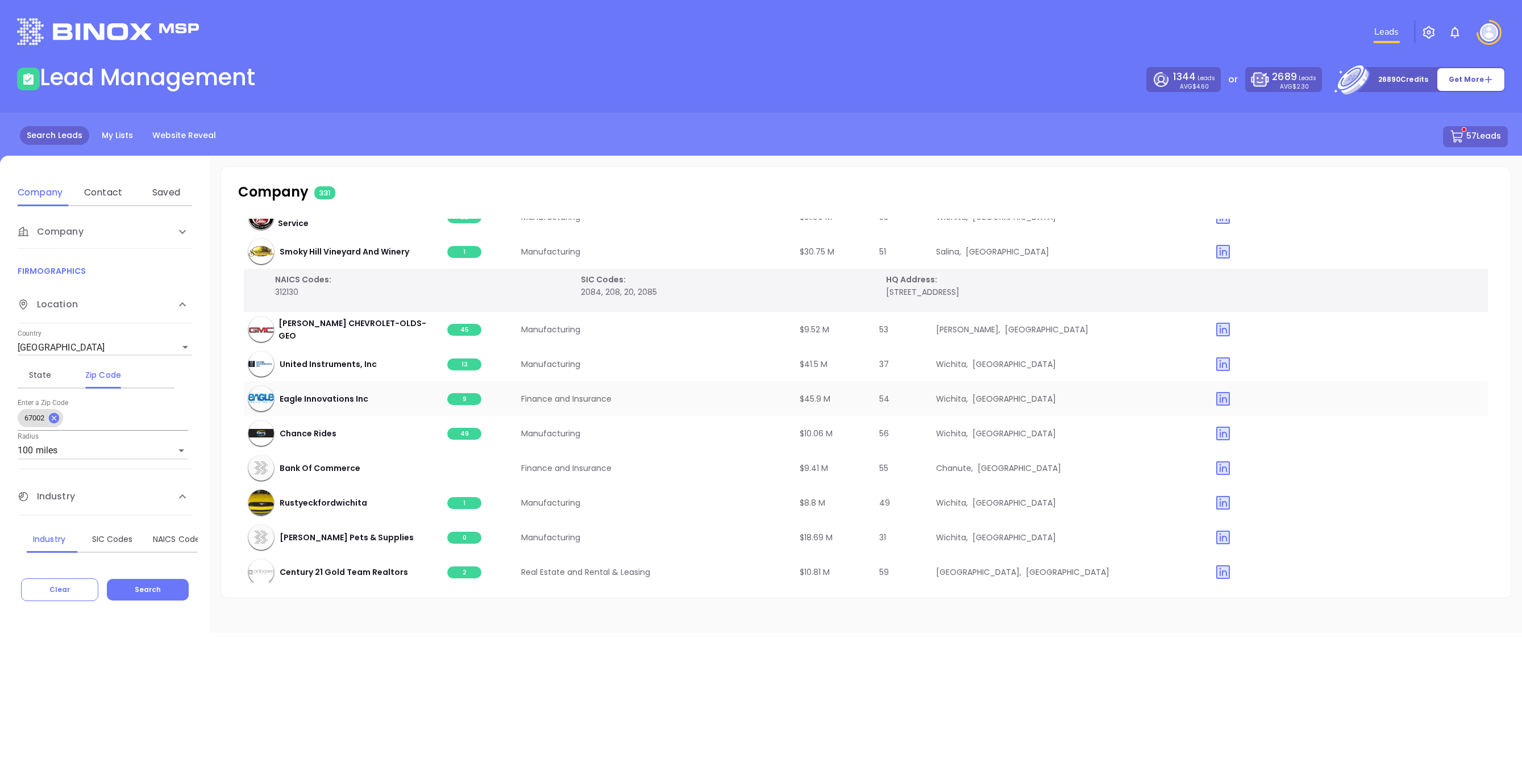
scroll to position [7048, 0]
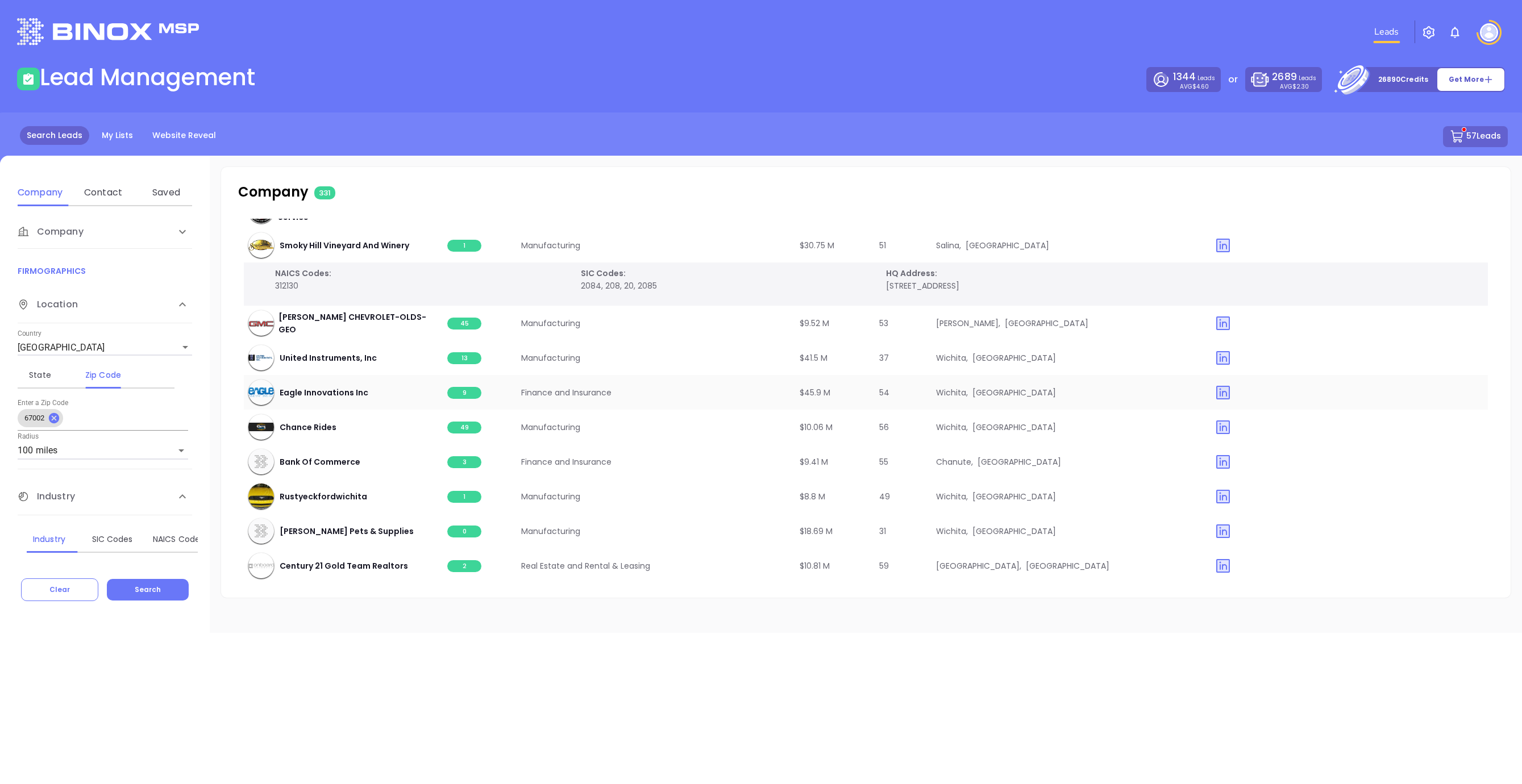
click at [468, 391] on span "9" at bounding box center [465, 393] width 34 height 12
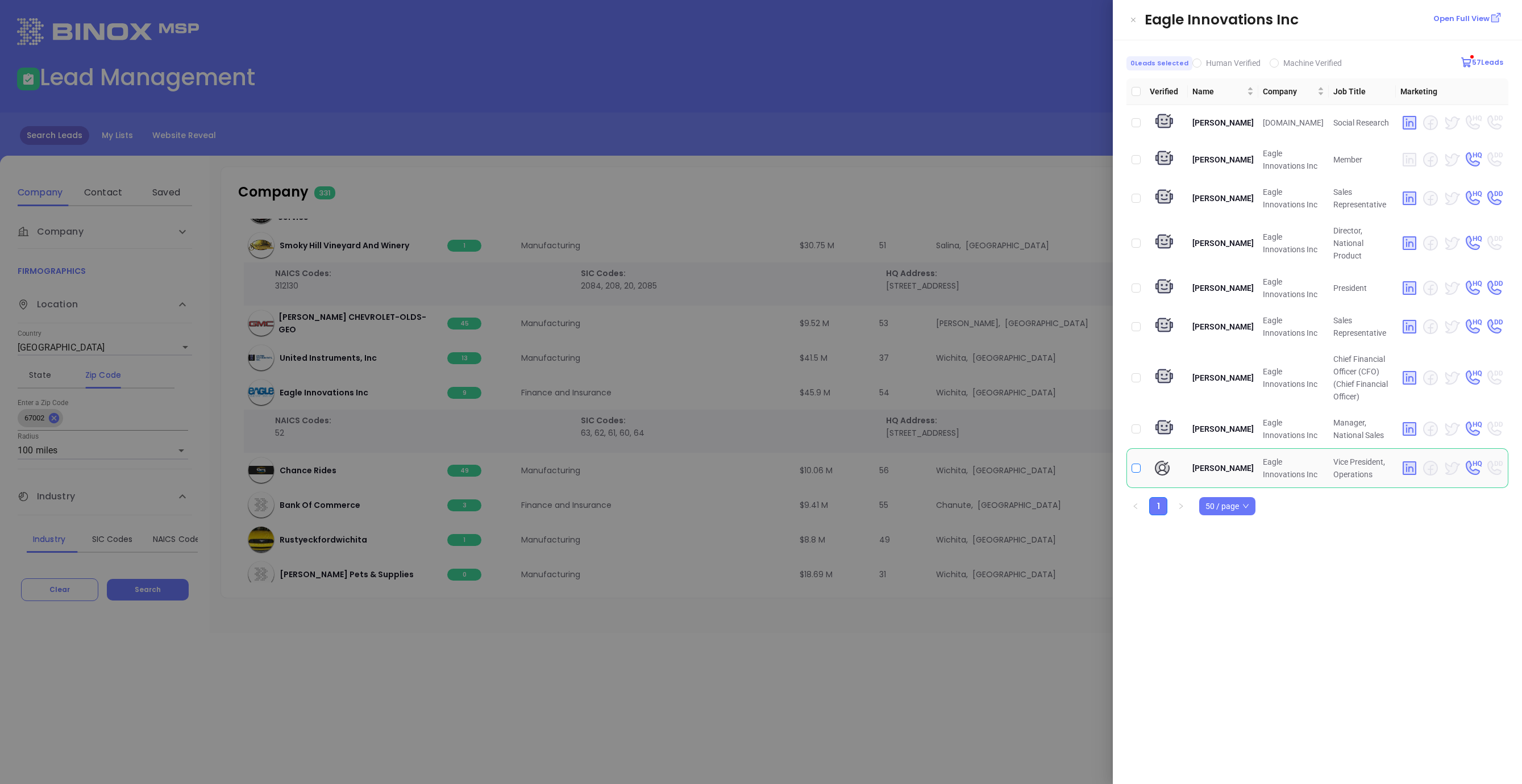
click at [1136, 464] on input "checkbox" at bounding box center [1135, 468] width 9 height 9
checkbox input "true"
click at [1018, 235] on div at bounding box center [761, 392] width 1522 height 784
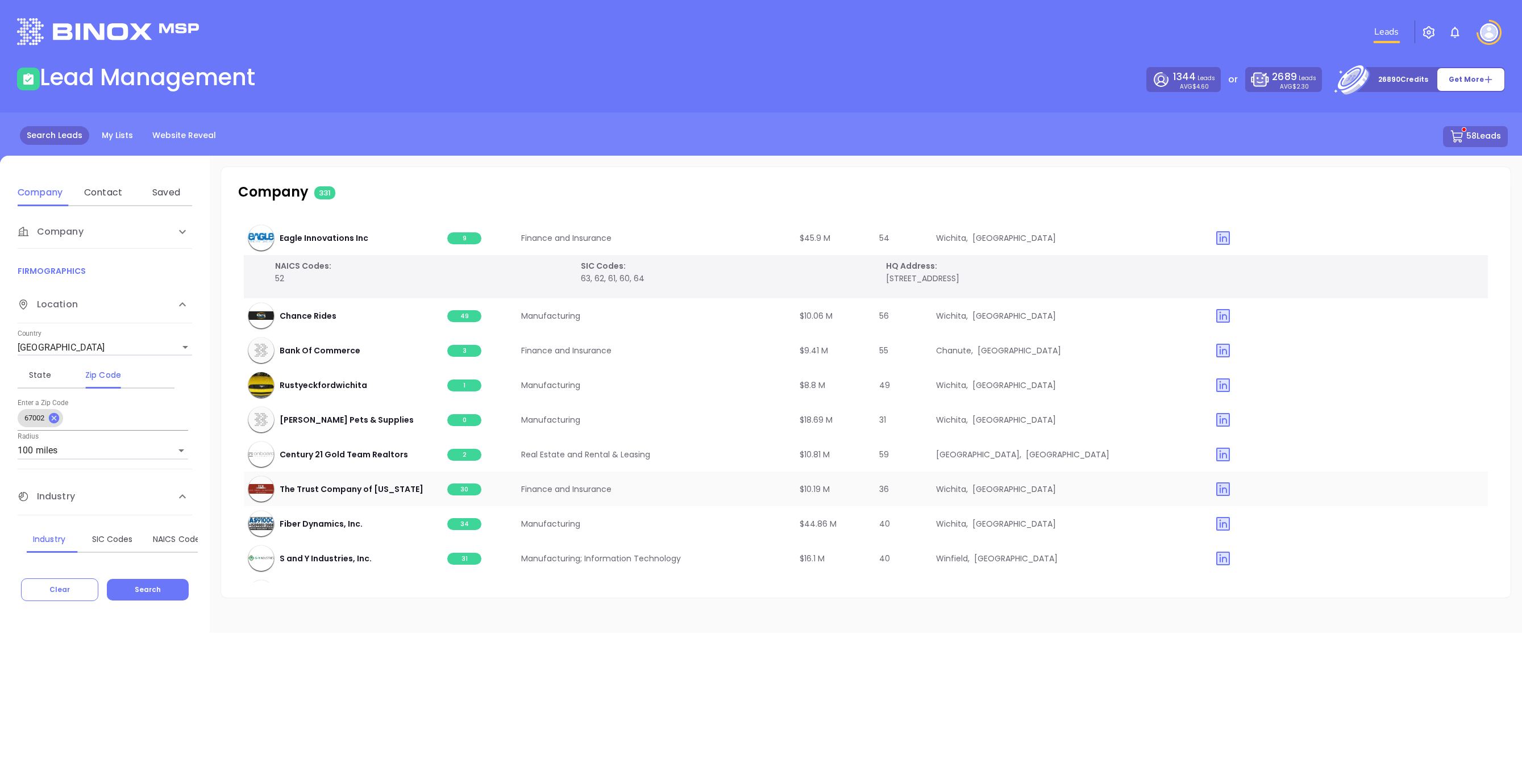
scroll to position [7293, 0]
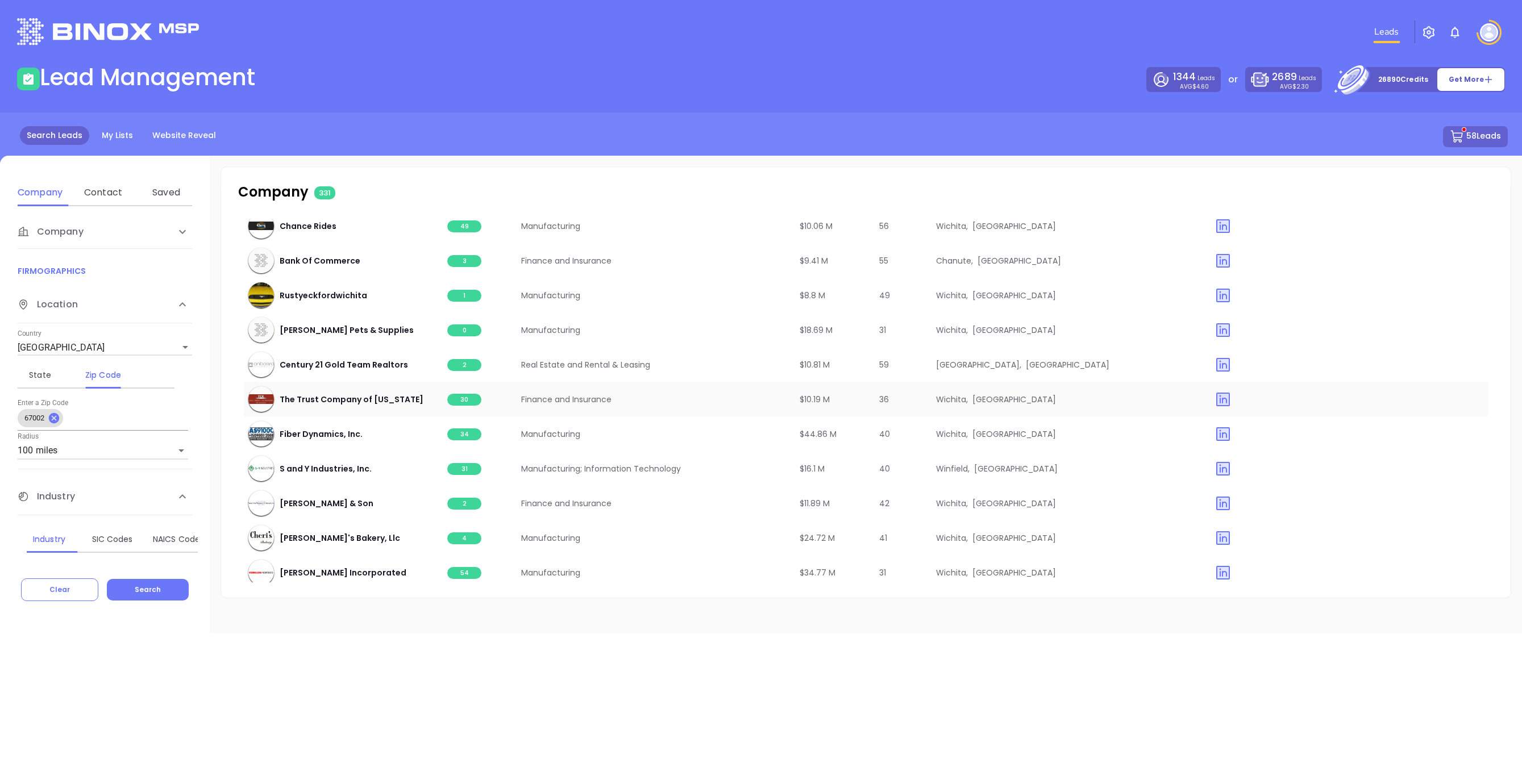
click at [454, 399] on span "30" at bounding box center [465, 400] width 34 height 12
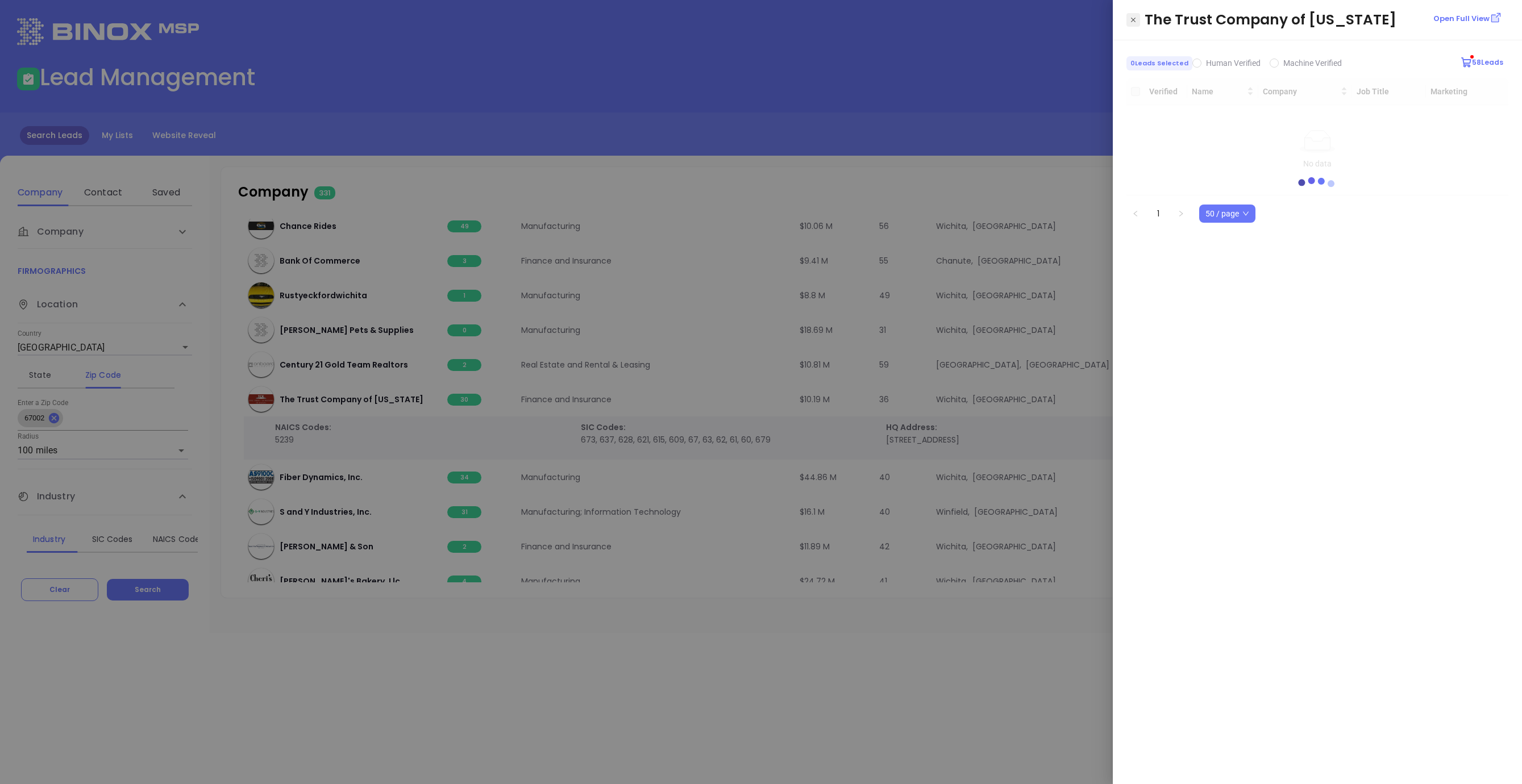
click at [1132, 18] on icon "Close" at bounding box center [1133, 20] width 5 height 5
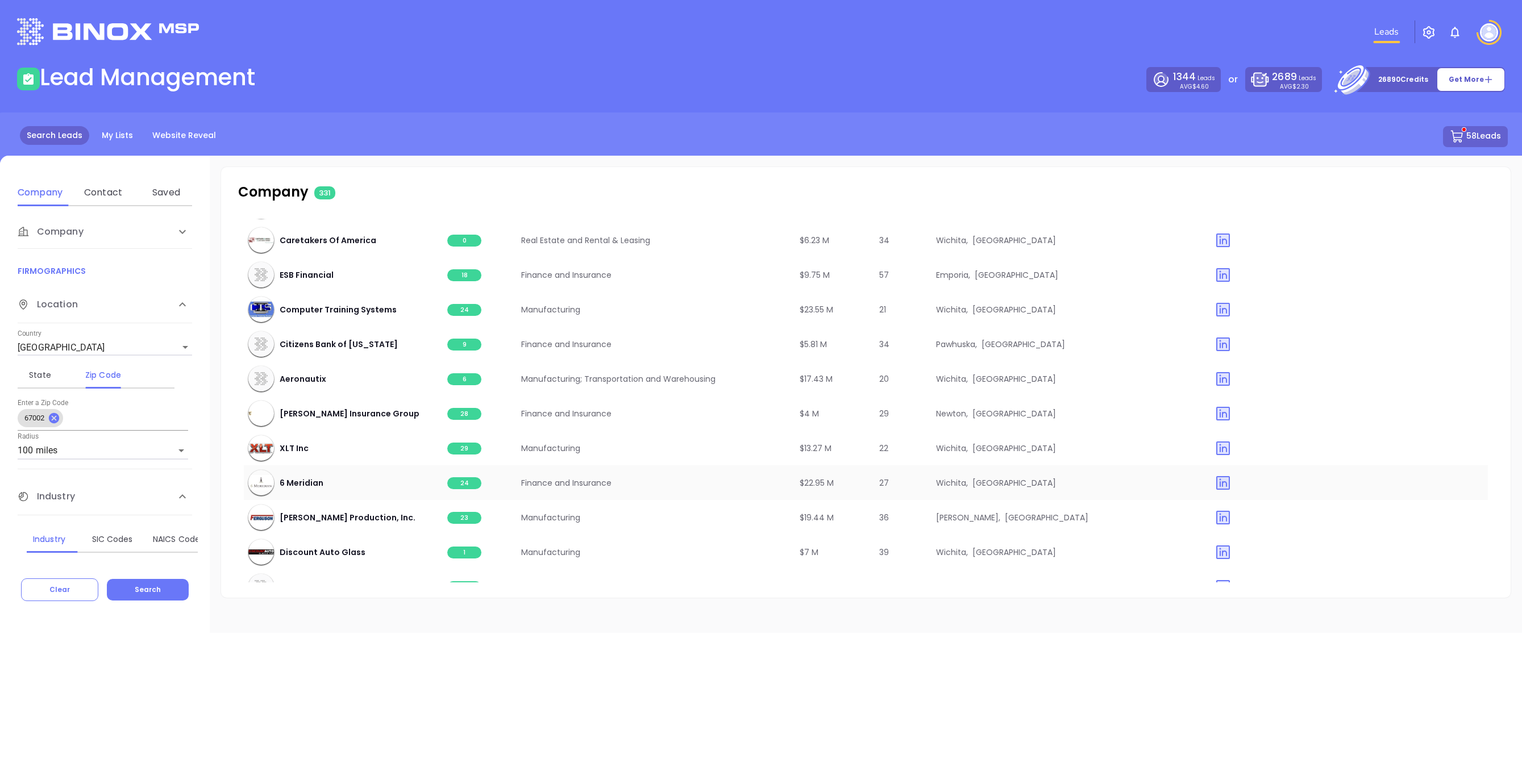
scroll to position [7704, 0]
click at [462, 445] on span "29" at bounding box center [465, 447] width 34 height 12
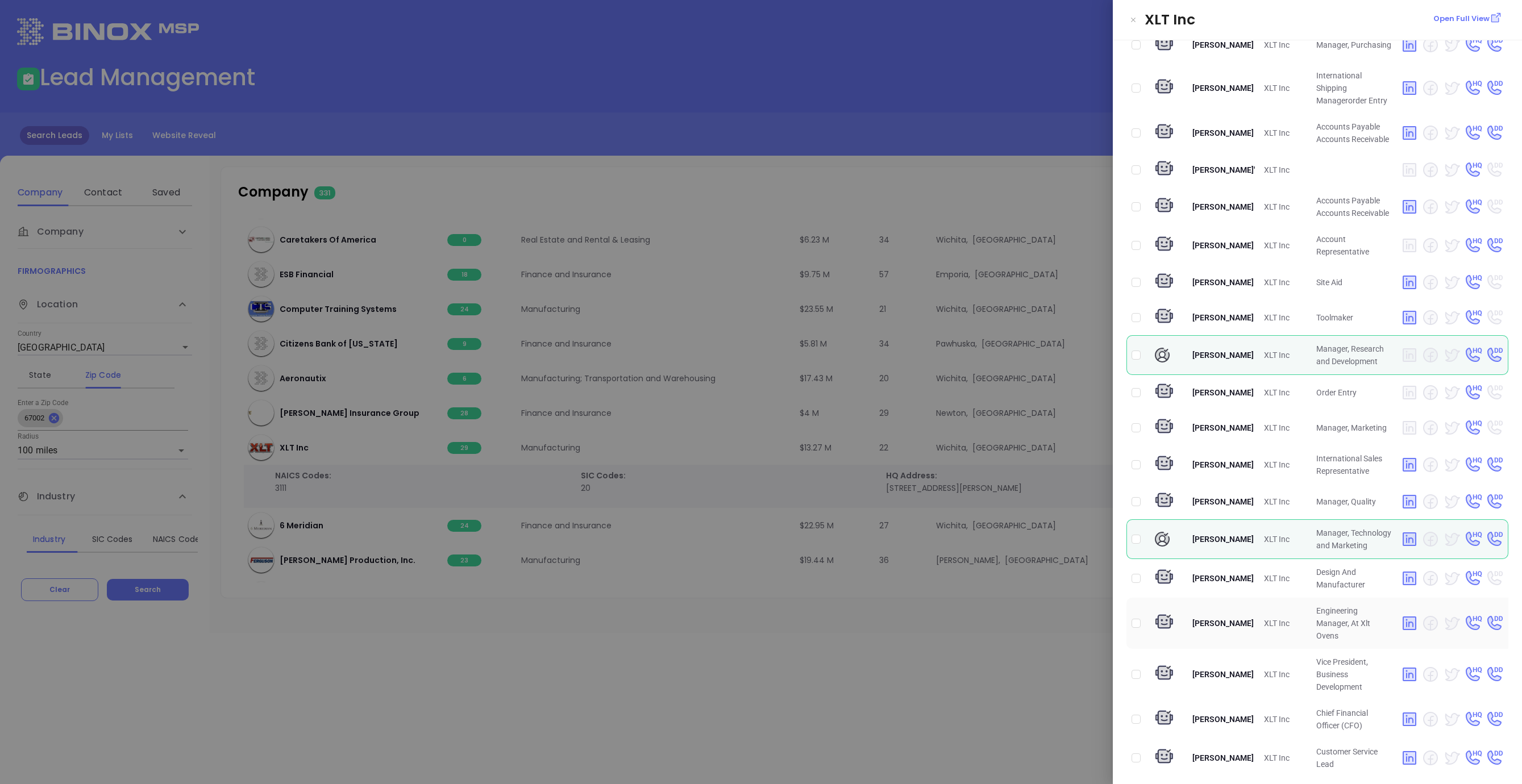
scroll to position [223, 0]
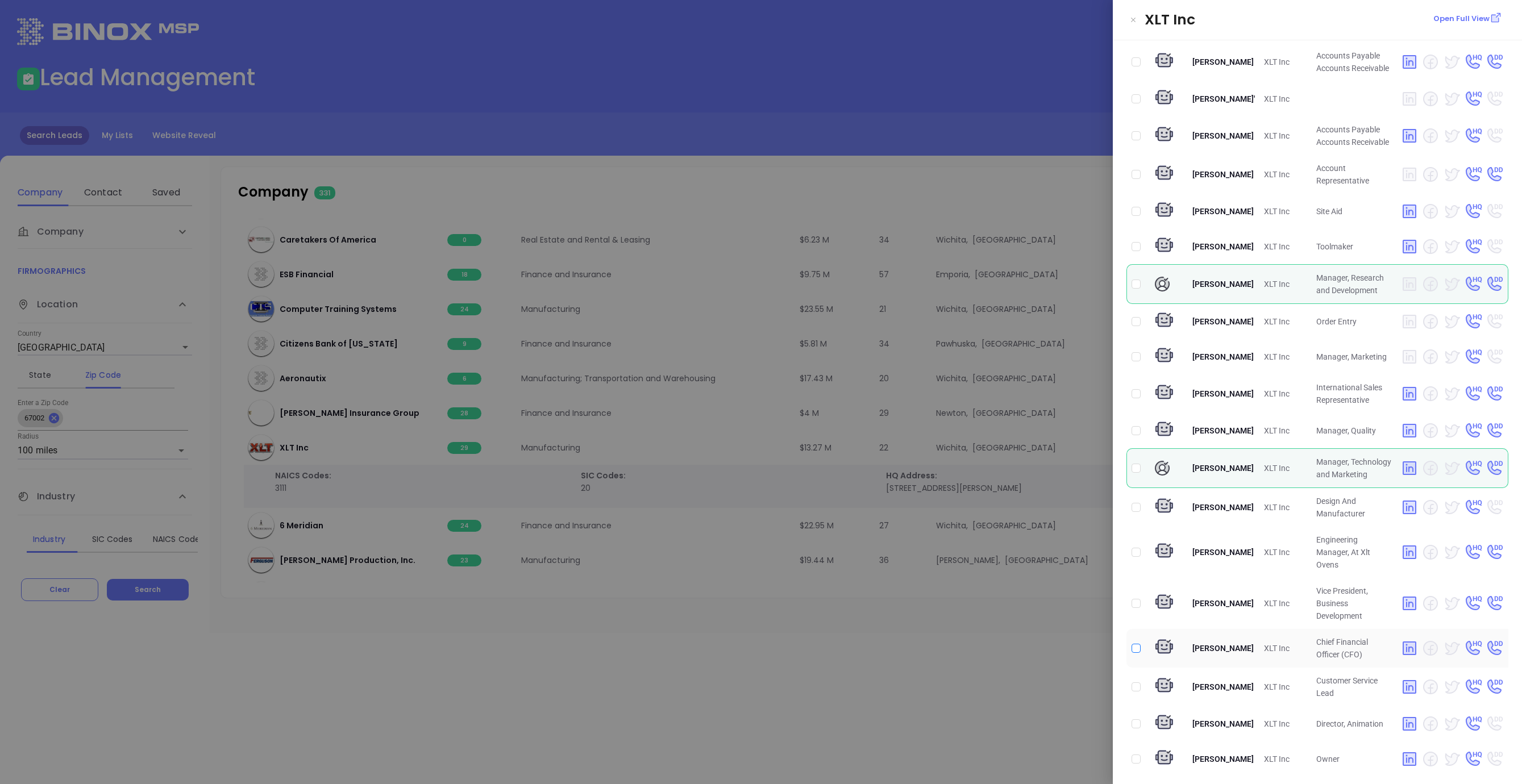
click at [1135, 653] on input "checkbox" at bounding box center [1135, 648] width 9 height 9
checkbox input "true"
click at [1135, 473] on input "checkbox" at bounding box center [1135, 468] width 9 height 9
checkbox input "true"
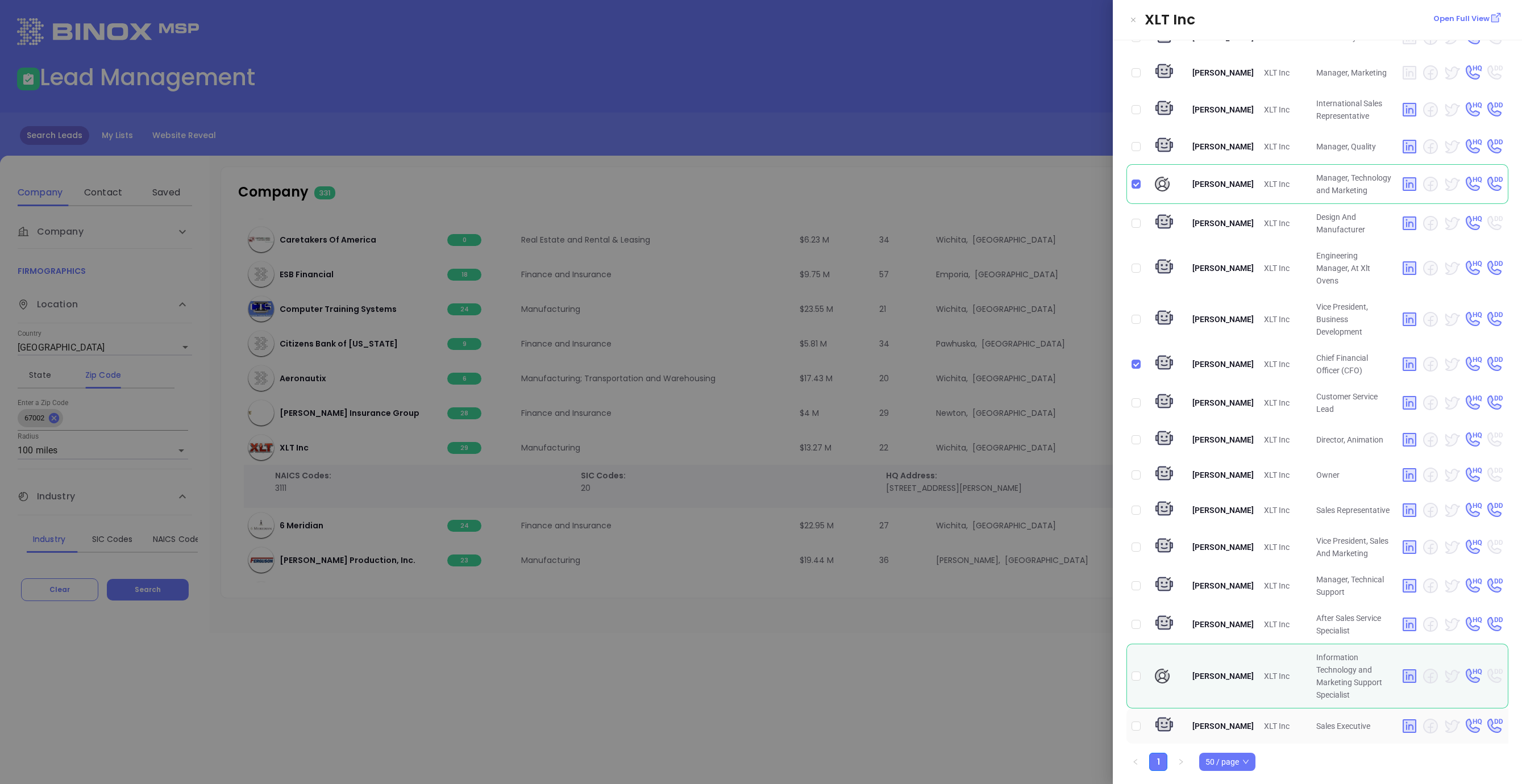
scroll to position [527, 0]
click at [565, 660] on div at bounding box center [761, 392] width 1522 height 784
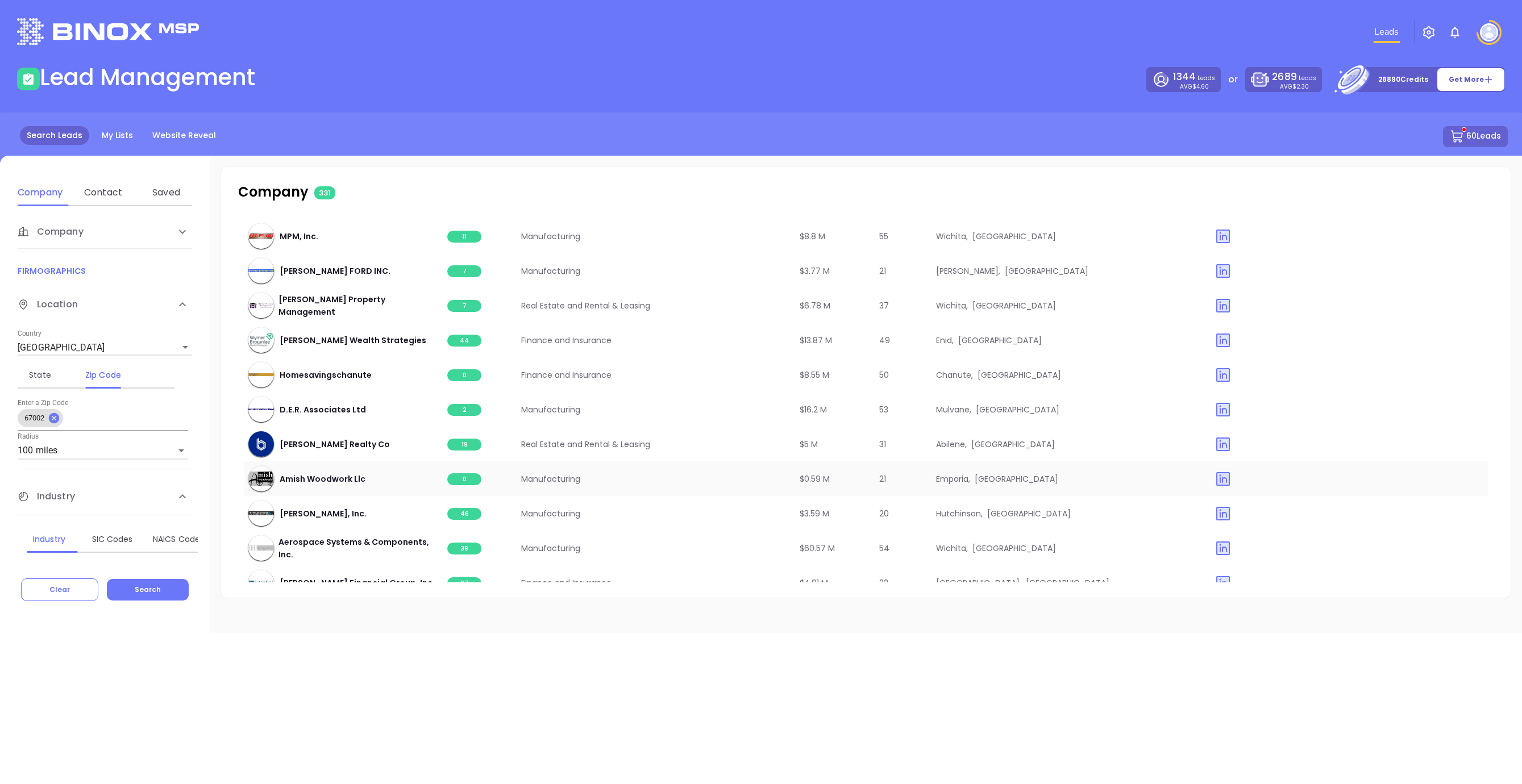
scroll to position [8308, 0]
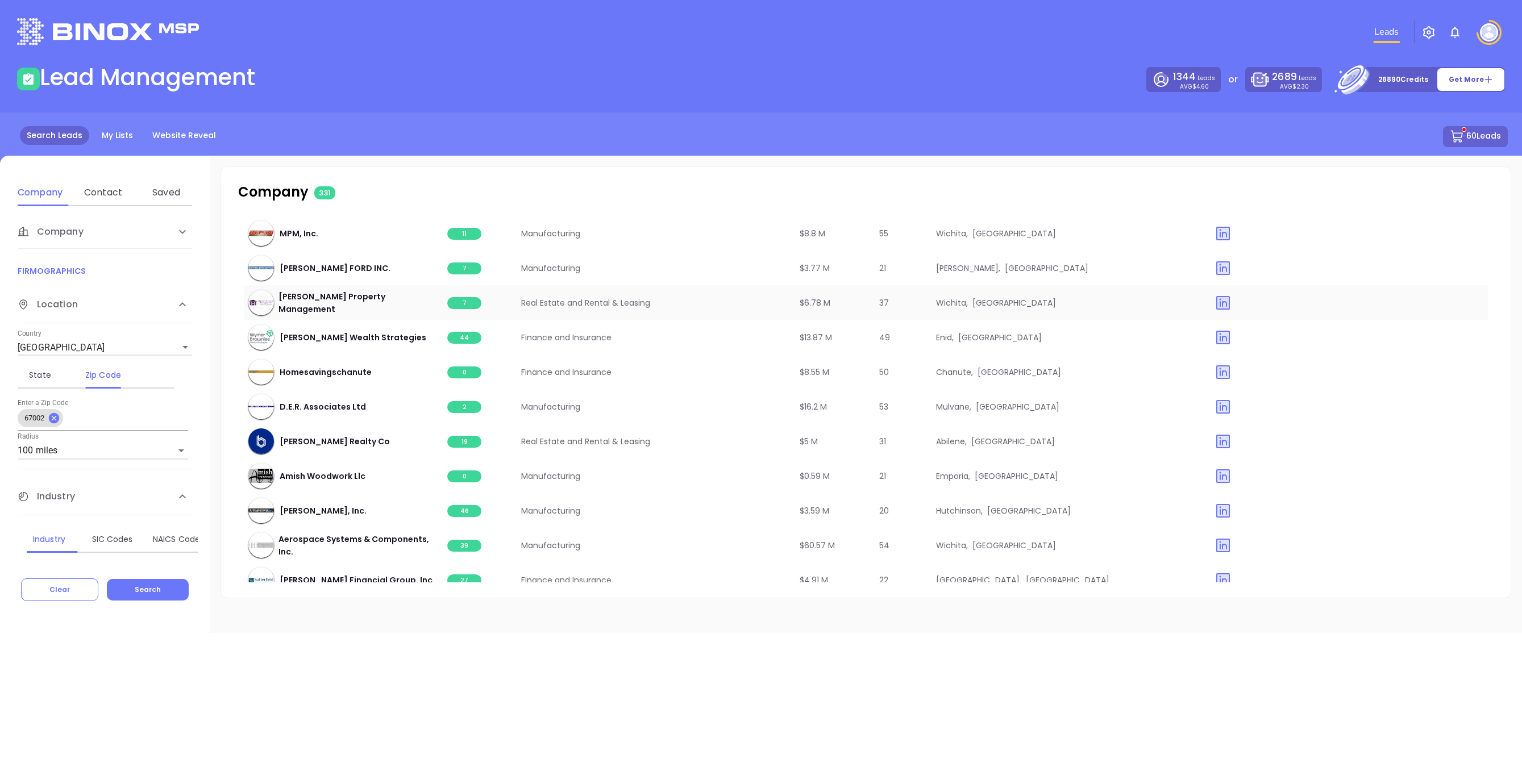
click at [461, 302] on span "7" at bounding box center [465, 302] width 34 height 12
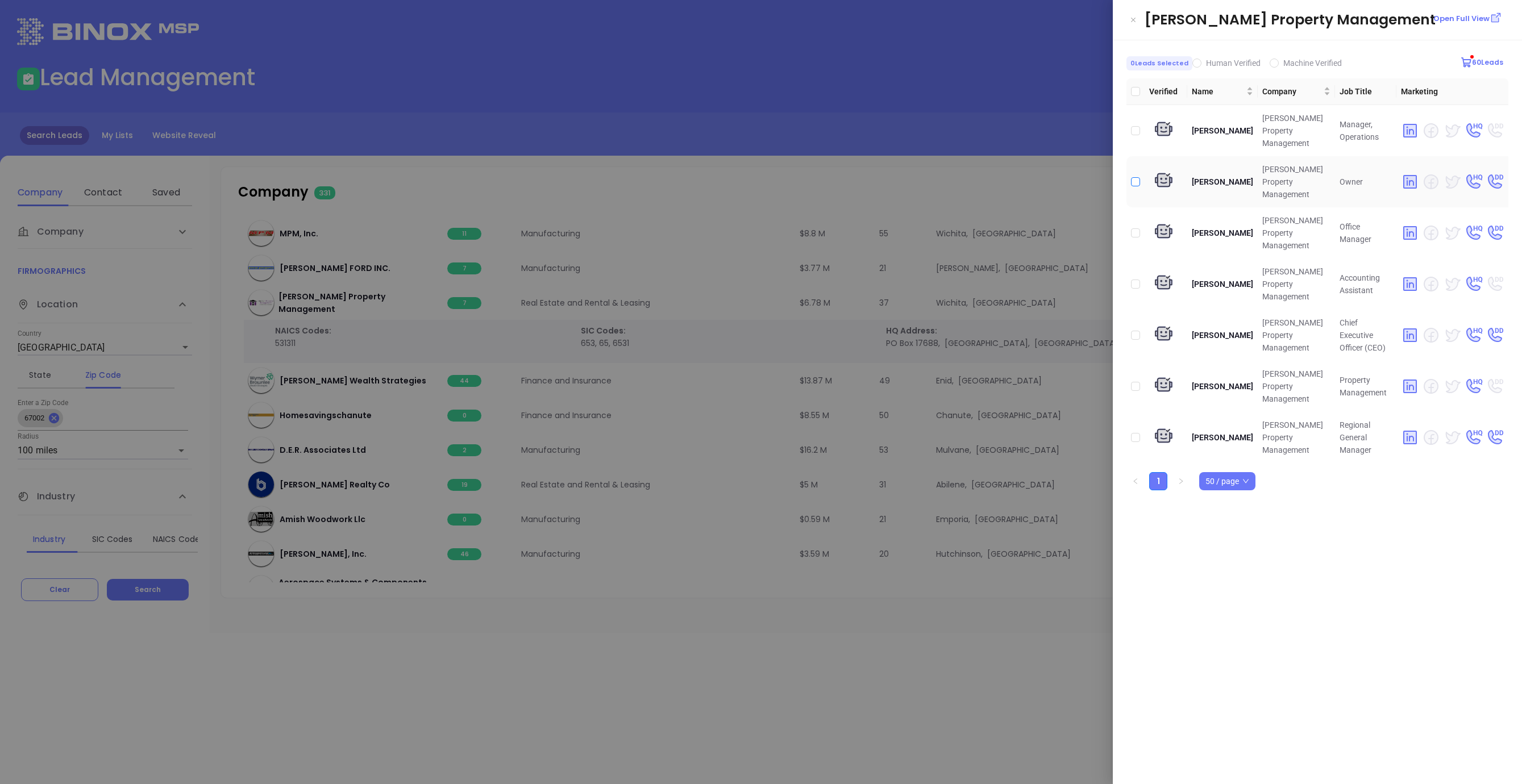
click at [1136, 177] on input "checkbox" at bounding box center [1135, 181] width 9 height 9
checkbox input "true"
click at [1135, 228] on input "checkbox" at bounding box center [1135, 233] width 9 height 9
checkbox input "true"
click at [1135, 330] on input "checkbox" at bounding box center [1135, 335] width 9 height 9
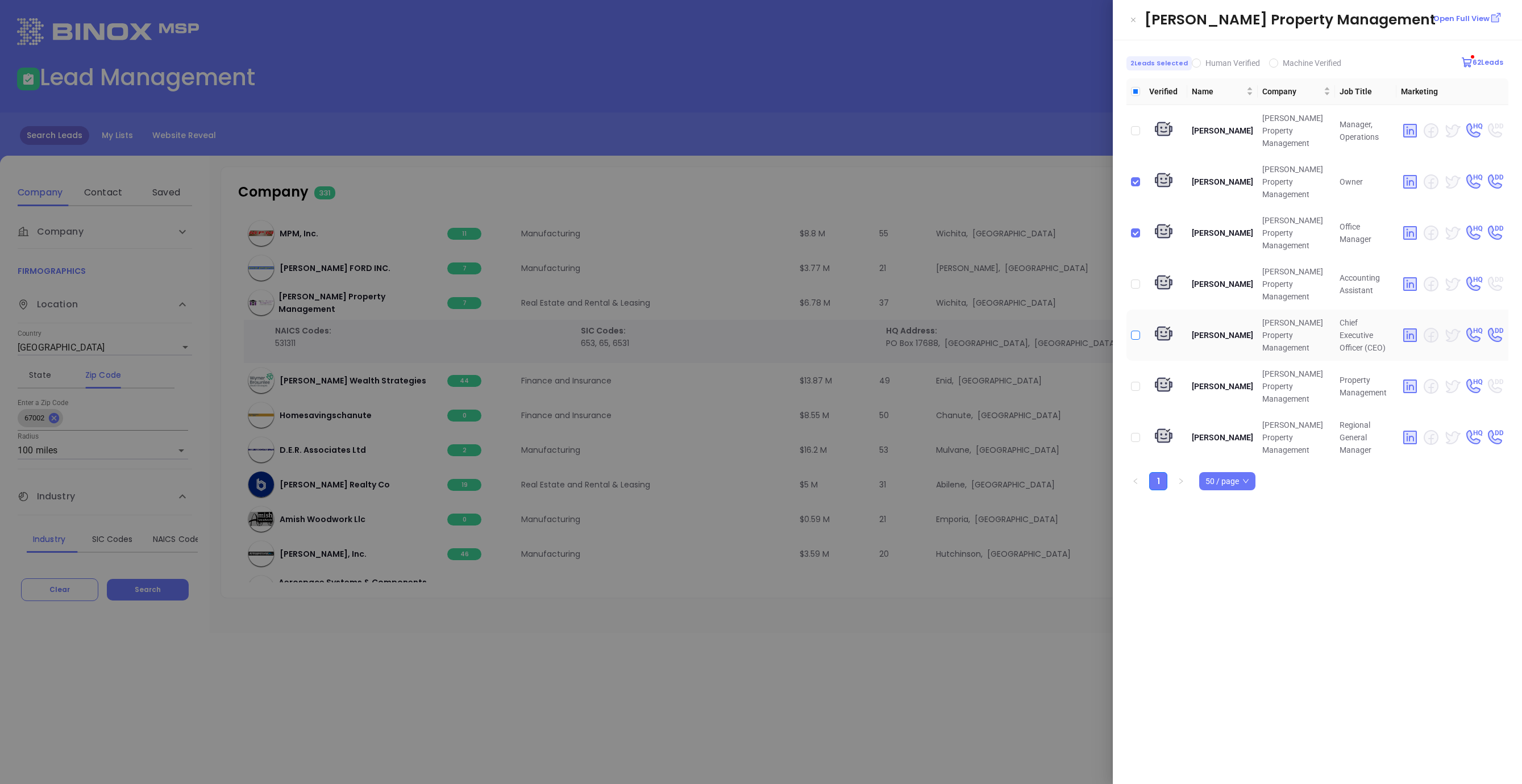
checkbox input "true"
click at [1135, 177] on input "checkbox" at bounding box center [1135, 181] width 9 height 9
checkbox input "false"
click at [1018, 210] on div at bounding box center [761, 392] width 1522 height 784
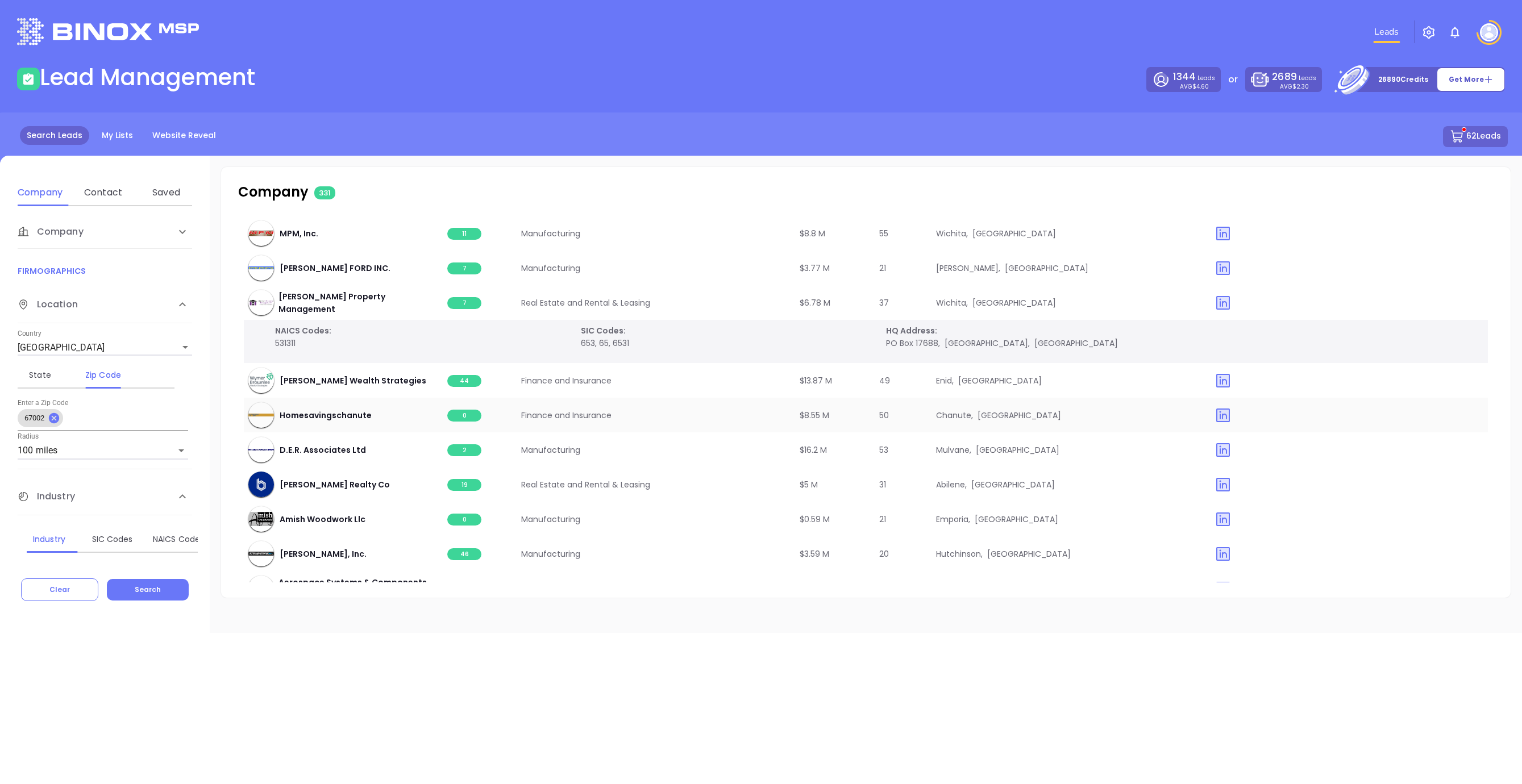
scroll to position [8365, 0]
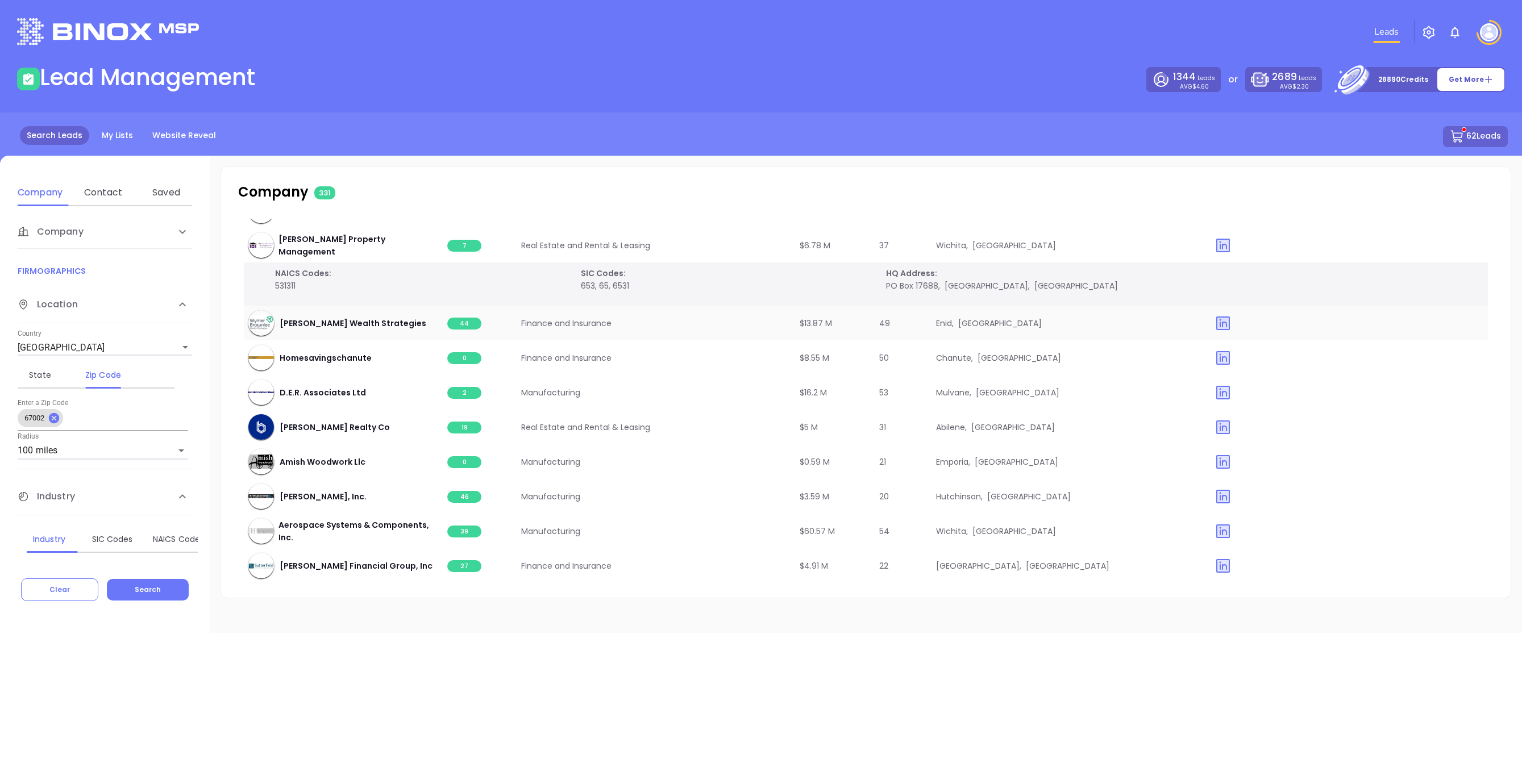
click at [458, 320] on span "44" at bounding box center [465, 323] width 34 height 12
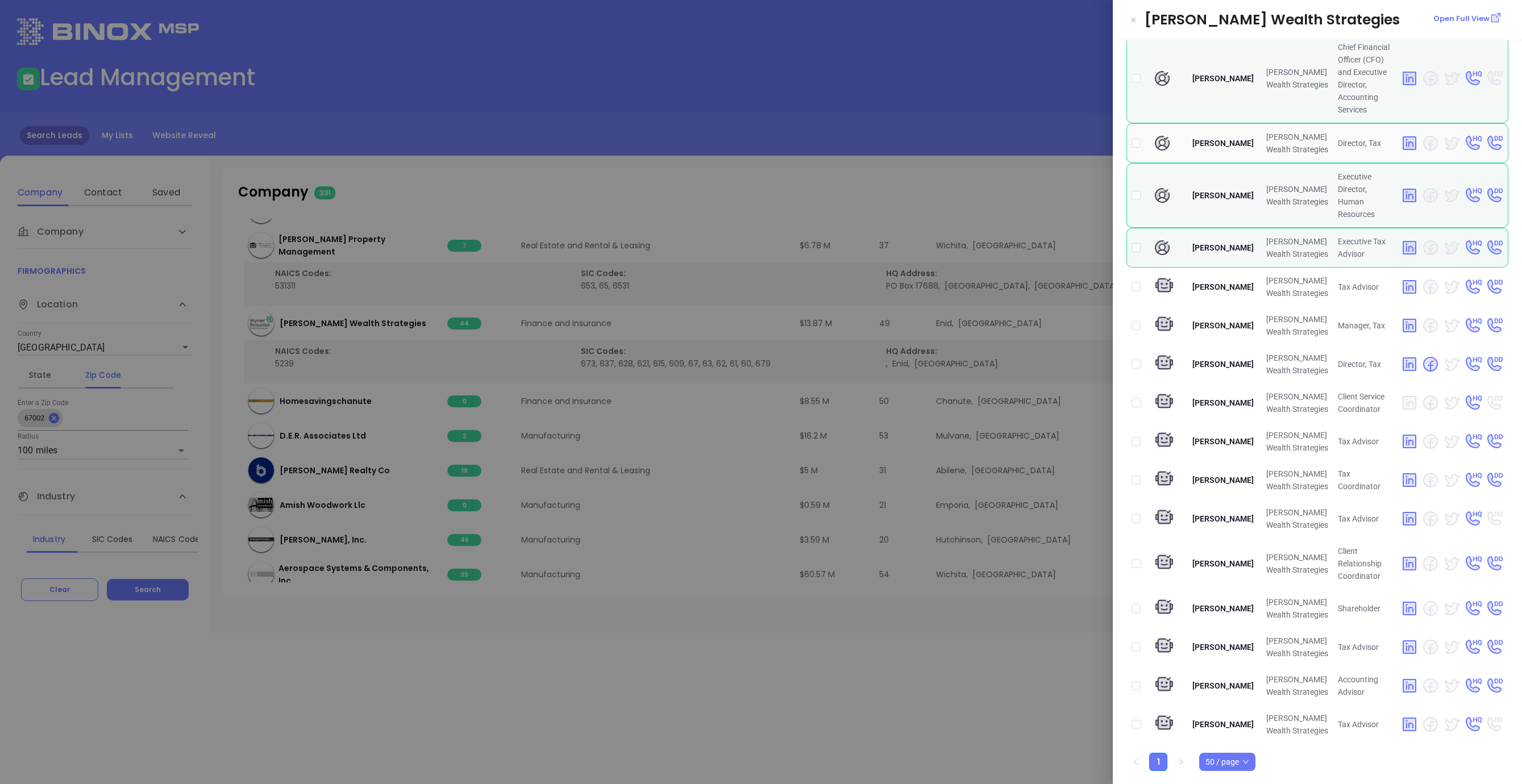
scroll to position [1609, 0]
click at [1137, 83] on input "checkbox" at bounding box center [1135, 78] width 9 height 9
checkbox input "true"
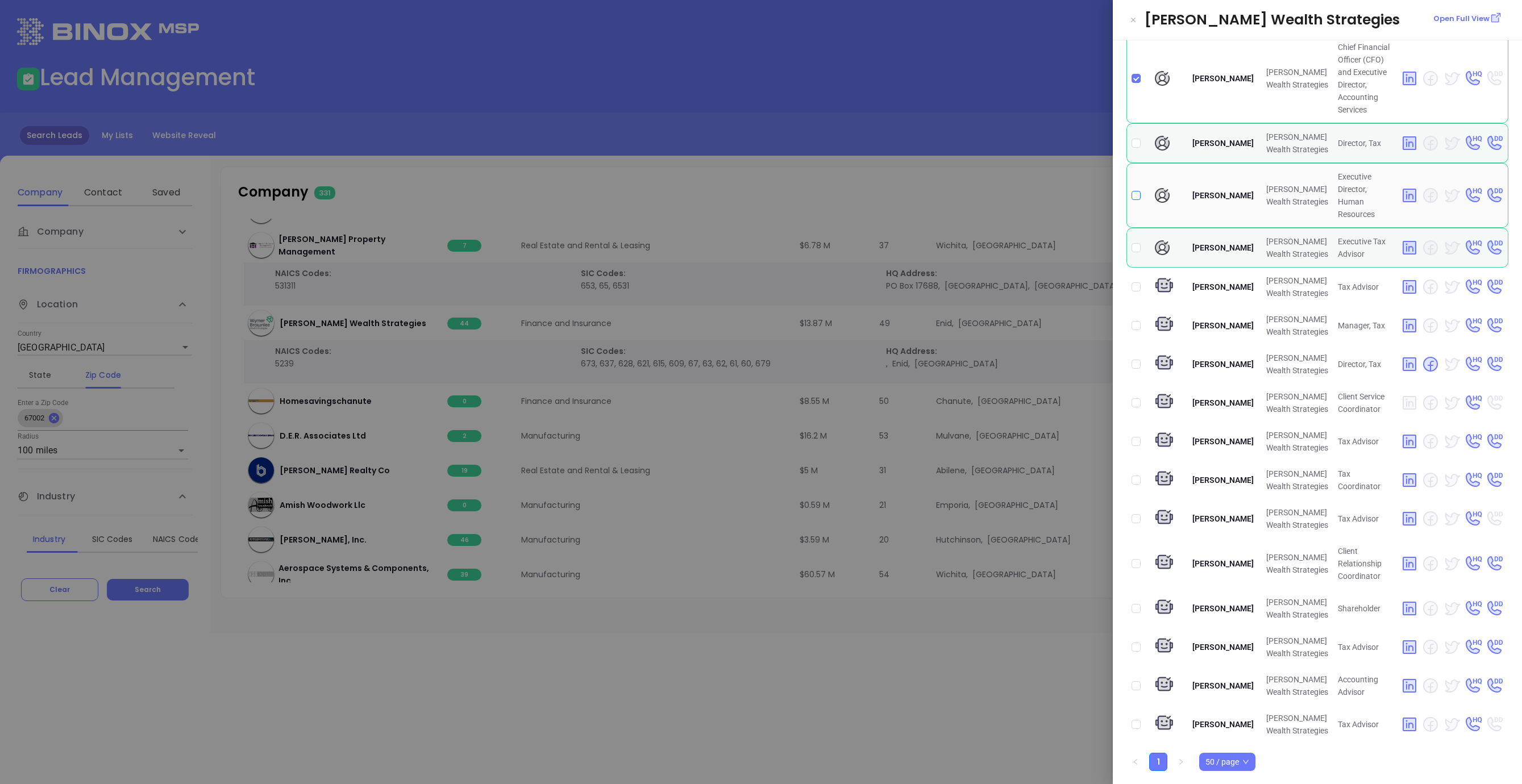
click at [1137, 200] on input "checkbox" at bounding box center [1135, 195] width 9 height 9
checkbox input "true"
click at [499, 707] on div at bounding box center [761, 392] width 1522 height 784
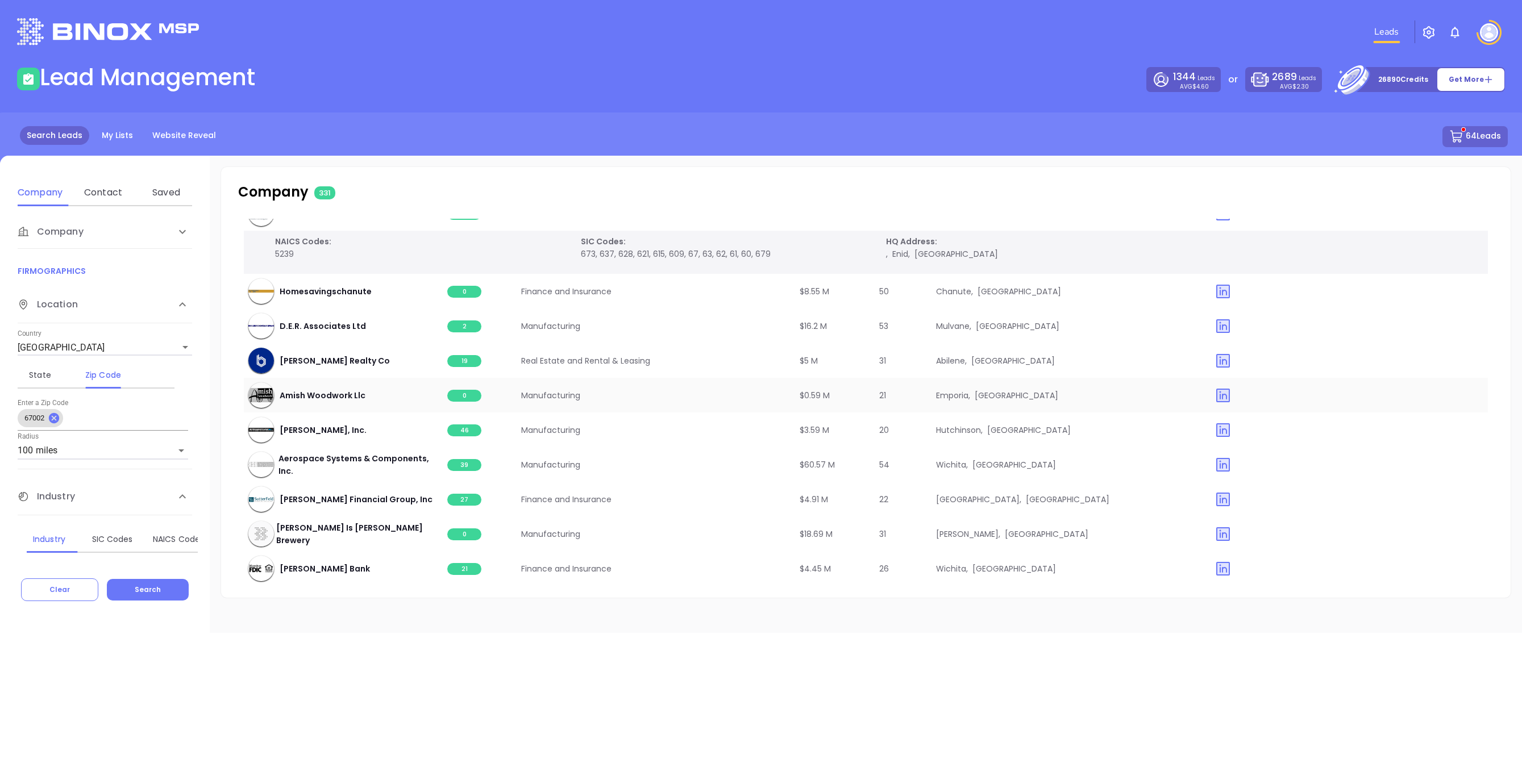
scroll to position [8426, 0]
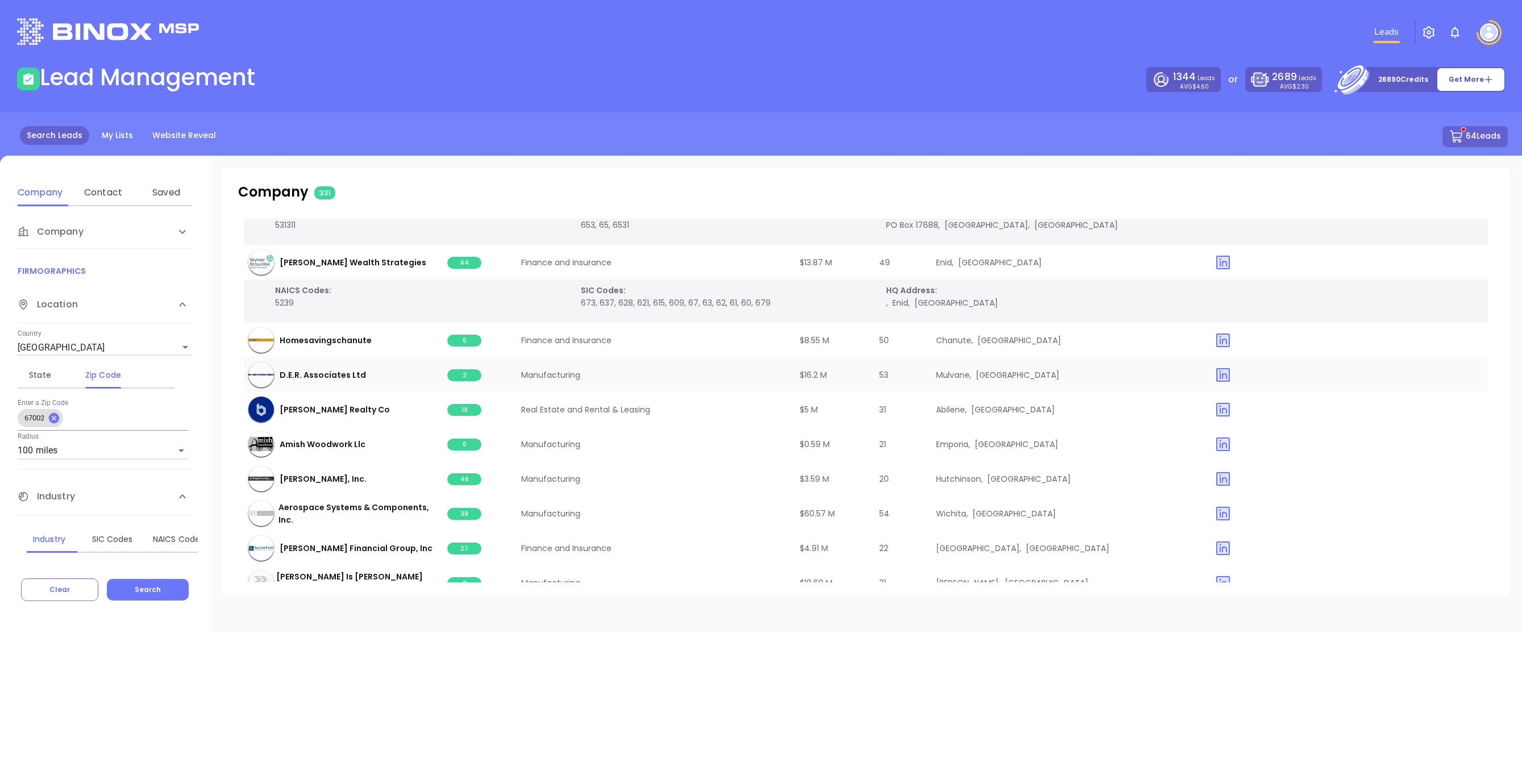
click at [464, 378] on span "2" at bounding box center [465, 375] width 34 height 12
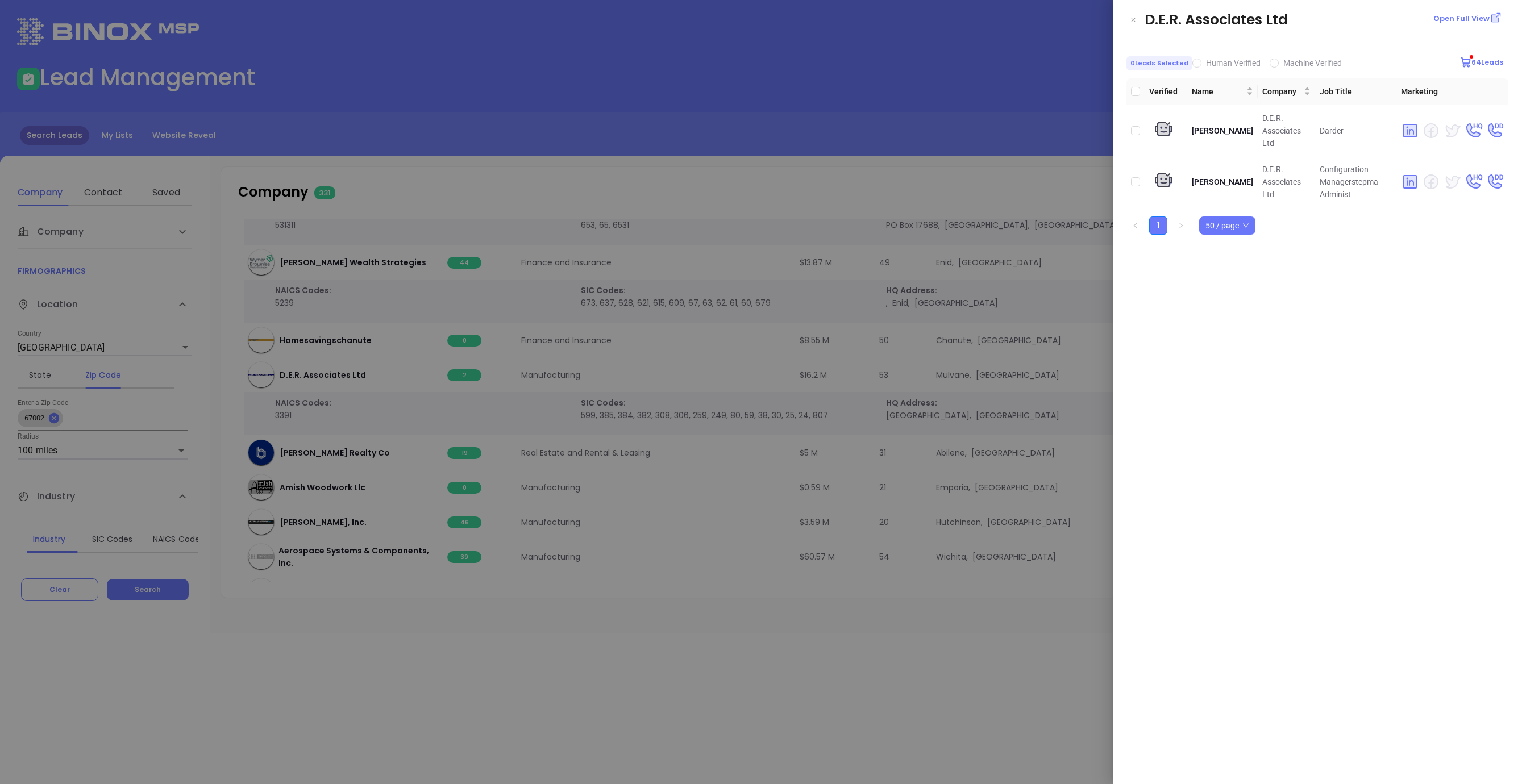
click at [1003, 189] on div at bounding box center [761, 392] width 1522 height 784
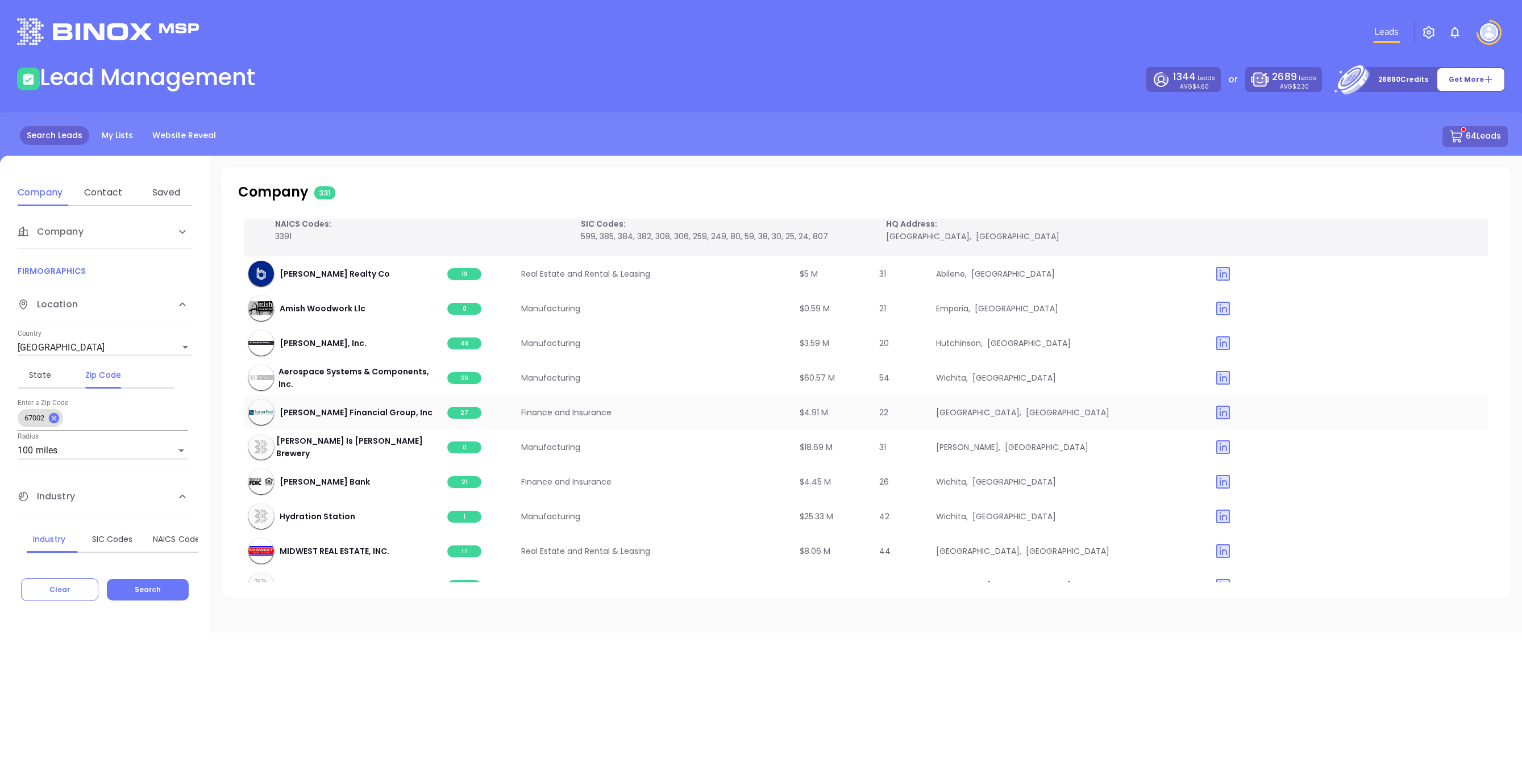
scroll to position [8612, 0]
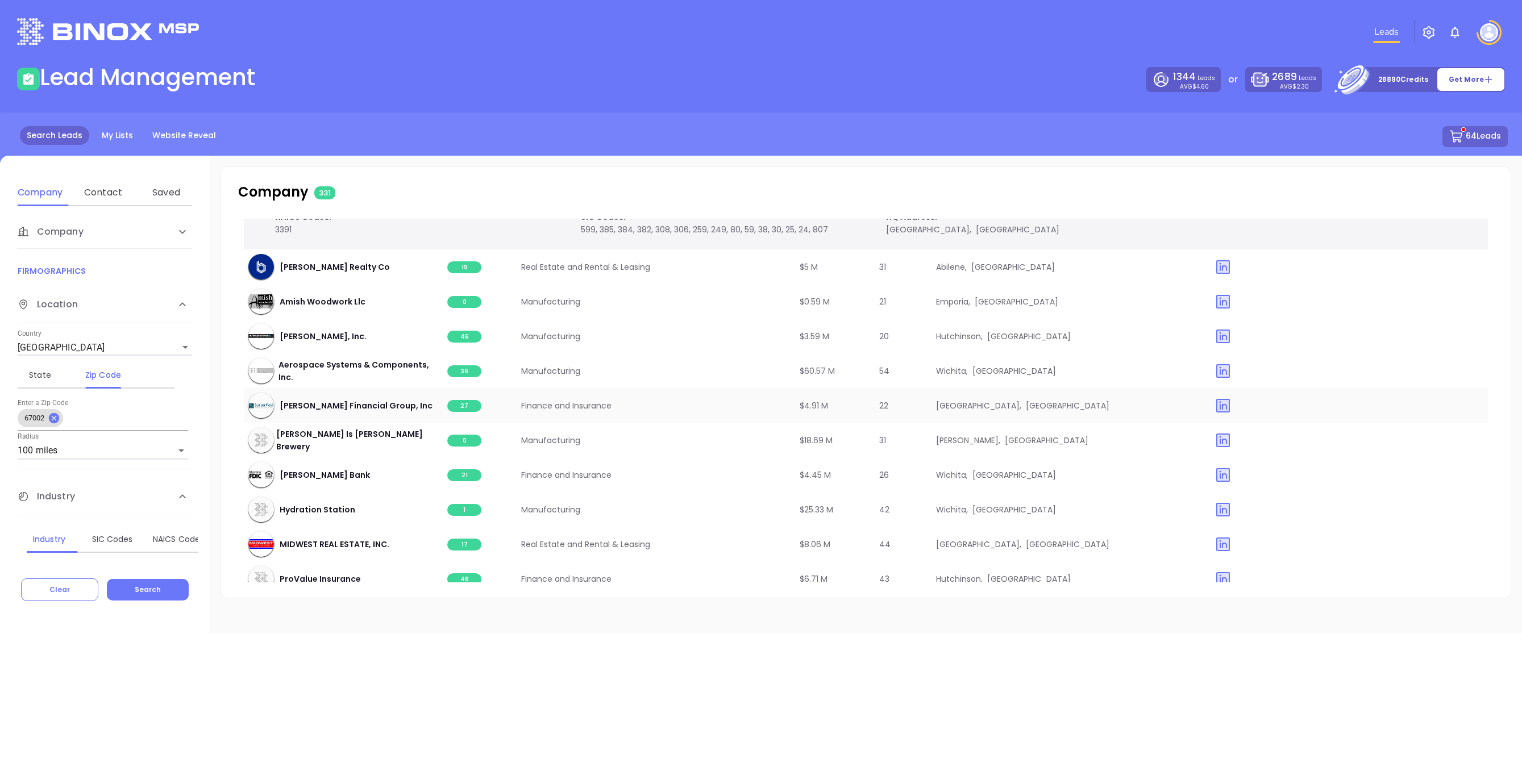
click at [465, 409] on span "27" at bounding box center [465, 406] width 34 height 12
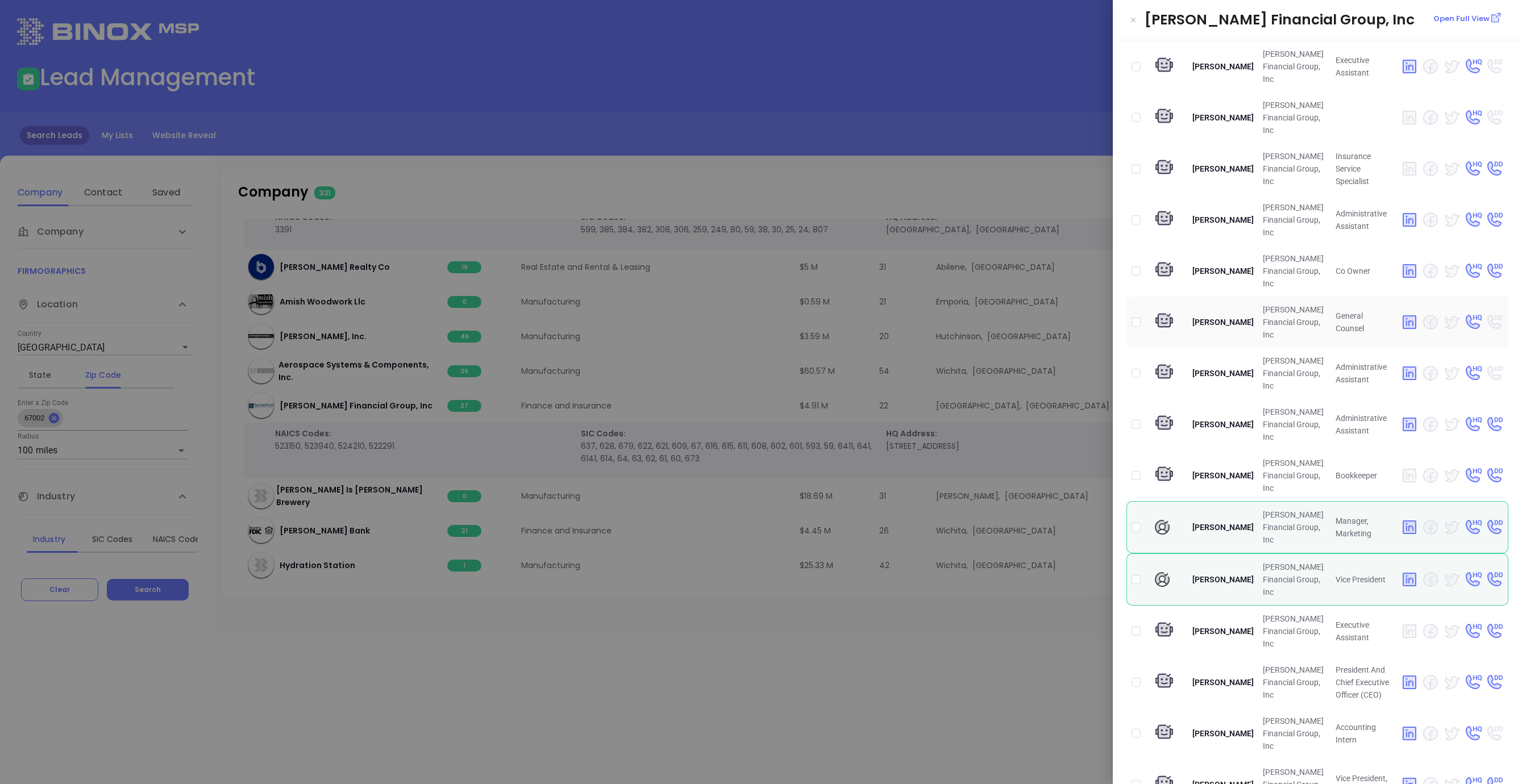
scroll to position [527, 0]
click at [1138, 581] on input "checkbox" at bounding box center [1135, 579] width 9 height 9
checkbox input "true"
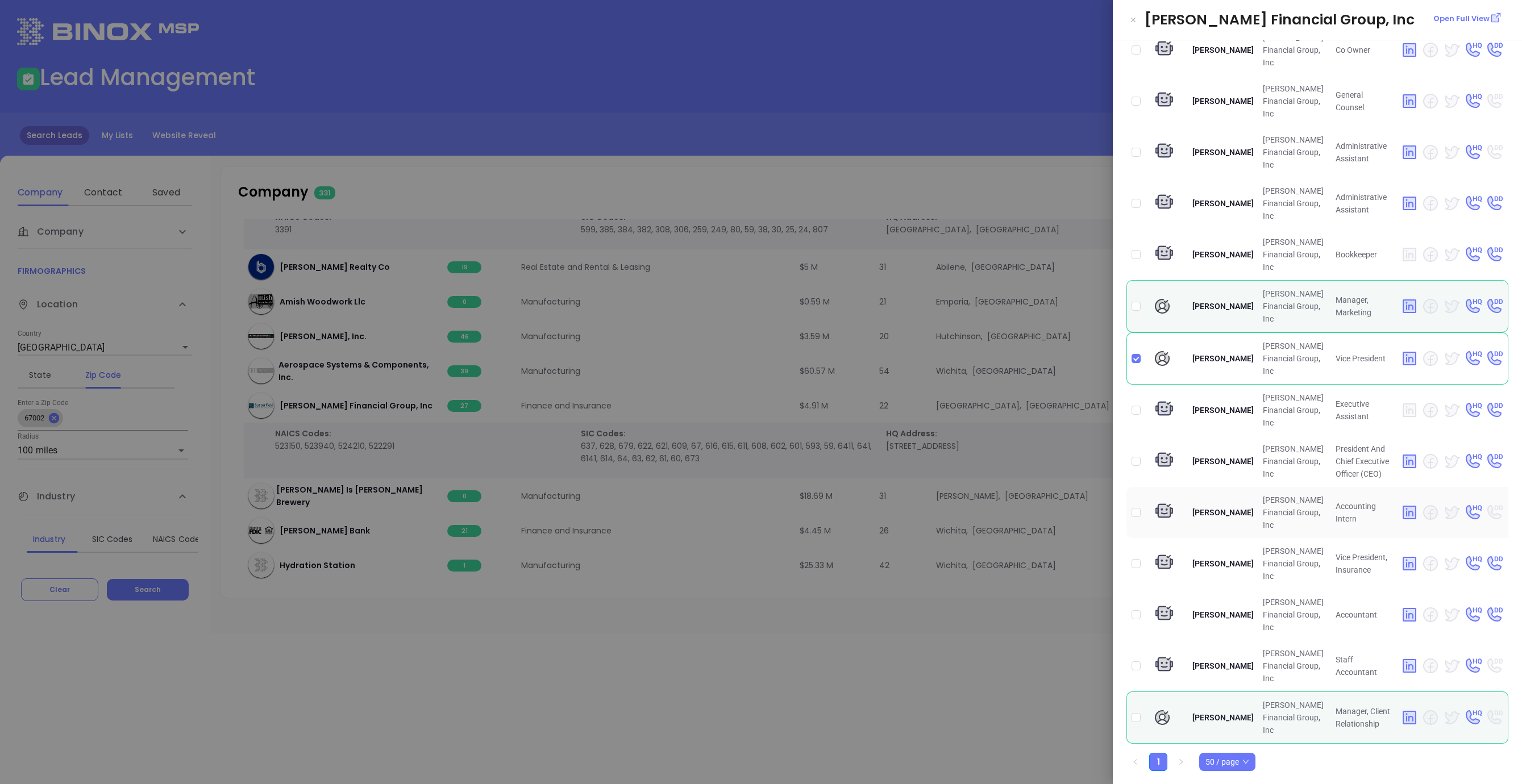
scroll to position [746, 0]
click at [993, 682] on div at bounding box center [761, 392] width 1522 height 784
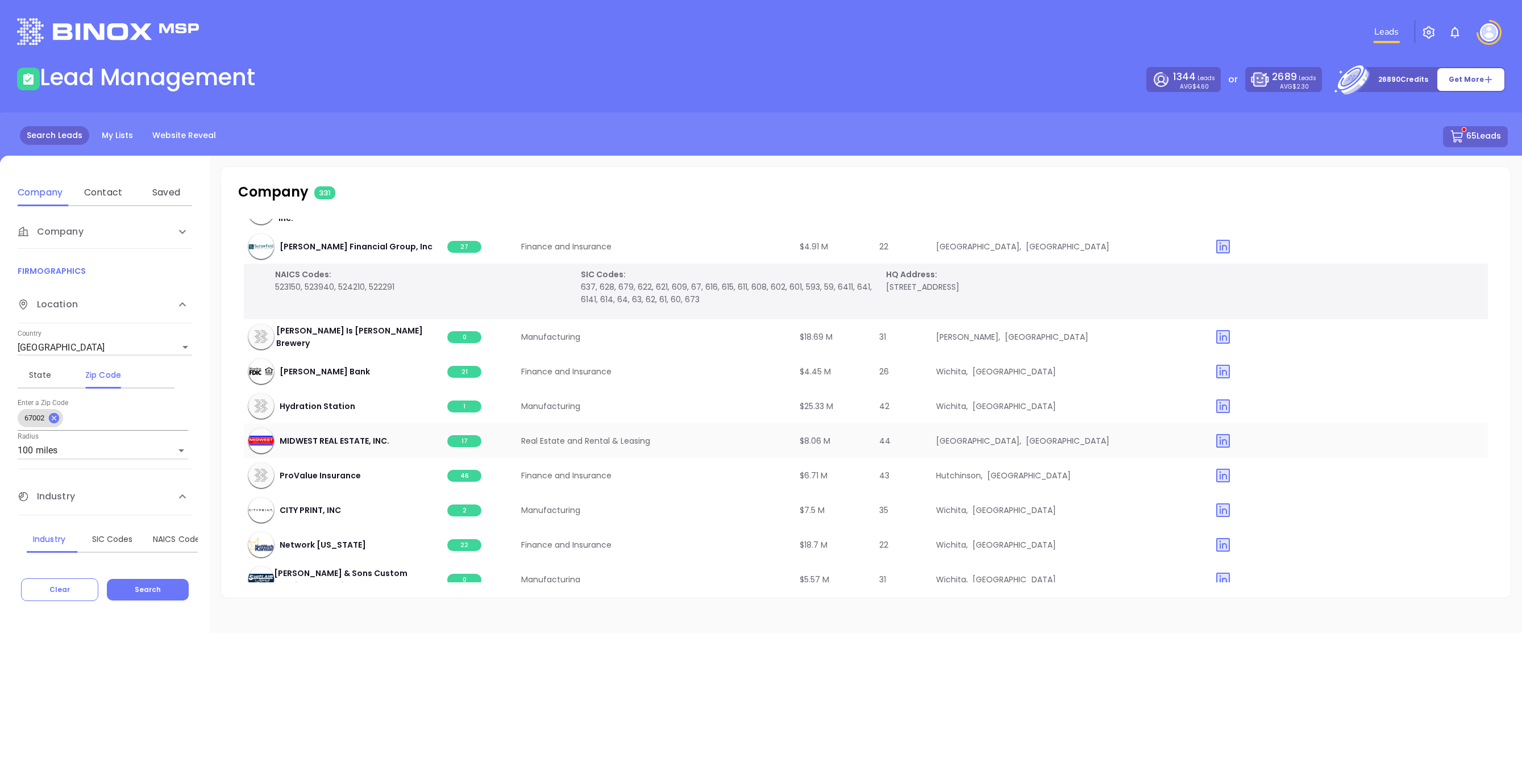
scroll to position [8771, 0]
click at [467, 440] on span "17" at bounding box center [465, 440] width 34 height 12
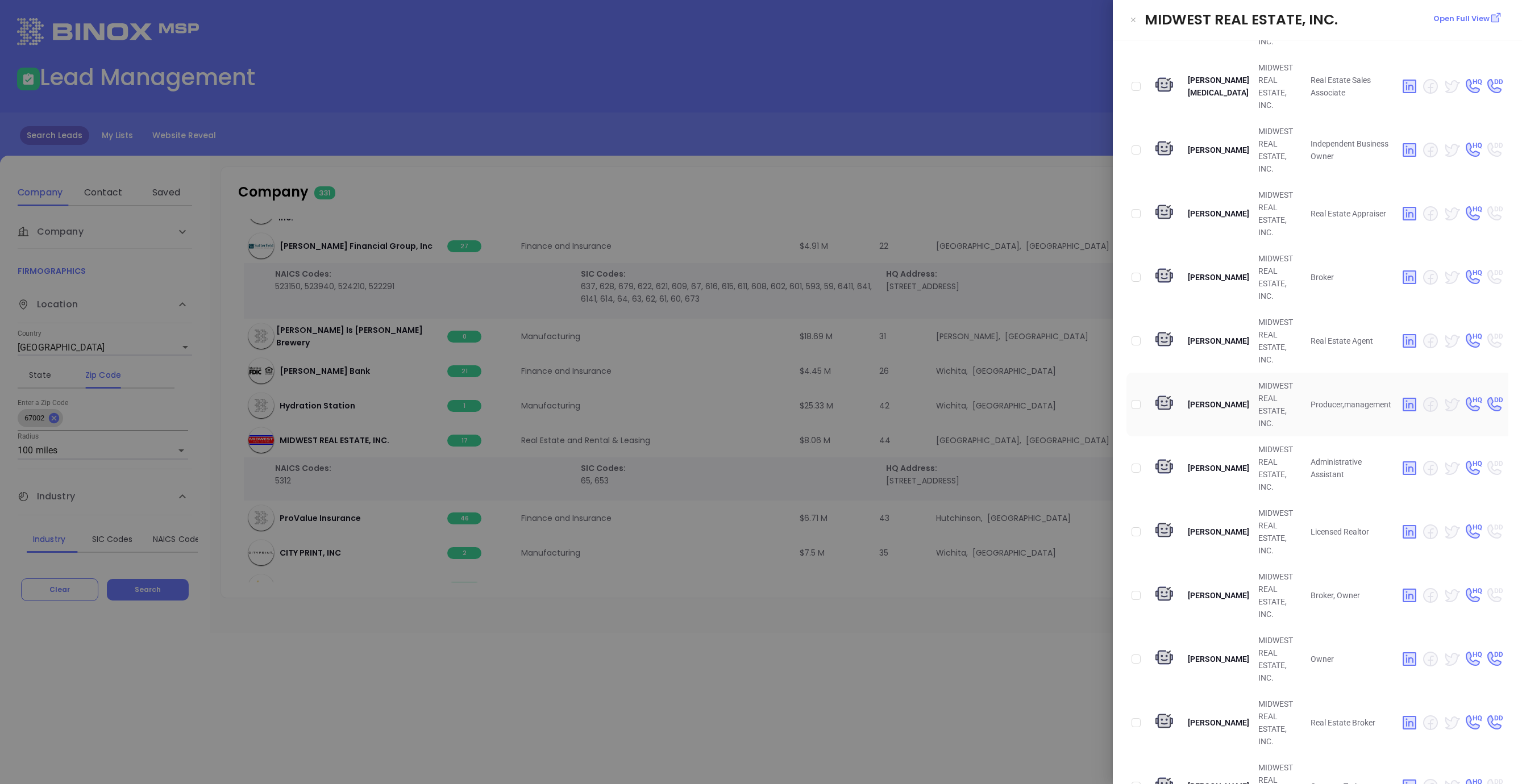
scroll to position [232, 0]
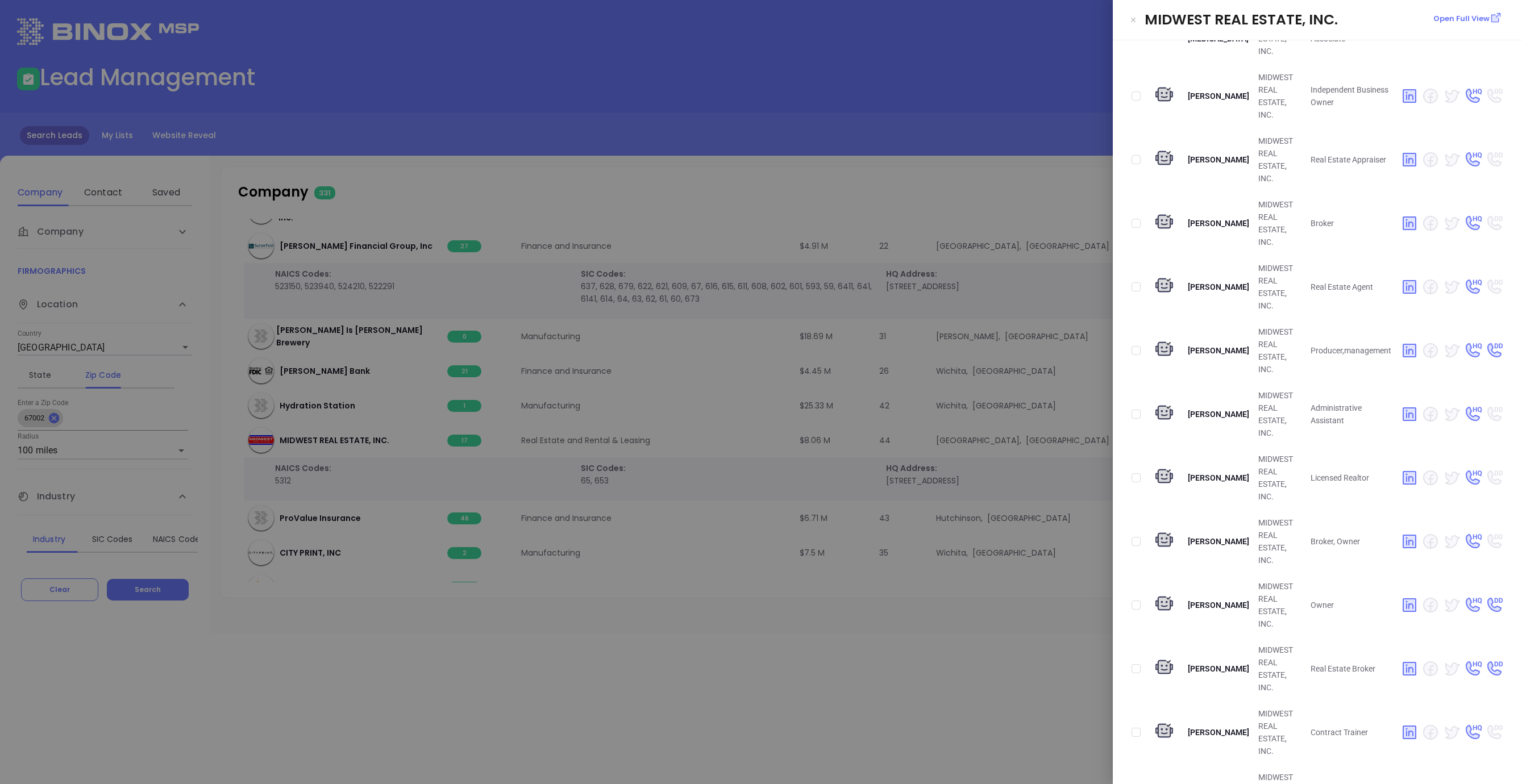
checkbox input "true"
click at [940, 649] on div at bounding box center [761, 392] width 1522 height 784
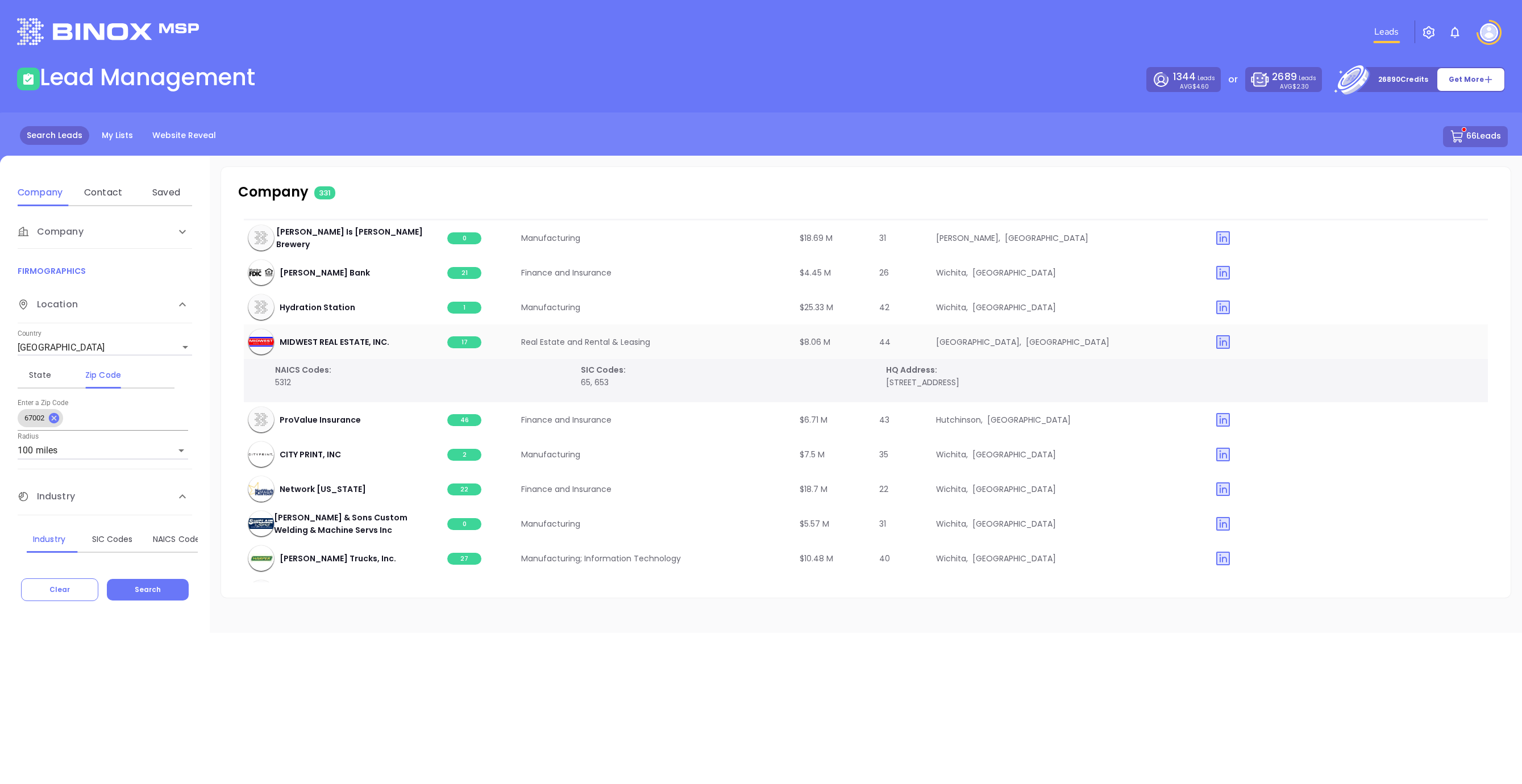
scroll to position [8885, 0]
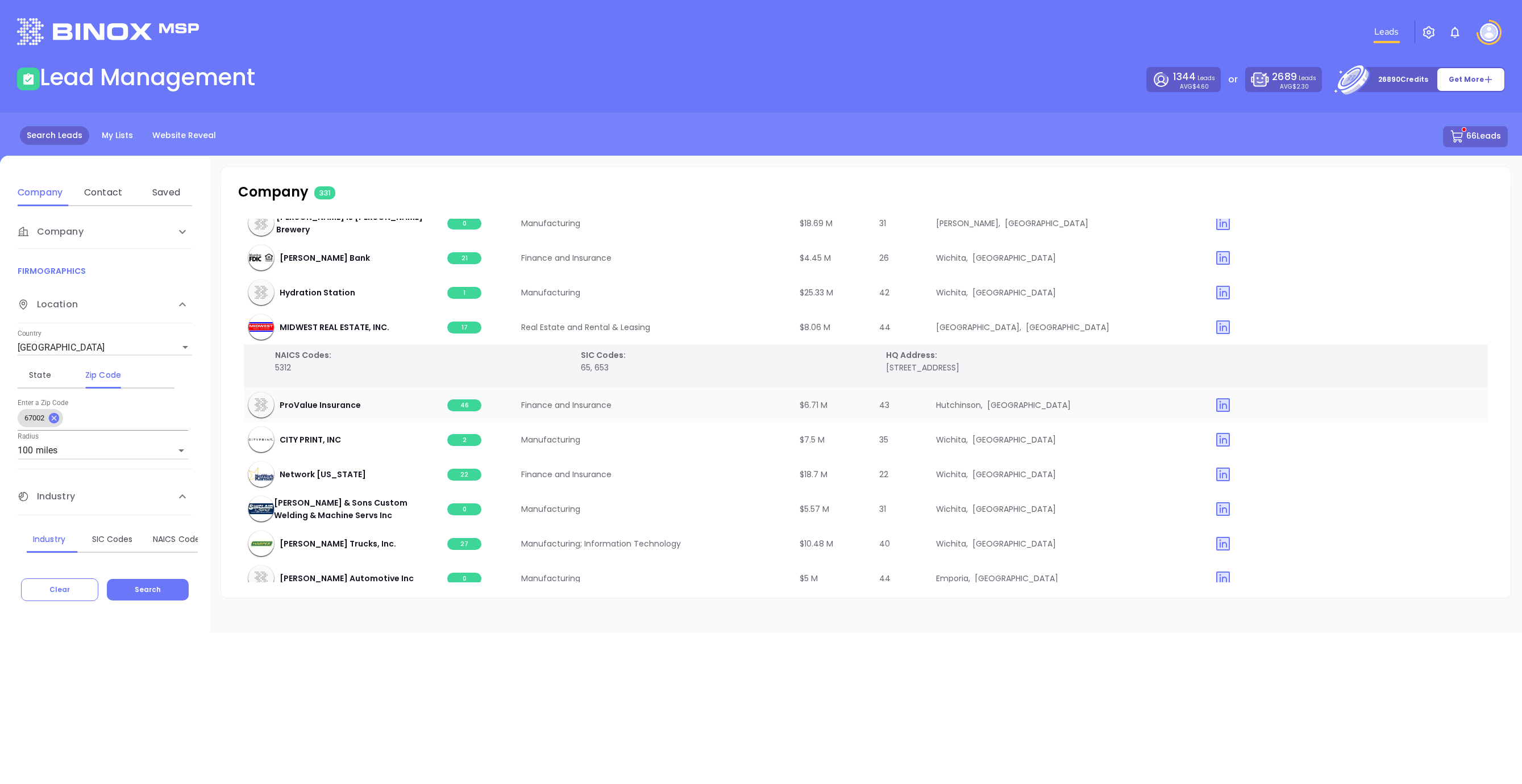
click at [456, 402] on span "46" at bounding box center [465, 405] width 34 height 12
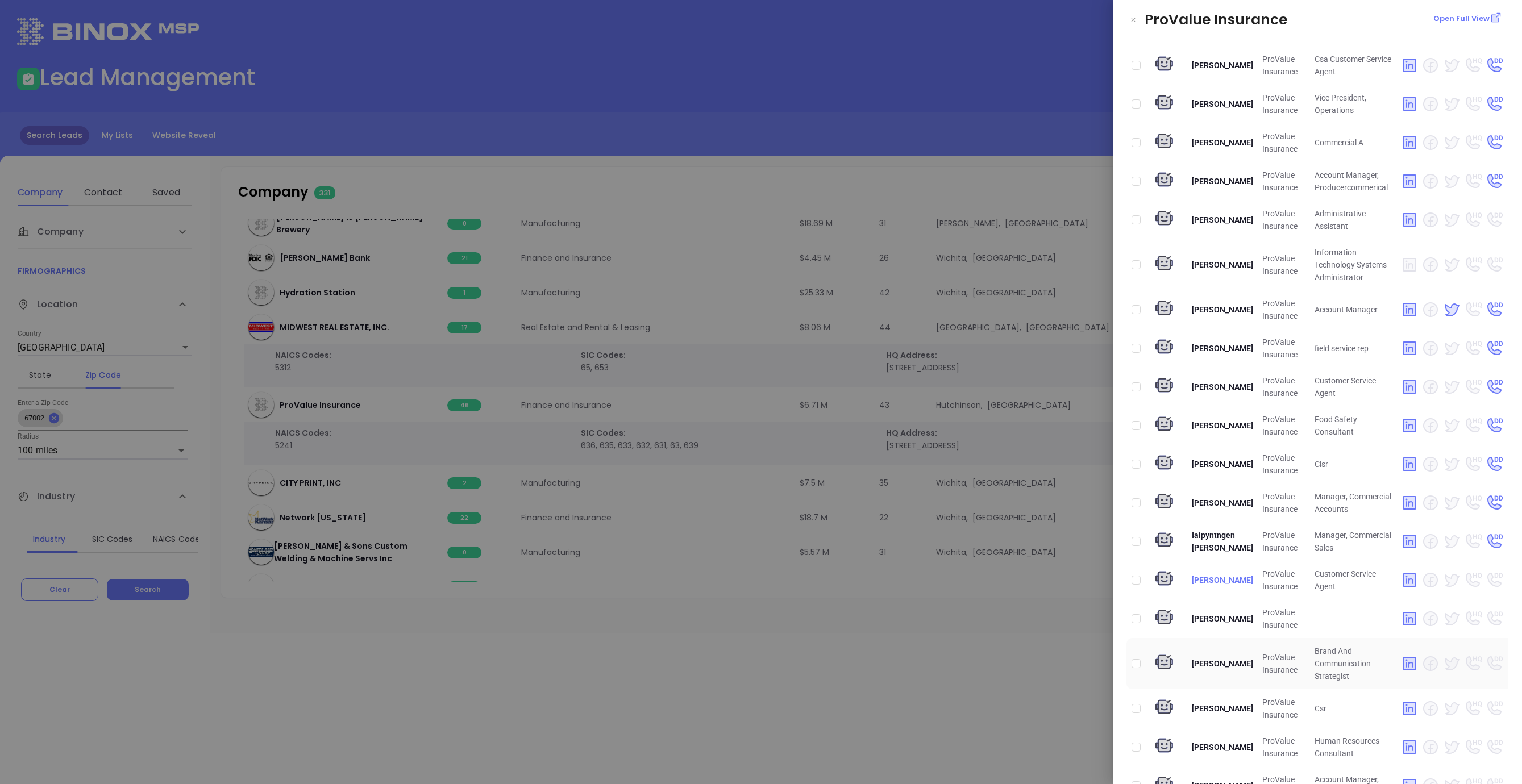
scroll to position [521, 0]
click at [1136, 216] on input "checkbox" at bounding box center [1135, 220] width 9 height 9
checkbox input "true"
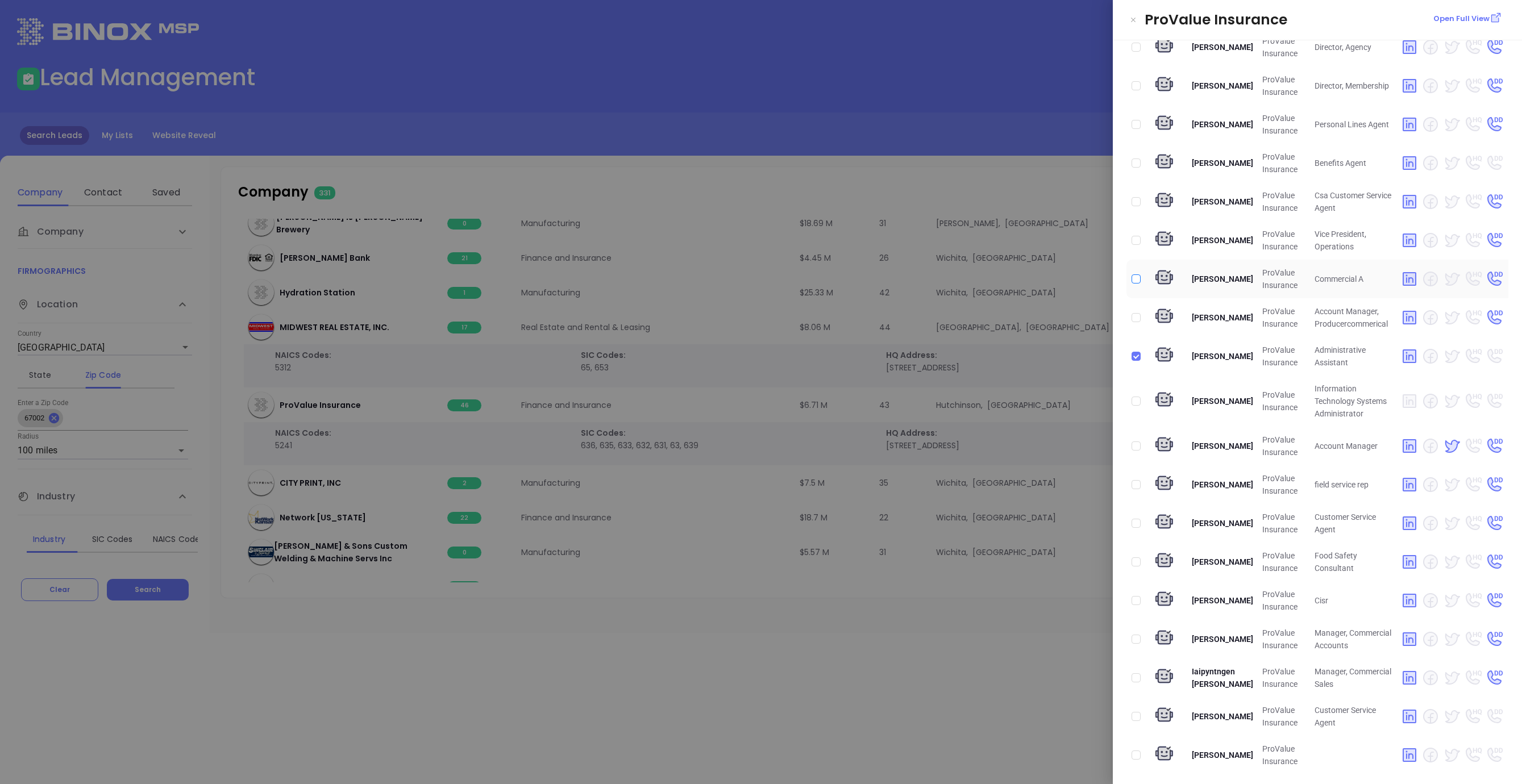
scroll to position [378, 0]
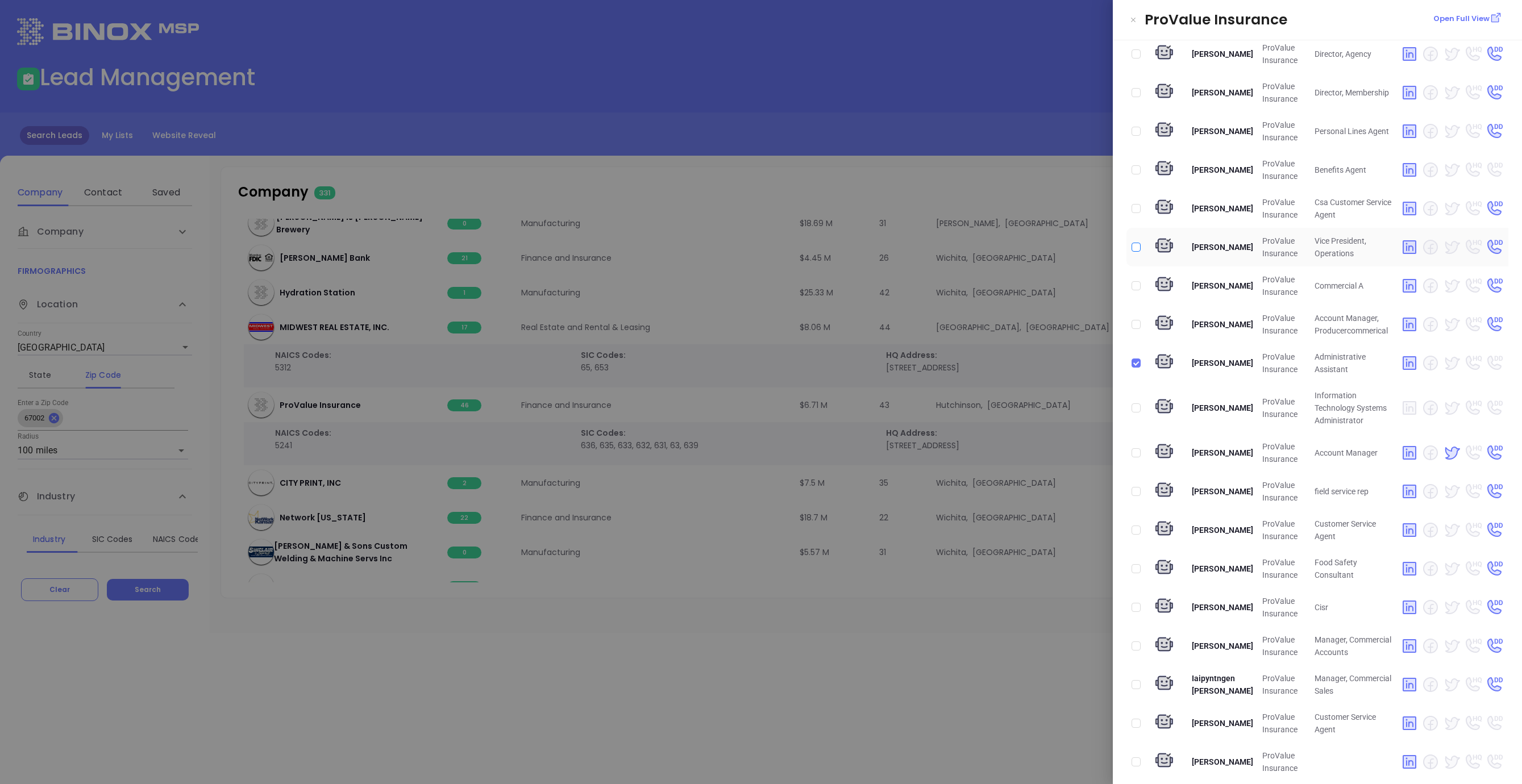
click at [1138, 243] on input "checkbox" at bounding box center [1135, 247] width 9 height 9
checkbox input "true"
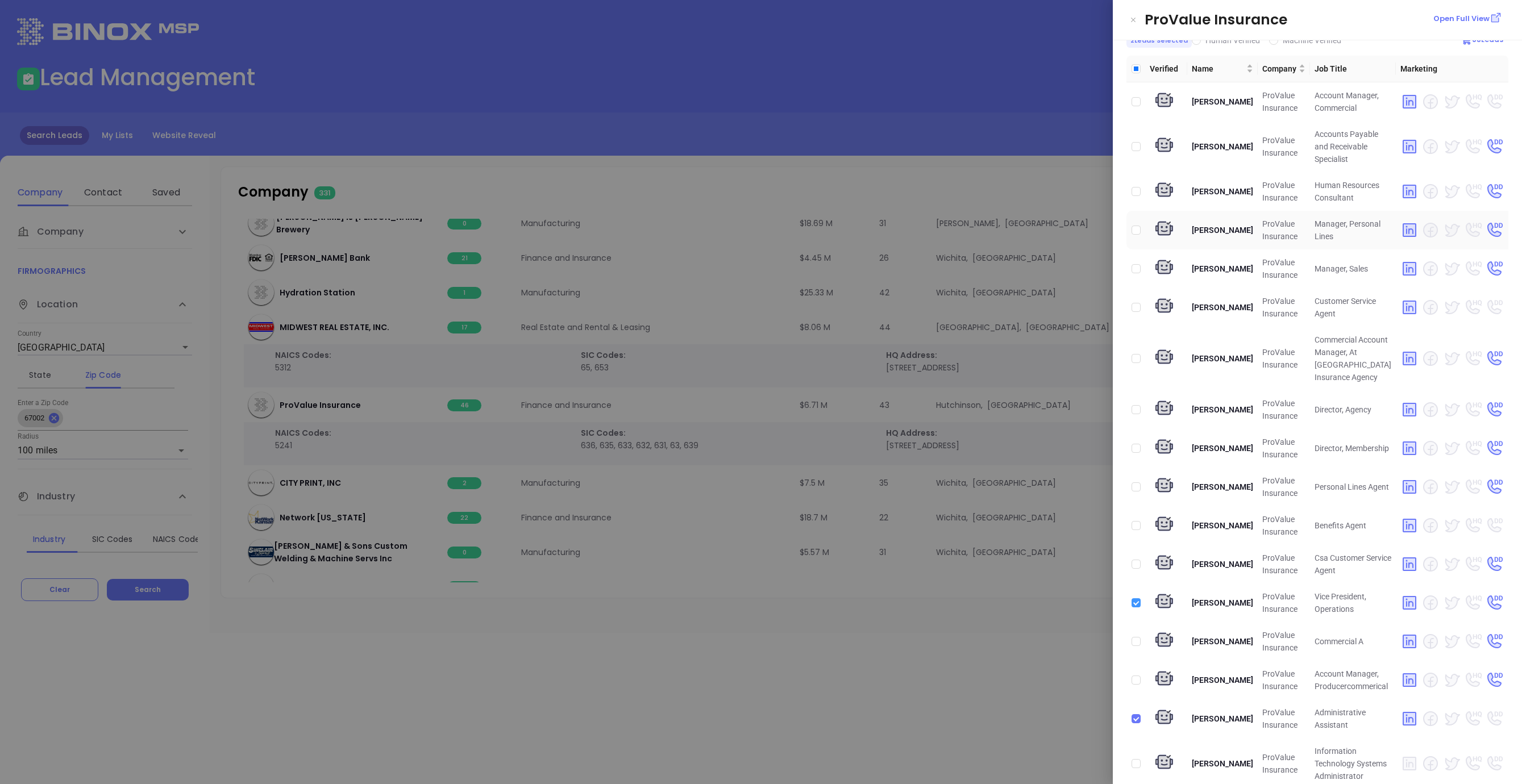
scroll to position [25, 0]
click at [496, 623] on div at bounding box center [761, 392] width 1522 height 784
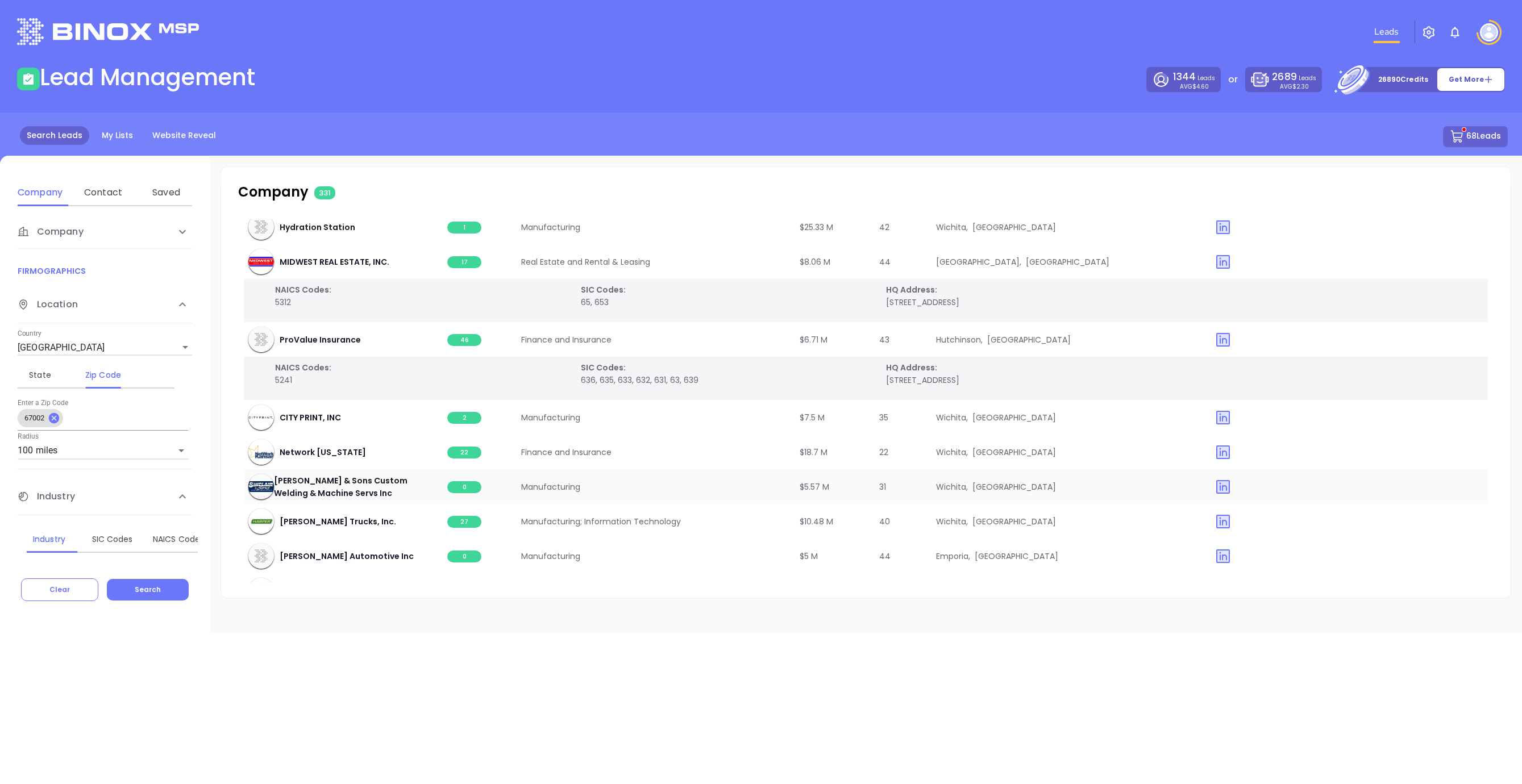
scroll to position [8955, 0]
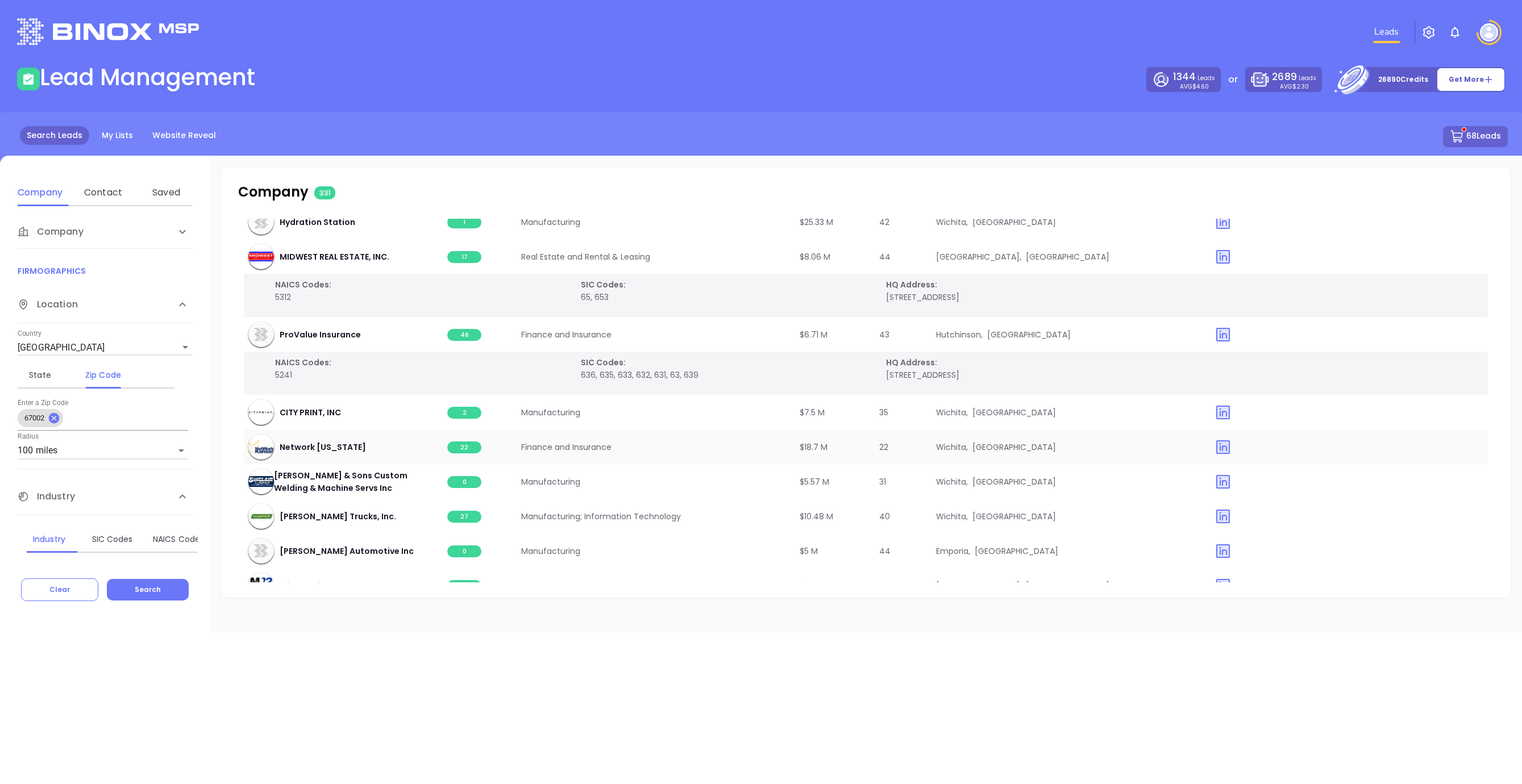
click at [468, 447] on span "22" at bounding box center [465, 447] width 34 height 12
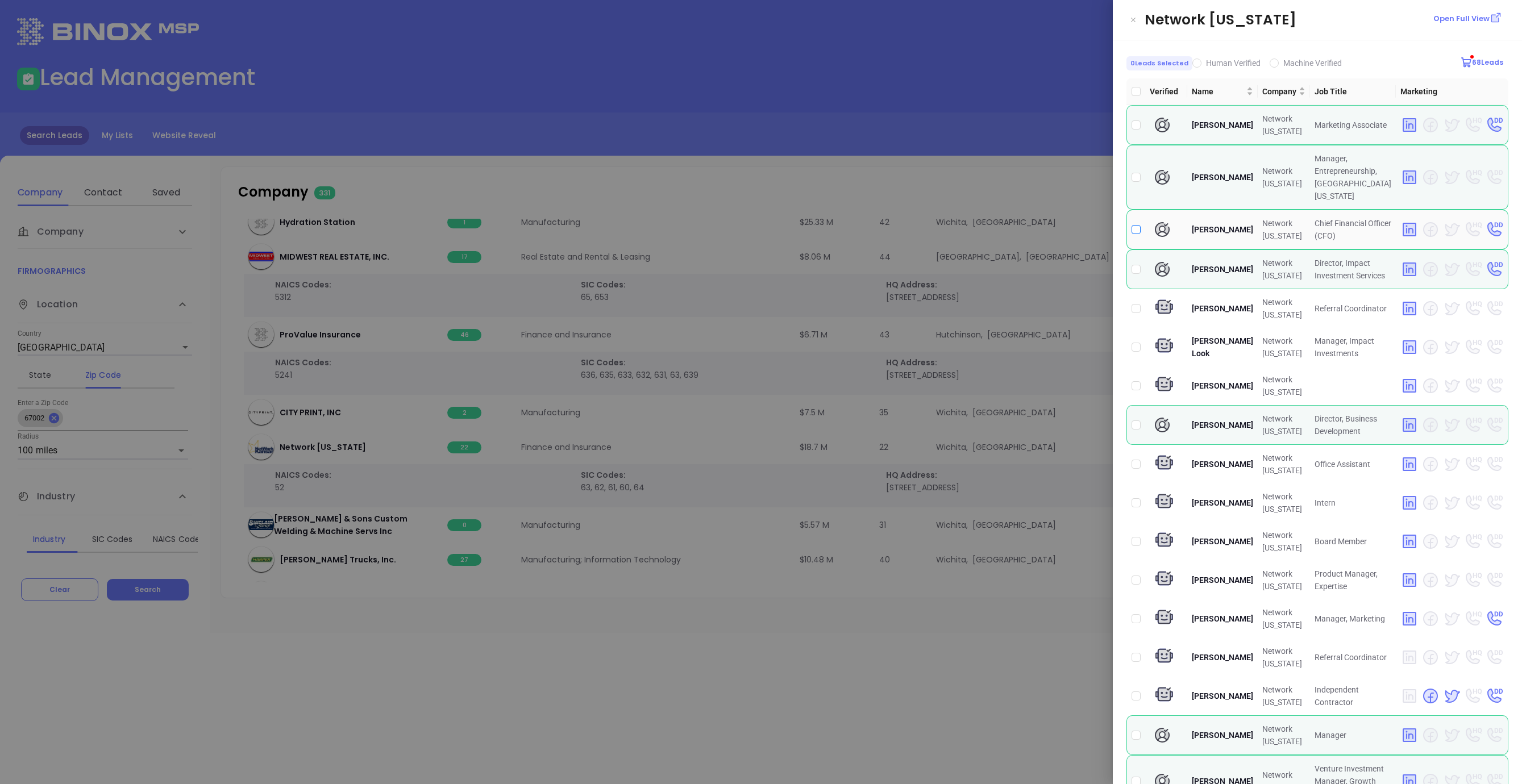
click at [1132, 225] on input "checkbox" at bounding box center [1135, 229] width 9 height 9
checkbox input "true"
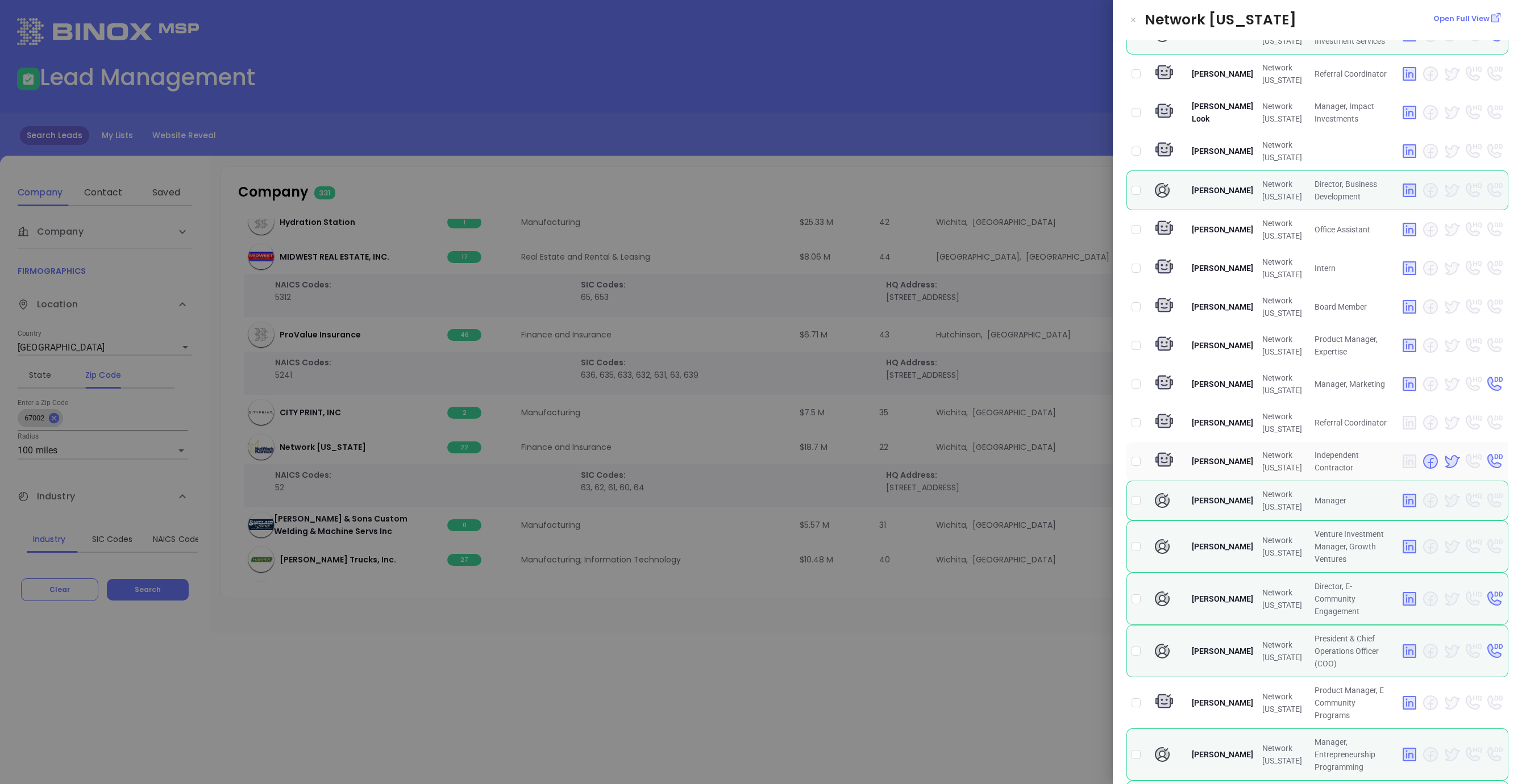
scroll to position [235, 0]
click at [1137, 646] on input "checkbox" at bounding box center [1135, 650] width 9 height 9
checkbox input "true"
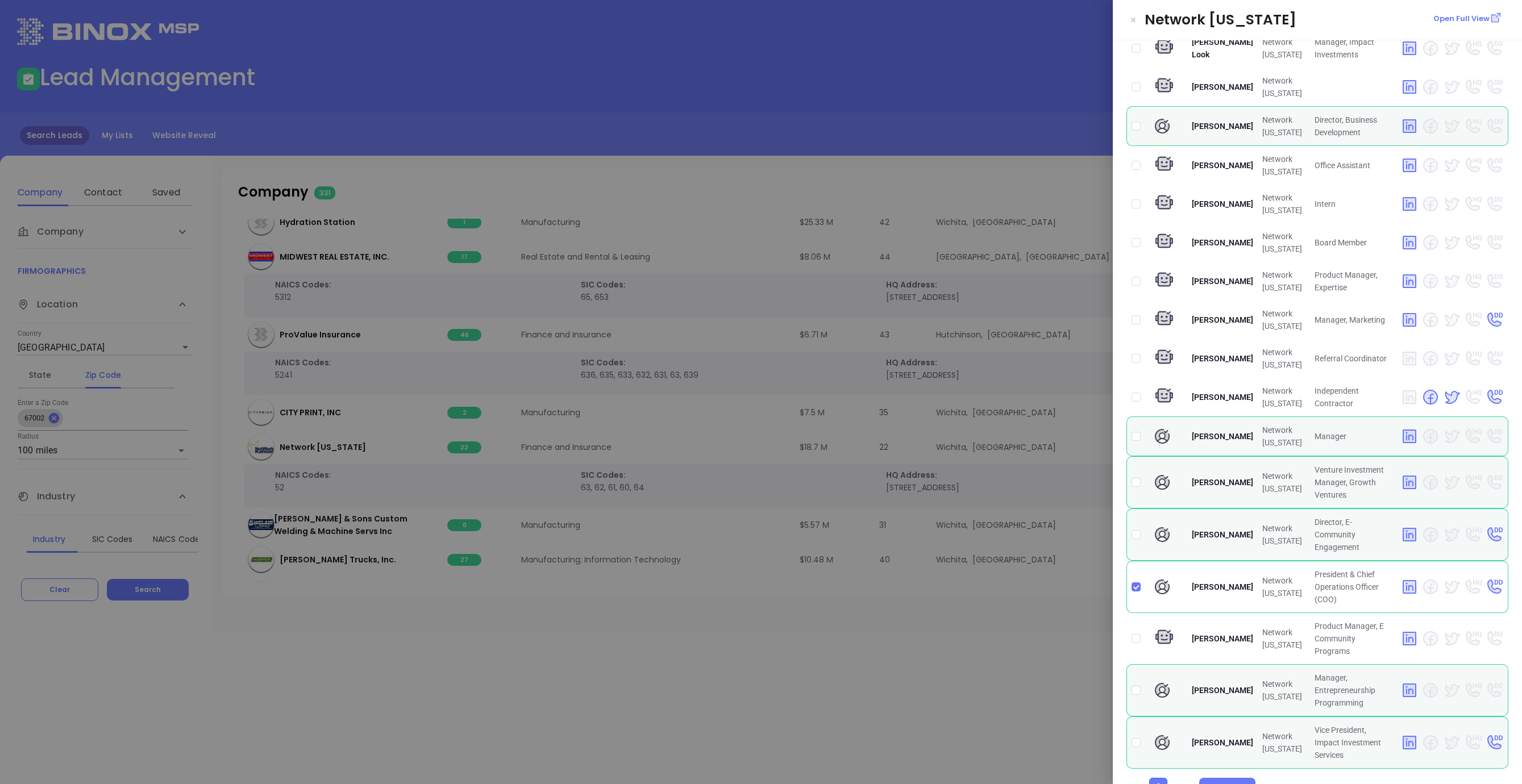
click at [874, 697] on div at bounding box center [761, 392] width 1522 height 784
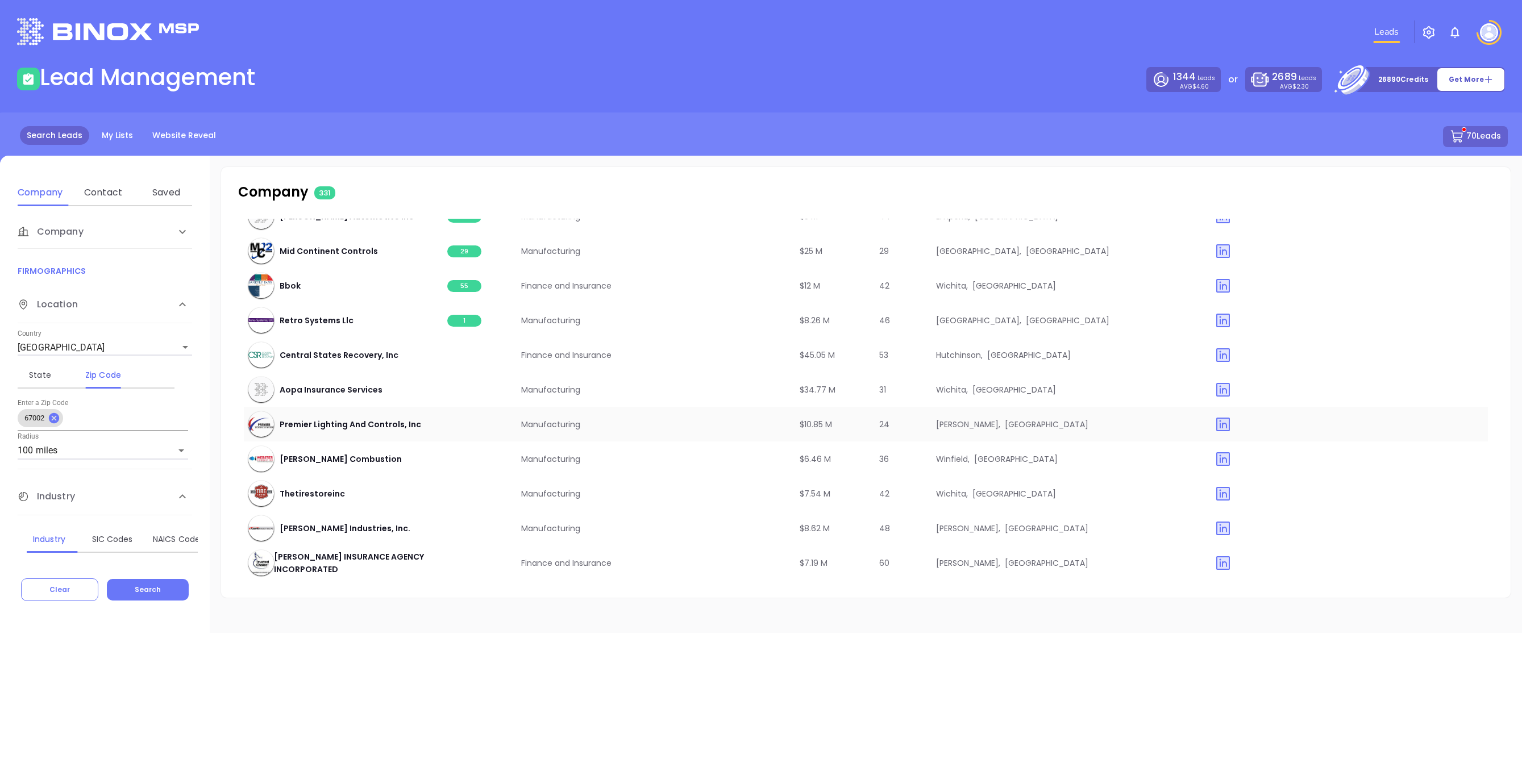
scroll to position [9334, 0]
click at [464, 384] on span "5" at bounding box center [465, 388] width 34 height 12
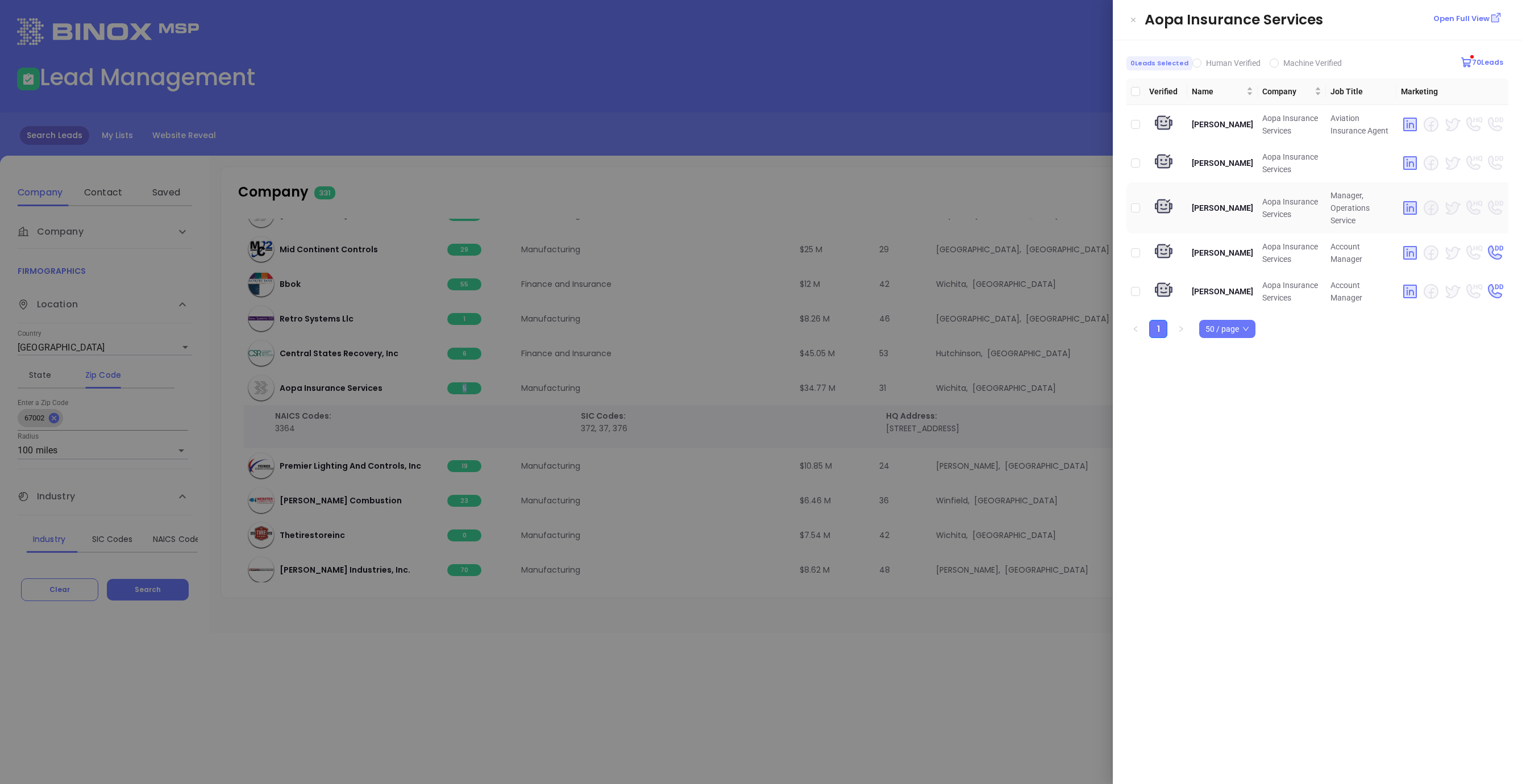
click at [1142, 200] on td at bounding box center [1135, 208] width 18 height 51
click at [1137, 203] on input "checkbox" at bounding box center [1135, 207] width 9 height 9
checkbox input "true"
click at [1068, 187] on div at bounding box center [761, 392] width 1522 height 784
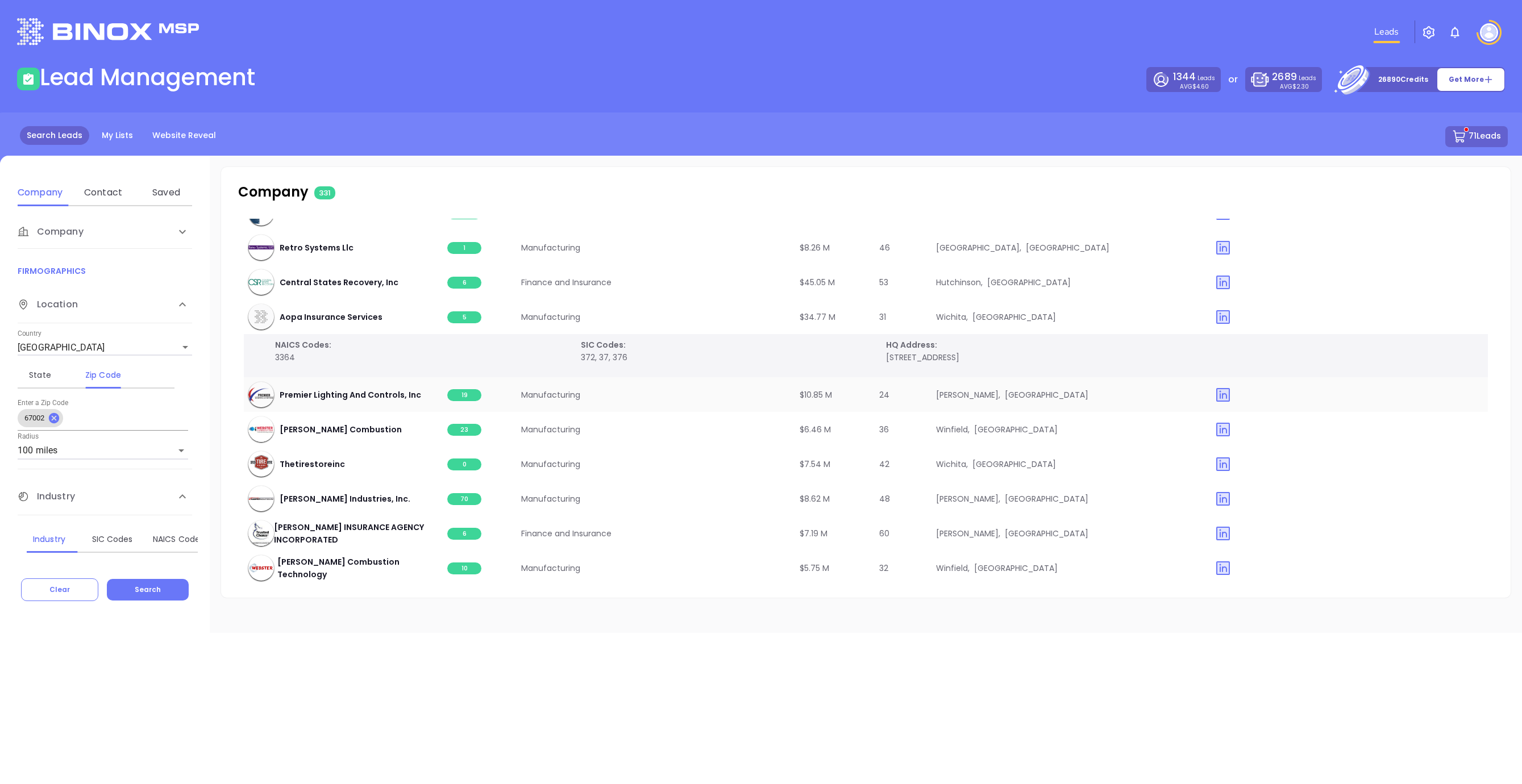
scroll to position [9415, 0]
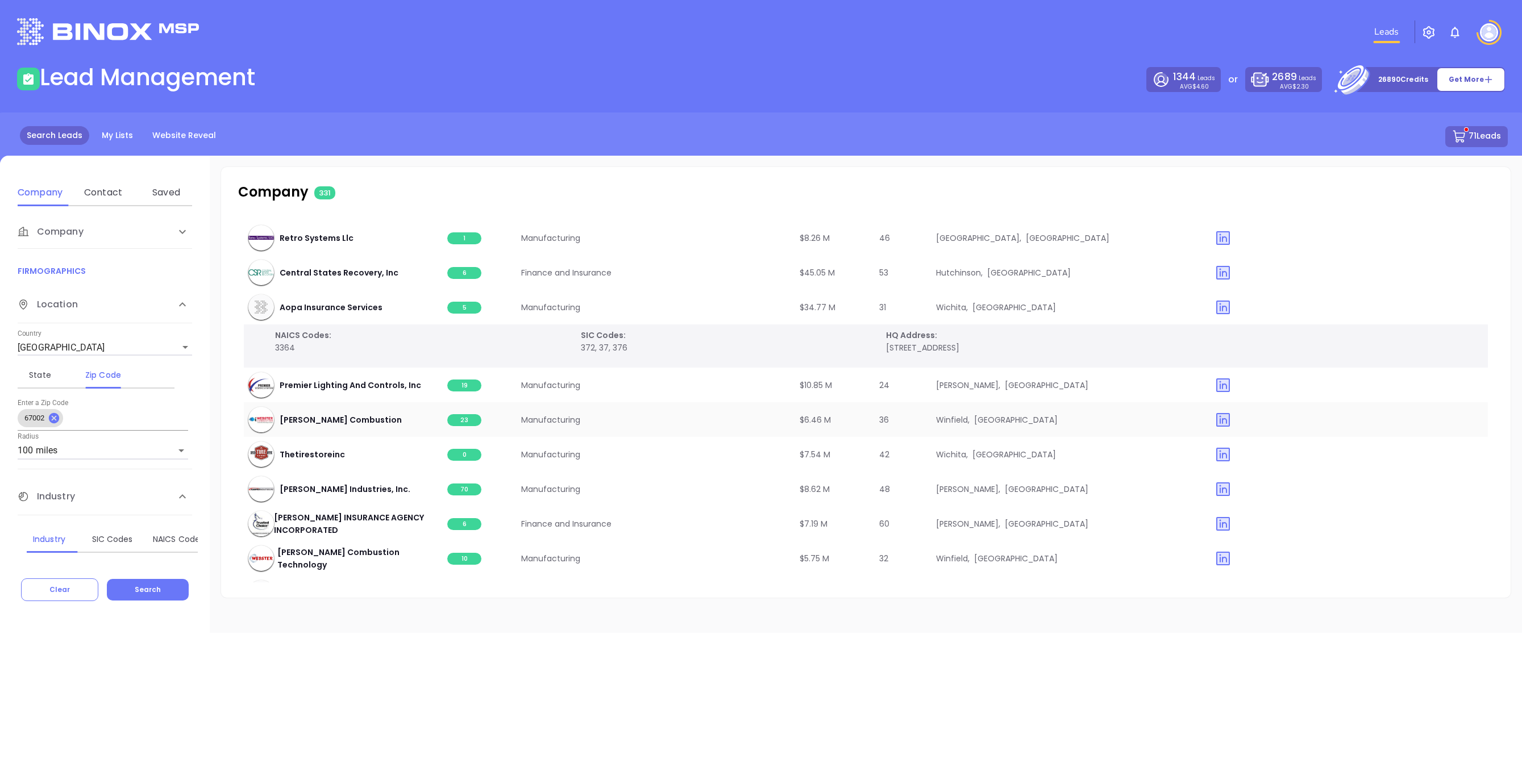
click at [468, 421] on span "23" at bounding box center [465, 419] width 34 height 12
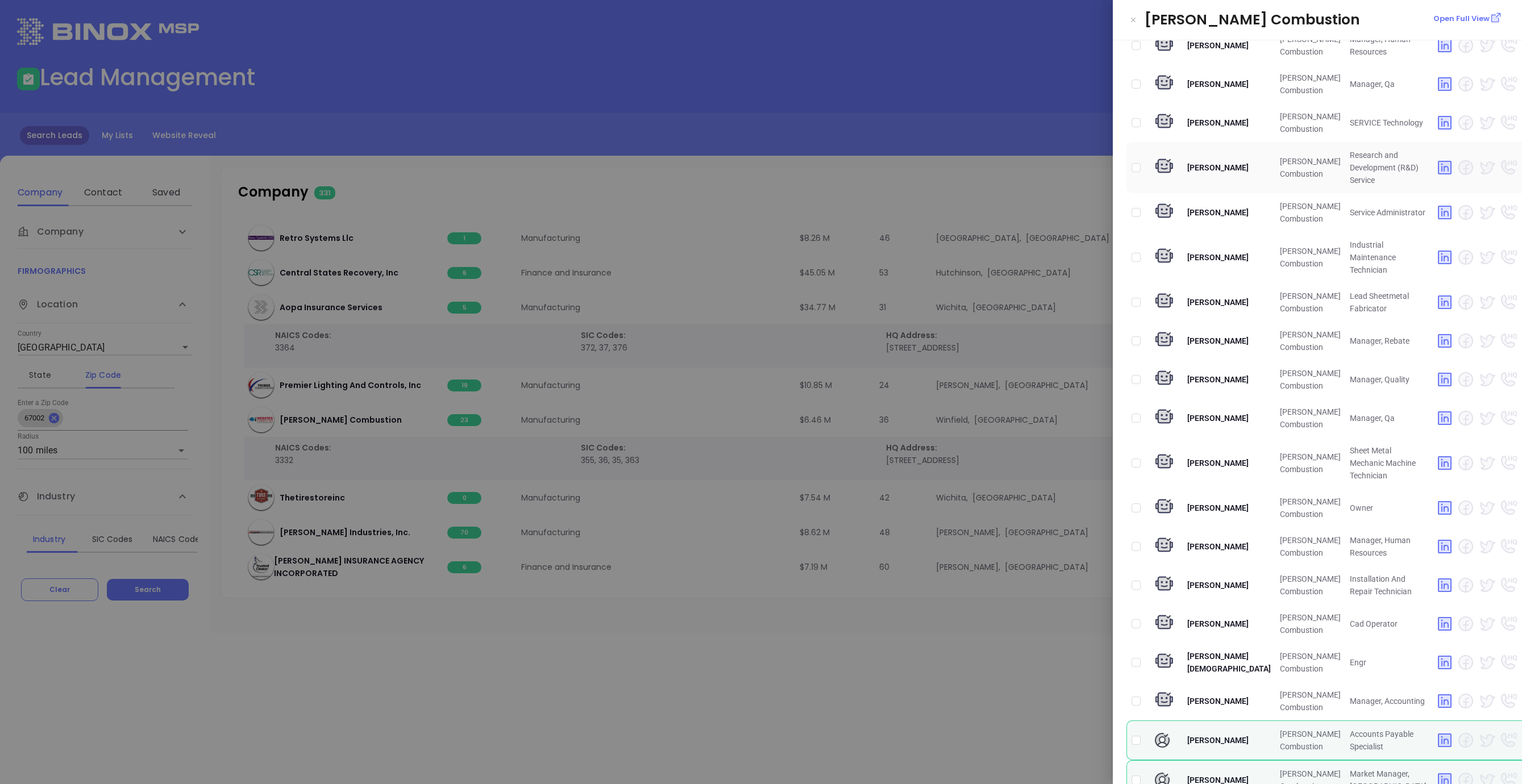
scroll to position [292, 0]
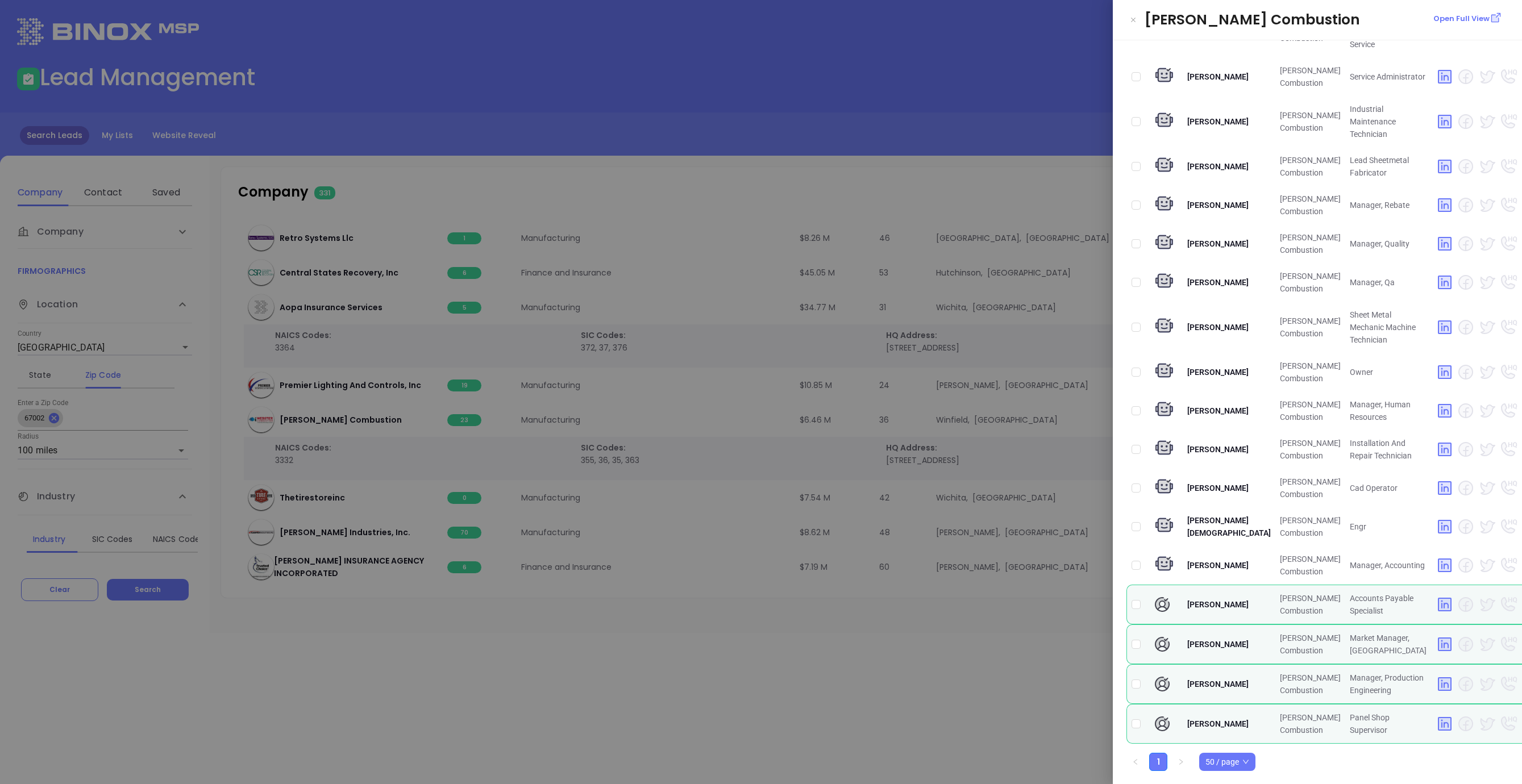
click at [955, 681] on div at bounding box center [761, 392] width 1522 height 784
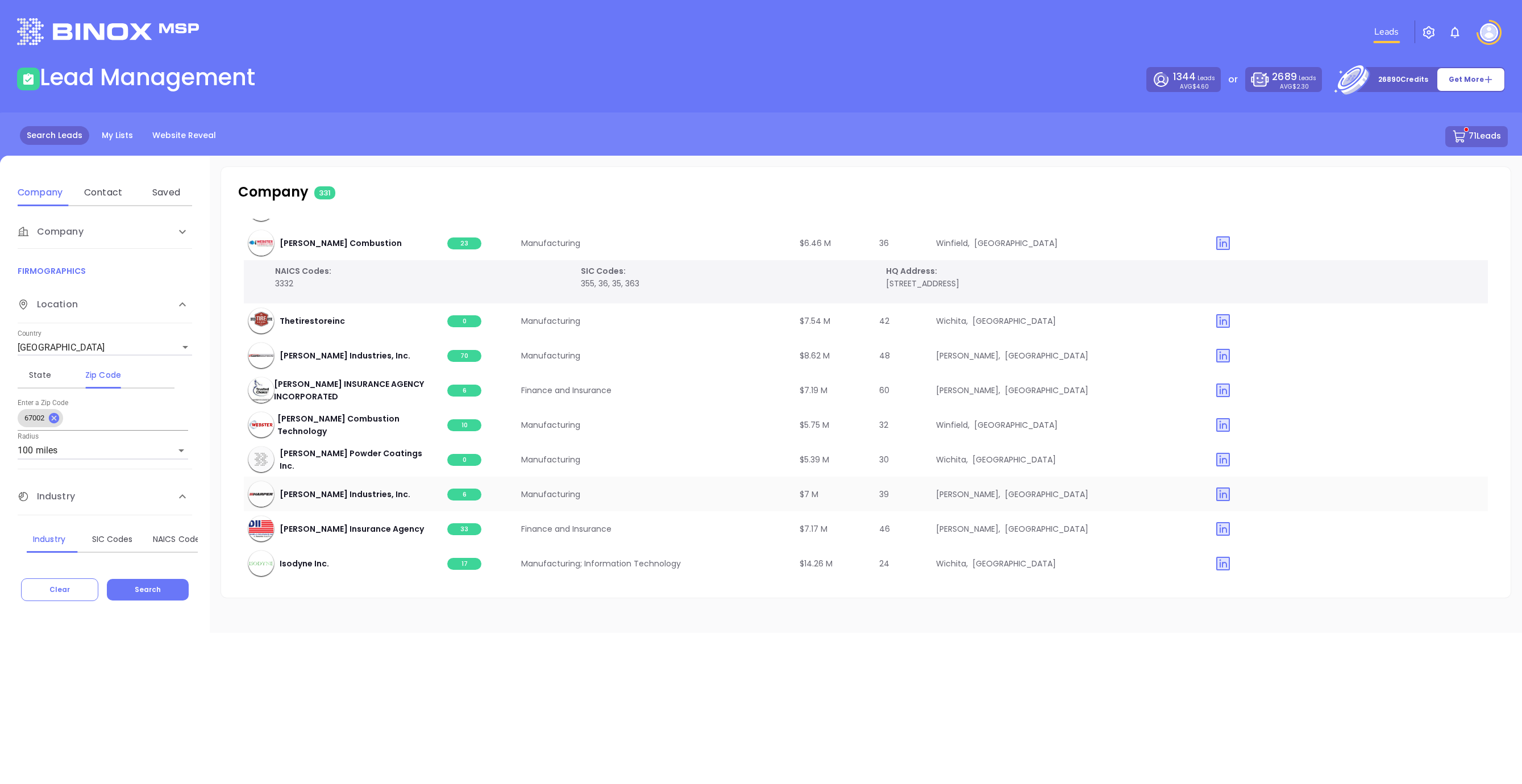
scroll to position [9598, 0]
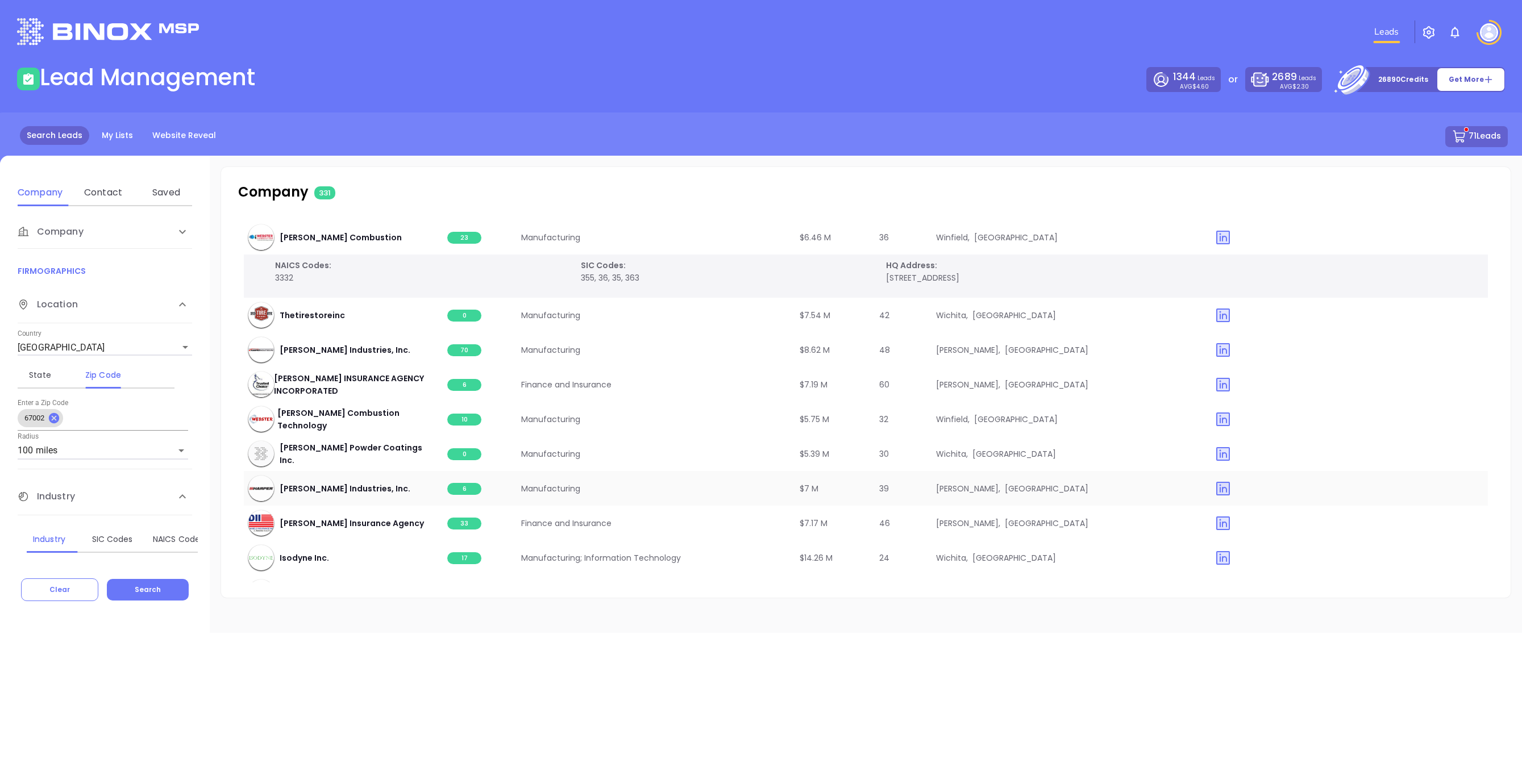
click at [459, 495] on td "6" at bounding box center [480, 488] width 74 height 35
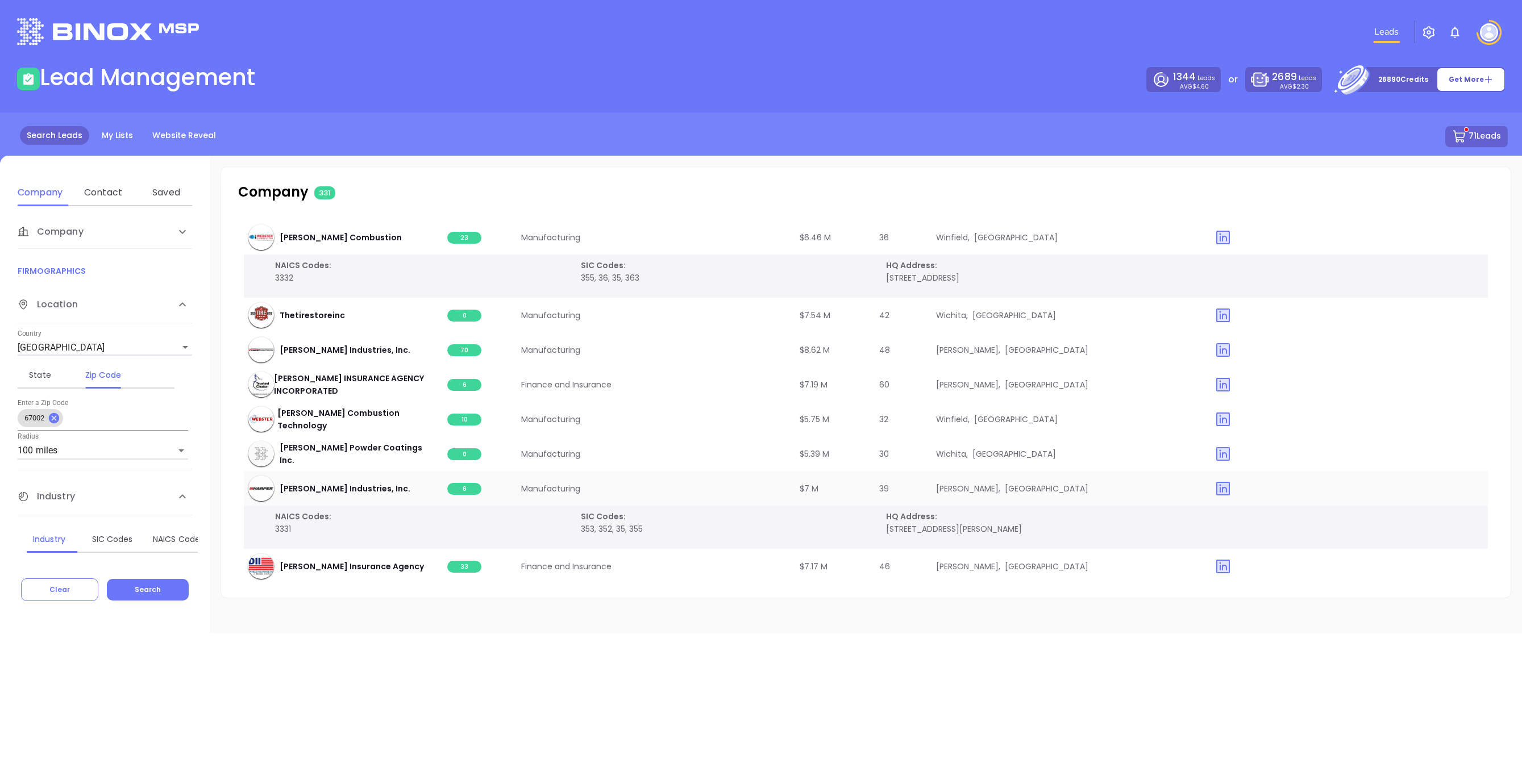
click at [467, 488] on span "6" at bounding box center [465, 488] width 34 height 12
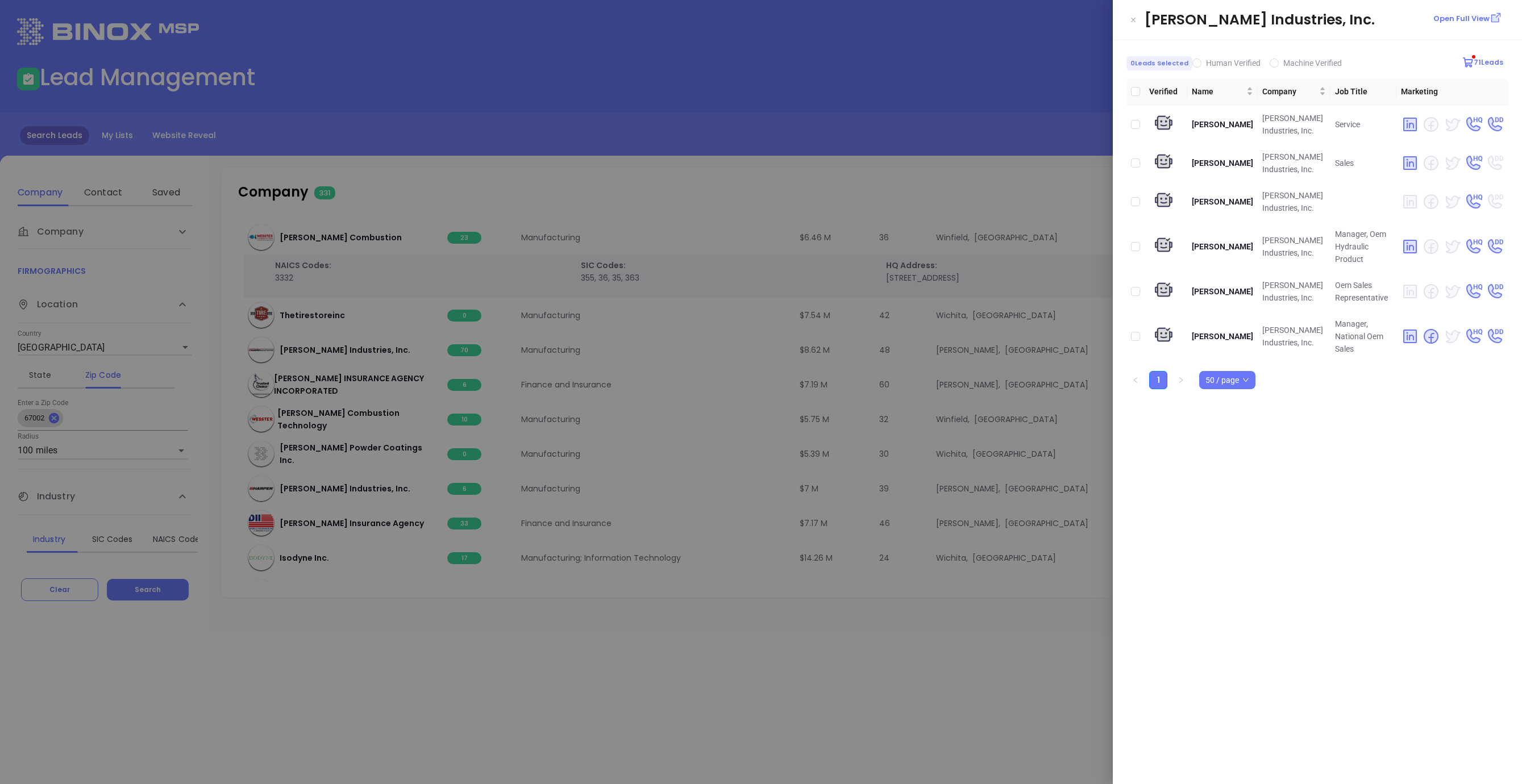
click at [1005, 182] on div at bounding box center [761, 392] width 1522 height 784
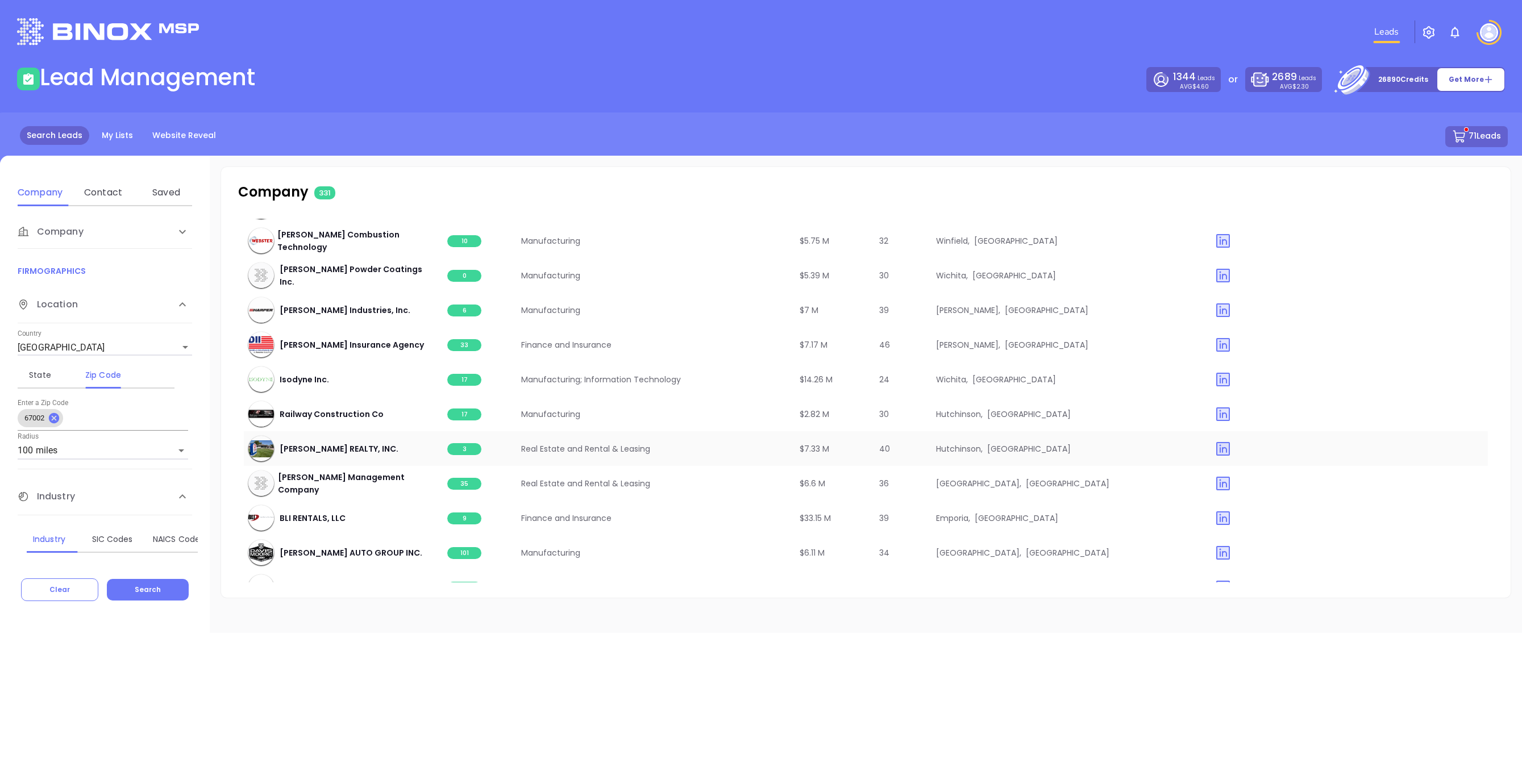
scroll to position [9816, 0]
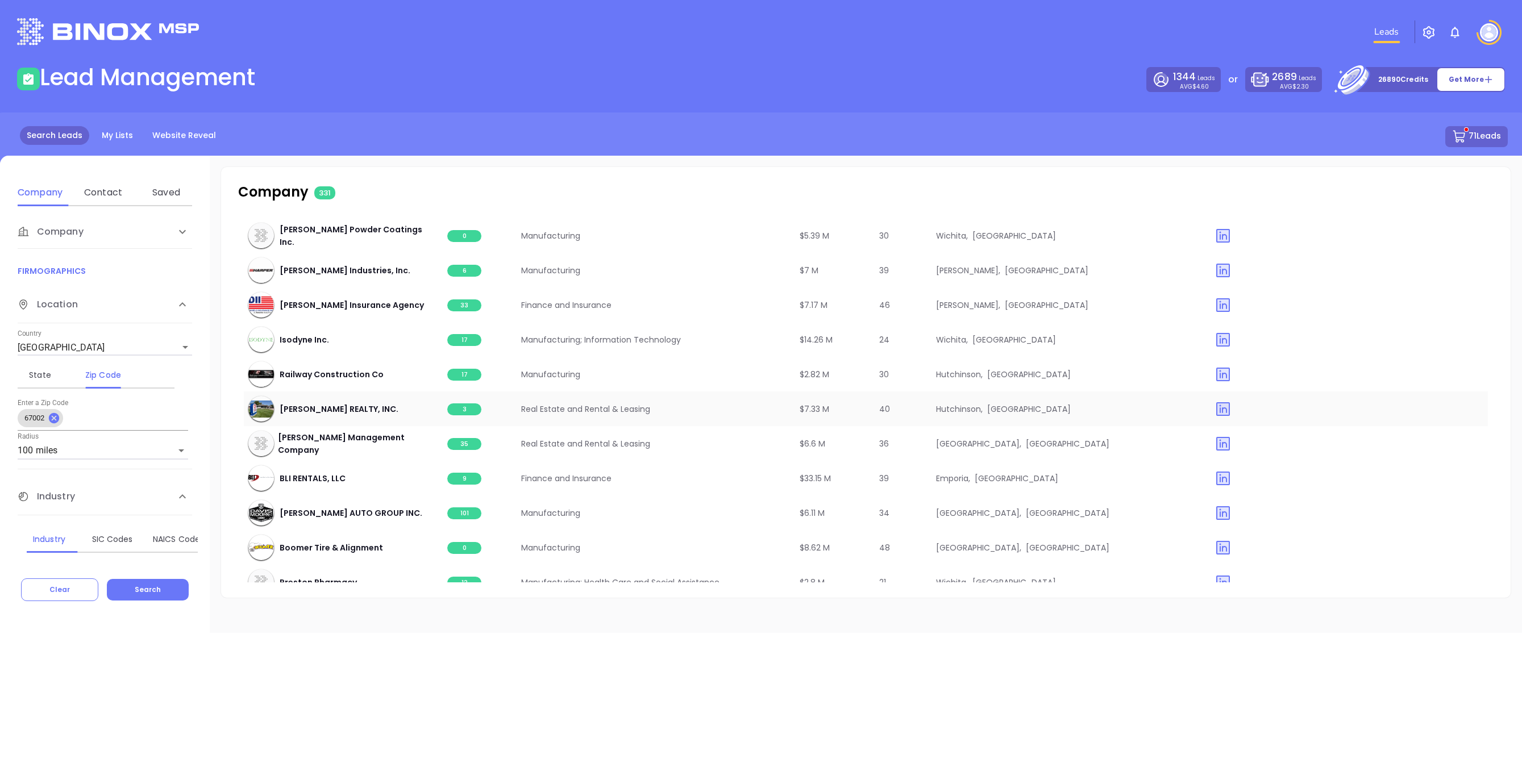
click at [459, 410] on span "3" at bounding box center [465, 409] width 34 height 12
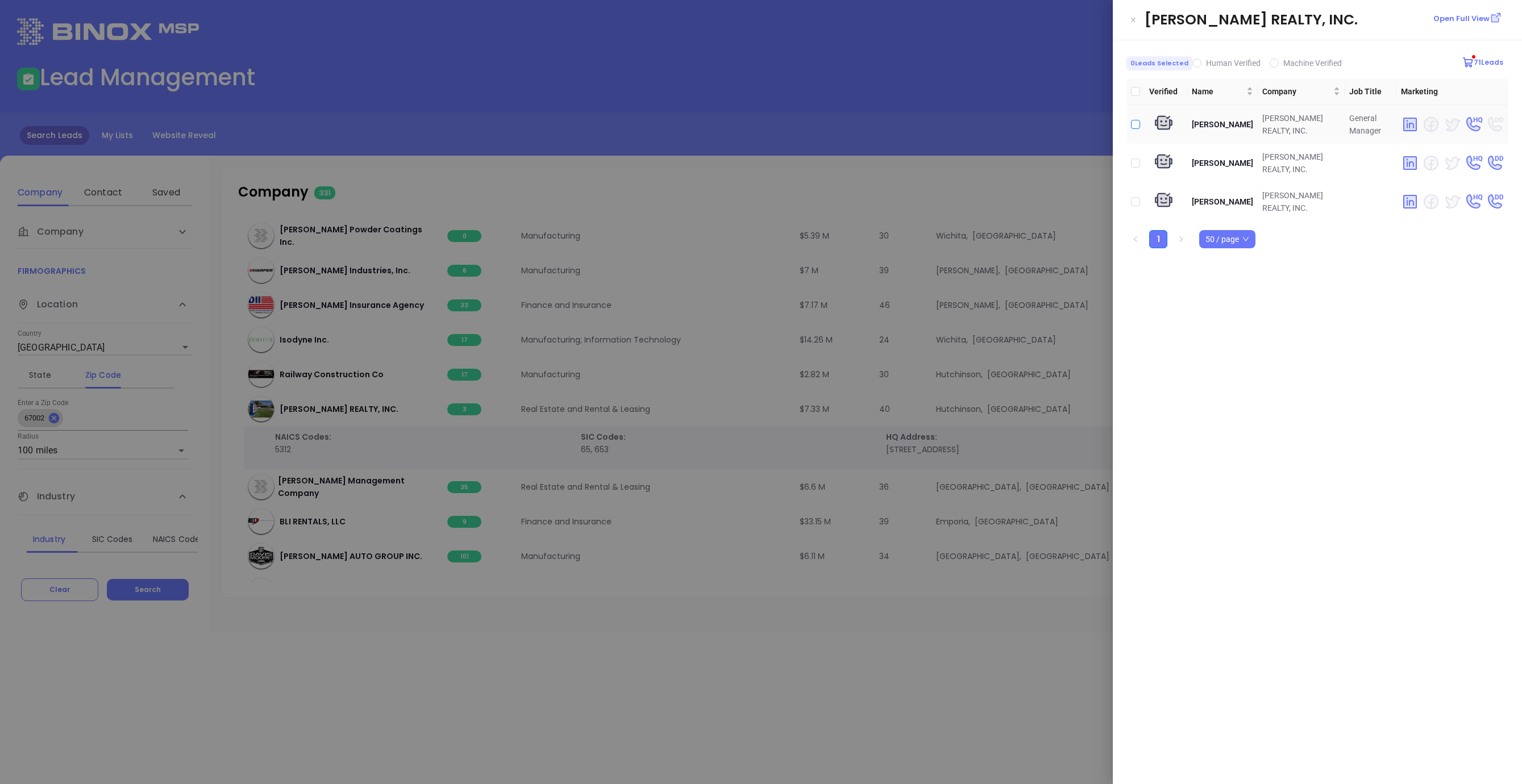
click at [1138, 126] on input "checkbox" at bounding box center [1135, 124] width 9 height 9
checkbox input "true"
click at [1011, 216] on div at bounding box center [761, 392] width 1522 height 784
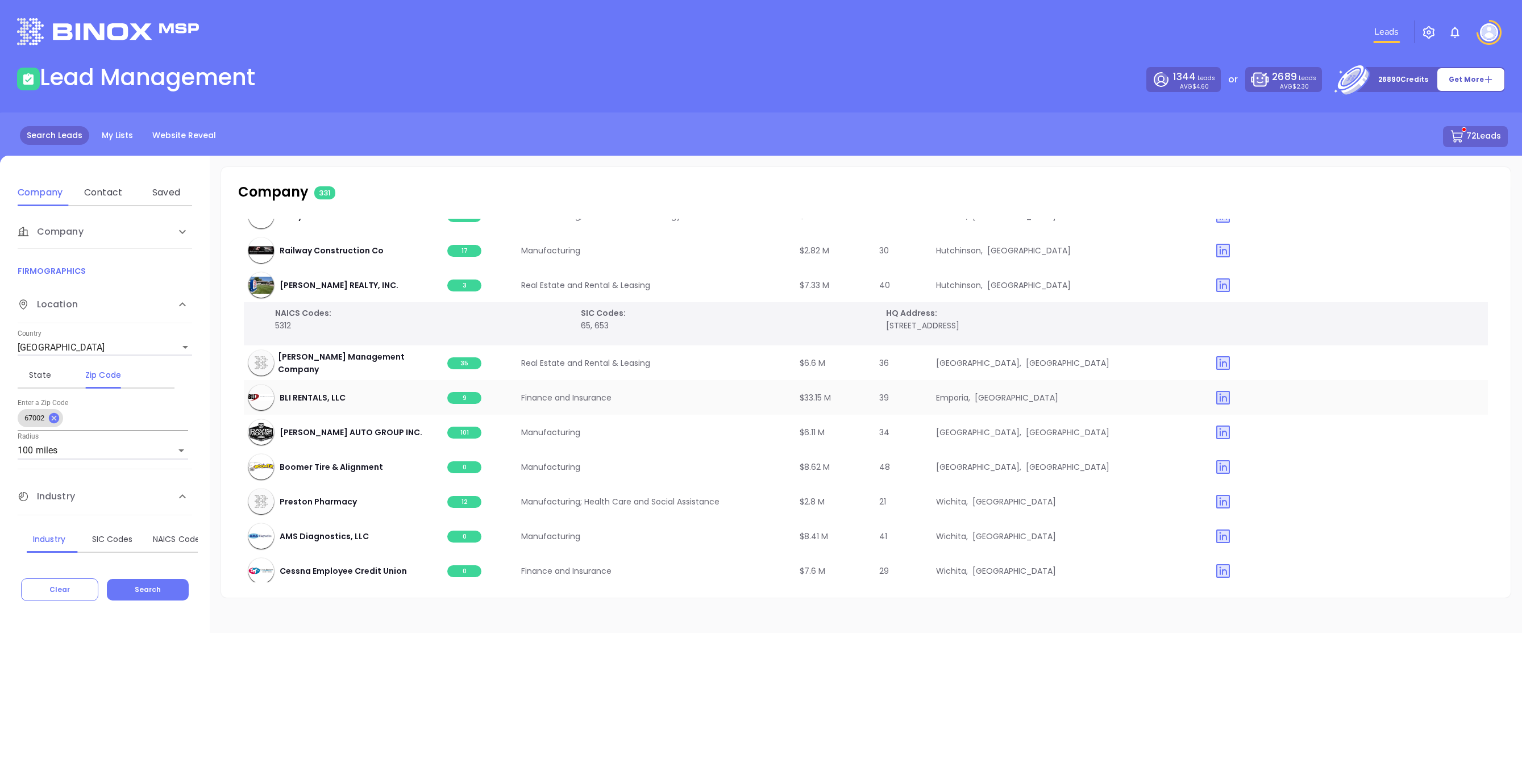
scroll to position [9987, 0]
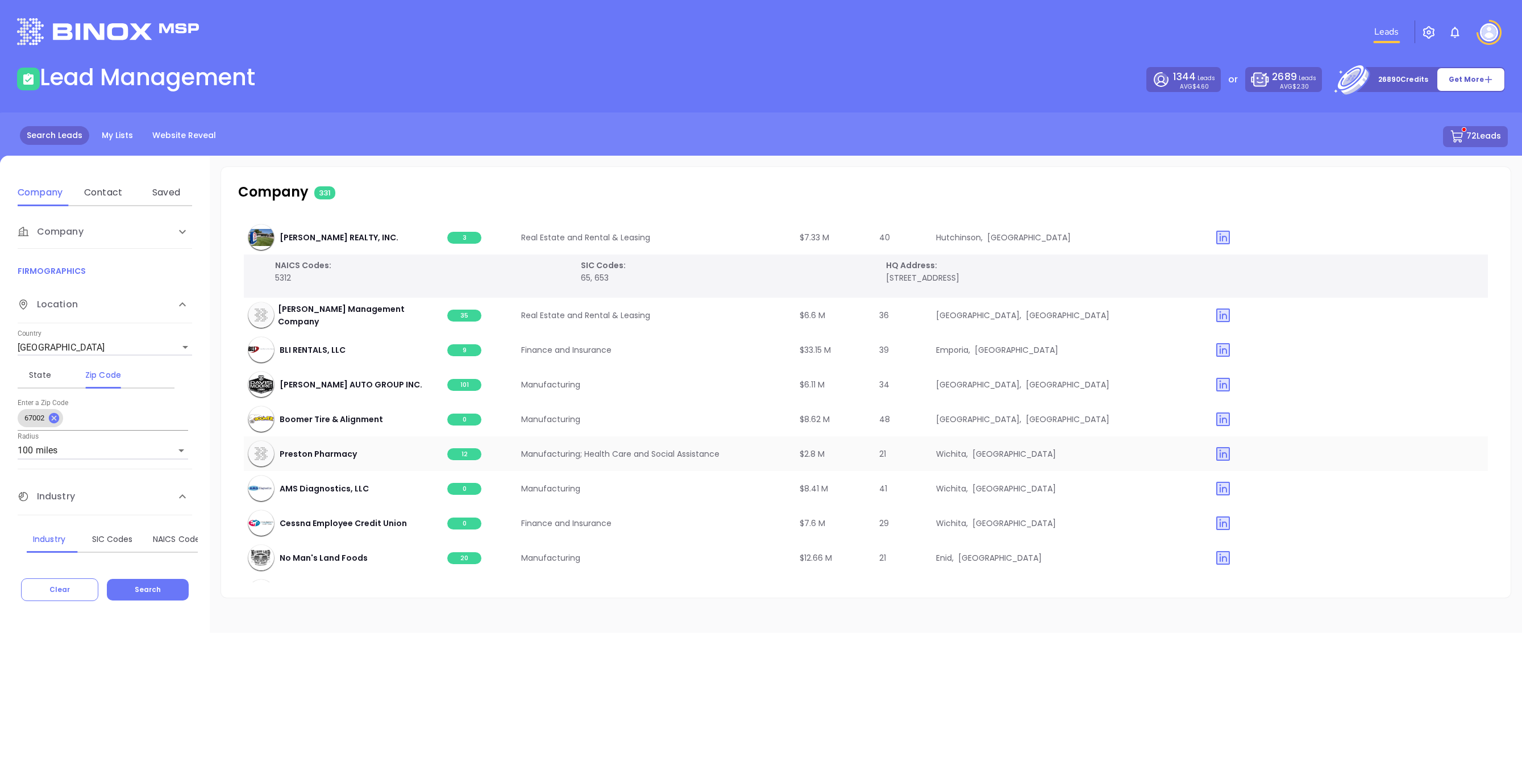
click at [465, 453] on span "12" at bounding box center [465, 454] width 34 height 12
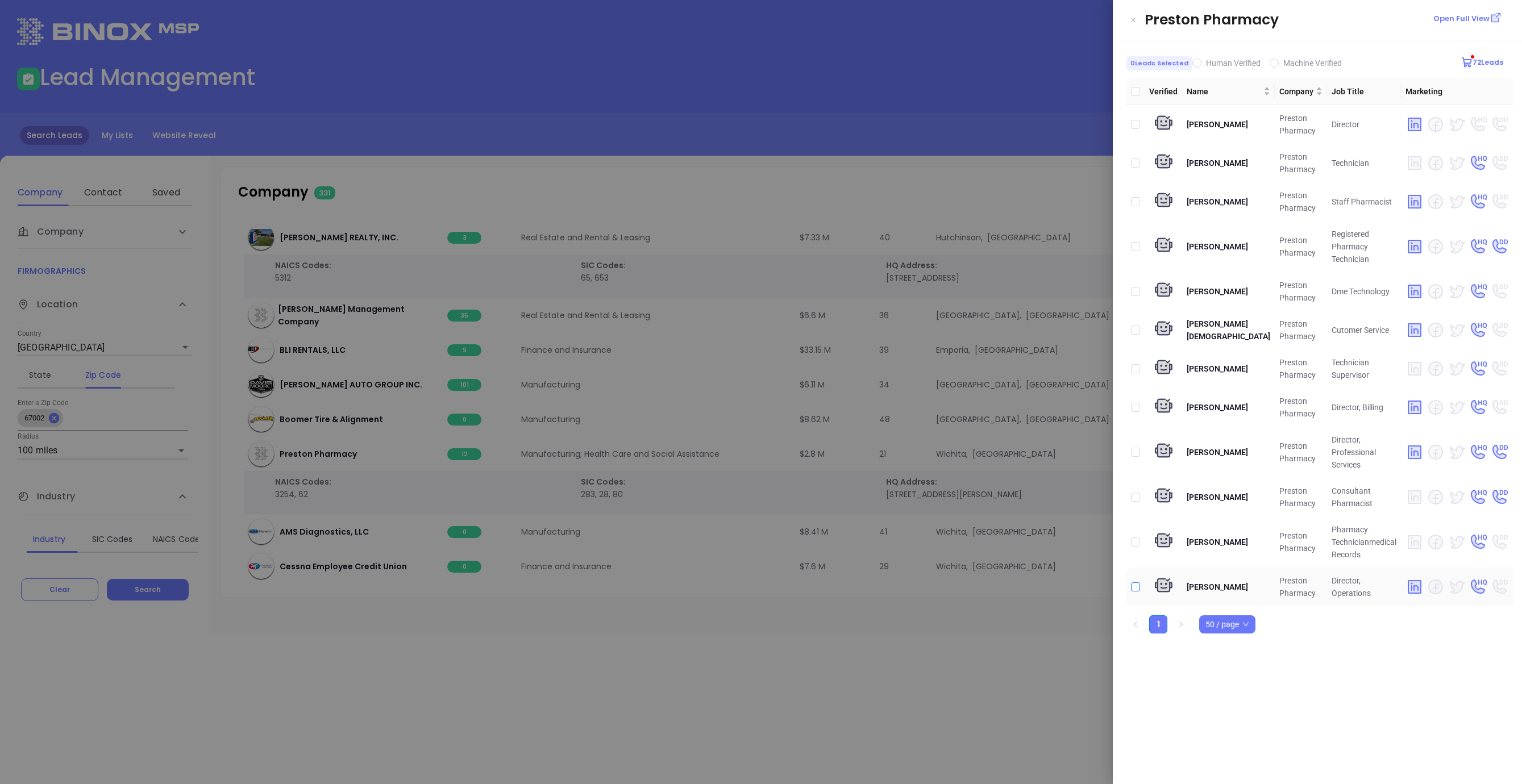
click at [1138, 582] on input "checkbox" at bounding box center [1135, 586] width 9 height 9
checkbox input "true"
click at [825, 202] on div at bounding box center [761, 392] width 1522 height 784
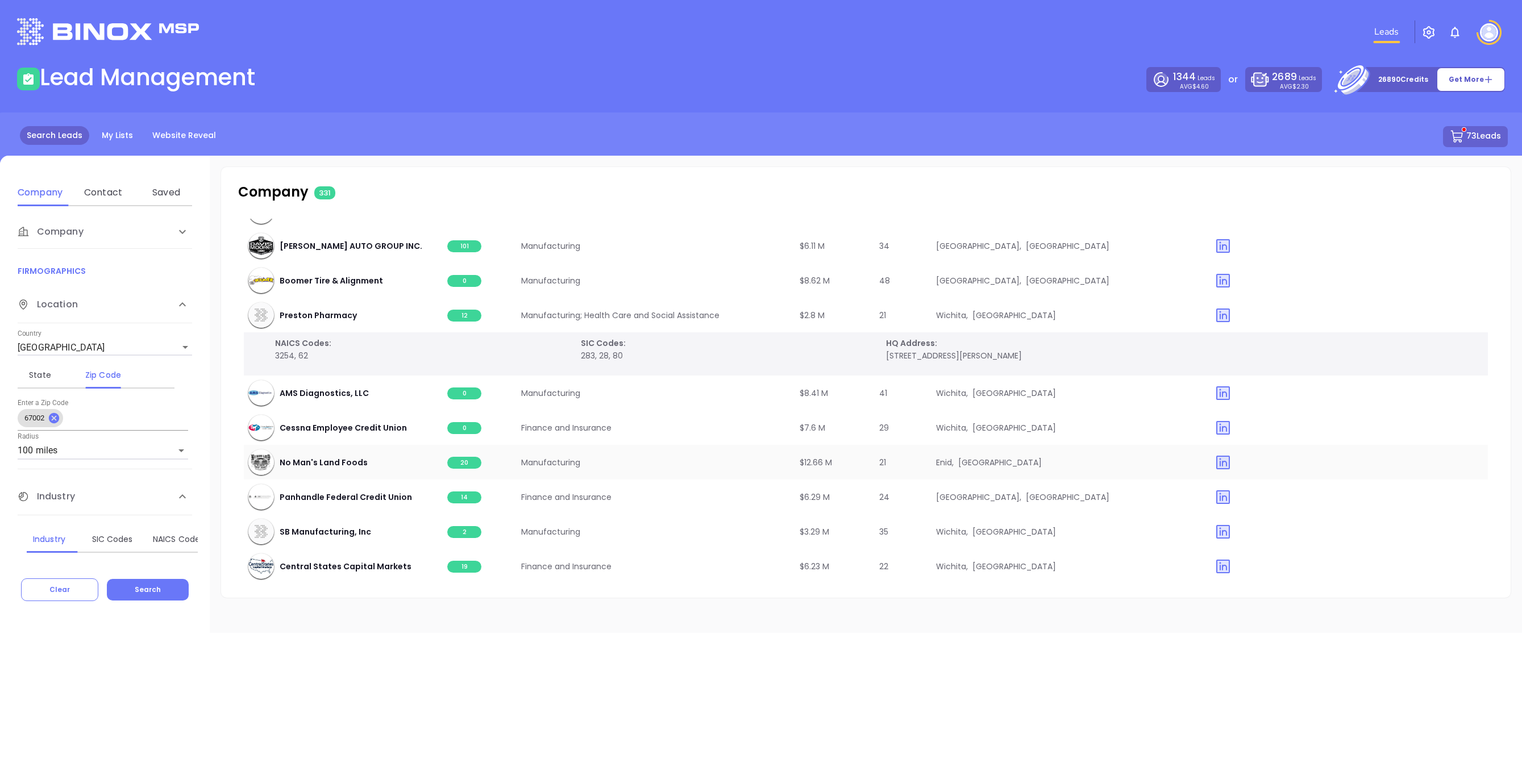
scroll to position [10135, 0]
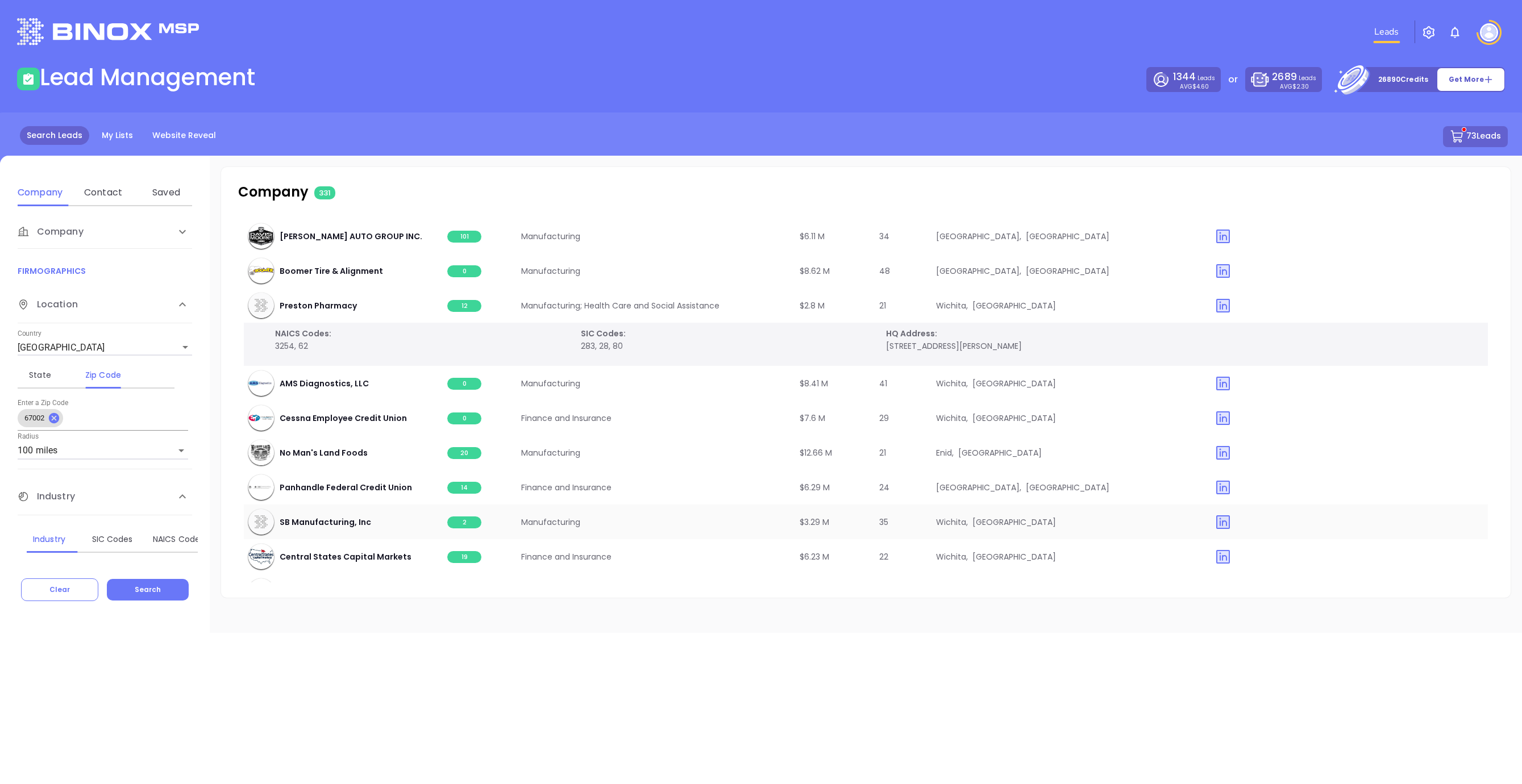
click at [455, 519] on span "2" at bounding box center [465, 522] width 34 height 12
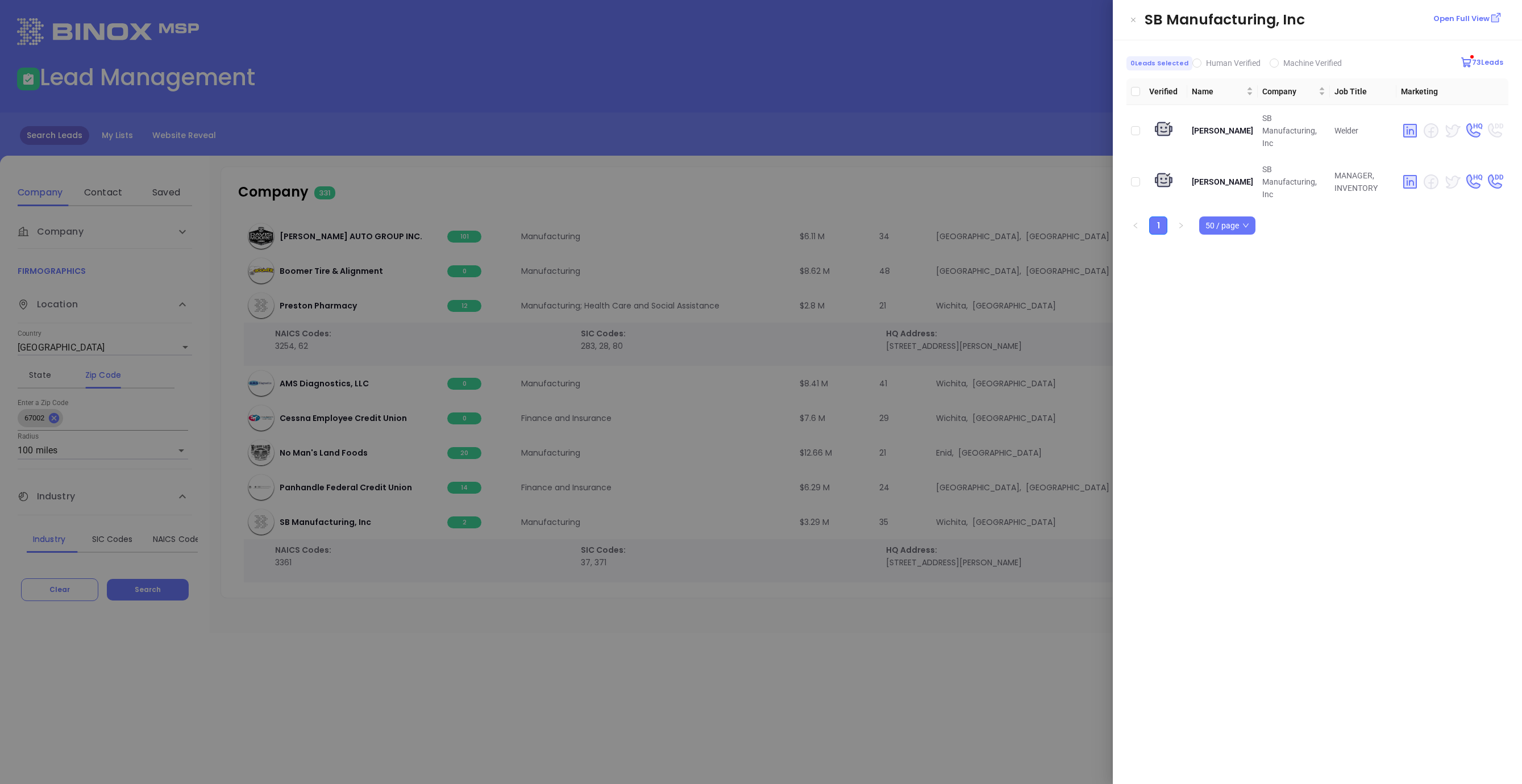
click at [933, 196] on div at bounding box center [761, 392] width 1522 height 784
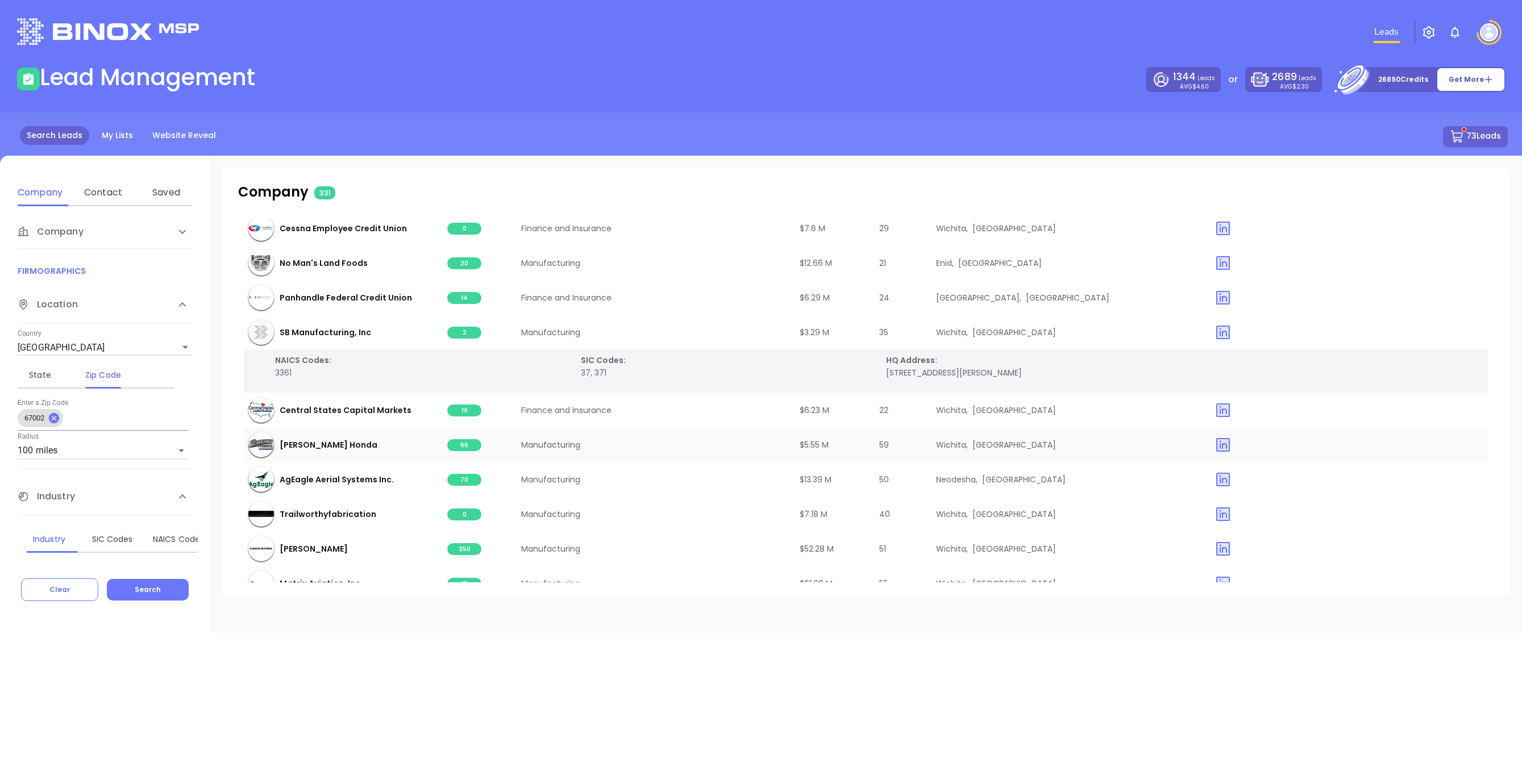
scroll to position [10325, 0]
click at [456, 410] on span "19" at bounding box center [465, 409] width 34 height 12
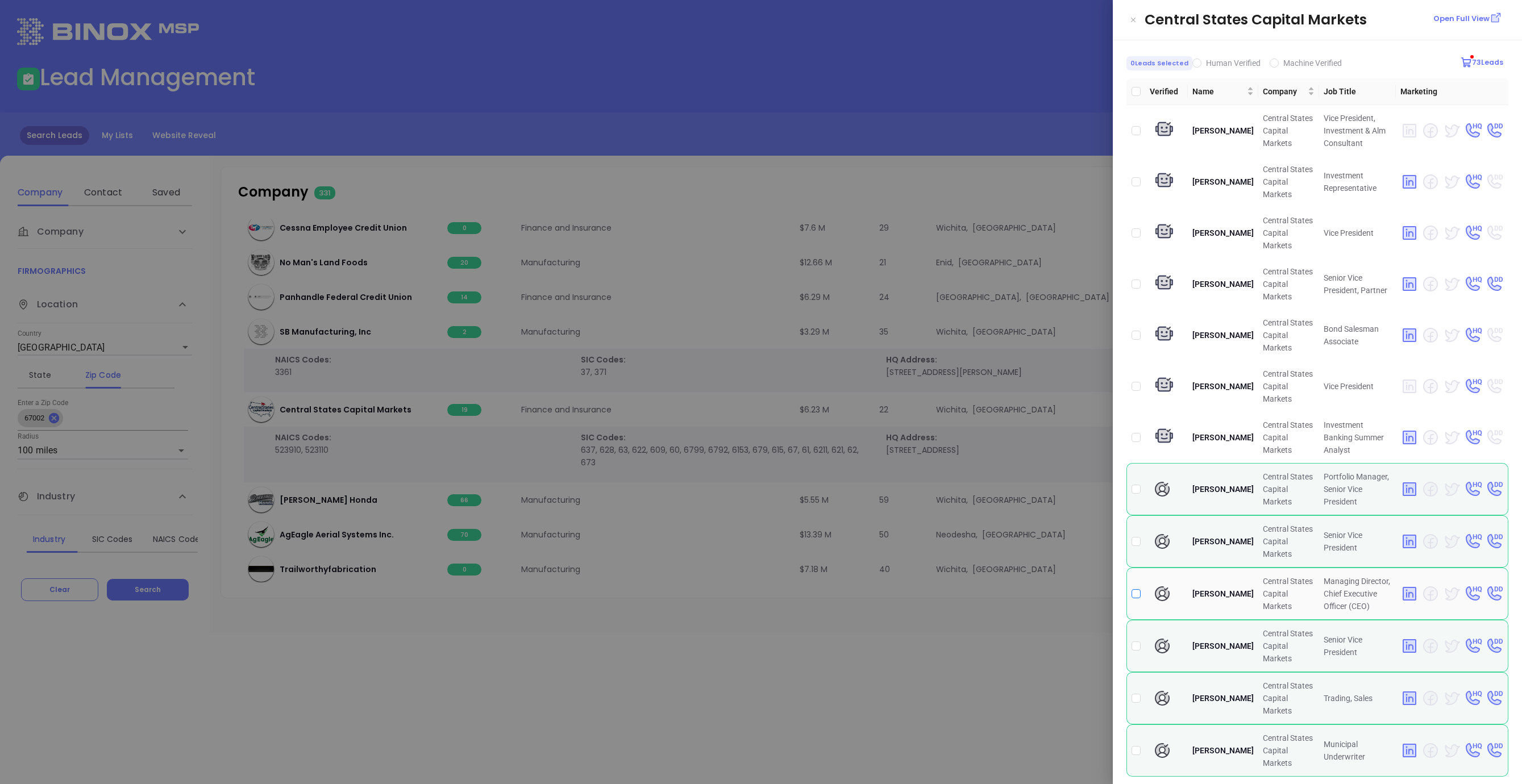
click at [1139, 593] on input "checkbox" at bounding box center [1135, 593] width 9 height 9
checkbox input "true"
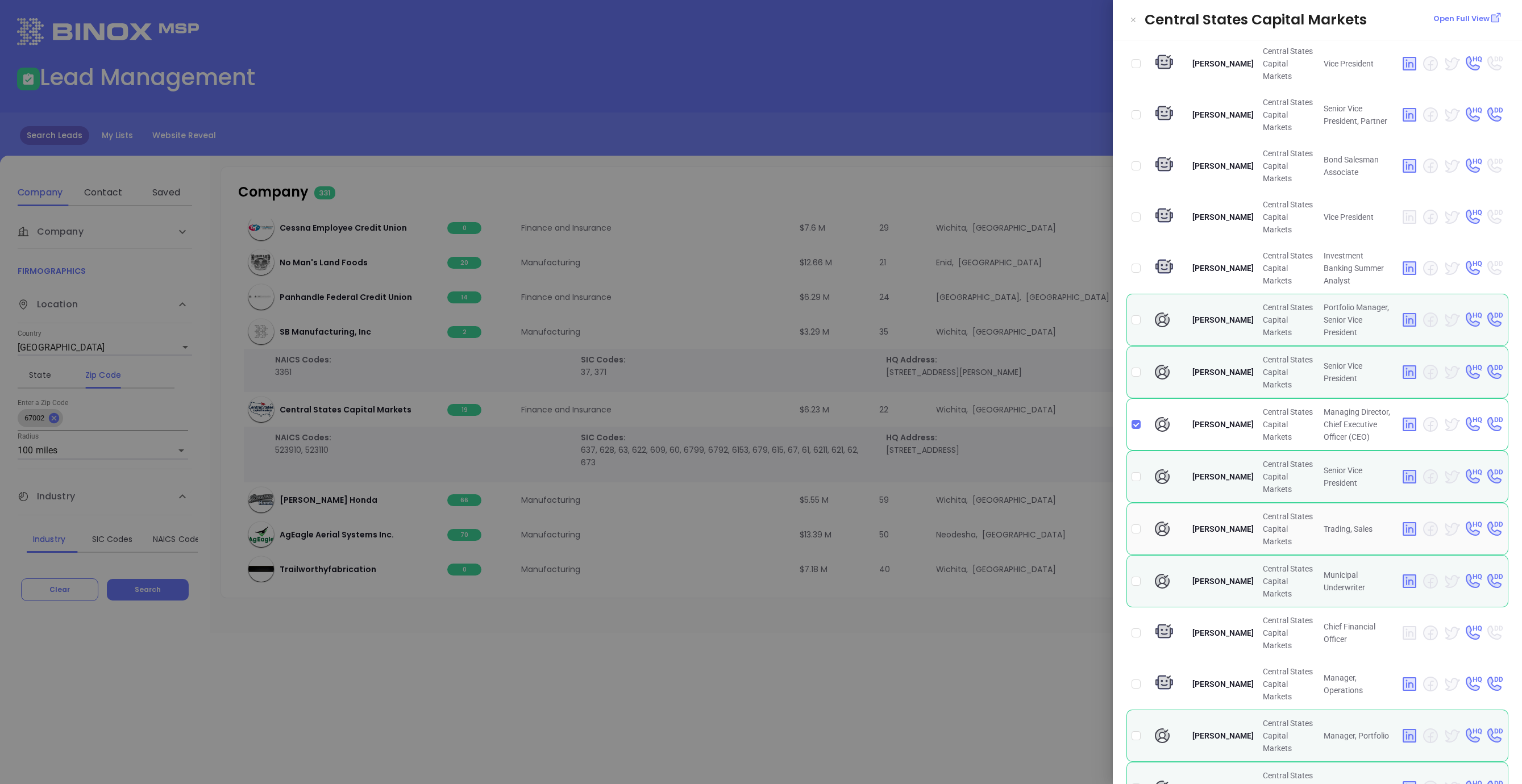
scroll to position [171, 0]
click at [1136, 629] on input "checkbox" at bounding box center [1135, 631] width 9 height 9
checkbox input "true"
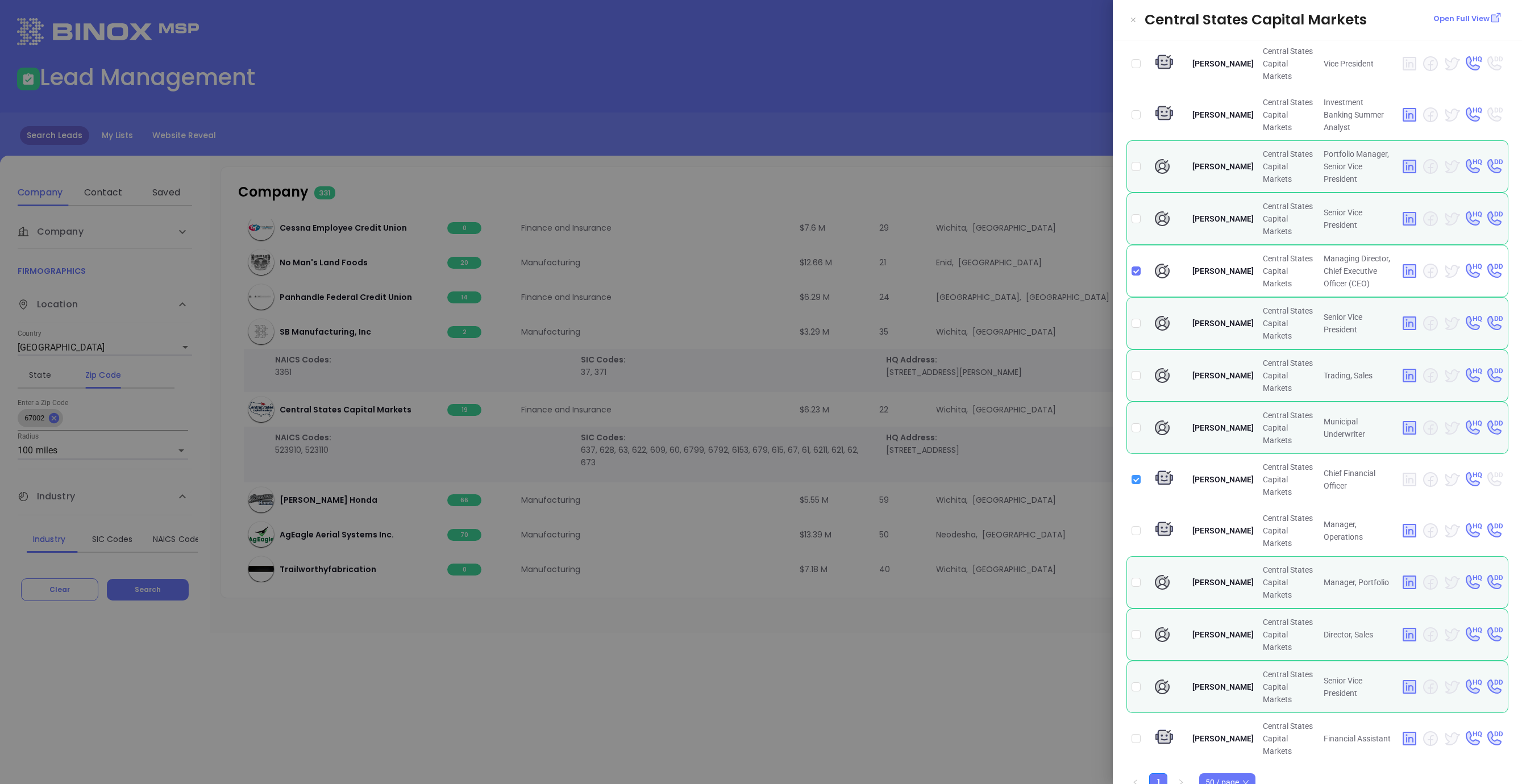
scroll to position [322, 0]
click at [874, 601] on div at bounding box center [761, 392] width 1522 height 784
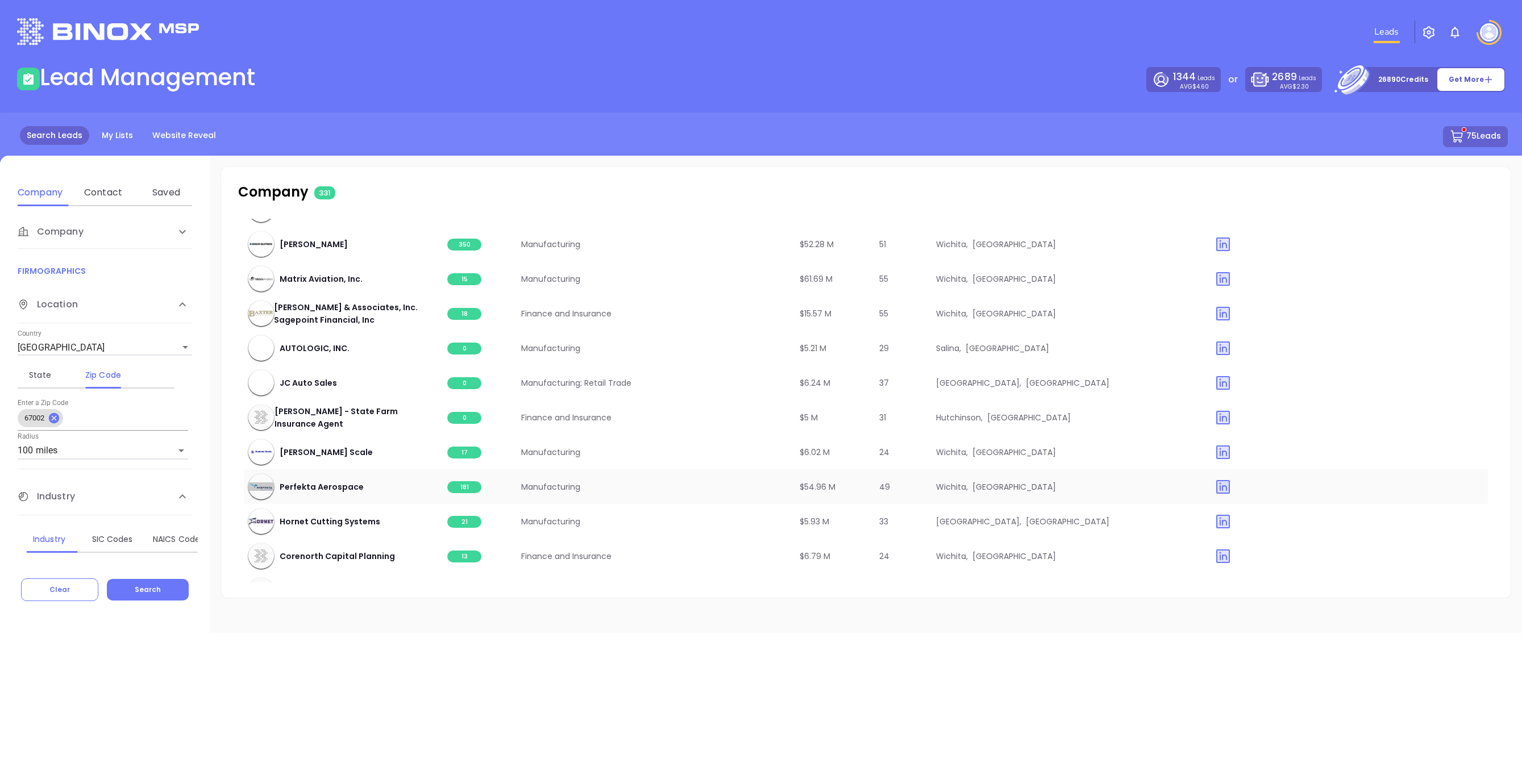
scroll to position [10687, 0]
click at [468, 445] on span "17" at bounding box center [465, 450] width 34 height 12
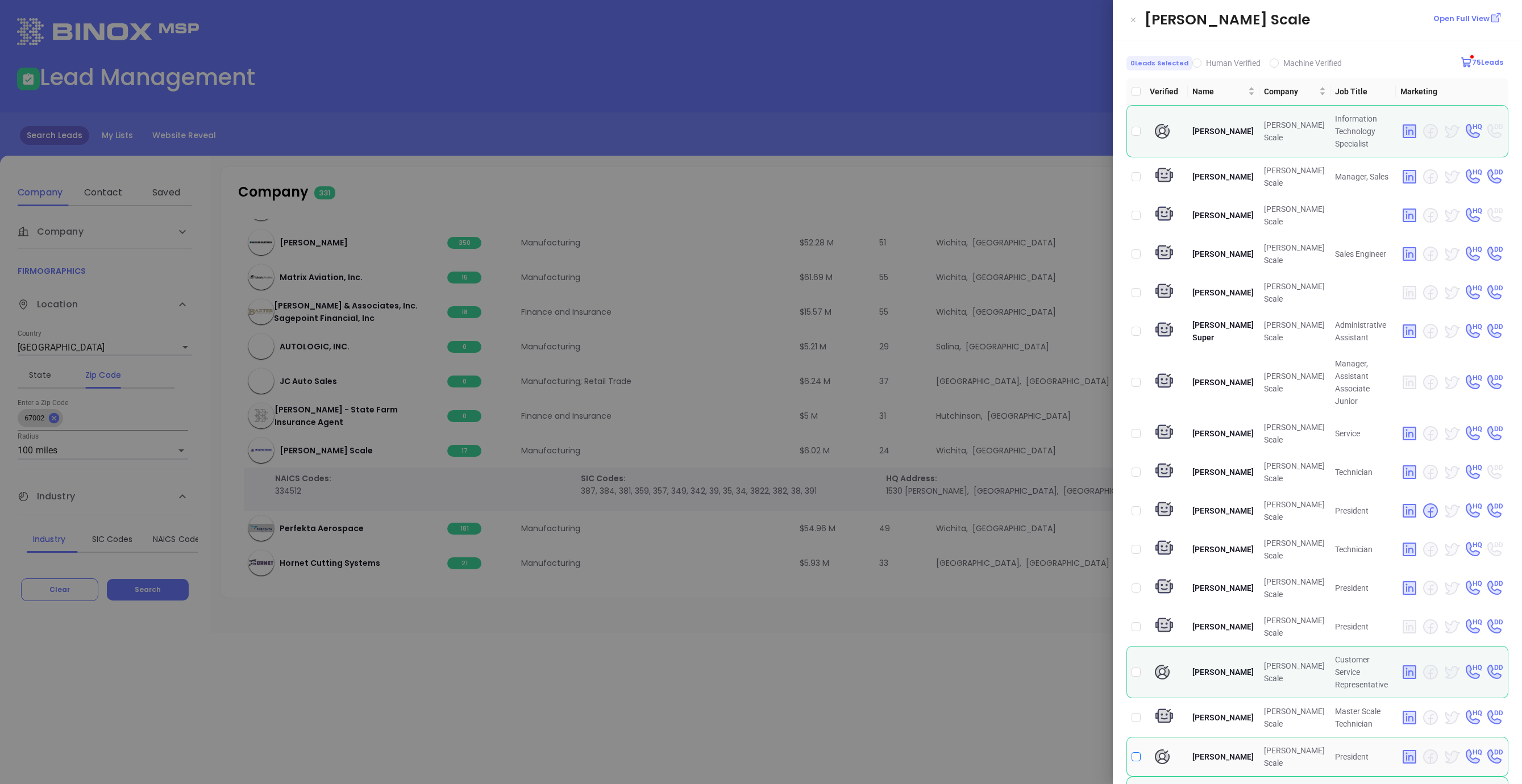
click at [1136, 753] on input "checkbox" at bounding box center [1135, 757] width 9 height 9
checkbox input "true"
click at [1133, 127] on input "checkbox" at bounding box center [1135, 131] width 9 height 9
checkbox input "true"
click at [571, 658] on div at bounding box center [761, 392] width 1522 height 784
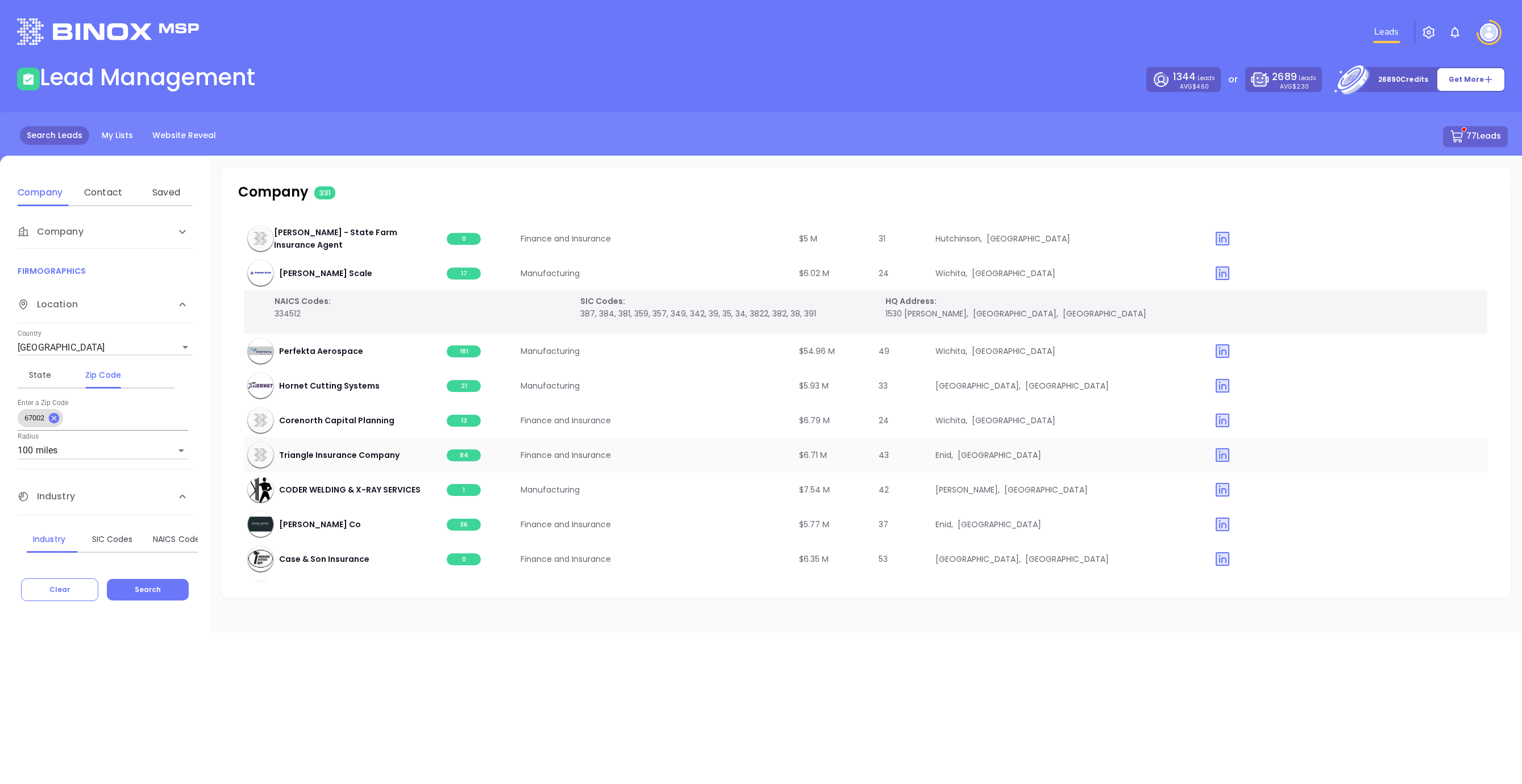
scroll to position [10867, 1]
click at [464, 412] on span "13" at bounding box center [464, 417] width 34 height 12
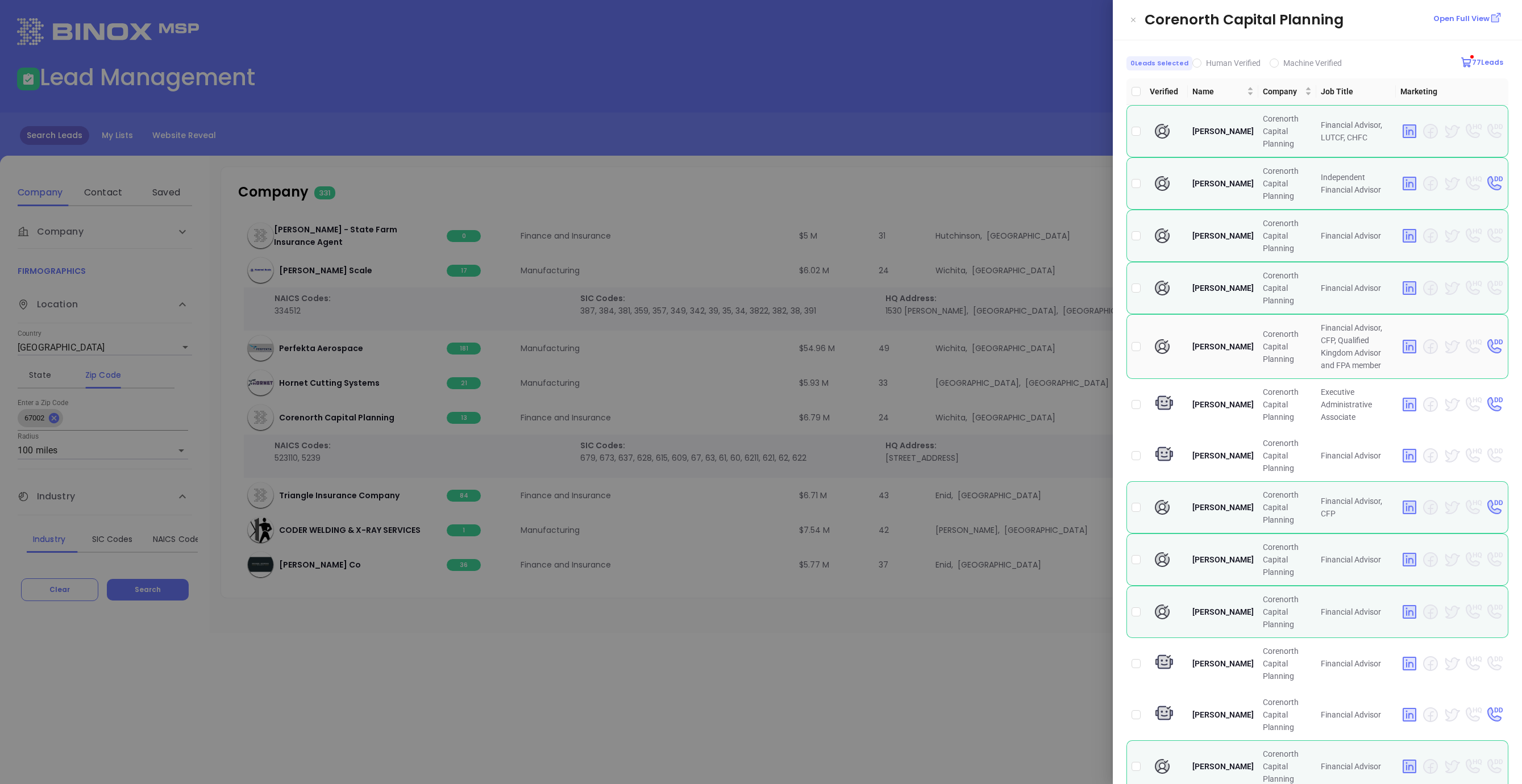
scroll to position [49, 0]
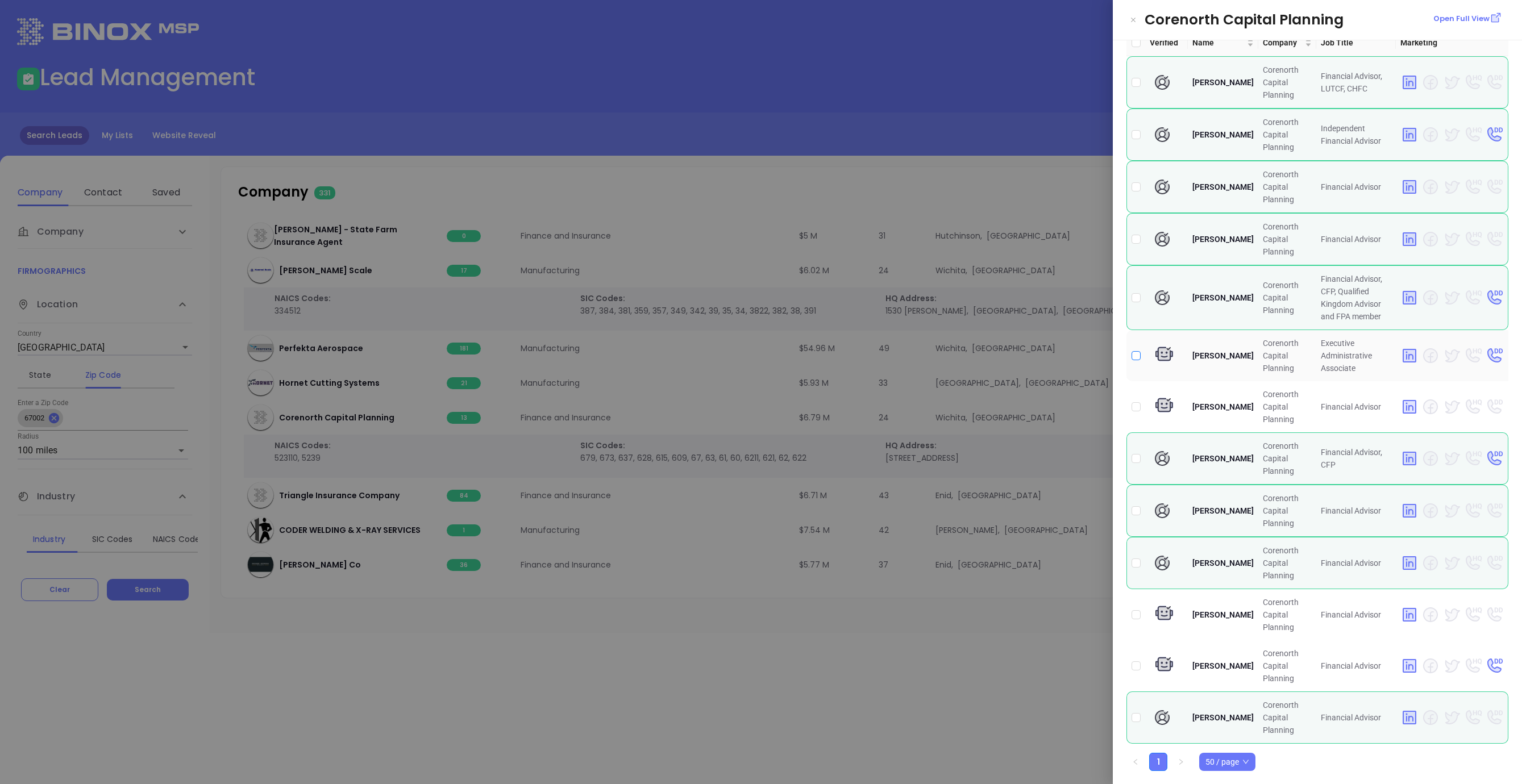
click at [1139, 356] on input "checkbox" at bounding box center [1135, 355] width 9 height 9
checkbox input "true"
click at [669, 694] on div at bounding box center [761, 392] width 1522 height 784
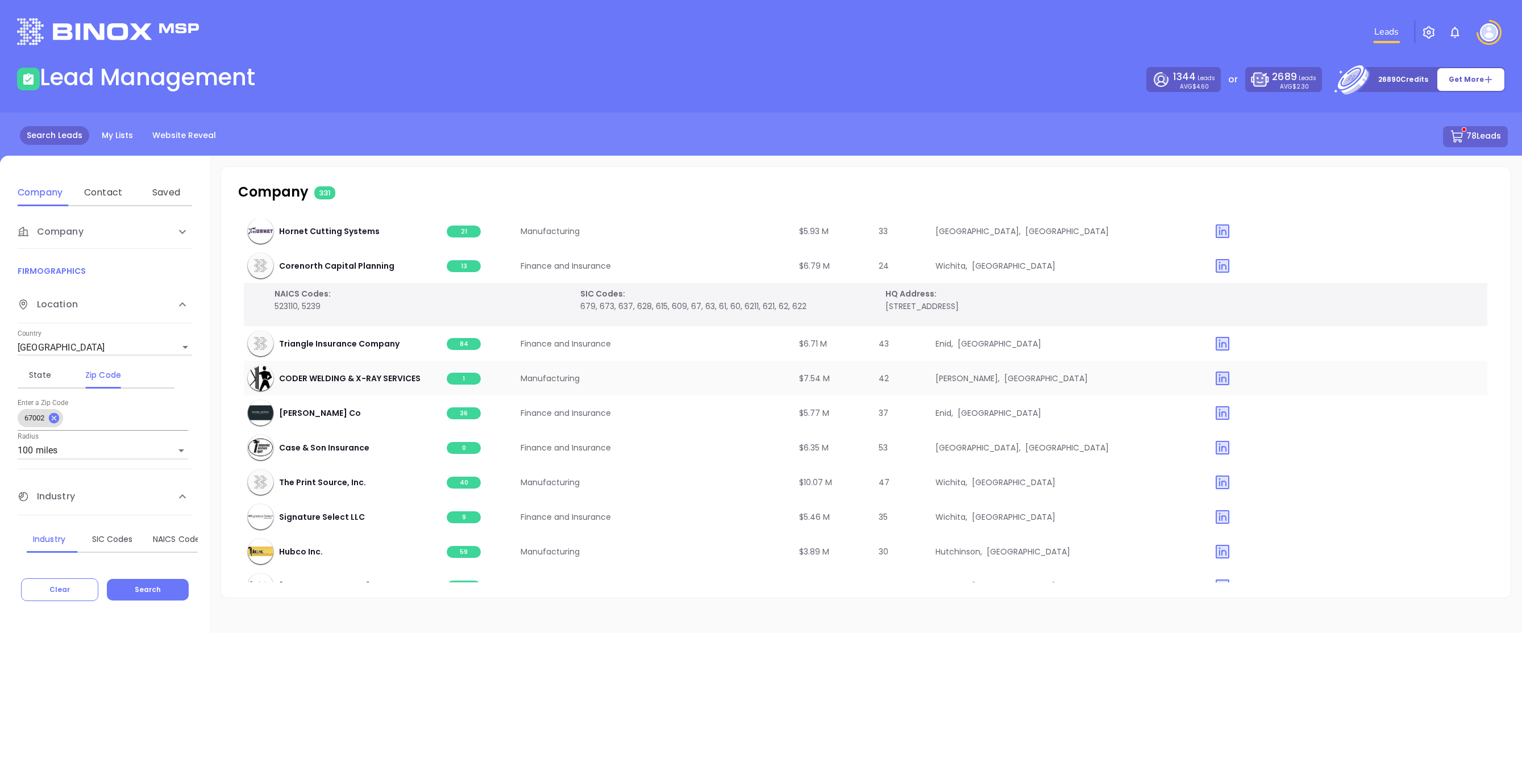
scroll to position [11020, 1]
click at [462, 545] on span "59" at bounding box center [464, 550] width 34 height 12
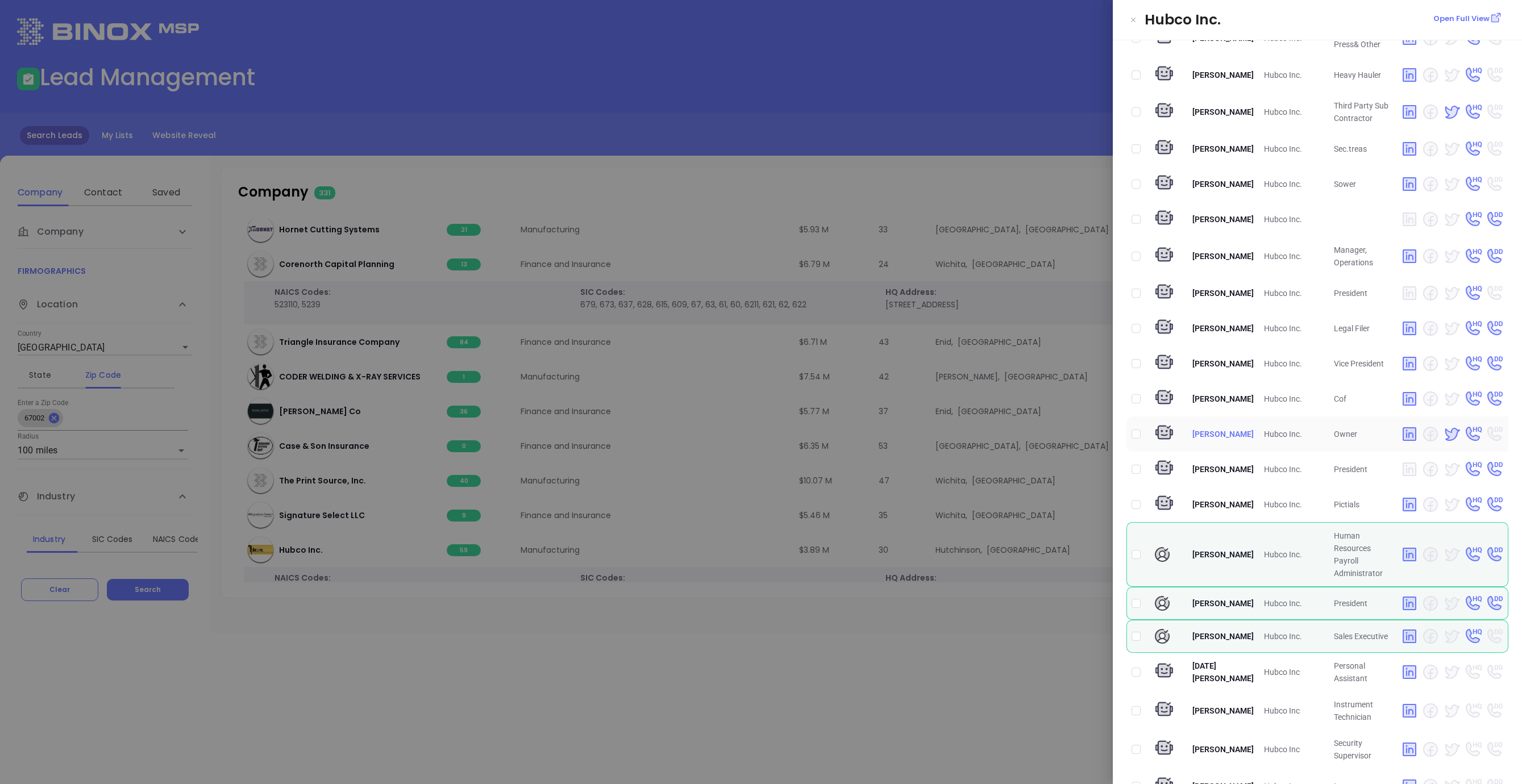
scroll to position [651, 0]
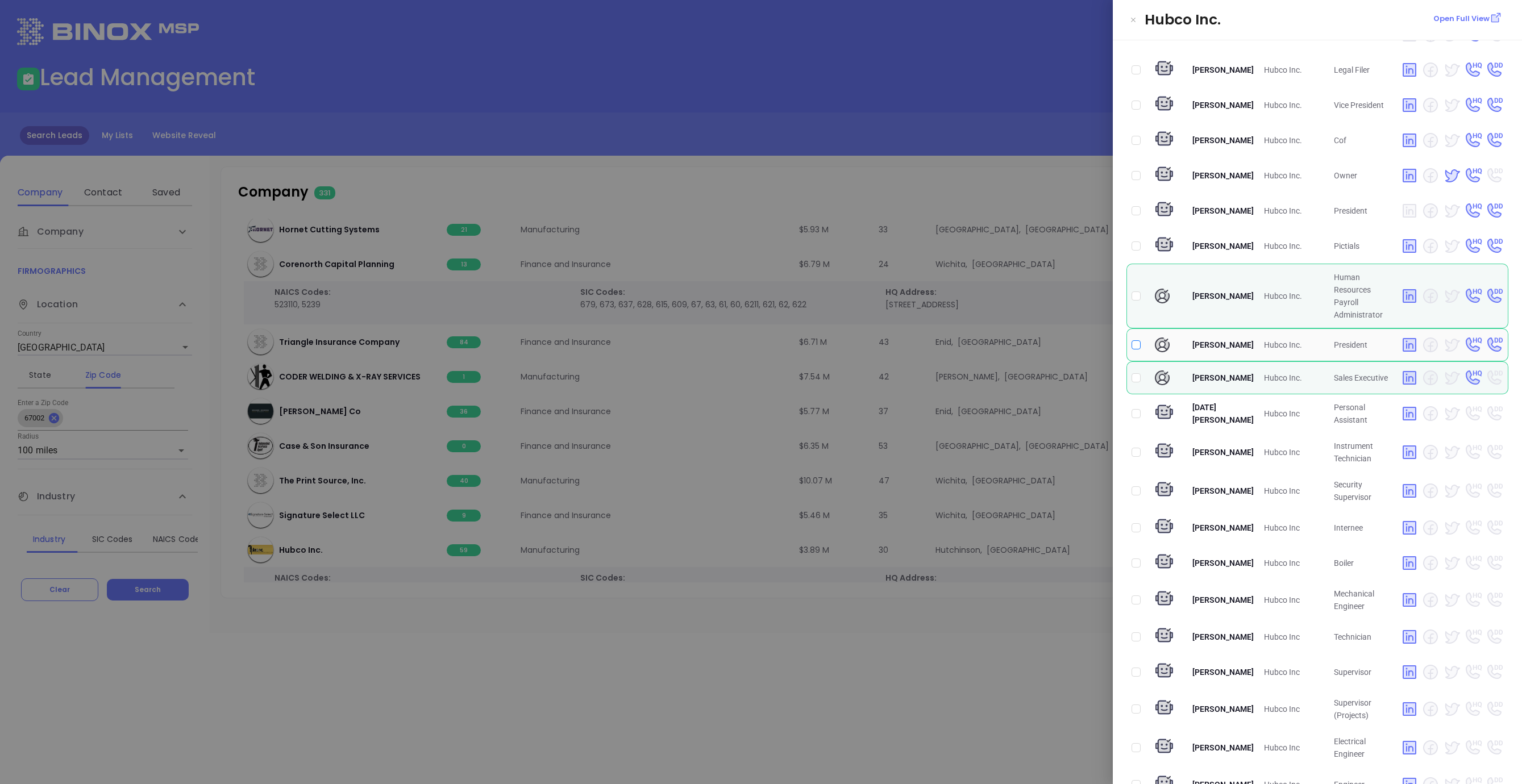
click at [1138, 350] on input "checkbox" at bounding box center [1135, 344] width 9 height 9
checkbox input "true"
click at [929, 202] on div at bounding box center [761, 392] width 1522 height 784
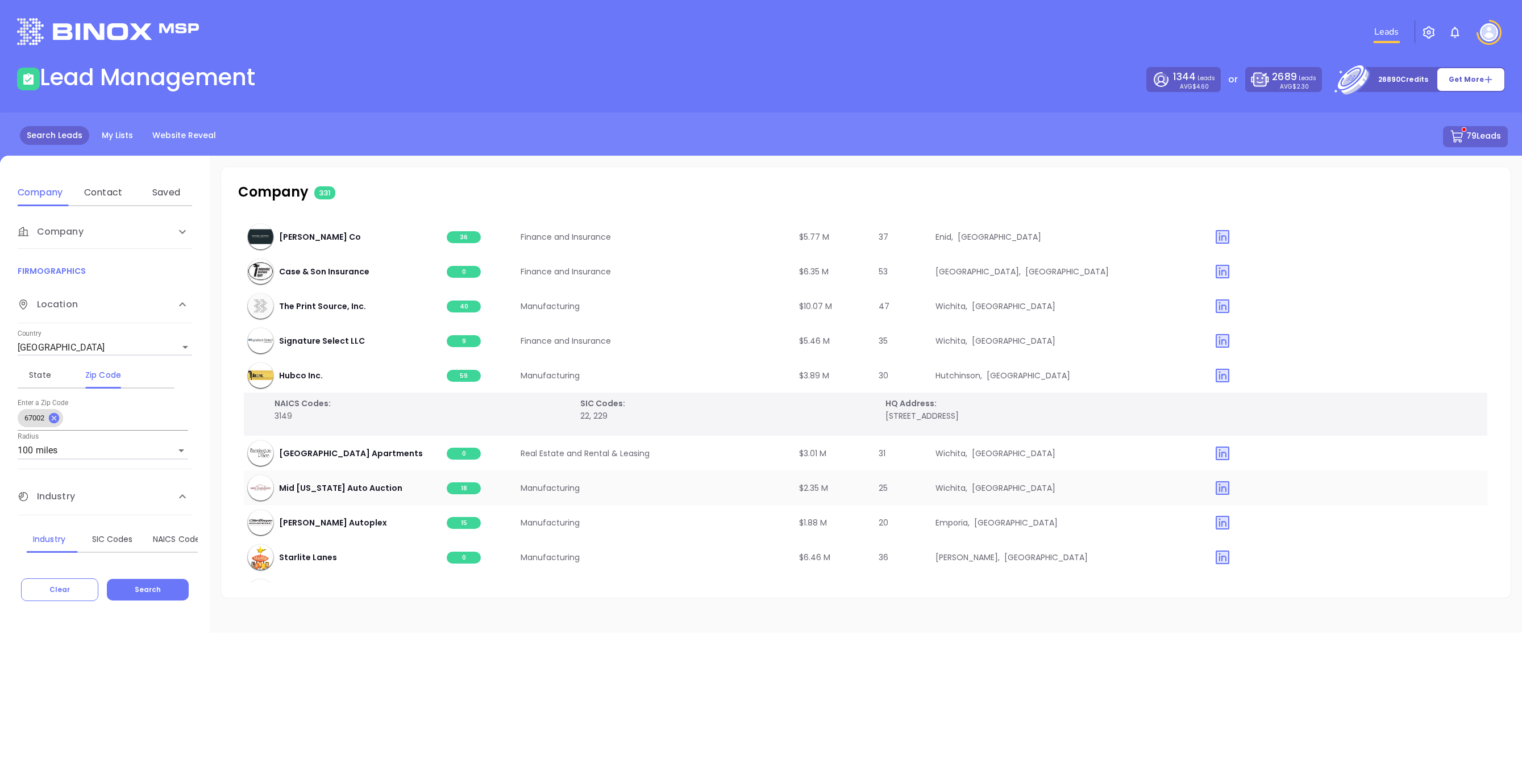
scroll to position [11208, 1]
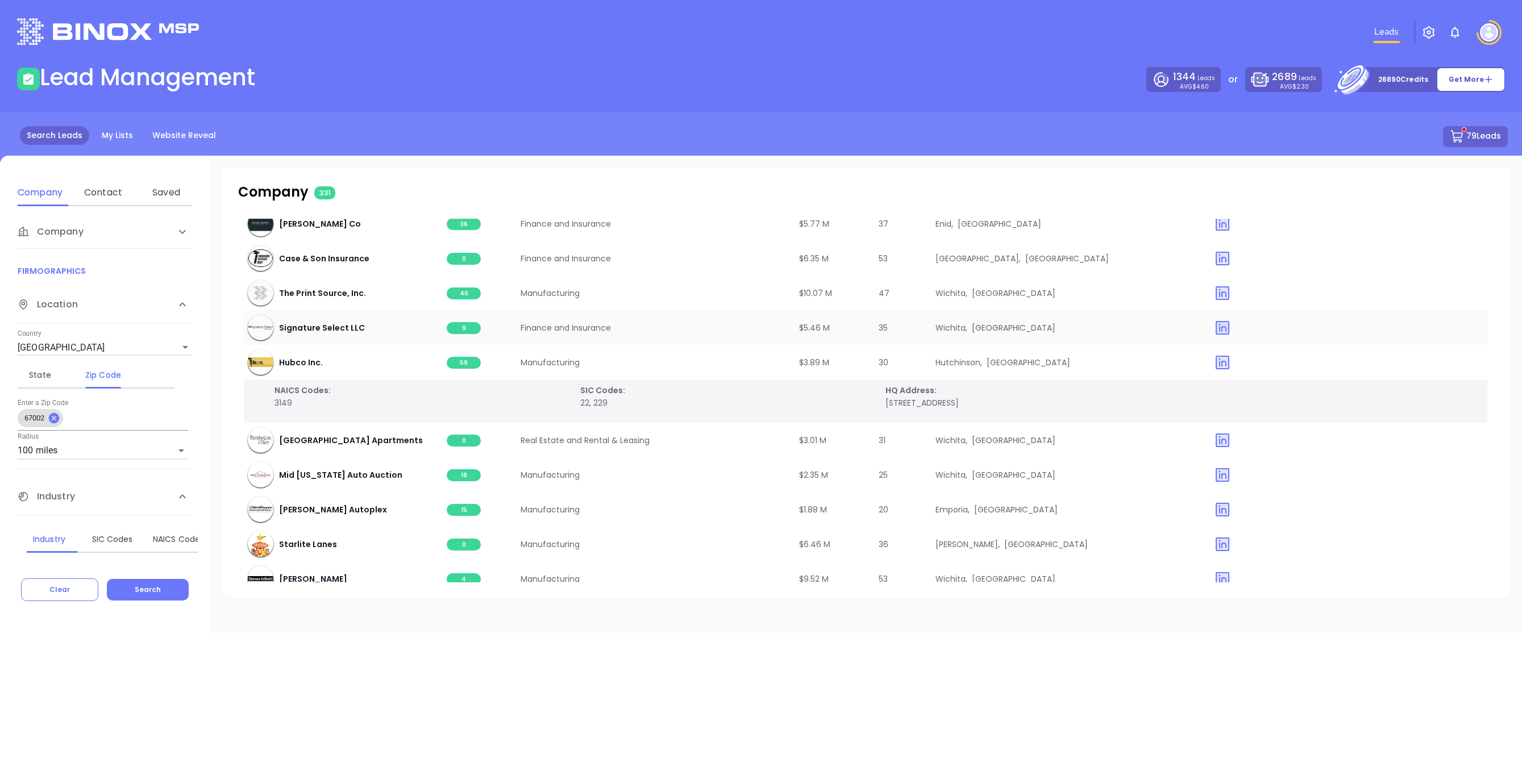
click at [467, 322] on span "9" at bounding box center [464, 328] width 34 height 12
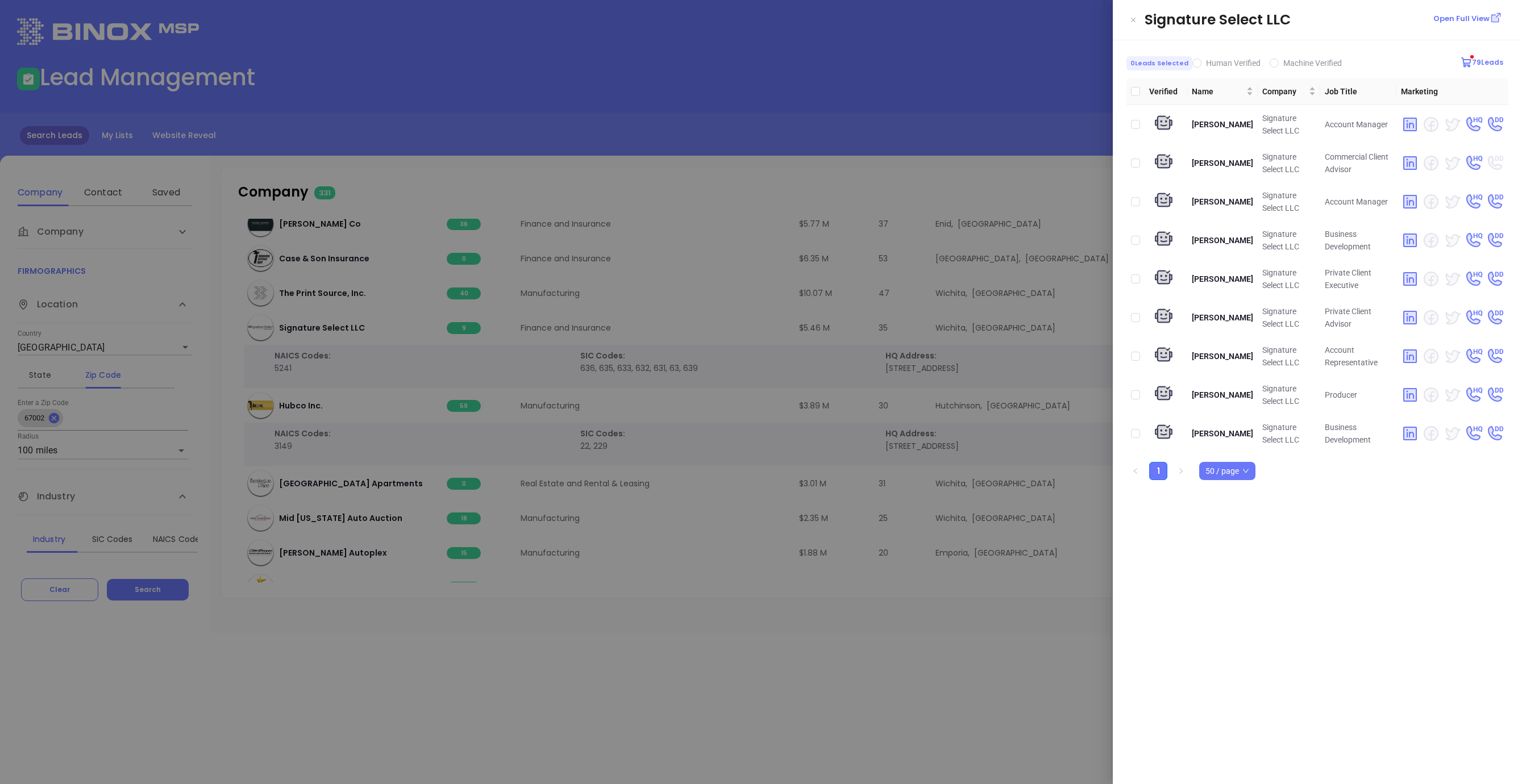
click at [949, 179] on div at bounding box center [761, 392] width 1522 height 784
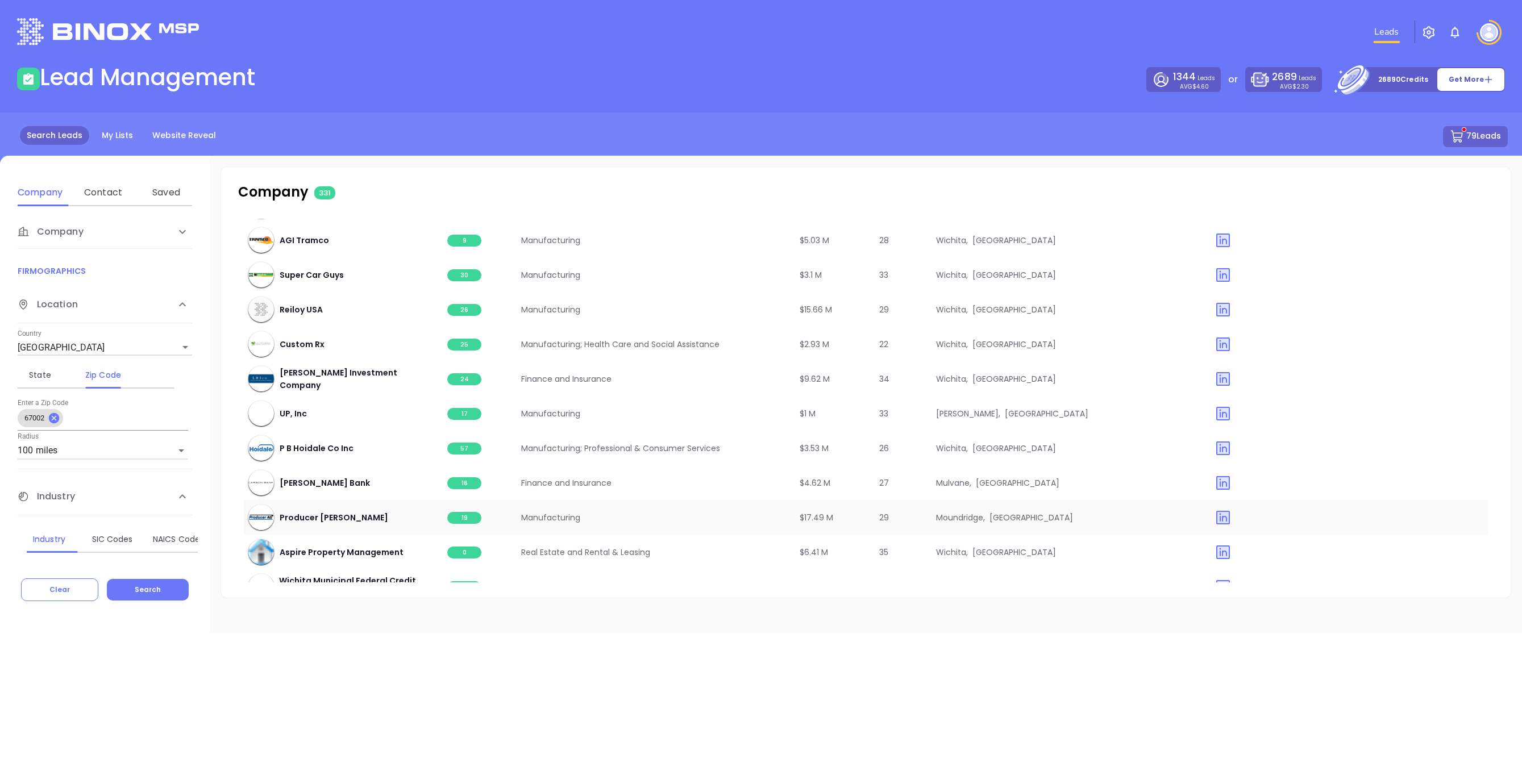
scroll to position [11700, 0]
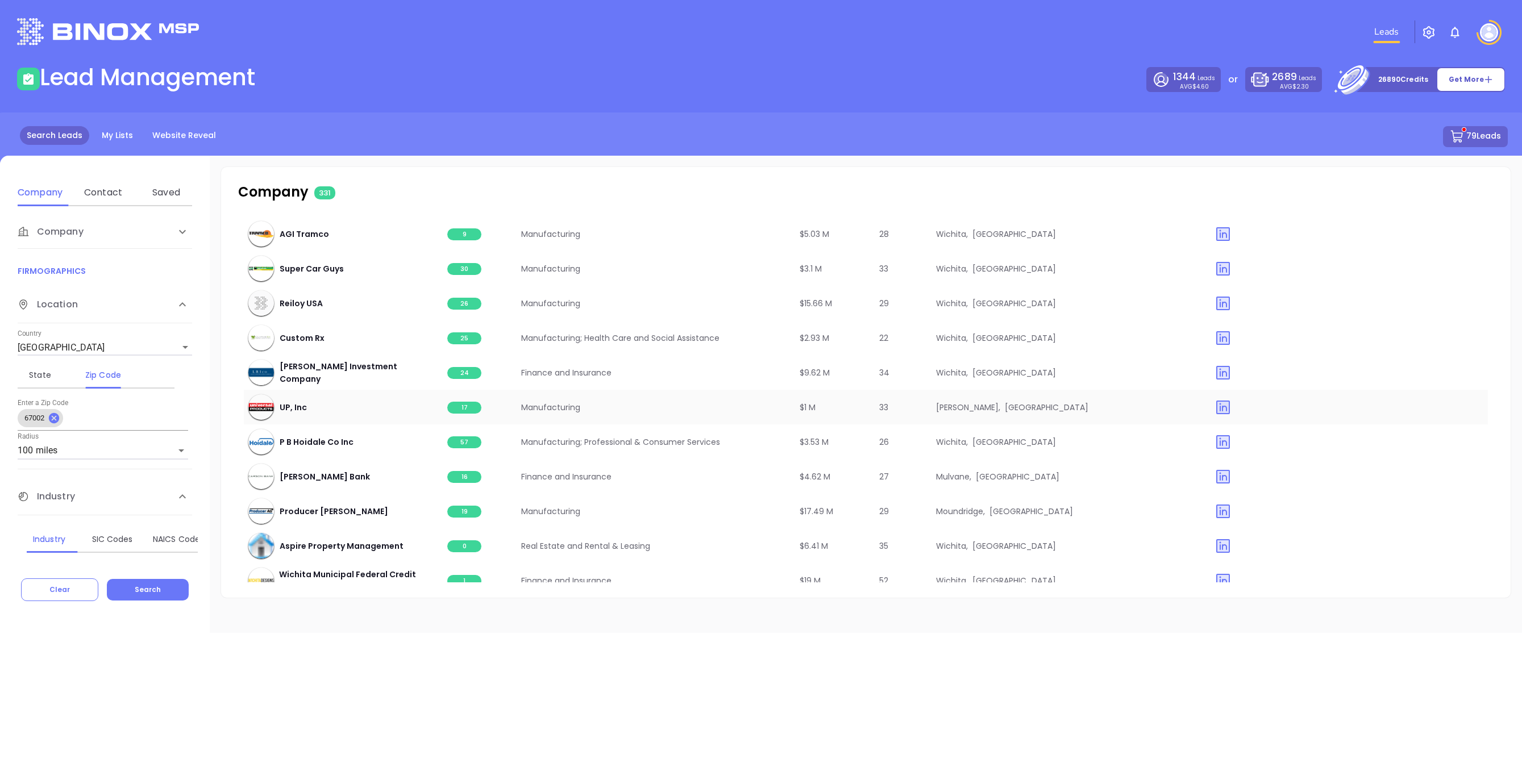
click at [464, 402] on span "17" at bounding box center [465, 407] width 34 height 12
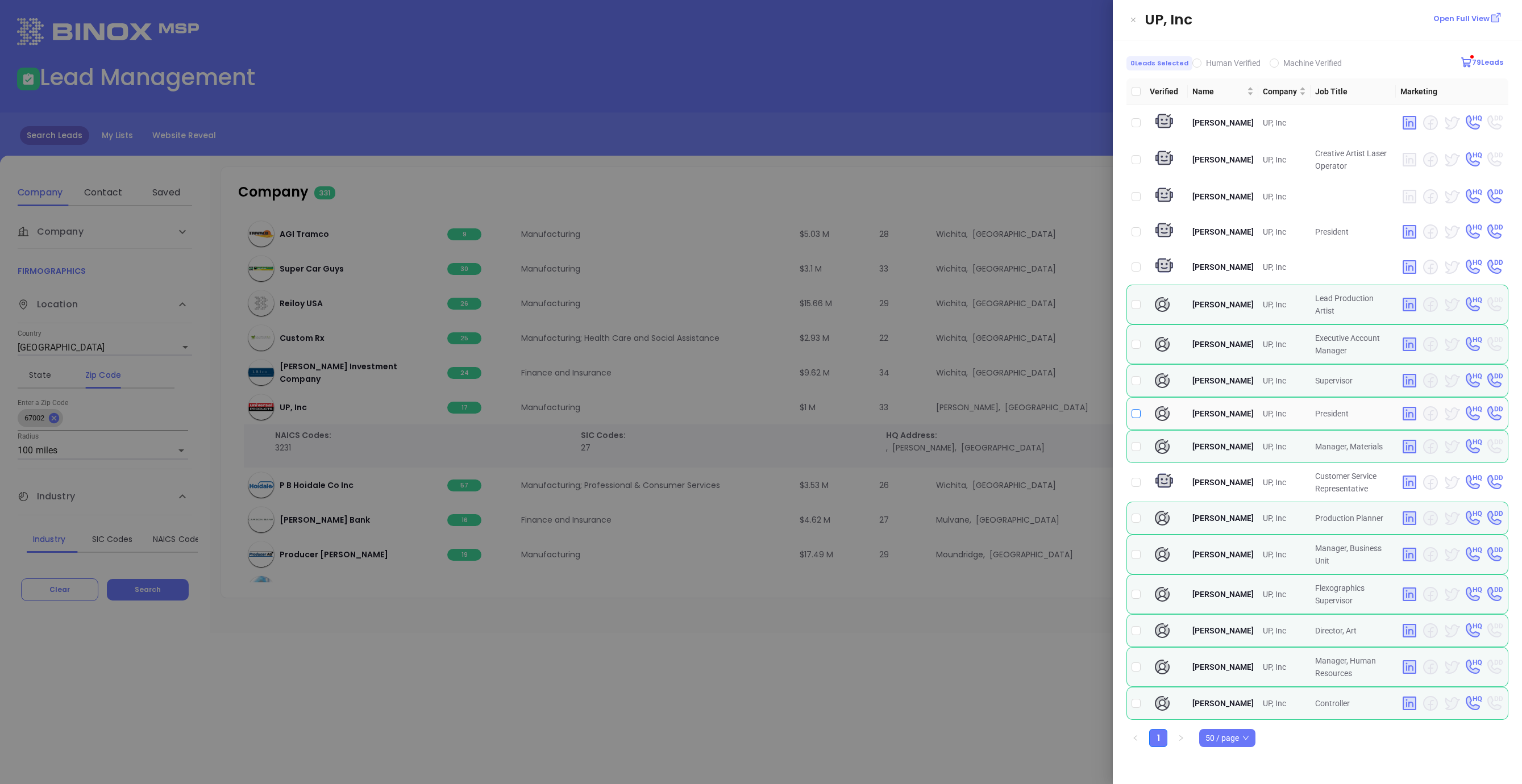
click at [1138, 413] on input "checkbox" at bounding box center [1135, 413] width 9 height 9
checkbox input "true"
click at [1138, 708] on input "checkbox" at bounding box center [1135, 703] width 9 height 9
checkbox input "true"
click at [779, 692] on div at bounding box center [761, 392] width 1522 height 784
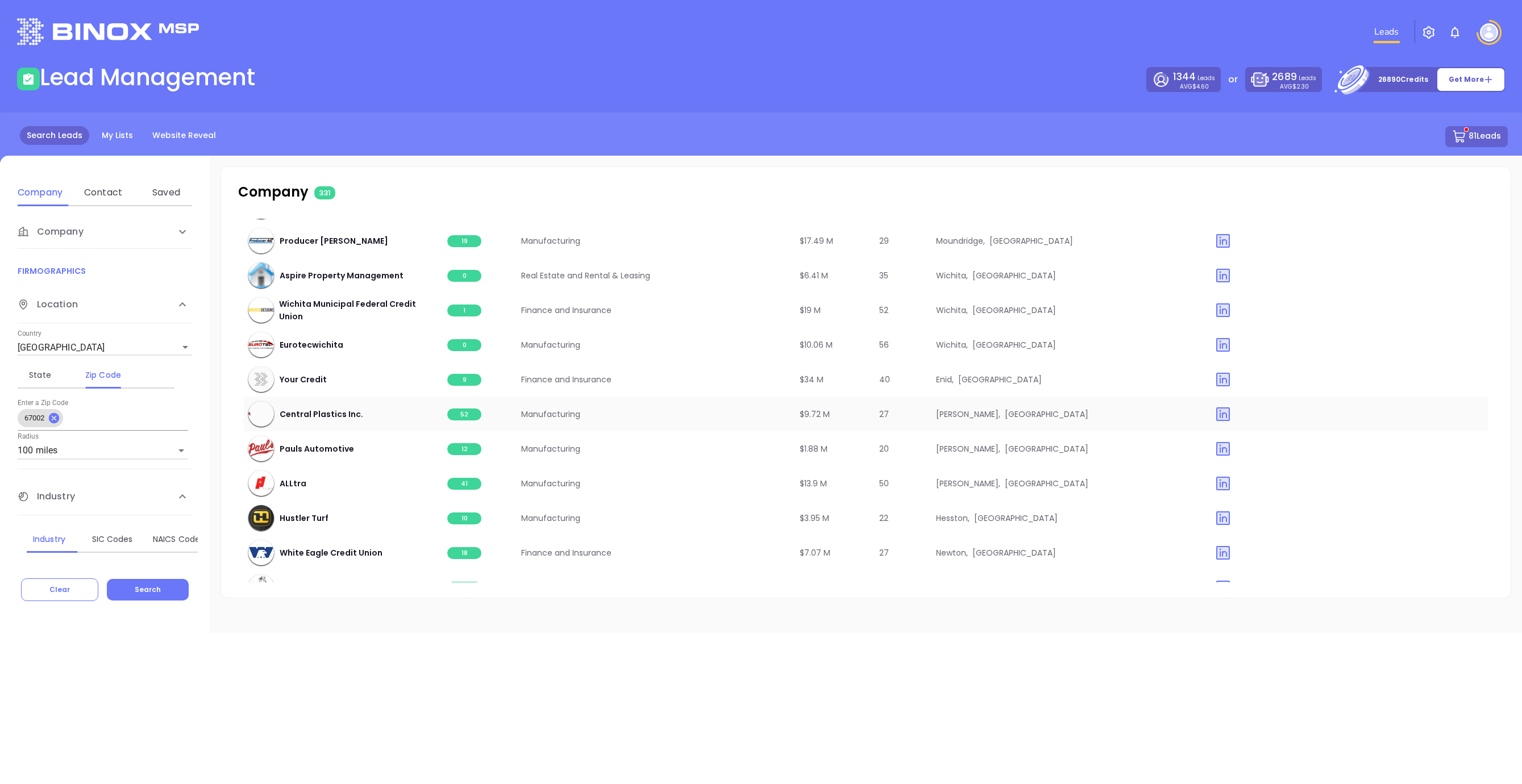
scroll to position [12014, 0]
click at [469, 408] on span "52" at bounding box center [465, 413] width 34 height 12
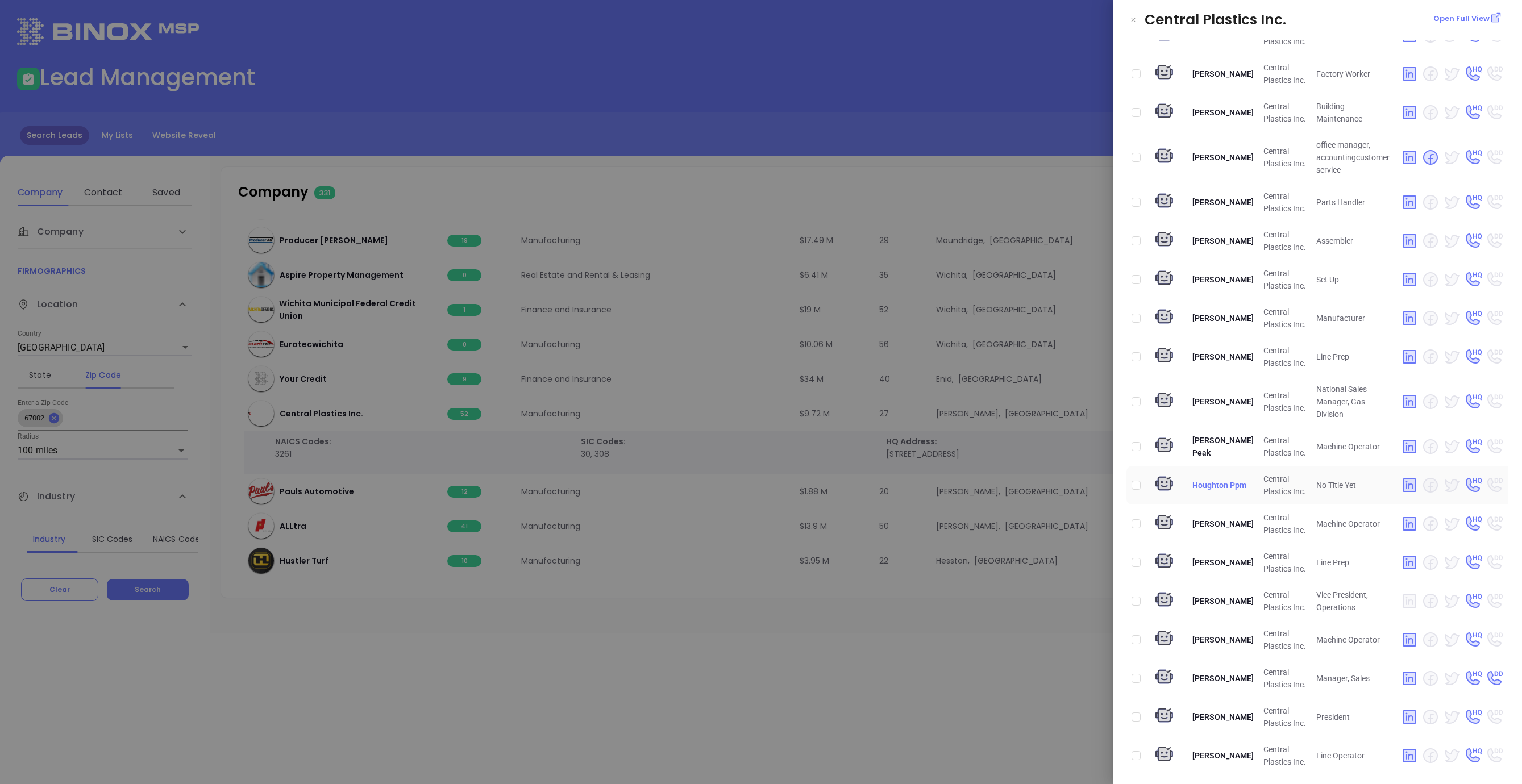
click at [1194, 482] on td "Houghton Ppm" at bounding box center [1224, 485] width 71 height 38
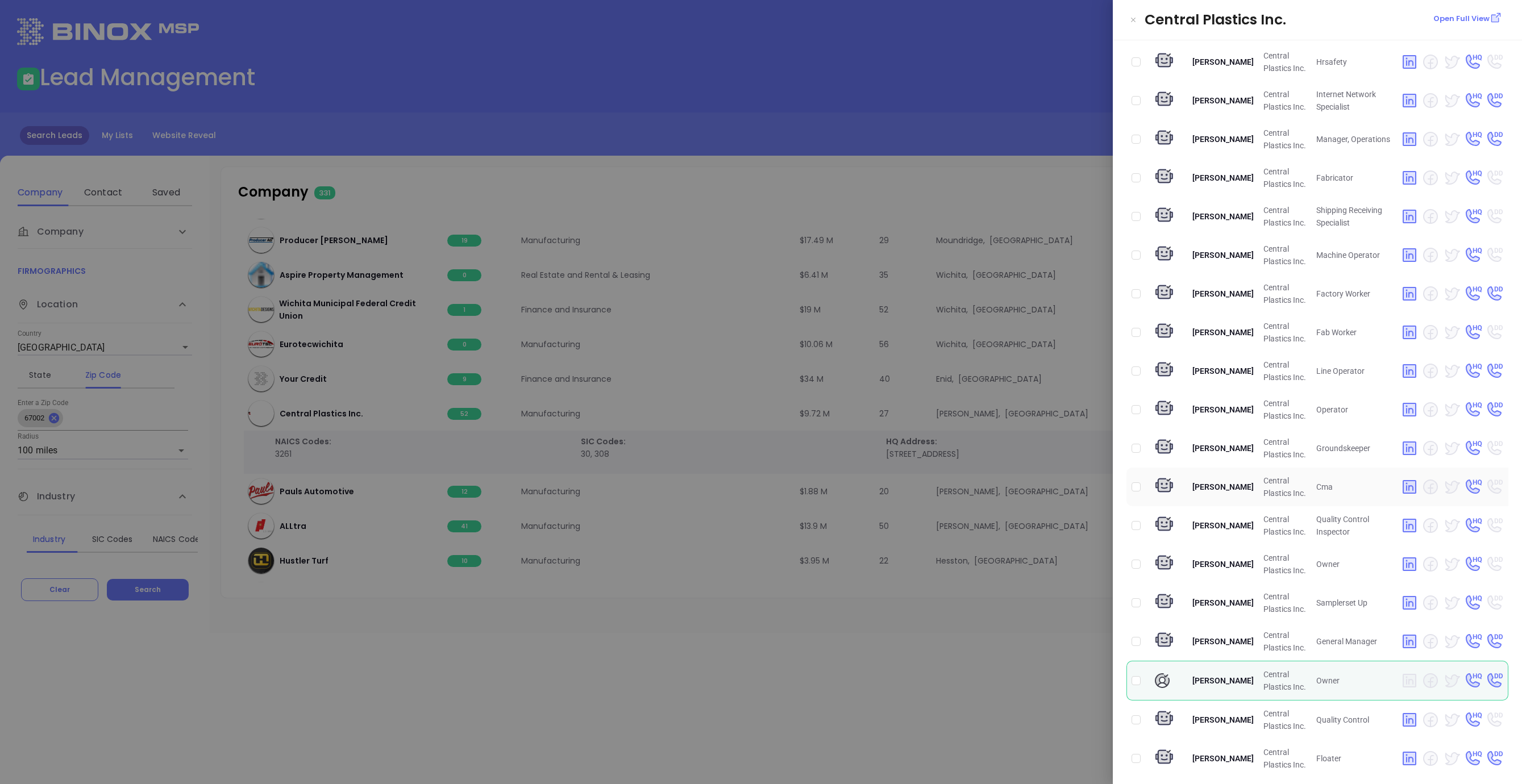
scroll to position [1116, 0]
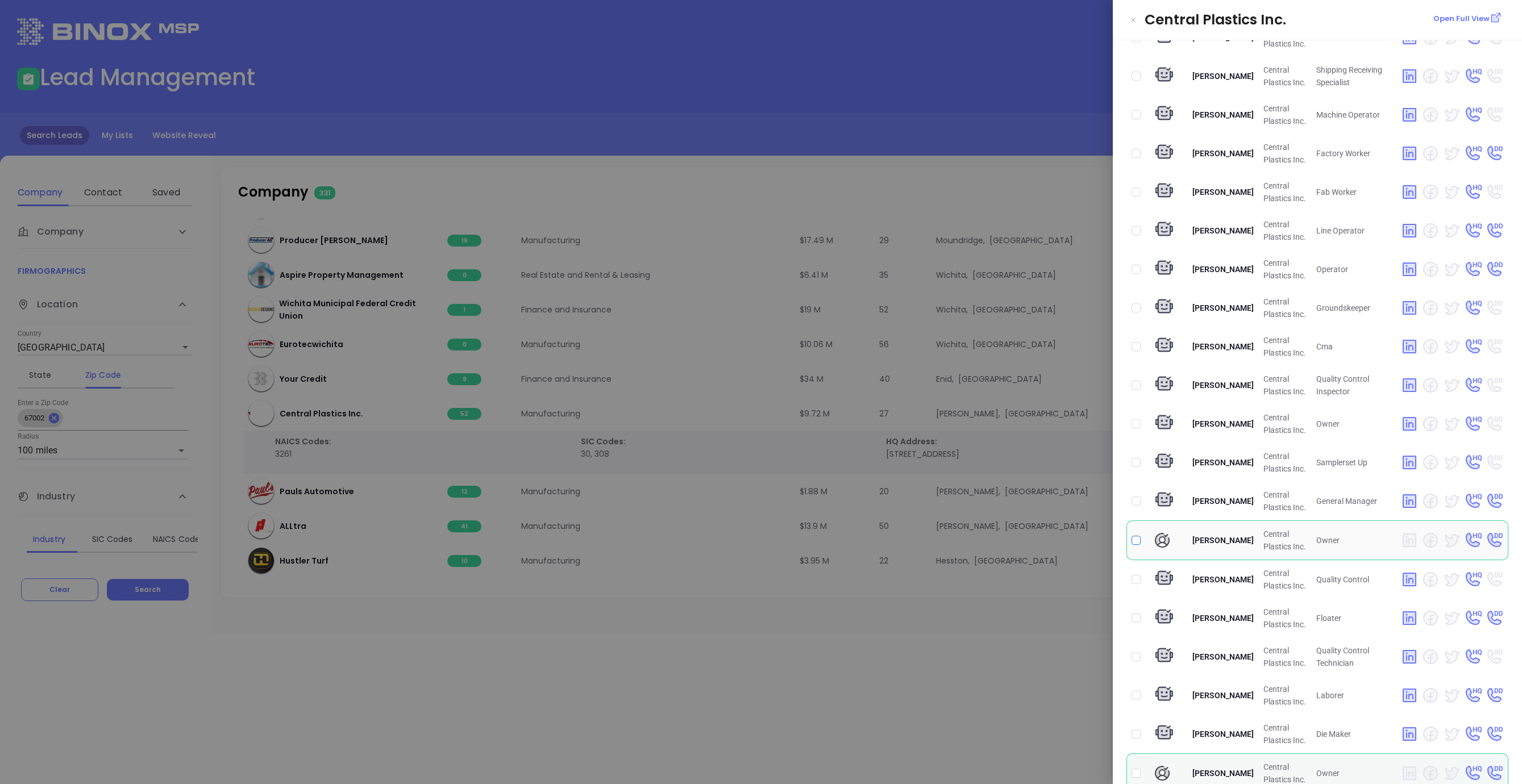
click at [1136, 536] on input "checkbox" at bounding box center [1135, 540] width 9 height 9
checkbox input "true"
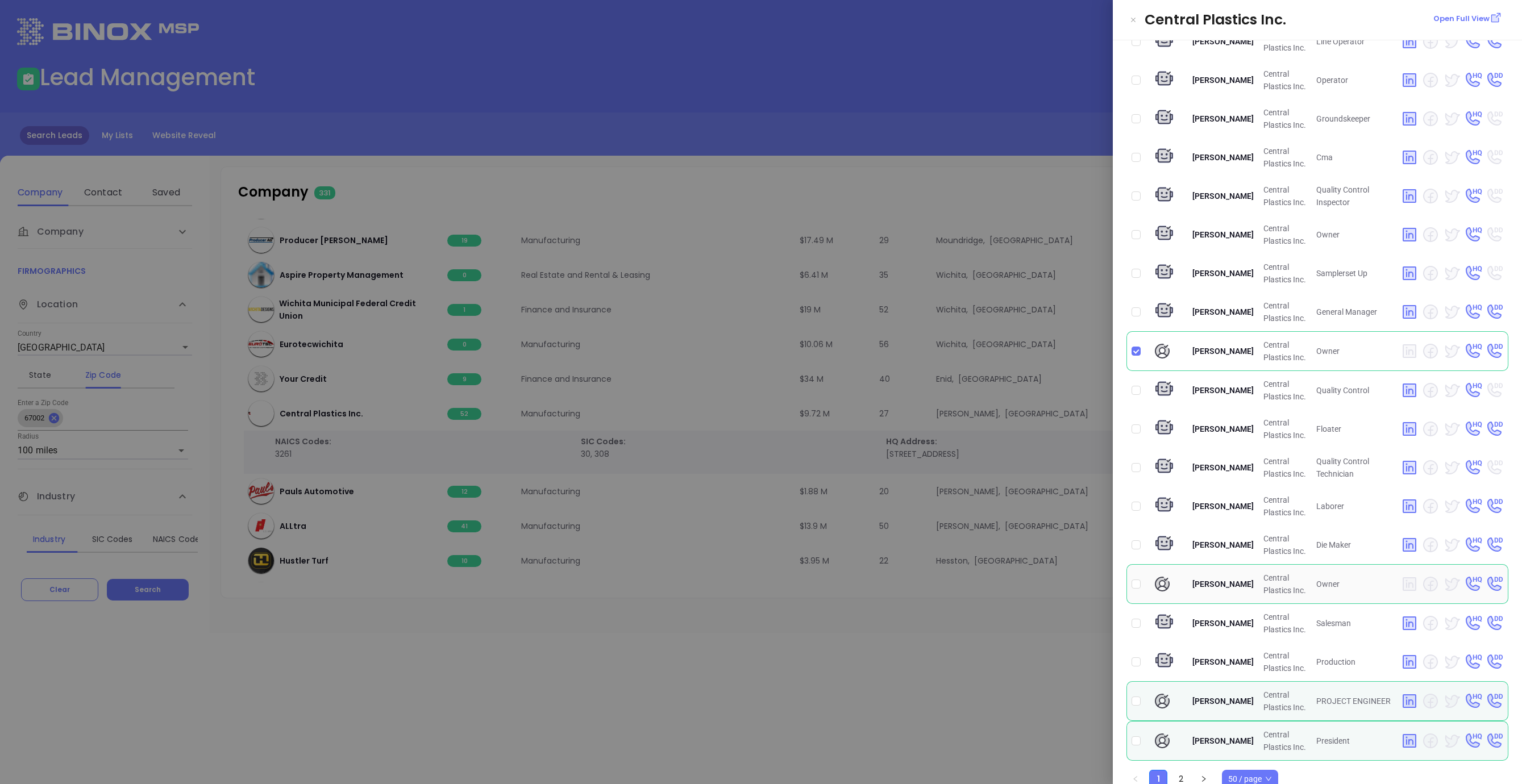
scroll to position [1310, 0]
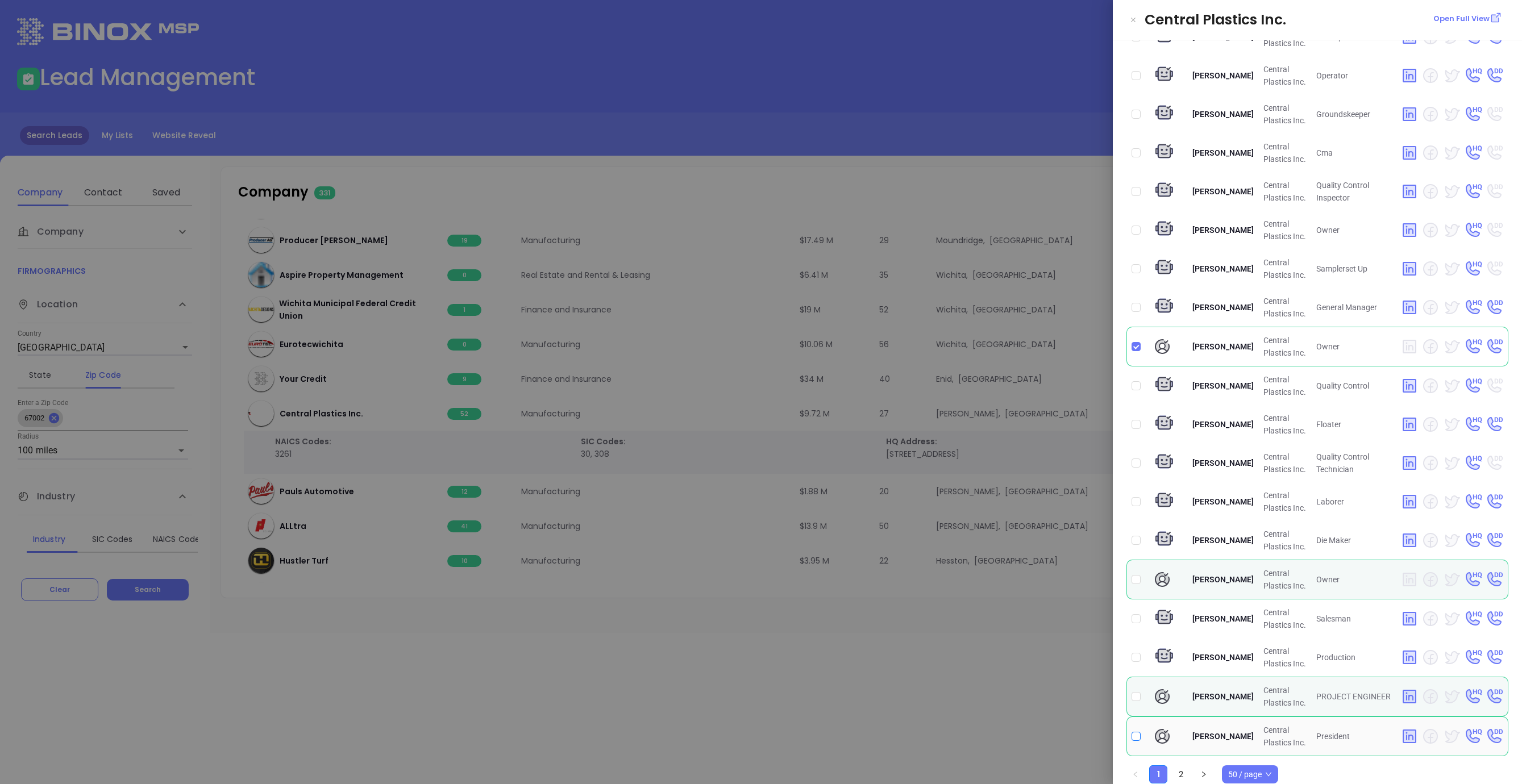
click at [1137, 732] on input "checkbox" at bounding box center [1135, 736] width 9 height 9
checkbox input "true"
drag, startPoint x: 854, startPoint y: 711, endPoint x: 842, endPoint y: 706, distance: 13.0
click at [849, 712] on div at bounding box center [761, 392] width 1522 height 784
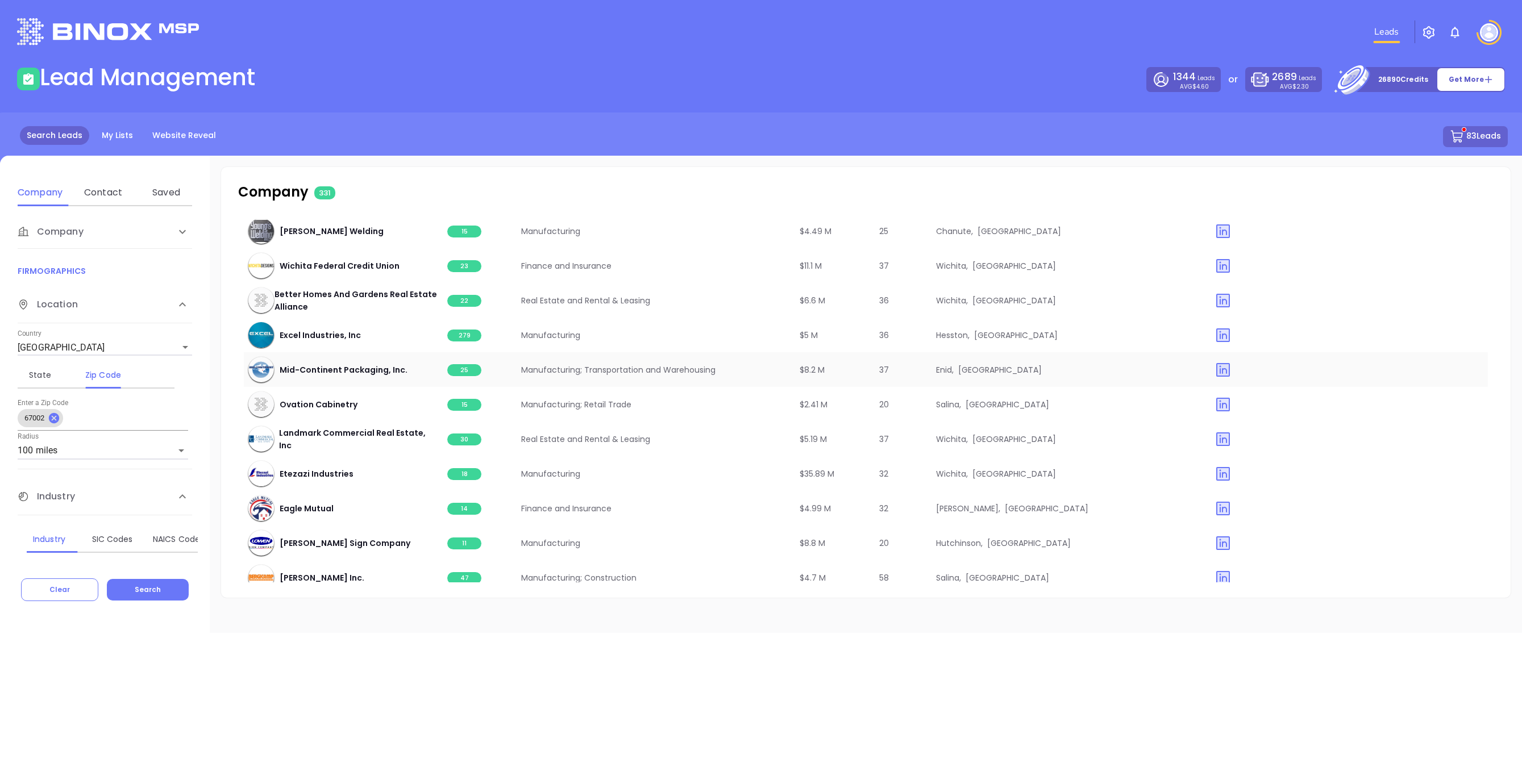
scroll to position [13071, 0]
click at [464, 330] on span "279" at bounding box center [465, 335] width 34 height 12
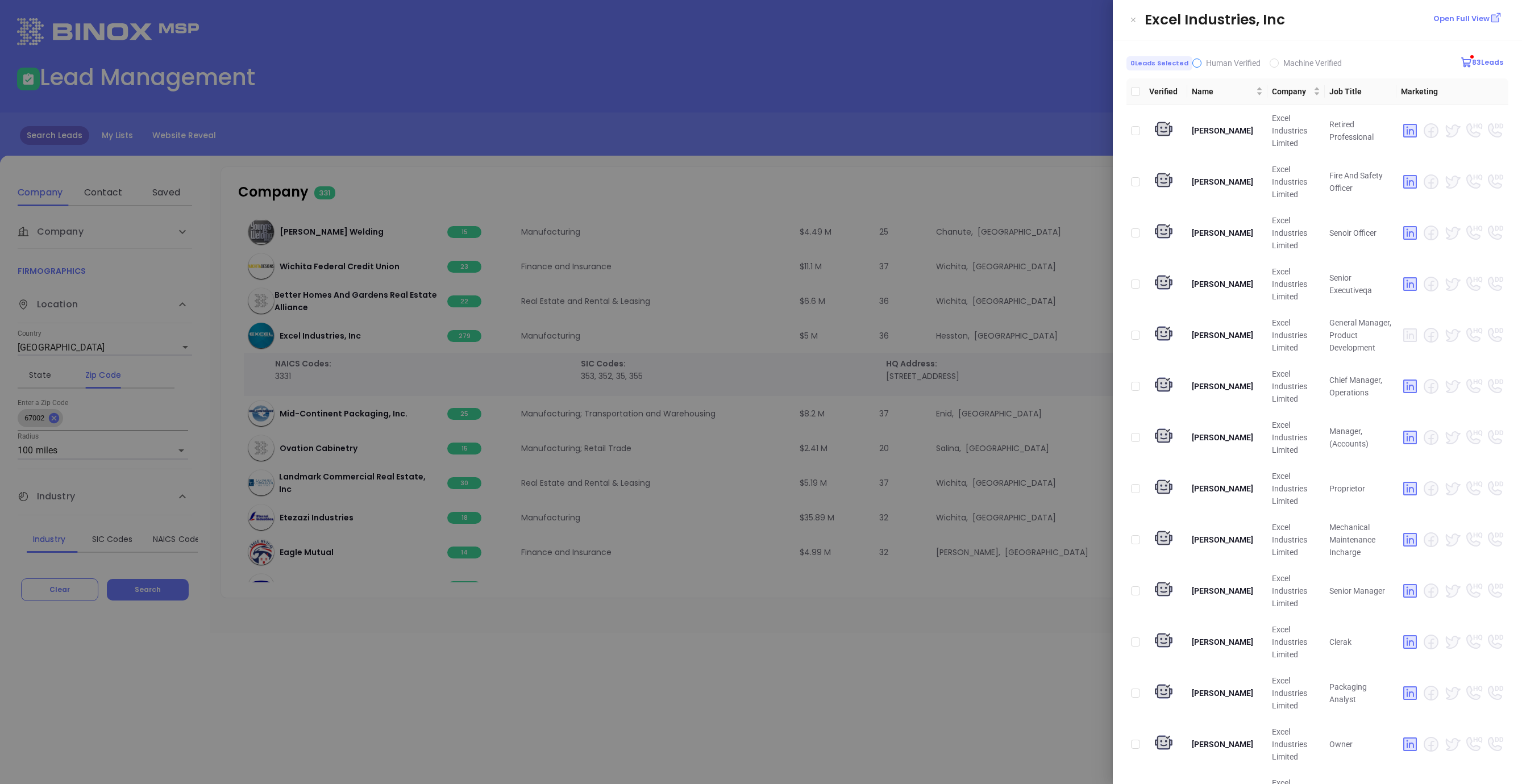
click at [1192, 66] on input "Human Verified" at bounding box center [1196, 63] width 9 height 9
checkbox input "true"
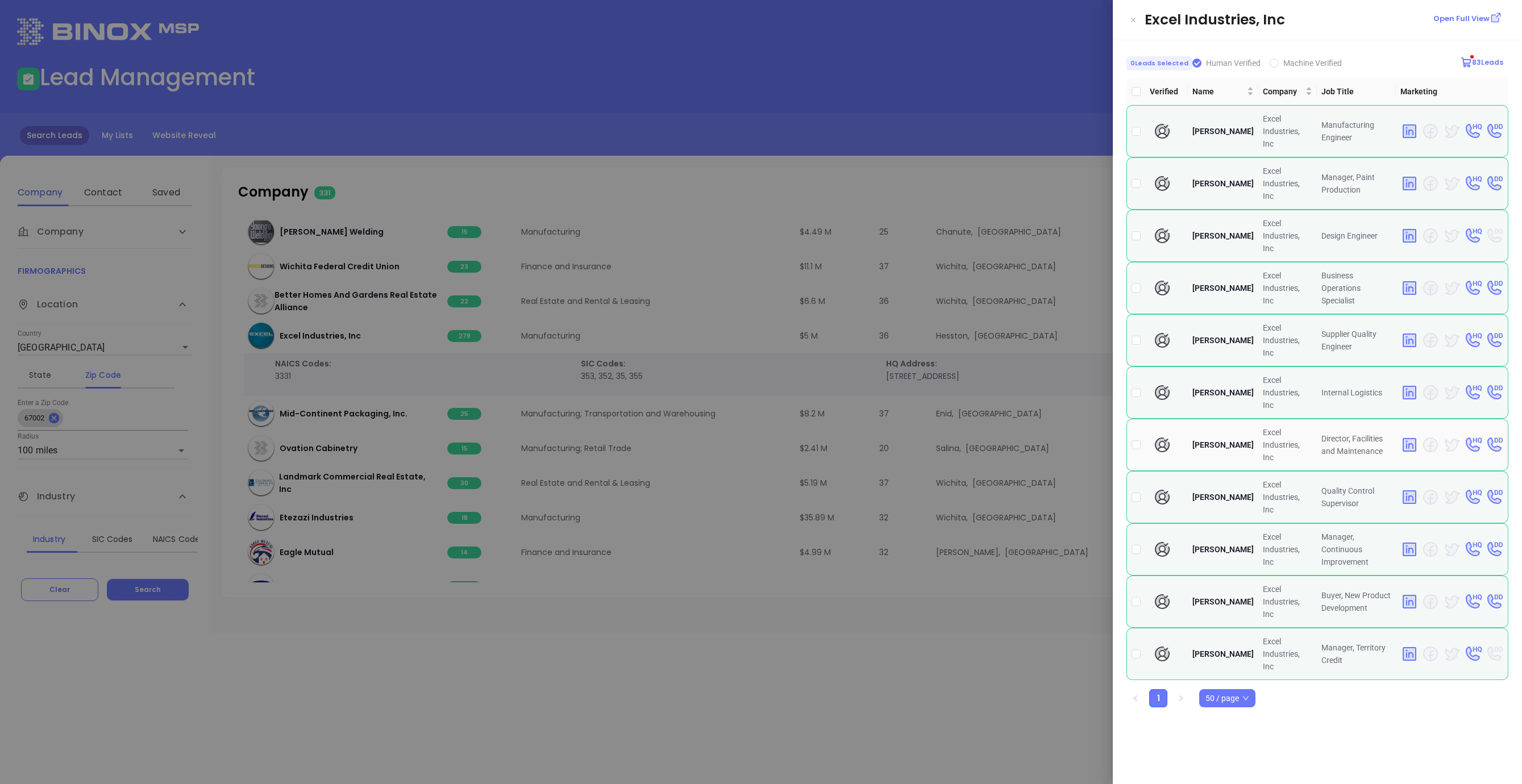
click at [1141, 419] on td at bounding box center [1135, 445] width 18 height 52
click at [1138, 441] on input "checkbox" at bounding box center [1135, 445] width 9 height 9
checkbox input "true"
click at [1191, 62] on input "Human Verified" at bounding box center [1194, 63] width 9 height 9
checkbox input "false"
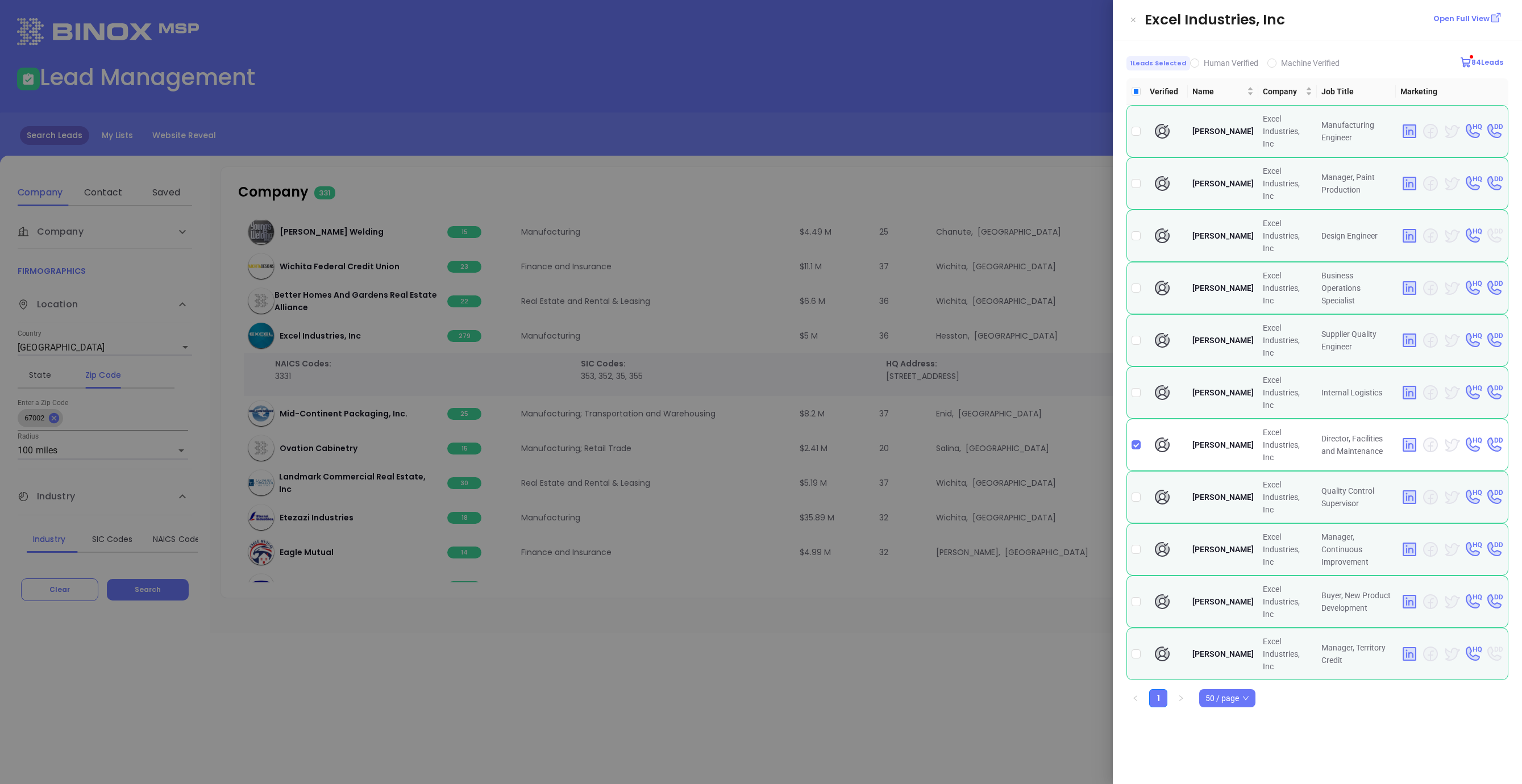
click at [773, 696] on div at bounding box center [761, 392] width 1522 height 784
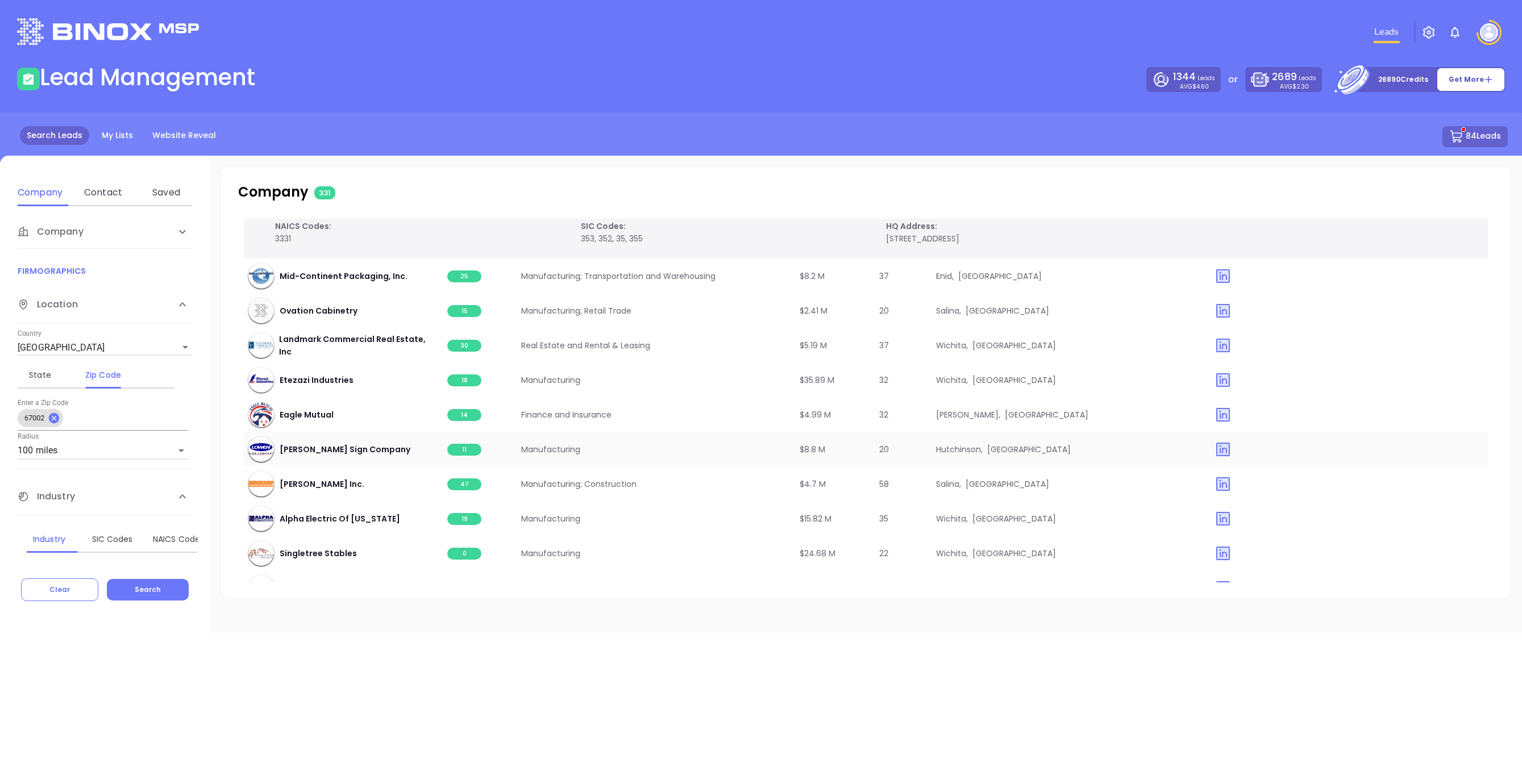
scroll to position [13210, 0]
click at [466, 443] on span "11" at bounding box center [465, 448] width 34 height 12
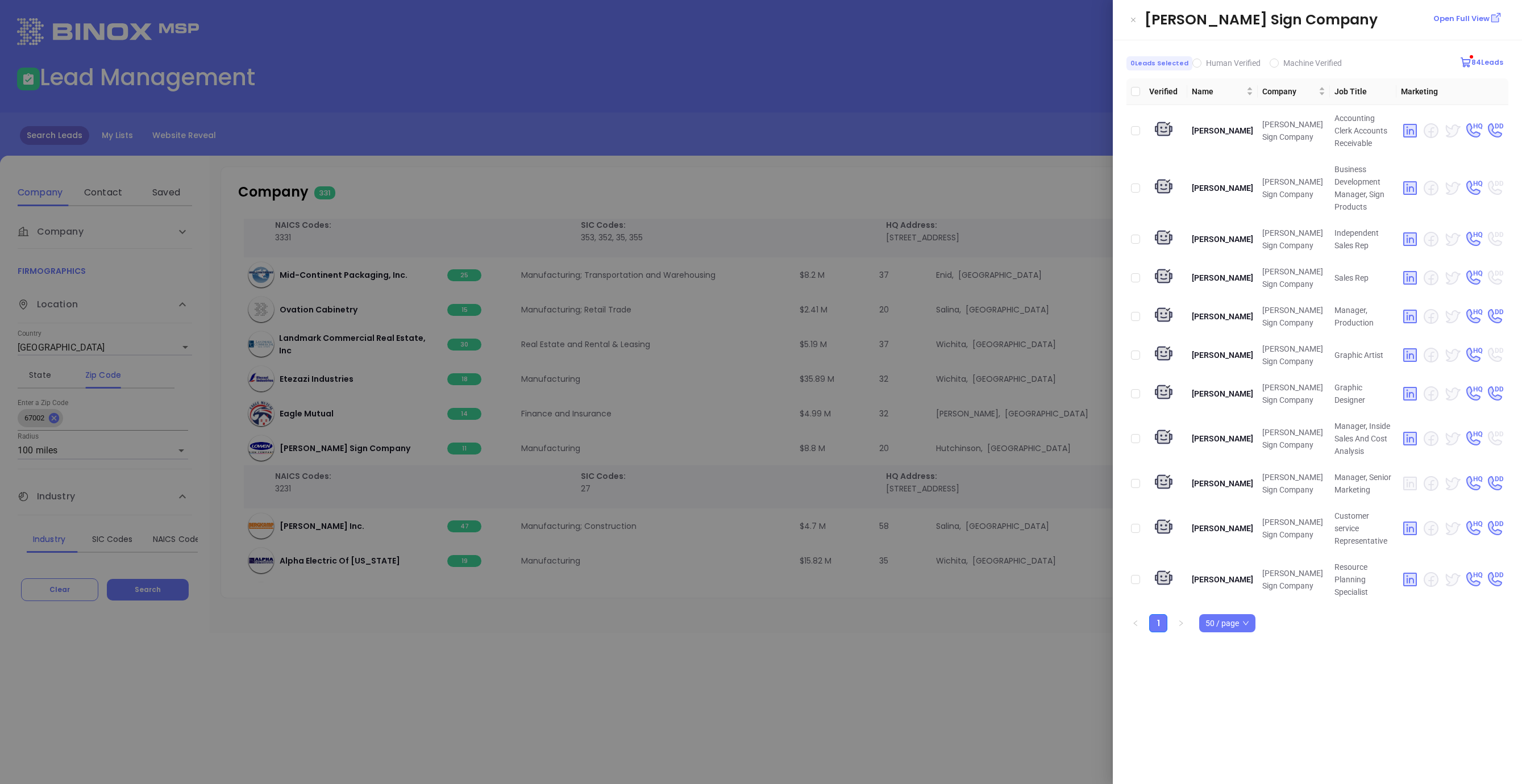
click at [930, 196] on div at bounding box center [761, 392] width 1522 height 784
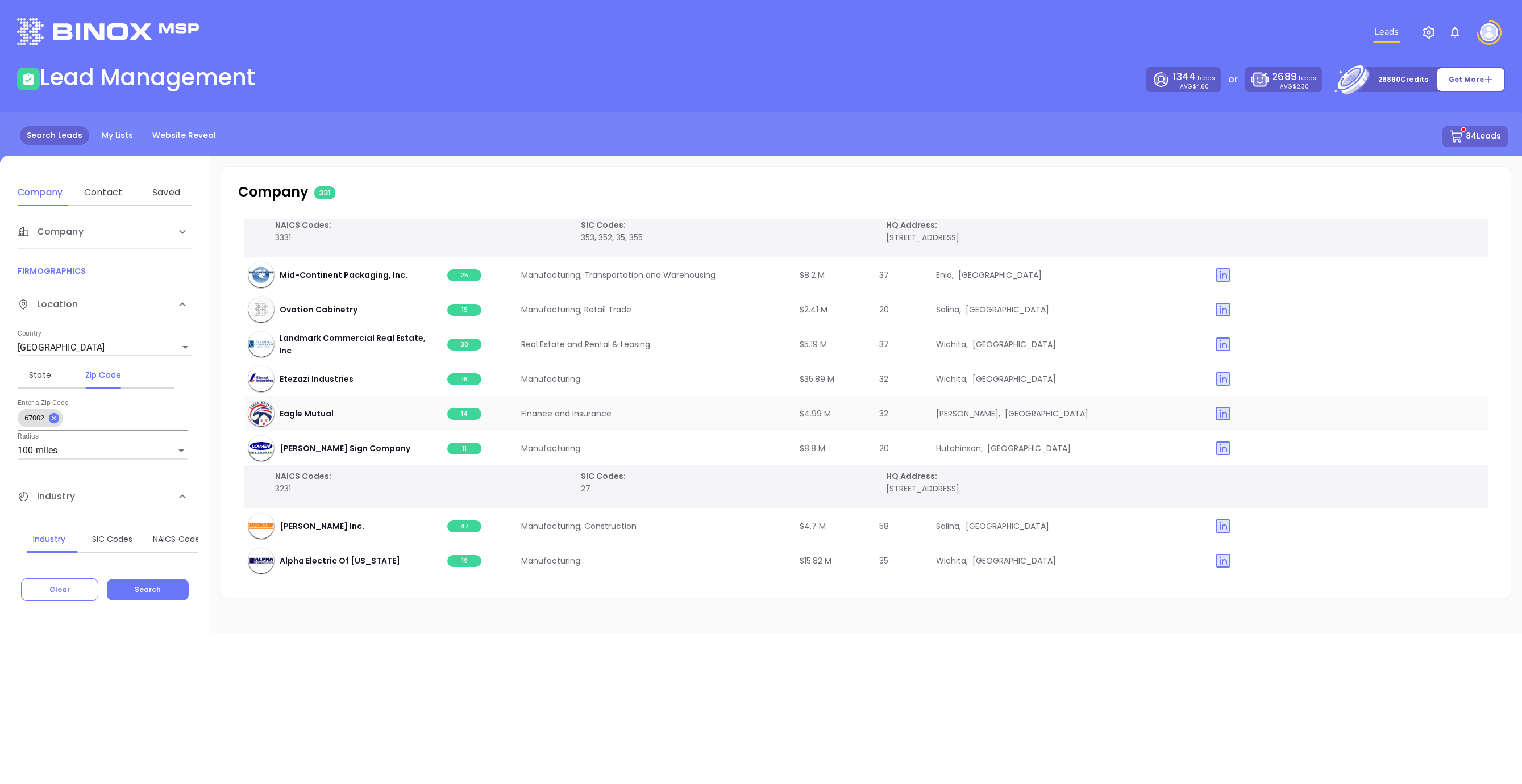
click at [456, 408] on span "14" at bounding box center [465, 413] width 34 height 12
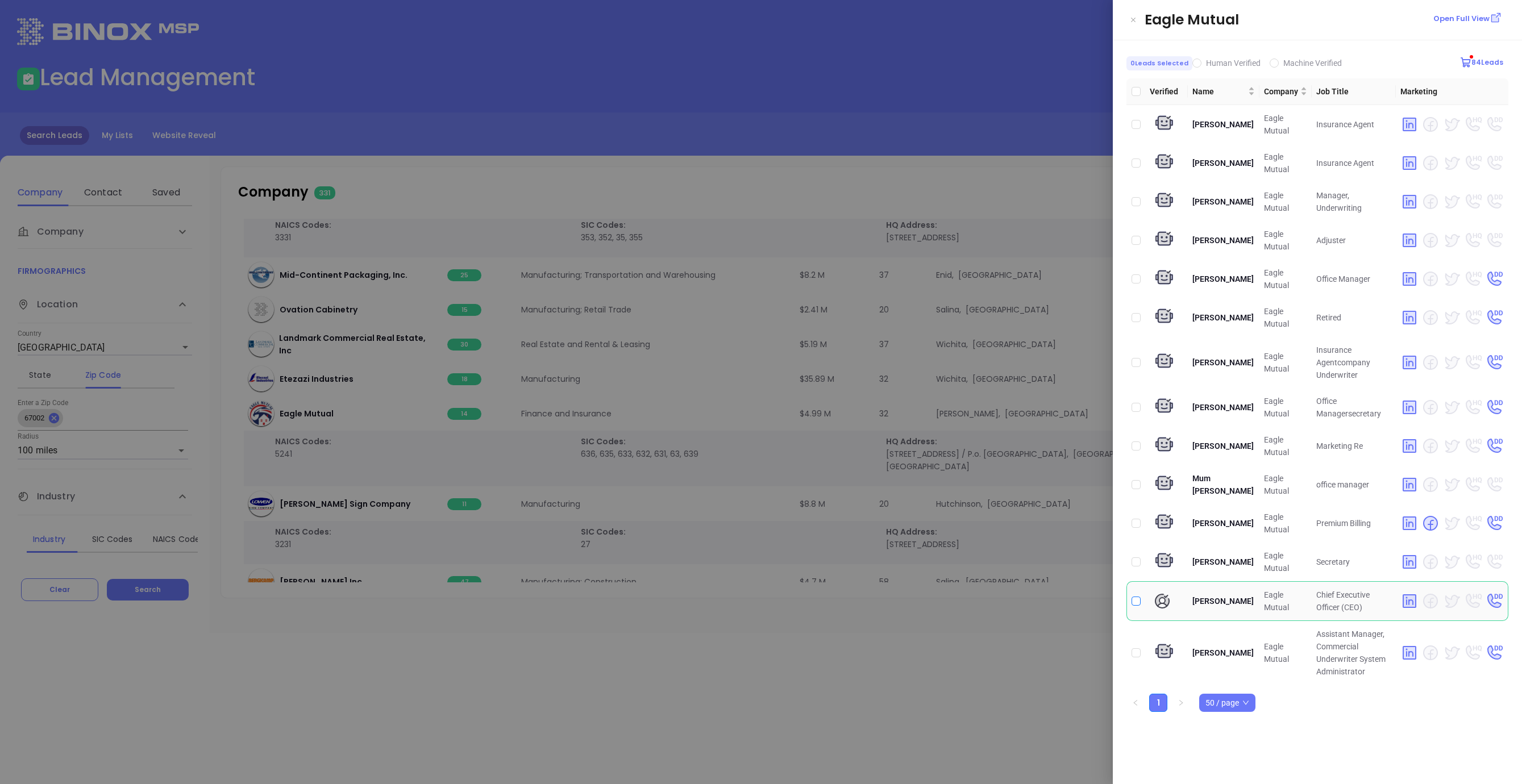
click at [1136, 603] on input "checkbox" at bounding box center [1135, 601] width 9 height 9
checkbox input "true"
click at [1039, 673] on div at bounding box center [761, 392] width 1522 height 784
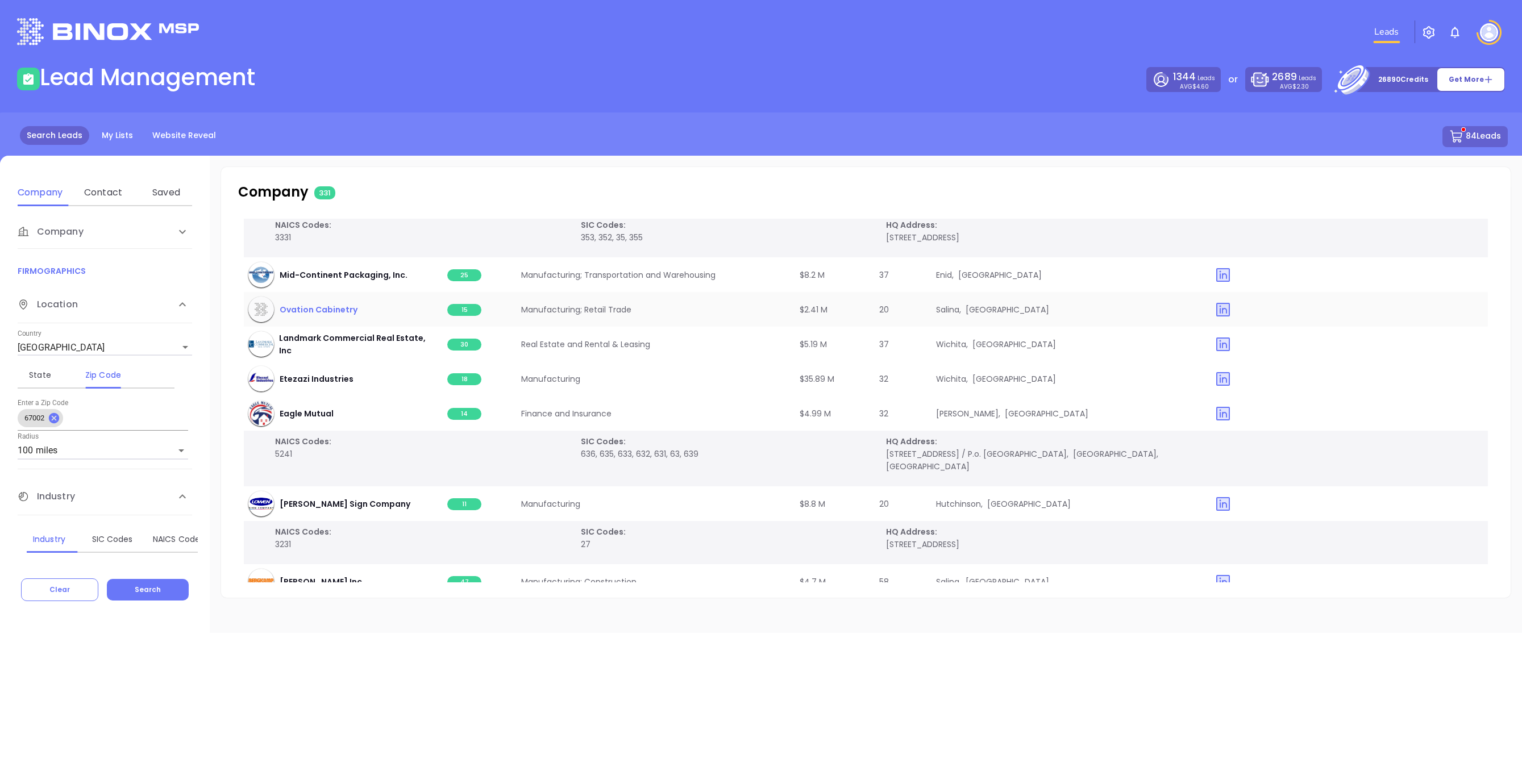
scroll to position [13210, 0]
click at [469, 303] on span "15" at bounding box center [465, 309] width 34 height 12
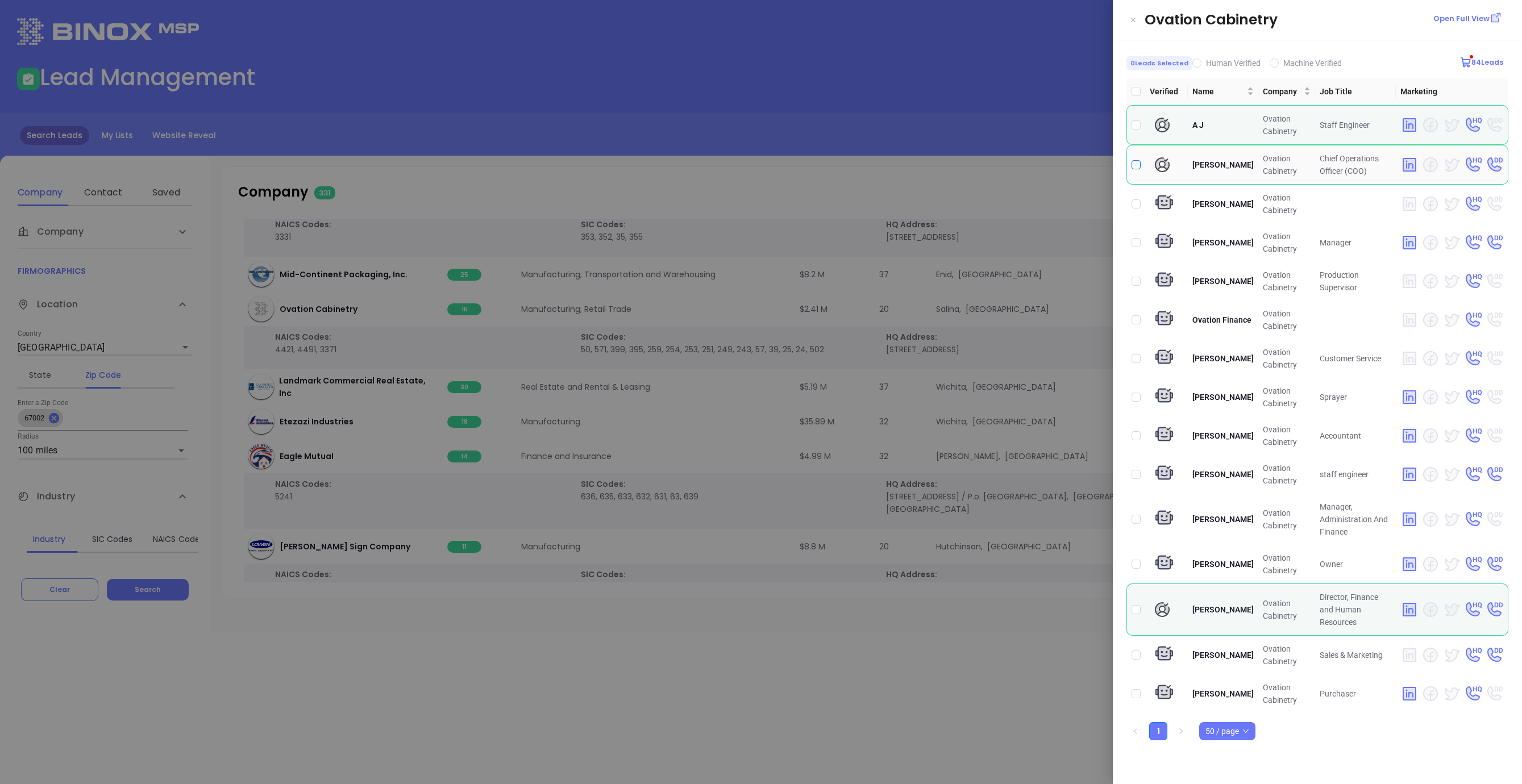
click at [1136, 164] on input "checkbox" at bounding box center [1135, 164] width 9 height 9
checkbox input "true"
click at [1135, 609] on input "checkbox" at bounding box center [1135, 609] width 9 height 9
checkbox input "true"
click at [925, 675] on div at bounding box center [761, 392] width 1522 height 784
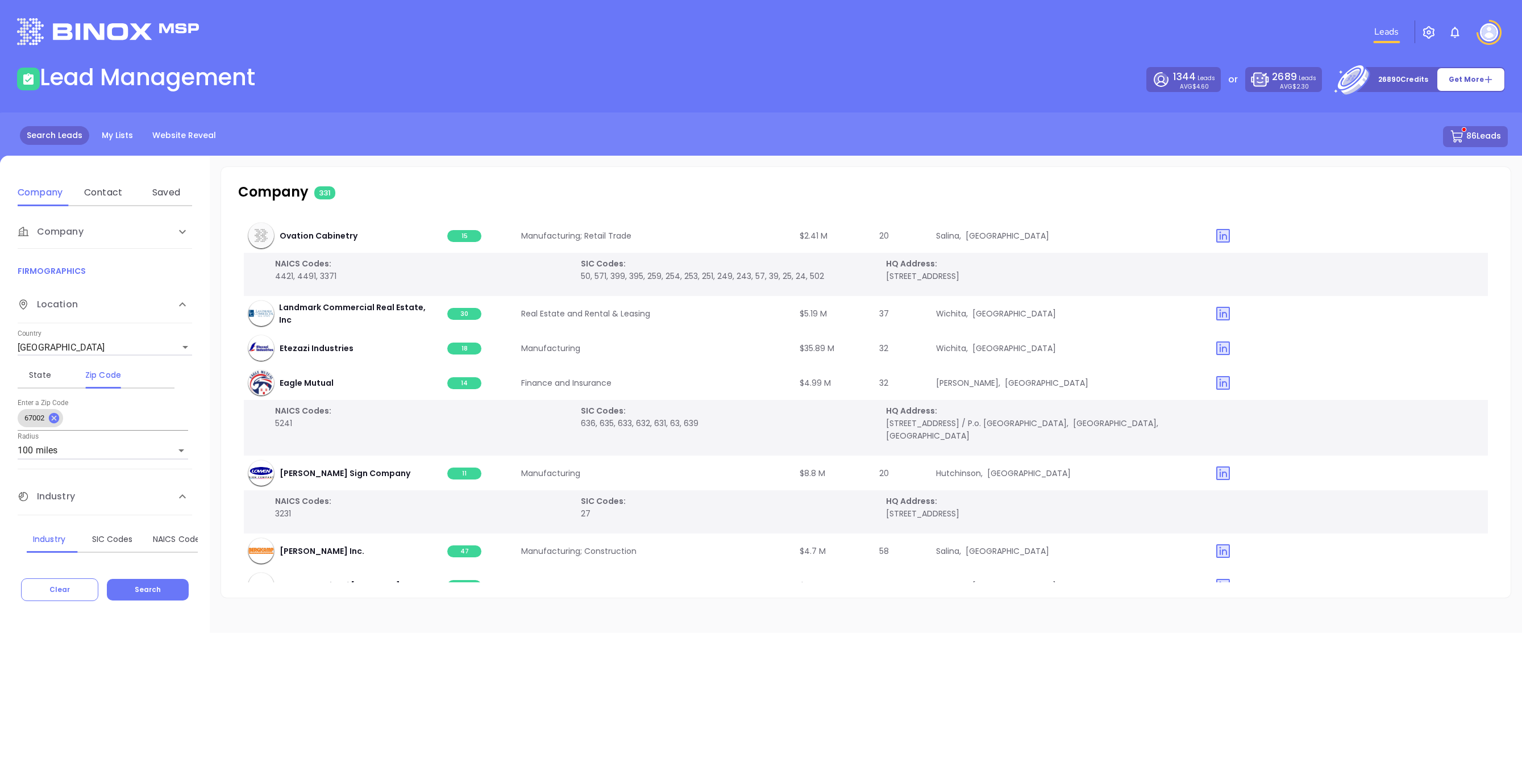
scroll to position [13304, 0]
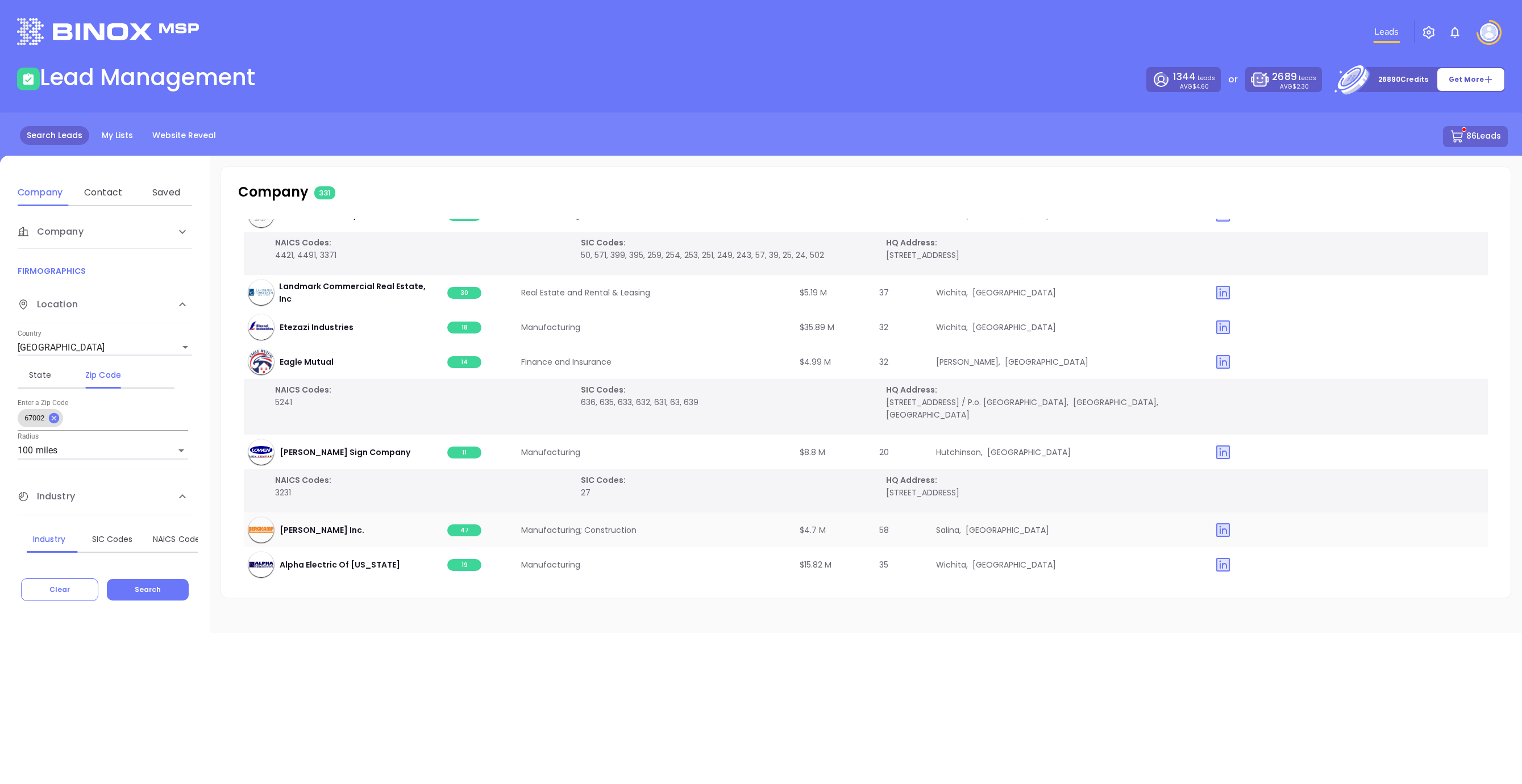
click at [462, 512] on td "47" at bounding box center [480, 530] width 74 height 35
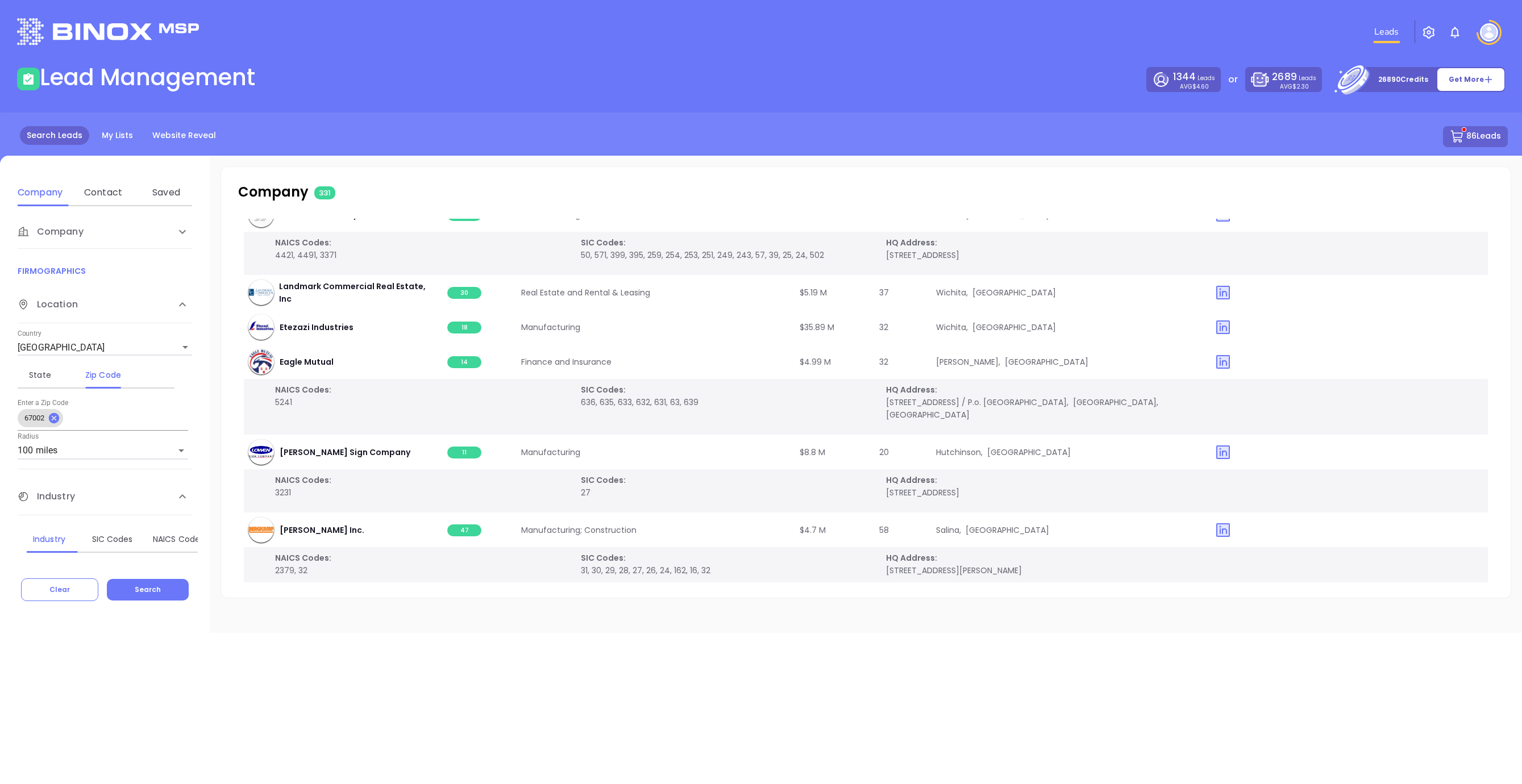
scroll to position [13473, 0]
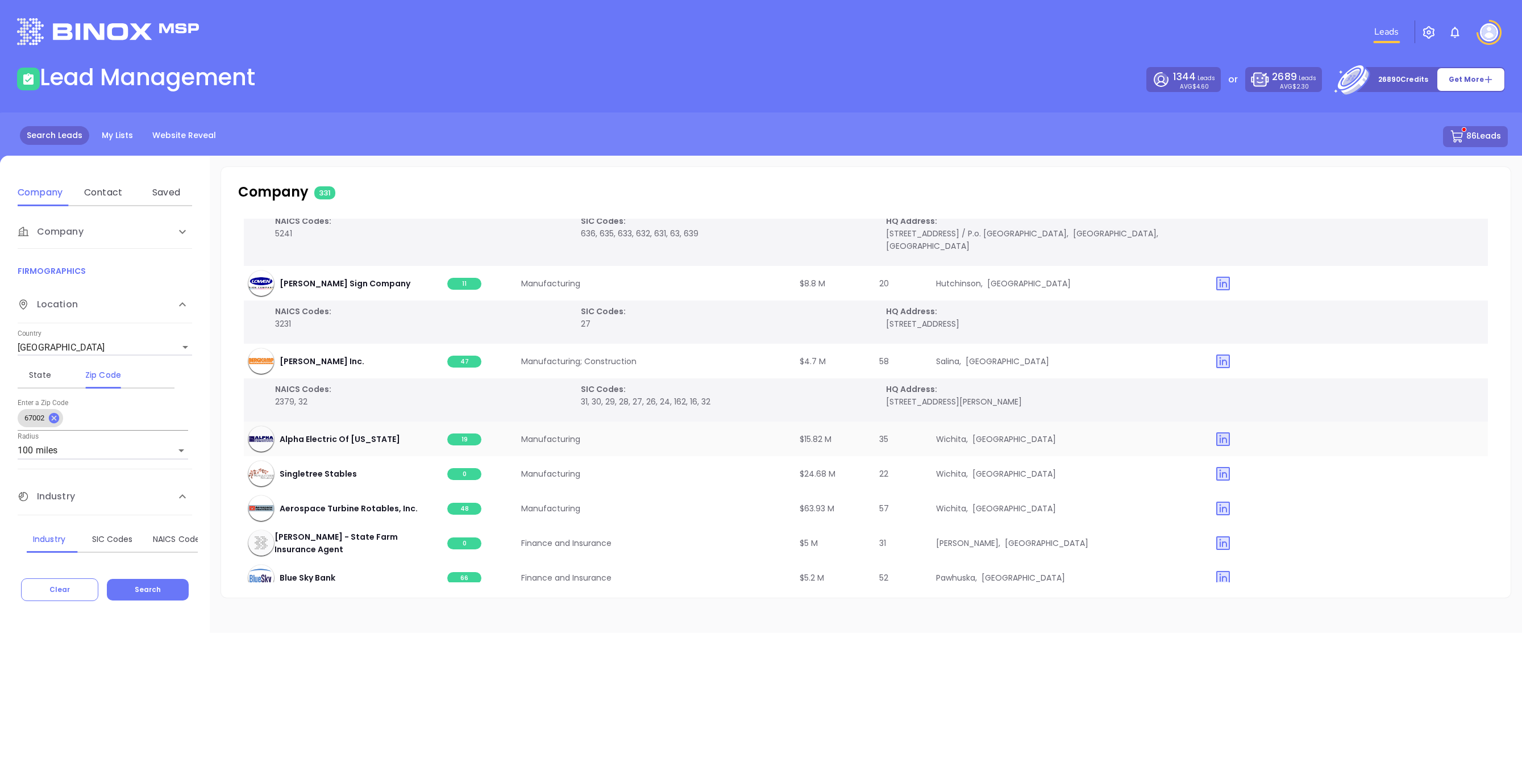
click at [465, 434] on span "19" at bounding box center [465, 439] width 34 height 12
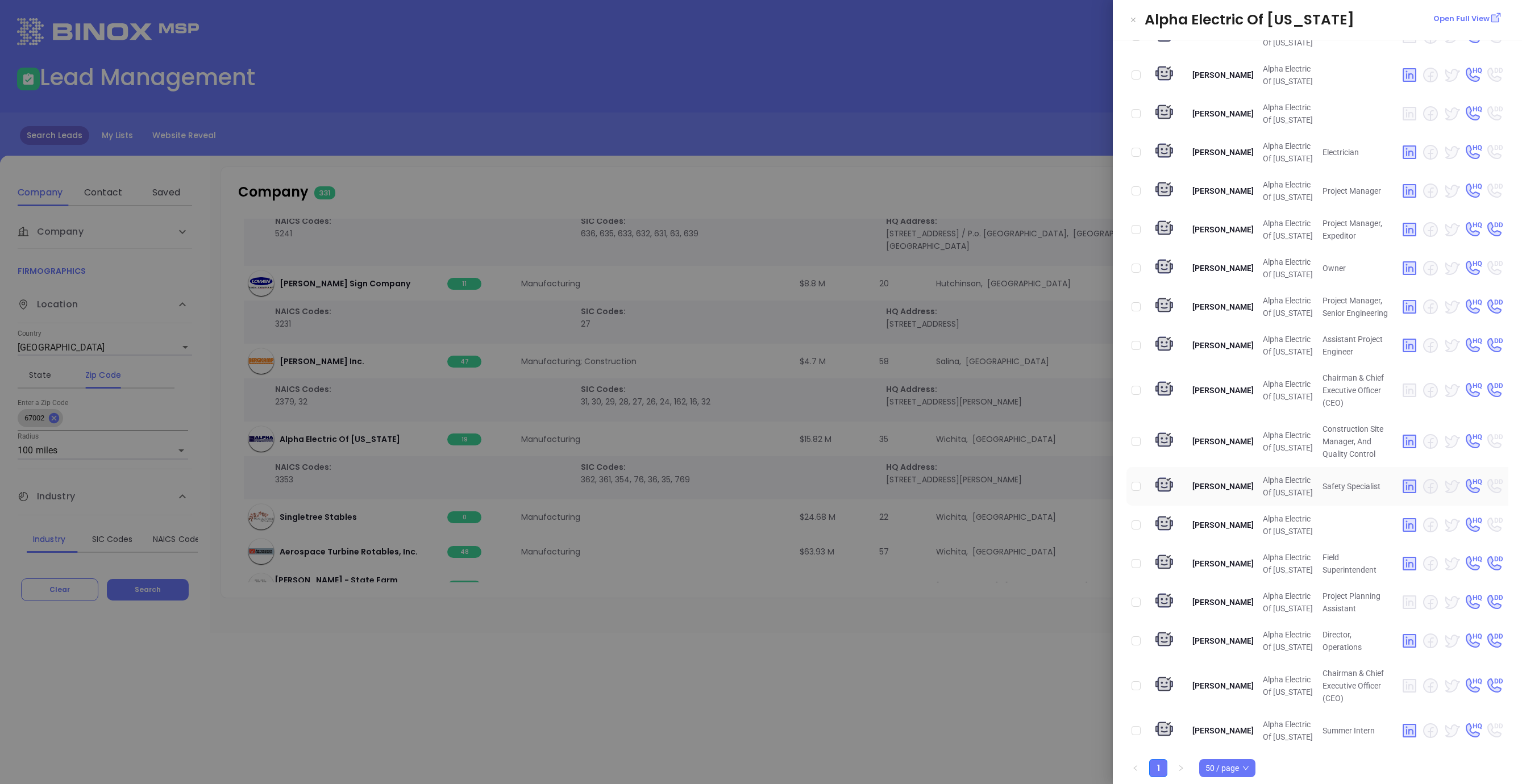
scroll to position [134, 0]
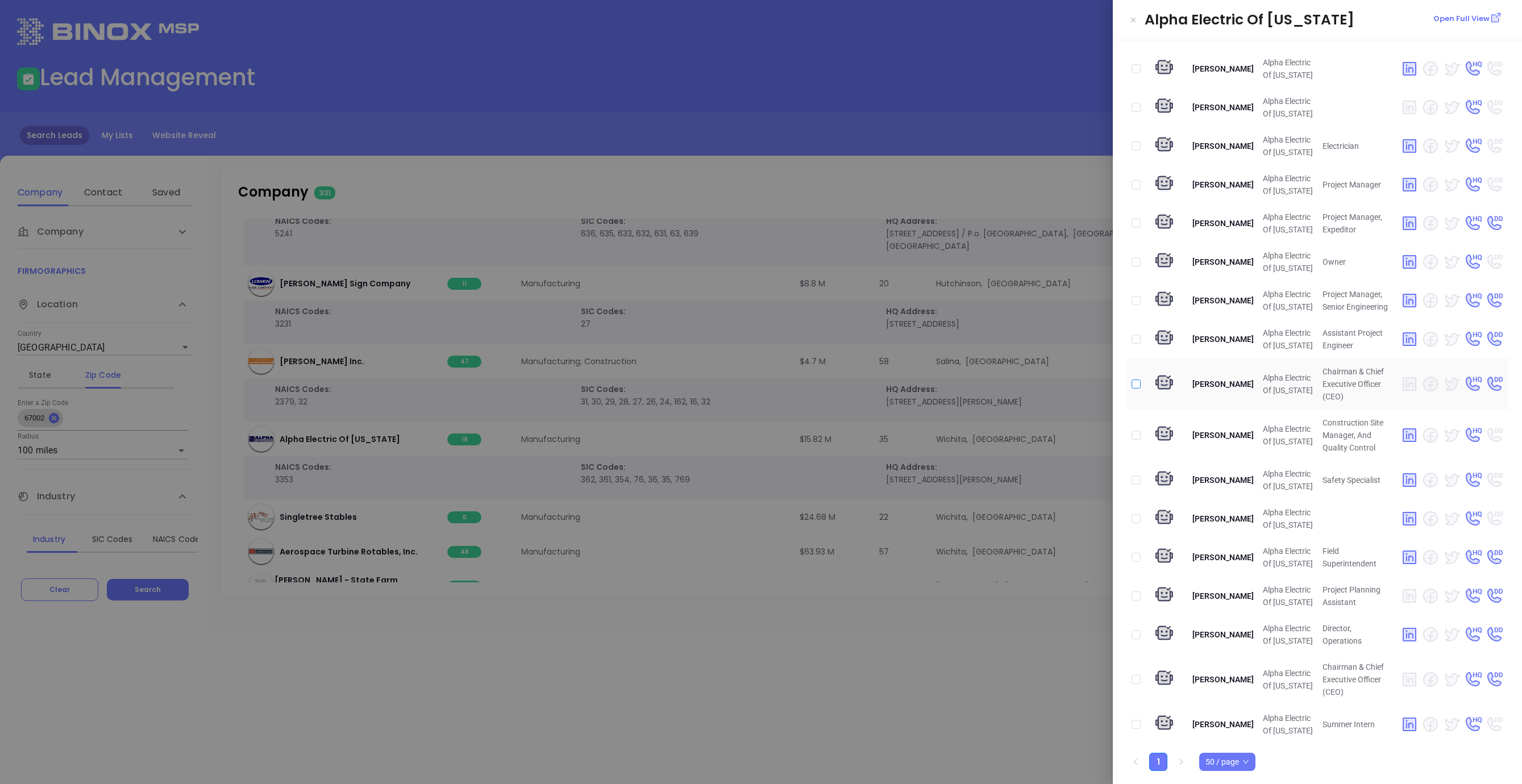
click at [1140, 384] on td at bounding box center [1135, 384] width 18 height 51
click at [1133, 383] on input "checkbox" at bounding box center [1135, 384] width 9 height 9
checkbox input "true"
drag, startPoint x: 751, startPoint y: 616, endPoint x: 754, endPoint y: 603, distance: 13.3
click at [751, 615] on div at bounding box center [761, 392] width 1522 height 784
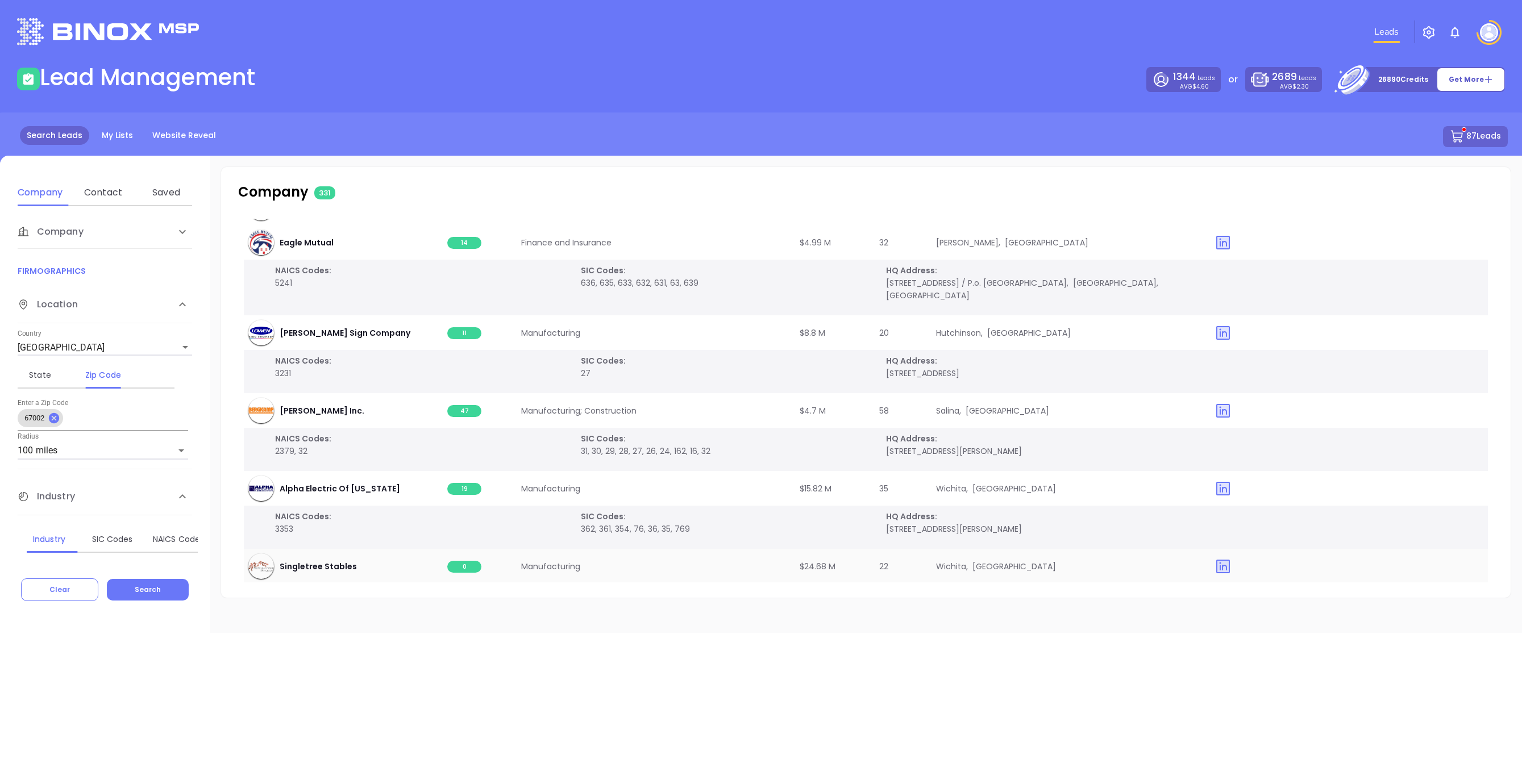
scroll to position [13411, 0]
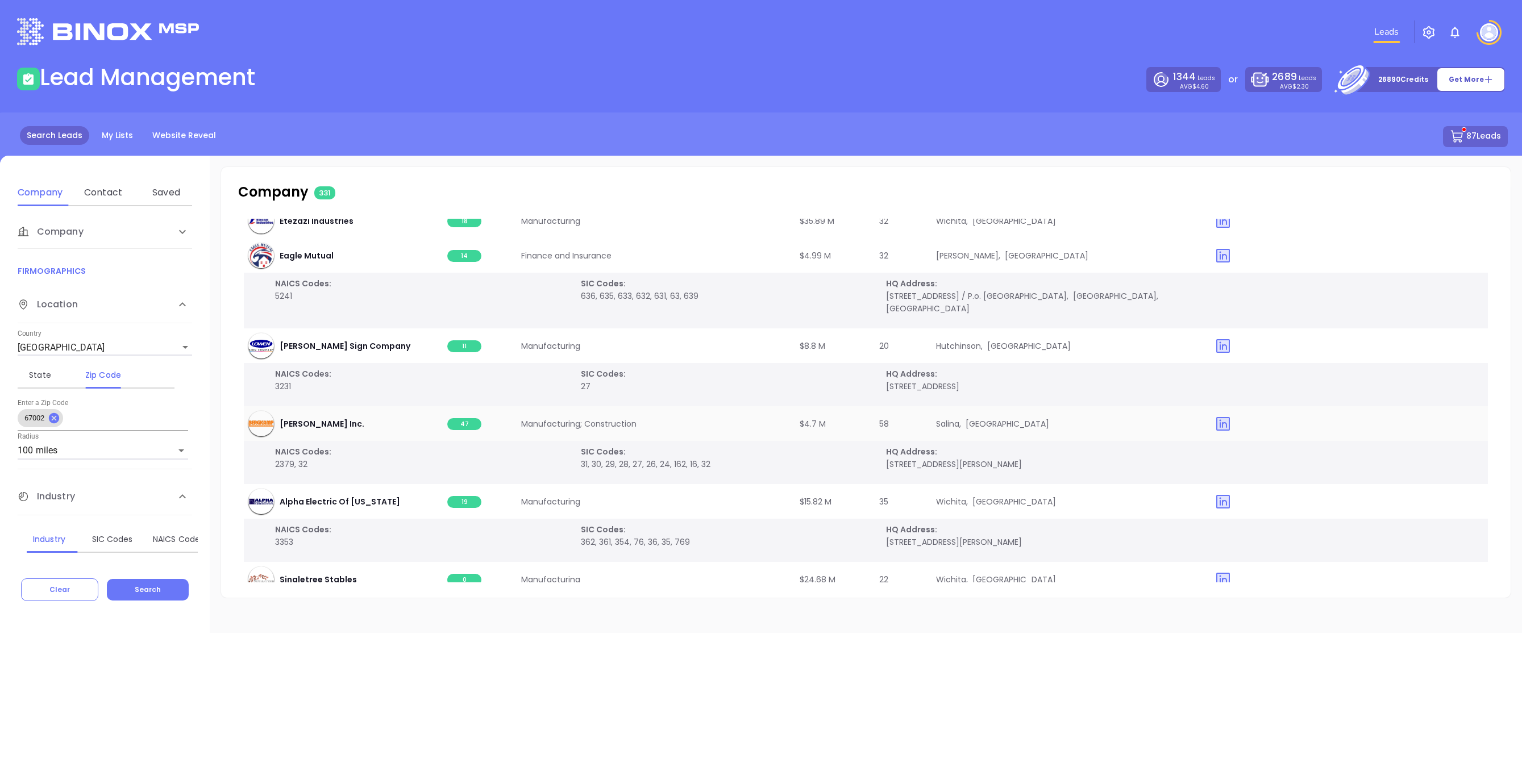
click at [458, 418] on span "47" at bounding box center [465, 423] width 34 height 12
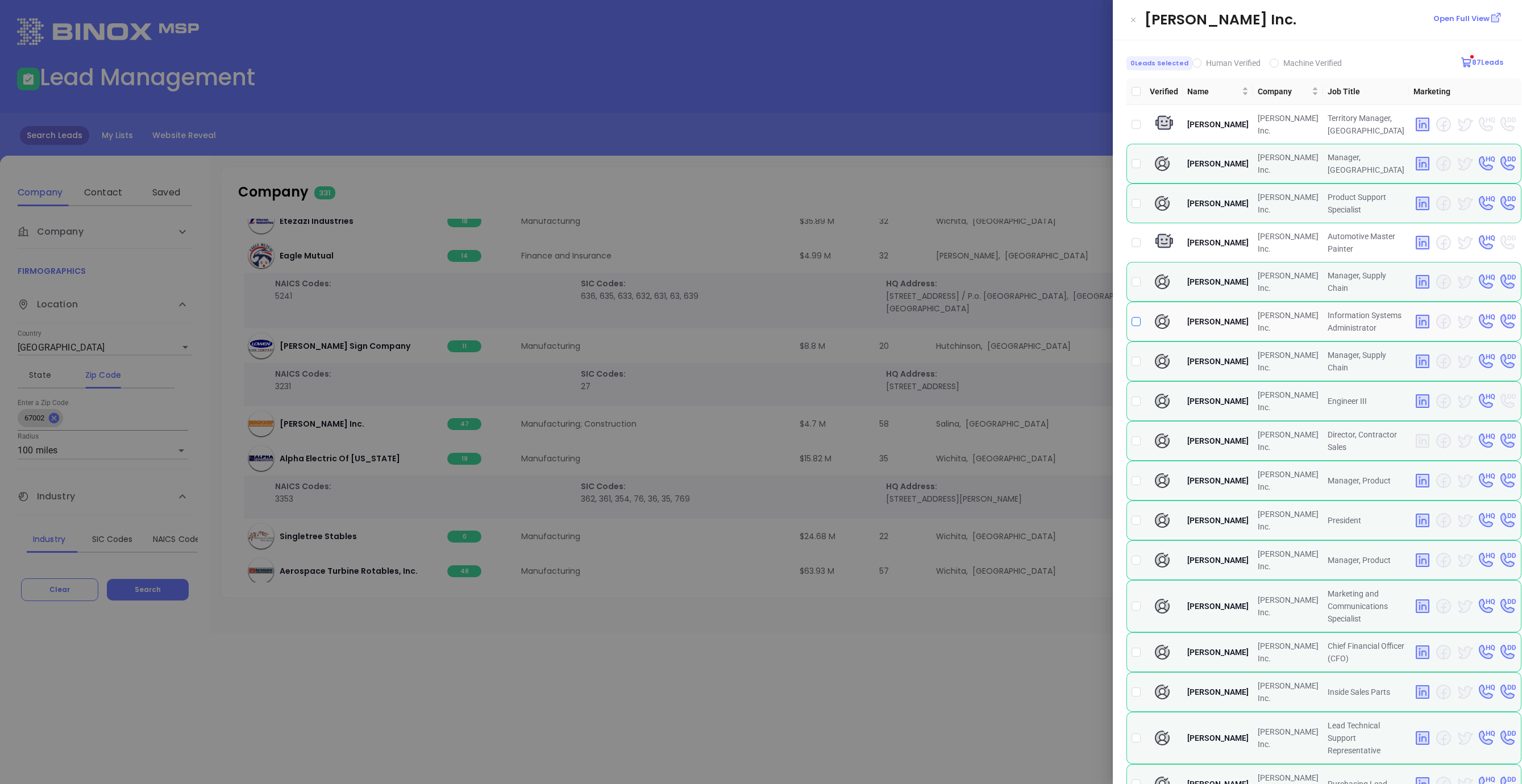
click at [1136, 323] on input "checkbox" at bounding box center [1135, 321] width 9 height 9
checkbox input "false"
click at [1135, 519] on input "checkbox" at bounding box center [1135, 520] width 9 height 9
checkbox input "true"
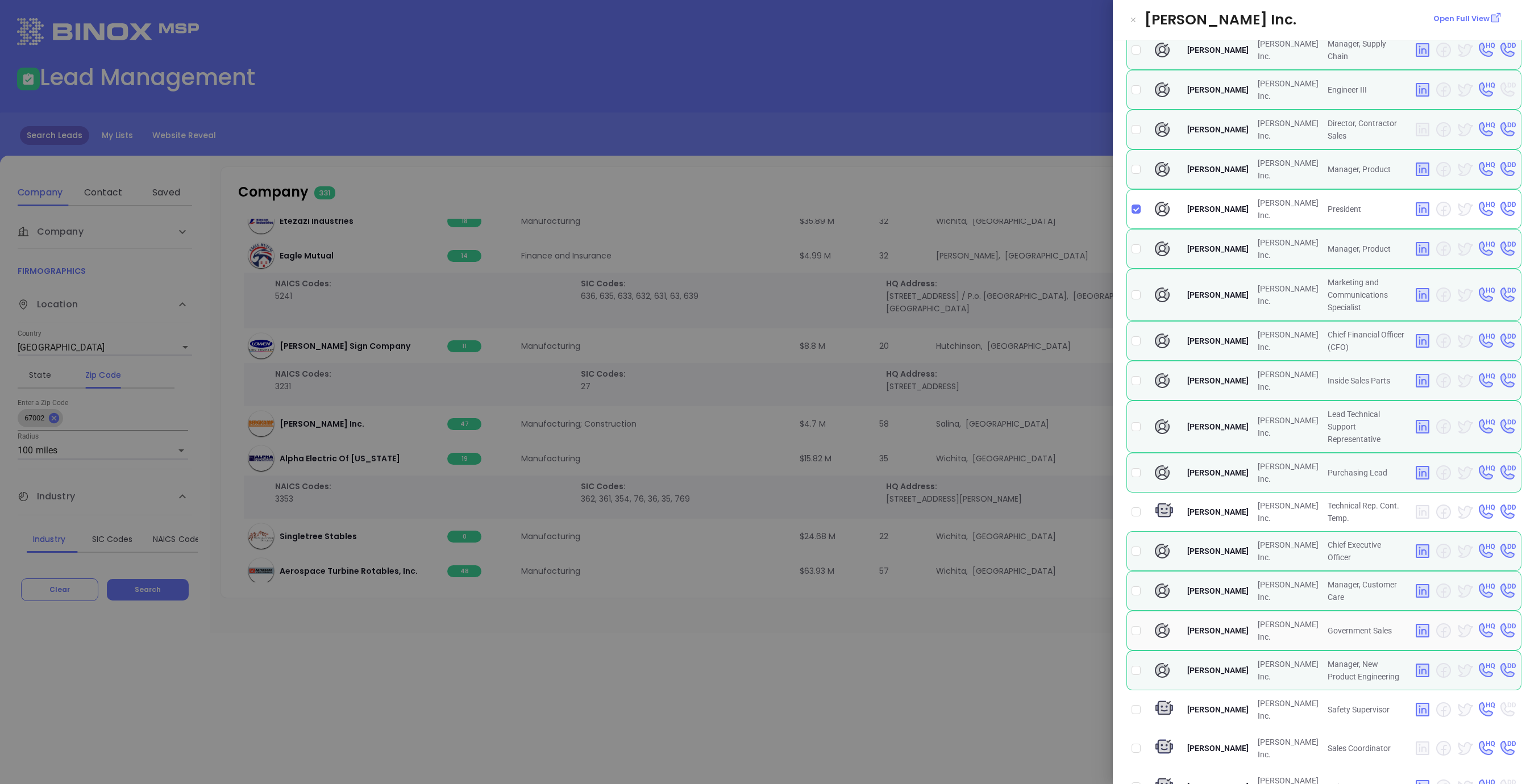
scroll to position [304, 0]
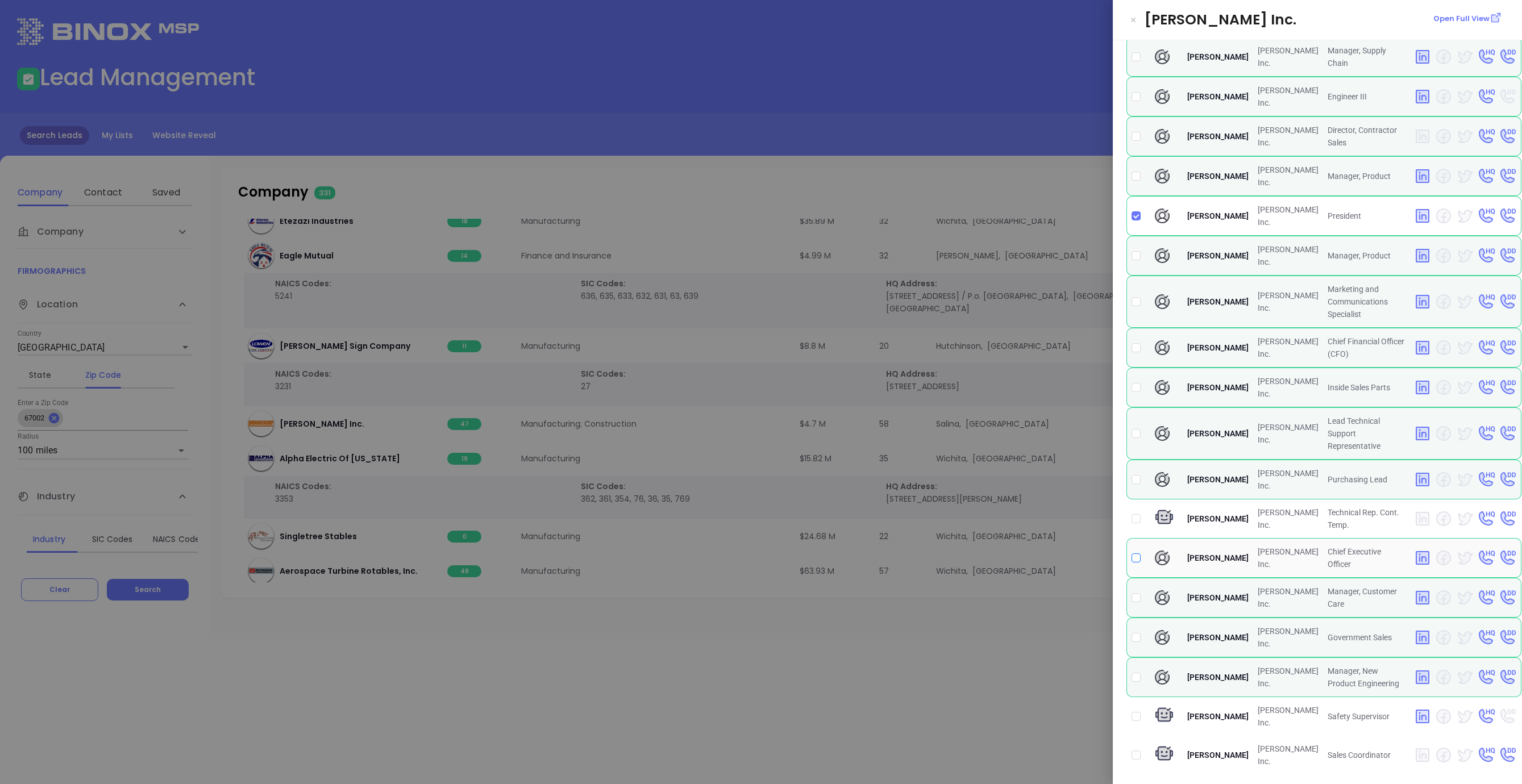
click at [1135, 558] on input "checkbox" at bounding box center [1135, 558] width 9 height 9
checkbox input "true"
click at [860, 676] on div at bounding box center [761, 392] width 1522 height 784
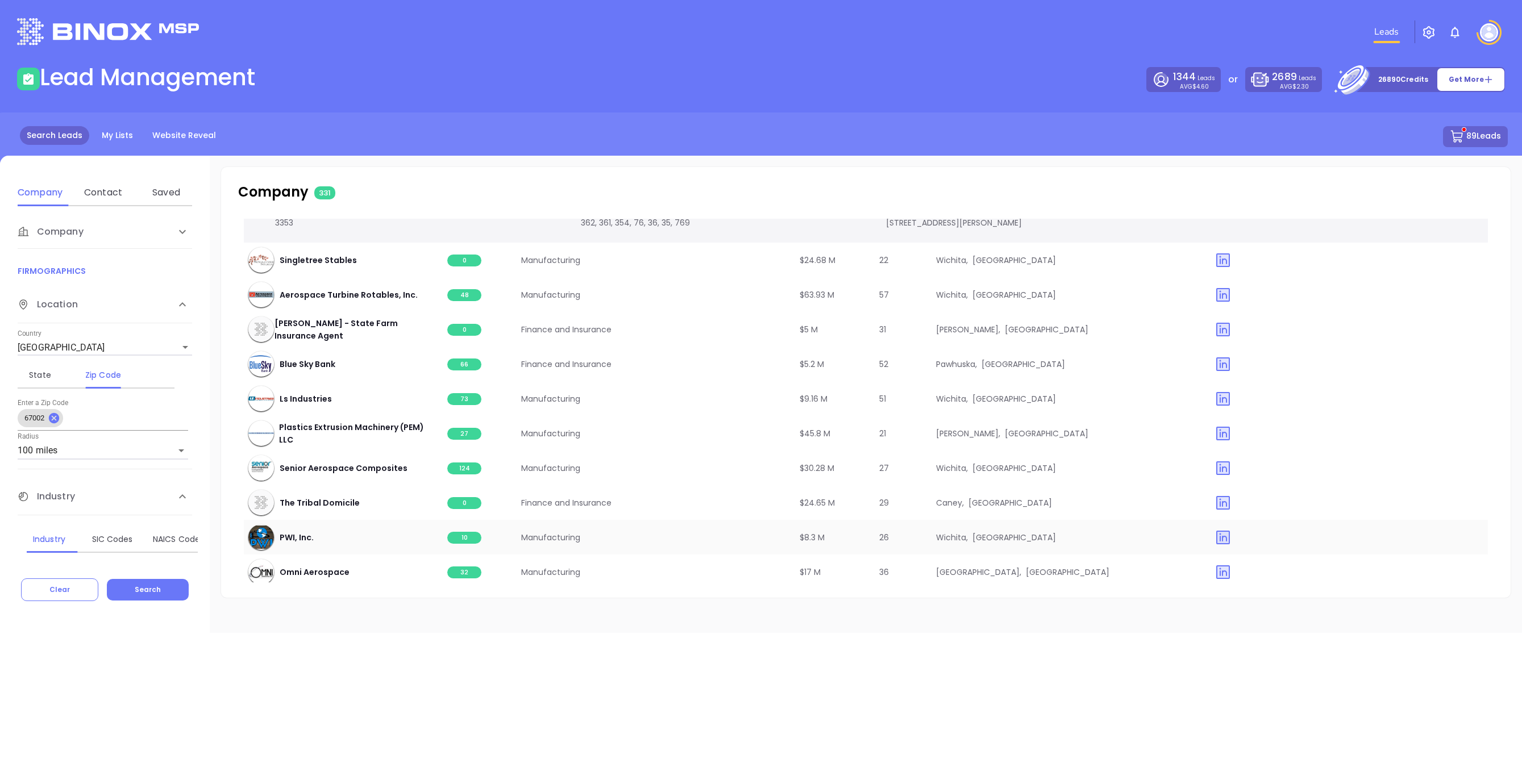
scroll to position [13691, 0]
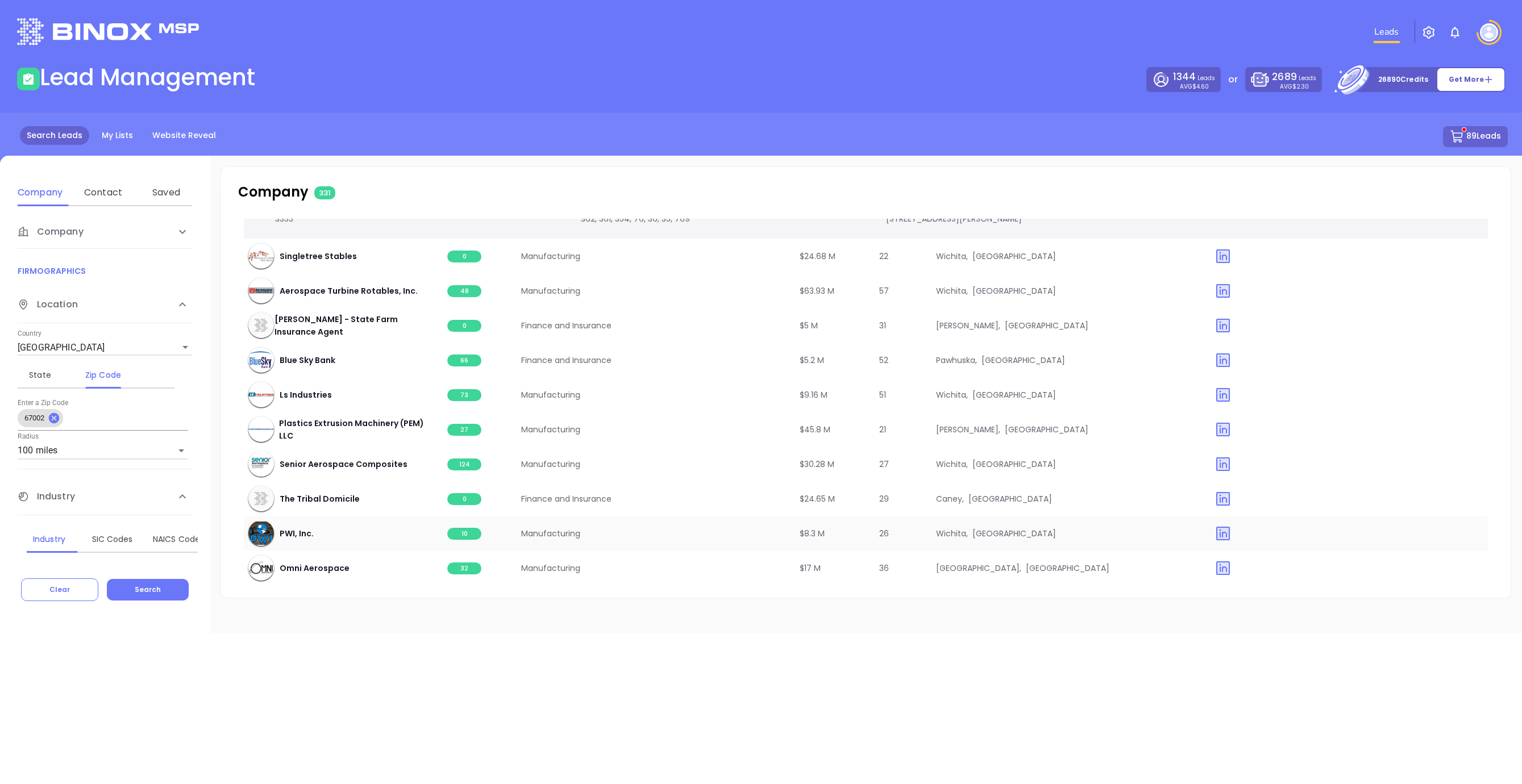
click at [463, 527] on span "10" at bounding box center [465, 533] width 34 height 12
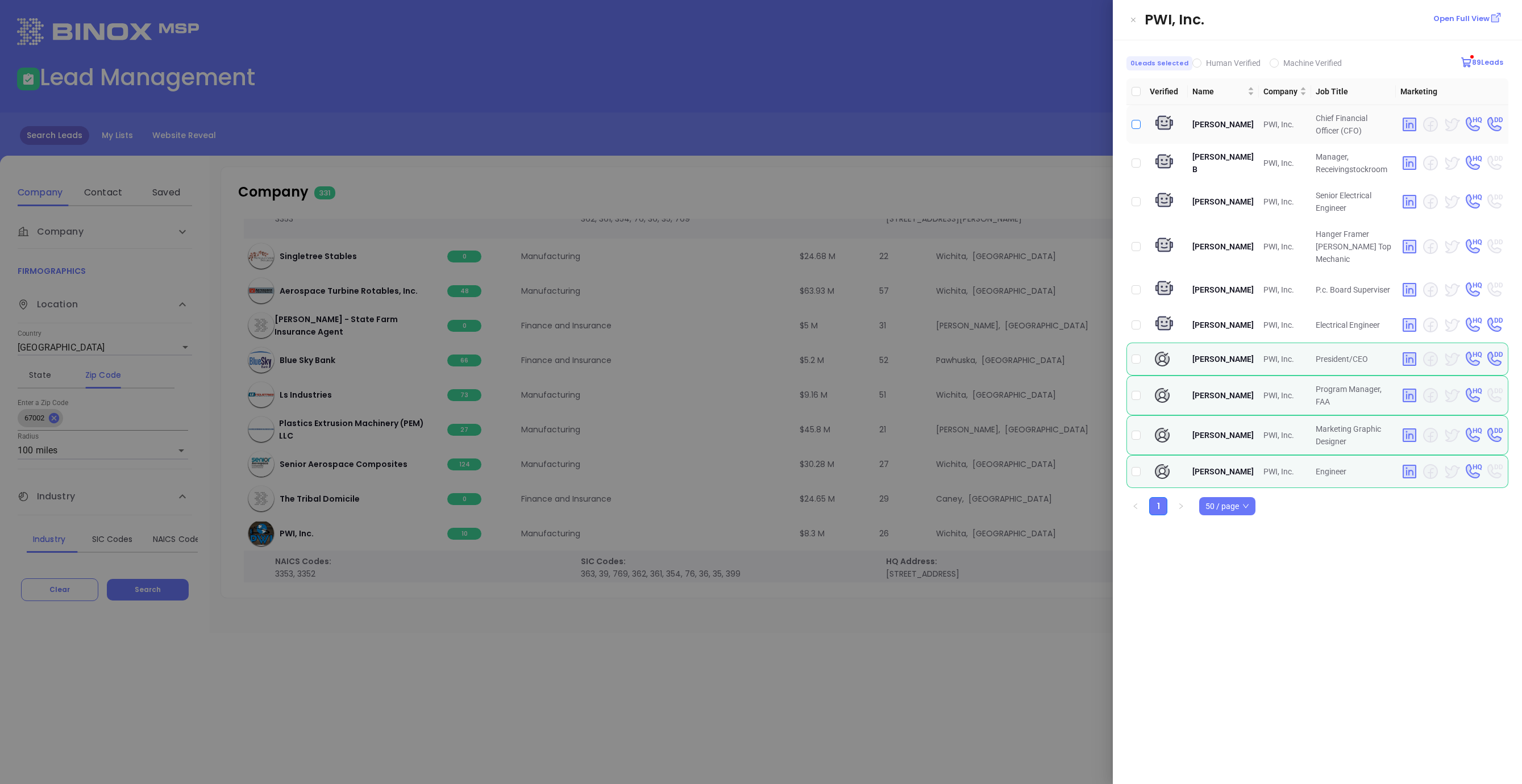
click at [1136, 122] on input "checkbox" at bounding box center [1135, 124] width 9 height 9
checkbox input "true"
click at [1142, 363] on td at bounding box center [1135, 359] width 18 height 33
click at [1138, 361] on input "checkbox" at bounding box center [1135, 358] width 9 height 9
checkbox input "true"
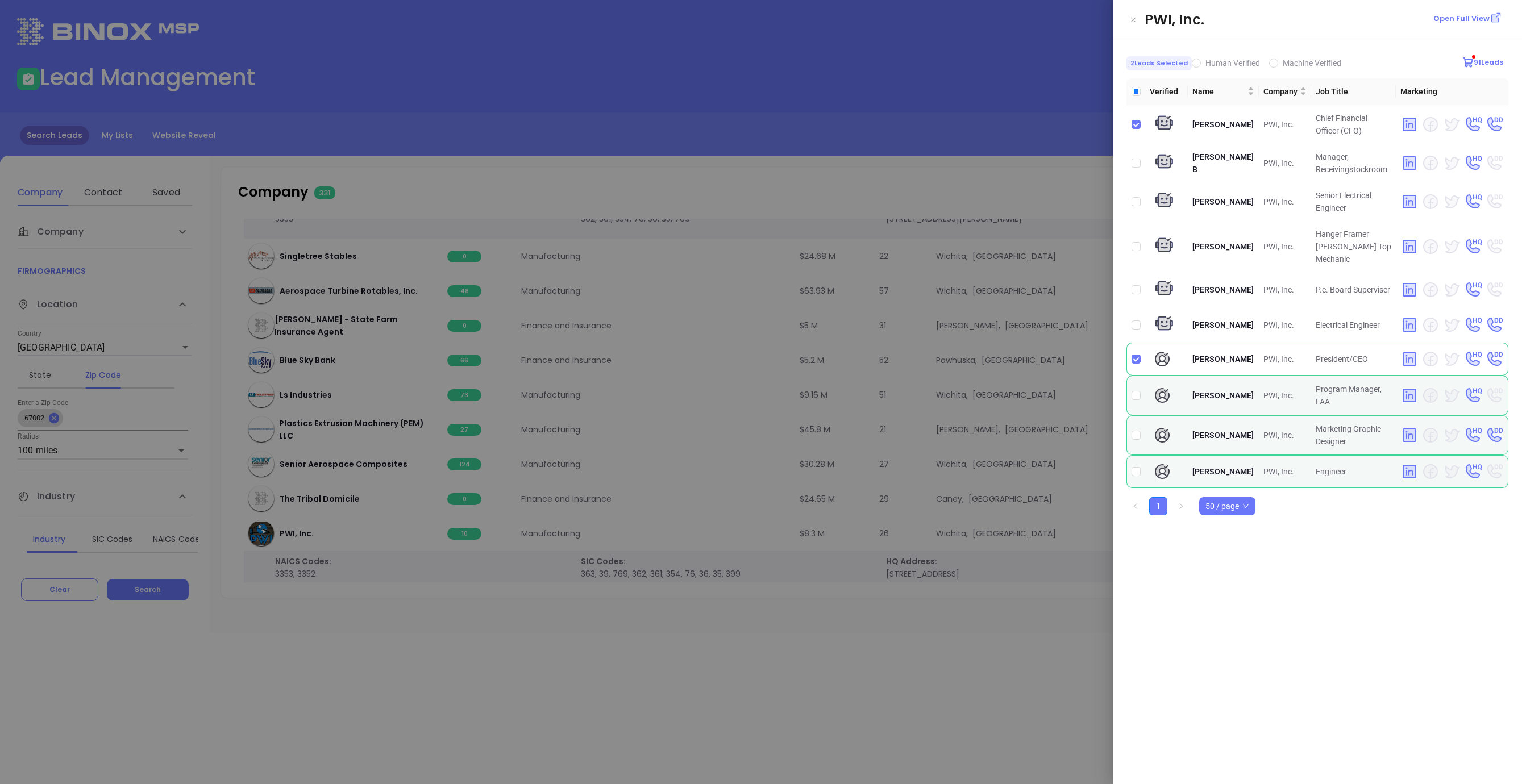
click at [954, 622] on div at bounding box center [761, 392] width 1522 height 784
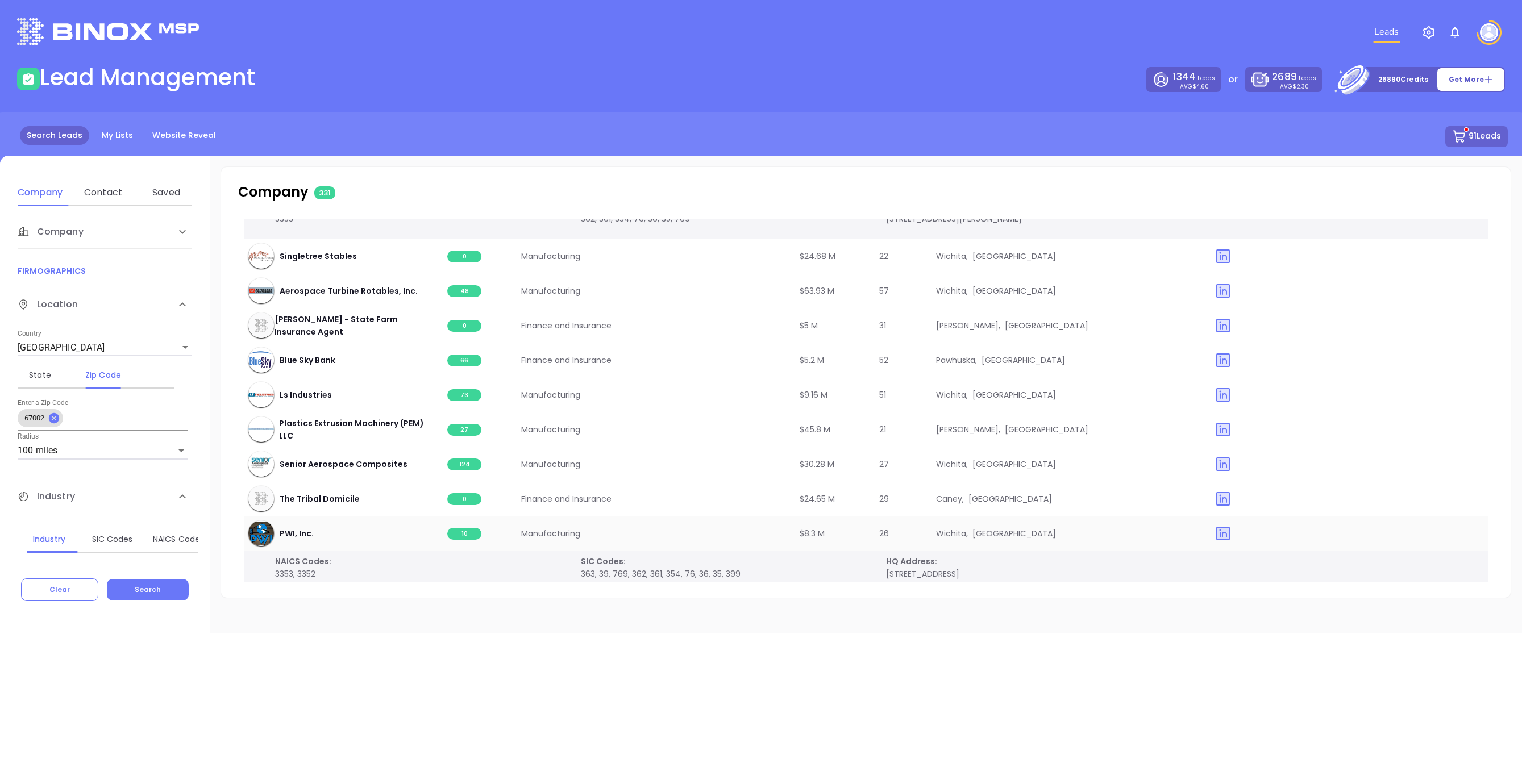
scroll to position [13836, 0]
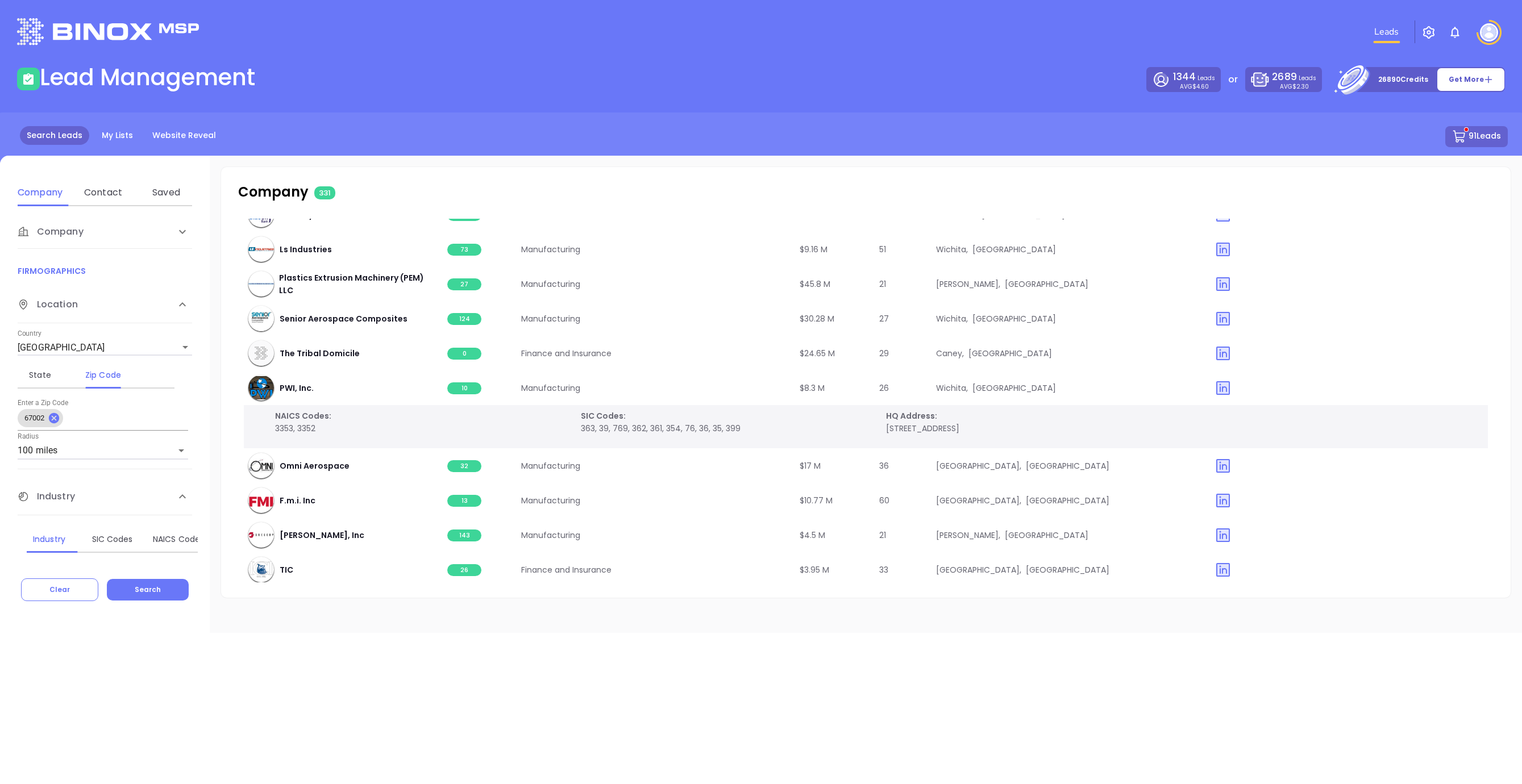
click at [1277, 133] on button "91 Leads" at bounding box center [1476, 136] width 62 height 21
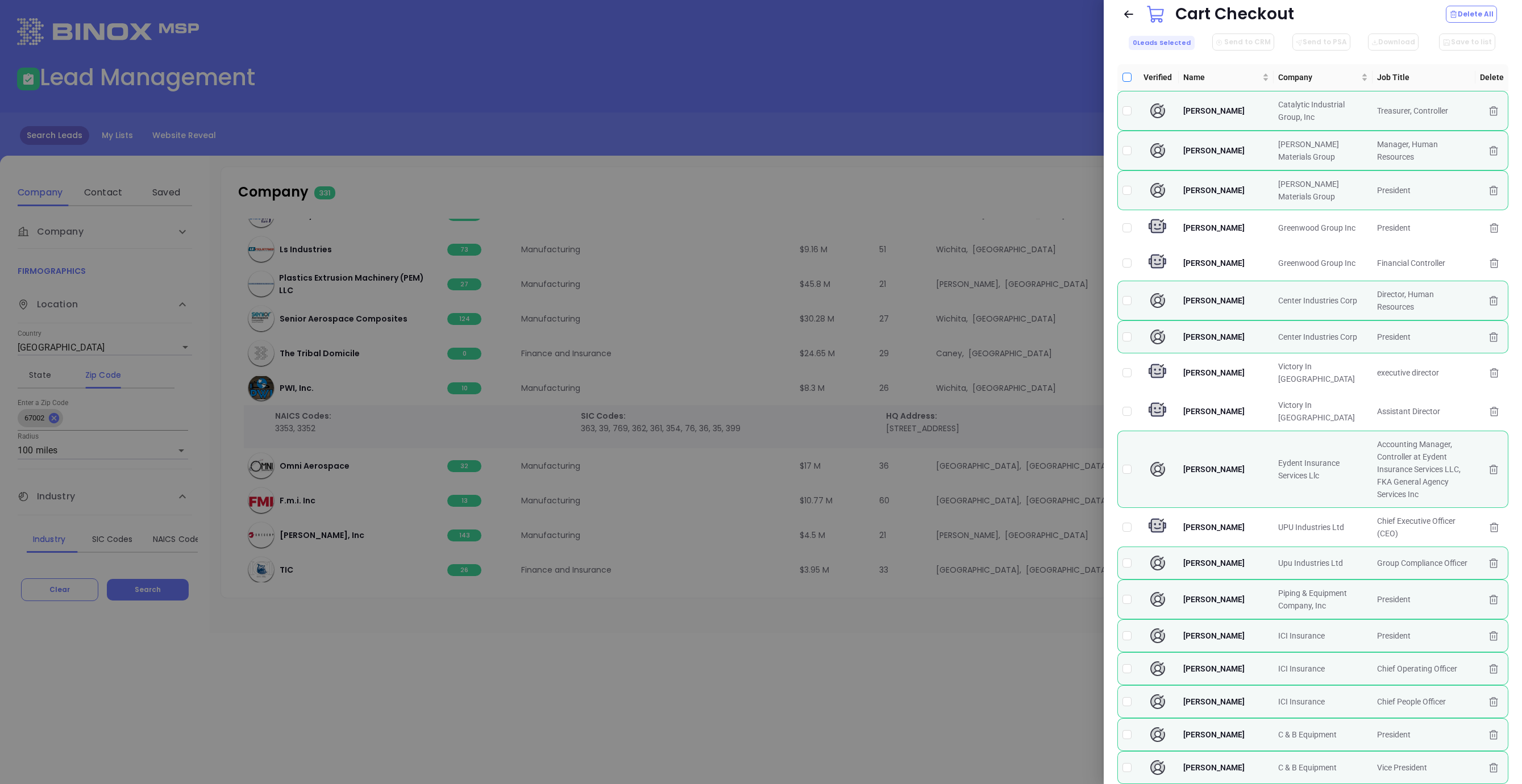
click at [1128, 79] on input "Select all" at bounding box center [1126, 77] width 9 height 9
checkbox input "true"
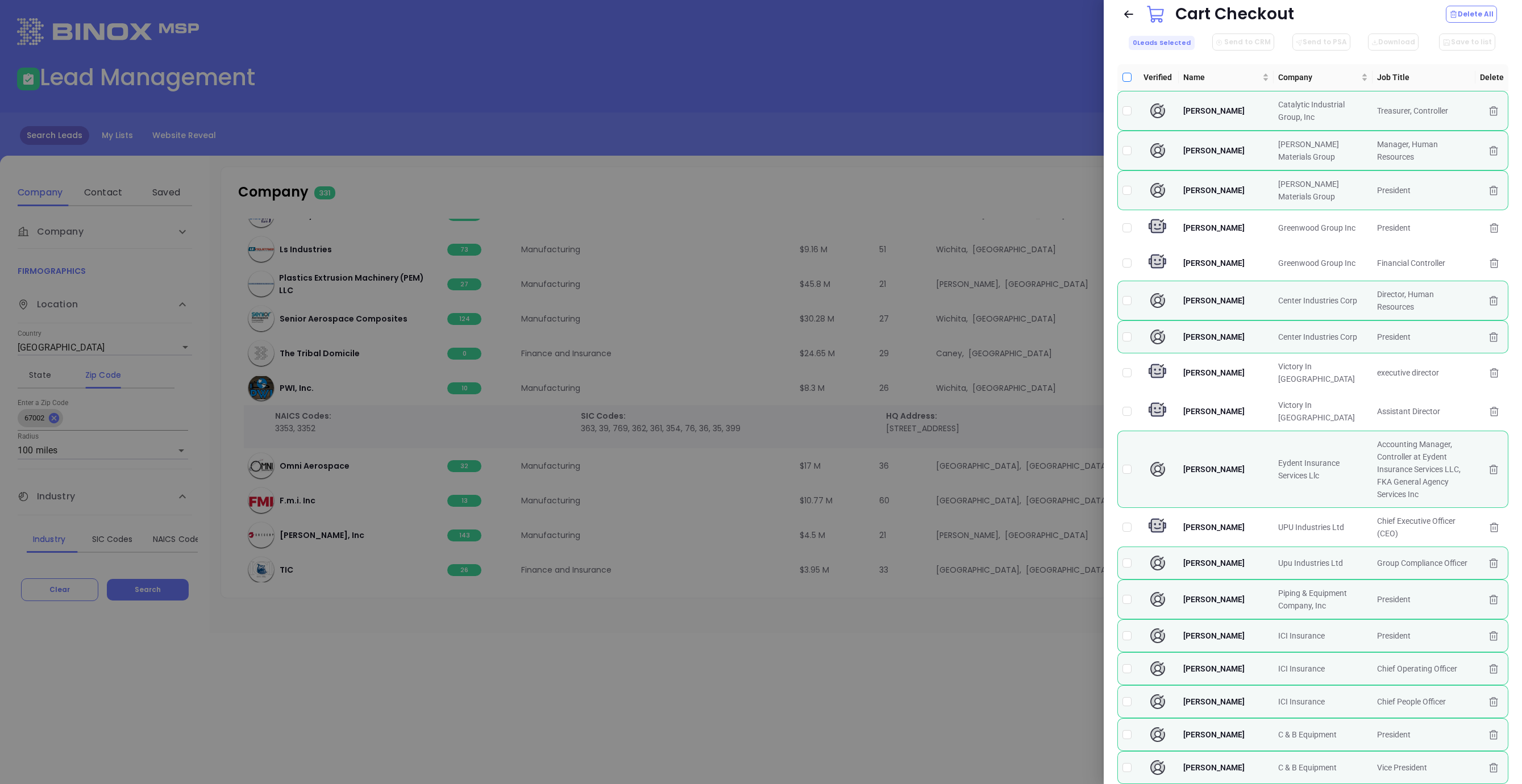
checkbox input "true"
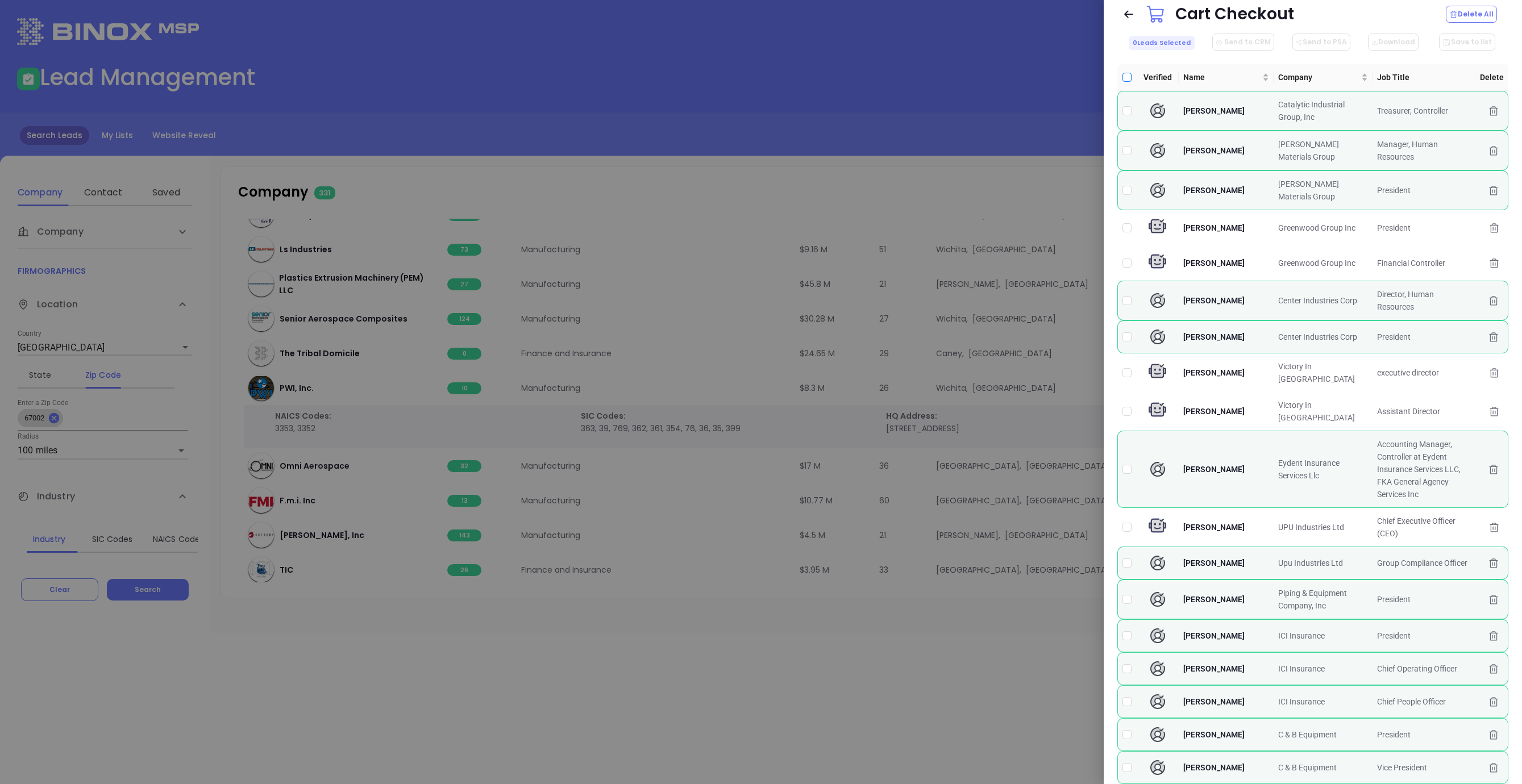
checkbox input "true"
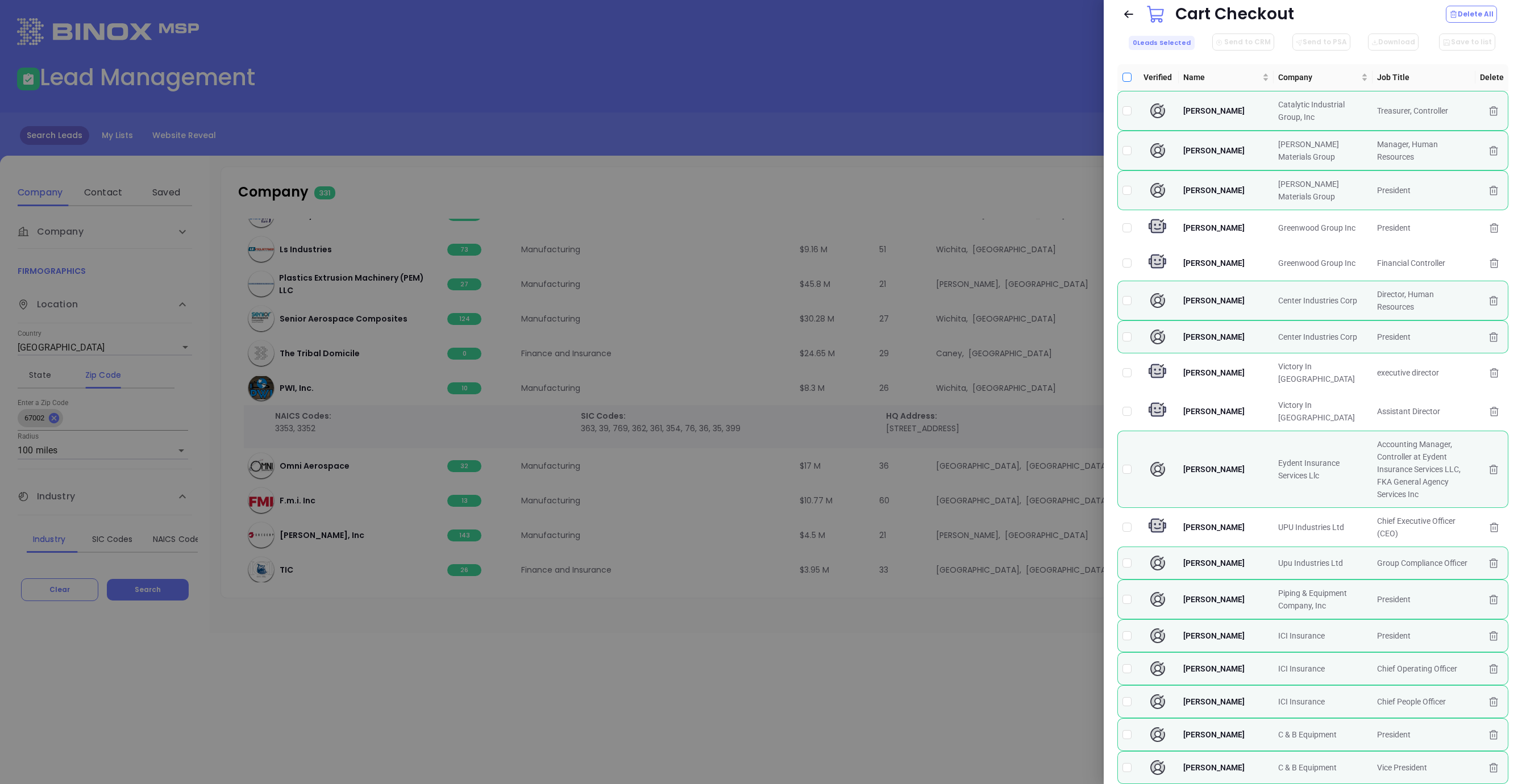
checkbox input "true"
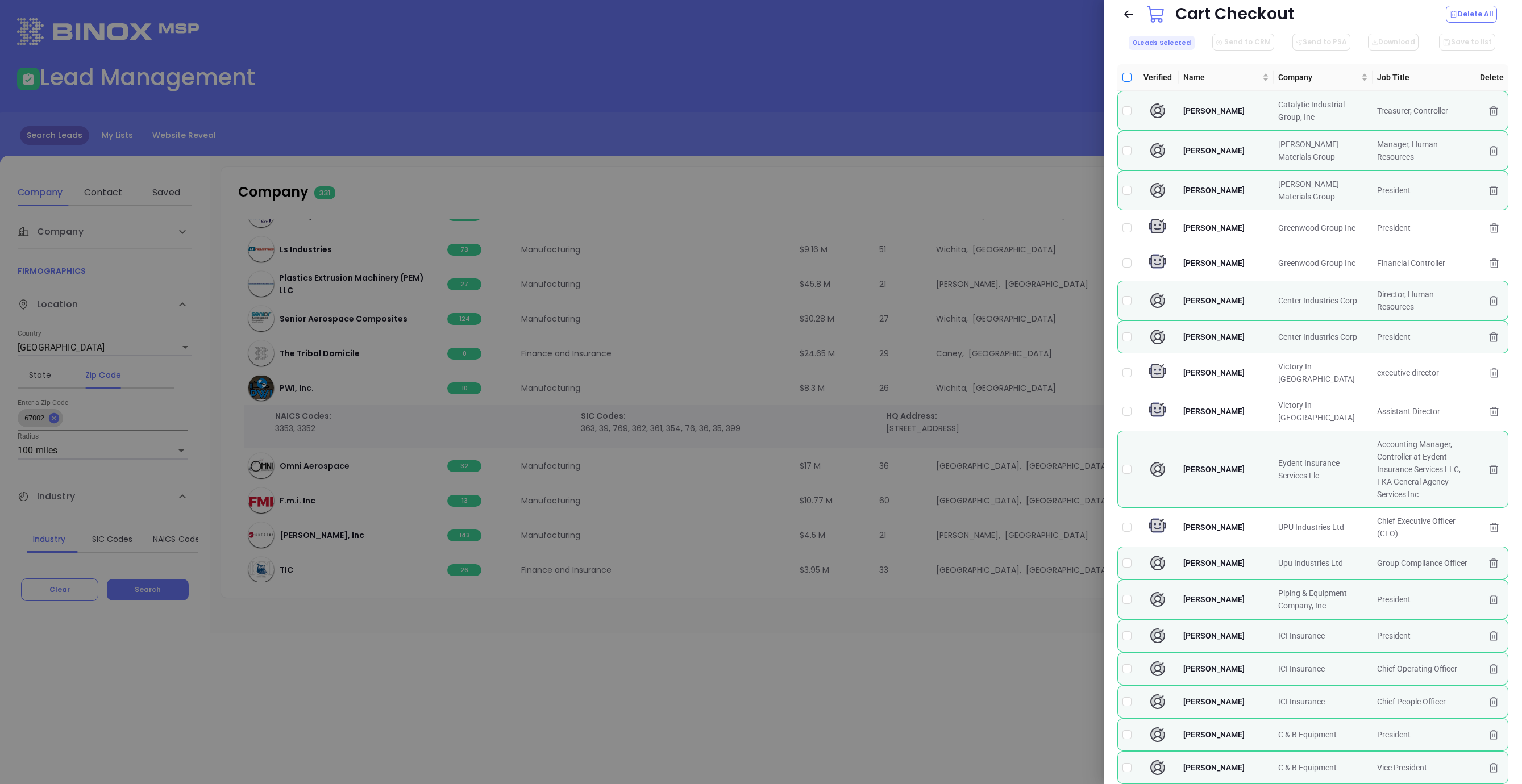
checkbox input "true"
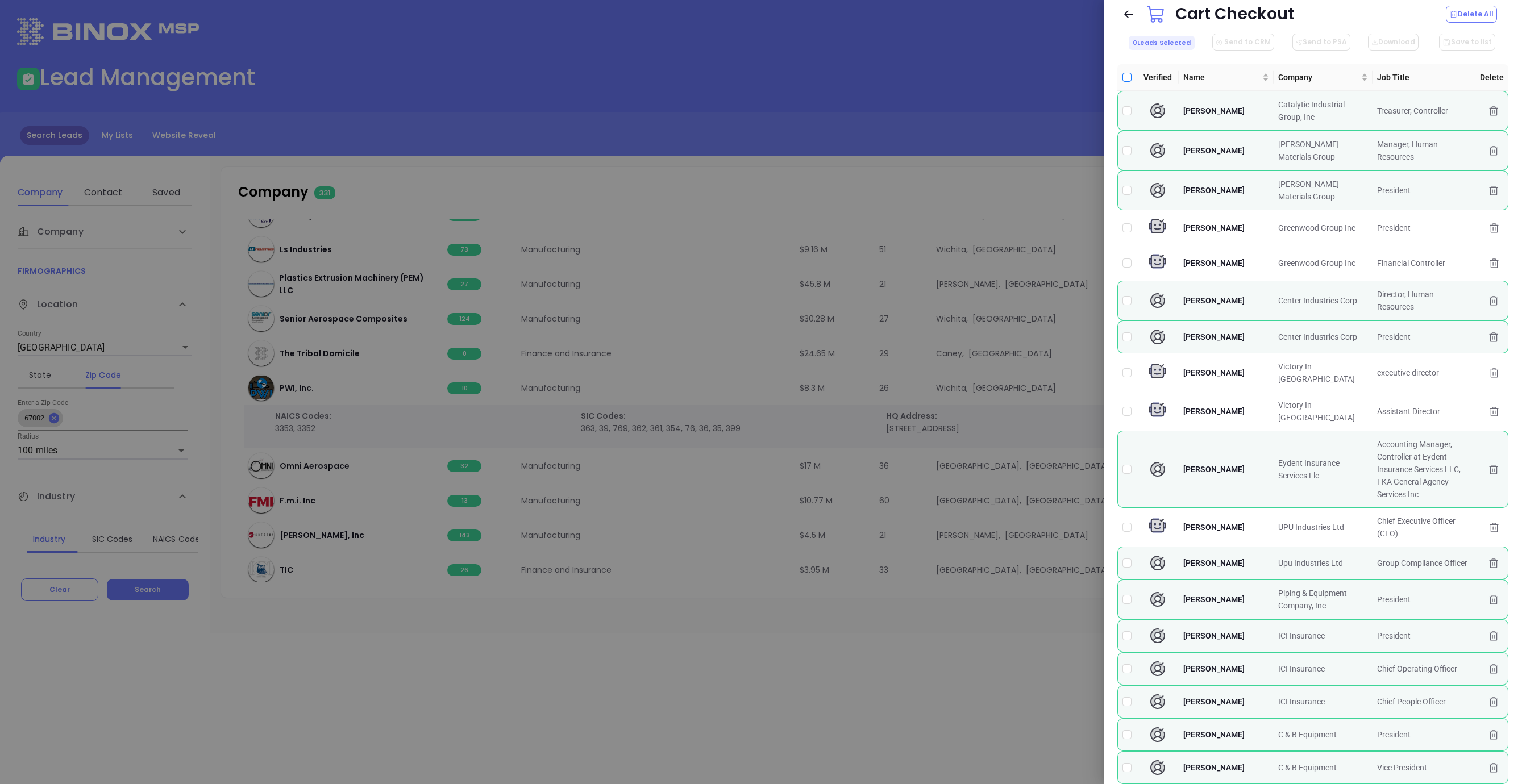
checkbox input "true"
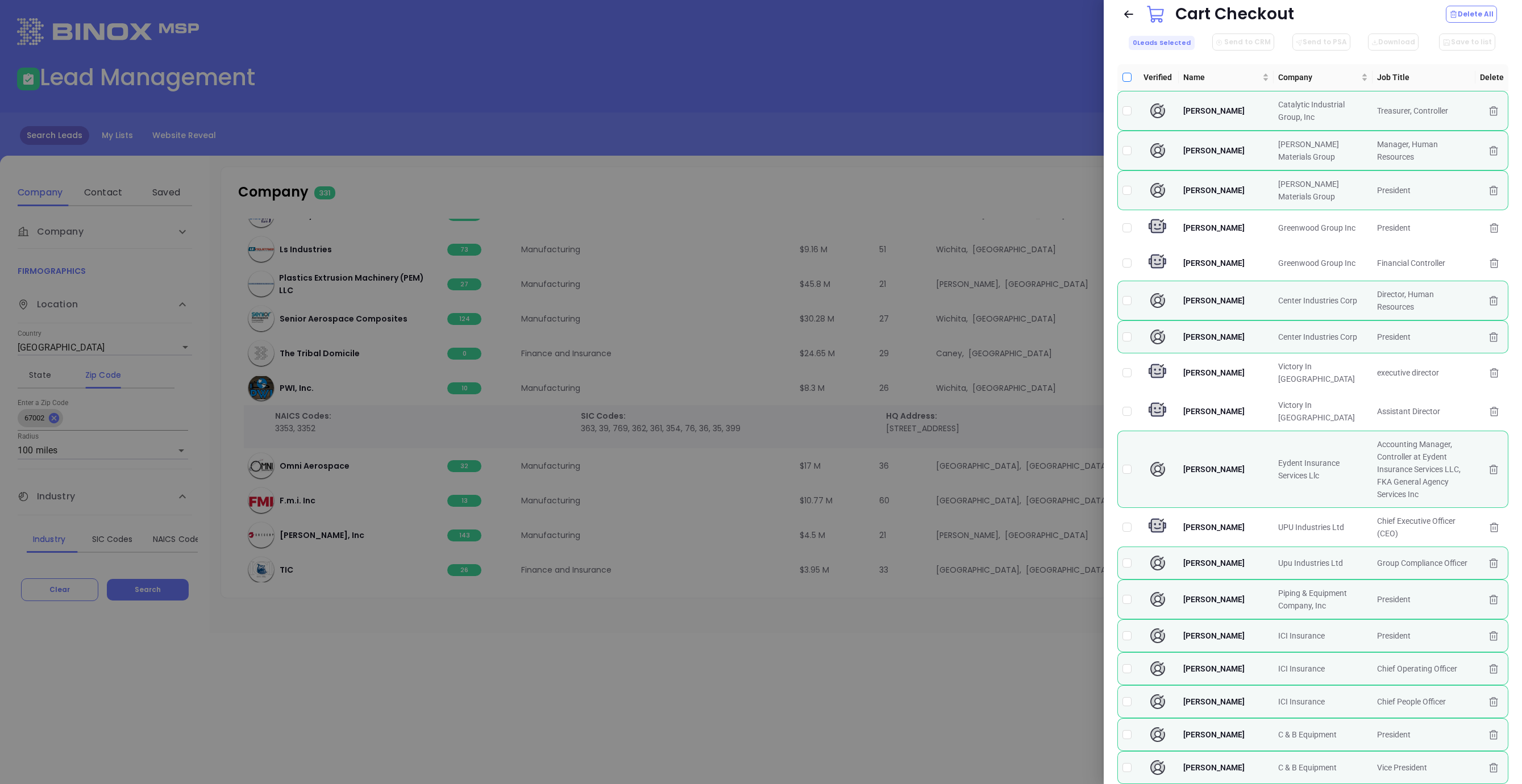
checkbox input "true"
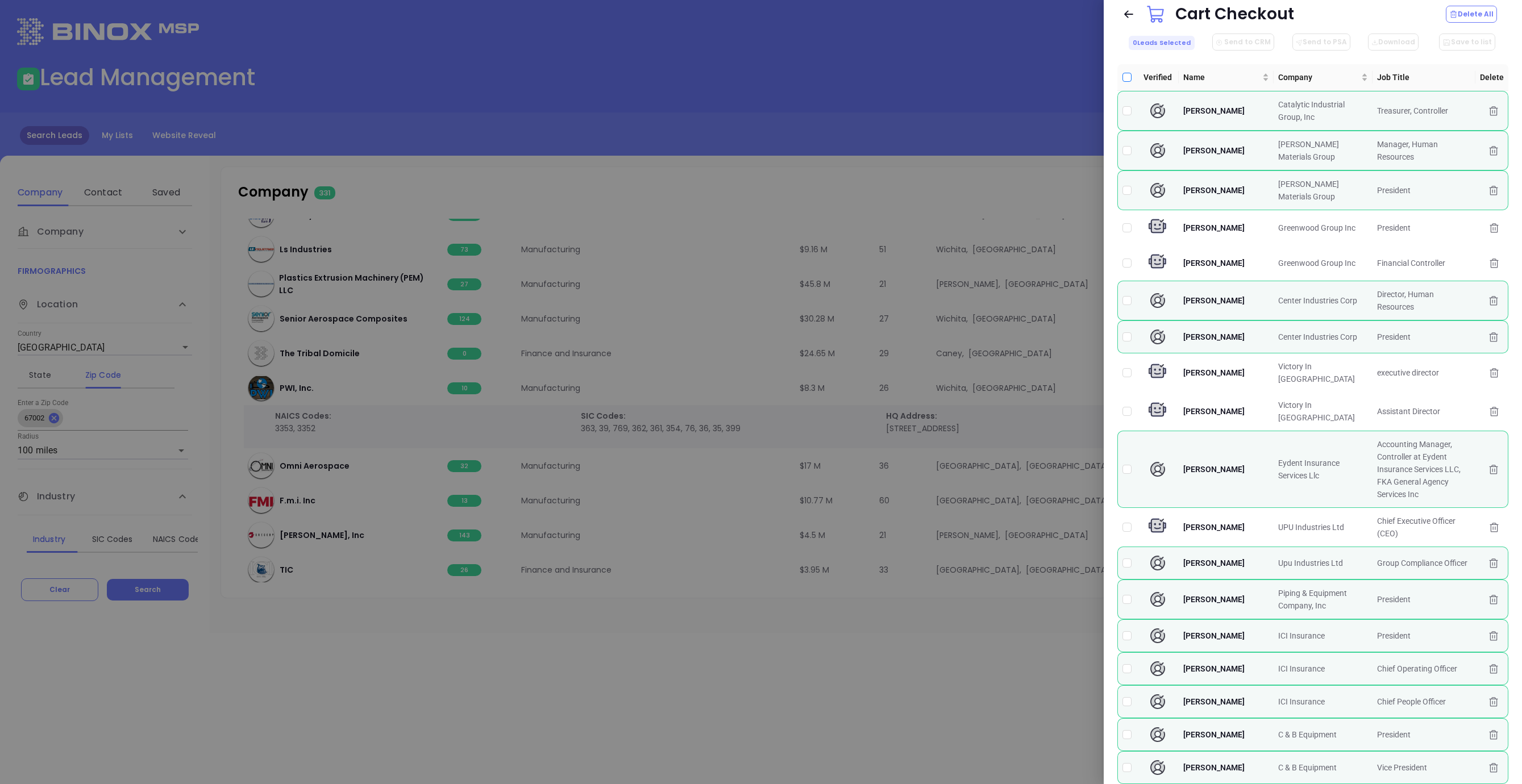
checkbox input "true"
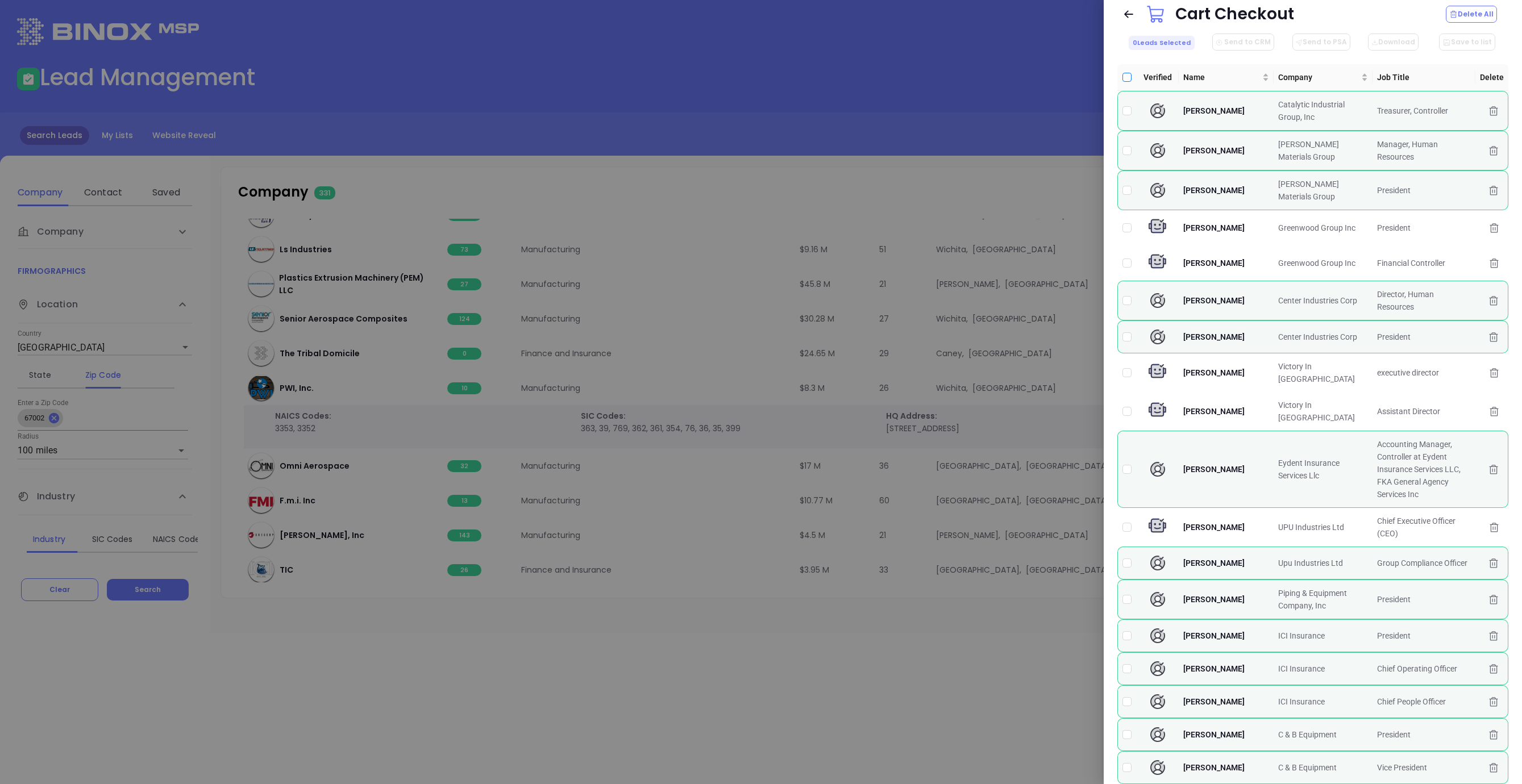
checkbox input "true"
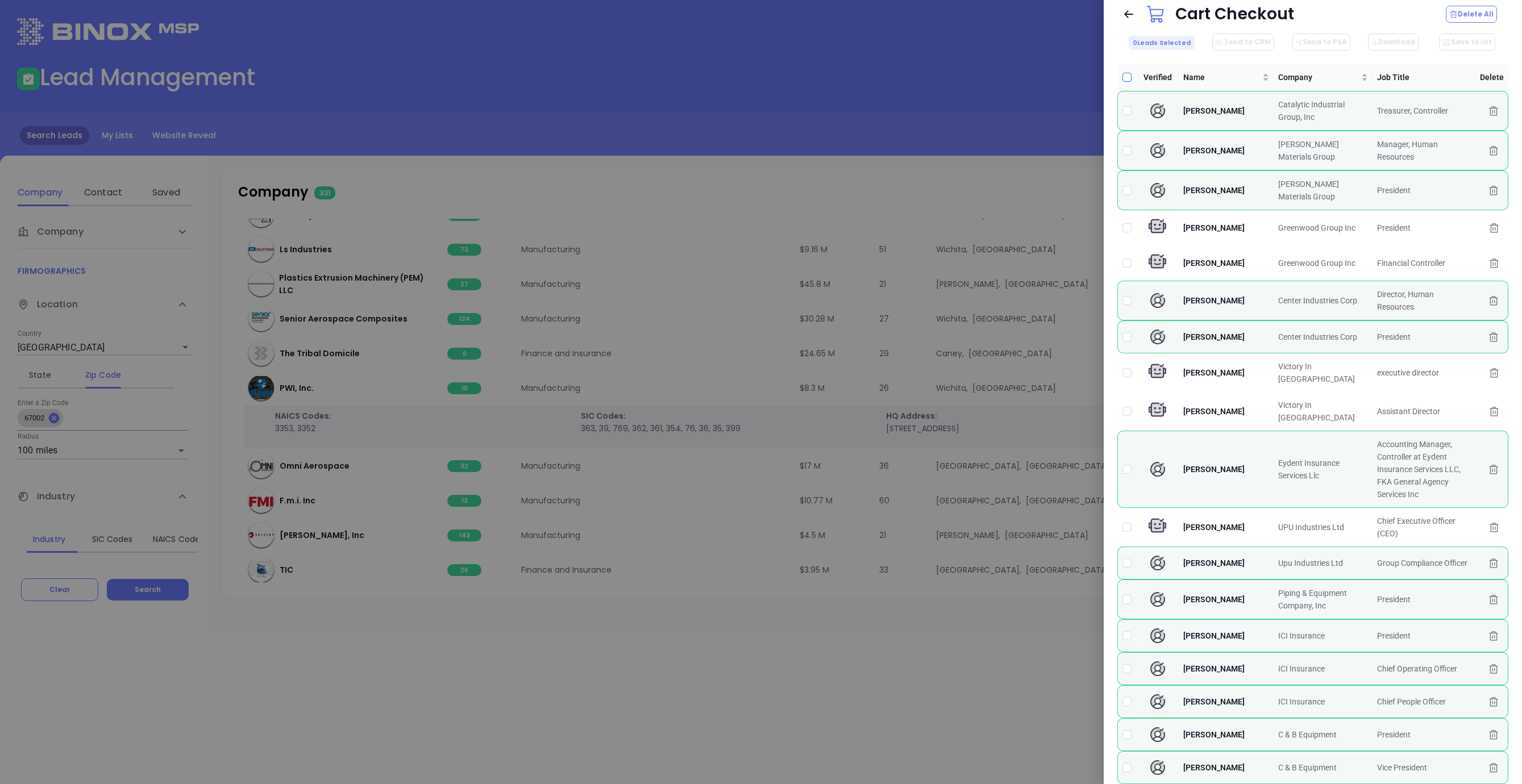
checkbox input "true"
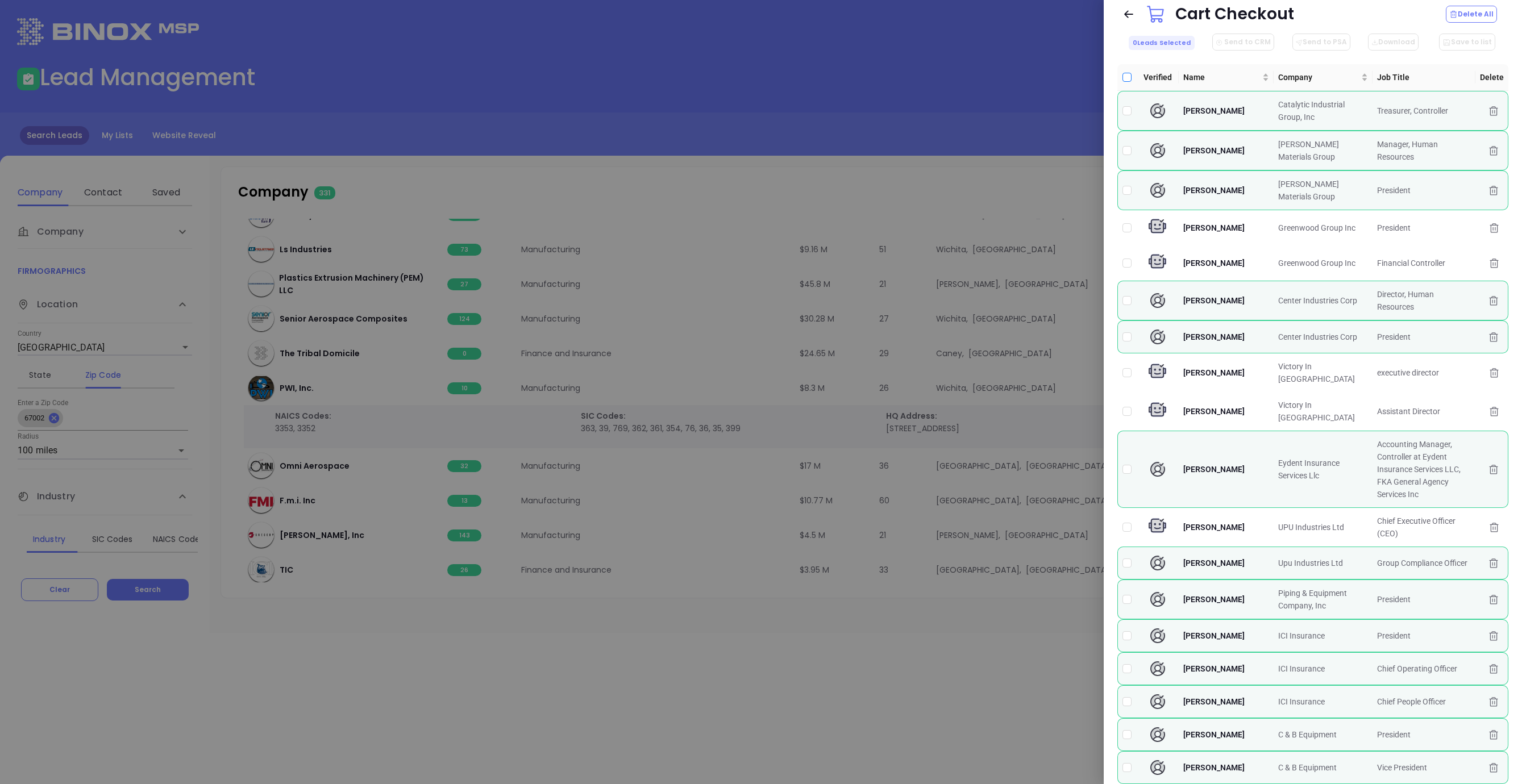
checkbox input "true"
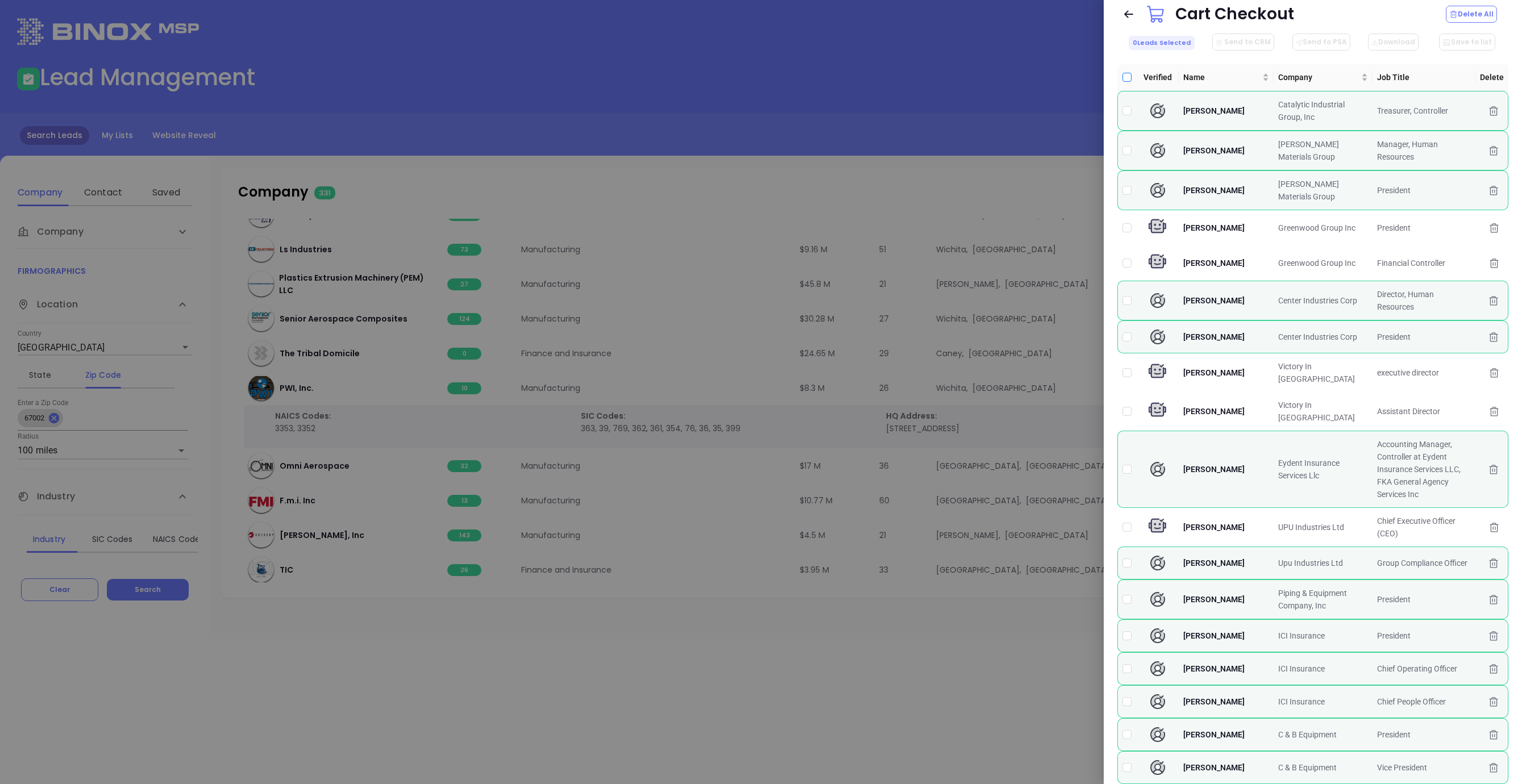
checkbox input "true"
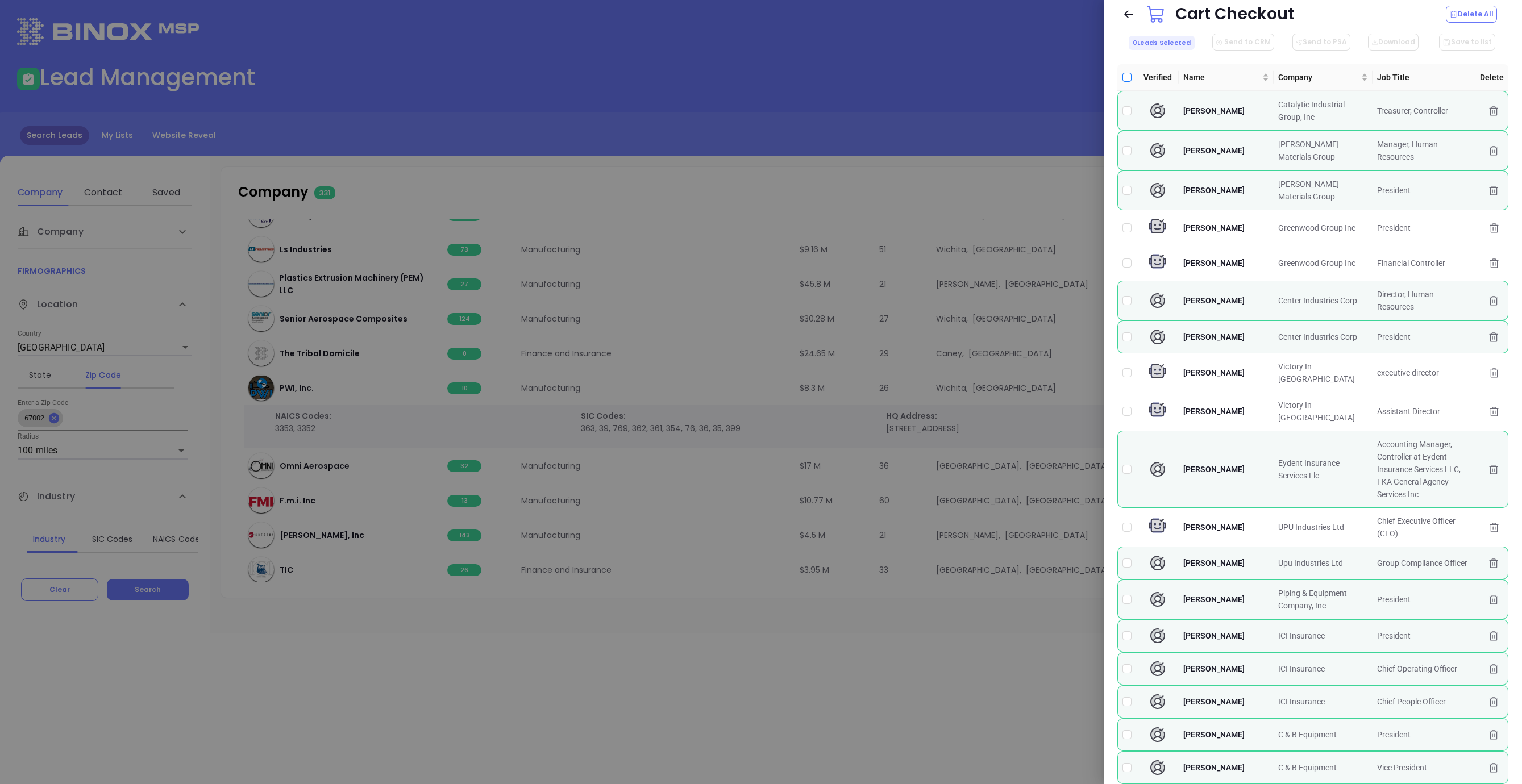
checkbox input "true"
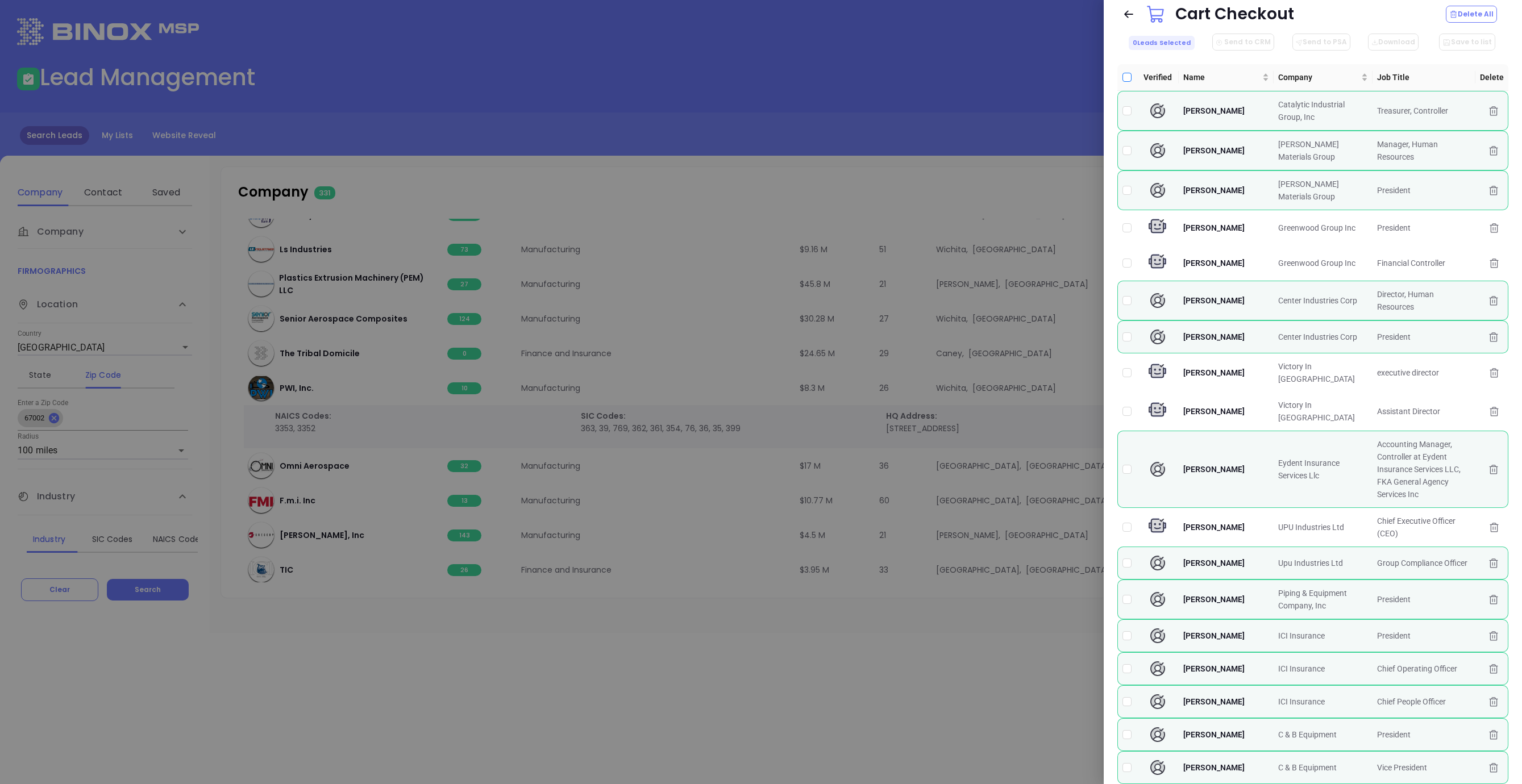
checkbox input "true"
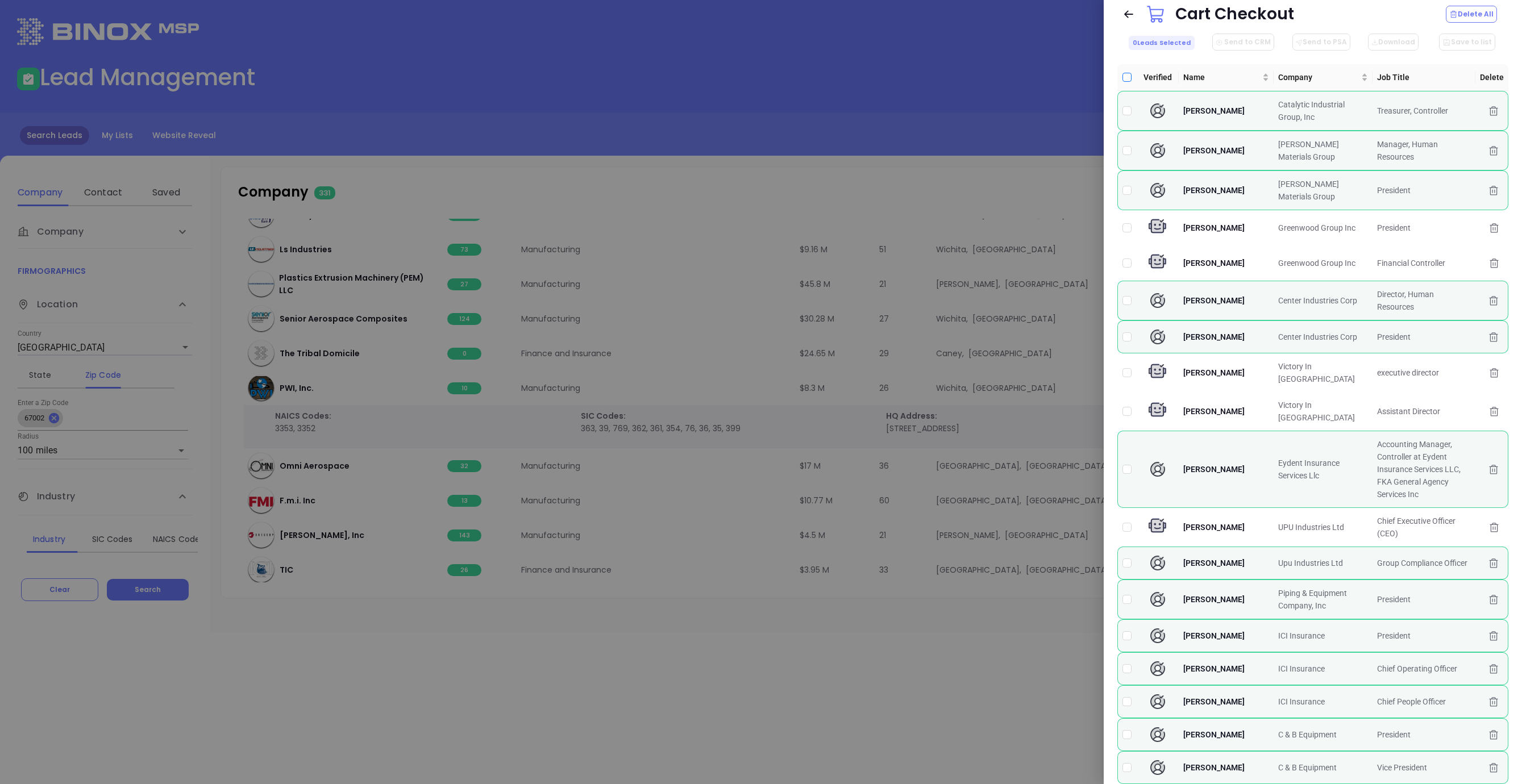
checkbox input "true"
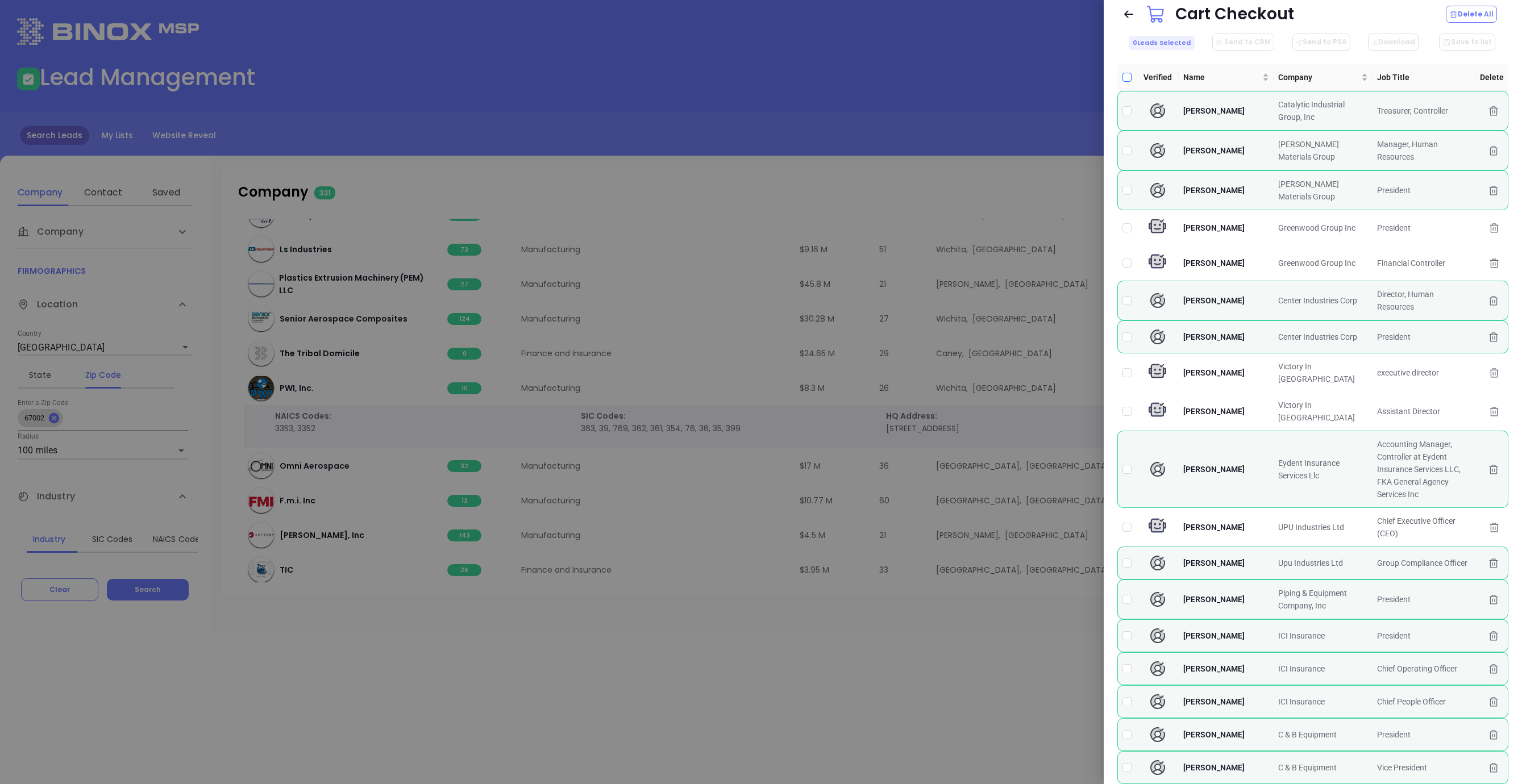
checkbox input "true"
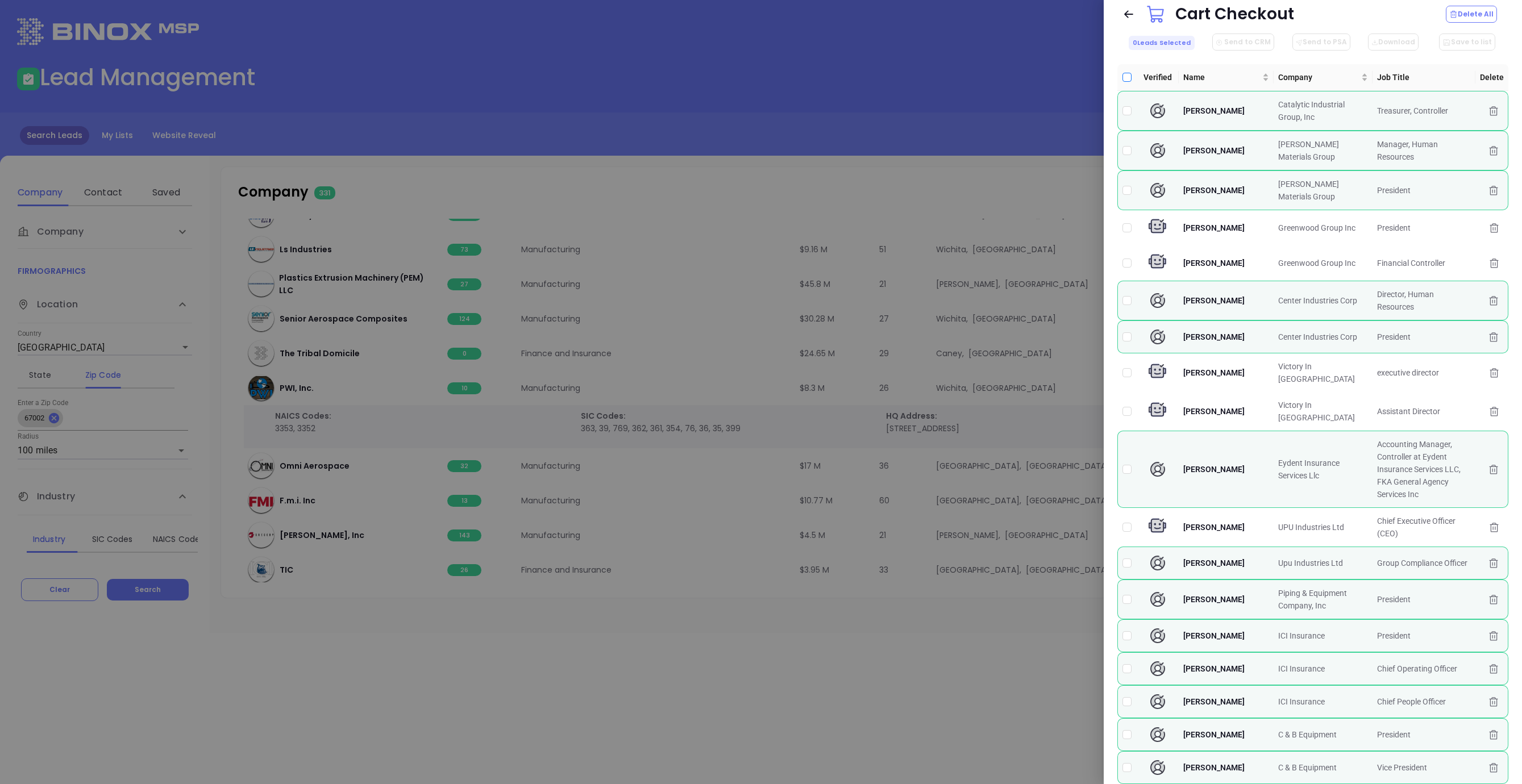
checkbox input "true"
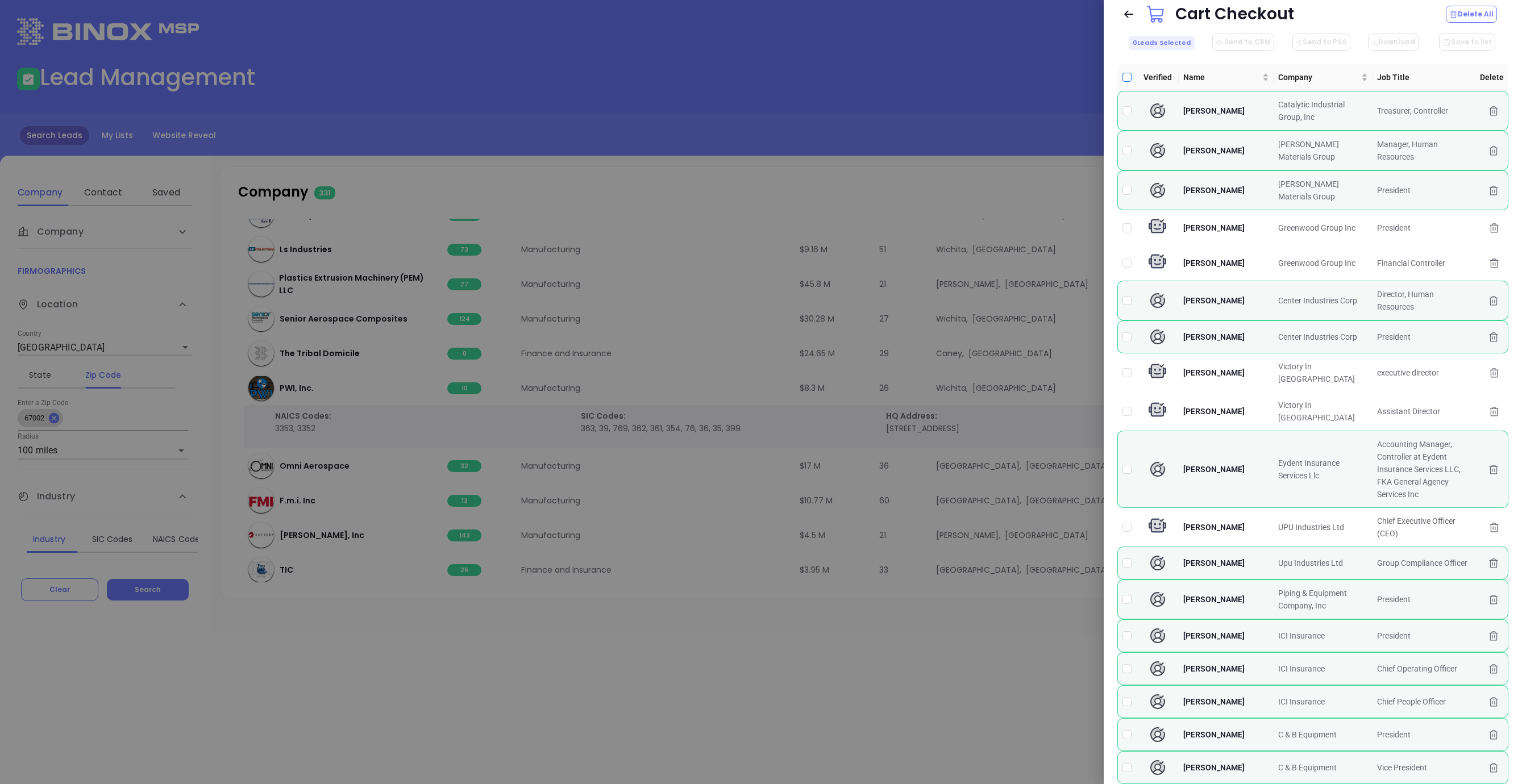
checkbox input "true"
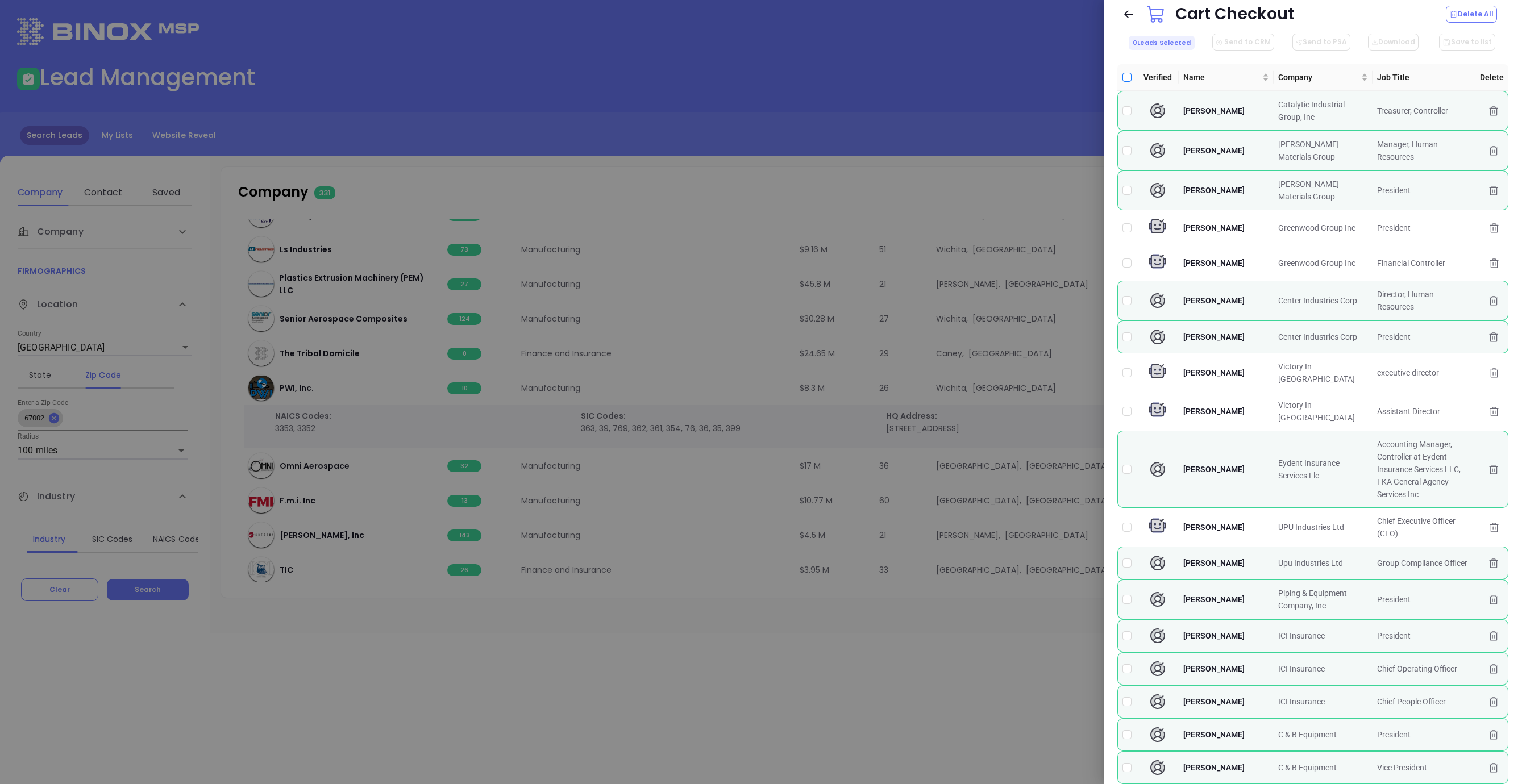
checkbox input "true"
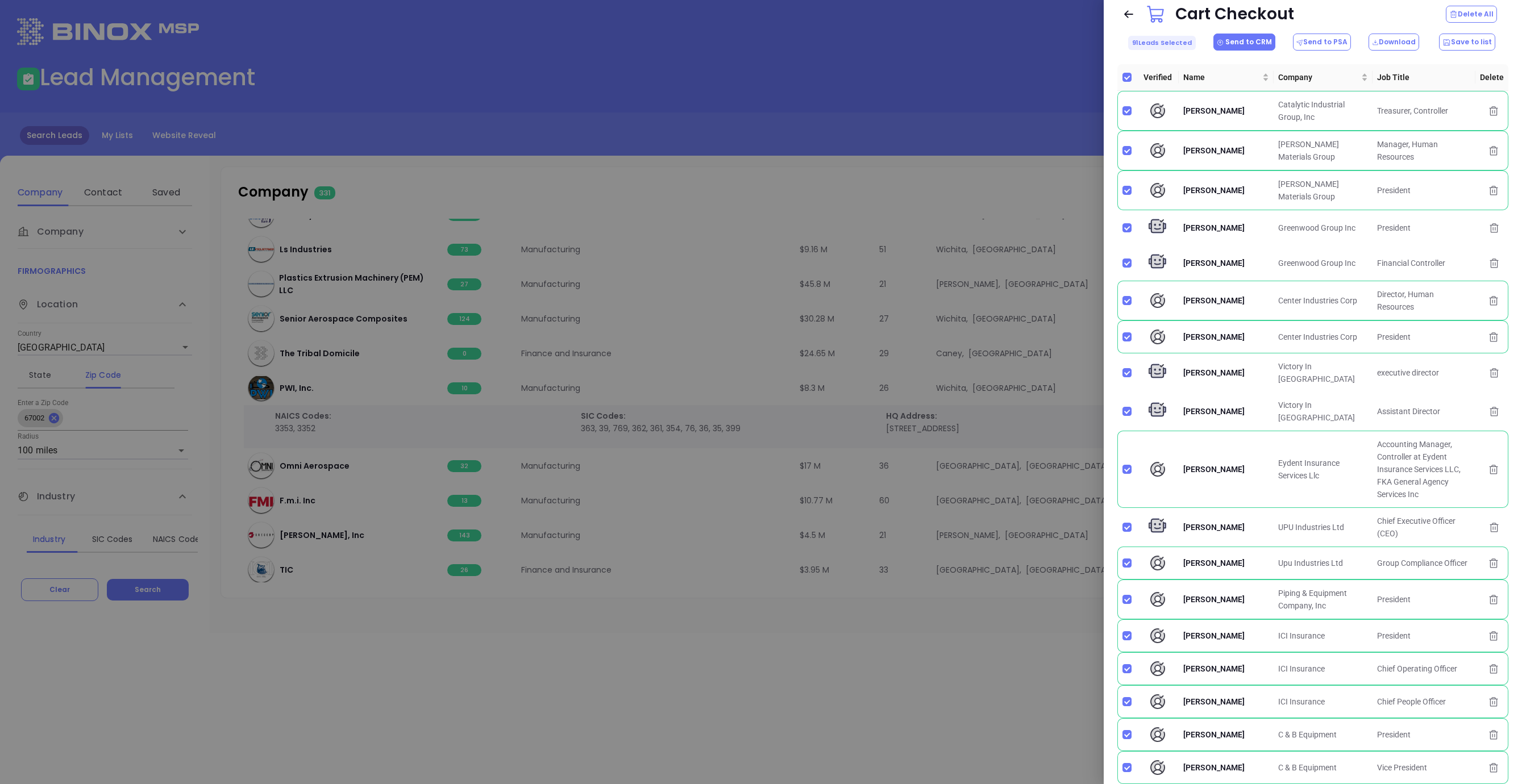
click at [1240, 42] on button "Send to CRM" at bounding box center [1244, 42] width 62 height 17
click at [1265, 96] on p "Create contact & company" at bounding box center [1279, 100] width 131 height 18
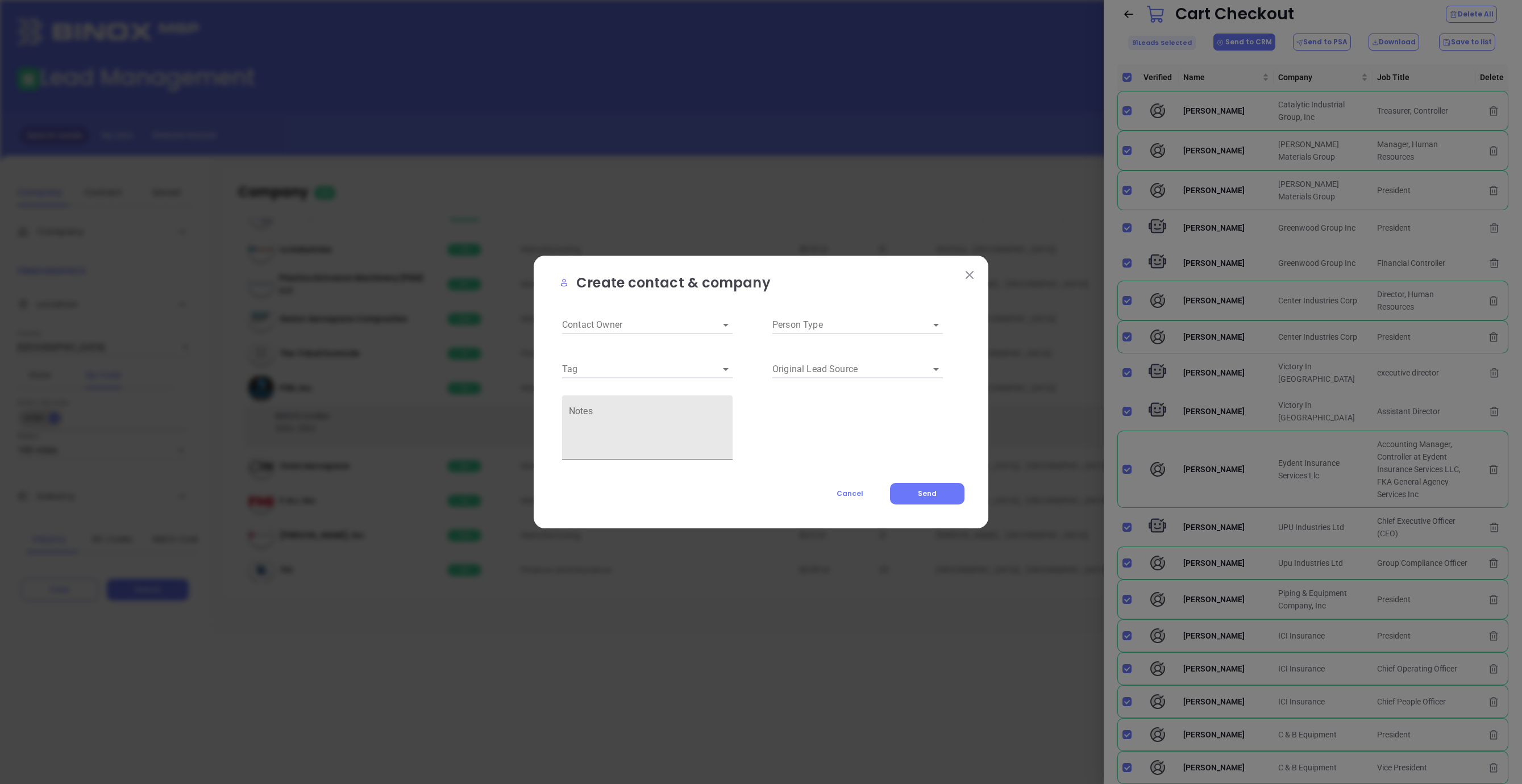
click at [632, 321] on input "Contact Owner" at bounding box center [631, 325] width 139 height 18
click at [634, 324] on input "Contact Owner" at bounding box center [631, 325] width 139 height 18
click at [645, 325] on input "Contact Owner" at bounding box center [631, 325] width 139 height 18
click at [642, 328] on input "Contact Owner" at bounding box center [631, 325] width 139 height 18
click at [636, 335] on div "Contact Owner" at bounding box center [656, 320] width 210 height 35
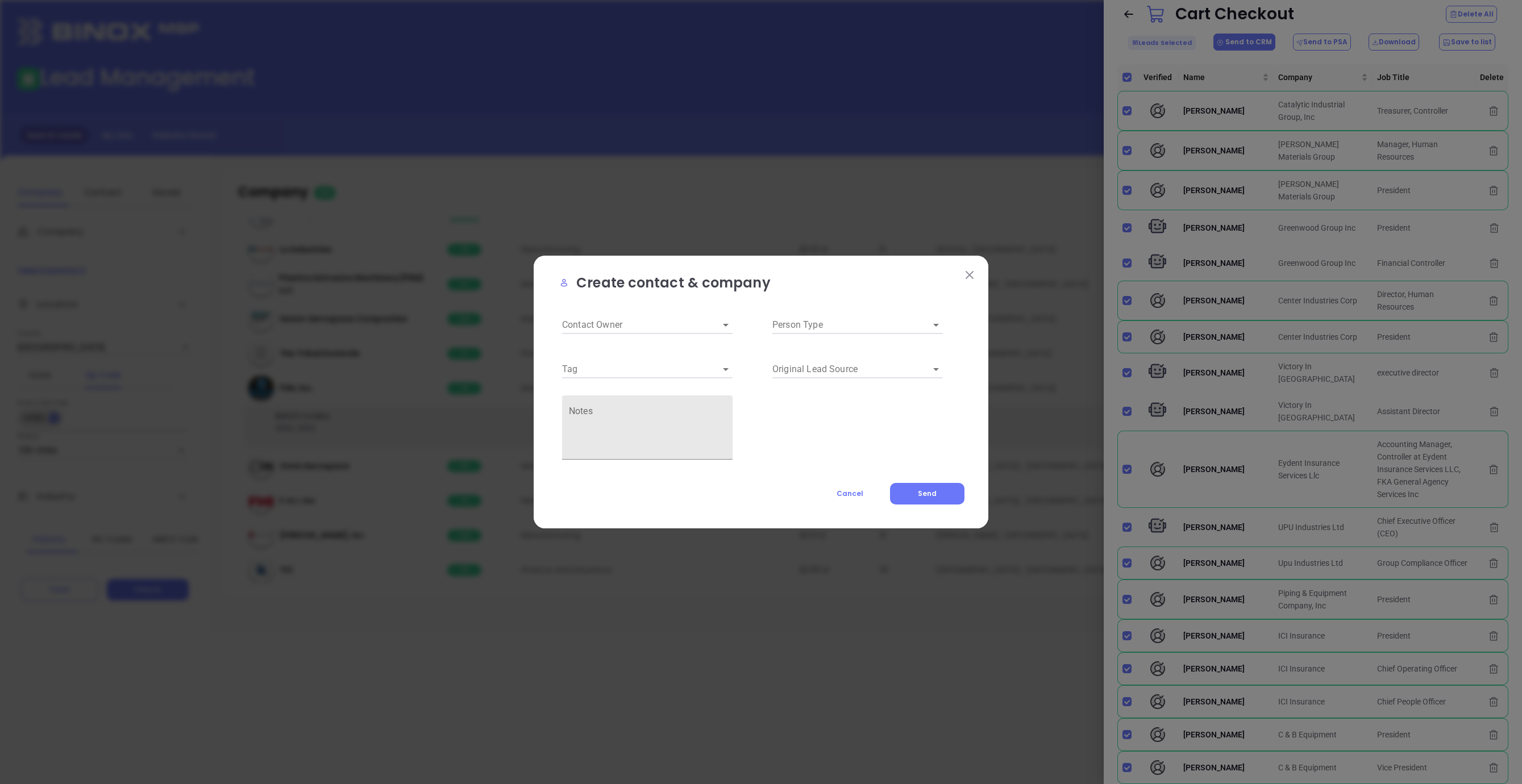
click at [639, 331] on input "Contact Owner" at bounding box center [631, 325] width 139 height 18
click at [639, 327] on input "Contact Owner" at bounding box center [631, 325] width 139 height 18
click at [621, 365] on input "Tag" at bounding box center [631, 369] width 139 height 18
type input "v"
click at [613, 369] on input "binox" at bounding box center [631, 369] width 139 height 18
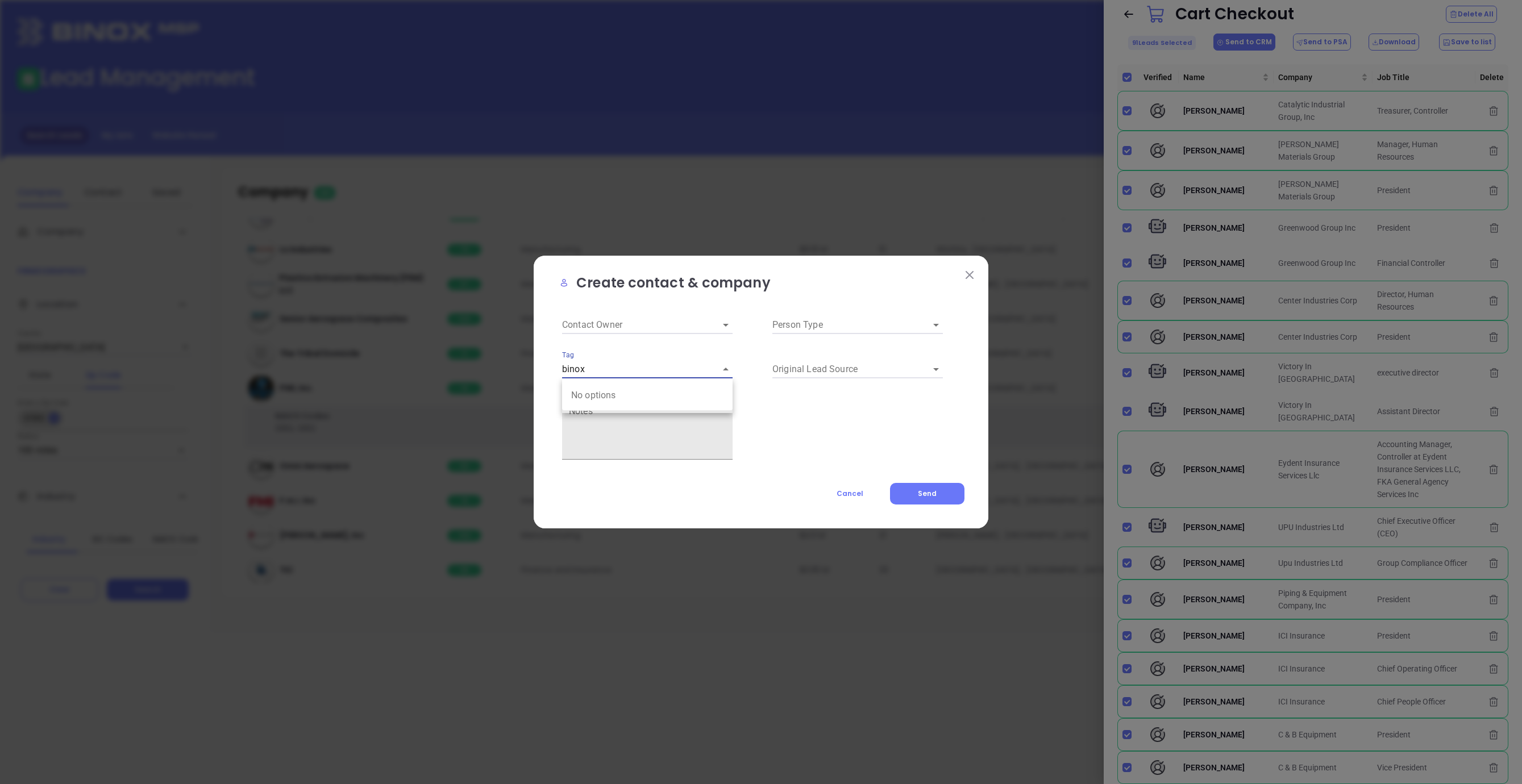
type input "binox"
click at [622, 328] on input "Contact Owner" at bounding box center [631, 325] width 139 height 18
click at [645, 320] on input "Contact Owner" at bounding box center [631, 325] width 139 height 18
type input "gfvc"
click at [844, 371] on input "Original Lead Source" at bounding box center [842, 369] width 139 height 18
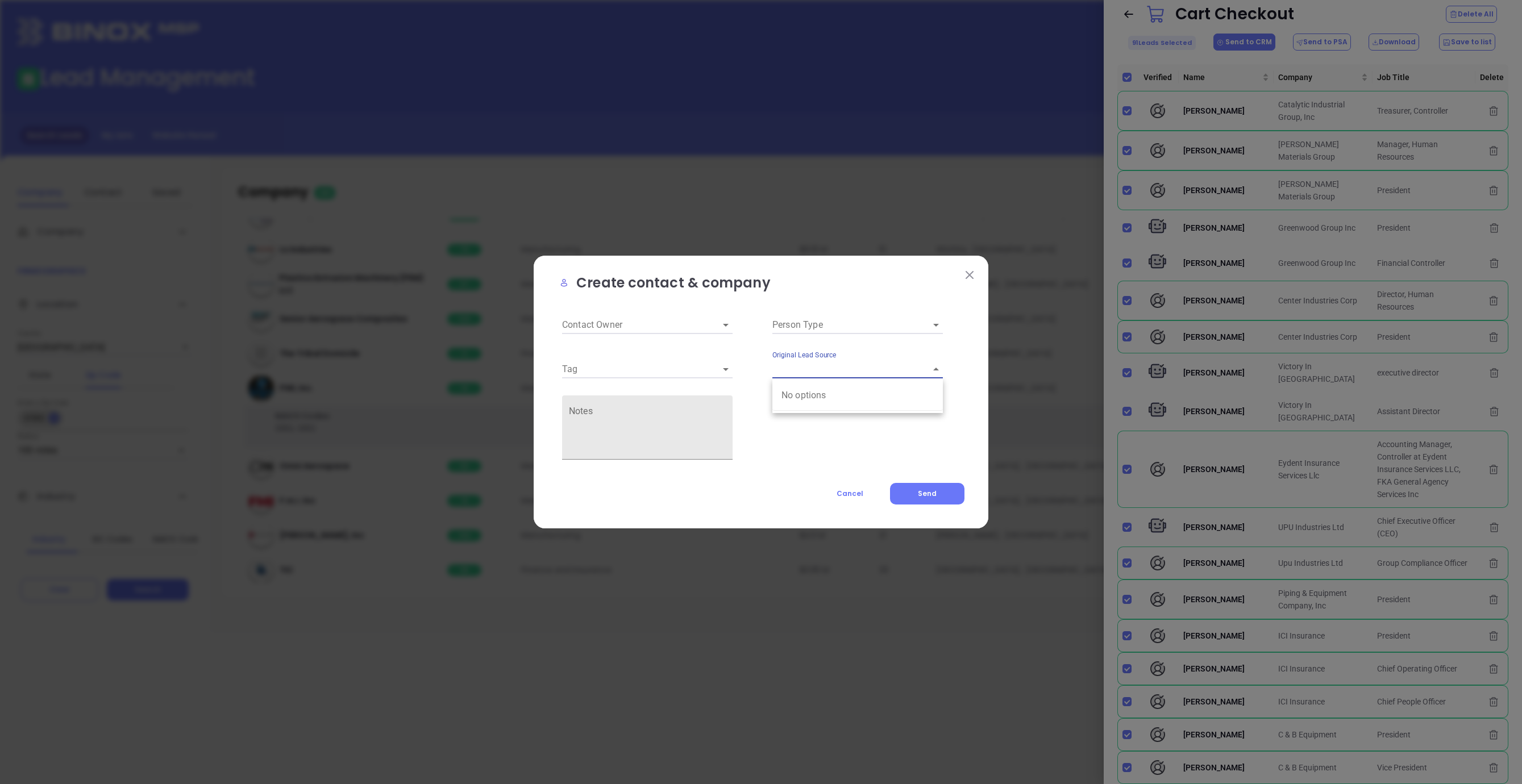
click at [970, 276] on img at bounding box center [970, 275] width 8 height 8
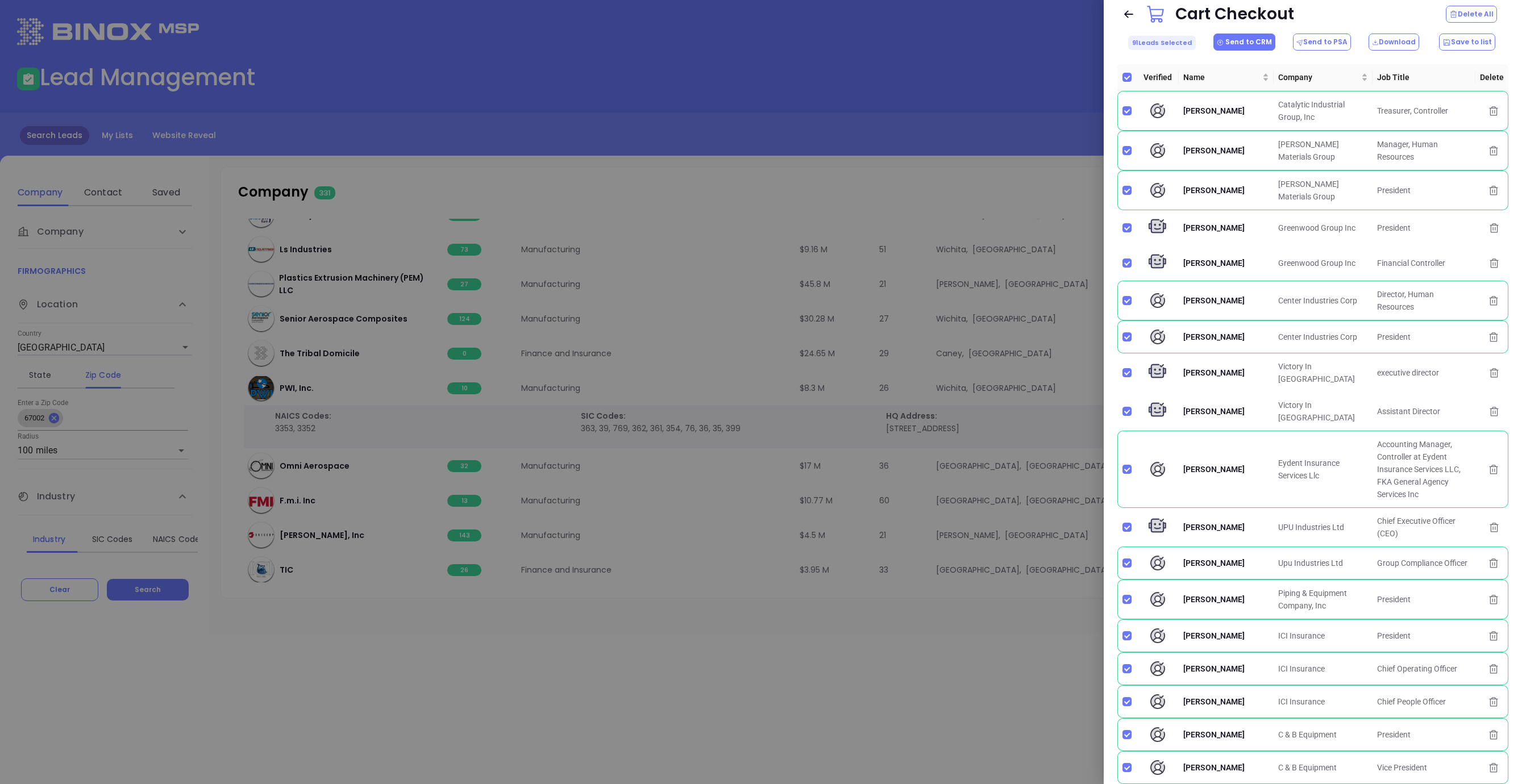
click at [1250, 42] on button "Send to CRM" at bounding box center [1244, 42] width 62 height 17
click at [1236, 77] on p "Put on Deck Marketing Campaign" at bounding box center [1279, 81] width 131 height 18
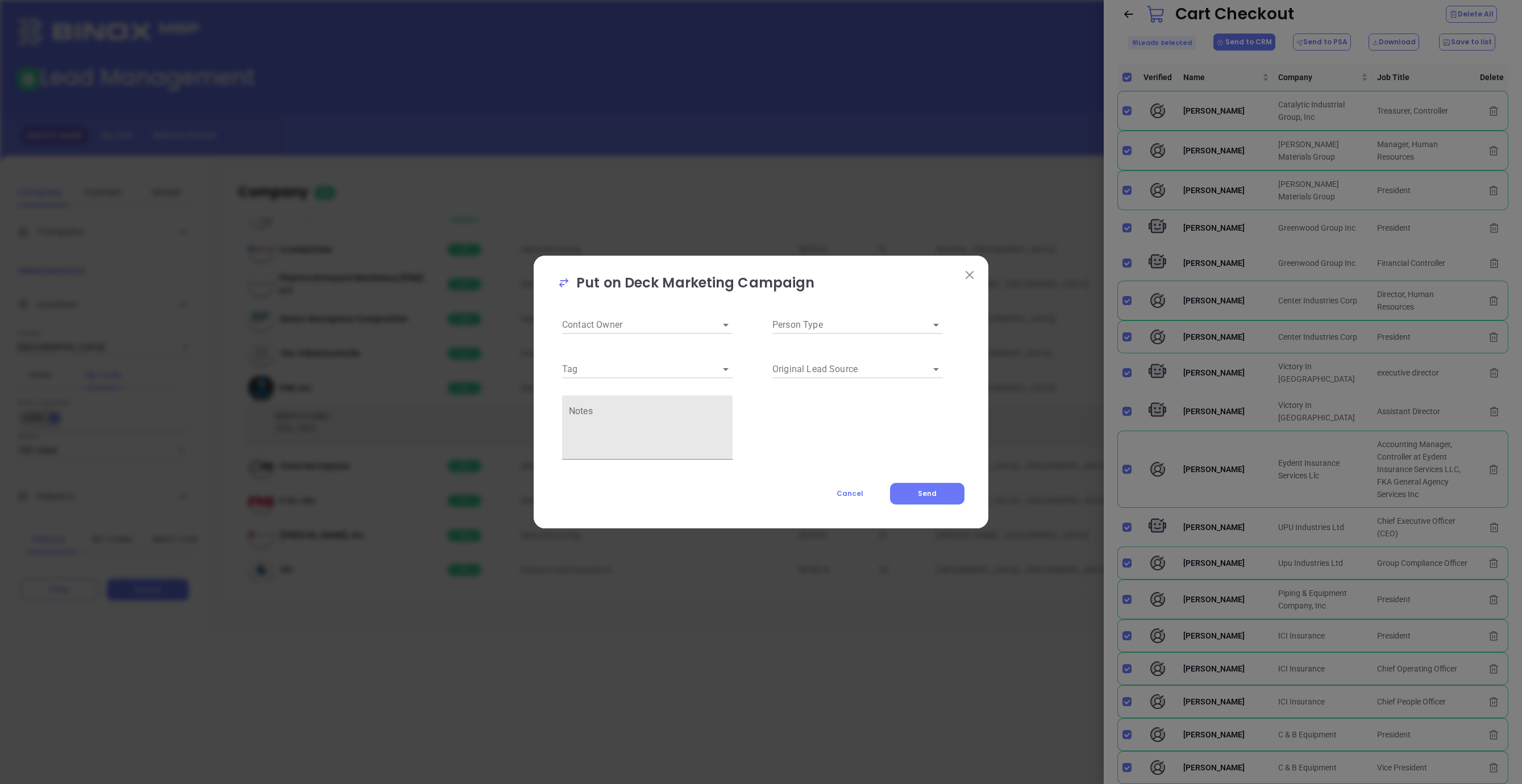
click at [674, 332] on input "Contact Owner" at bounding box center [631, 325] width 139 height 18
type input "[PERSON_NAME]"
click at [759, 395] on div "Notes" at bounding box center [656, 428] width 210 height 72
click at [725, 369] on icon "Open" at bounding box center [725, 369] width 5 height 3
type input "bbvdb"
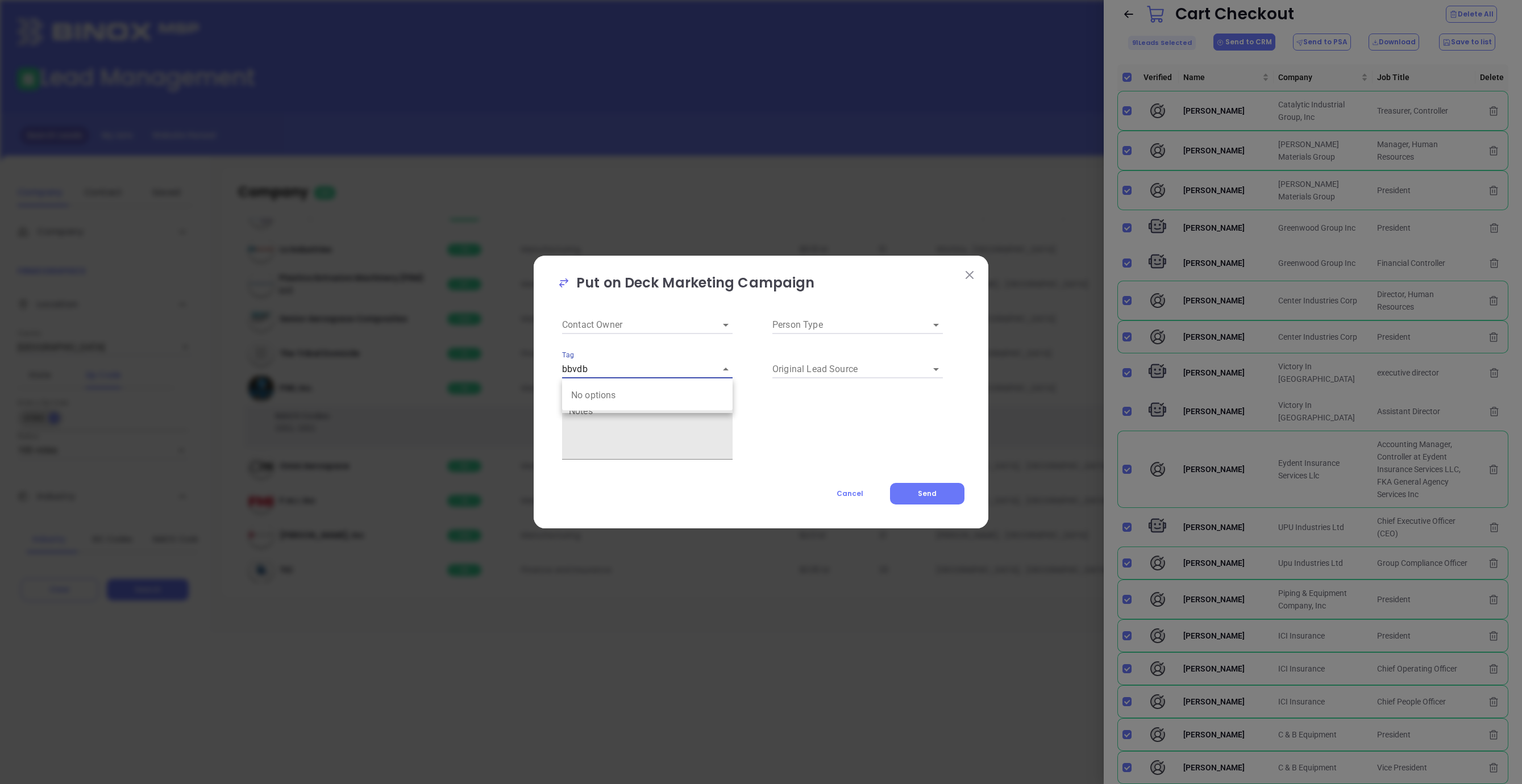
click at [827, 414] on div "Contact Owner Person Type Tag bbvdb Original Lead Source Notes" at bounding box center [761, 384] width 421 height 170
click at [816, 324] on input "Person Type" at bounding box center [842, 325] width 139 height 18
click at [838, 436] on div "Contact Owner Person Type Tag Original Lead Source Notes" at bounding box center [761, 384] width 421 height 170
click at [1277, 28] on div "Put on Deck Marketing Campaign Contact Owner Person Type Tag Original Lead Sour…" at bounding box center [761, 392] width 1522 height 784
click at [975, 265] on div "Put on Deck Marketing Campaign Contact Owner Person Type Tag Original Lead Sour…" at bounding box center [761, 392] width 454 height 273
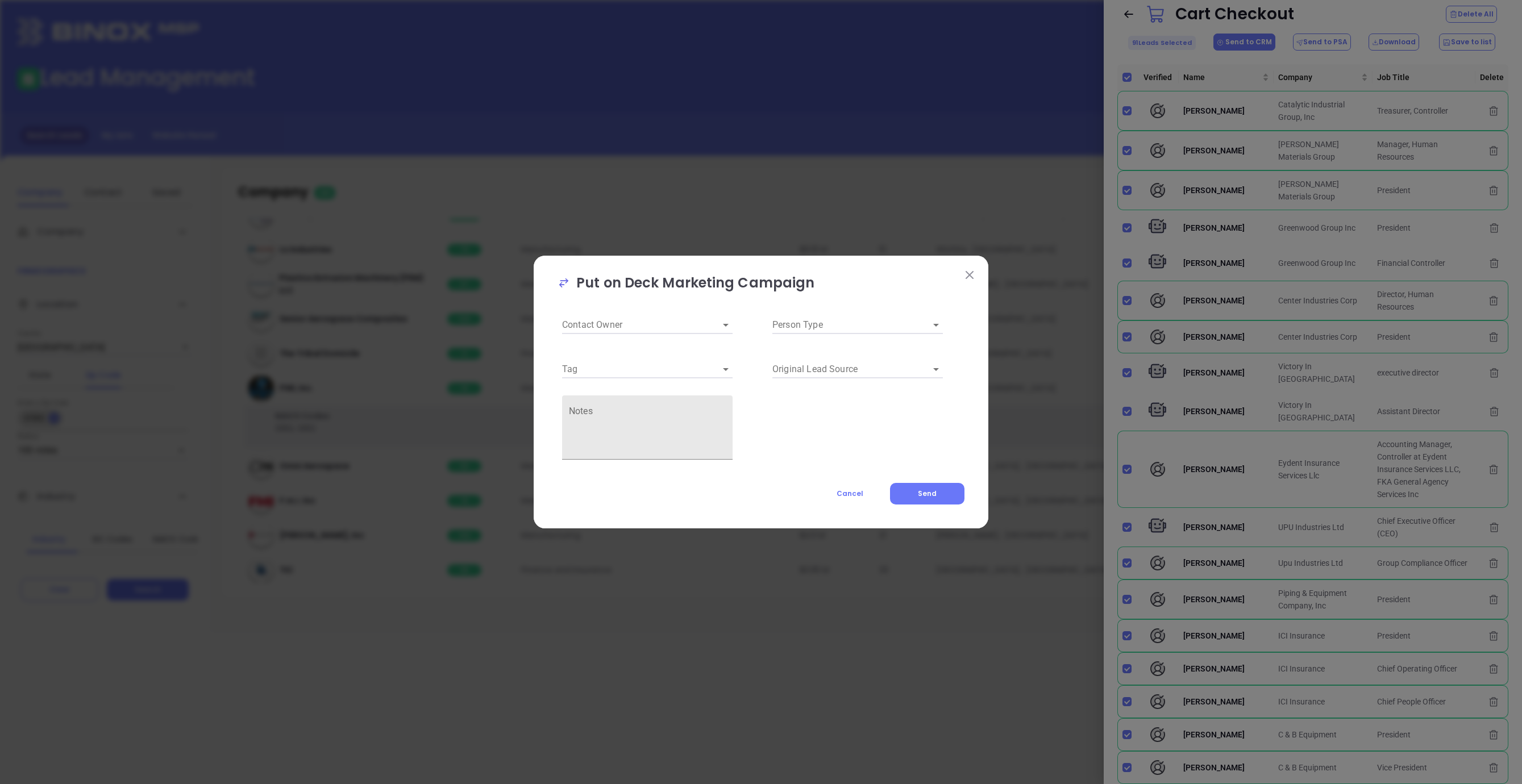
click at [974, 273] on button at bounding box center [970, 274] width 15 height 15
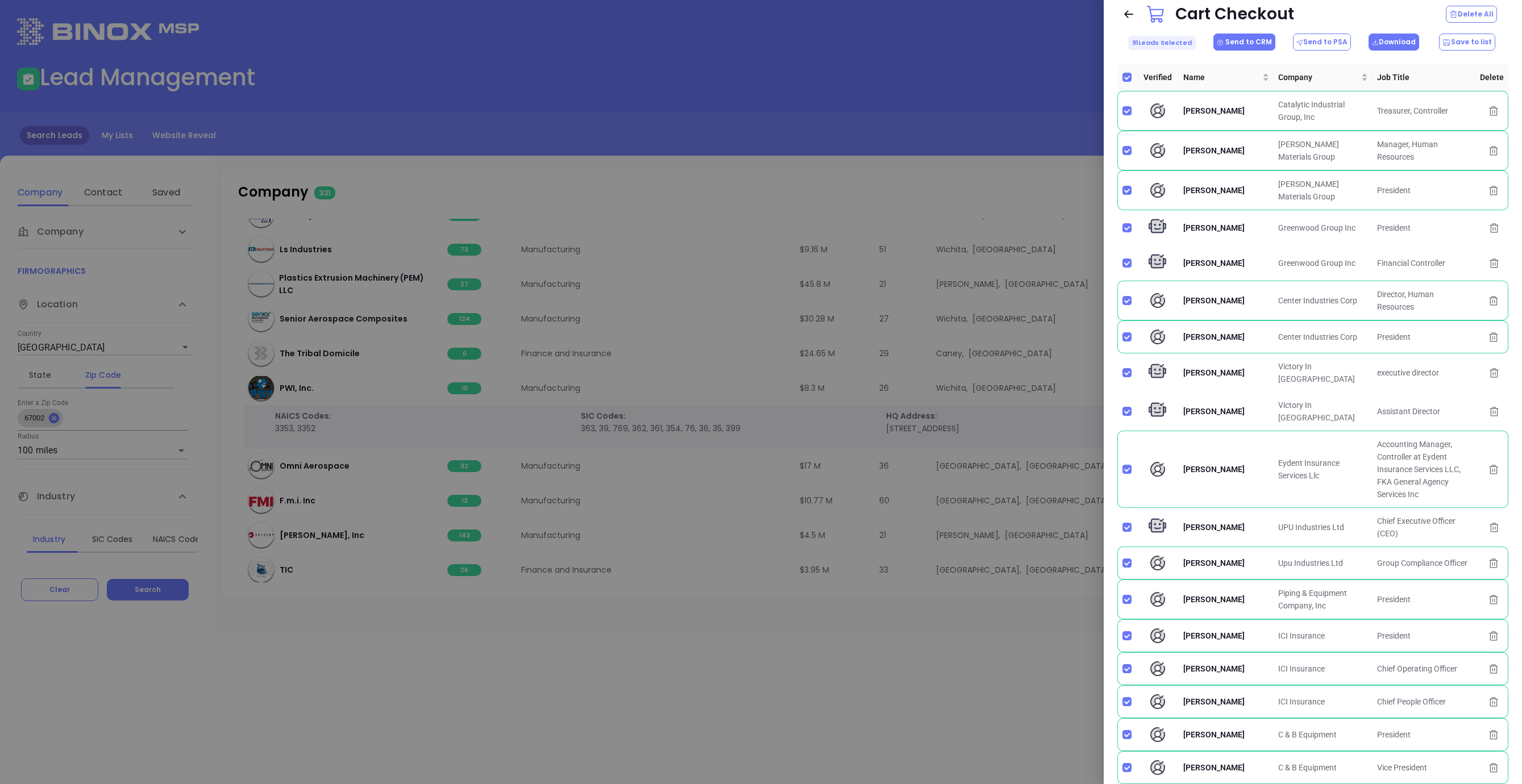
click at [1277, 44] on button "Download" at bounding box center [1394, 42] width 51 height 17
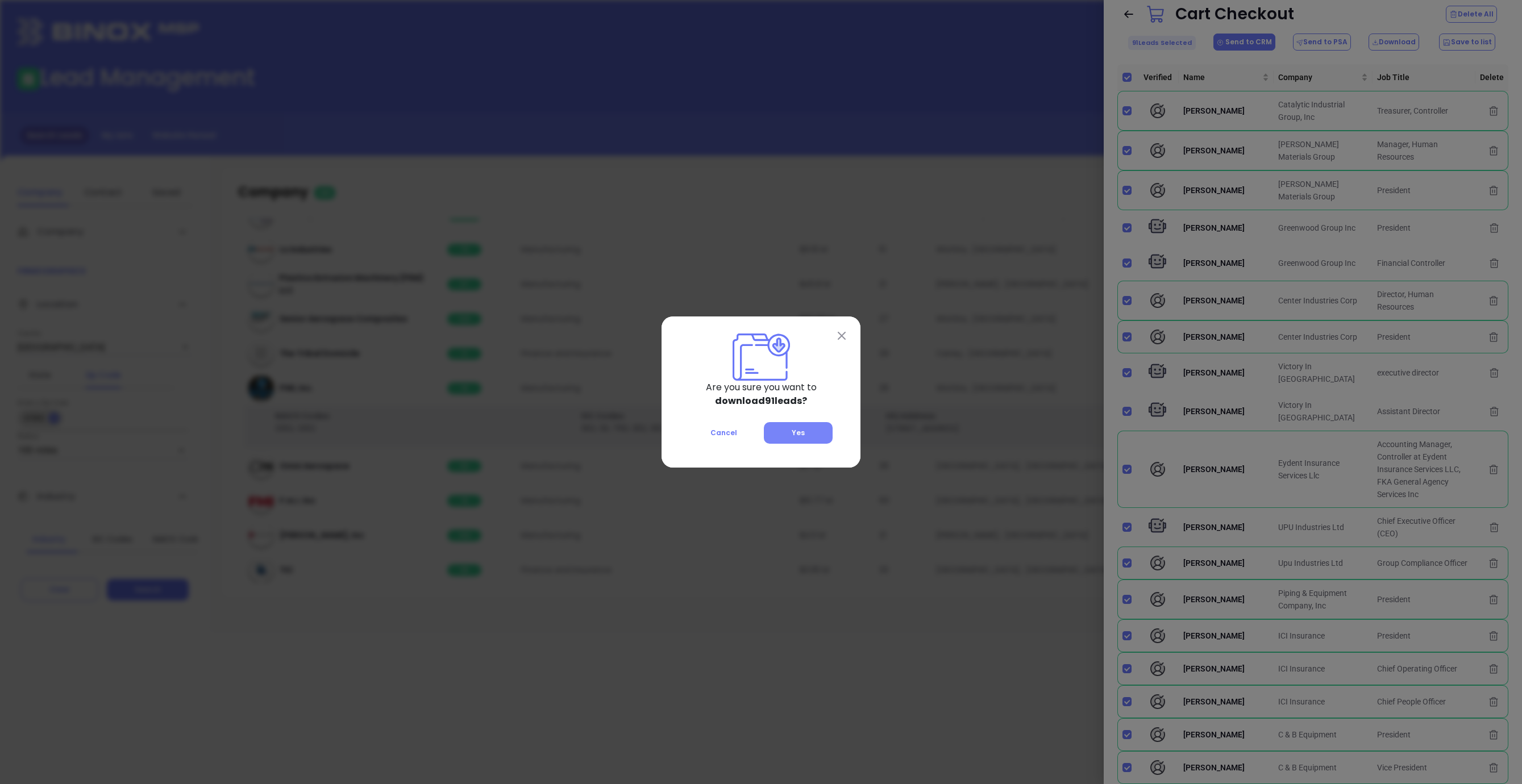
click at [783, 438] on button "Yes" at bounding box center [798, 433] width 68 height 22
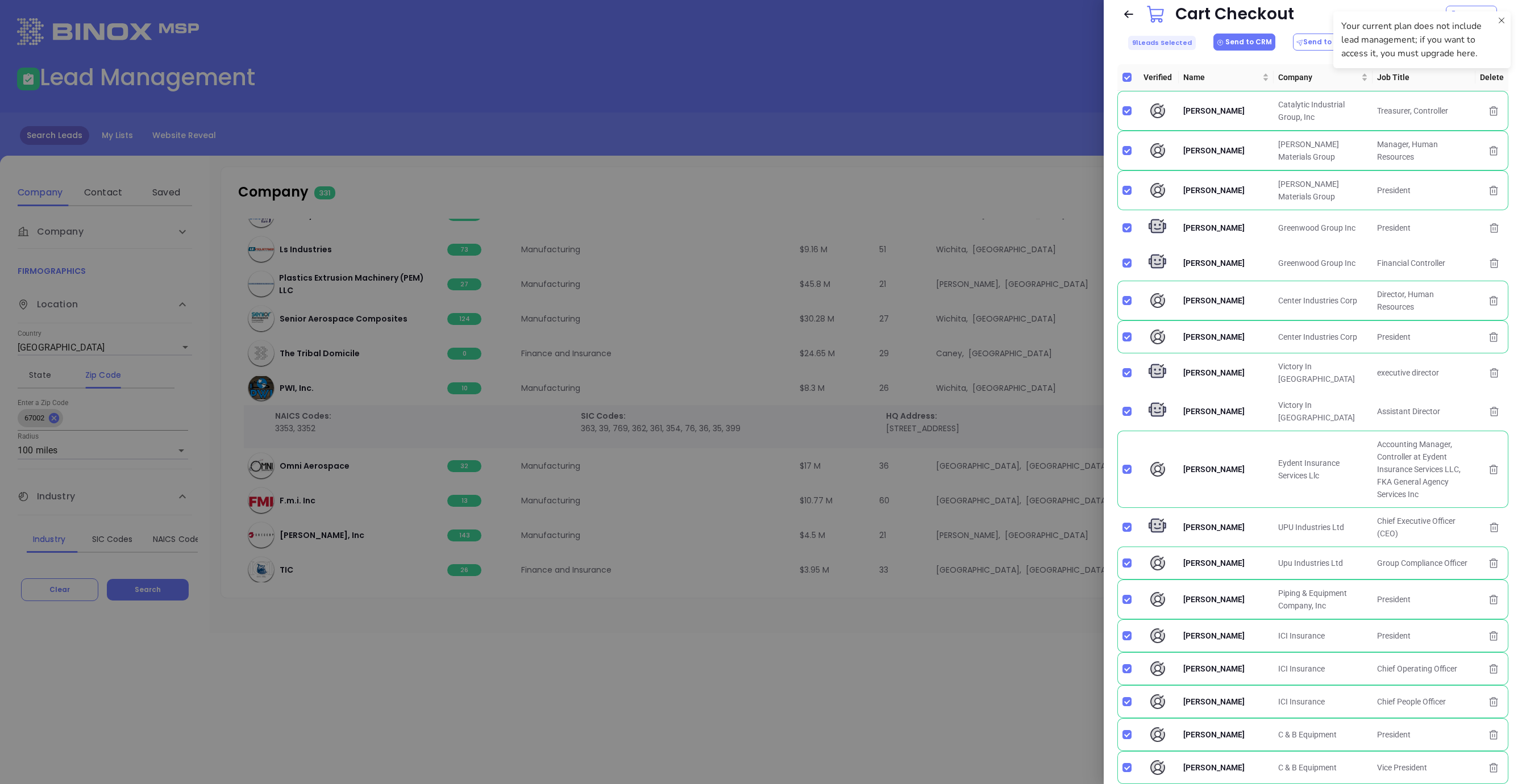
click at [1277, 21] on icon at bounding box center [1501, 40] width 9 height 48
click at [1277, 40] on button "Save to list" at bounding box center [1467, 42] width 56 height 17
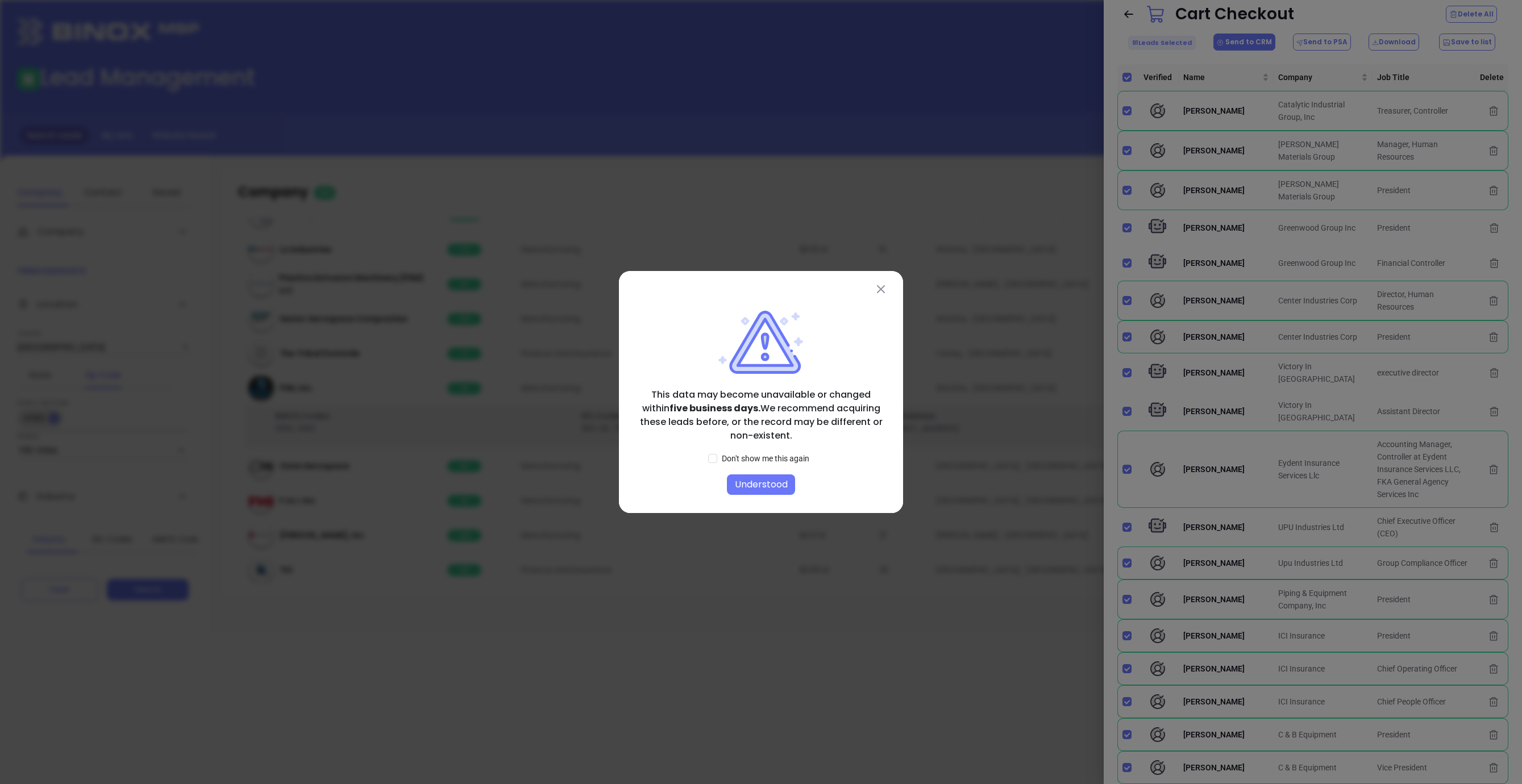
click at [753, 486] on button "Understood" at bounding box center [761, 484] width 68 height 21
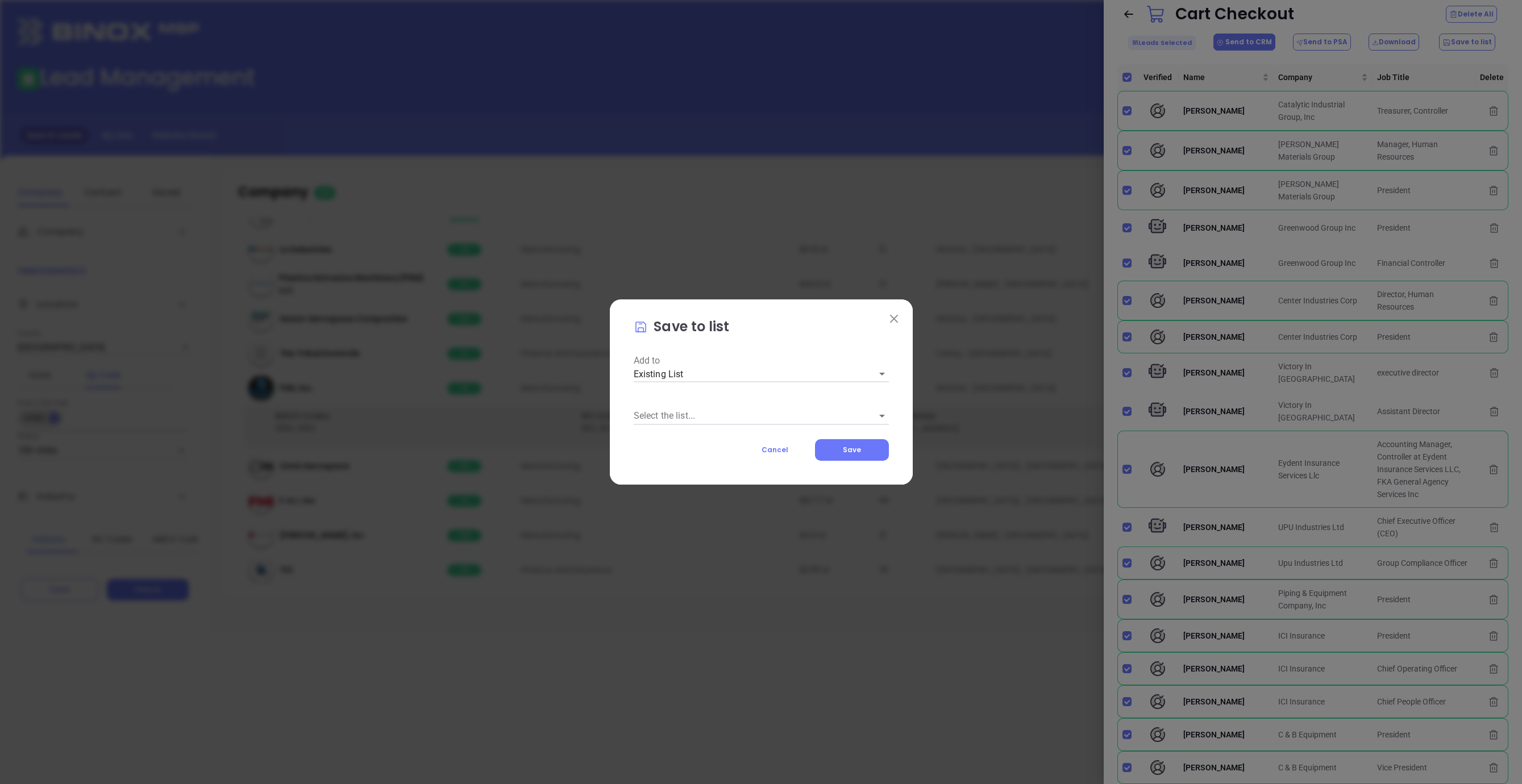
click at [723, 376] on body "Leads Financial Leads Leads Lead Management 1344 Leads AVG $4.60 or 2689 Leads …" at bounding box center [761, 392] width 1522 height 784
click at [709, 391] on li "New List" at bounding box center [761, 395] width 255 height 21
click at [706, 410] on input "text" at bounding box center [761, 415] width 255 height 18
click at [727, 371] on body "Leads Financial Leads Leads Lead Management 1344 Leads AVG $4.60 or 2689 Leads …" at bounding box center [761, 392] width 1522 height 784
click at [710, 356] on li "Existing List" at bounding box center [761, 354] width 255 height 21
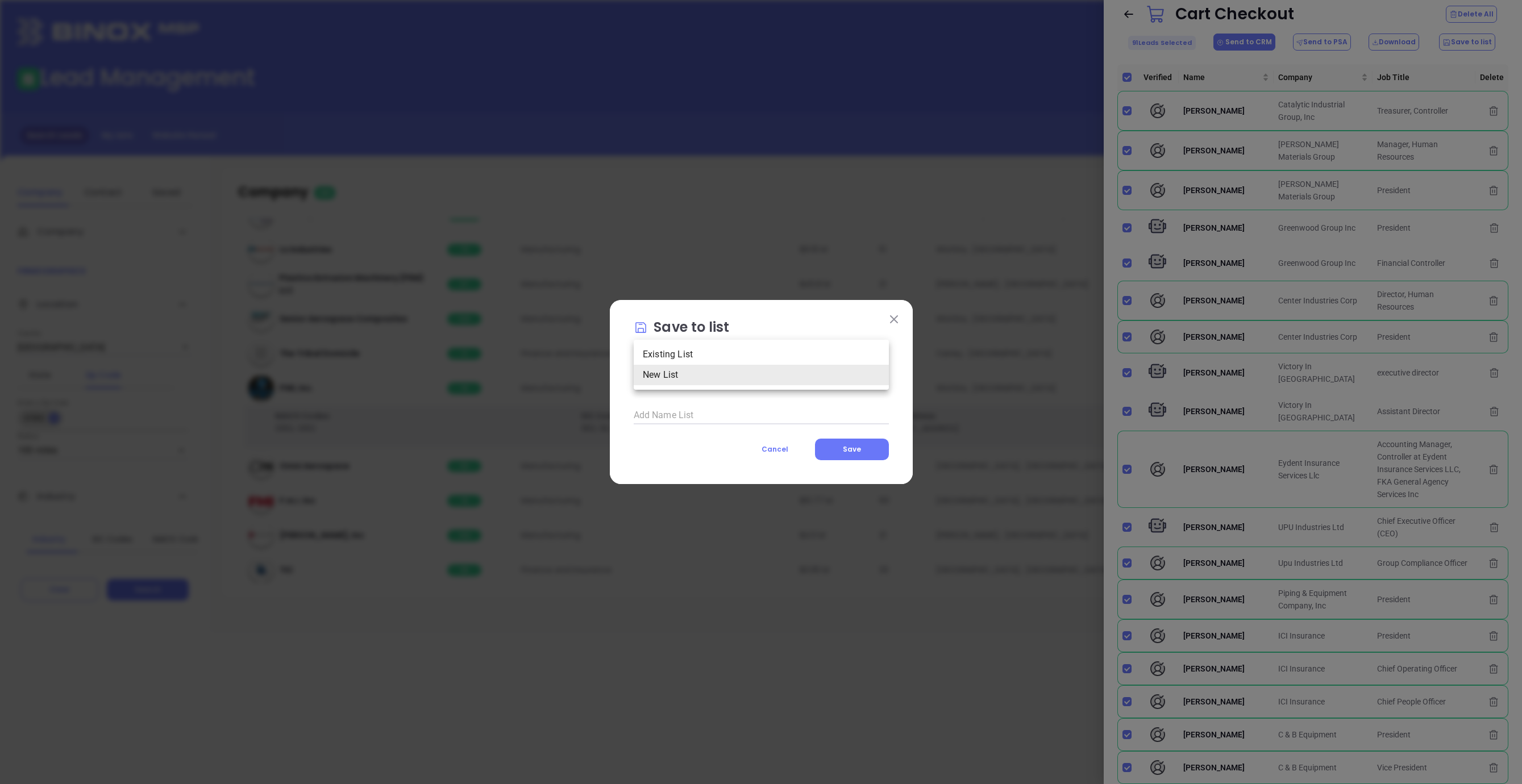
type input "1"
click at [702, 415] on input "Select the list..." at bounding box center [745, 416] width 223 height 18
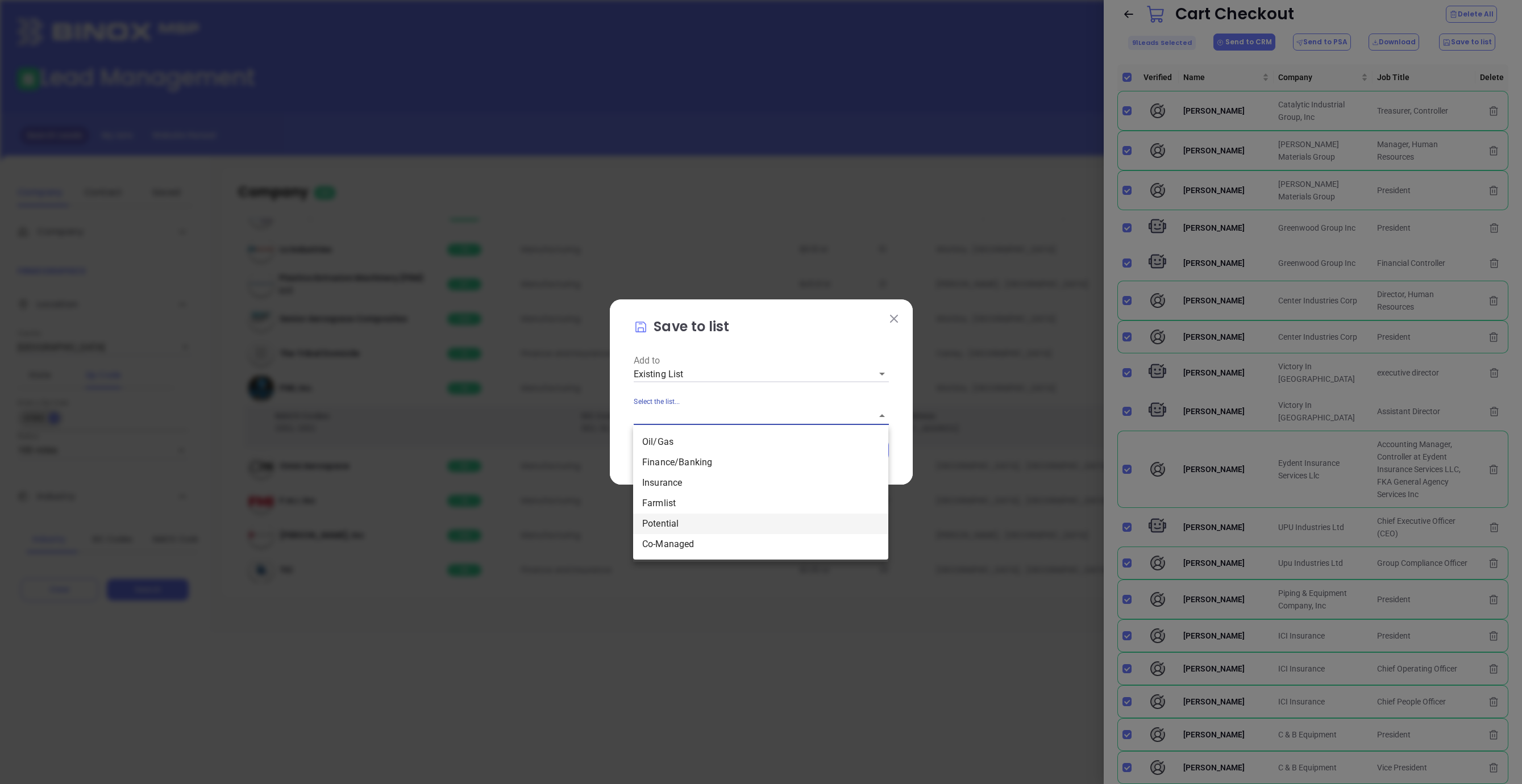
click at [665, 527] on li "Potential" at bounding box center [760, 524] width 255 height 21
type input "Potential"
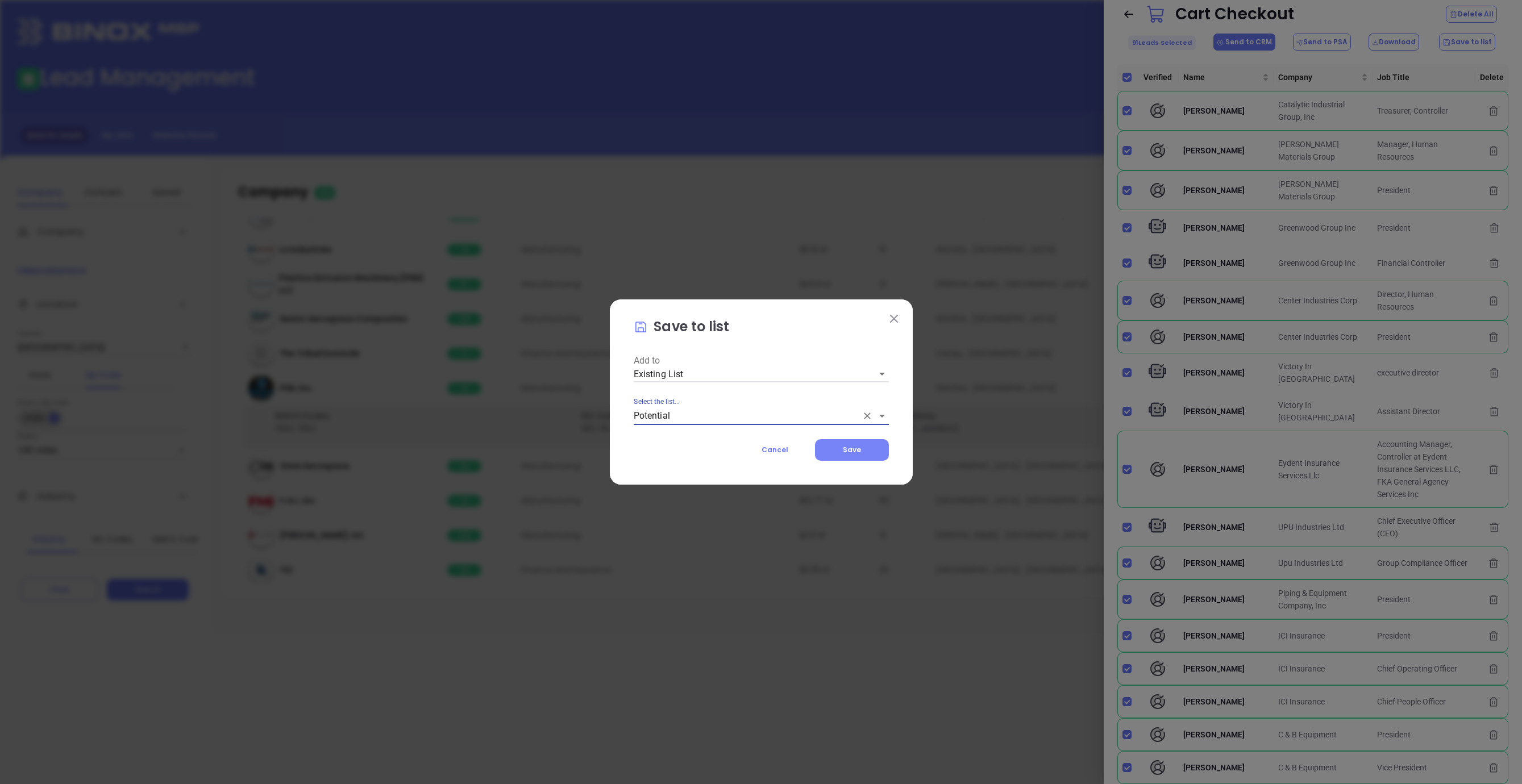
click at [847, 452] on span "Save" at bounding box center [852, 449] width 18 height 10
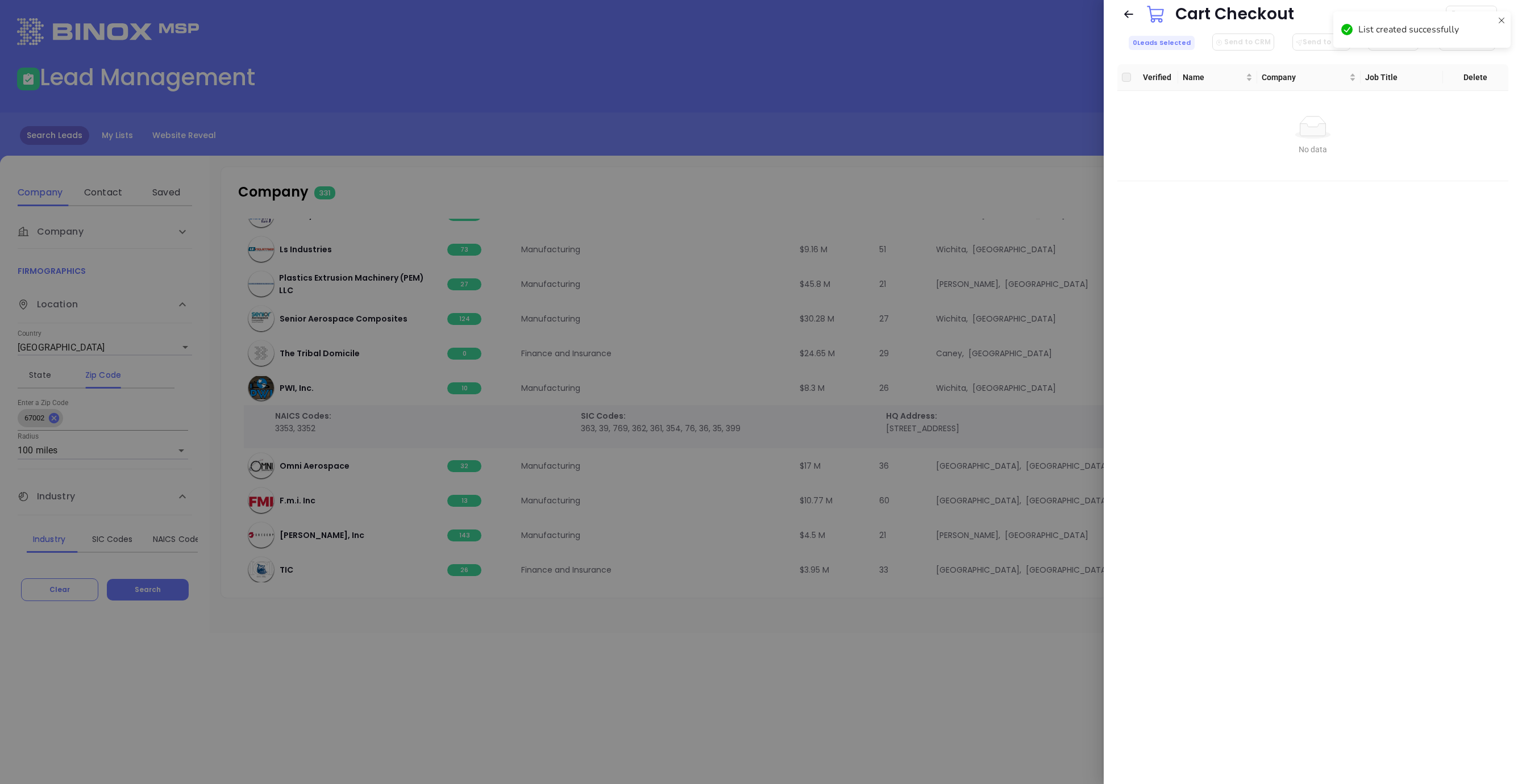
checkbox input "false"
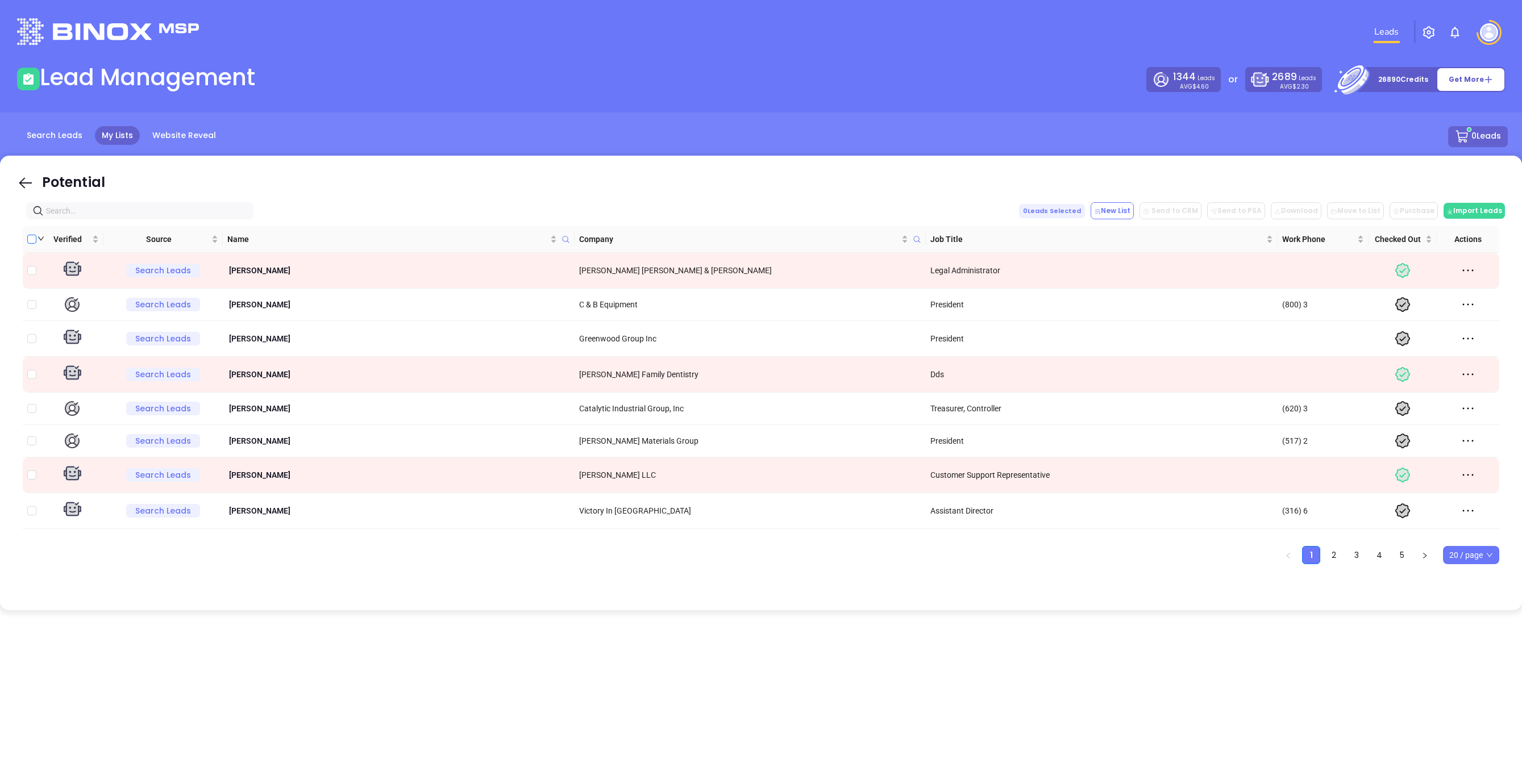
click at [29, 237] on input "Custom selection" at bounding box center [31, 239] width 9 height 9
checkbox input "true"
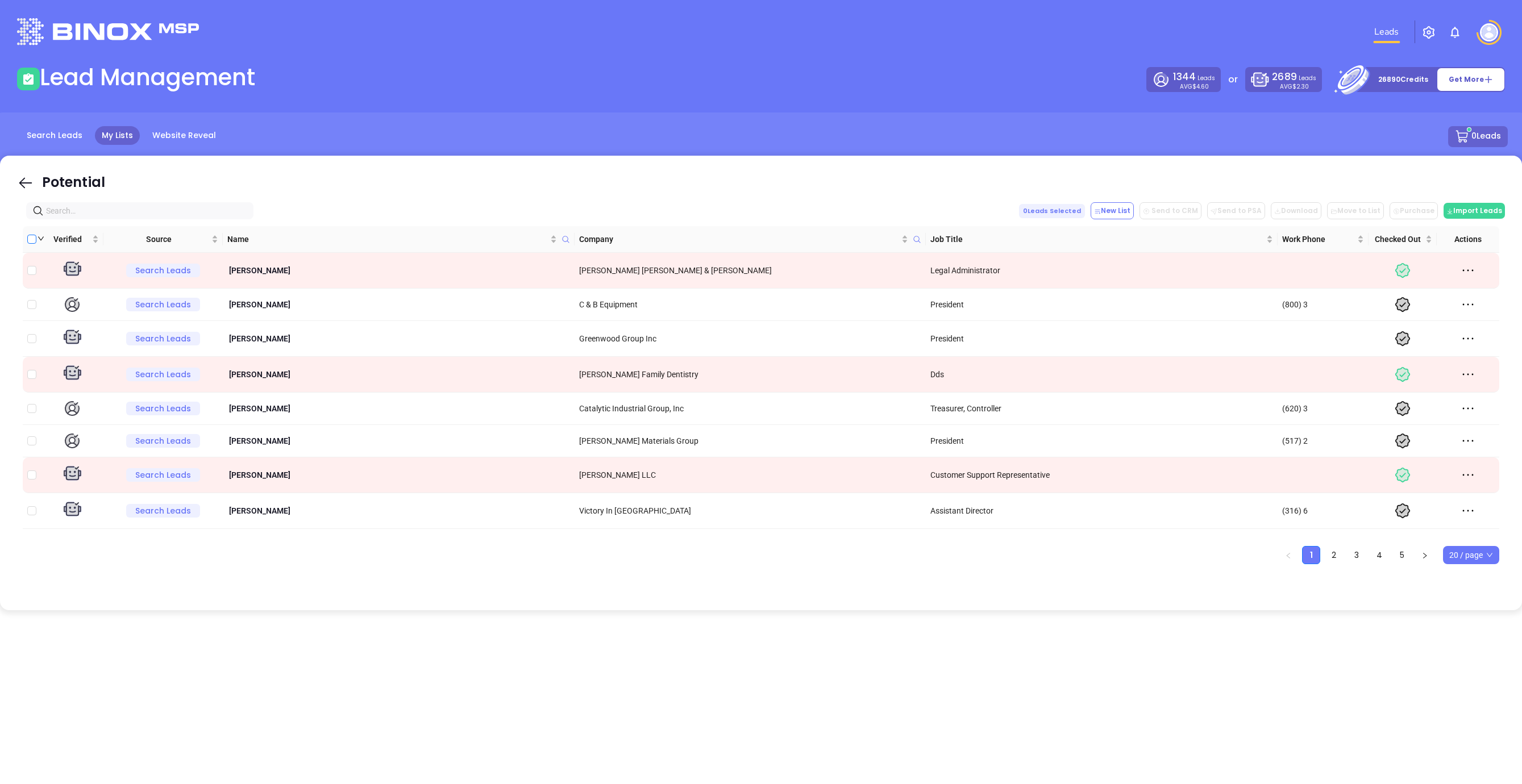
checkbox input "true"
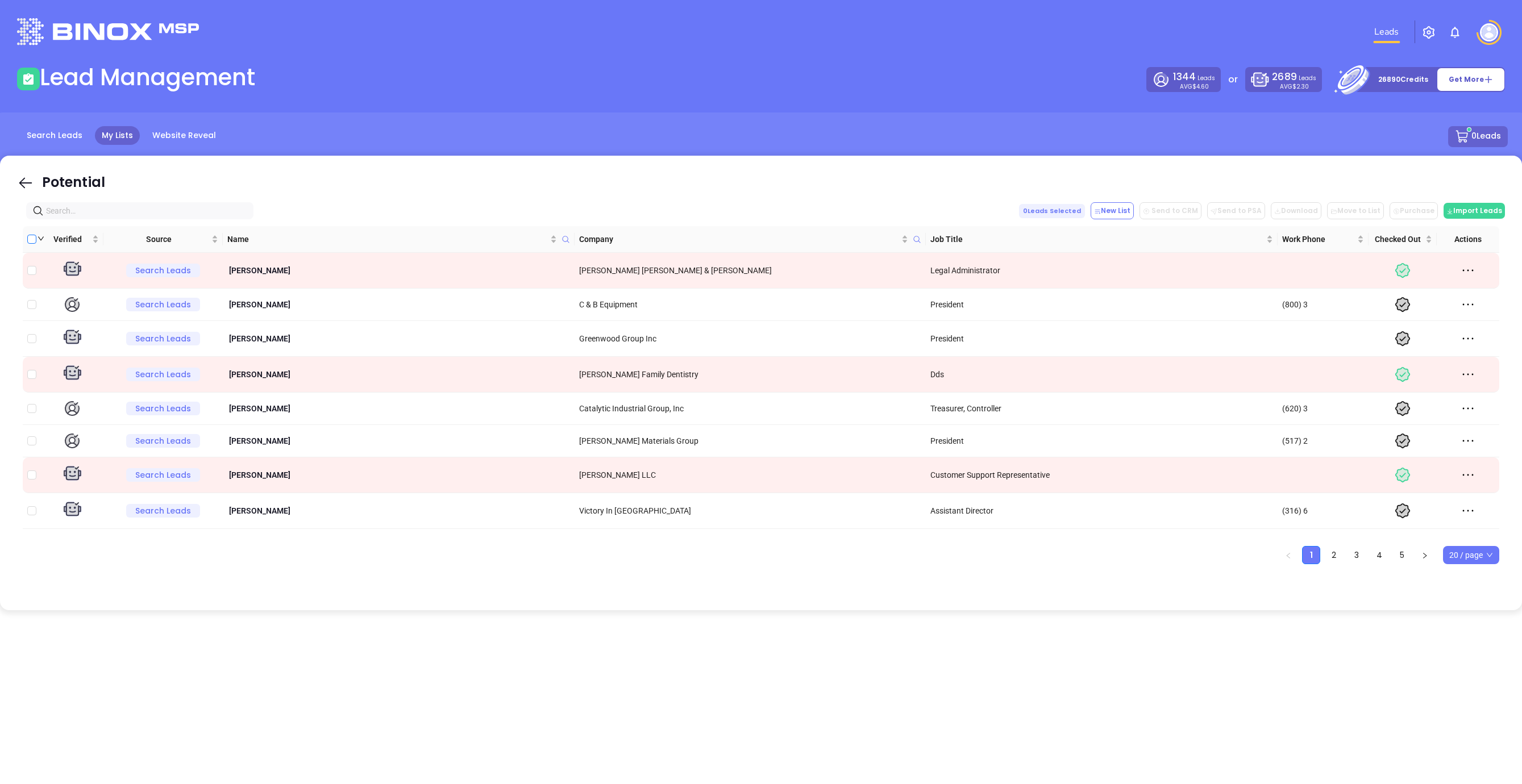
checkbox input "true"
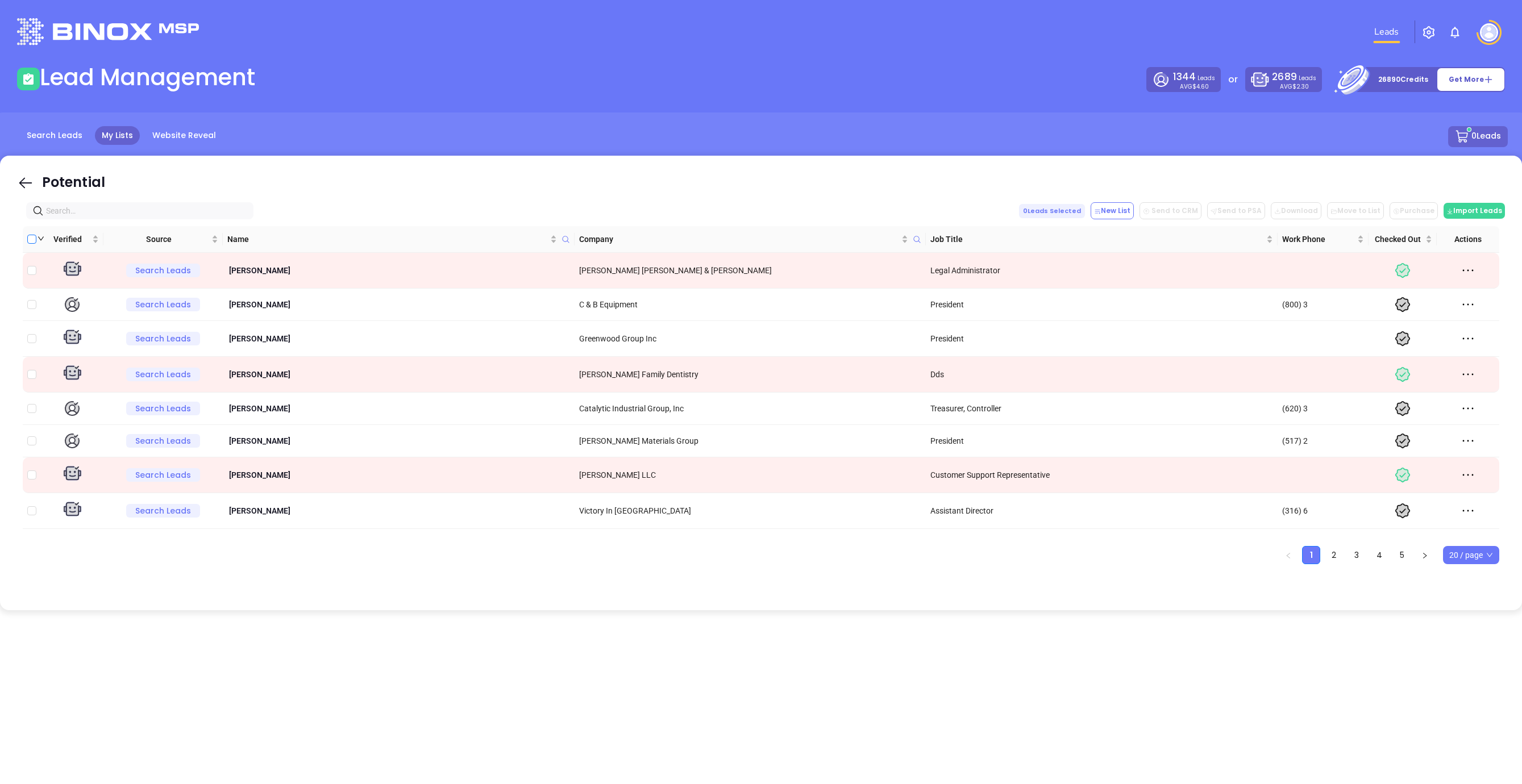
checkbox input "true"
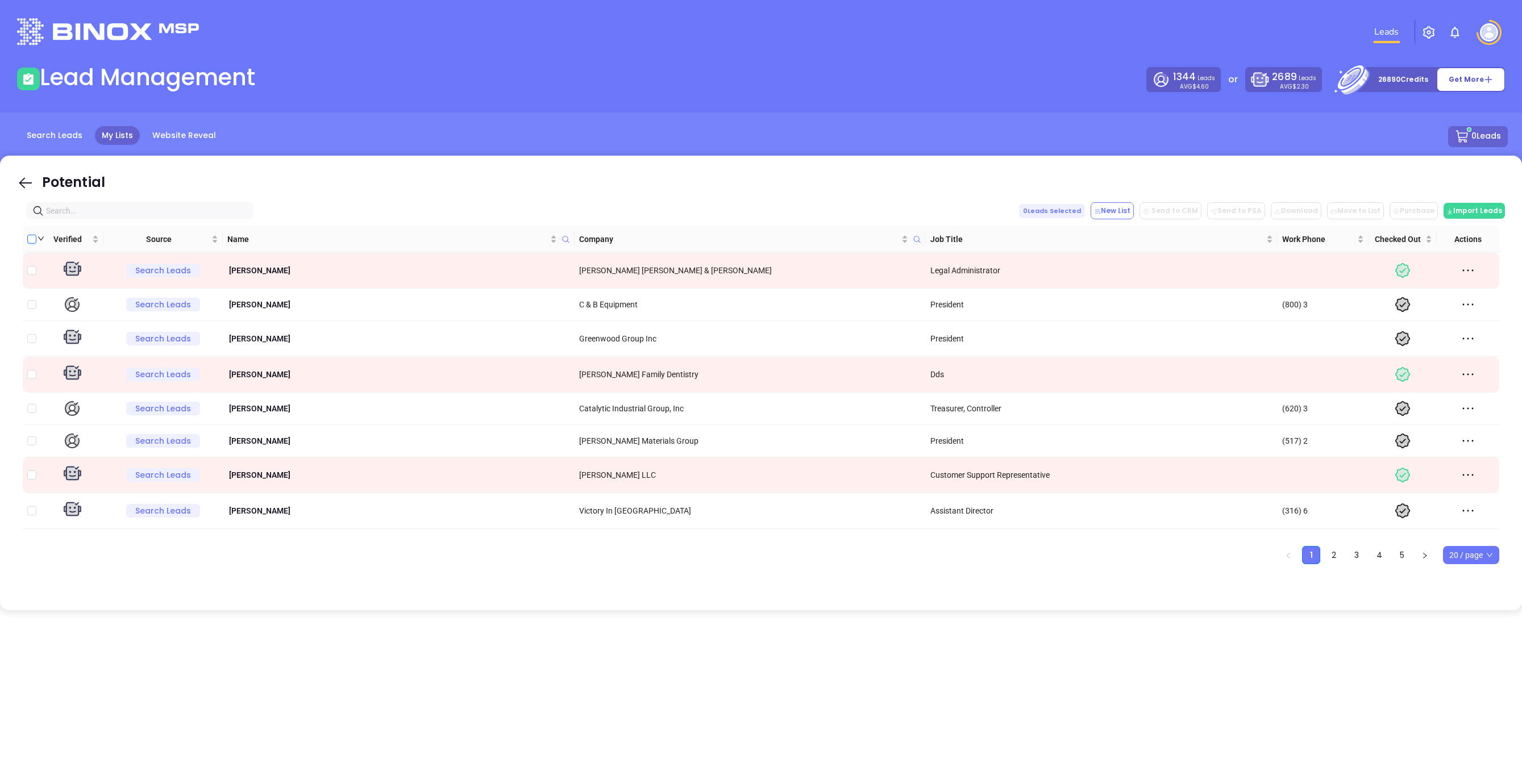
checkbox input "true"
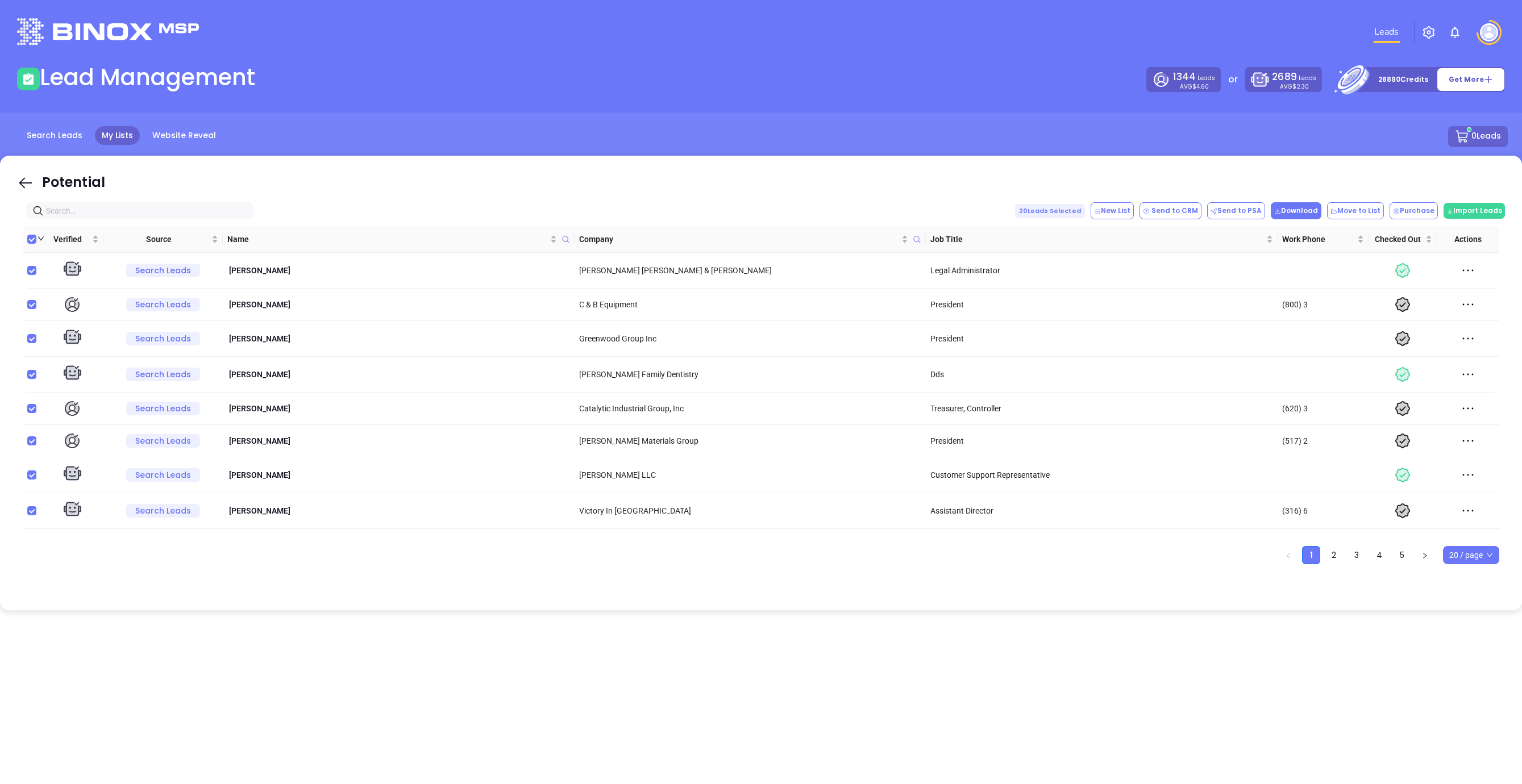
click at [1306, 214] on button "Download" at bounding box center [1296, 211] width 51 height 17
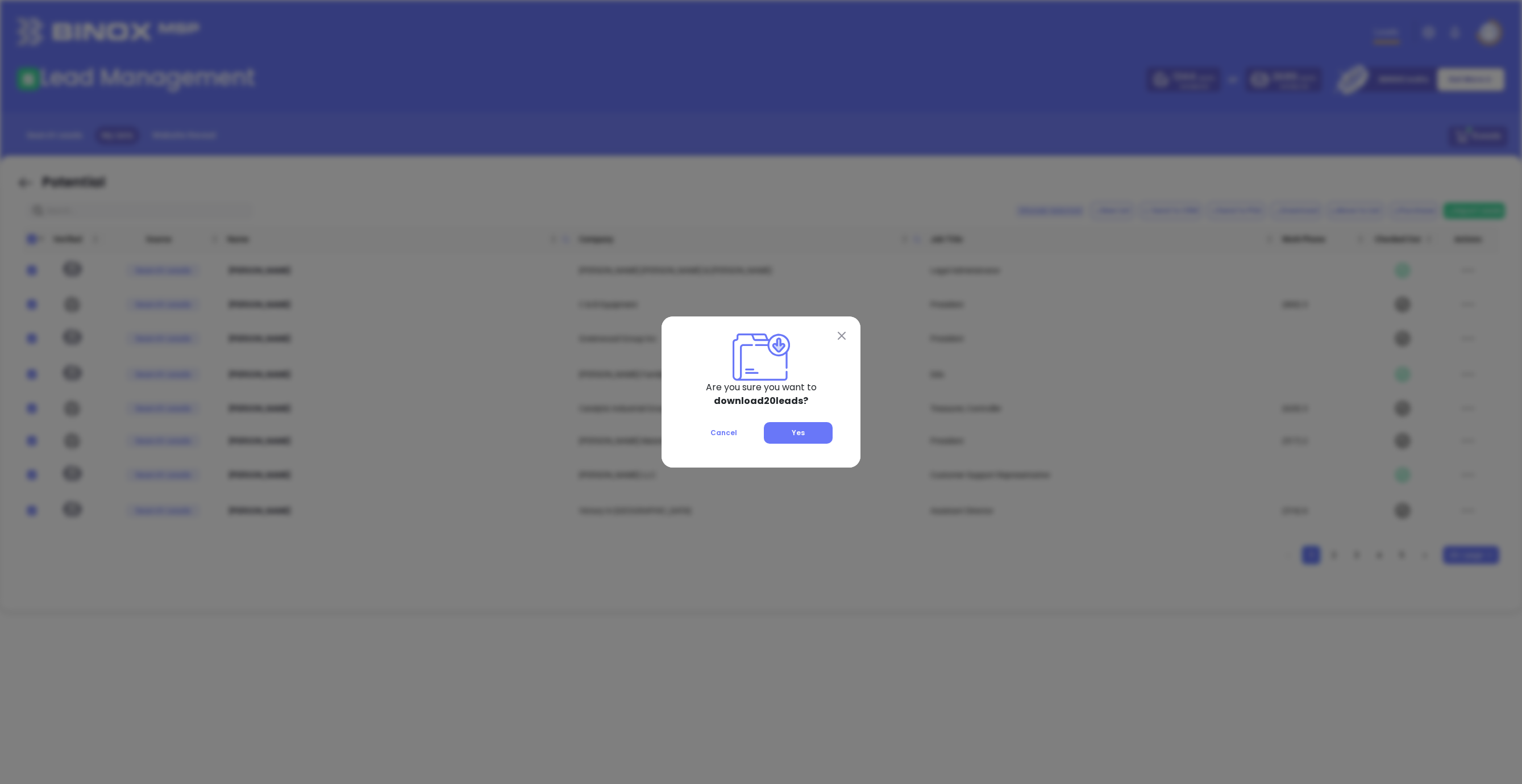
click at [798, 437] on span "Yes" at bounding box center [798, 432] width 13 height 10
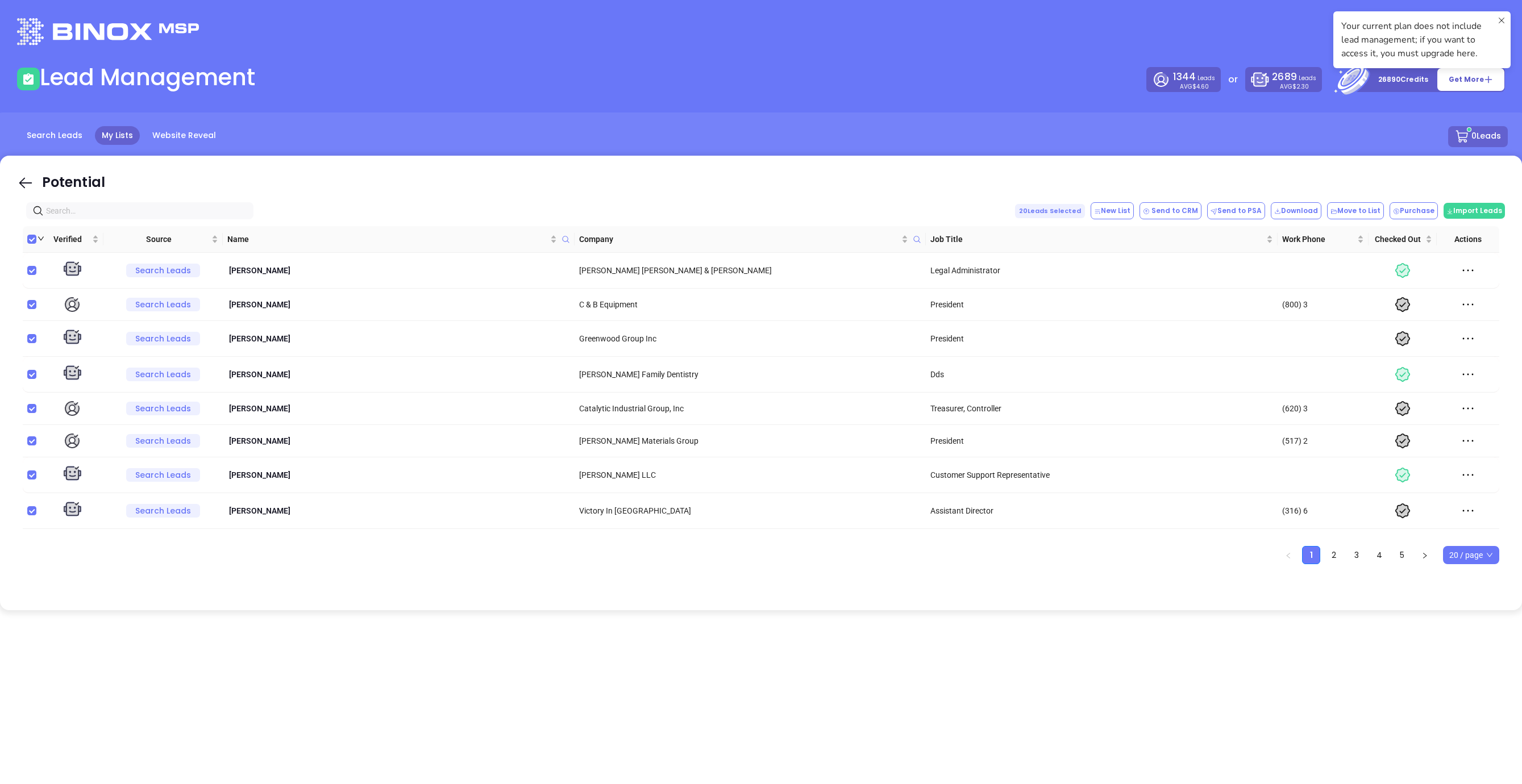
click at [1505, 19] on icon at bounding box center [1501, 40] width 9 height 48
click at [1209, 133] on div "0 Leads" at bounding box center [761, 136] width 1493 height 21
click at [1396, 86] on div "26890 Credits Get More" at bounding box center [1428, 79] width 155 height 25
click at [1395, 80] on p "26890 Credits" at bounding box center [1403, 79] width 50 height 12
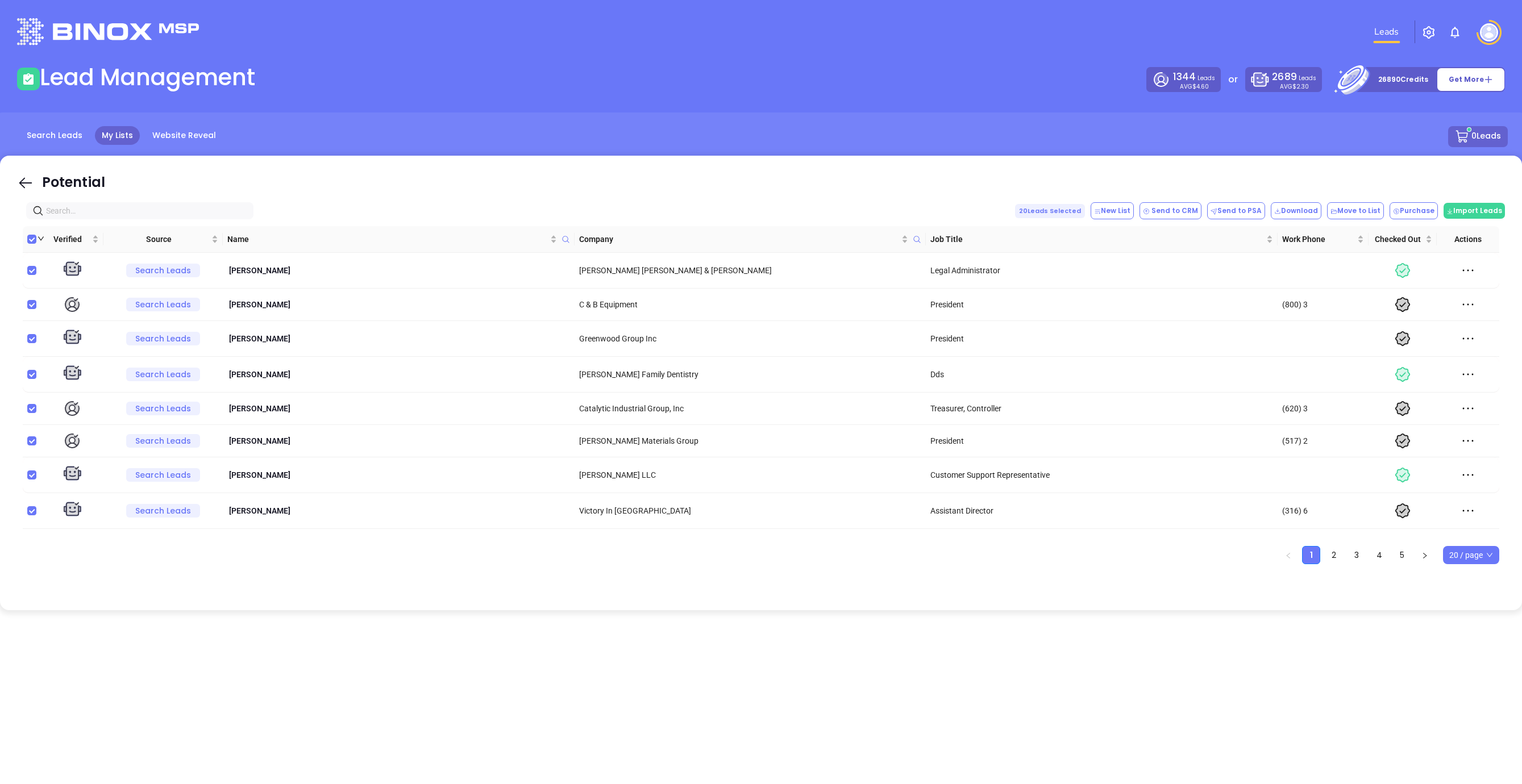
drag, startPoint x: 1217, startPoint y: 176, endPoint x: 1222, endPoint y: 176, distance: 5.0
click at [1217, 176] on div "Potential" at bounding box center [761, 184] width 1488 height 23
click at [1485, 551] on span "20 / page" at bounding box center [1471, 555] width 44 height 17
click at [1483, 536] on div "500 / page" at bounding box center [1471, 532] width 39 height 12
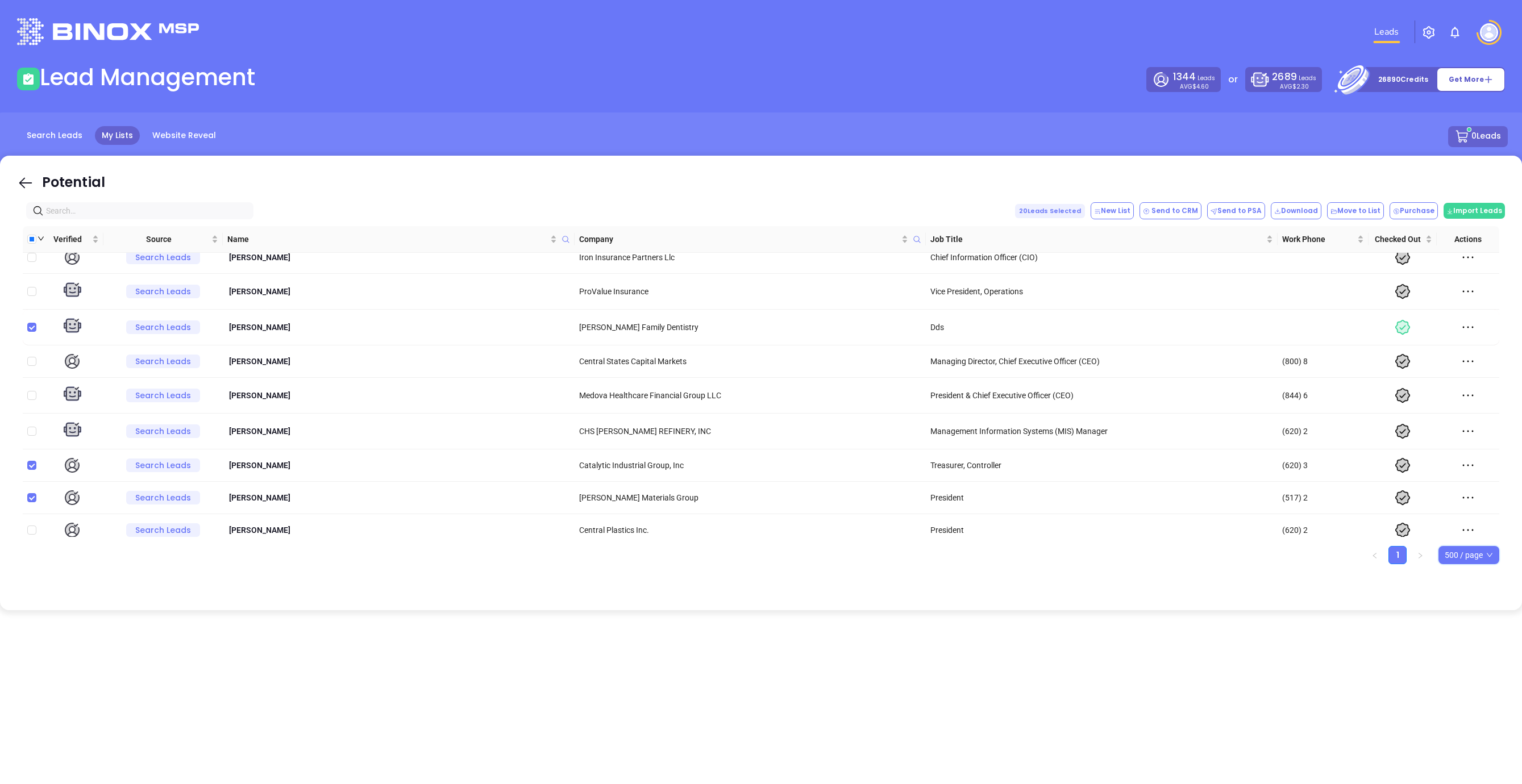
scroll to position [0, 0]
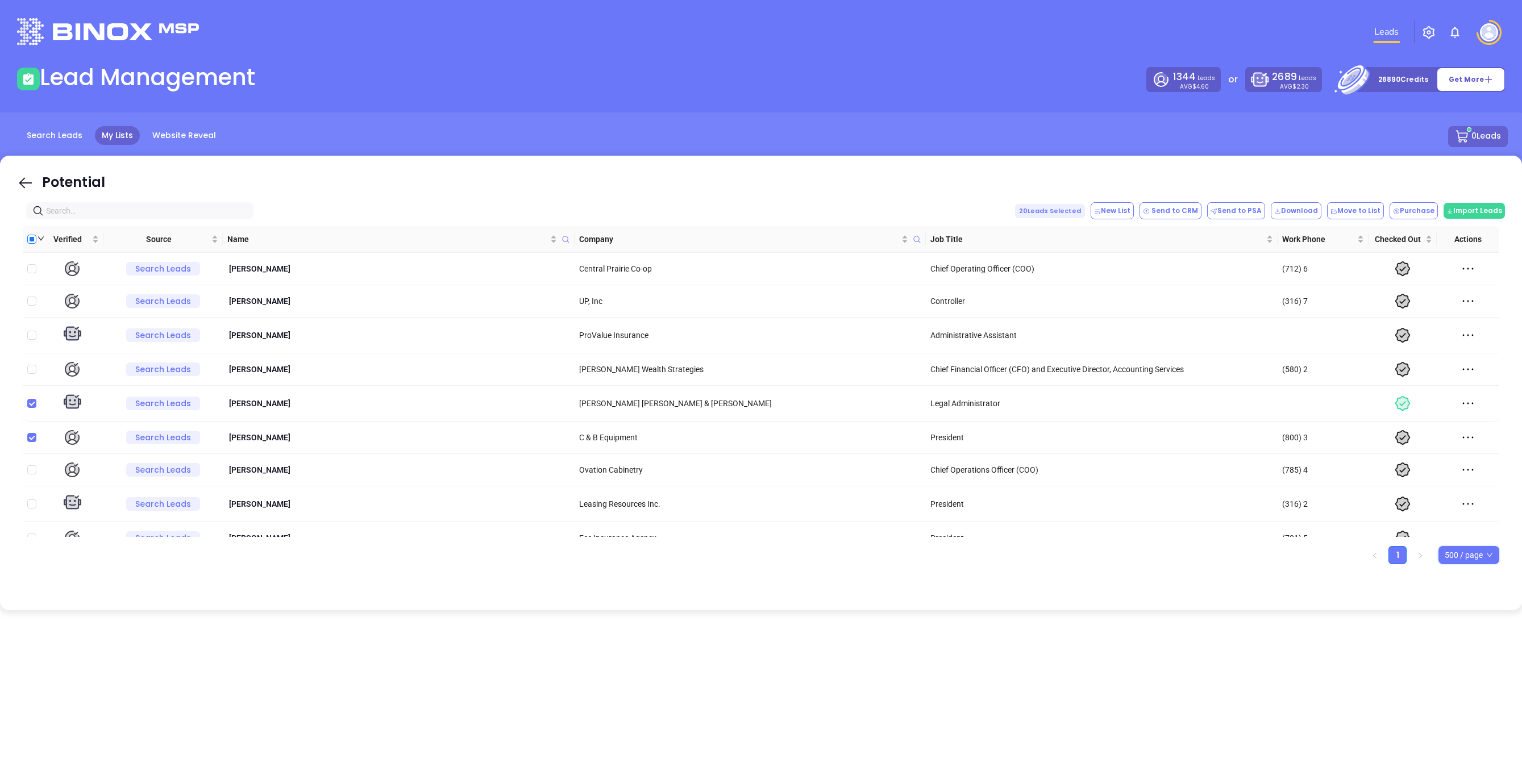
click at [31, 235] on input "Custom selection" at bounding box center [31, 239] width 9 height 9
checkbox input "true"
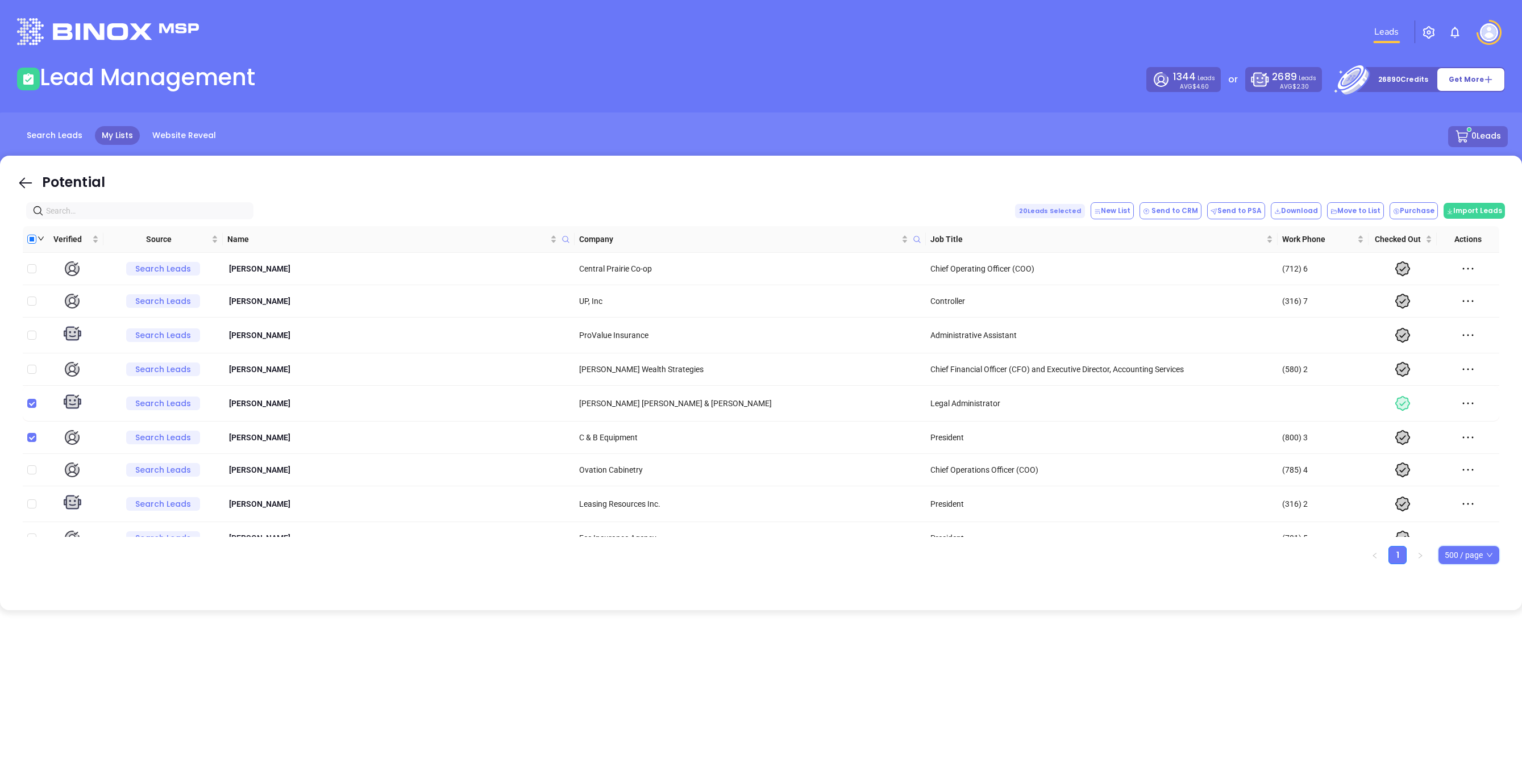
checkbox input "true"
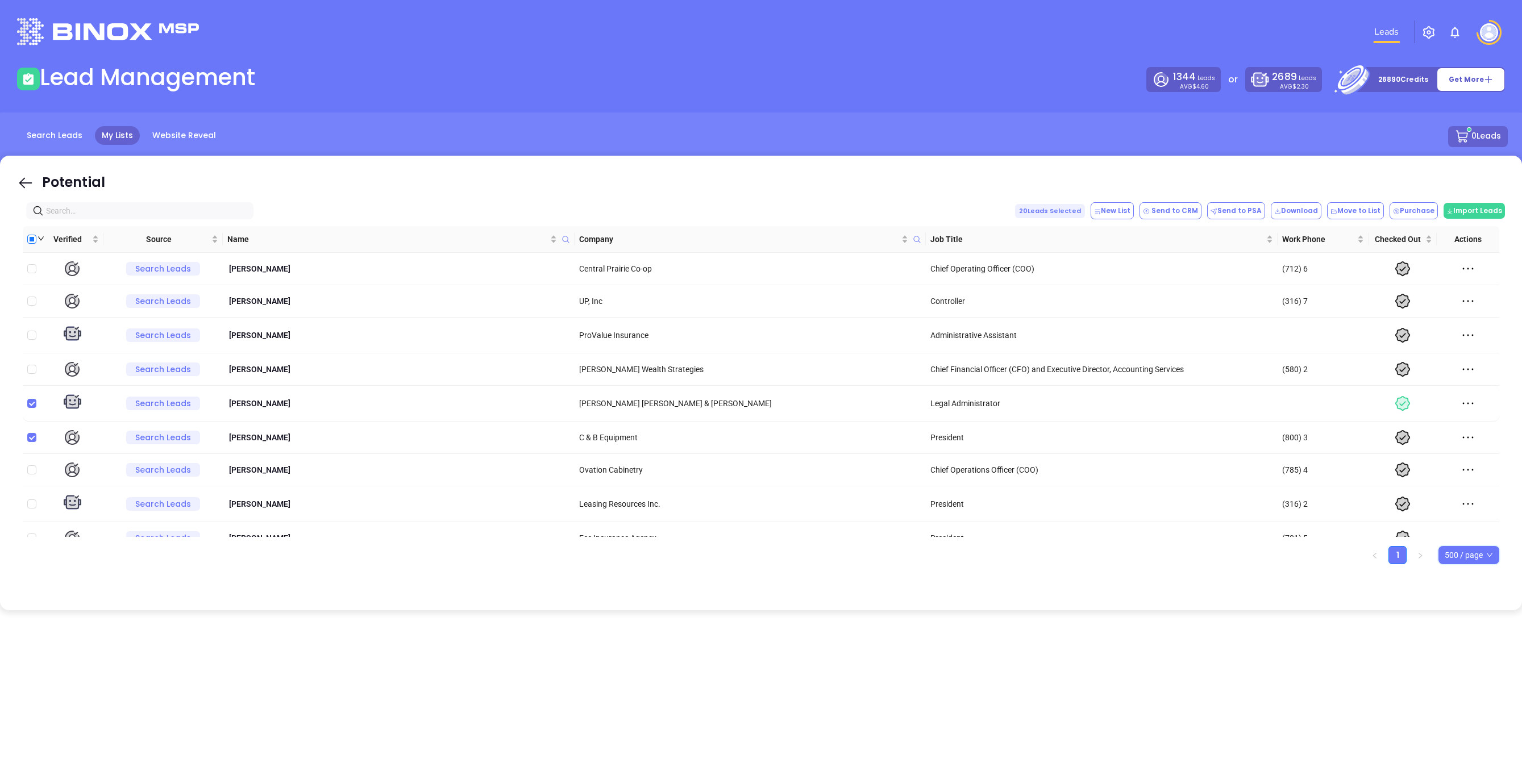
checkbox input "true"
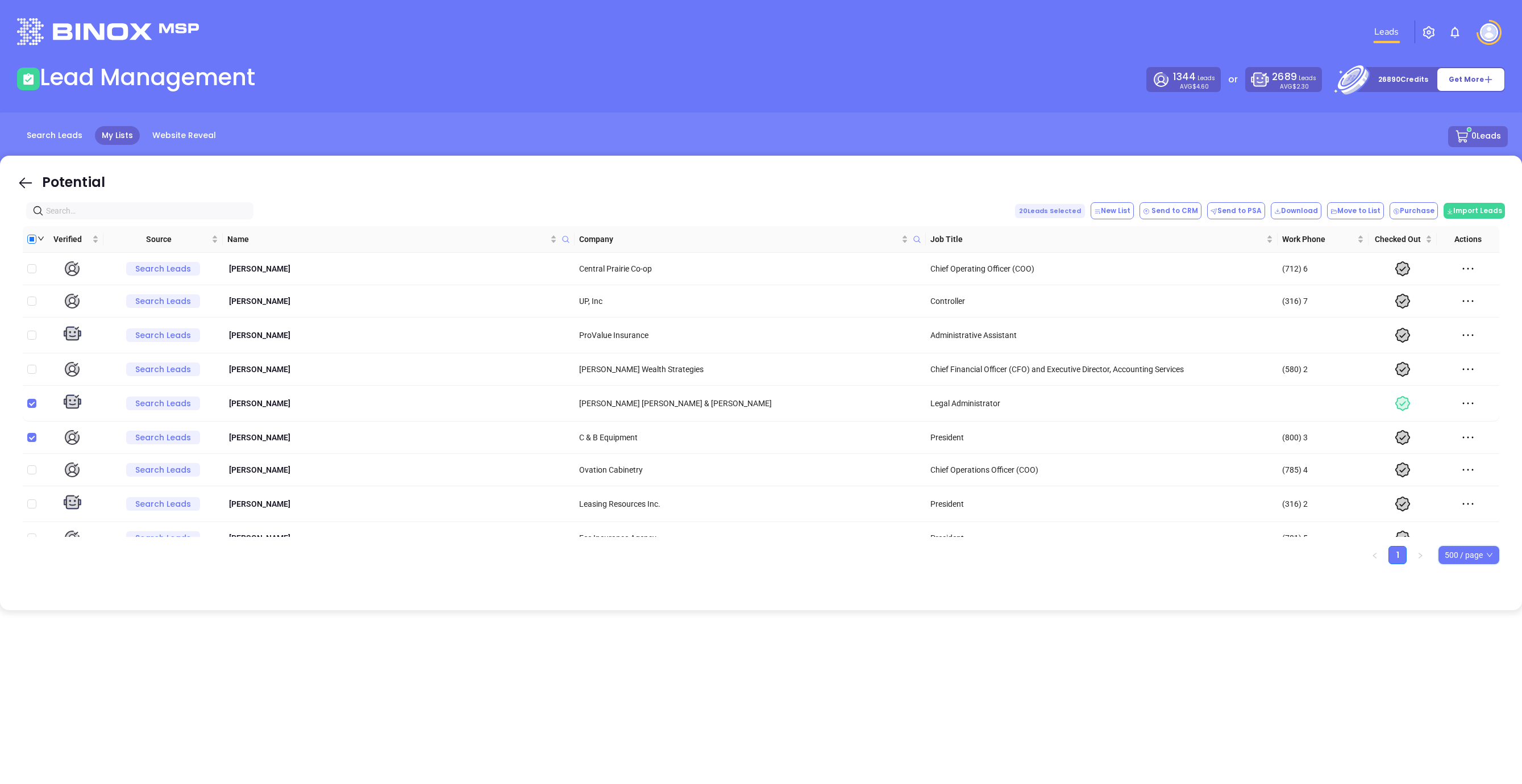
checkbox input "true"
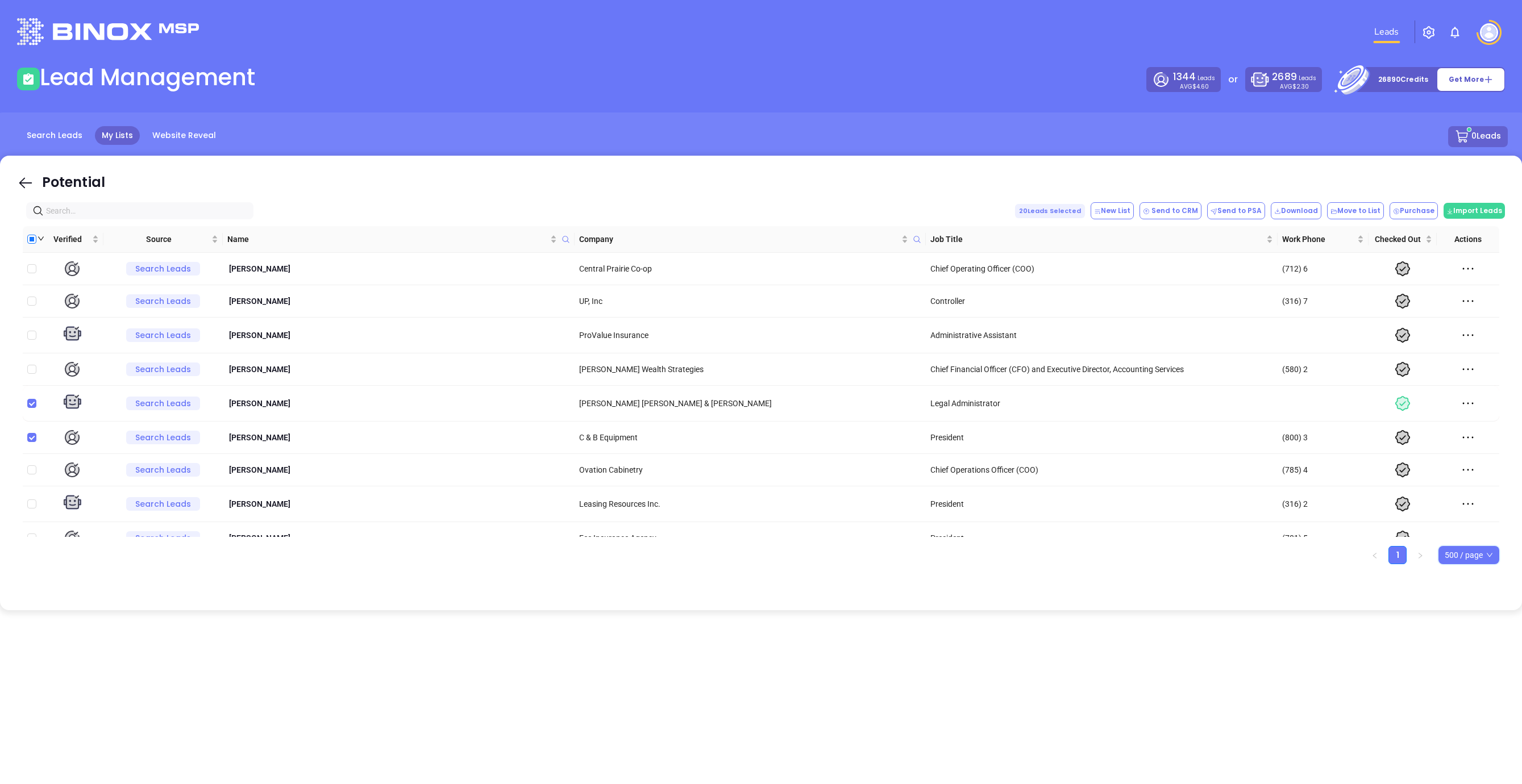
checkbox input "true"
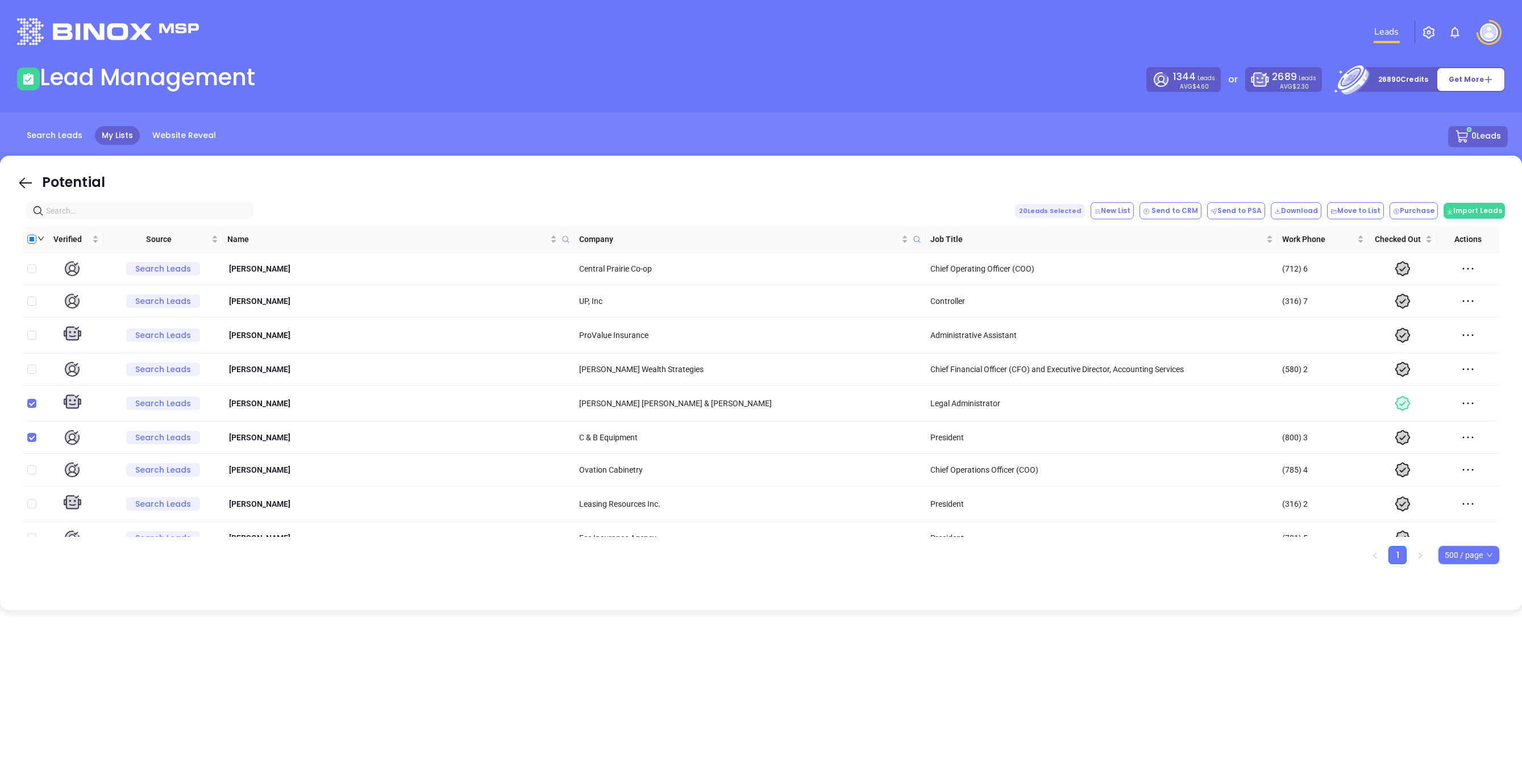
checkbox input "true"
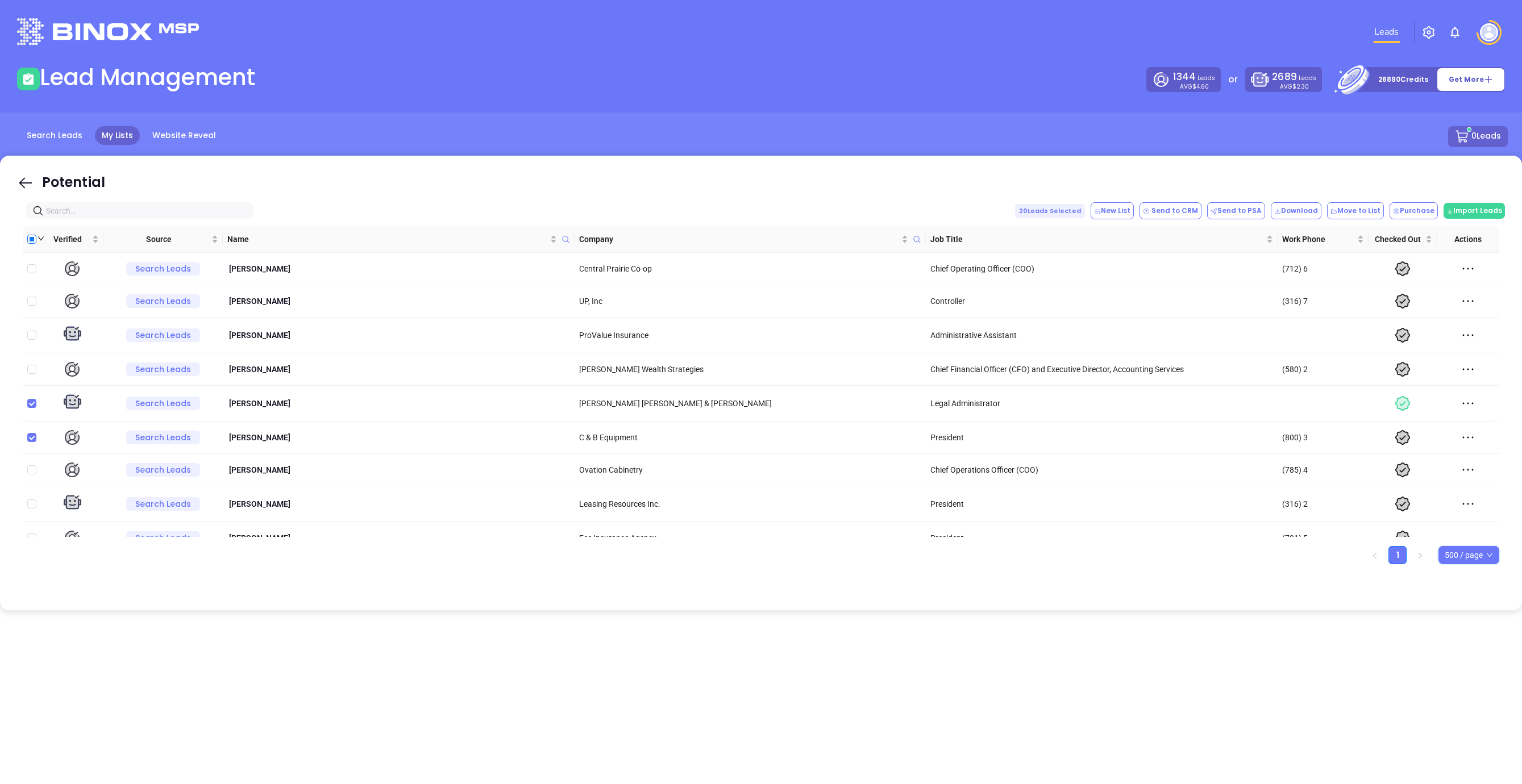
checkbox input "true"
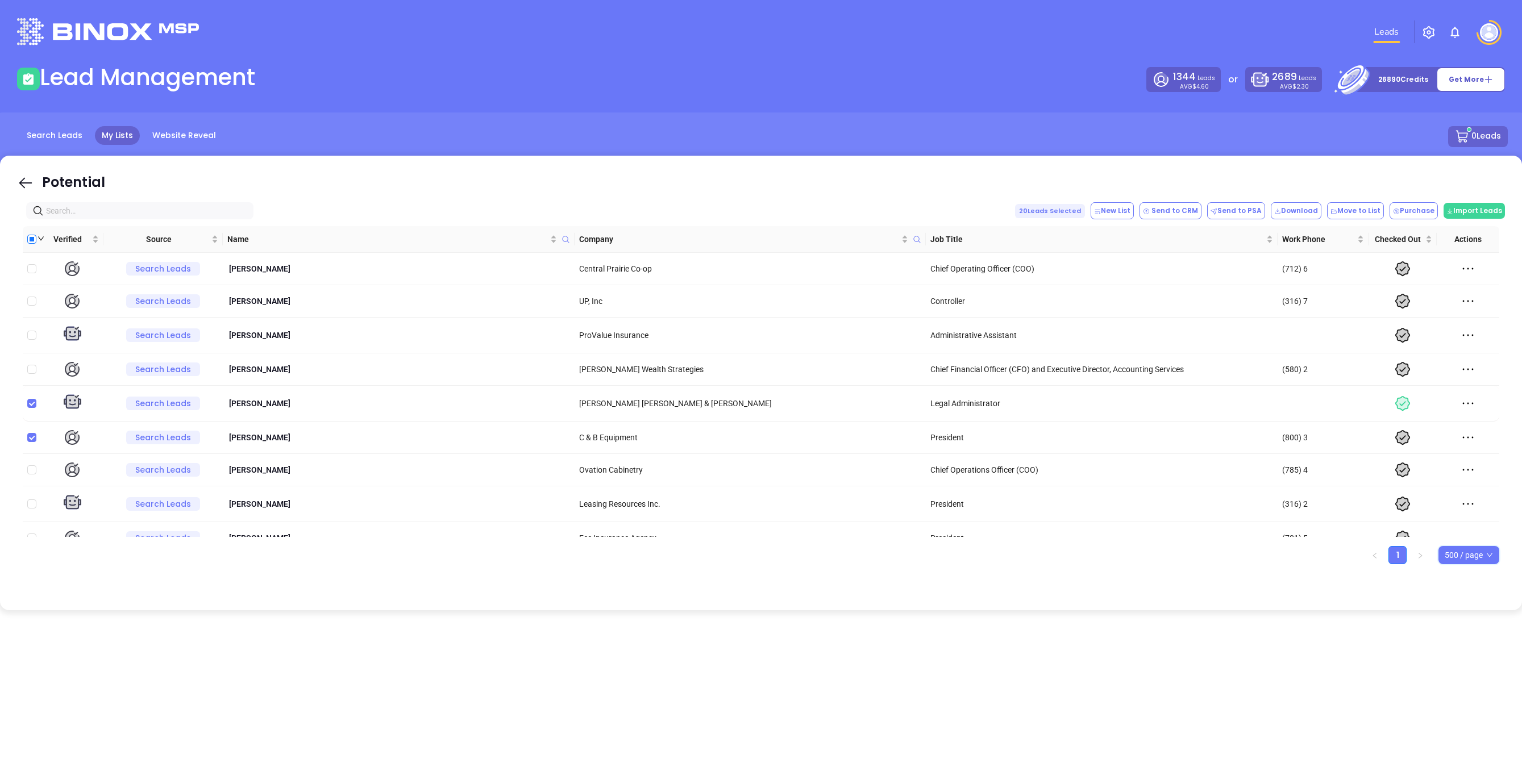
checkbox input "true"
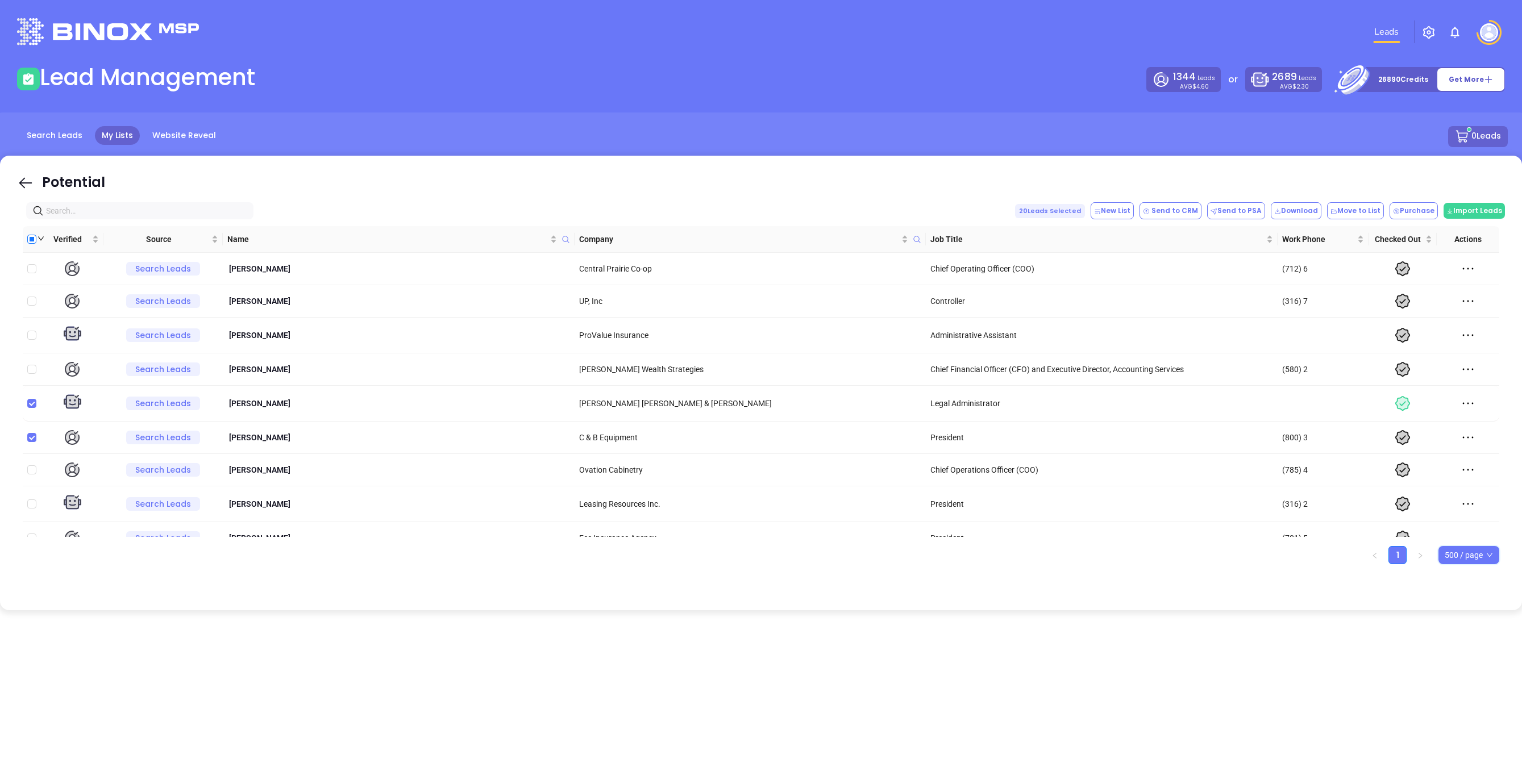
checkbox input "true"
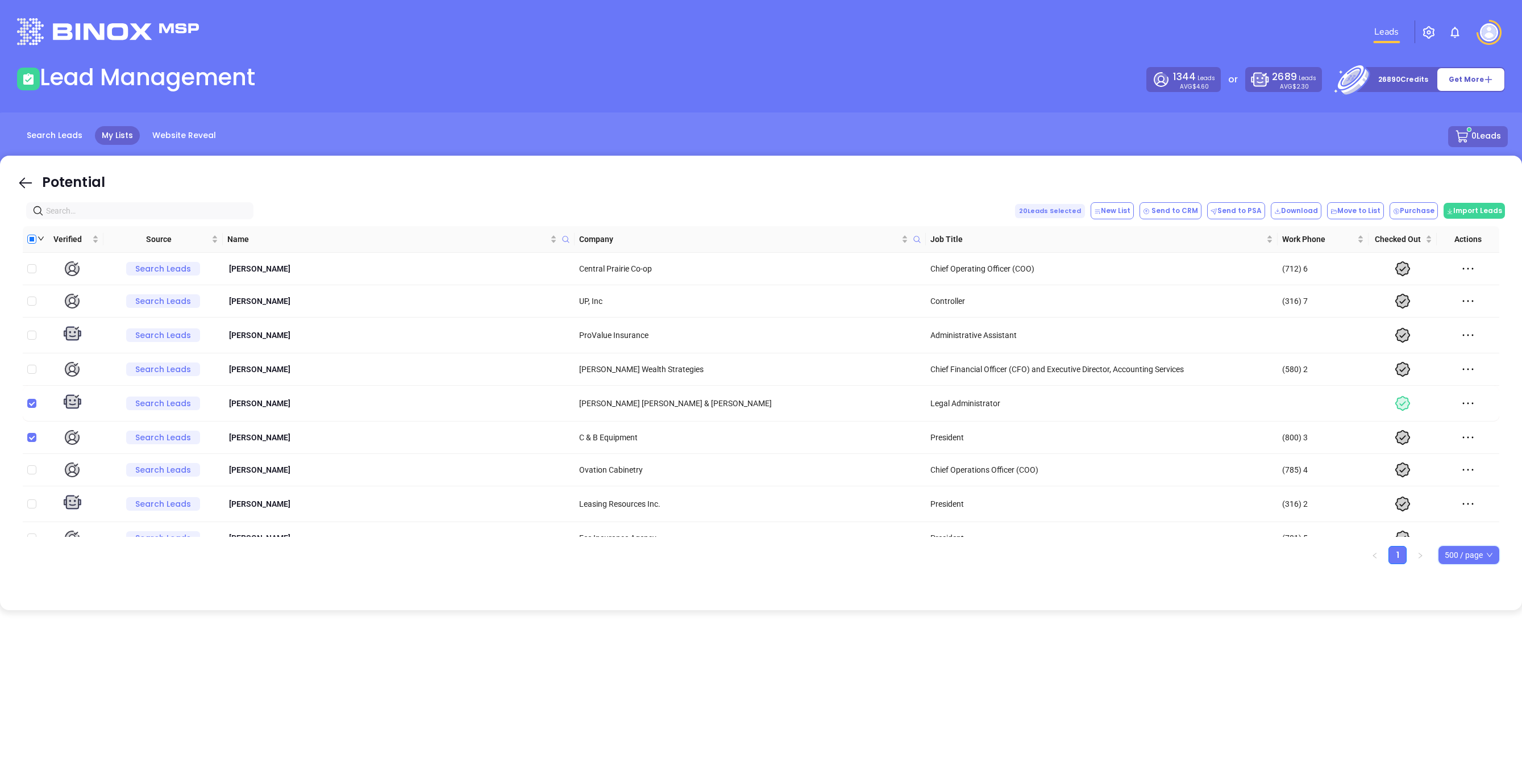
checkbox input "true"
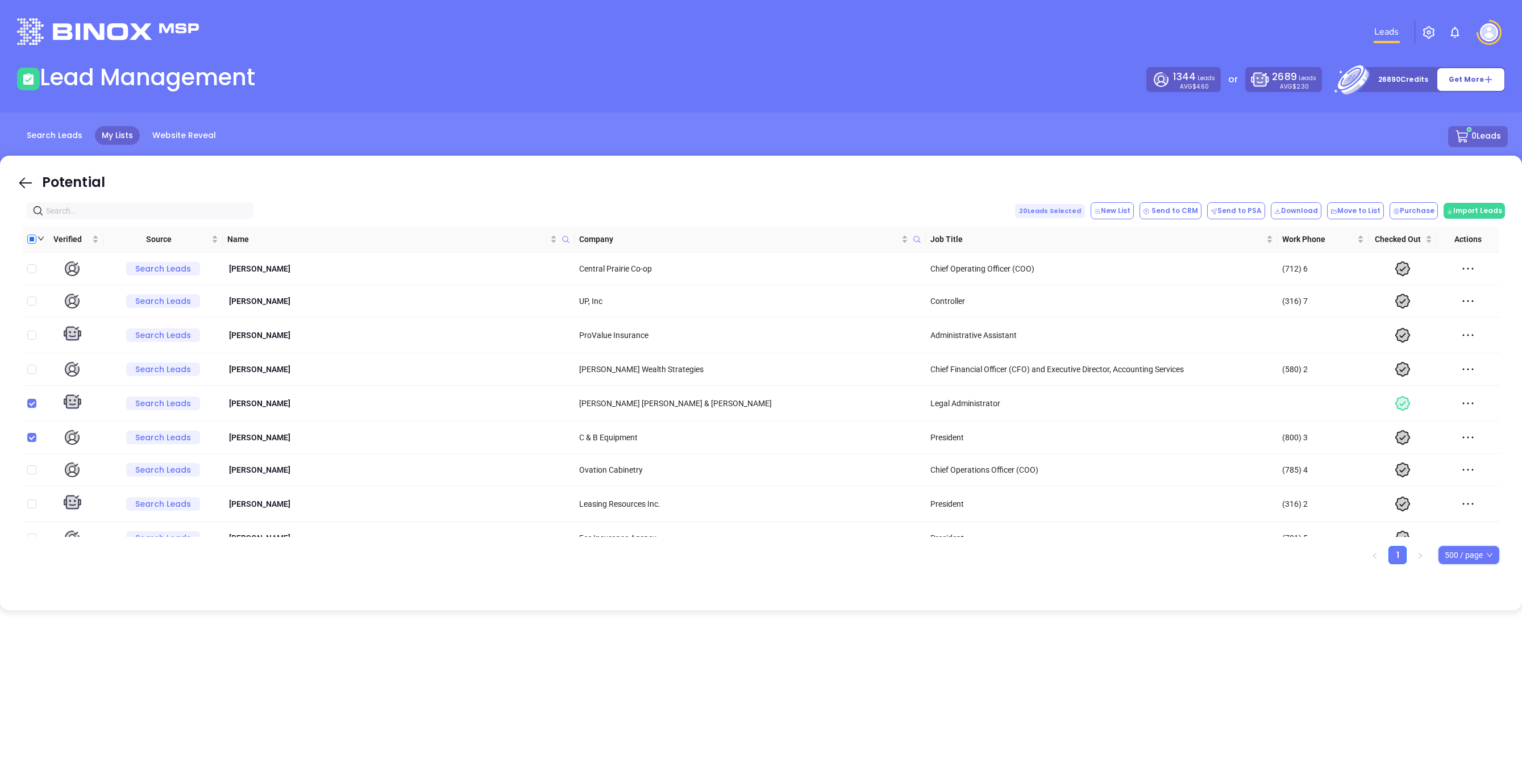
checkbox input "true"
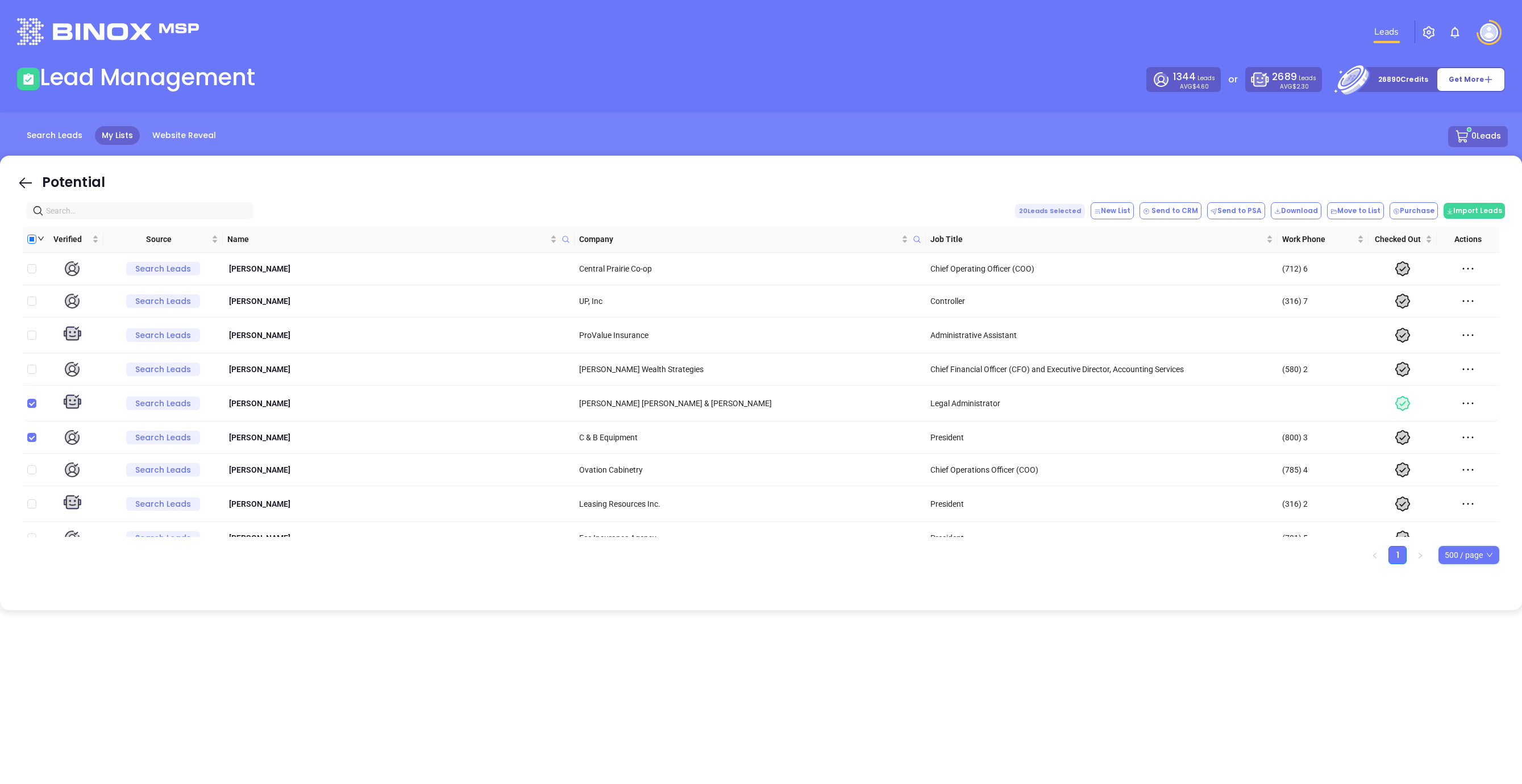
checkbox input "true"
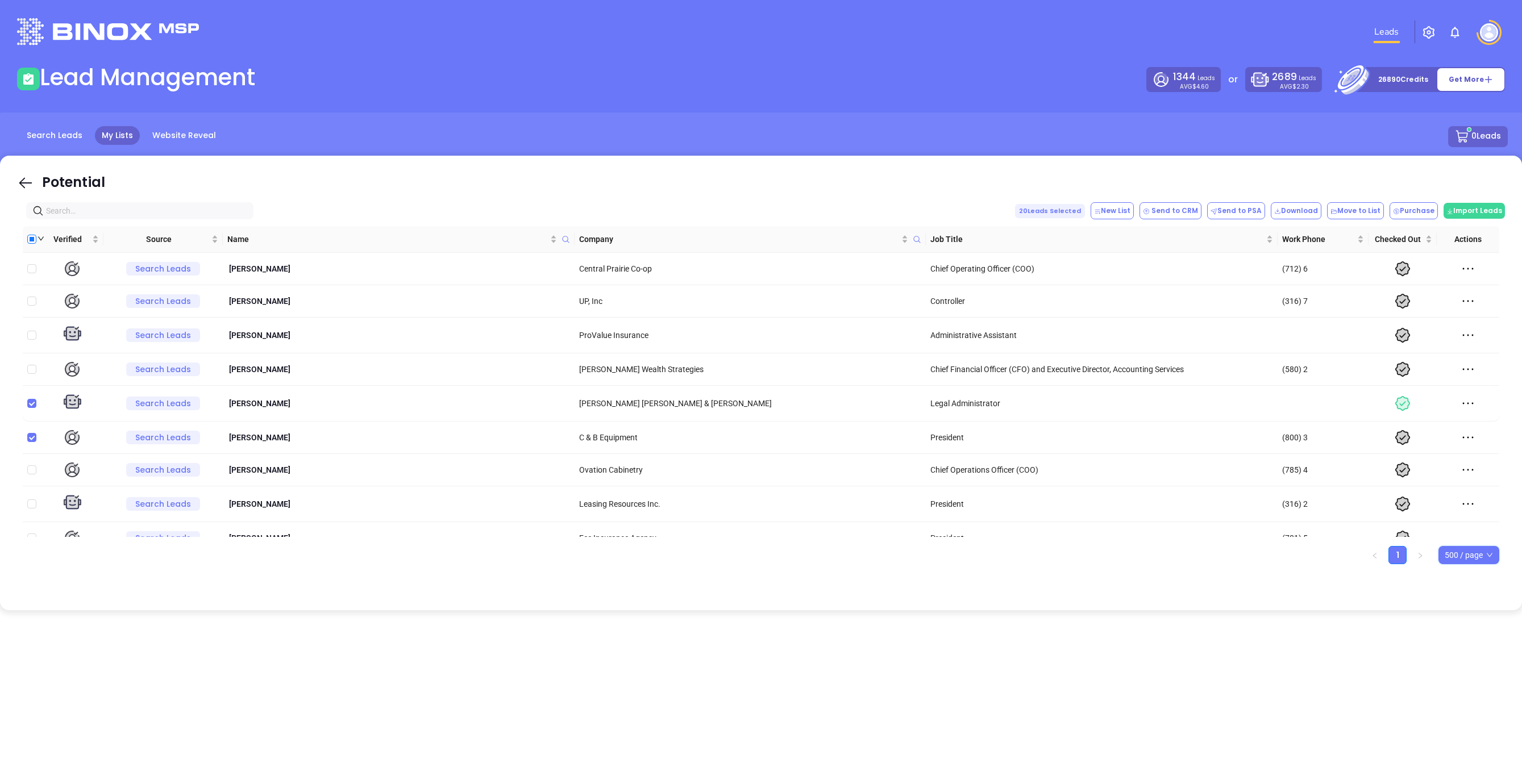
checkbox input "true"
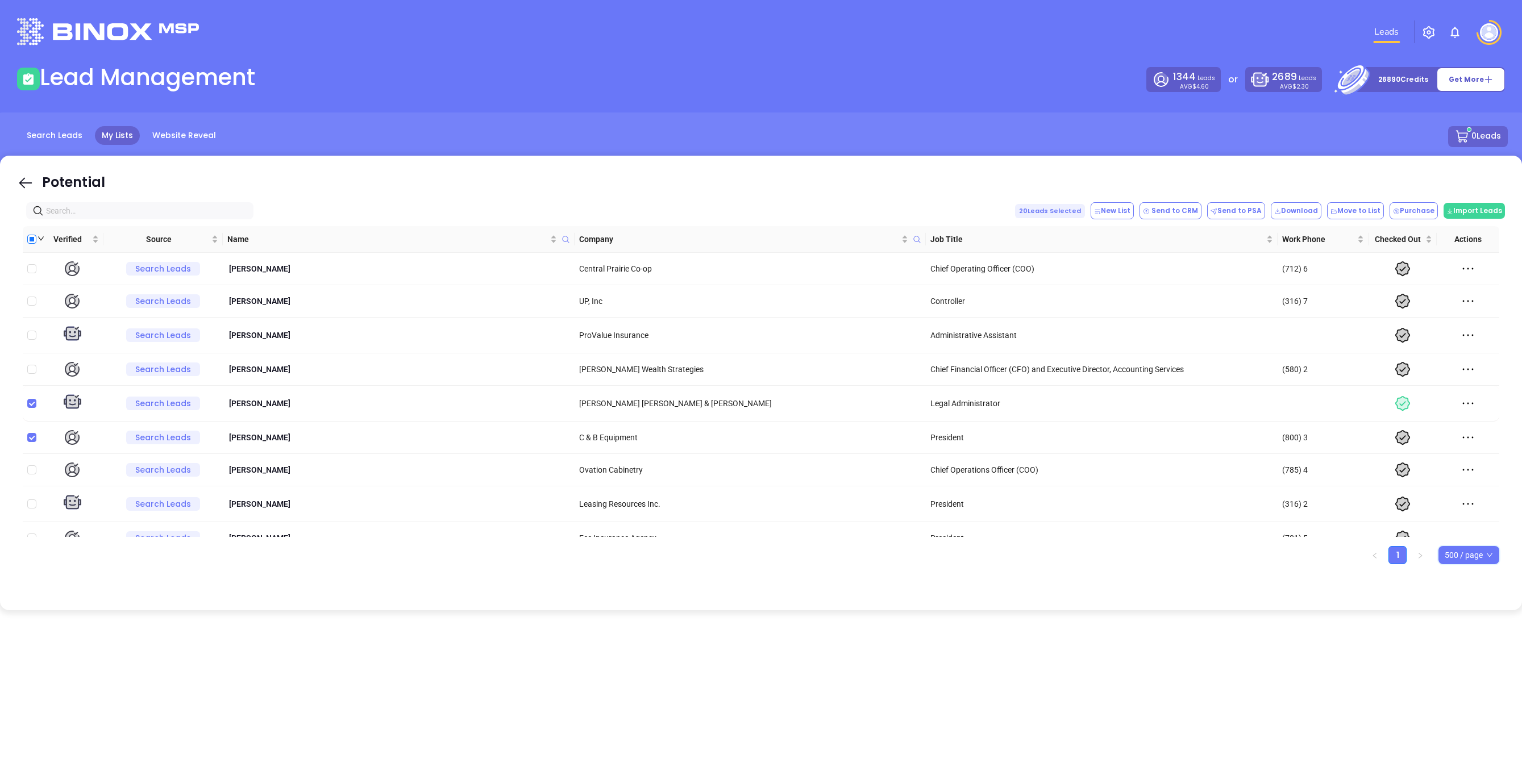
checkbox input "true"
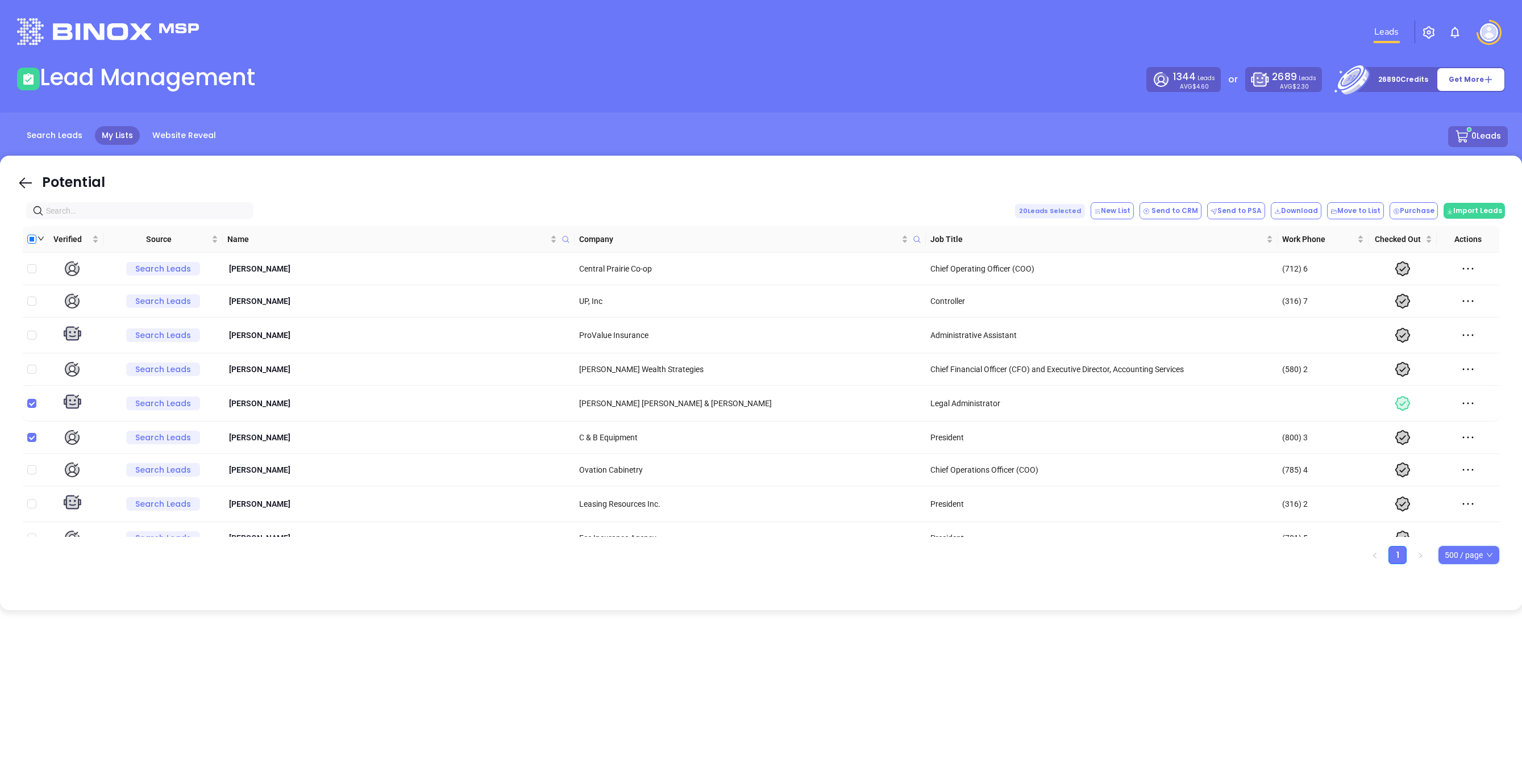
checkbox input "true"
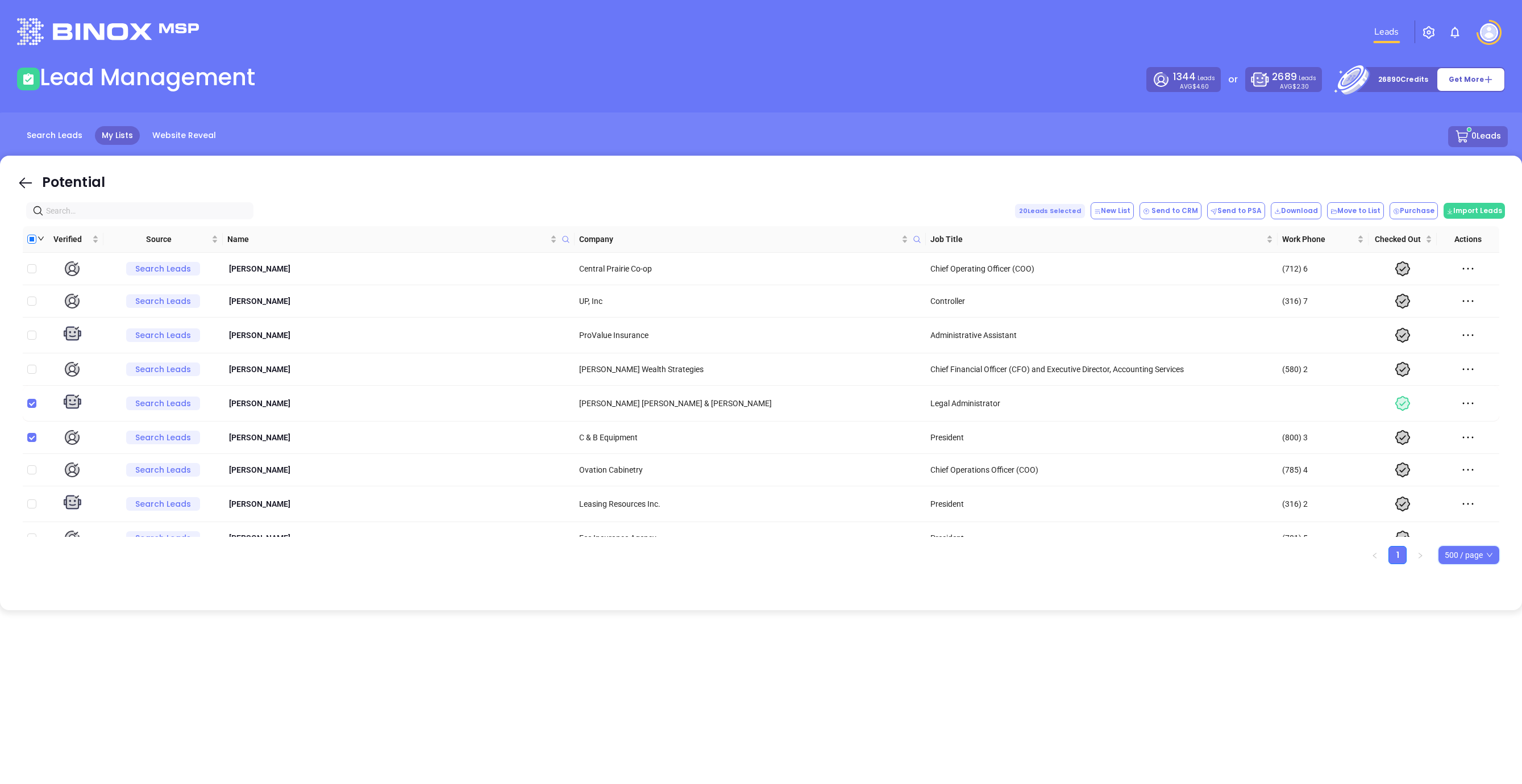
checkbox input "true"
